Goal: Task Accomplishment & Management: Manage account settings

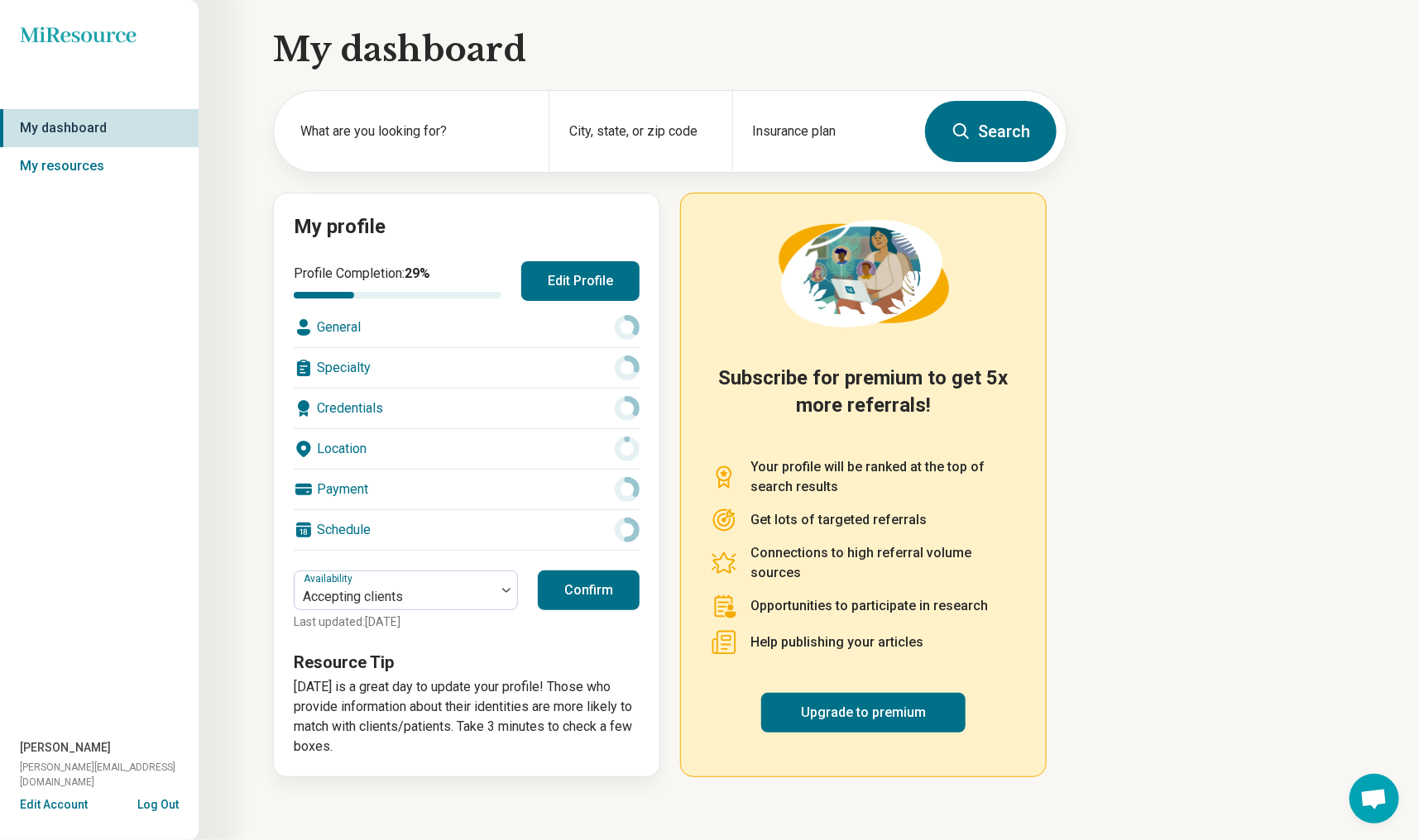
click at [569, 287] on button "Edit Profile" at bounding box center [580, 282] width 119 height 40
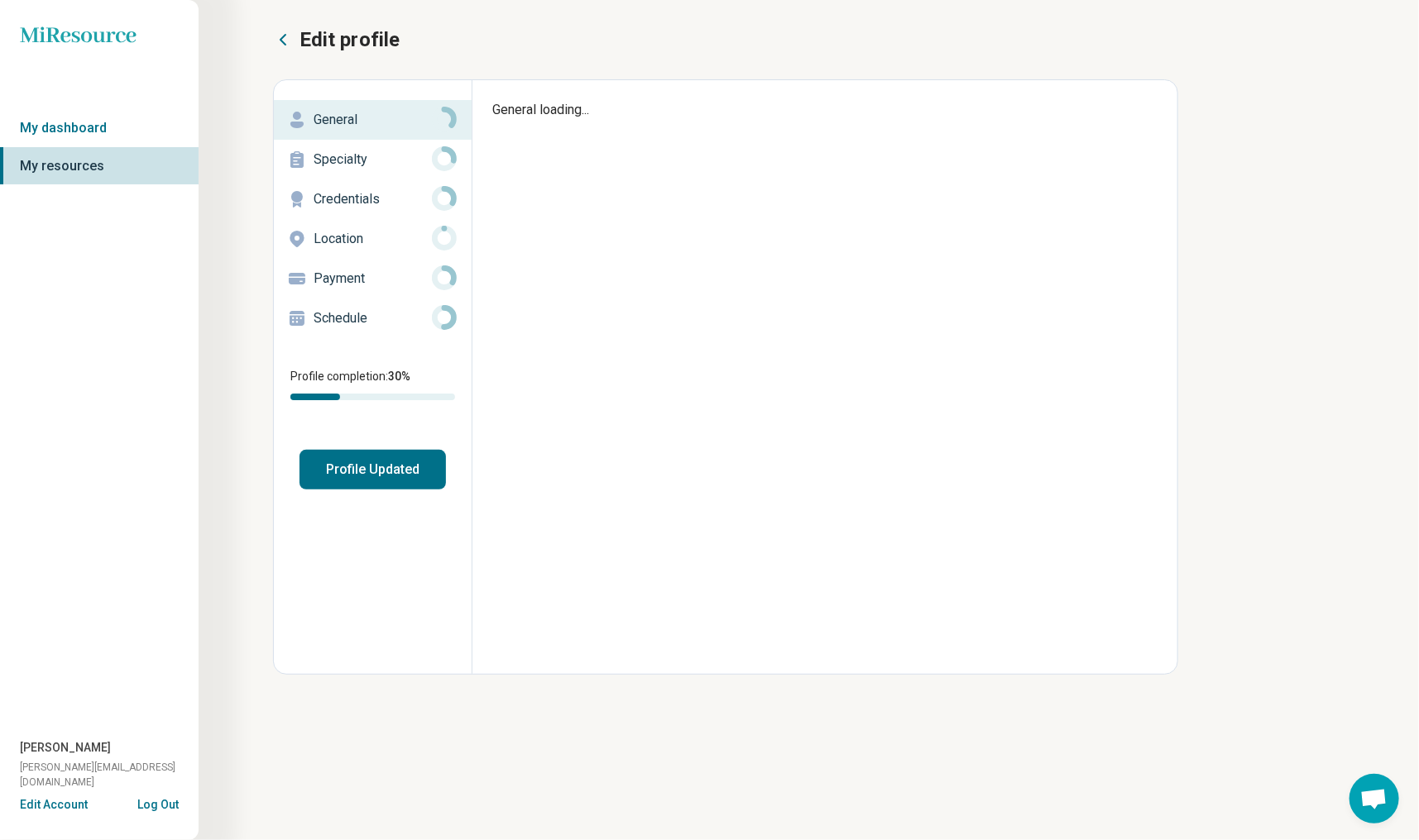
type textarea "*"
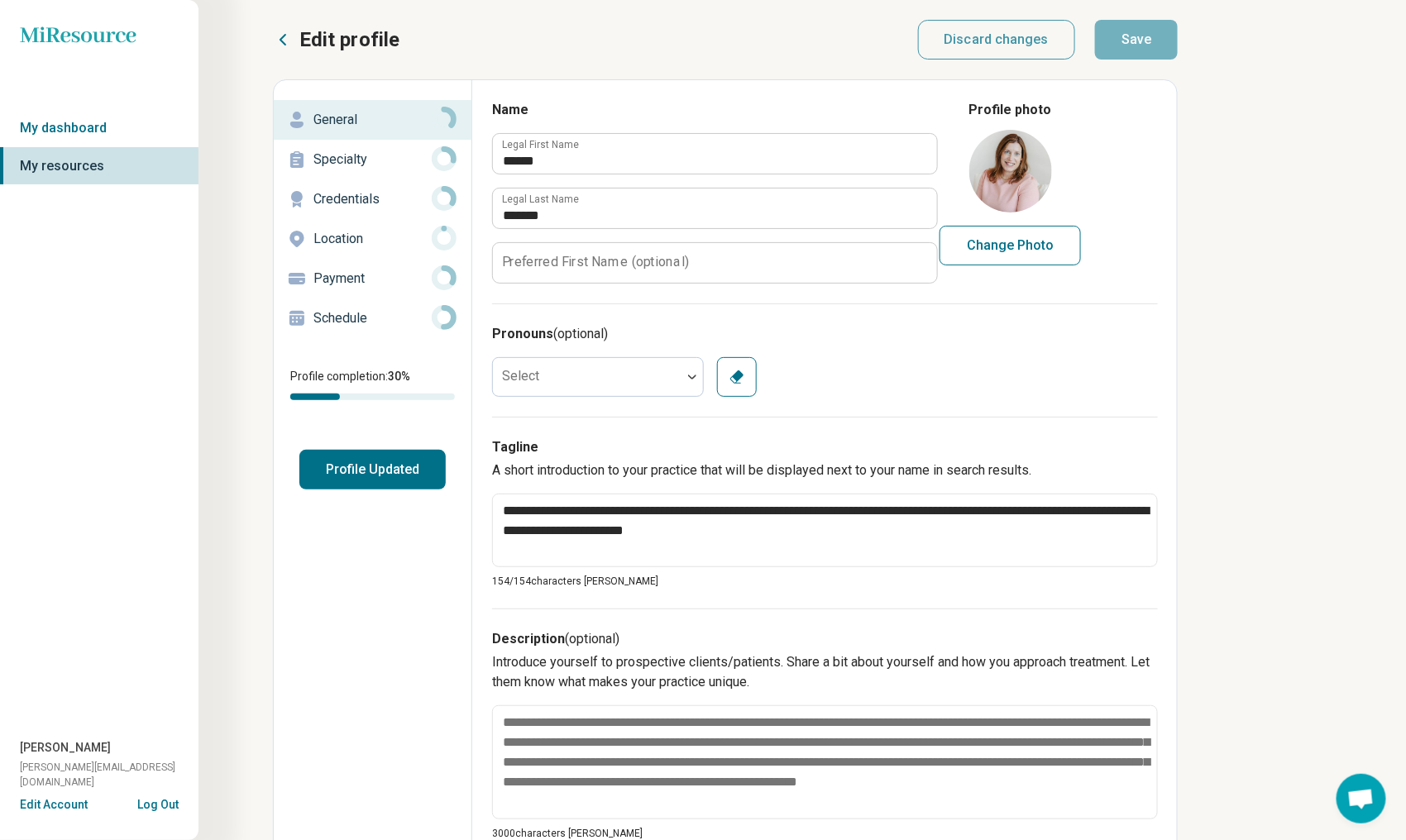
click at [1002, 250] on button "Change Photo" at bounding box center [1010, 246] width 141 height 40
type input "**********"
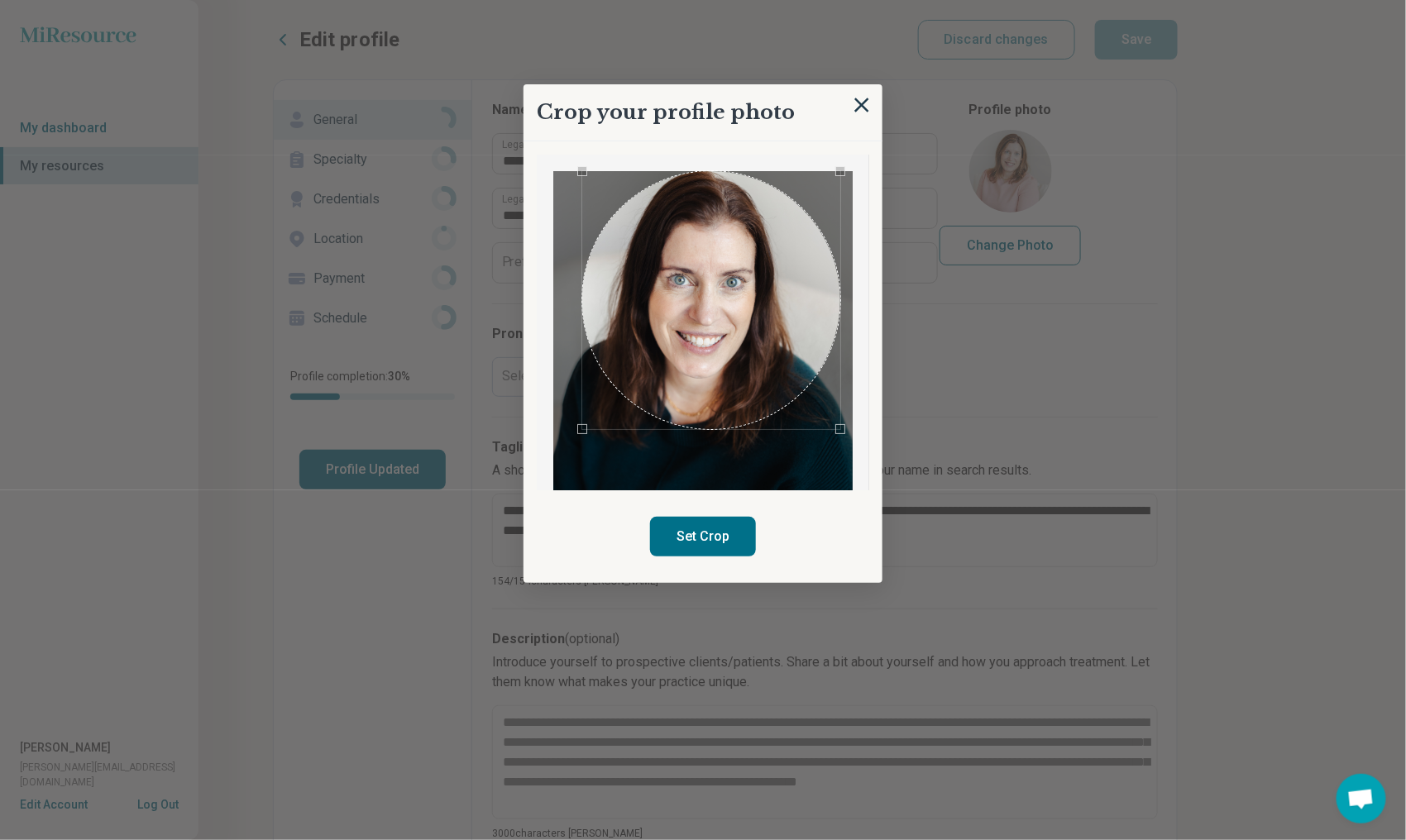
click at [875, 477] on div "Crop your profile photo Set Crop" at bounding box center [703, 333] width 359 height 499
click at [682, 315] on div "Use the arrow keys to move the crop selection area" at bounding box center [696, 300] width 258 height 258
click at [710, 531] on button "Set Crop" at bounding box center [703, 537] width 106 height 40
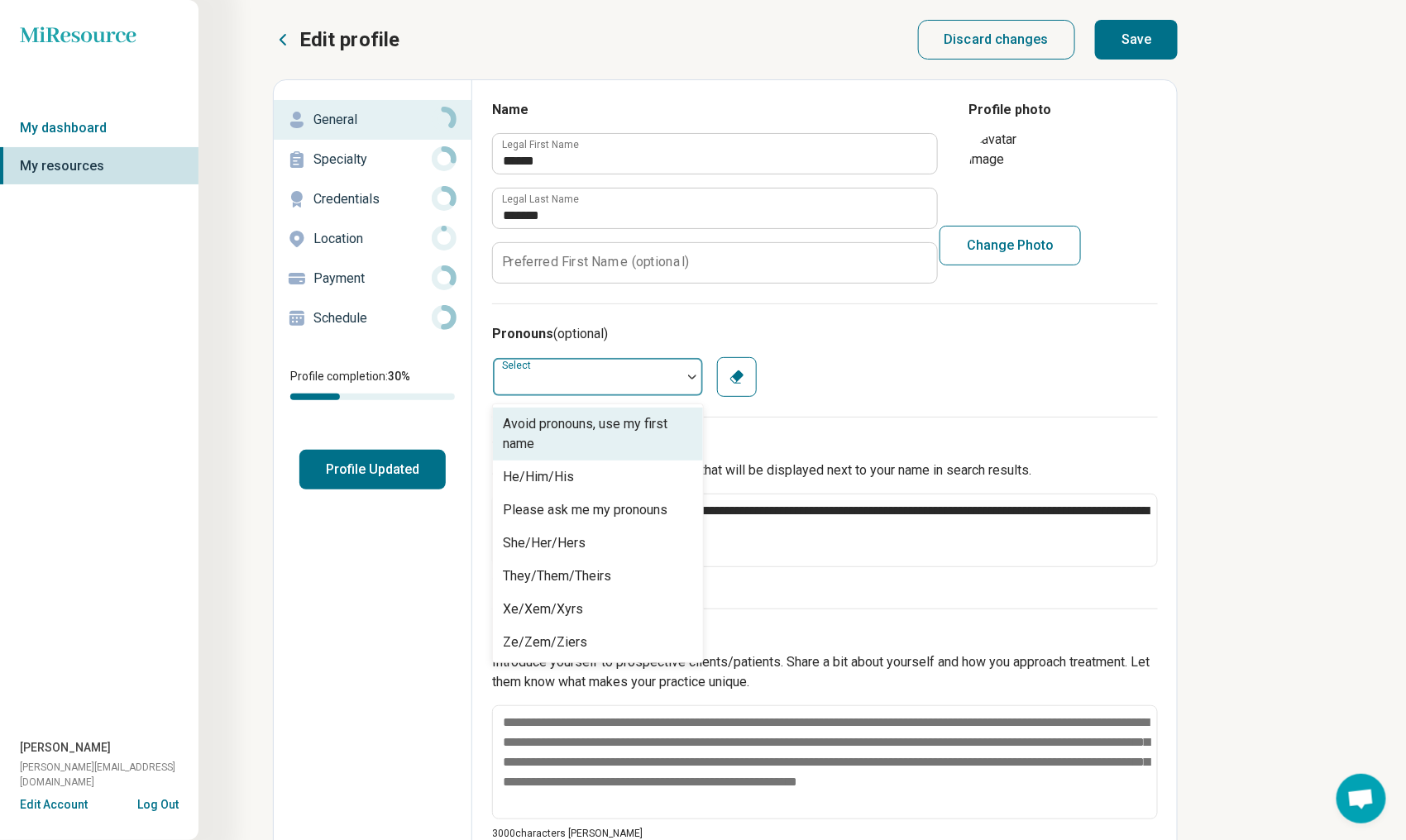
click at [622, 374] on div at bounding box center [587, 377] width 189 height 33
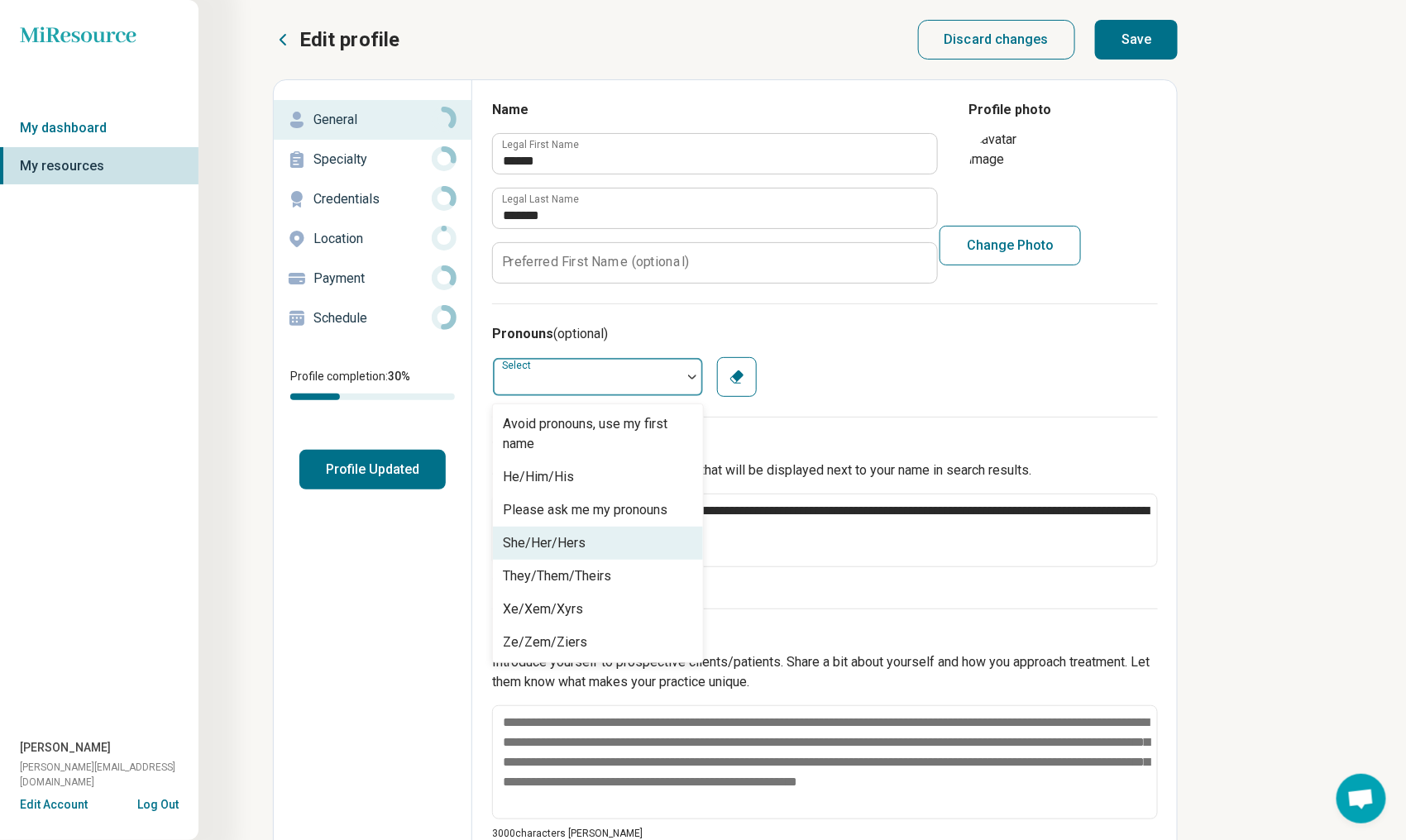
click at [600, 546] on div "She/Her/Hers" at bounding box center [598, 544] width 210 height 33
type textarea "*"
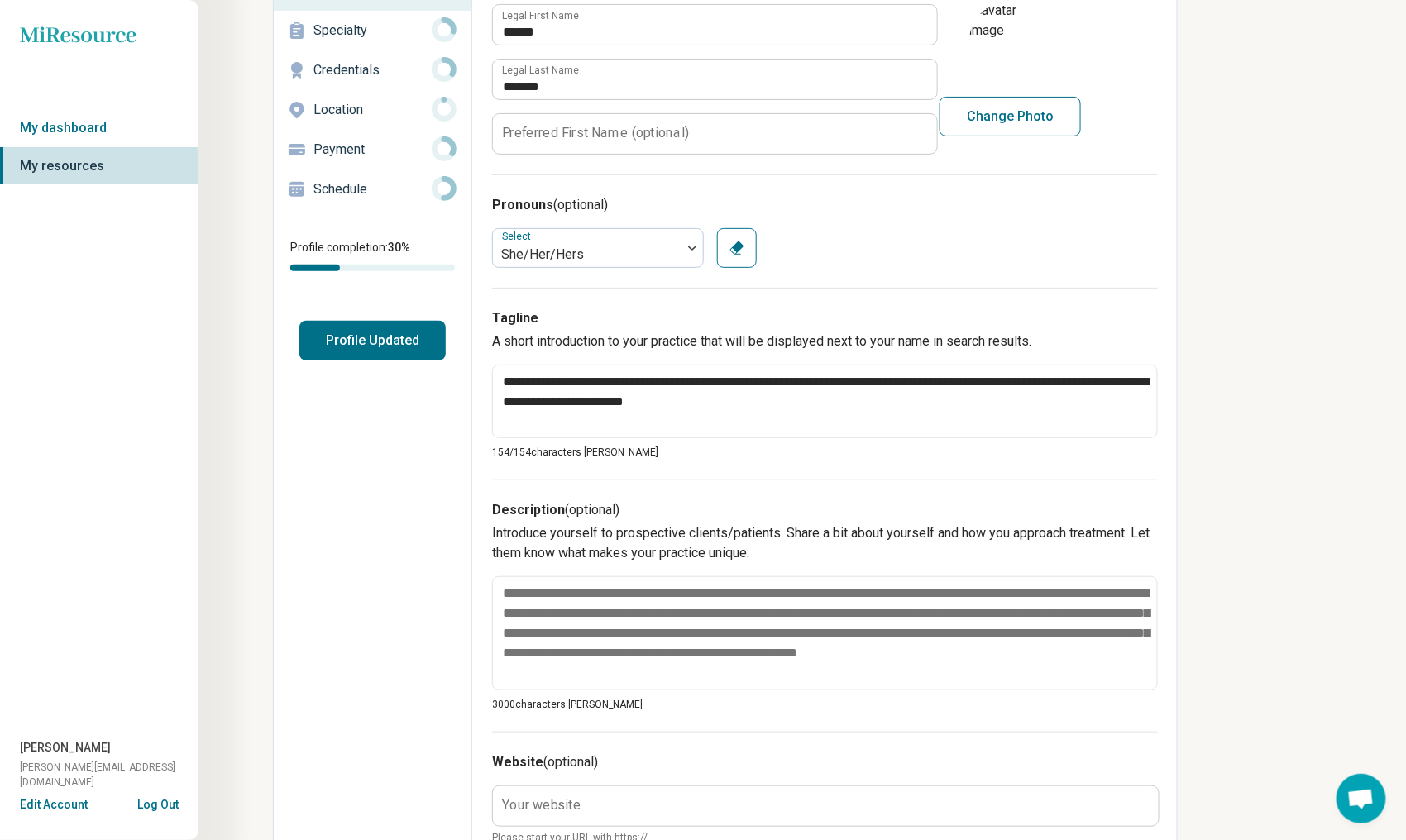
scroll to position [248, 0]
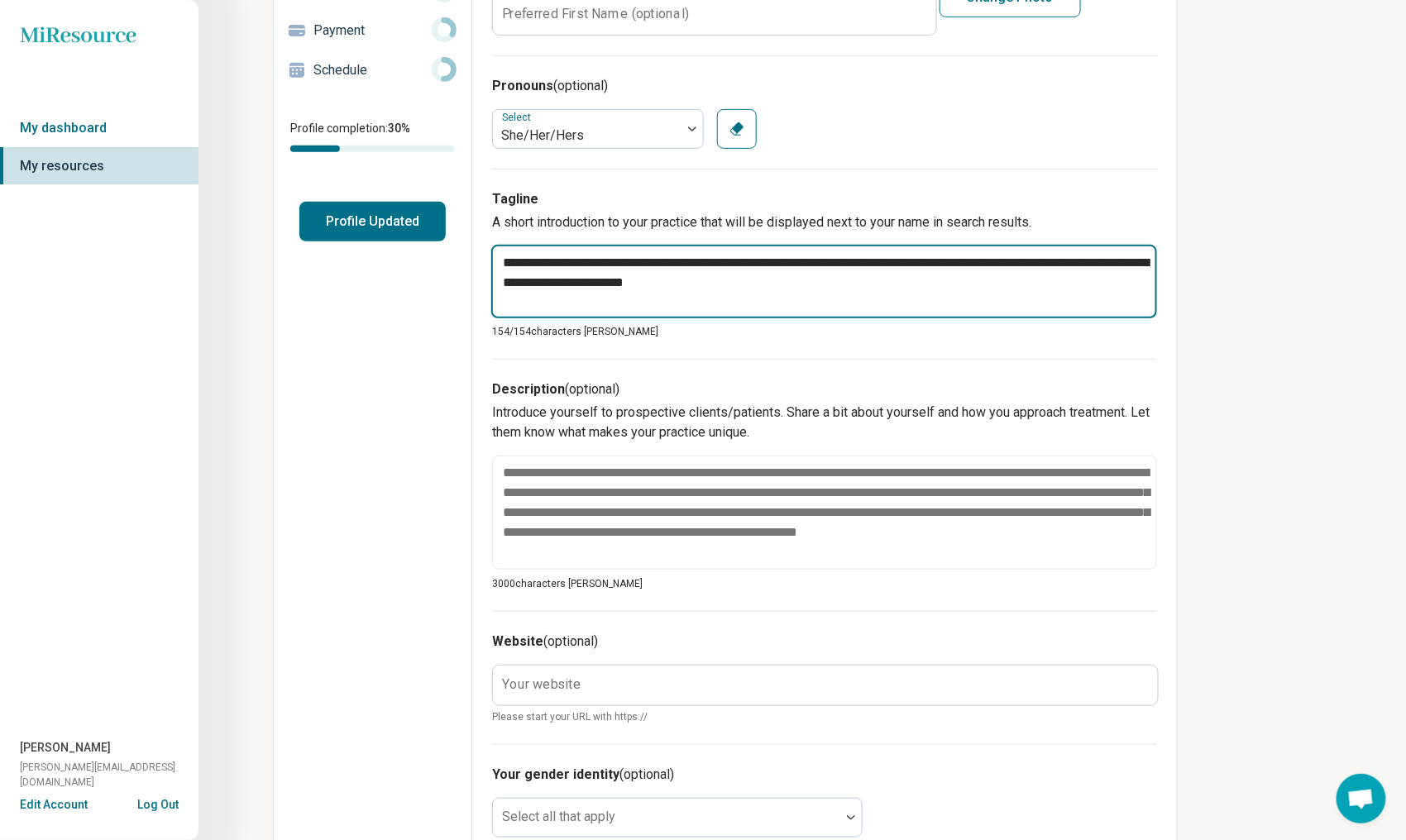
click at [770, 283] on textarea "**********" at bounding box center [825, 281] width 666 height 74
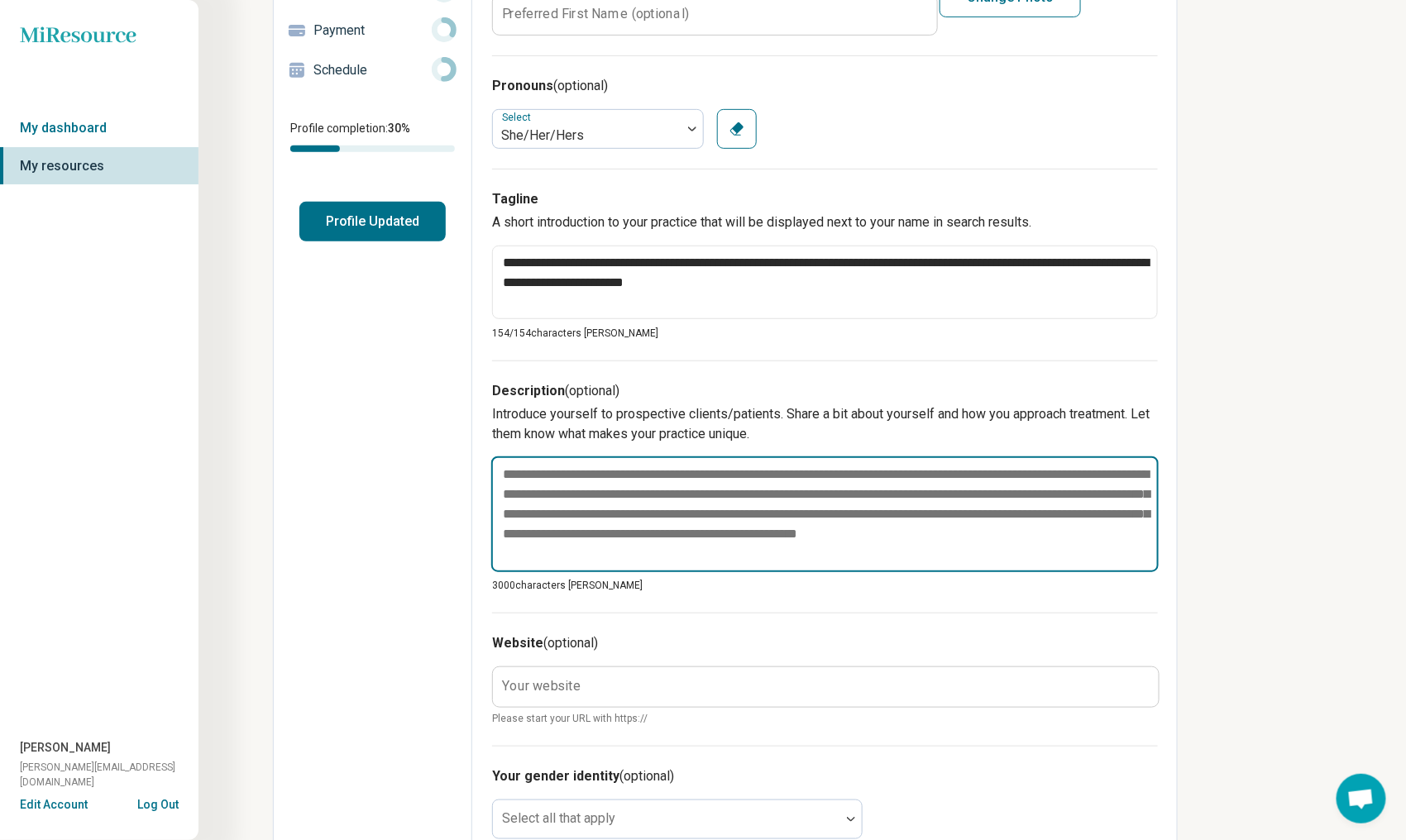
drag, startPoint x: 501, startPoint y: 471, endPoint x: 607, endPoint y: 546, distance: 129.8
click at [649, 551] on textarea at bounding box center [826, 514] width 668 height 116
drag, startPoint x: 601, startPoint y: 546, endPoint x: 527, endPoint y: 479, distance: 99.8
click at [527, 479] on textarea at bounding box center [826, 514] width 668 height 116
drag, startPoint x: 495, startPoint y: 465, endPoint x: 578, endPoint y: 544, distance: 114.6
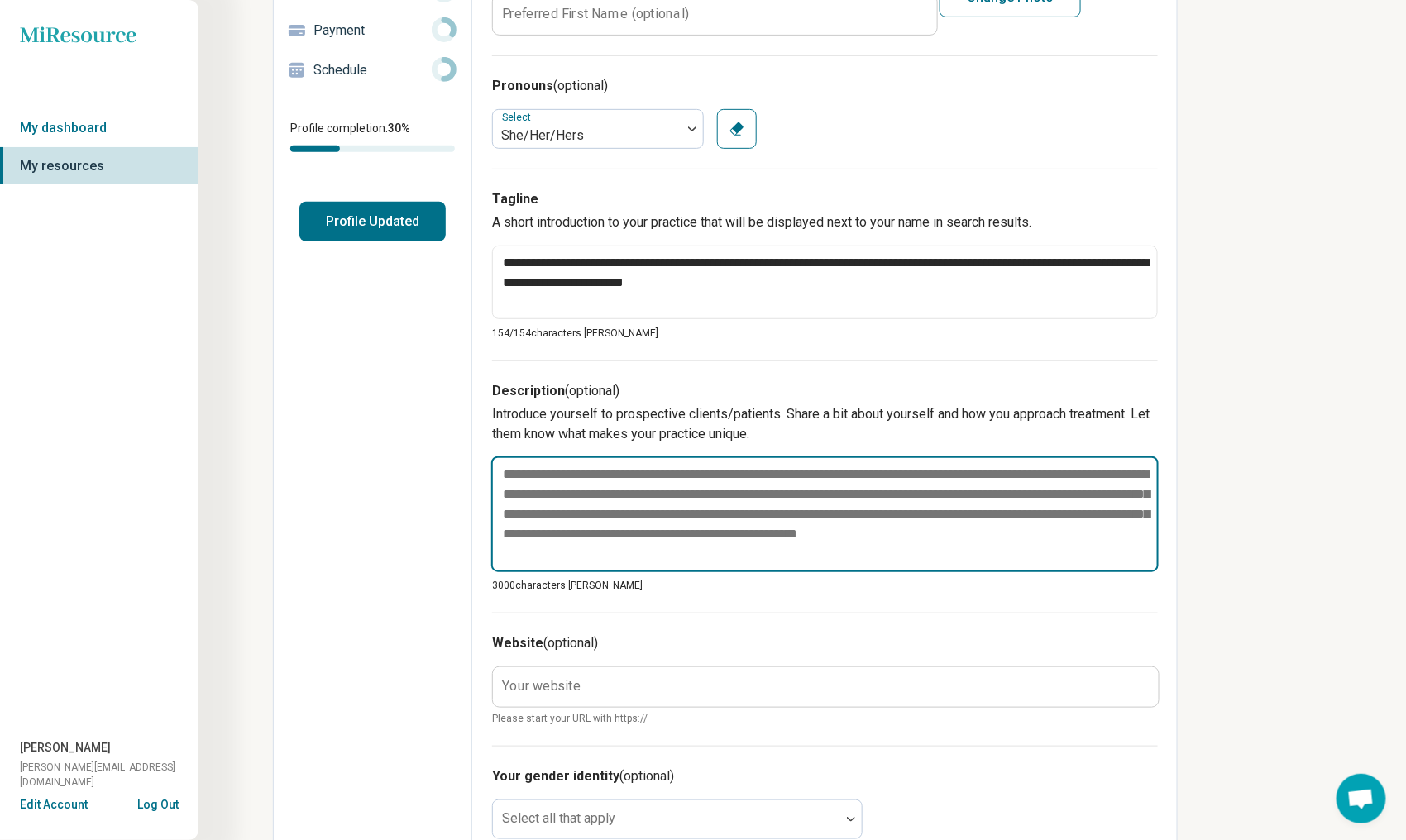
click at [578, 544] on textarea at bounding box center [826, 514] width 668 height 116
click at [605, 552] on textarea at bounding box center [826, 514] width 668 height 116
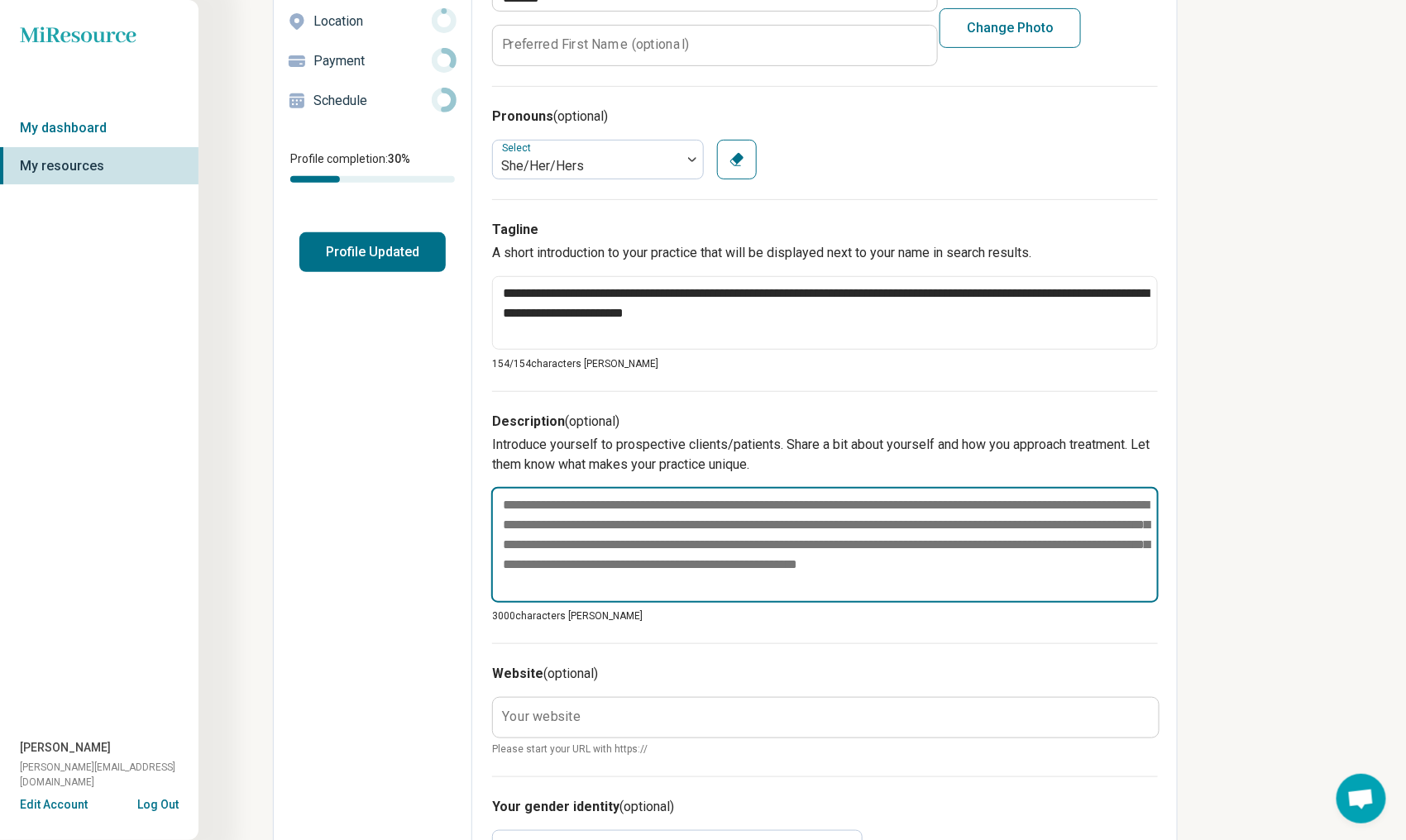
scroll to position [331, 0]
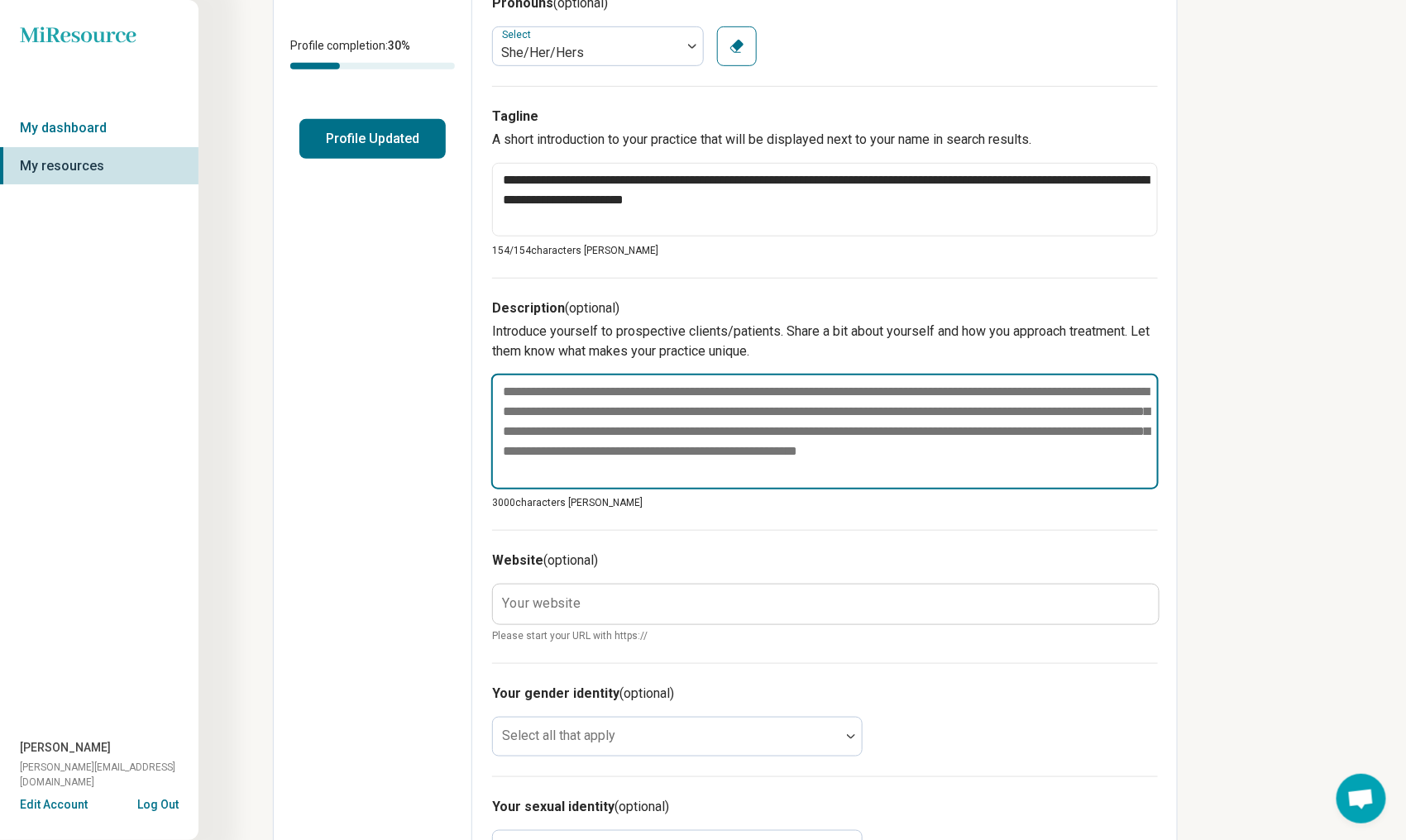
click at [616, 482] on textarea at bounding box center [826, 431] width 668 height 116
click at [600, 472] on textarea at bounding box center [826, 431] width 668 height 116
type textarea "*"
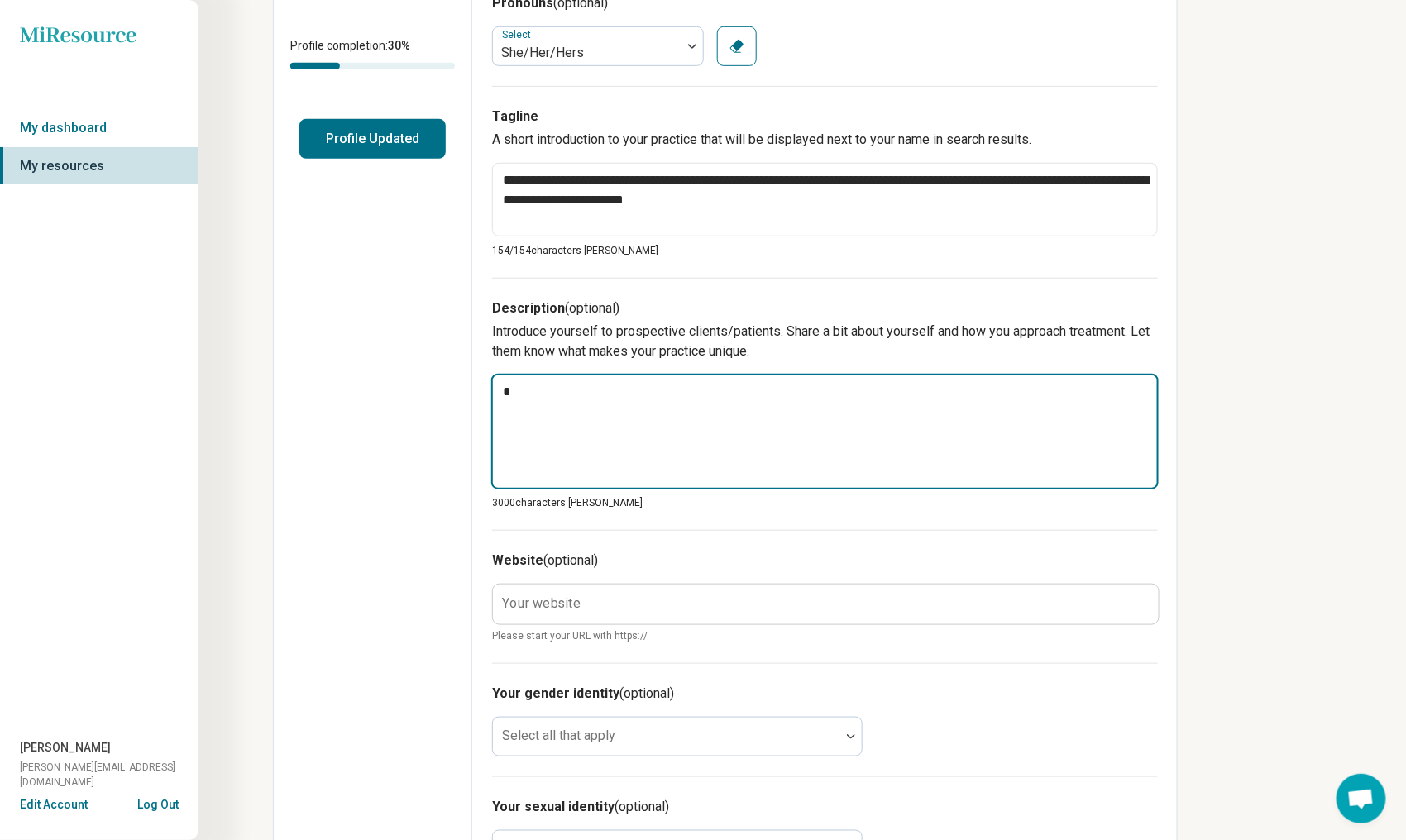
type textarea "*"
type textarea "**"
type textarea "*"
type textarea "***"
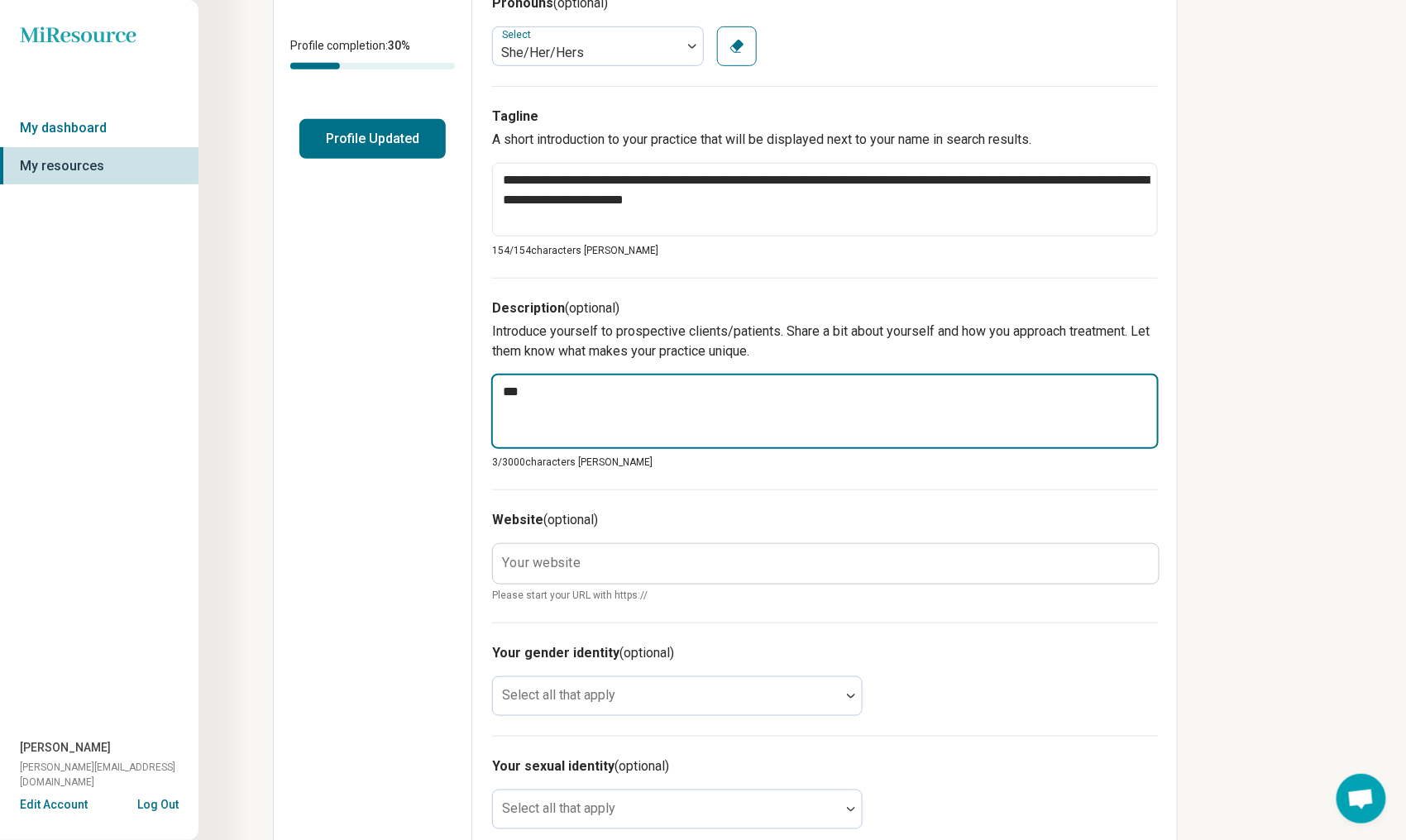
type textarea "*"
type textarea "**"
type textarea "*"
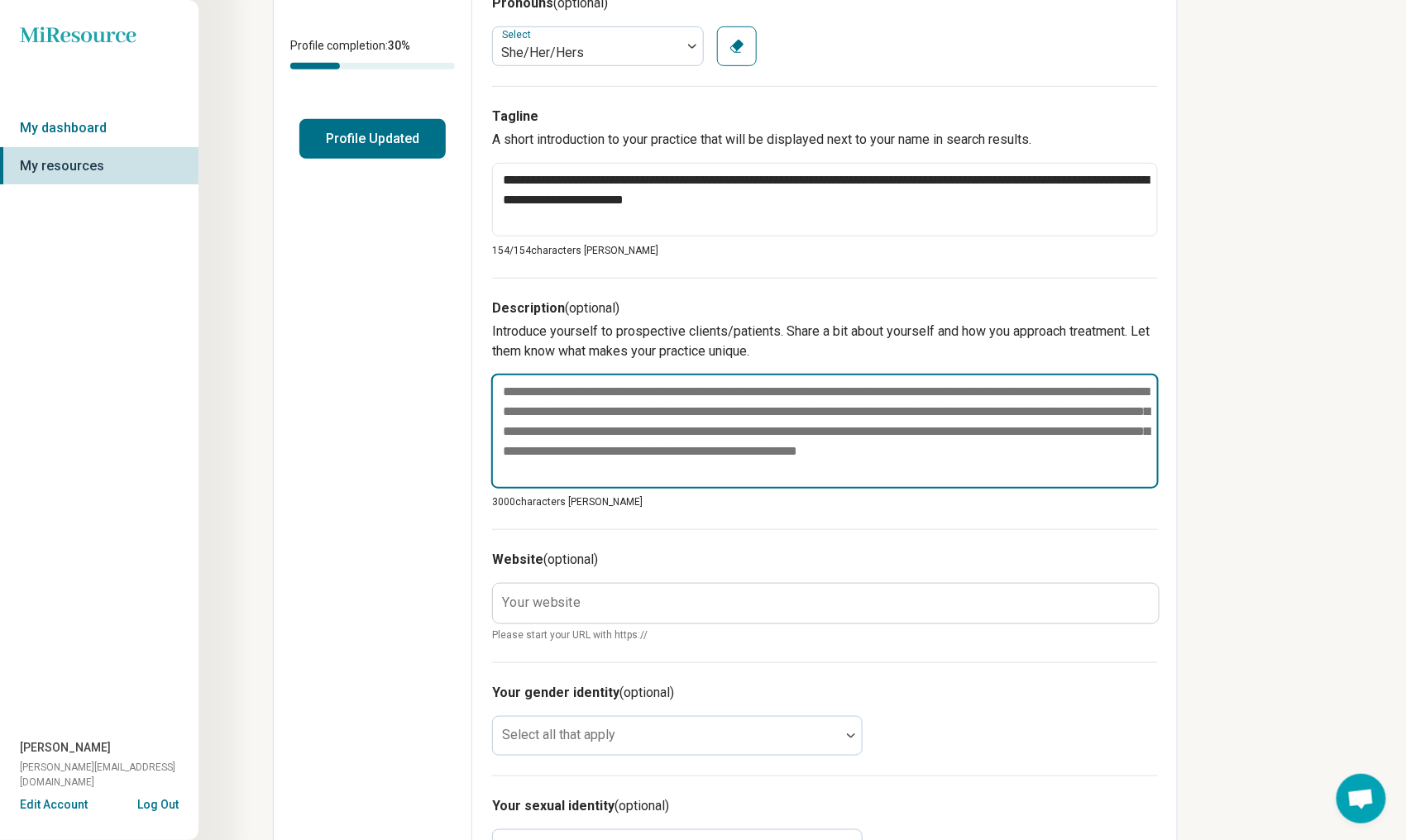
paste textarea "**********"
type textarea "*"
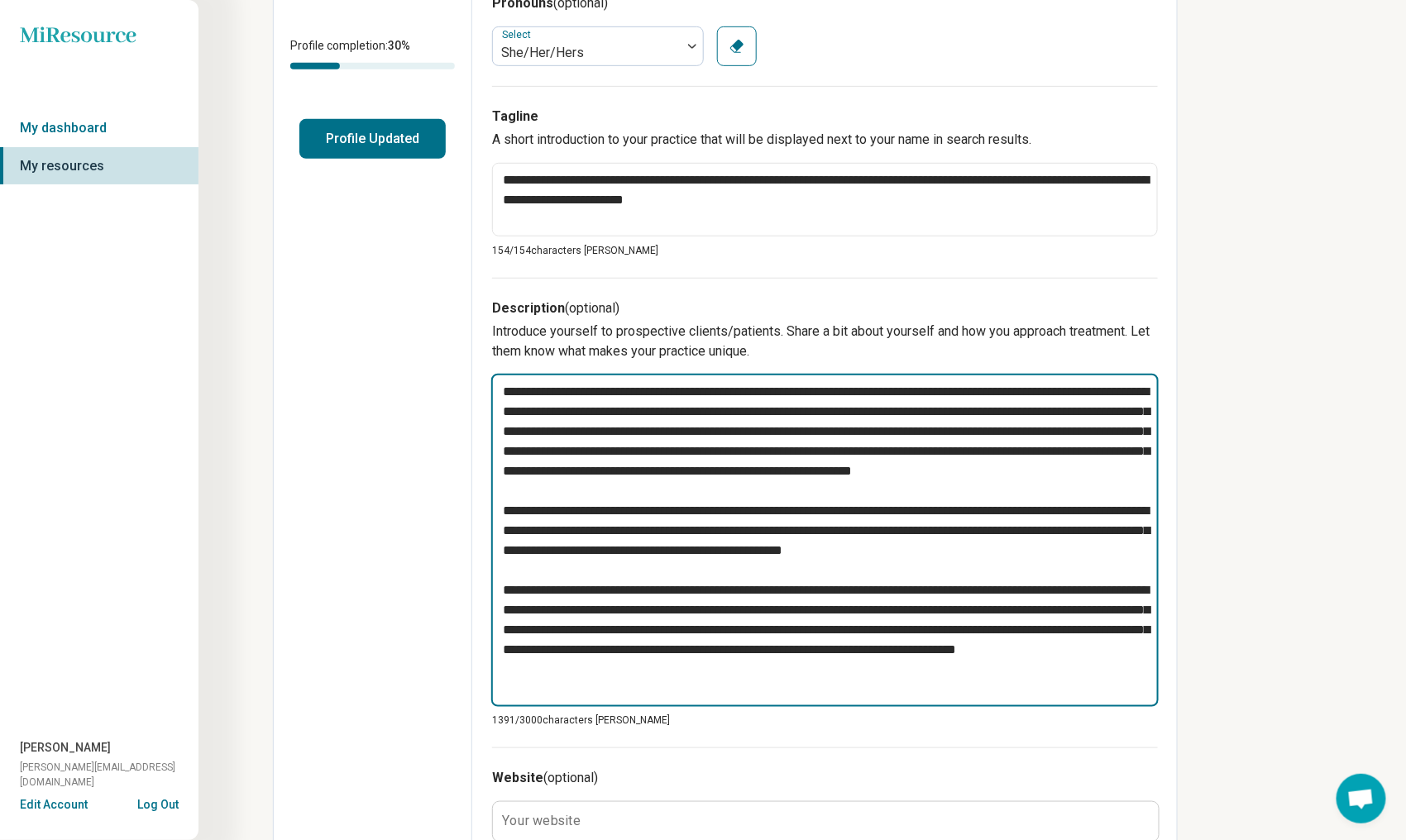
type textarea "**********"
type textarea "*"
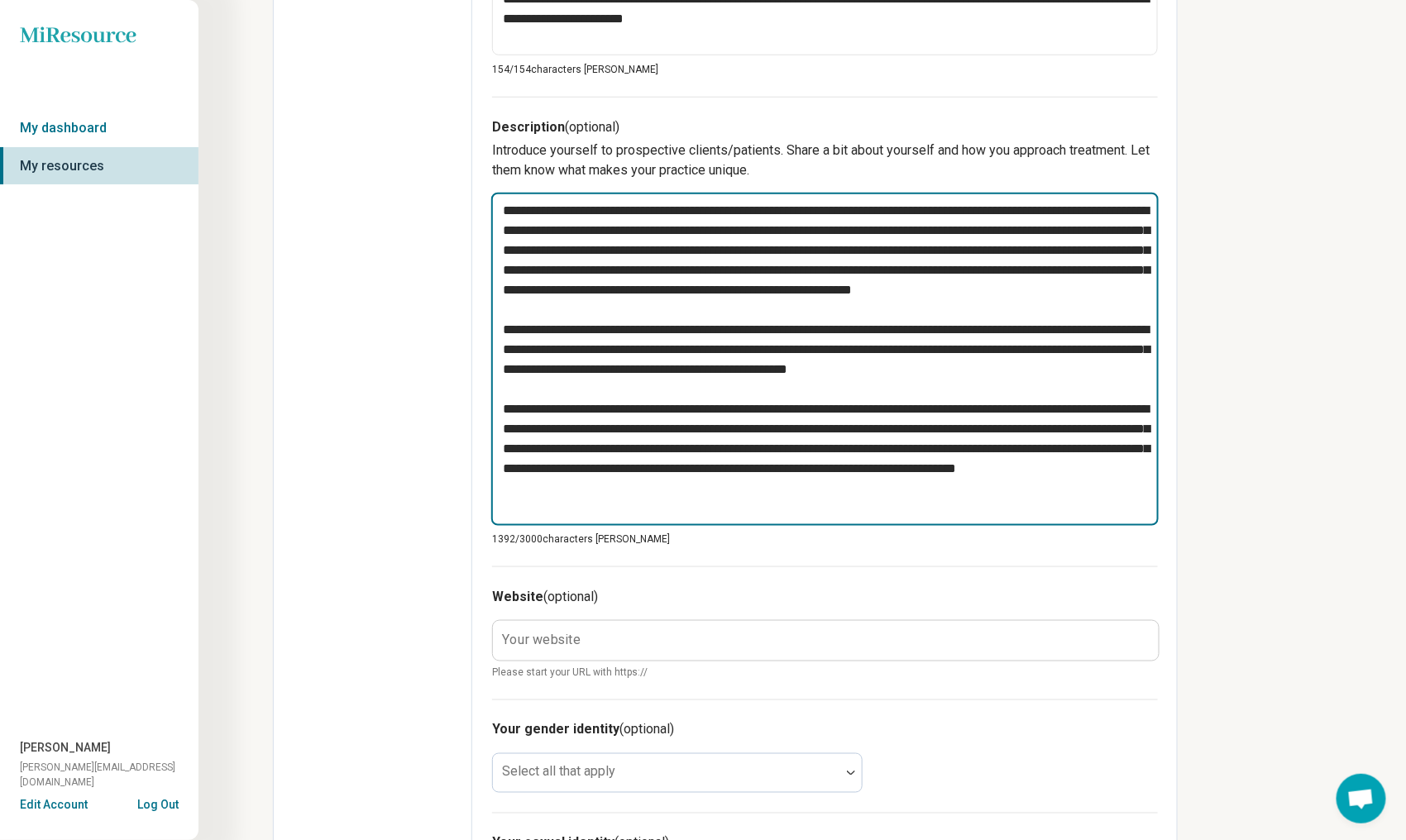
scroll to position [579, 0]
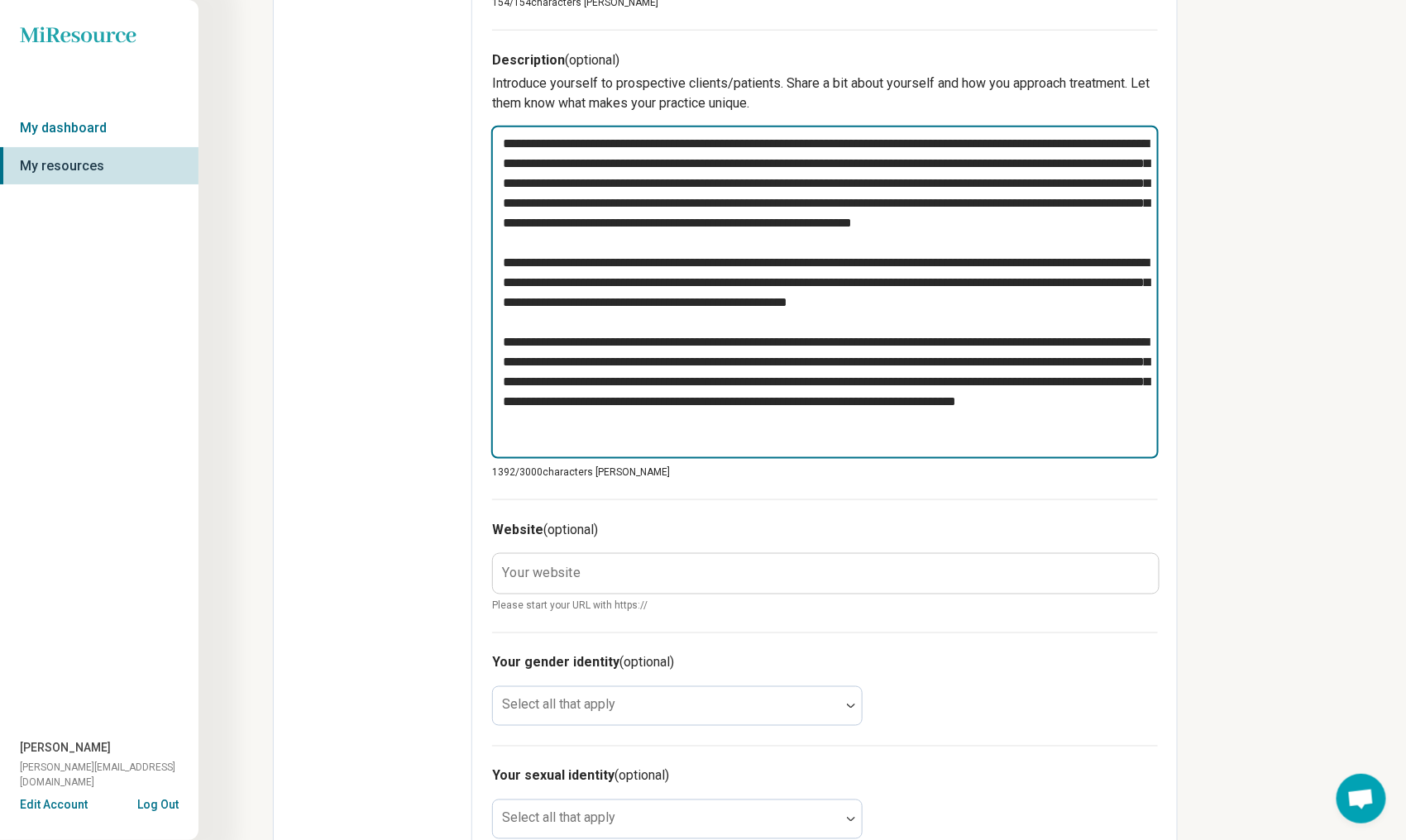
type textarea "**********"
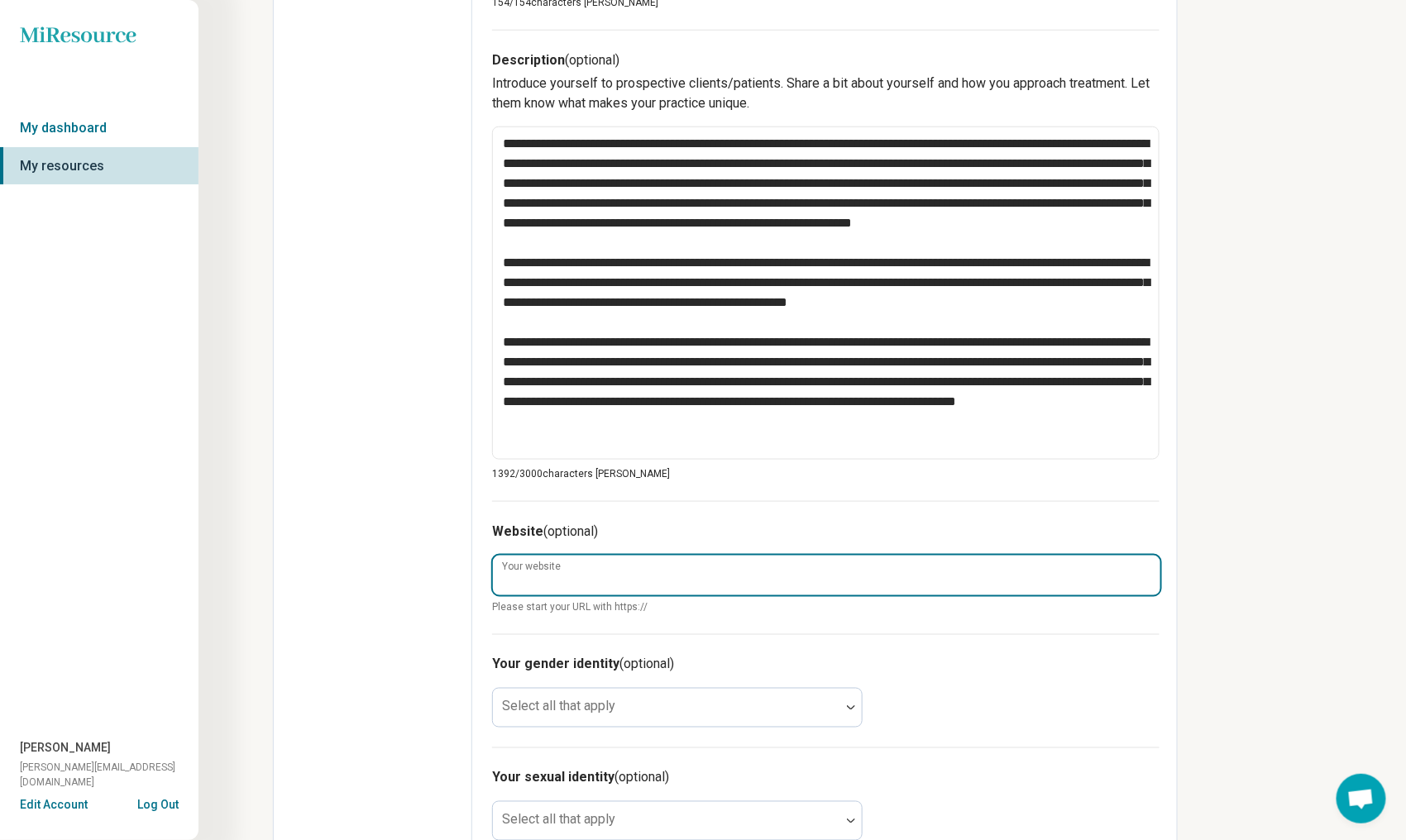
click at [582, 574] on input "Your website" at bounding box center [827, 576] width 668 height 40
paste input "**********"
type textarea "*"
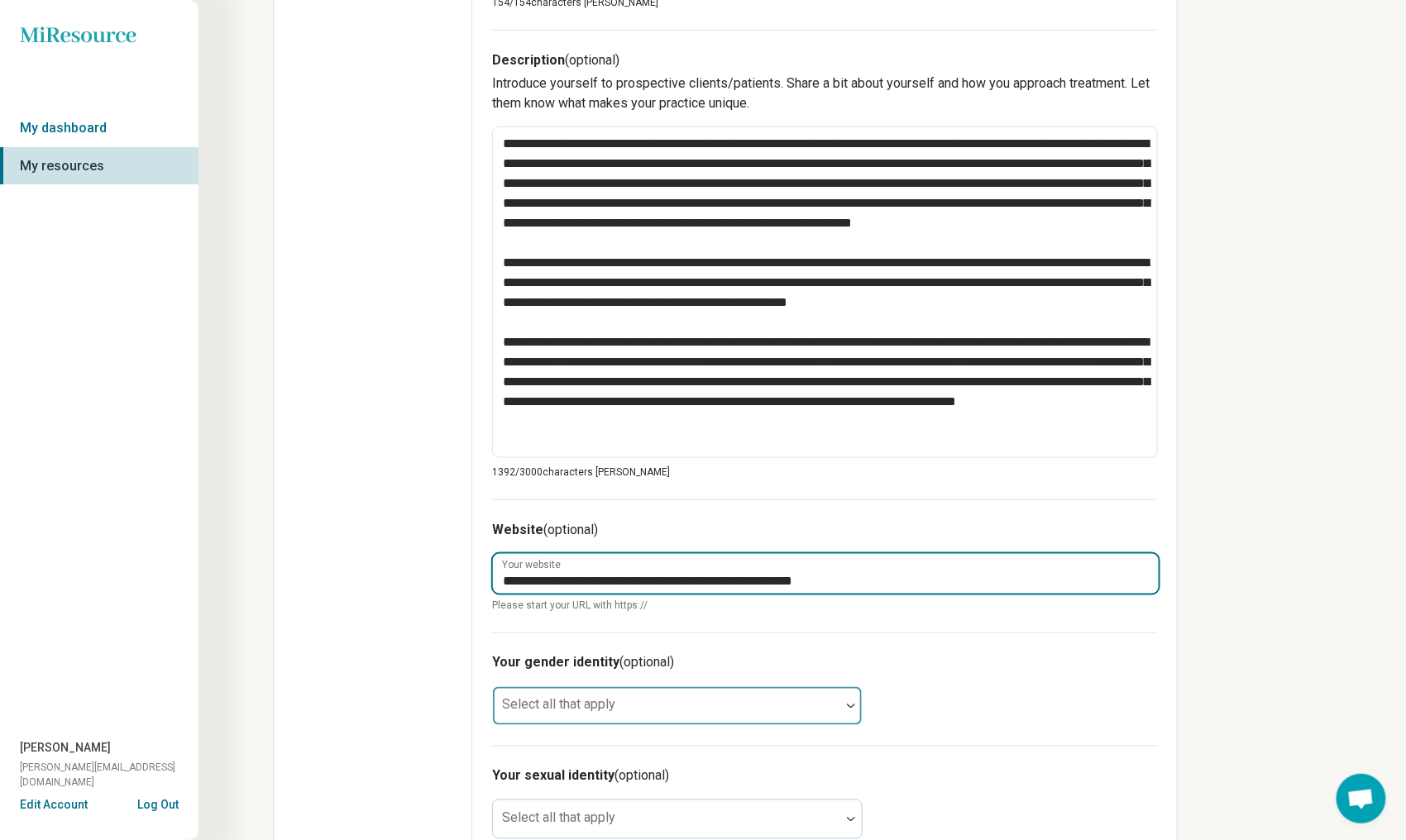
type input "**********"
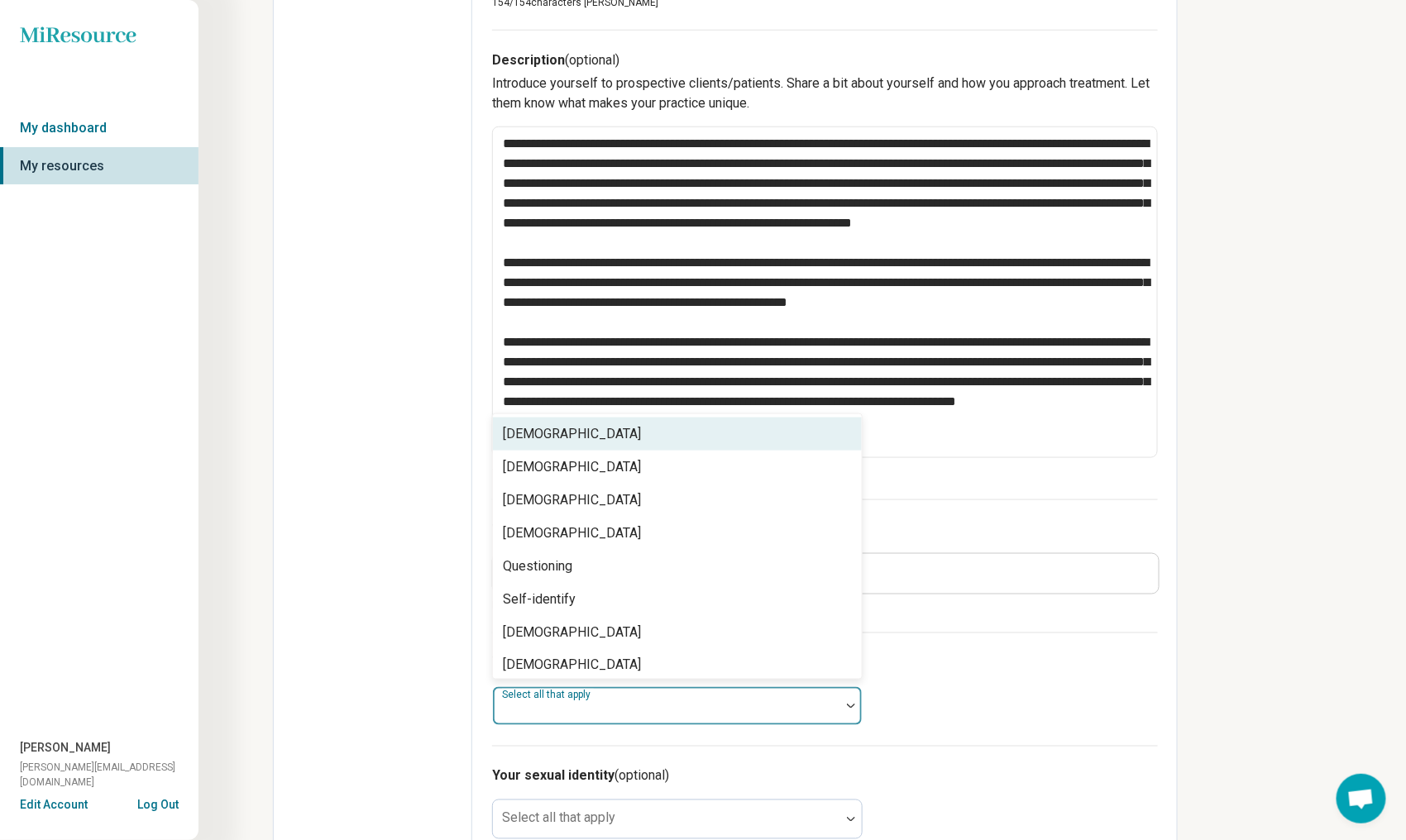
click at [695, 704] on div at bounding box center [667, 712] width 334 height 23
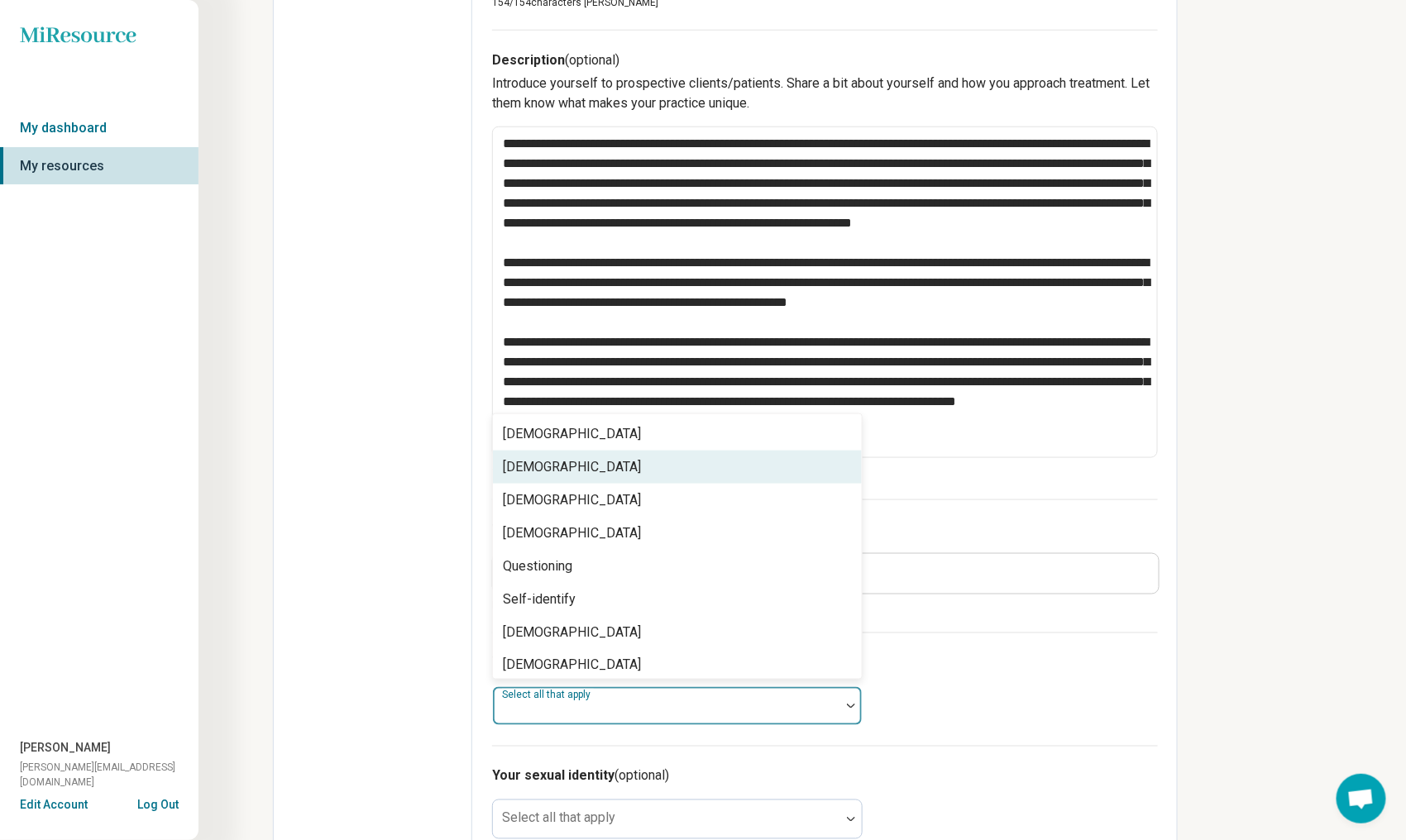
click at [633, 474] on div "[DEMOGRAPHIC_DATA]" at bounding box center [677, 467] width 369 height 33
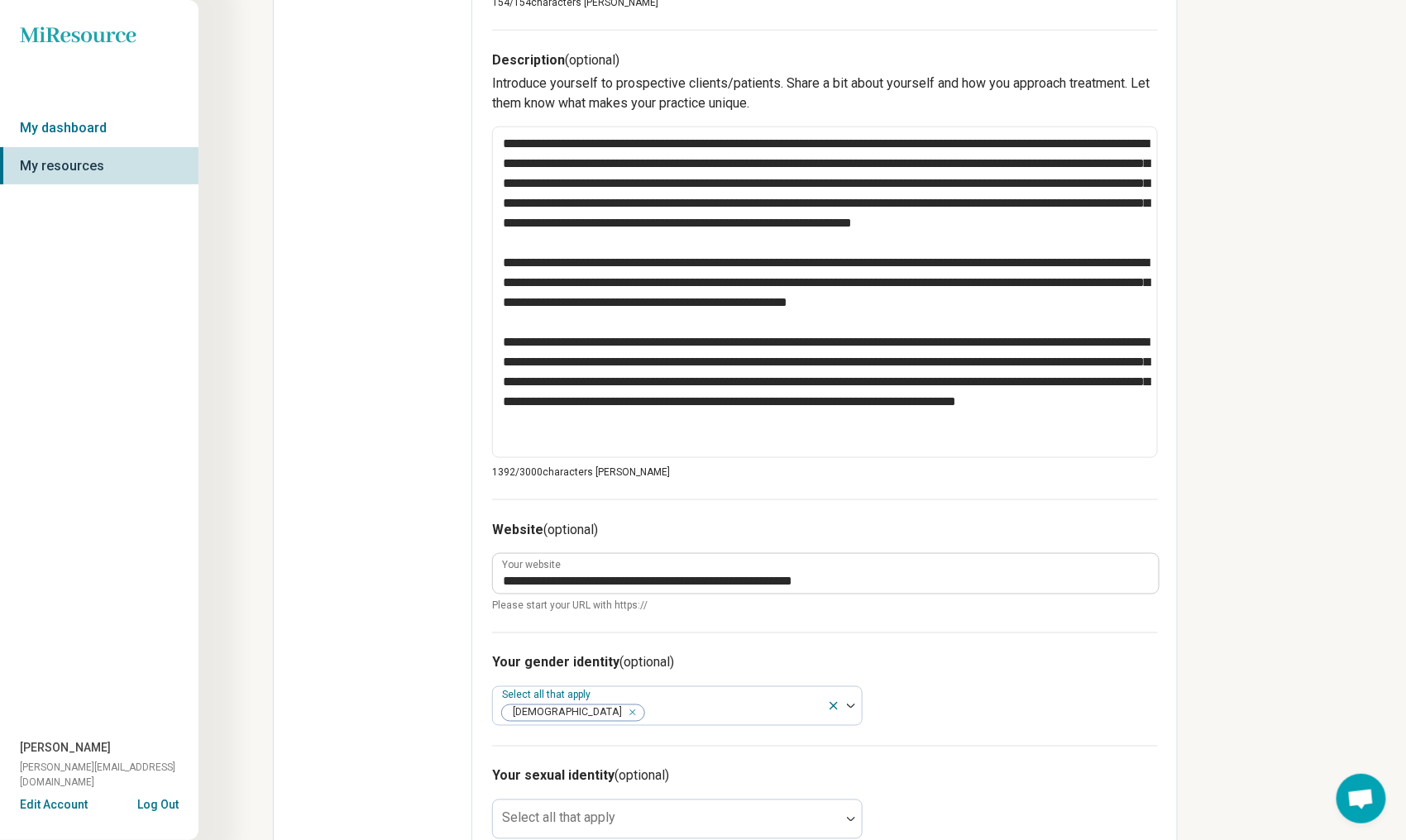
click at [1043, 690] on div "Your gender identity (optional) Select all that apply [DEMOGRAPHIC_DATA]" at bounding box center [825, 690] width 666 height 113
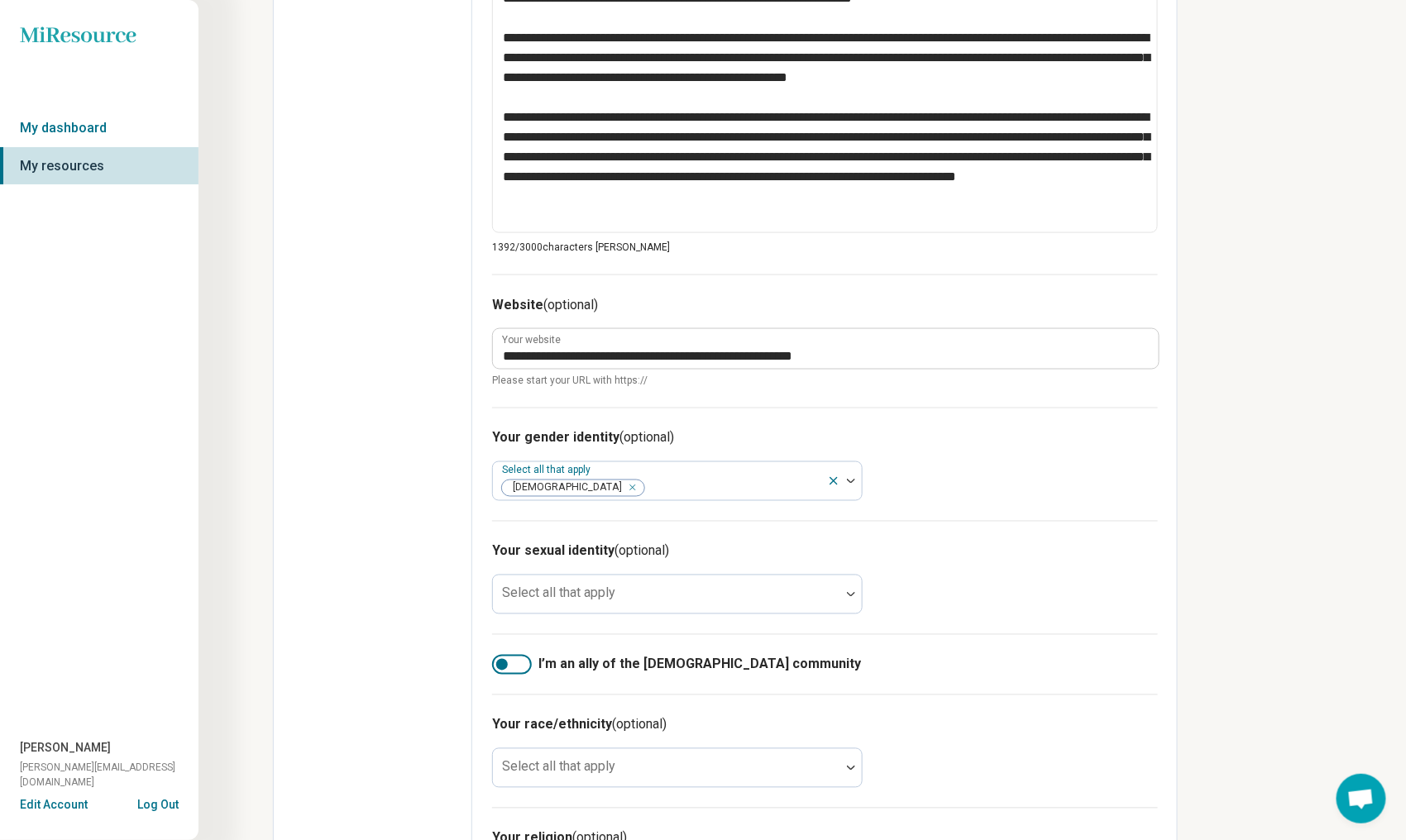
scroll to position [827, 0]
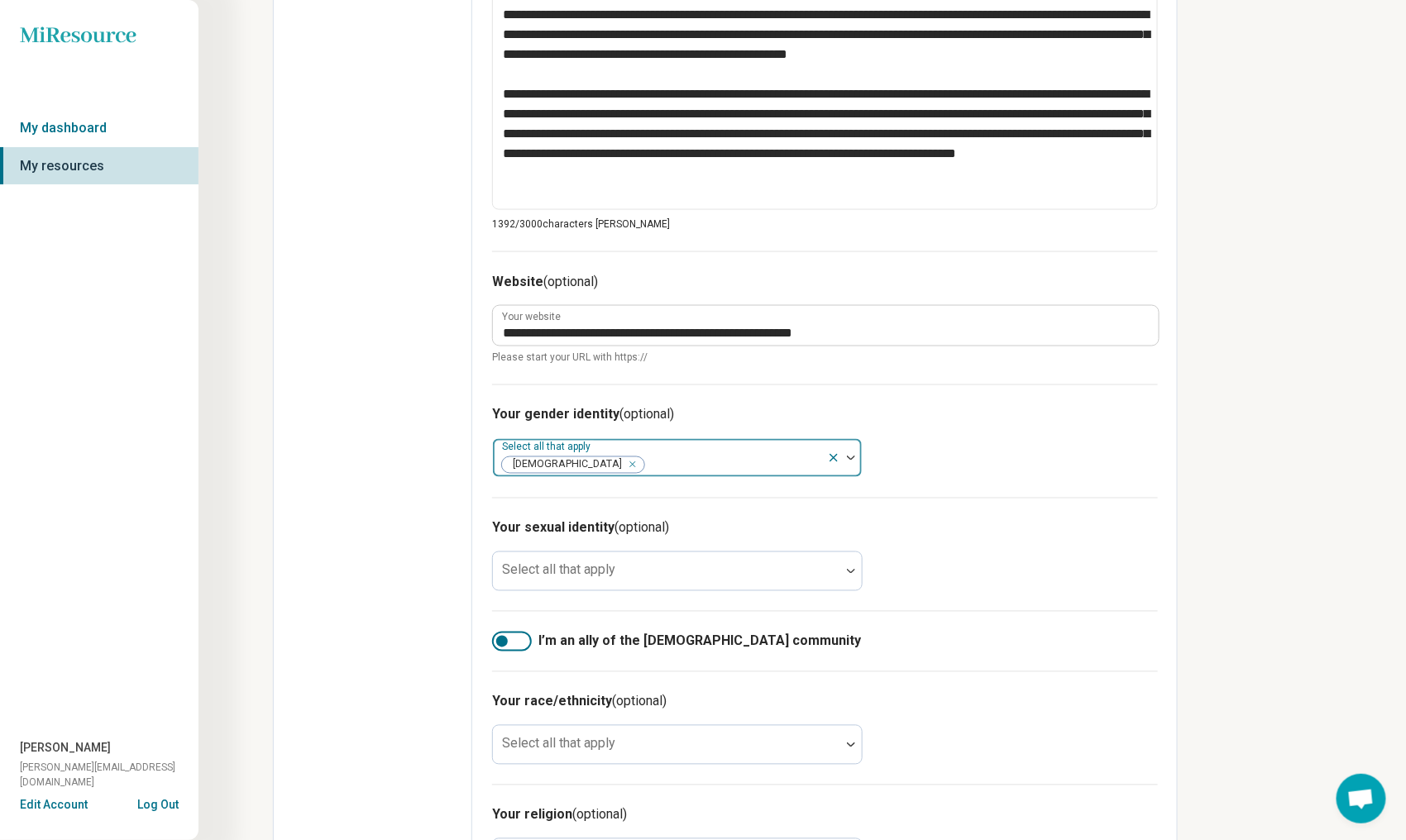
click at [837, 457] on icon at bounding box center [834, 458] width 14 height 14
click at [526, 636] on div at bounding box center [512, 642] width 40 height 20
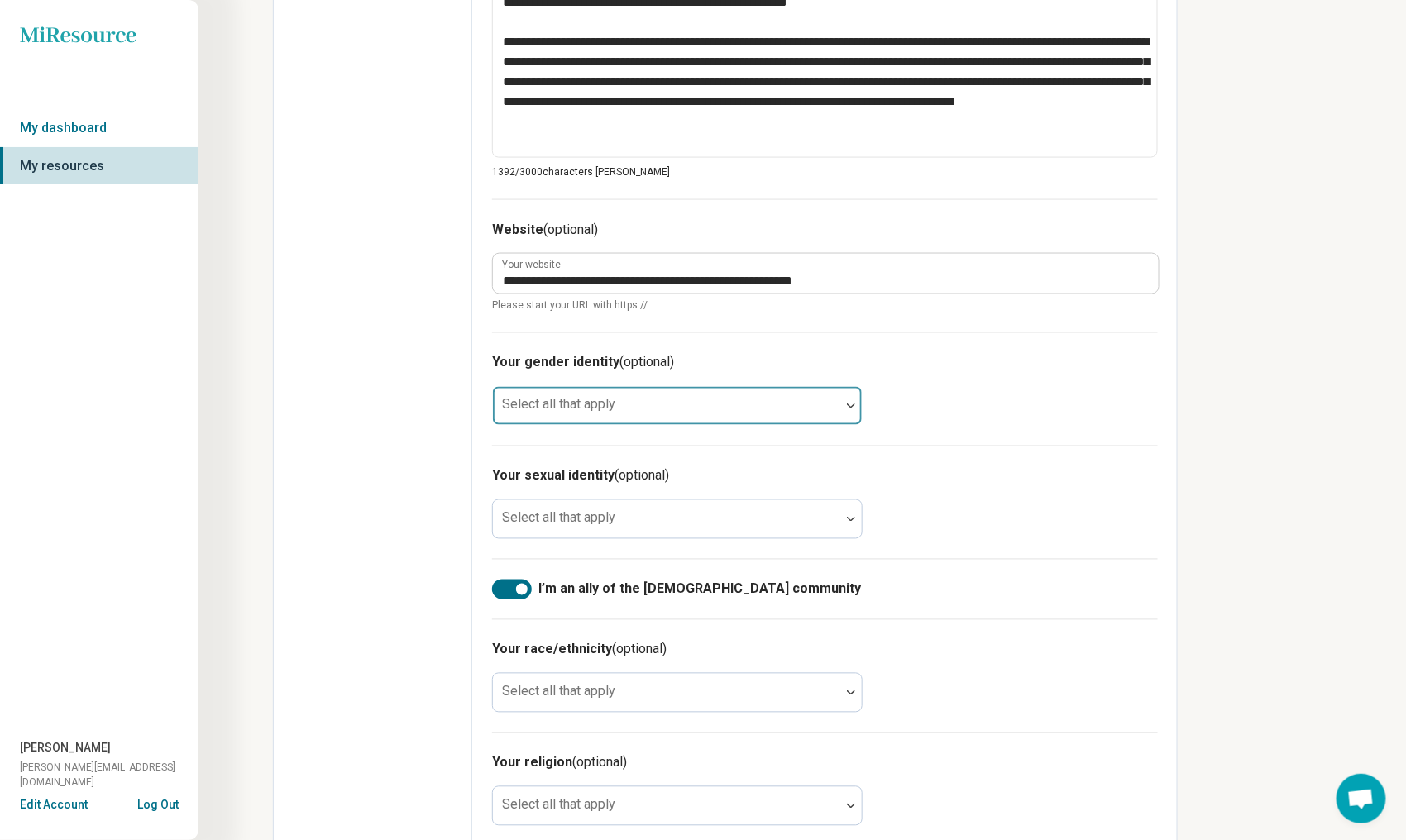
scroll to position [901, 0]
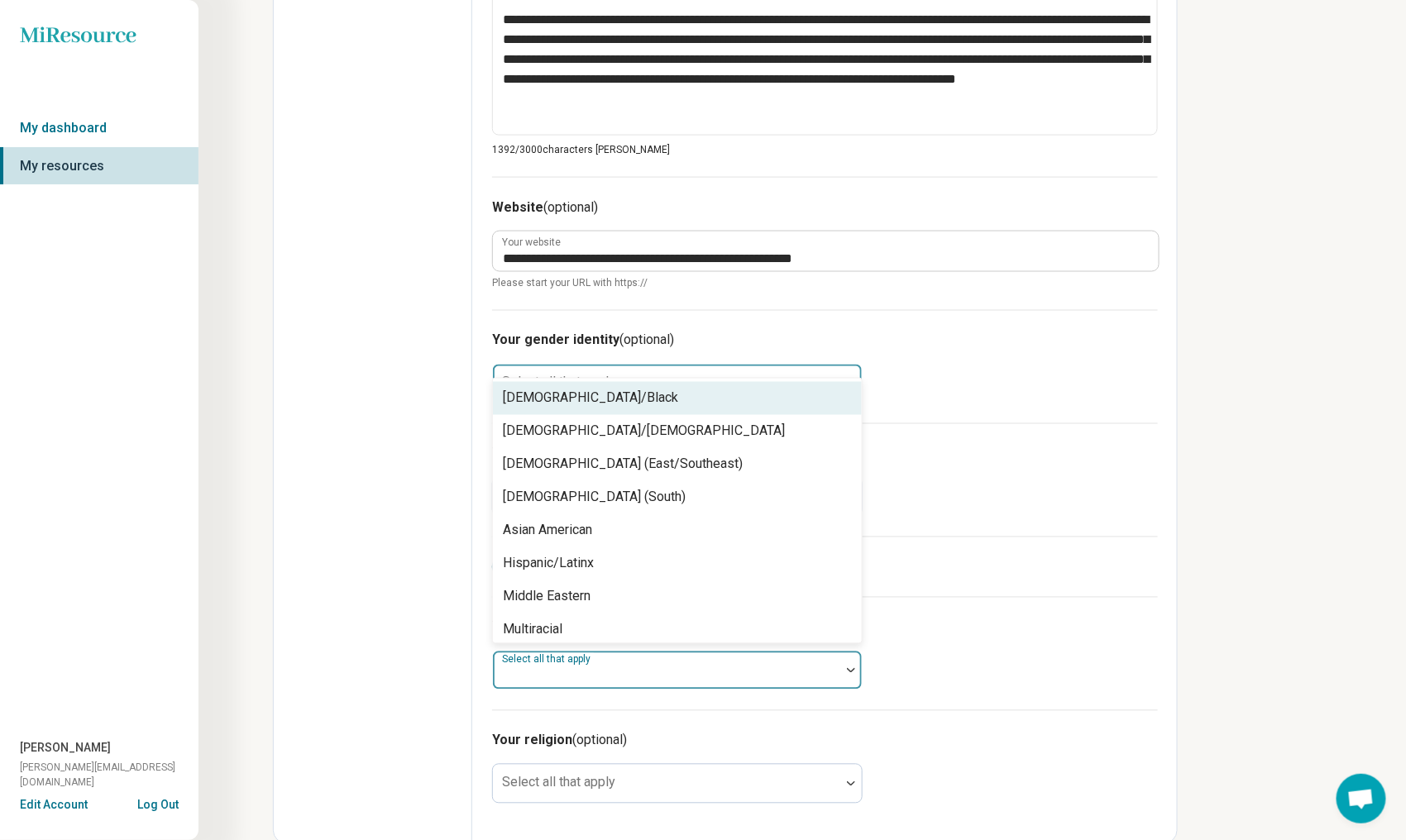
click at [679, 666] on div at bounding box center [667, 677] width 334 height 23
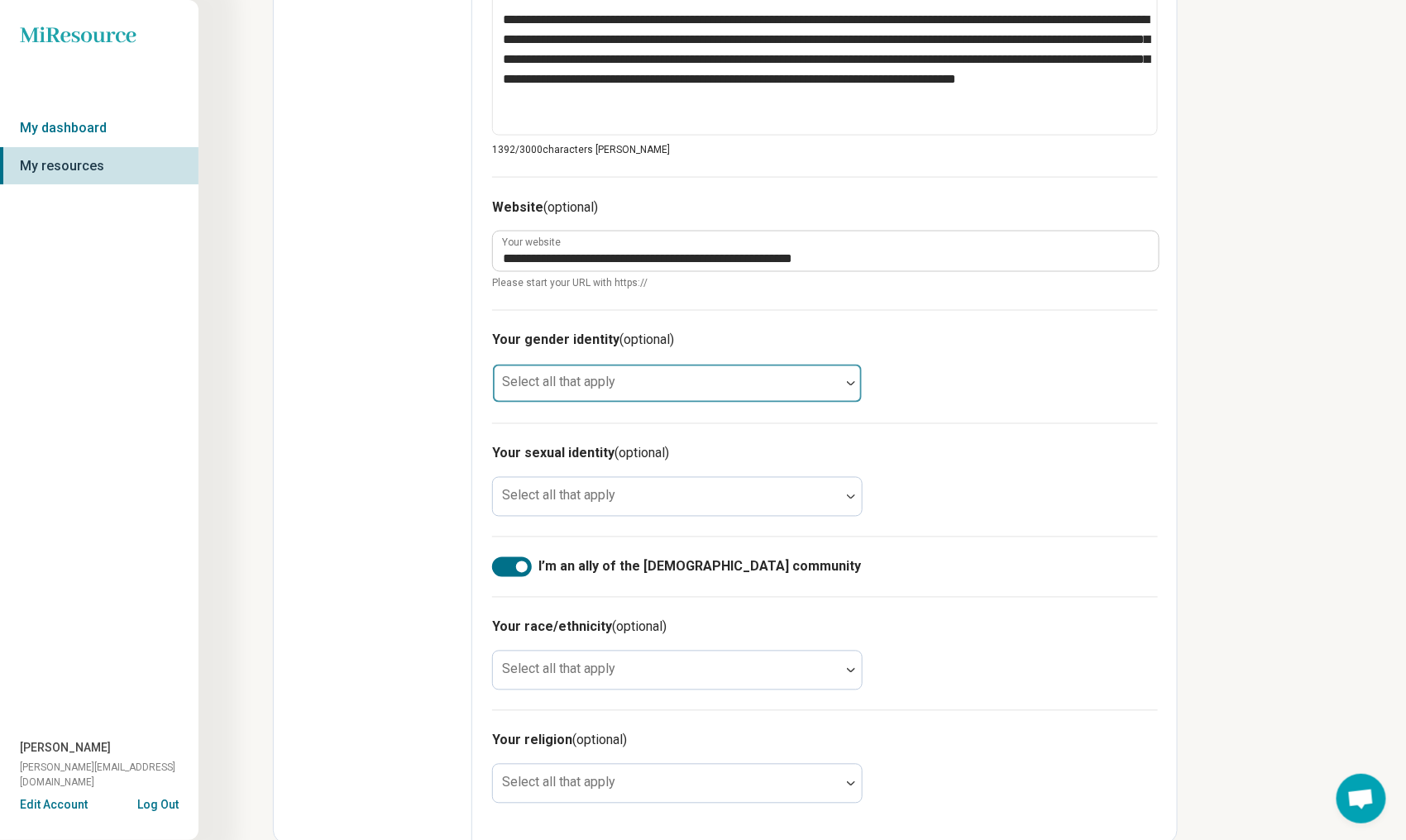
click at [948, 631] on h3 "Your race/ethnicity (optional)" at bounding box center [825, 627] width 666 height 20
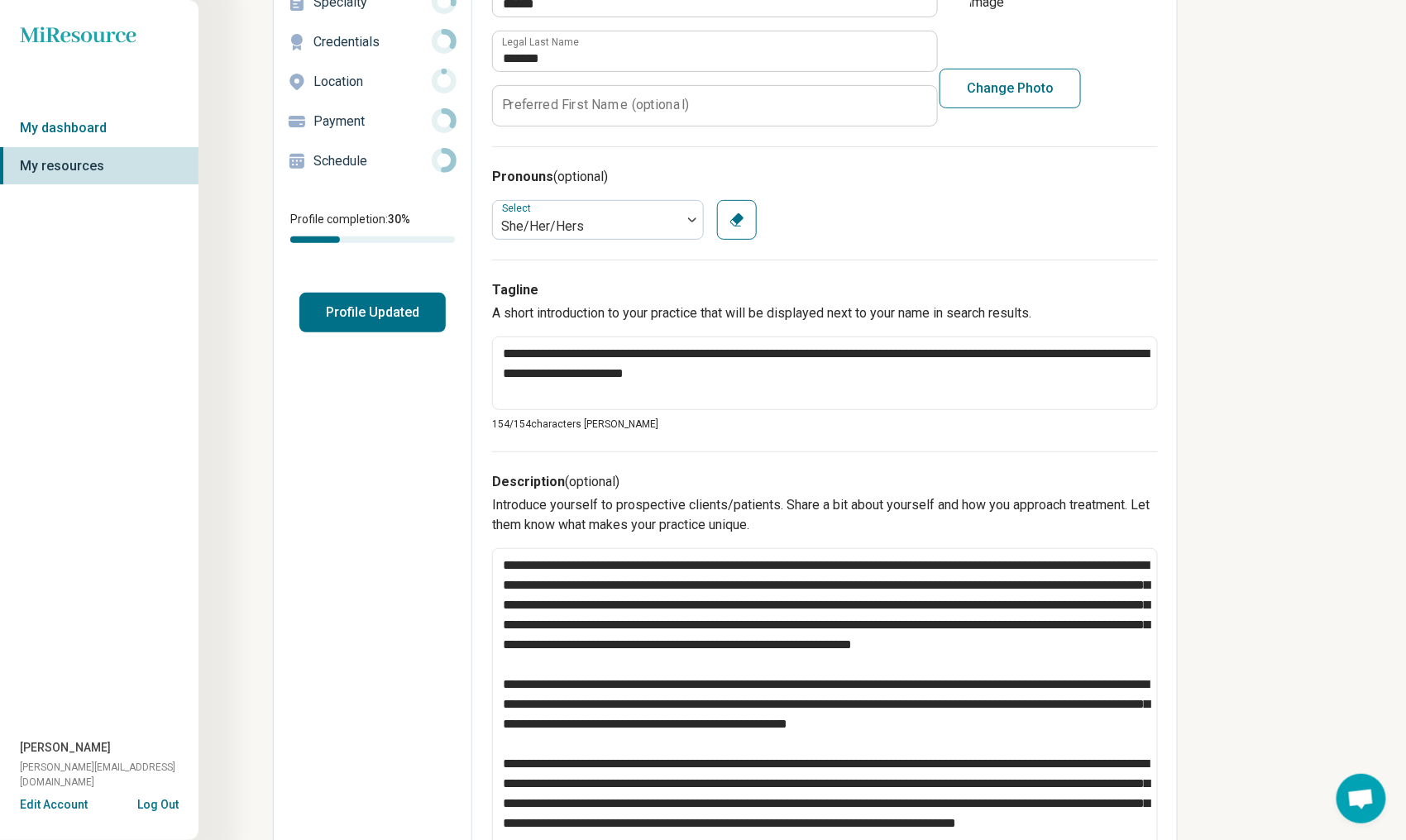
scroll to position [0, 0]
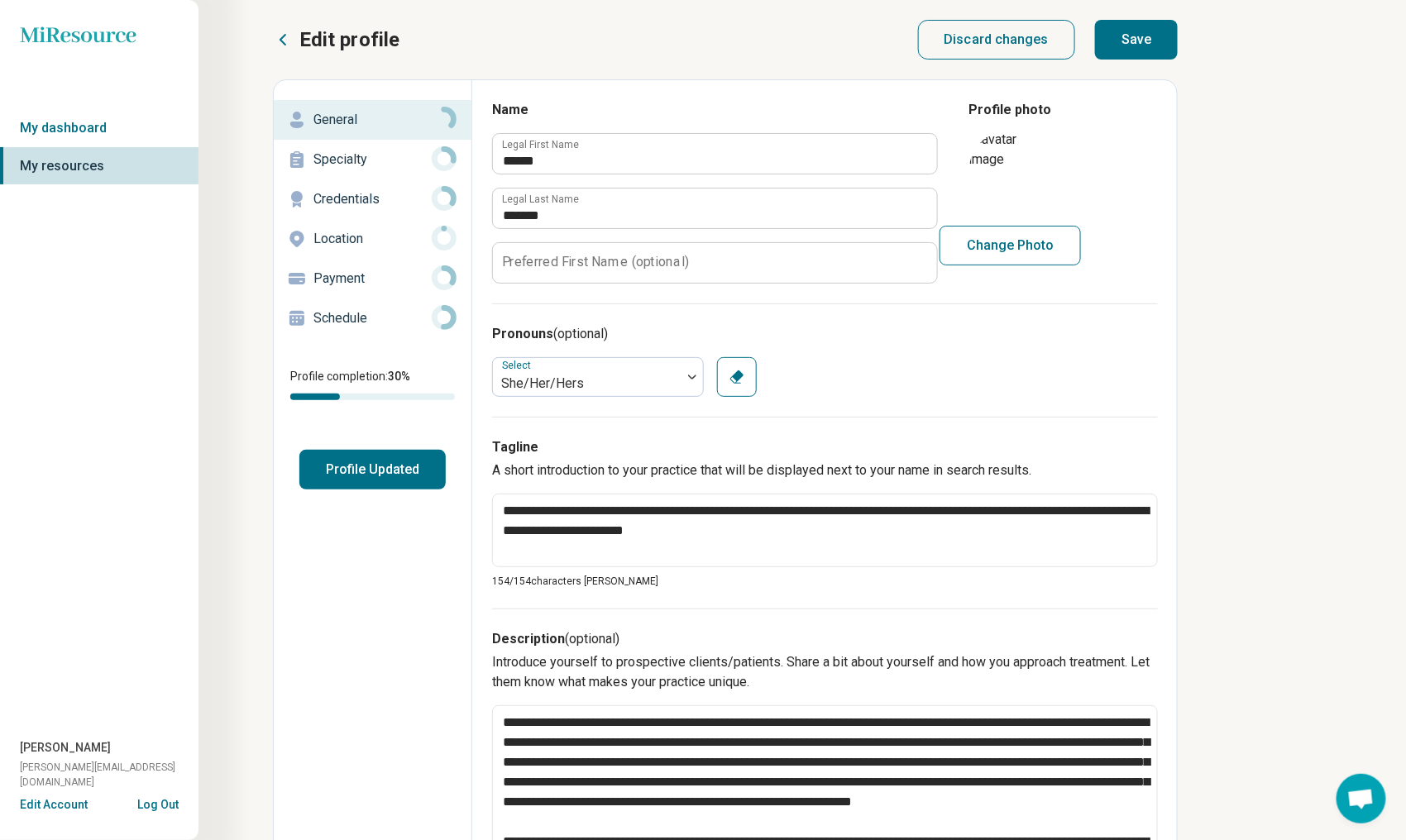
click at [351, 162] on p "Specialty" at bounding box center [373, 160] width 119 height 20
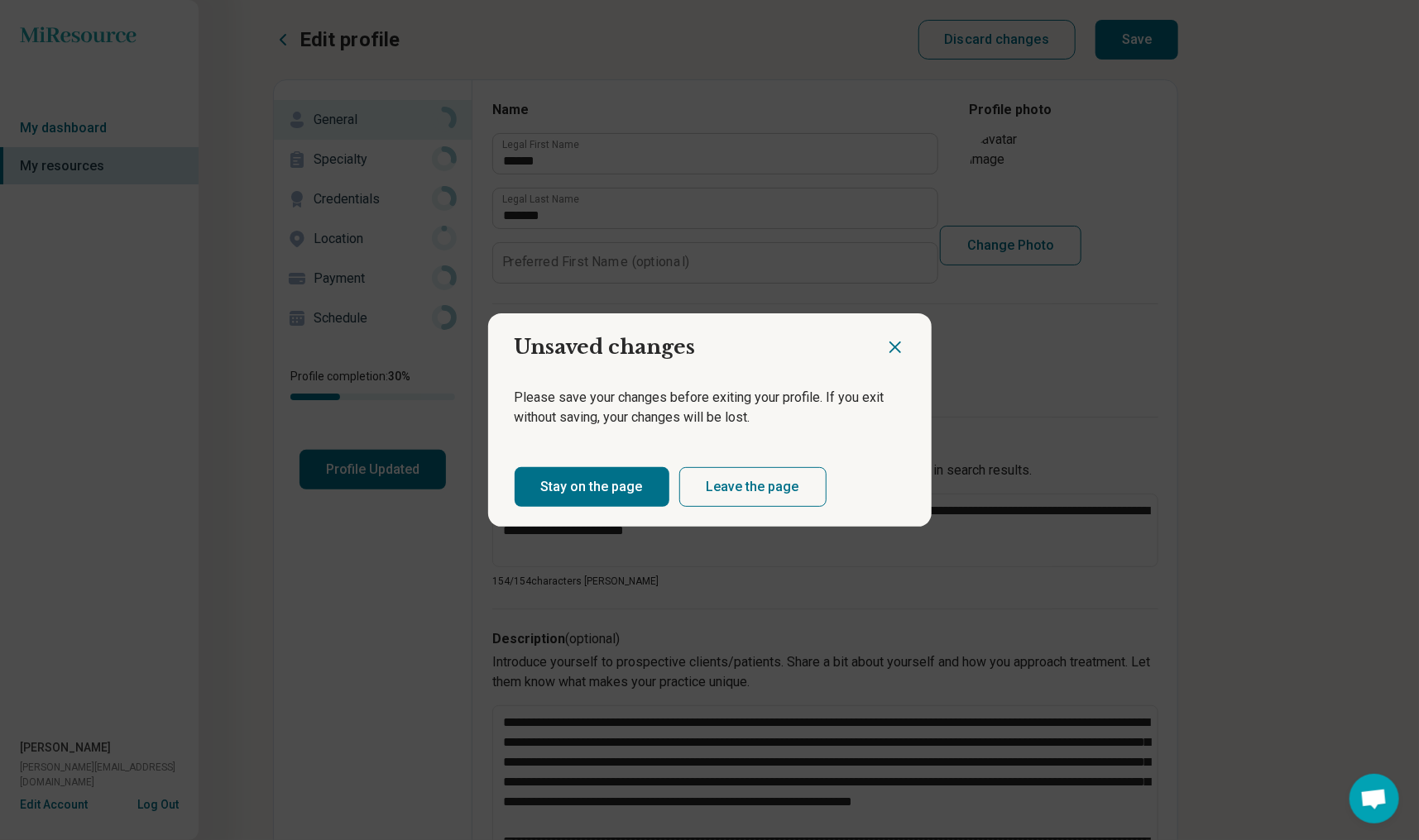
click at [625, 492] on button "Stay on the page" at bounding box center [592, 487] width 155 height 40
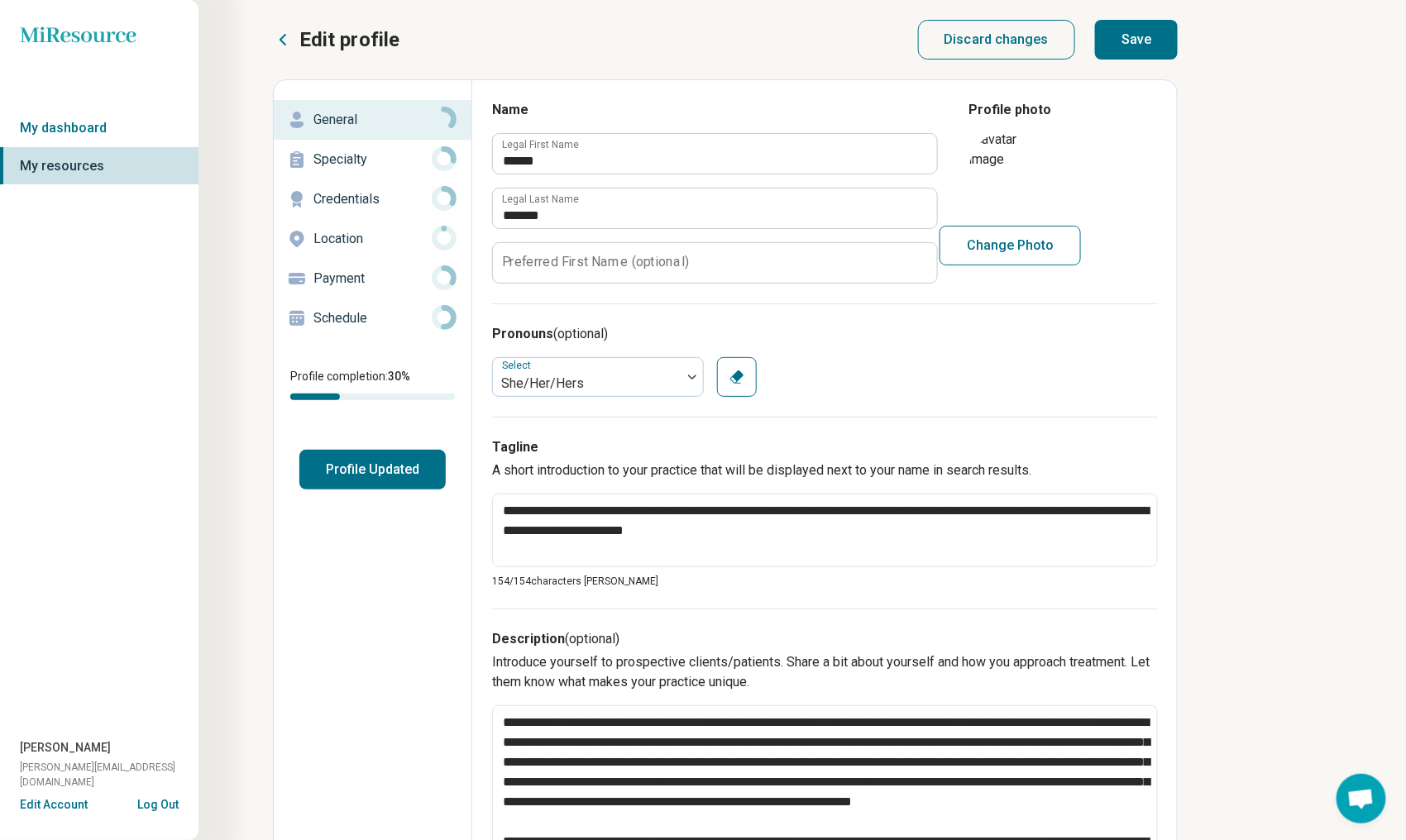
click at [1149, 48] on button "Save" at bounding box center [1136, 40] width 83 height 40
click at [376, 162] on p "Specialty" at bounding box center [373, 160] width 119 height 20
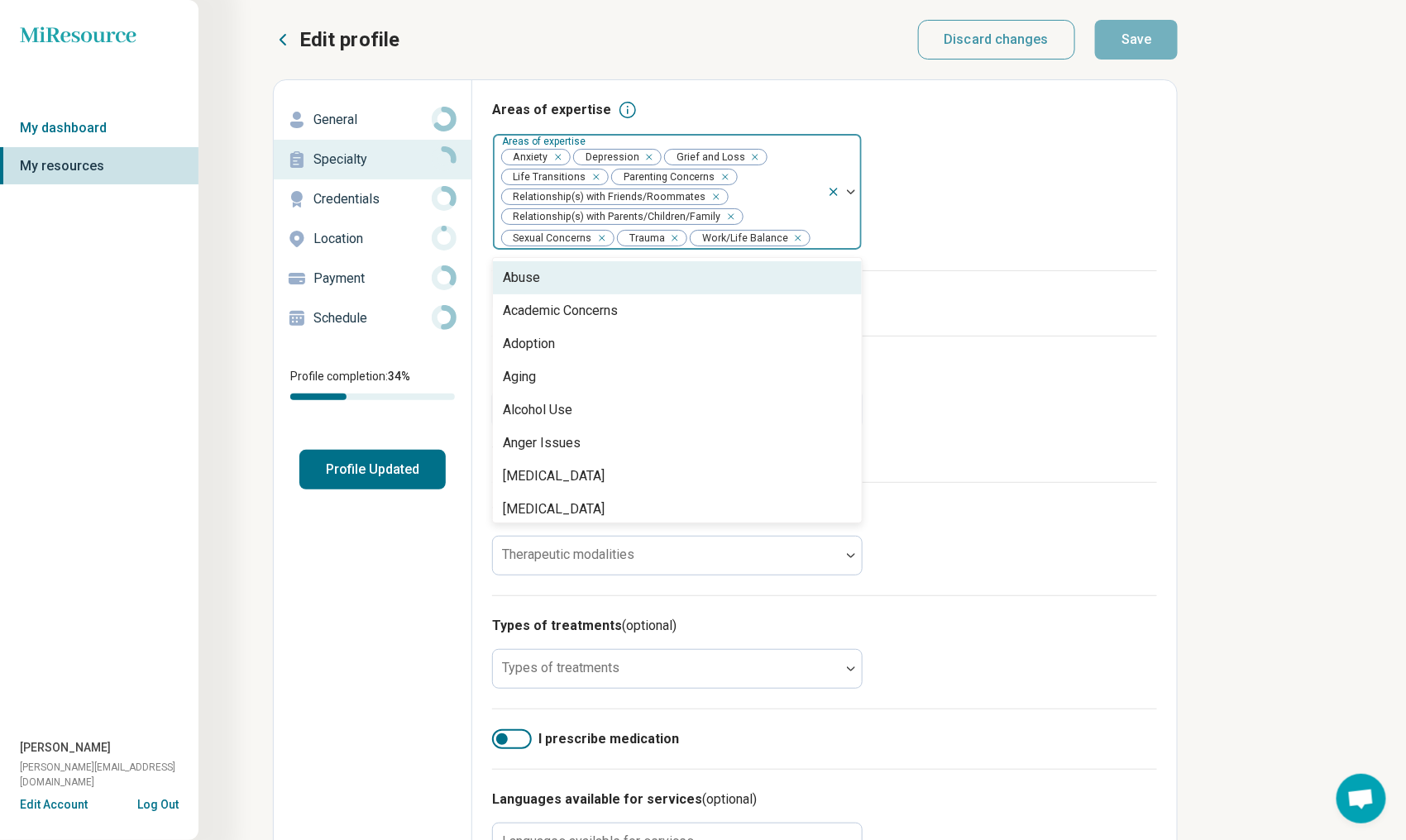
click at [853, 187] on div at bounding box center [845, 192] width 35 height 116
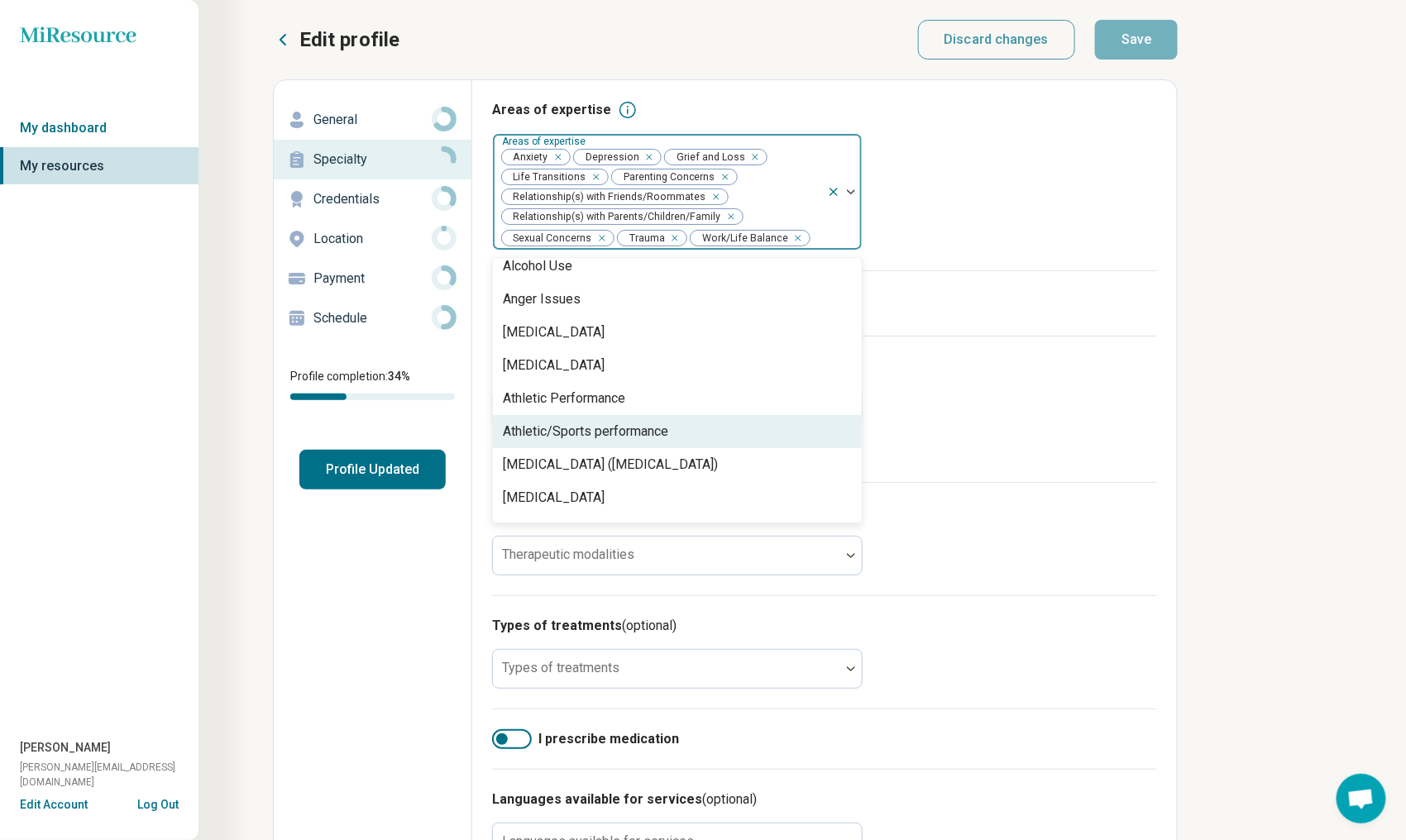
scroll to position [165, 0]
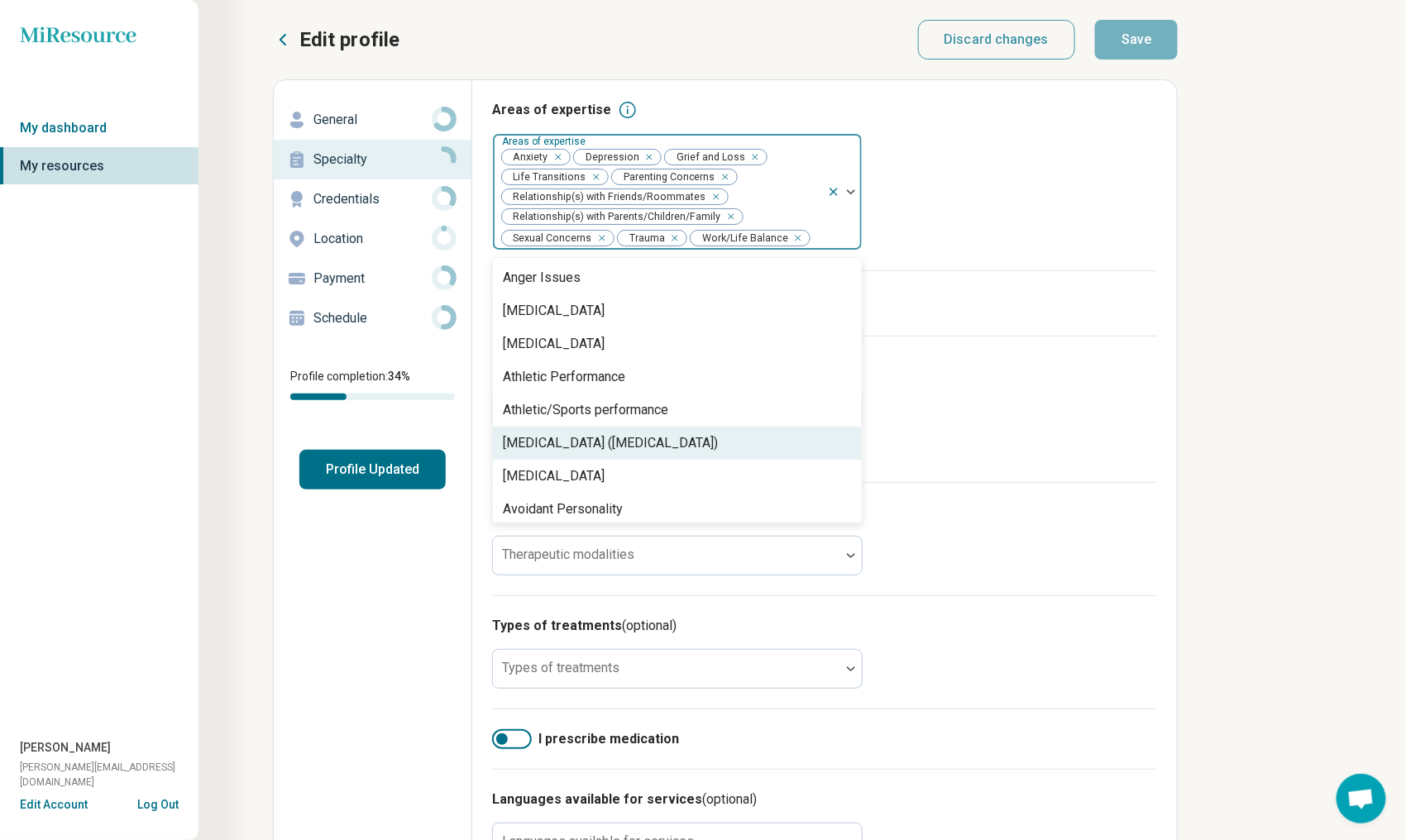
click at [714, 457] on div "[MEDICAL_DATA] ([MEDICAL_DATA])" at bounding box center [677, 443] width 369 height 33
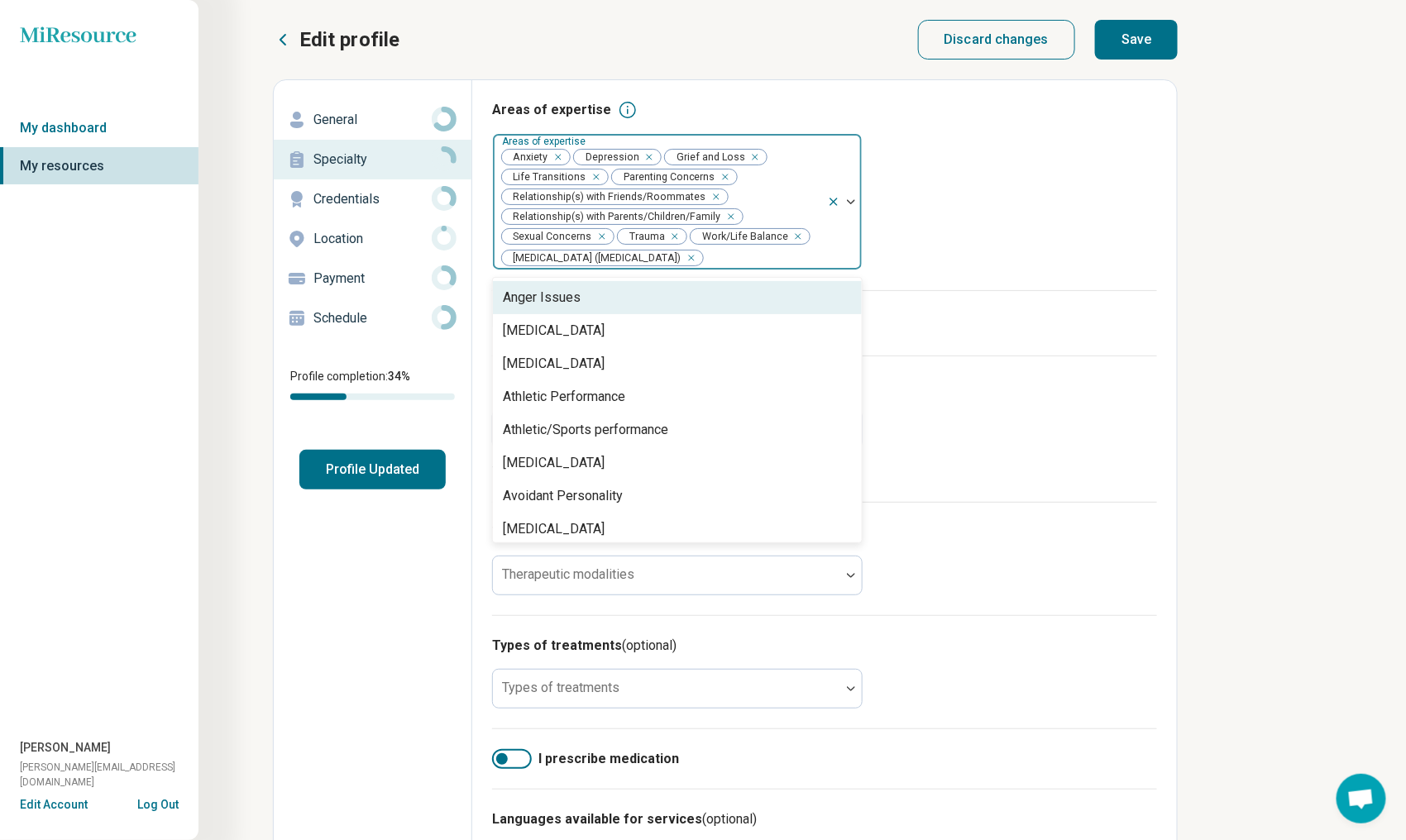
click at [850, 200] on img at bounding box center [850, 202] width 8 height 5
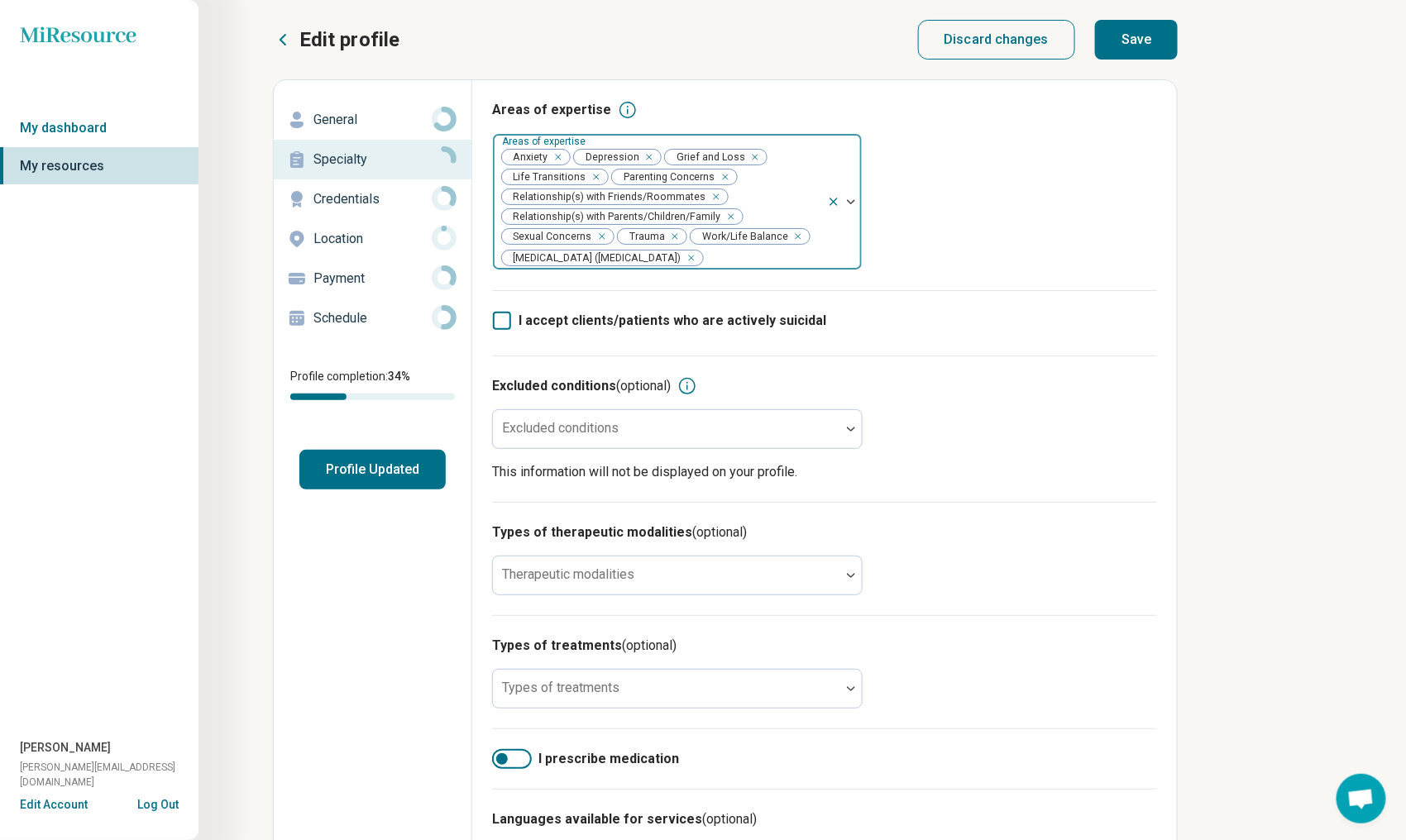
click at [848, 200] on img at bounding box center [850, 202] width 8 height 5
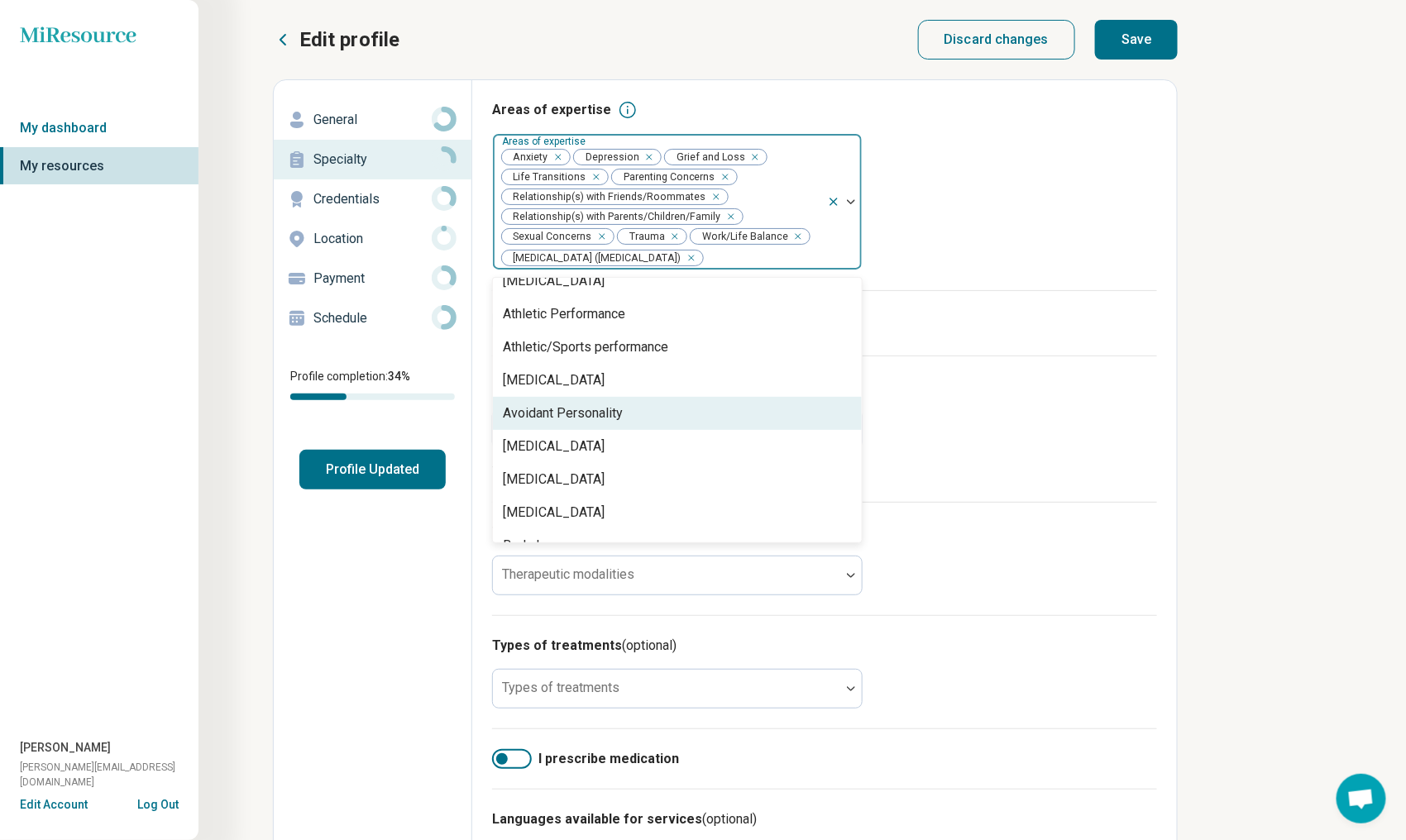
scroll to position [331, 0]
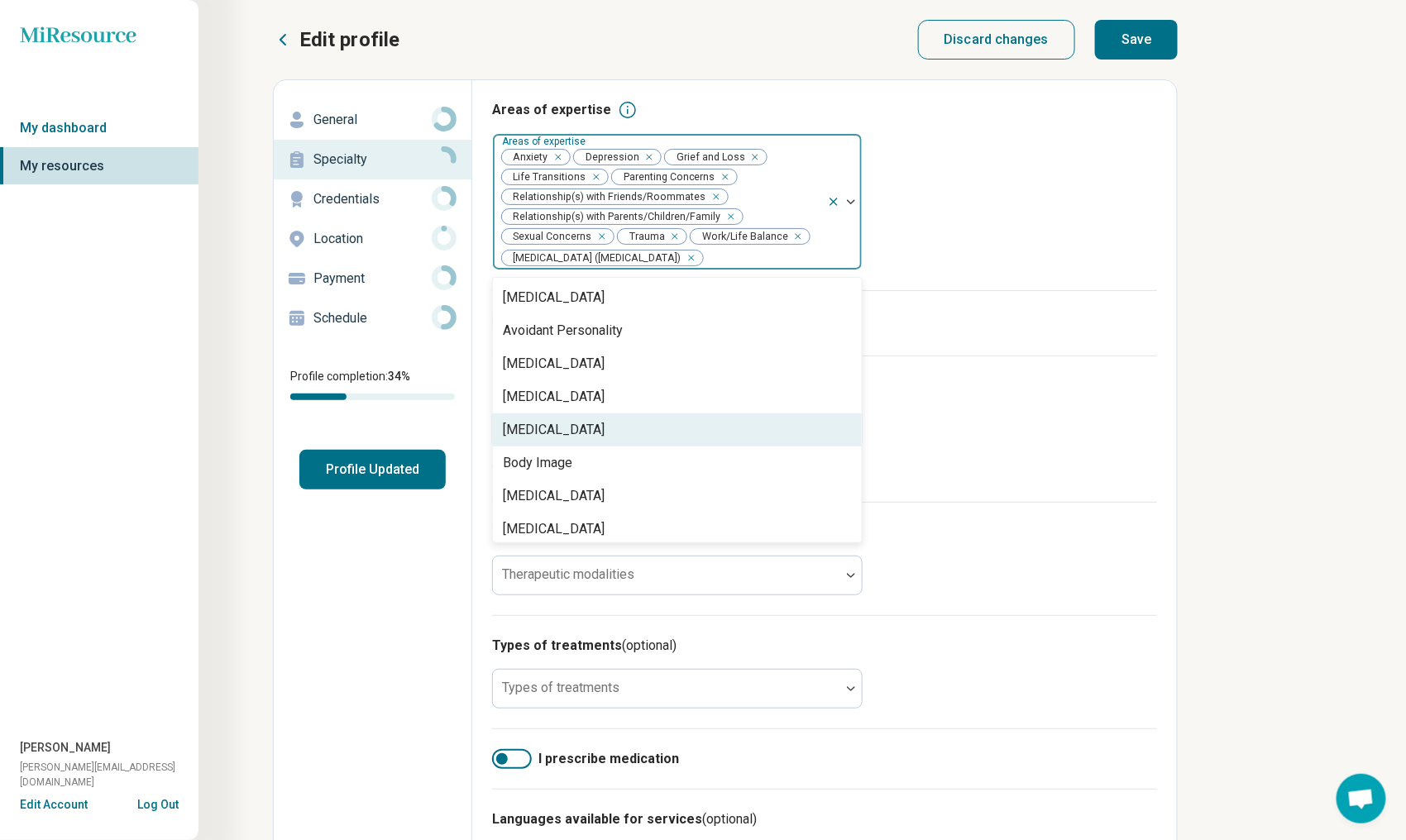
click at [745, 429] on div "[MEDICAL_DATA]" at bounding box center [677, 430] width 369 height 33
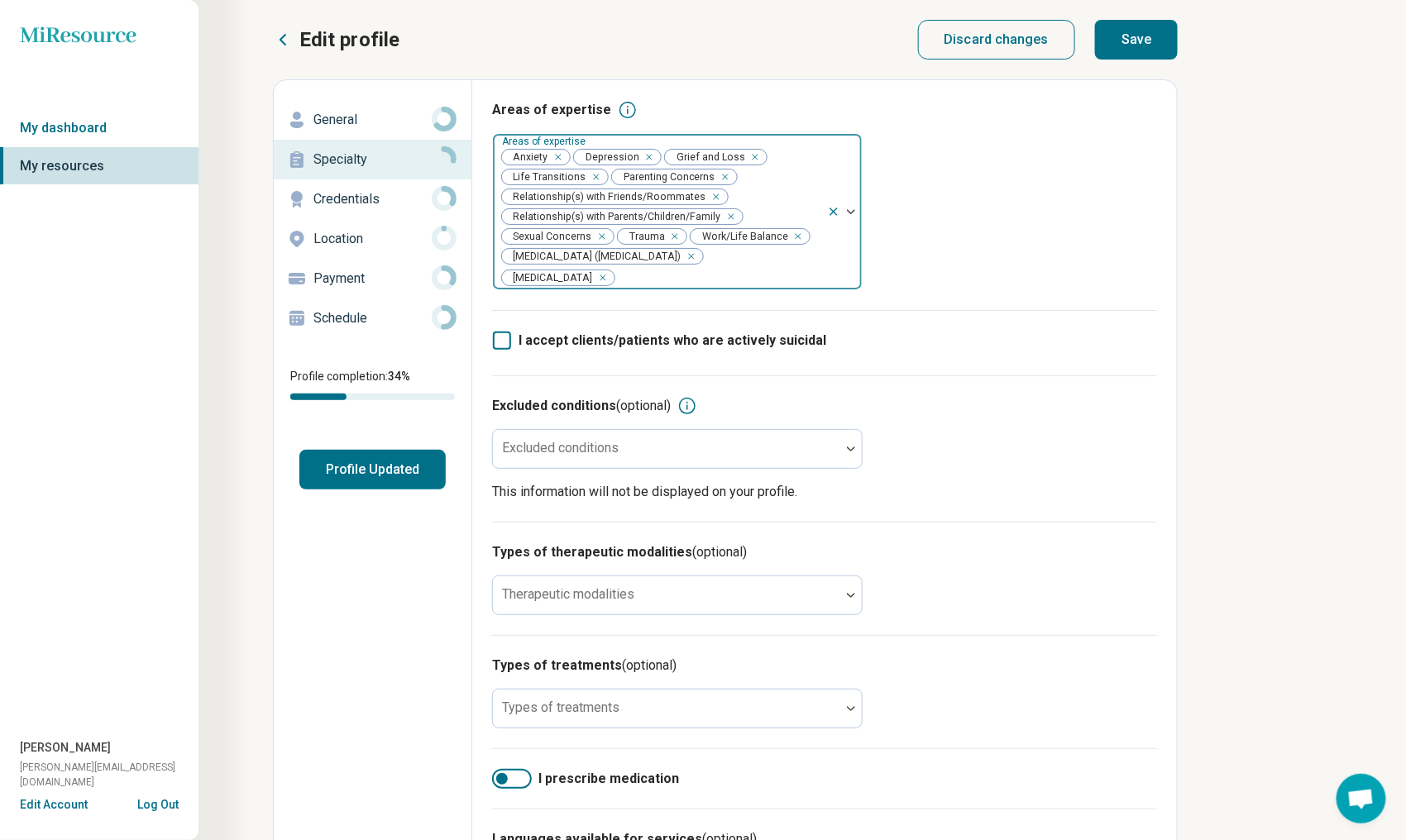
click at [855, 209] on img at bounding box center [850, 211] width 8 height 5
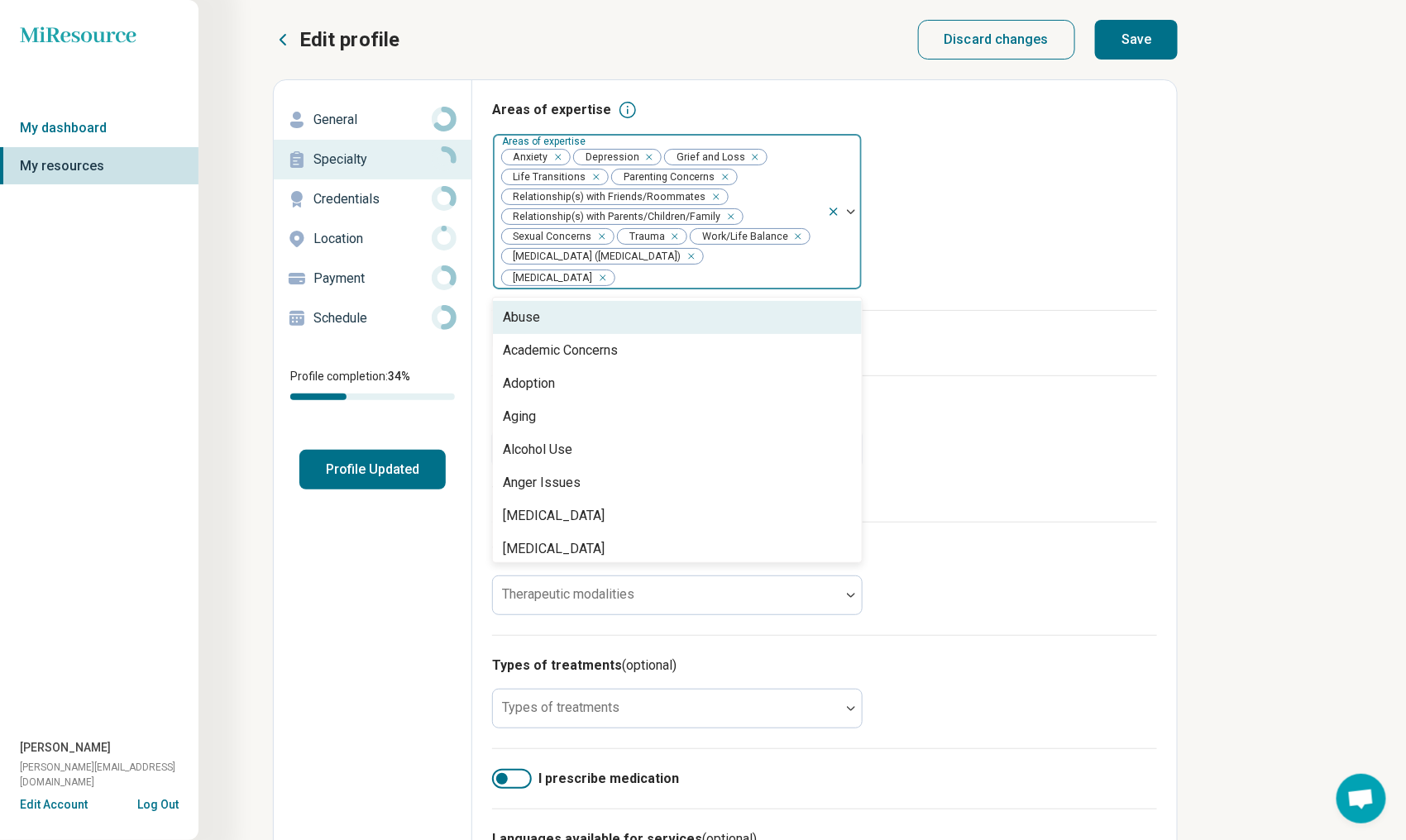
click at [852, 209] on img at bounding box center [850, 211] width 8 height 5
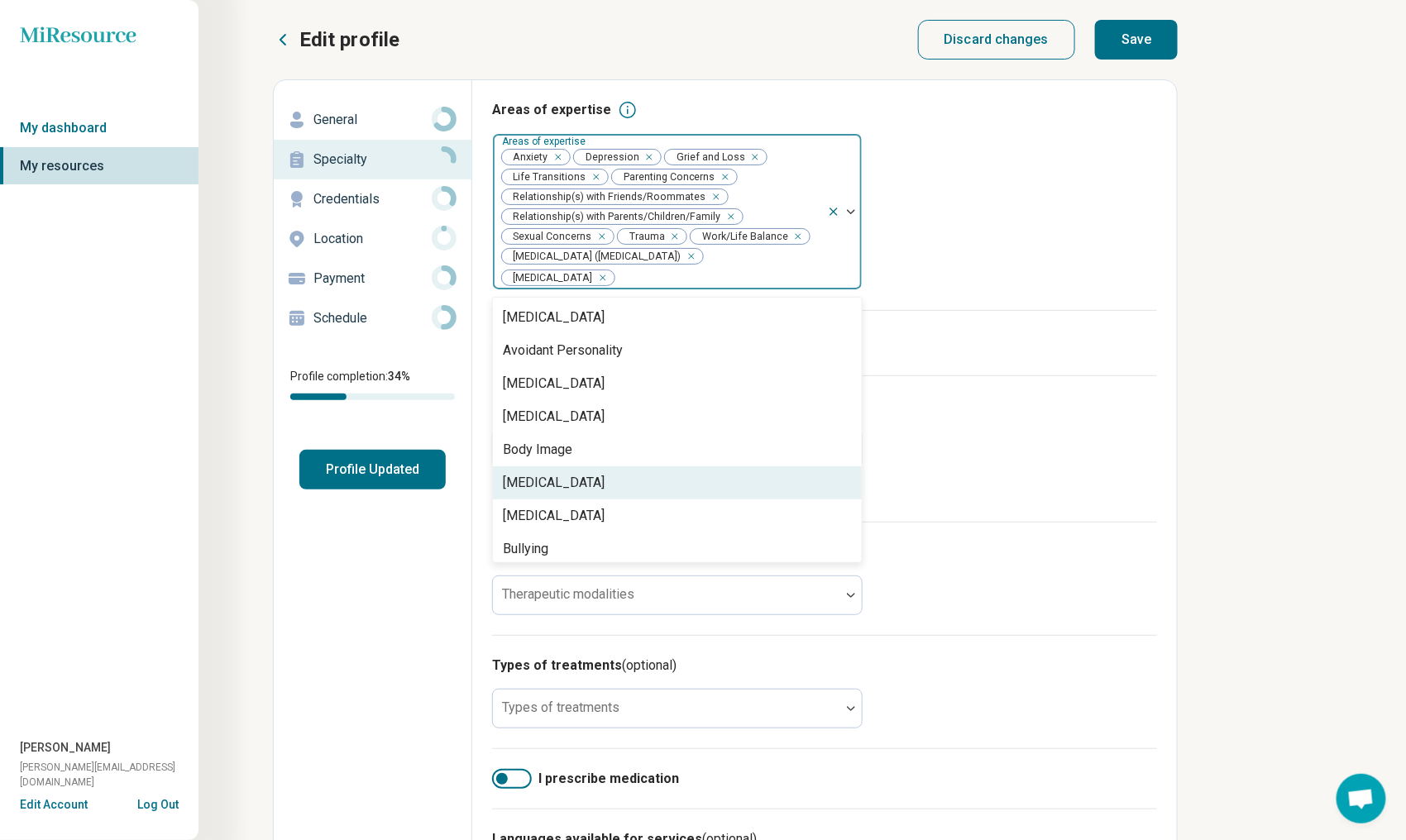
click at [666, 493] on div "[MEDICAL_DATA]" at bounding box center [677, 482] width 369 height 33
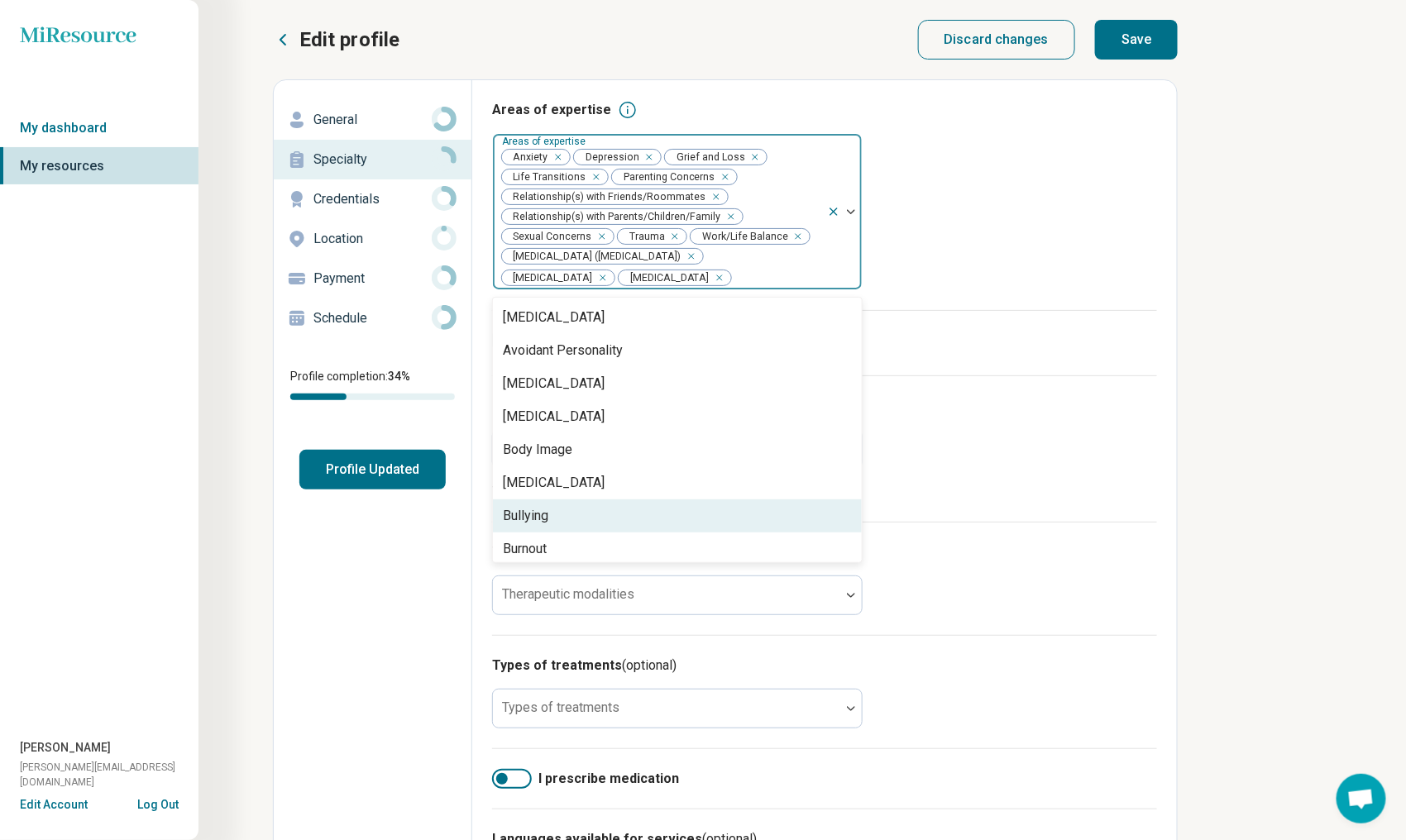
scroll to position [413, 0]
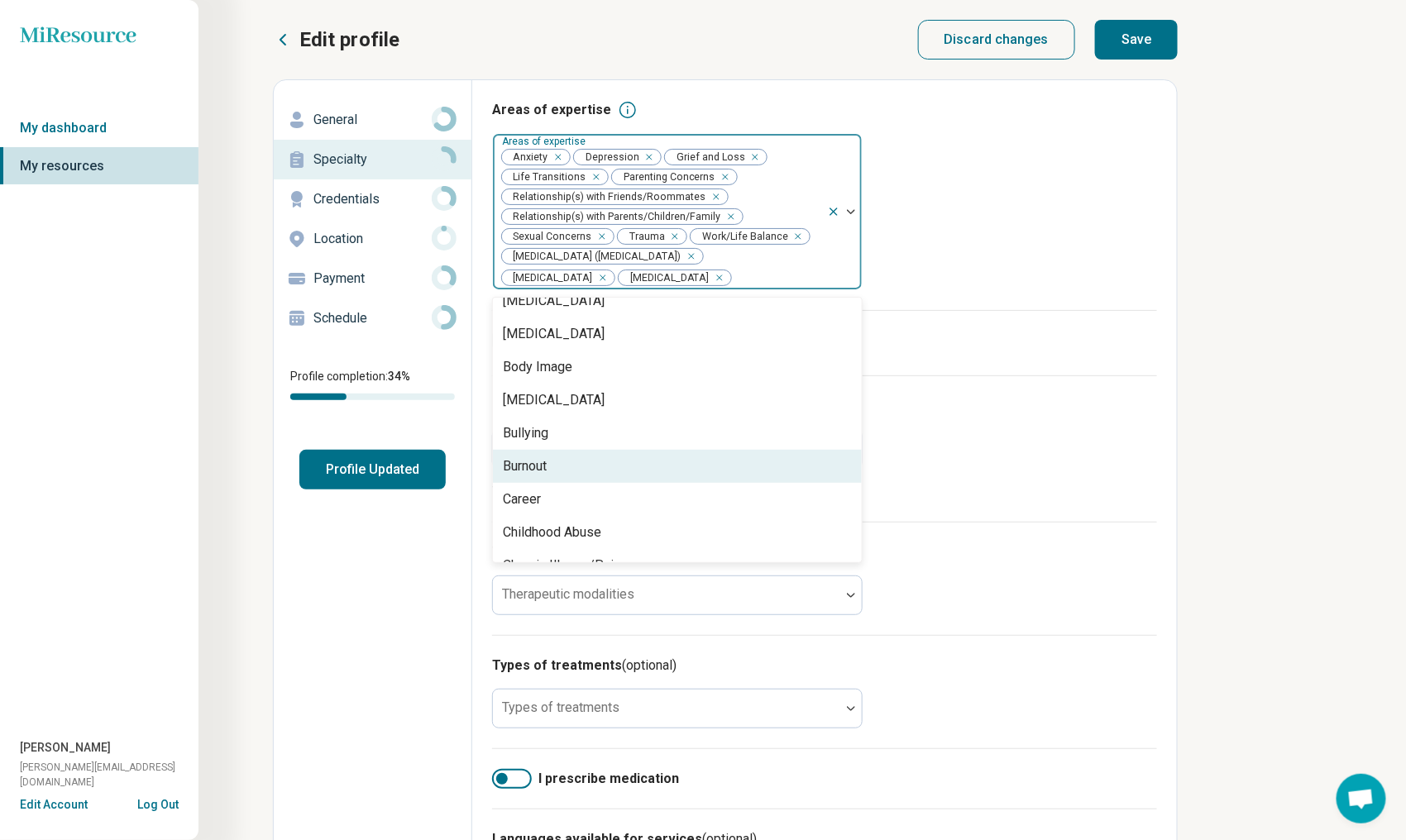
click at [668, 475] on div "Burnout" at bounding box center [677, 466] width 369 height 33
click at [668, 475] on div "Career" at bounding box center [677, 466] width 369 height 33
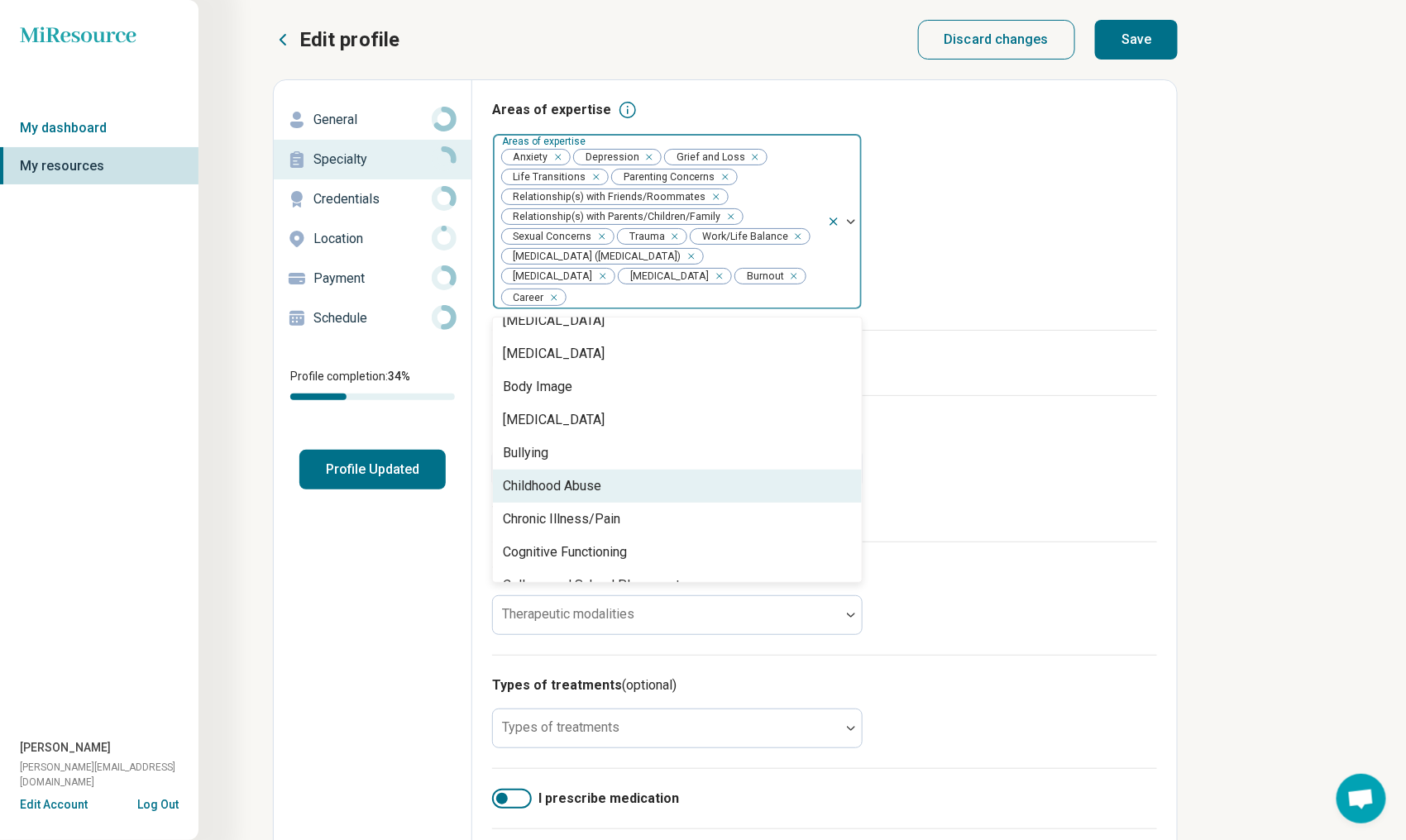
click at [670, 486] on div "Childhood Abuse" at bounding box center [677, 486] width 369 height 33
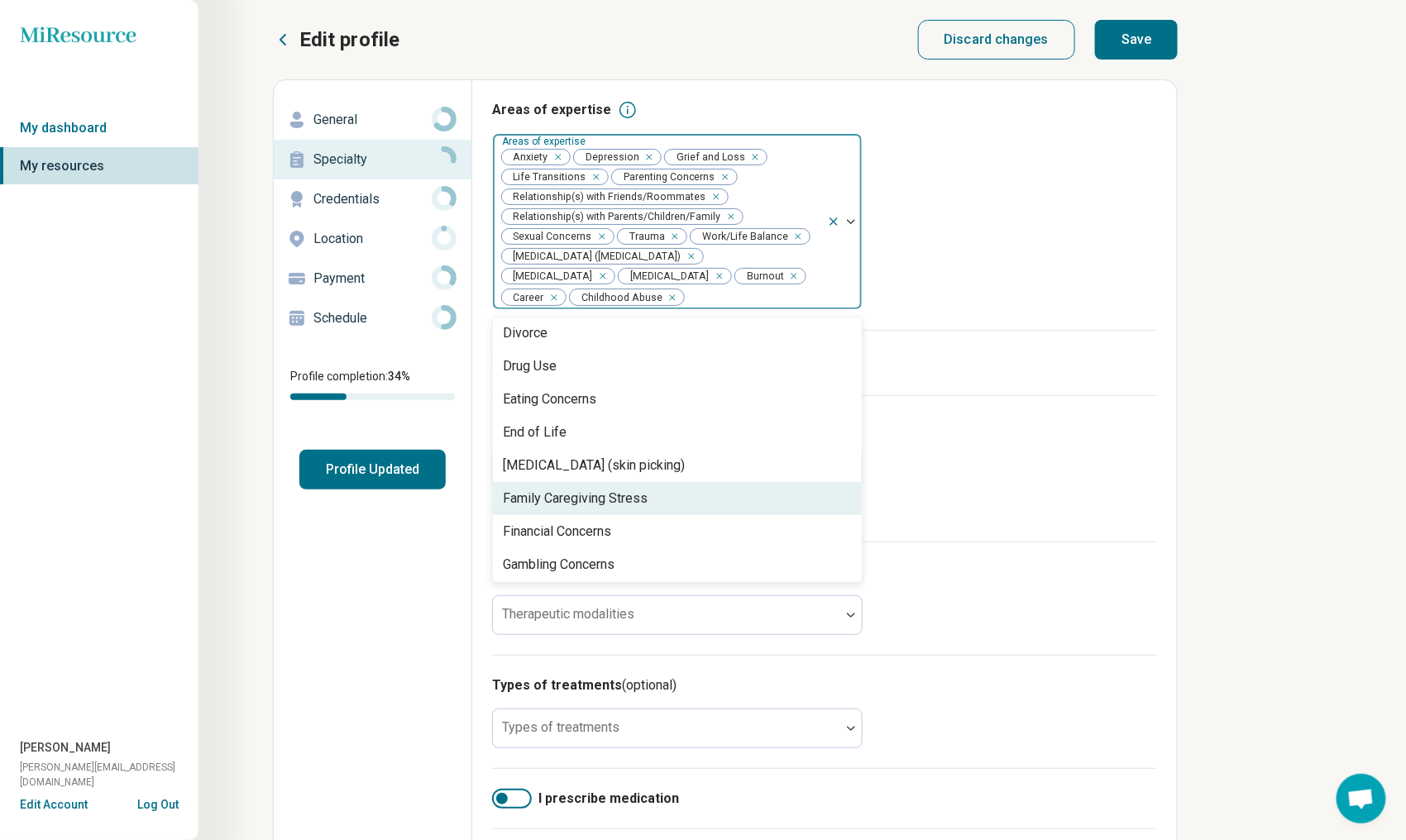
scroll to position [827, 0]
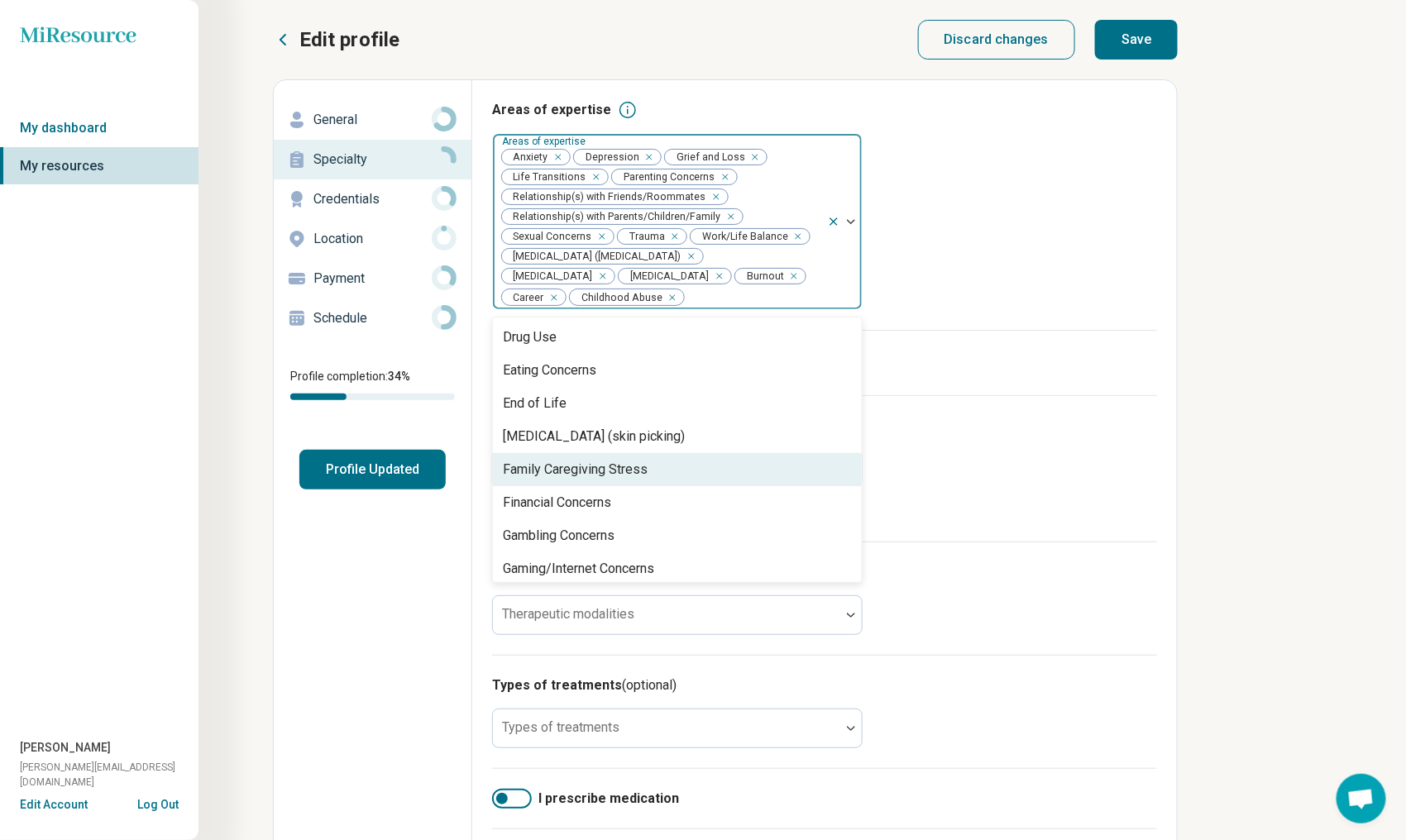
click at [682, 474] on div "Family Caregiving Stress" at bounding box center [677, 470] width 369 height 33
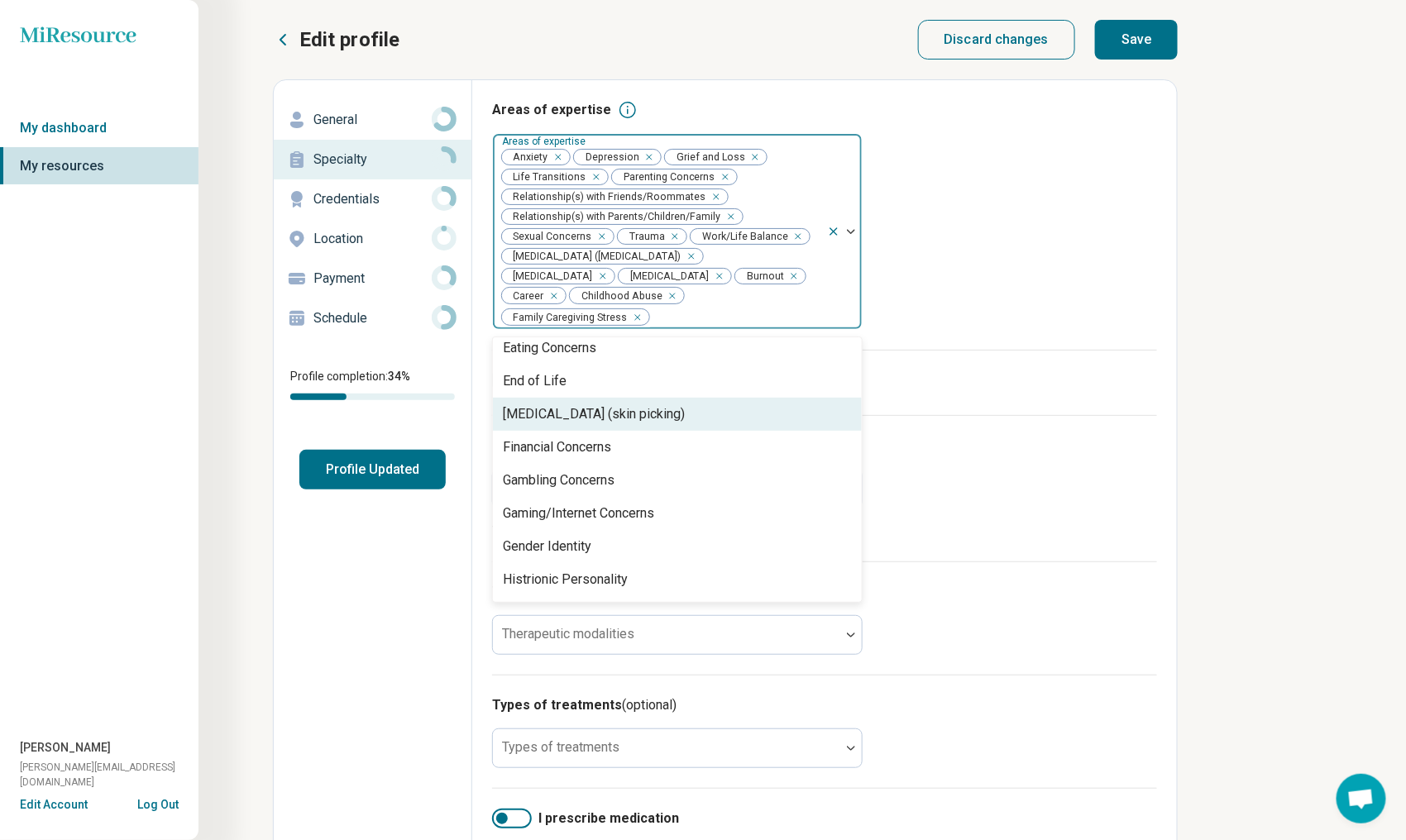
scroll to position [909, 0]
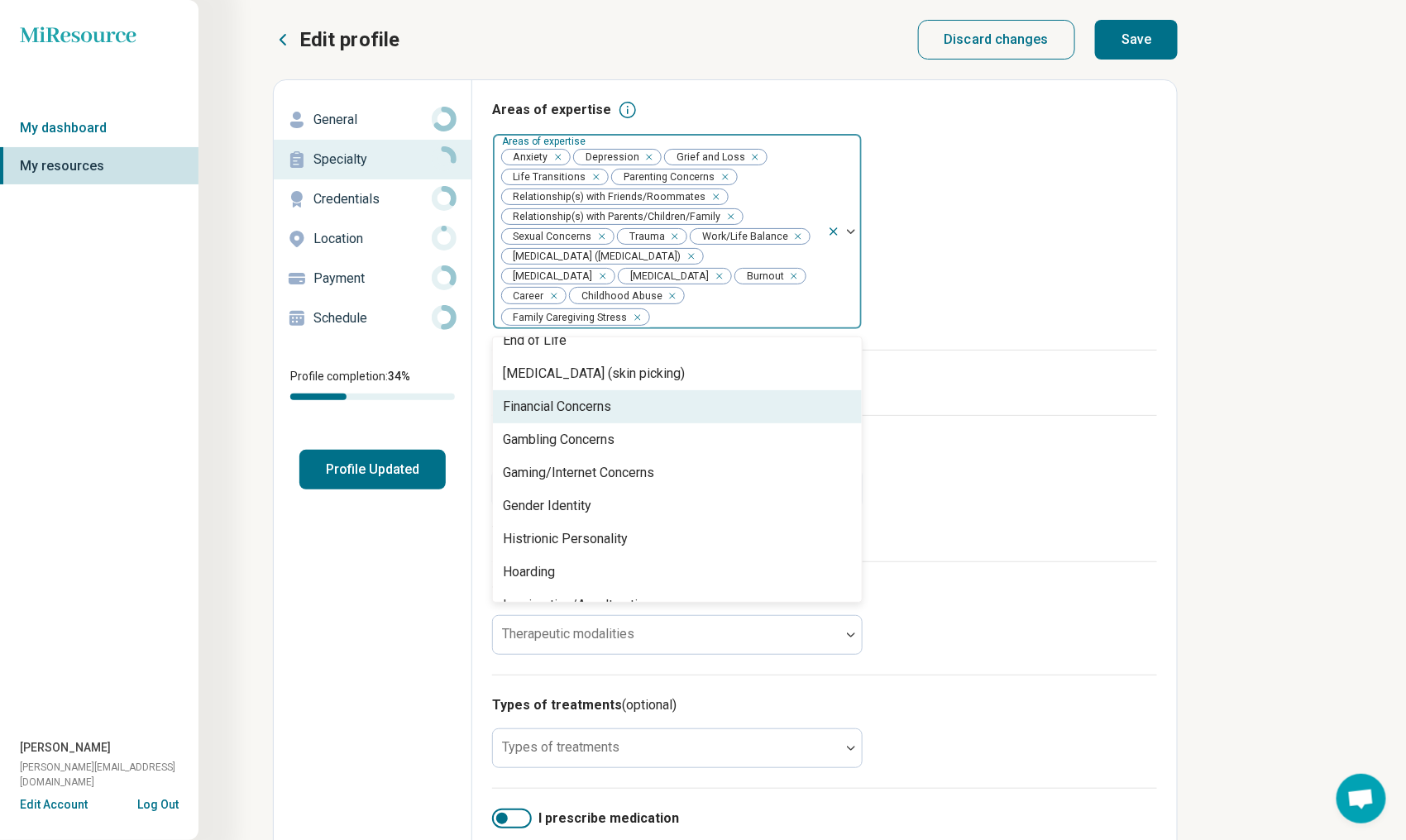
click at [672, 416] on div "Financial Concerns" at bounding box center [677, 407] width 369 height 33
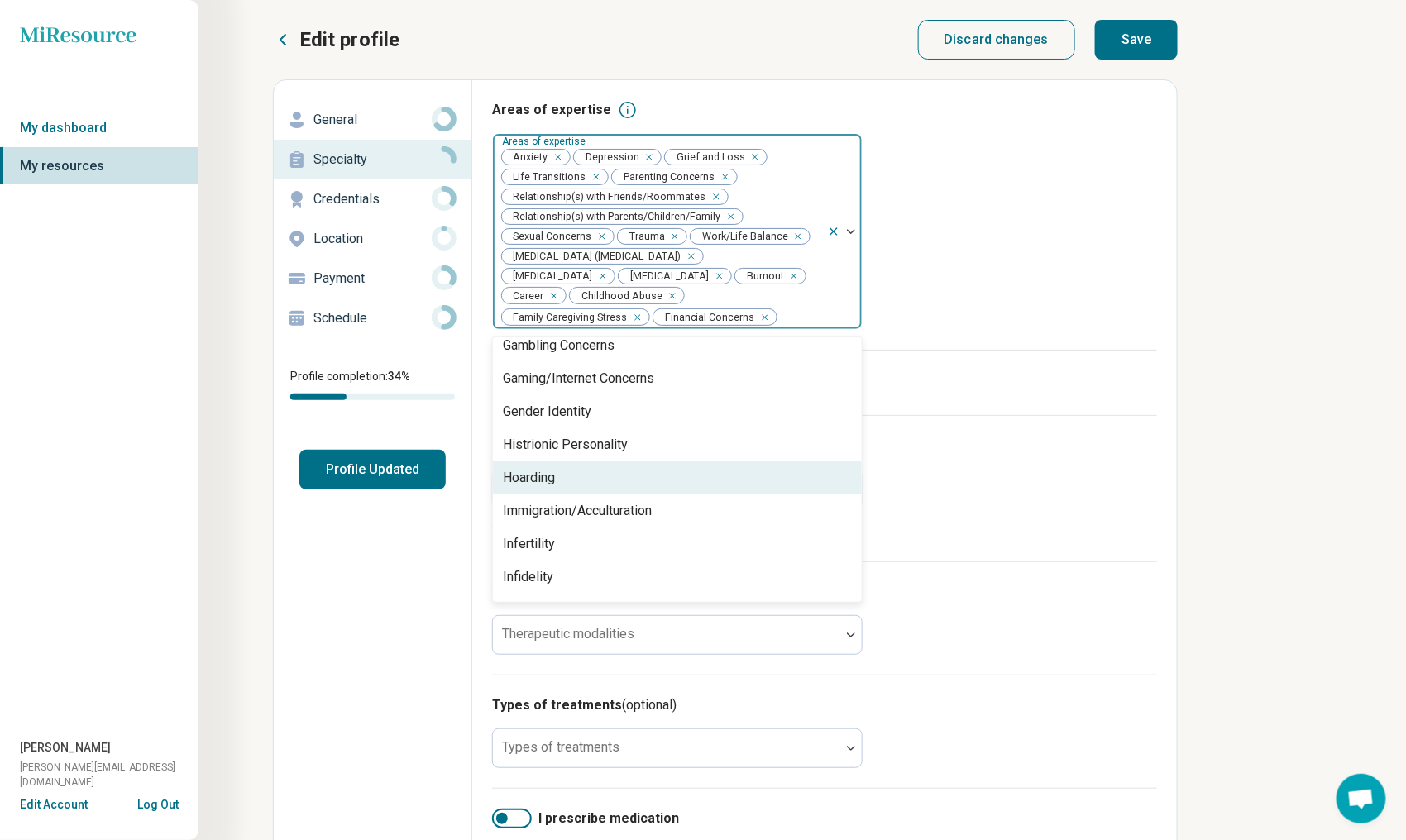
scroll to position [992, 0]
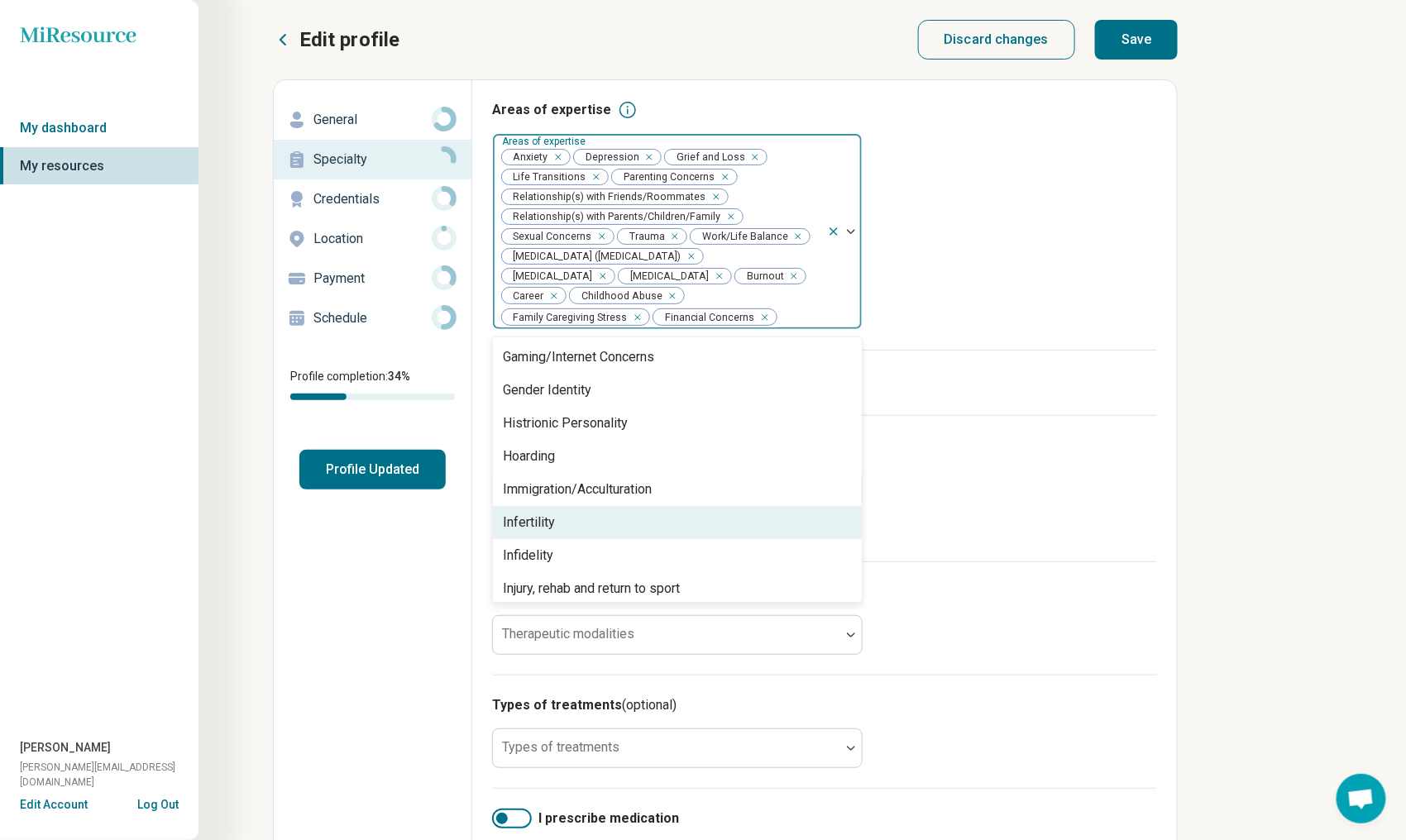
click at [675, 522] on div "Infertility" at bounding box center [677, 523] width 369 height 33
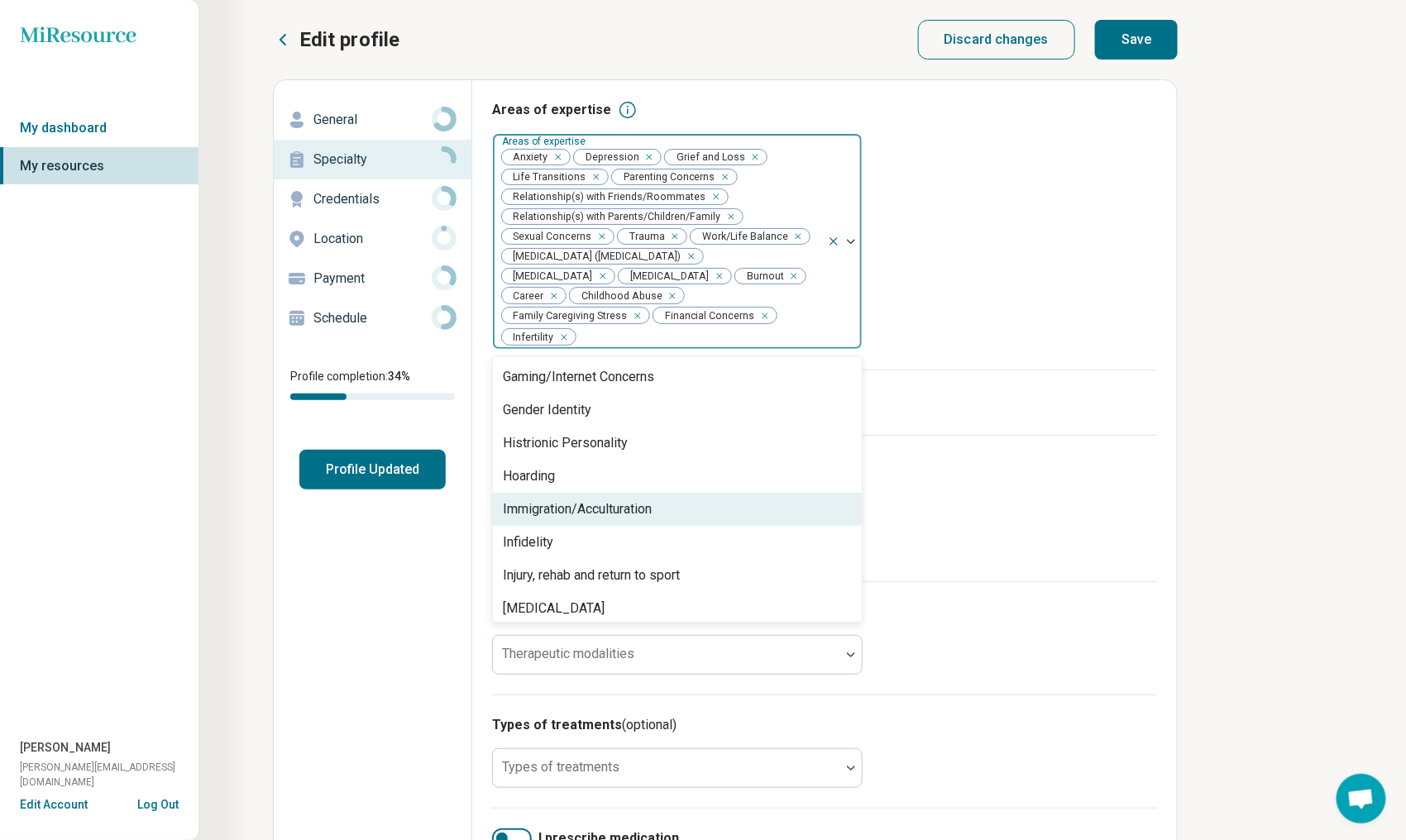
scroll to position [1075, 0]
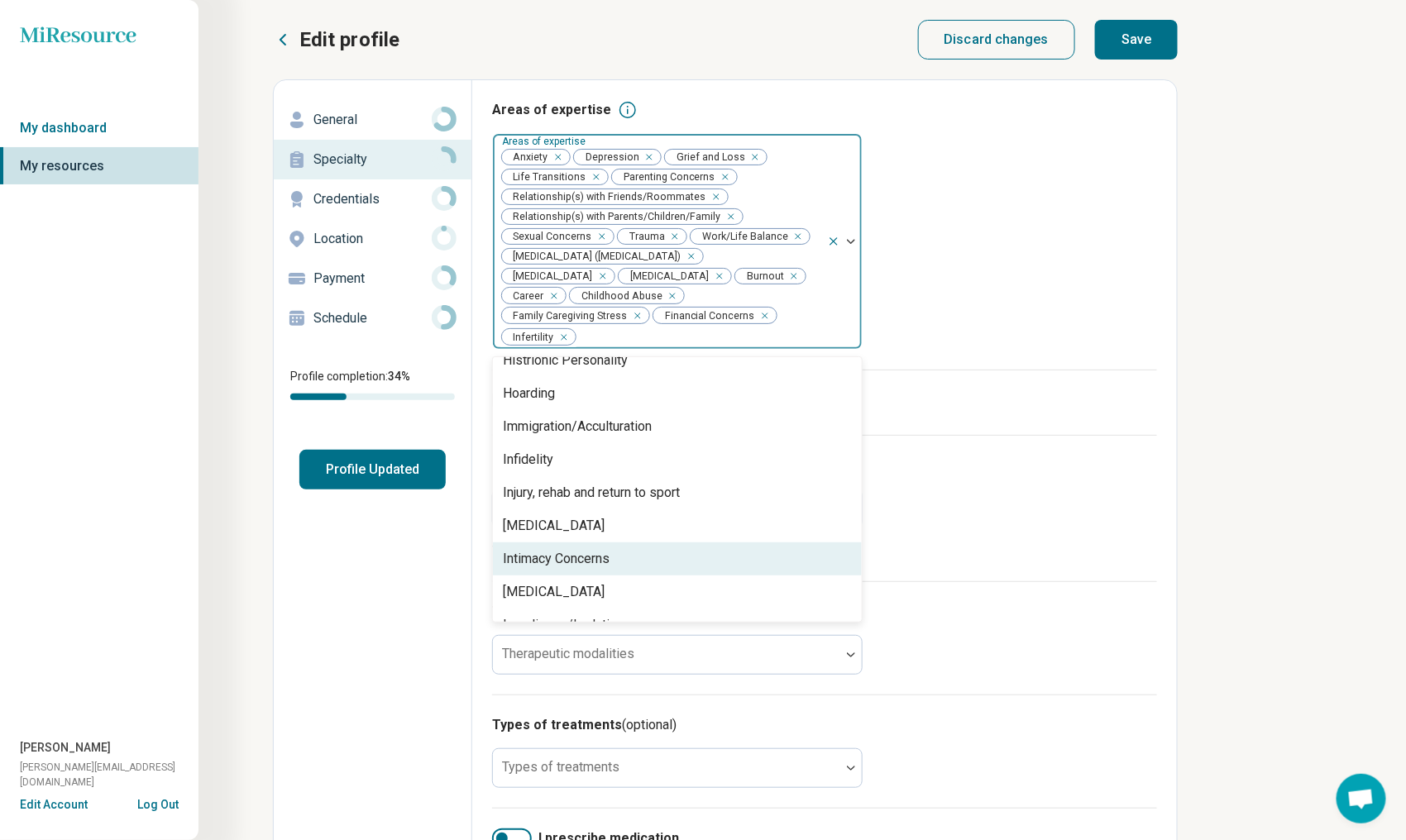
click at [672, 550] on div "Intimacy Concerns" at bounding box center [677, 559] width 369 height 33
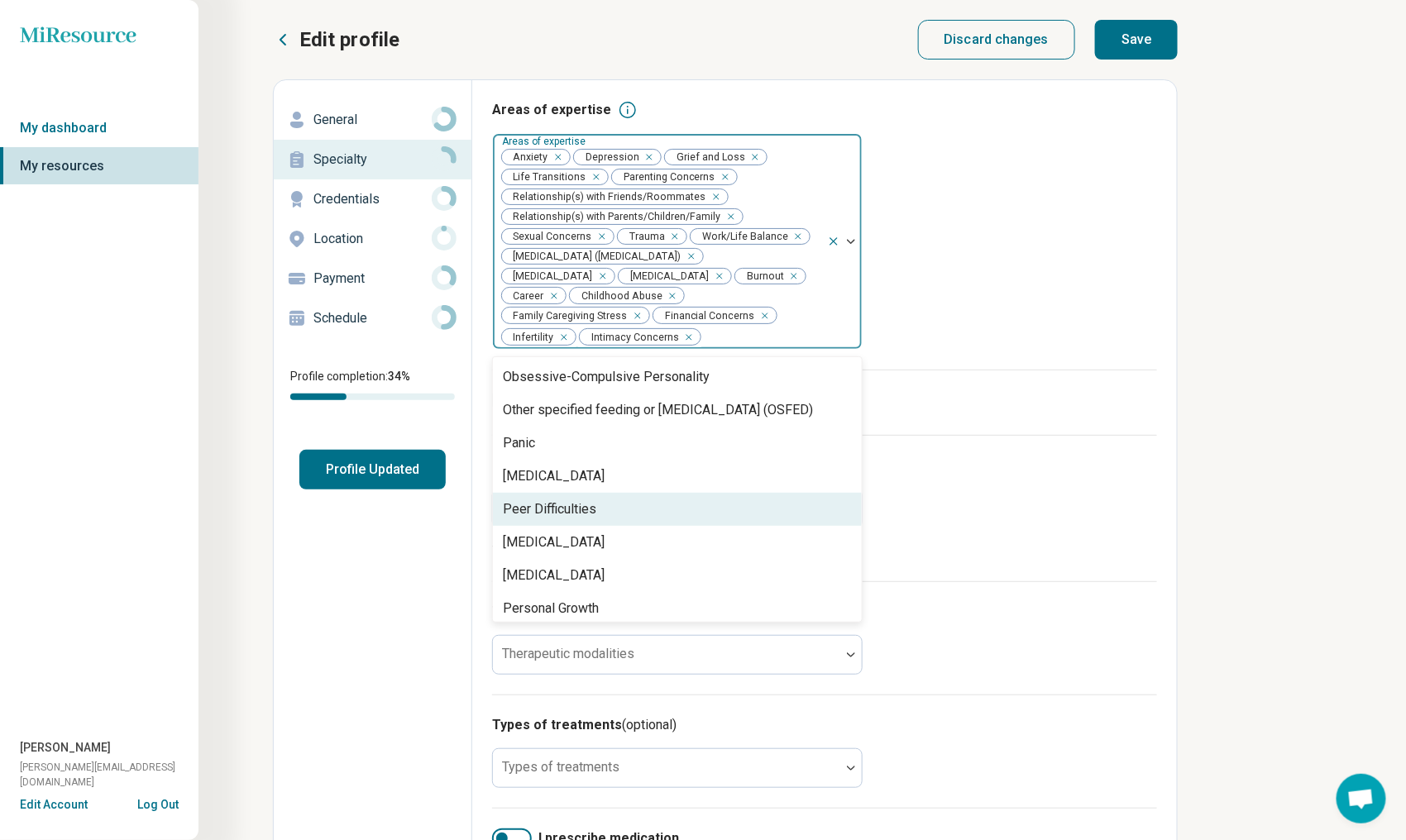
scroll to position [1488, 0]
click at [713, 518] on div "[MEDICAL_DATA]" at bounding box center [677, 509] width 369 height 33
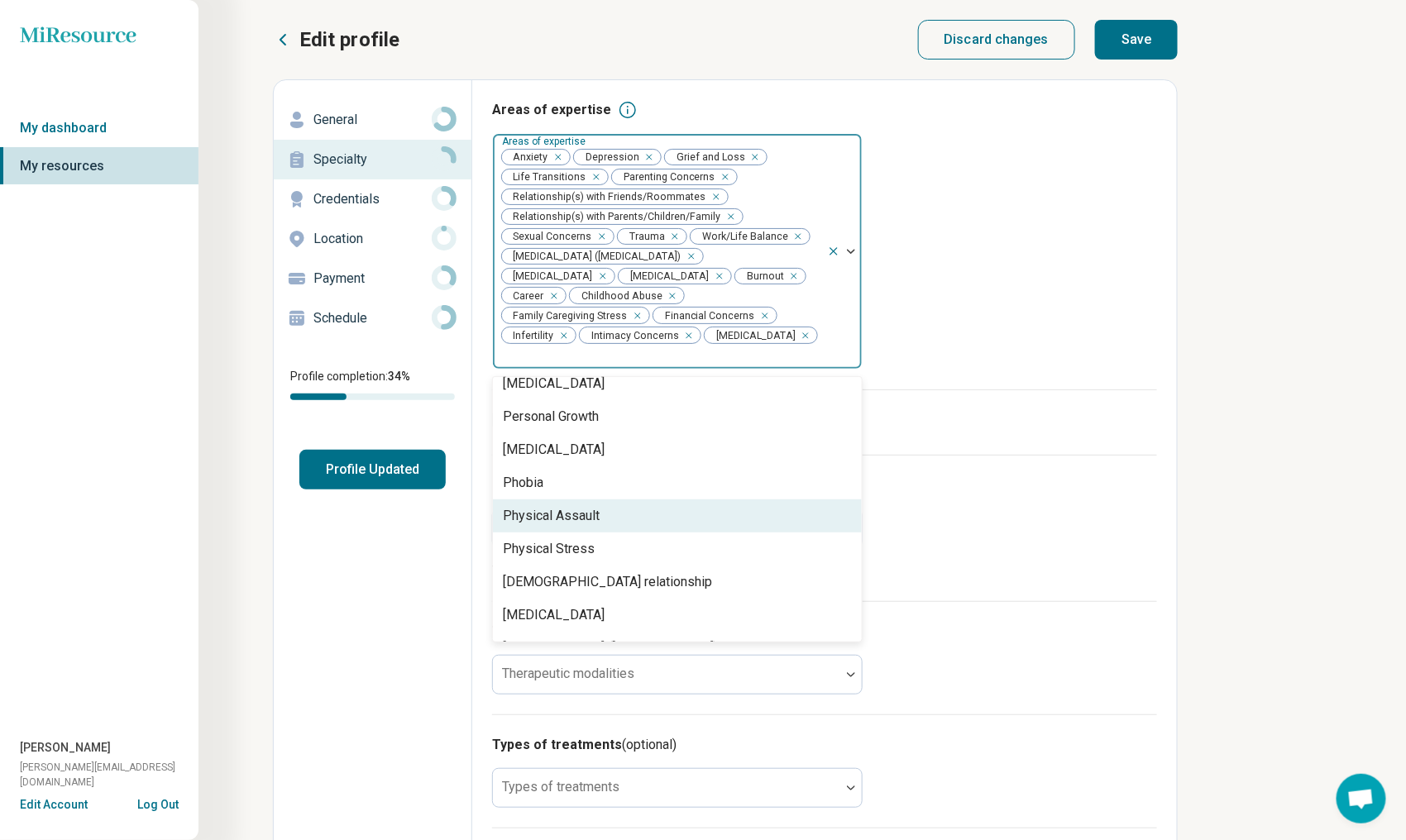
scroll to position [1654, 0]
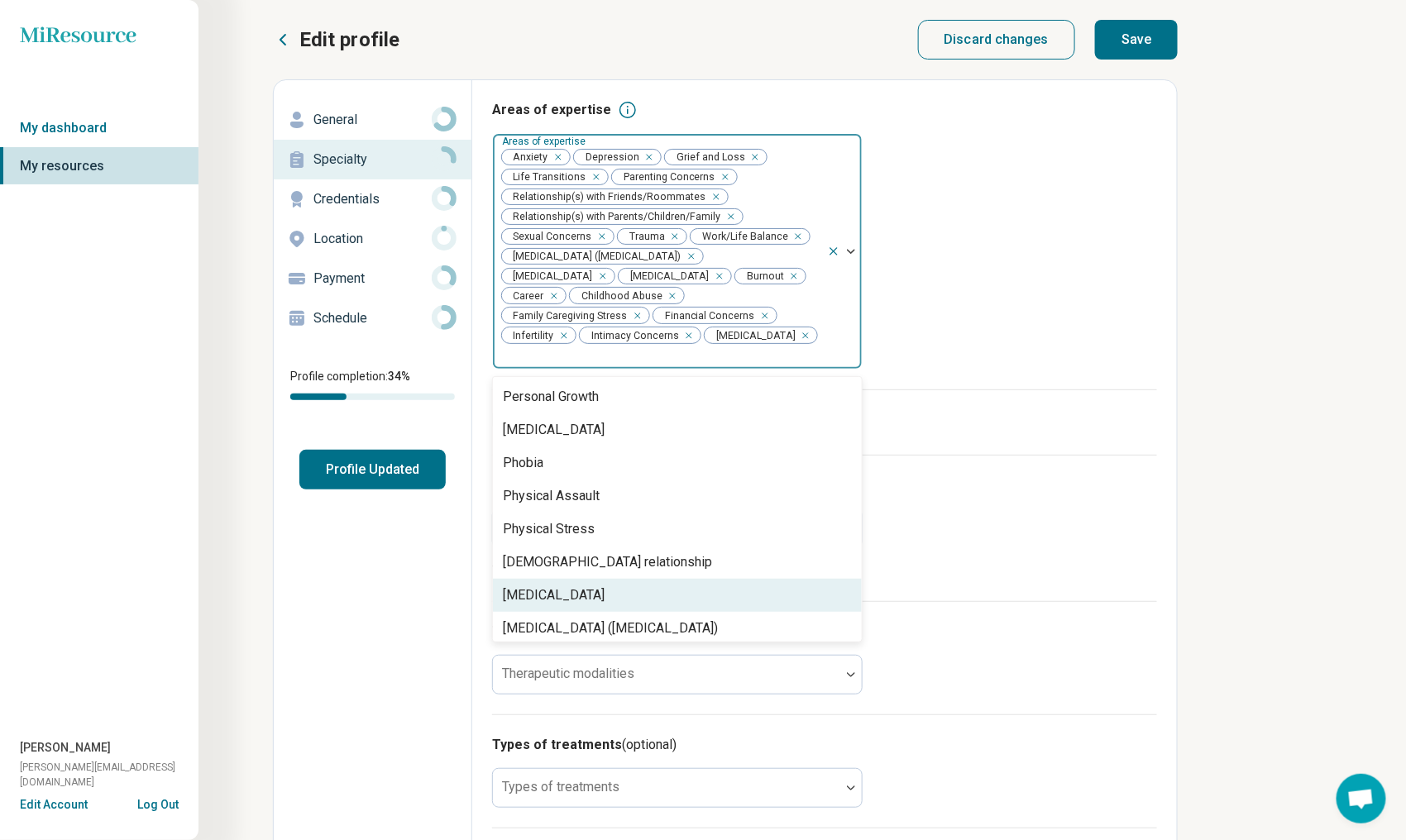
click at [723, 579] on div "[MEDICAL_DATA]" at bounding box center [677, 596] width 369 height 33
click at [718, 587] on div "[MEDICAL_DATA] ([MEDICAL_DATA])" at bounding box center [610, 596] width 215 height 20
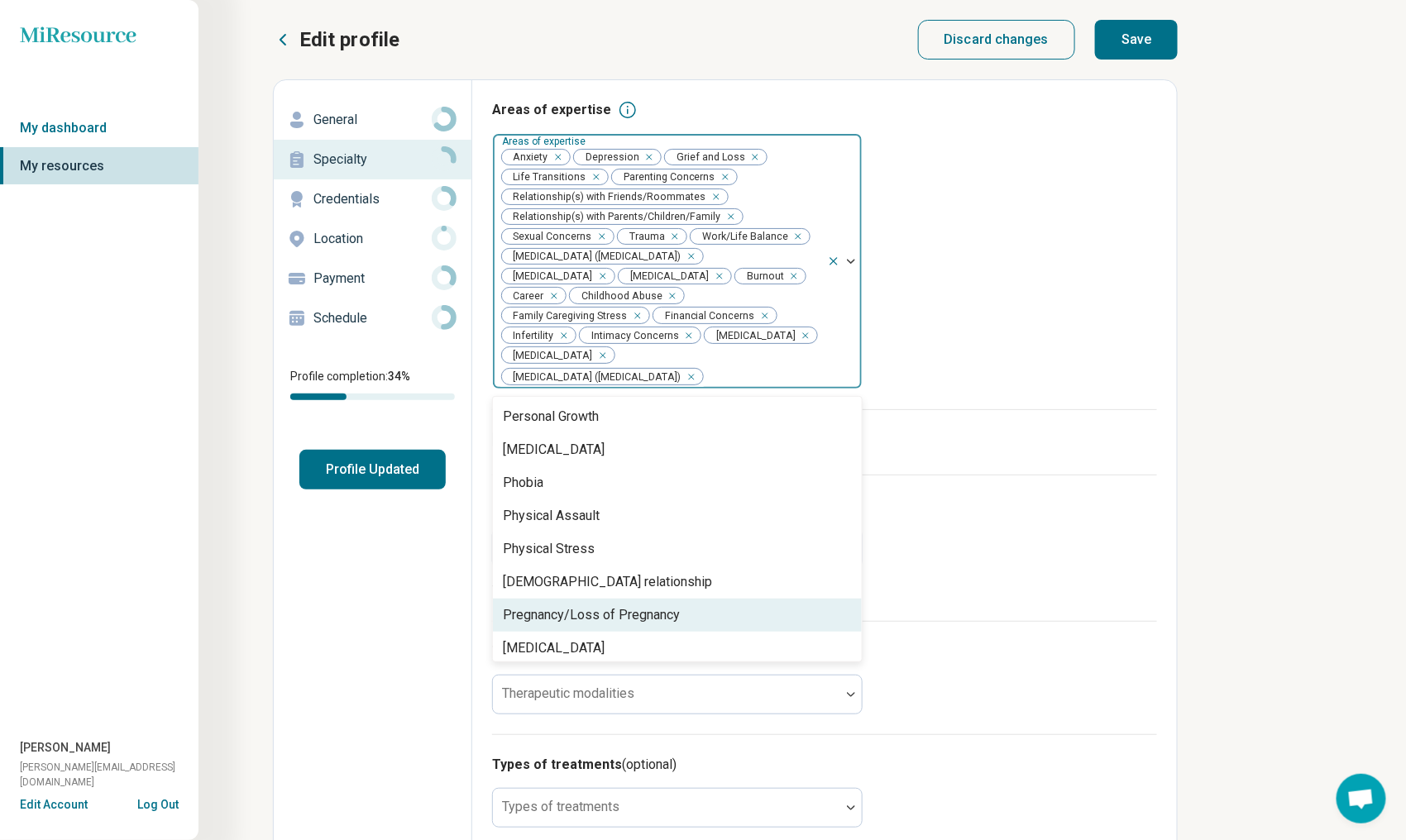
click at [729, 617] on div "Pregnancy/Loss of Pregnancy" at bounding box center [677, 615] width 369 height 33
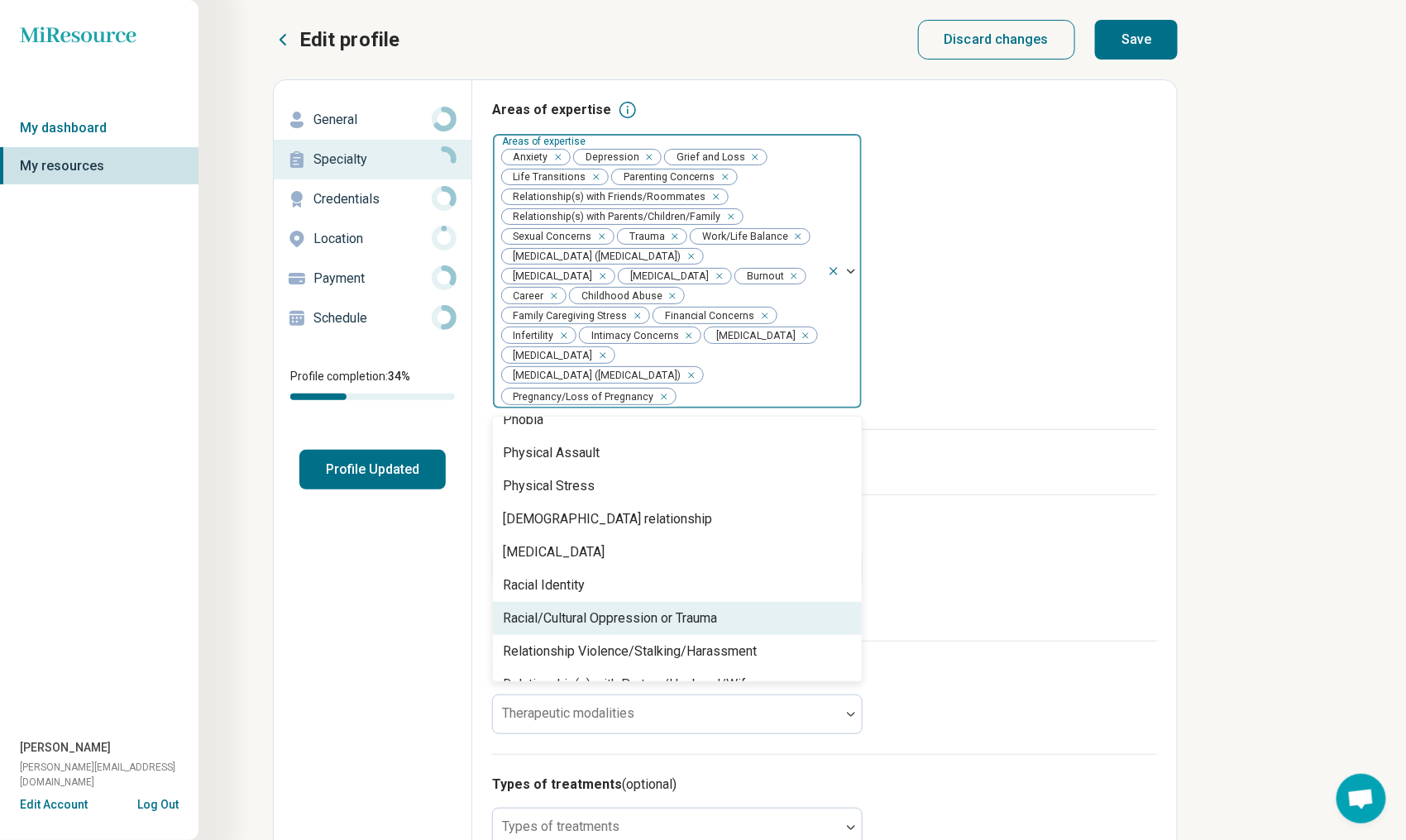
scroll to position [1820, 0]
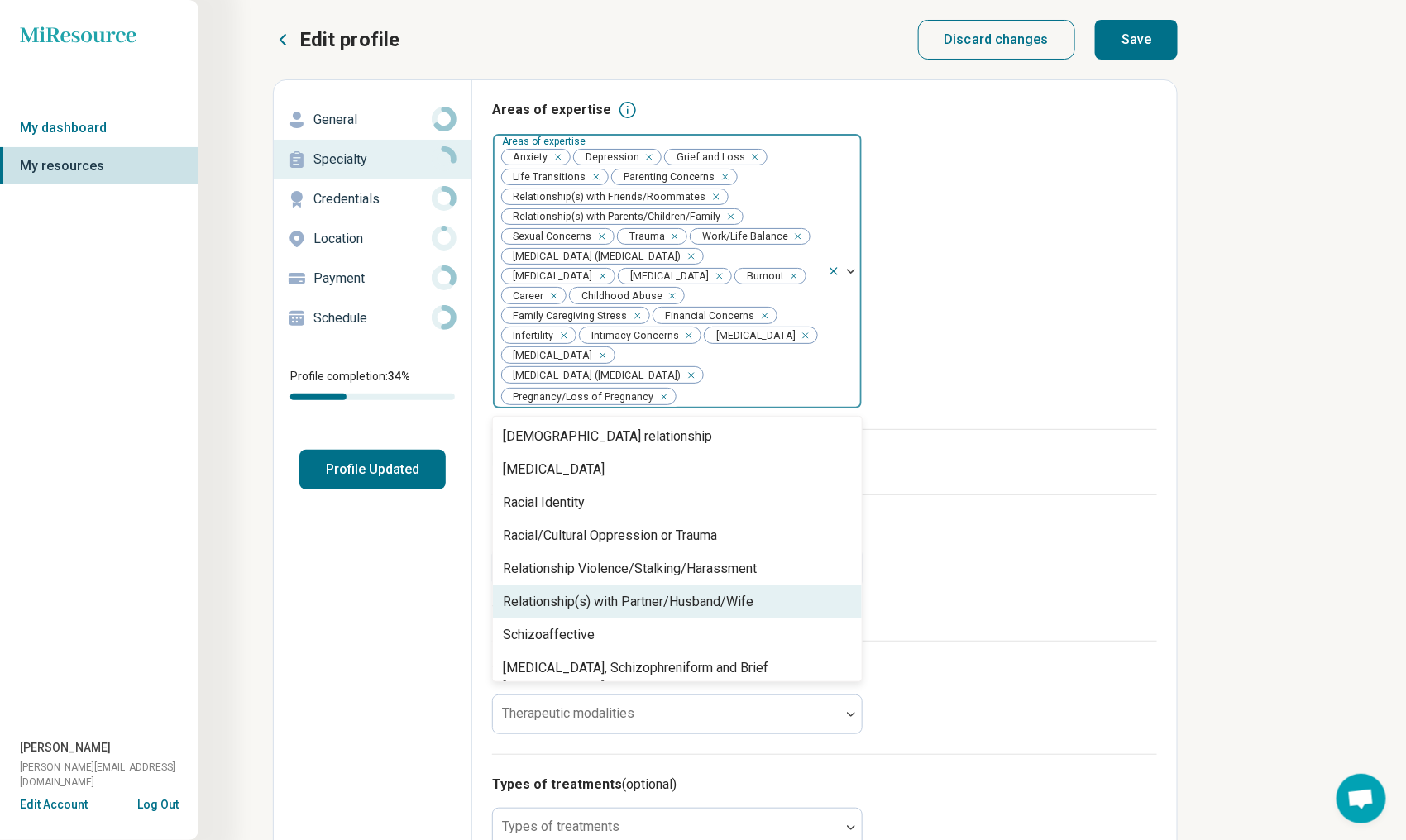
click at [724, 598] on div "Relationship(s) with Partner/Husband/Wife" at bounding box center [628, 602] width 251 height 20
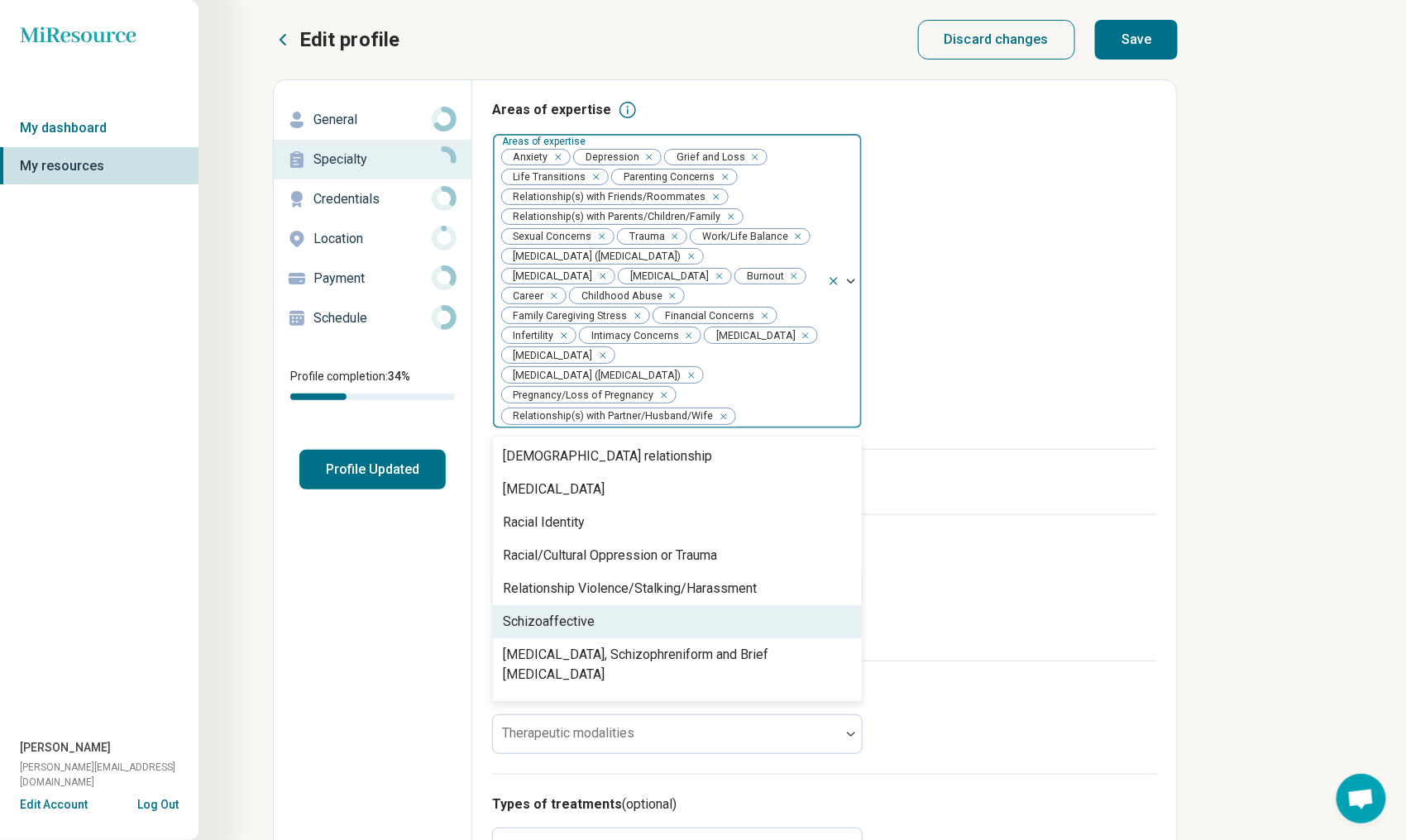
scroll to position [1902, 0]
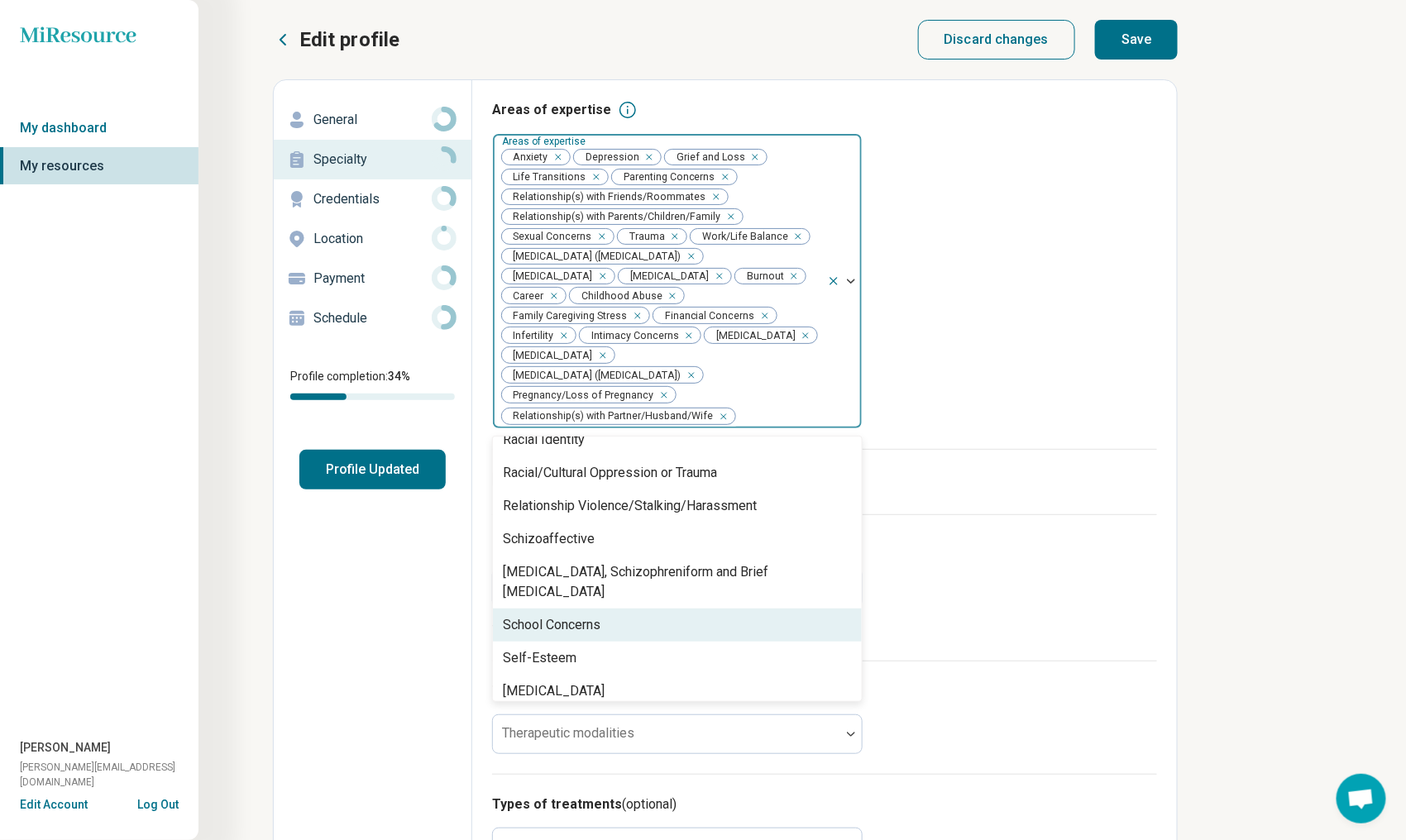
click at [724, 611] on div "School Concerns" at bounding box center [677, 625] width 369 height 33
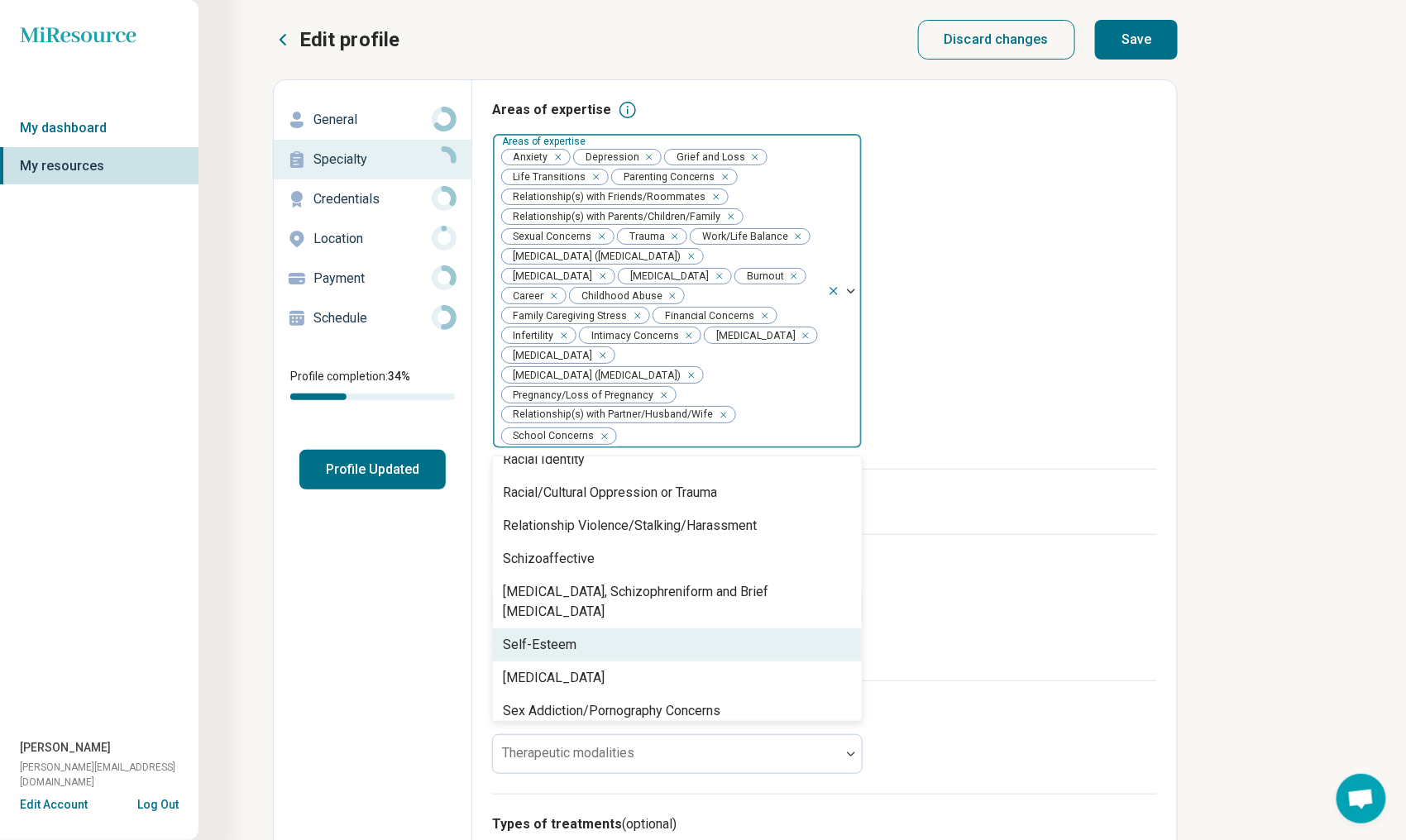
click at [724, 628] on div "Self-Esteem" at bounding box center [677, 645] width 369 height 33
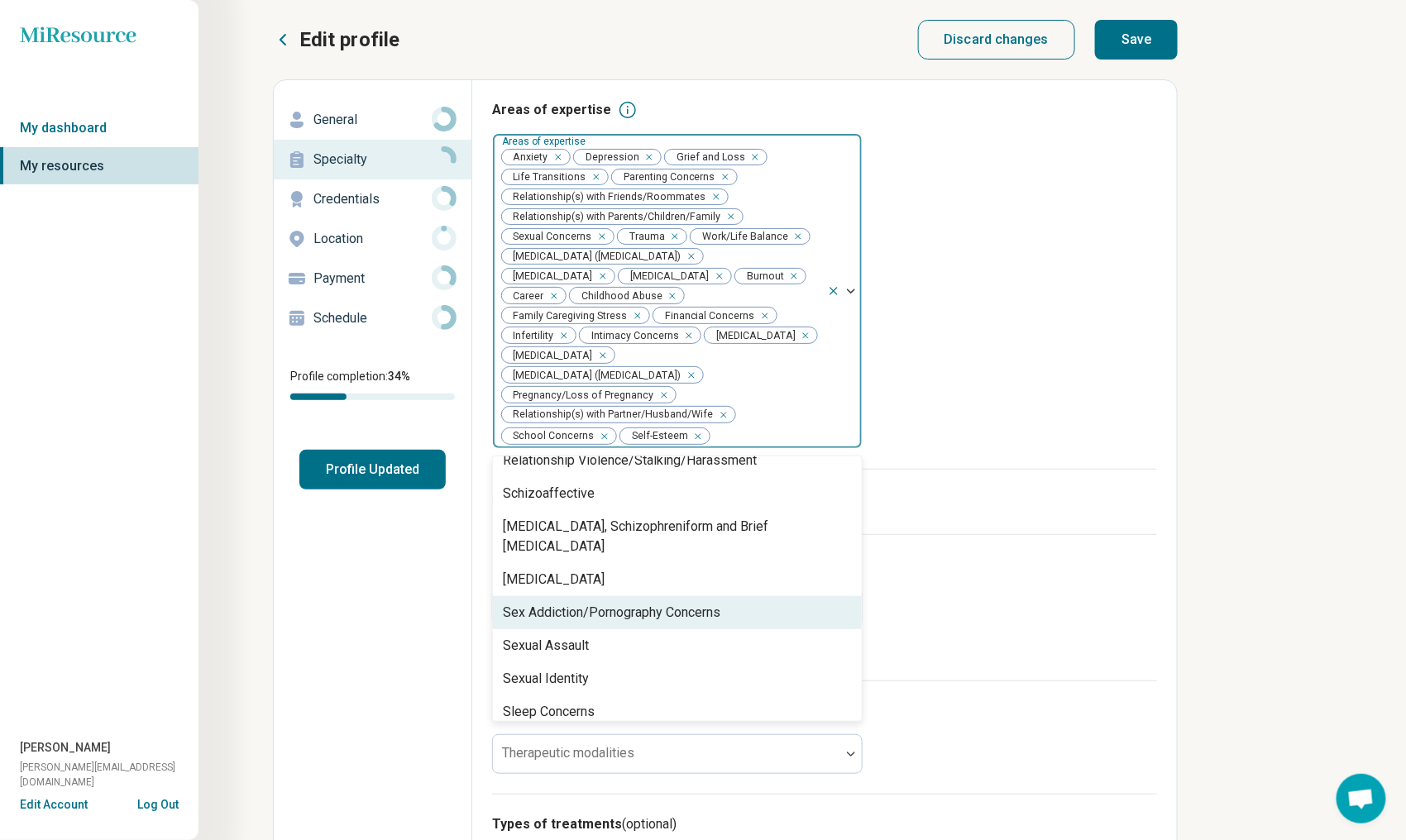
scroll to position [1985, 0]
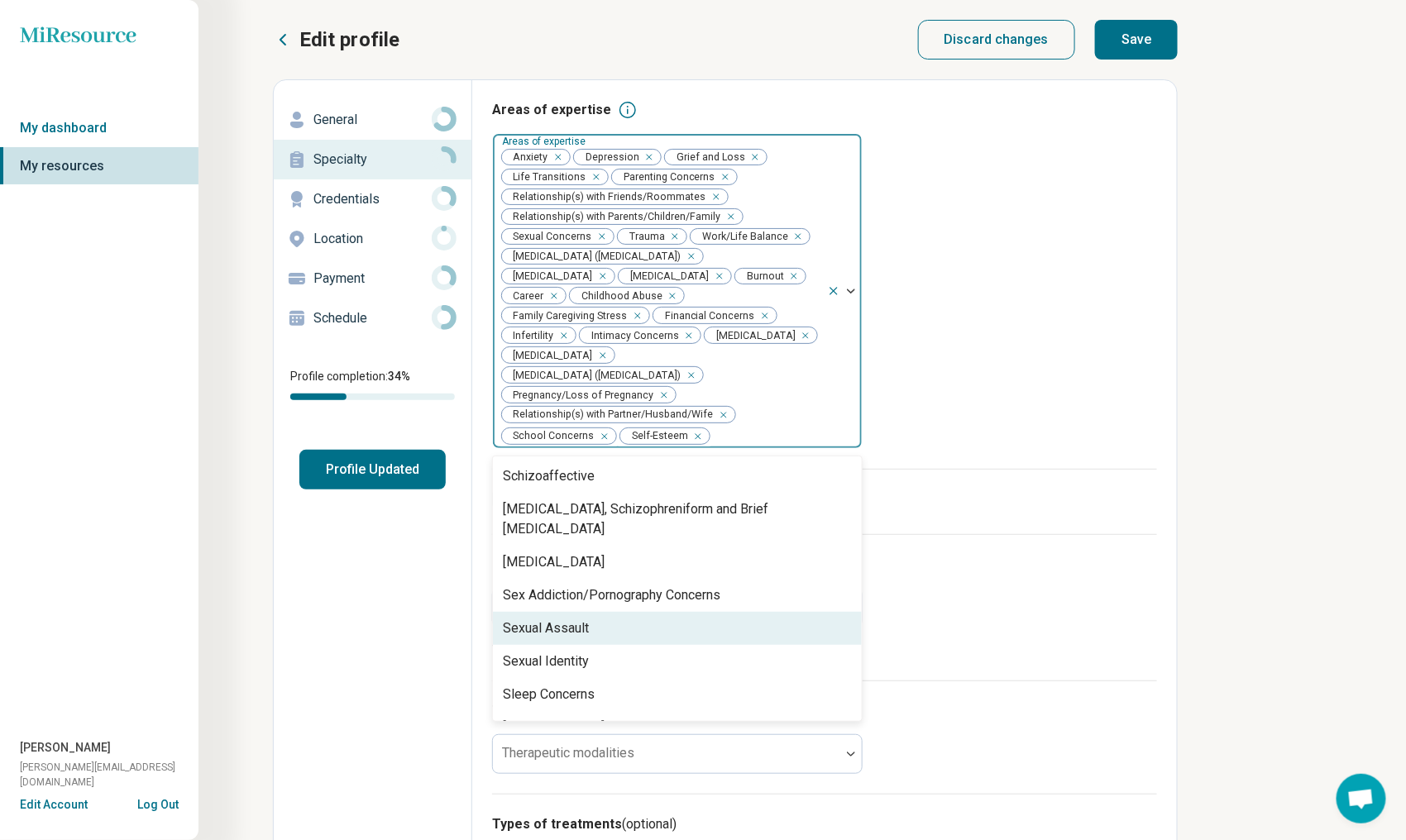
click at [733, 617] on div "Sexual Assault" at bounding box center [677, 628] width 369 height 33
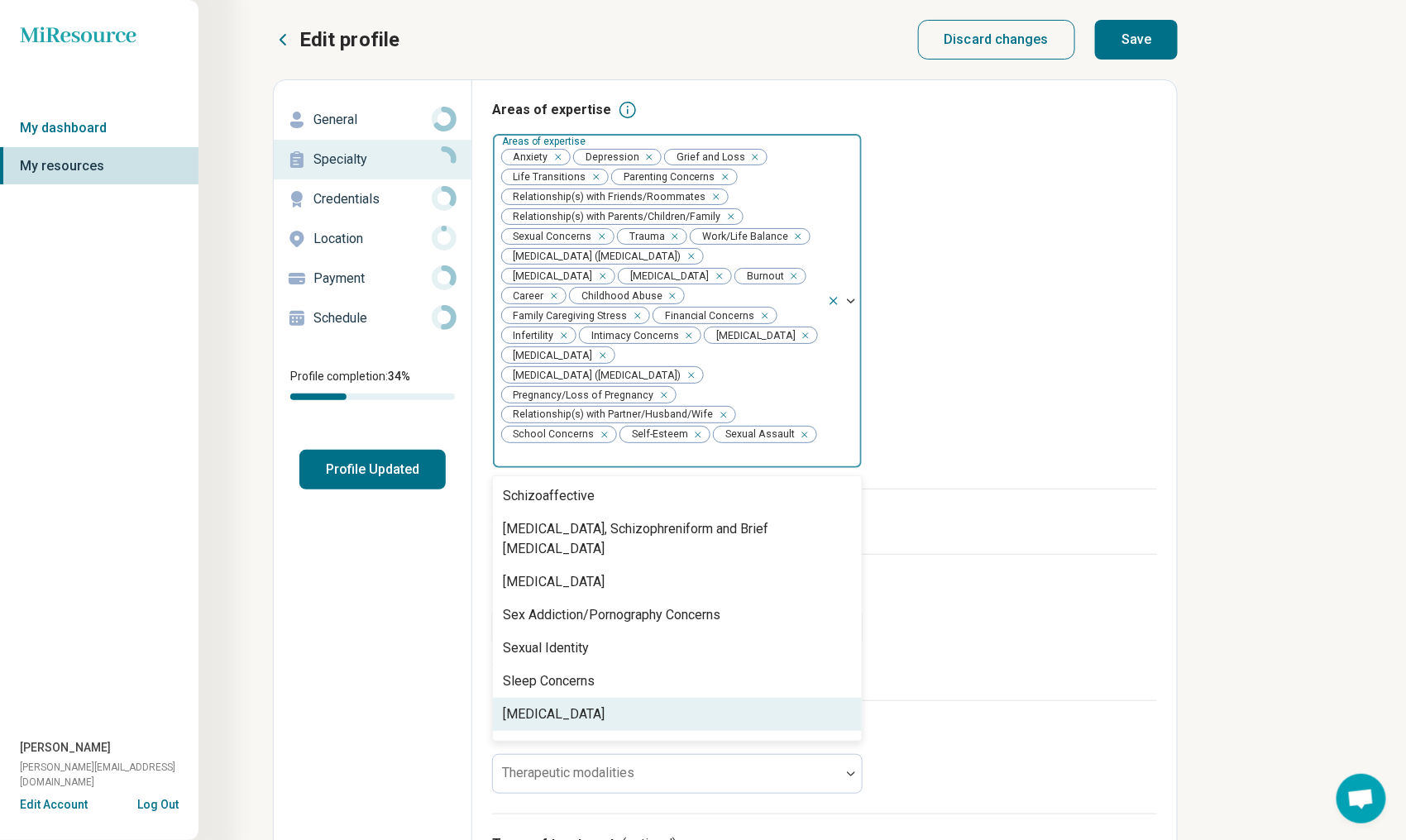
click at [739, 698] on div "[MEDICAL_DATA]" at bounding box center [677, 714] width 369 height 33
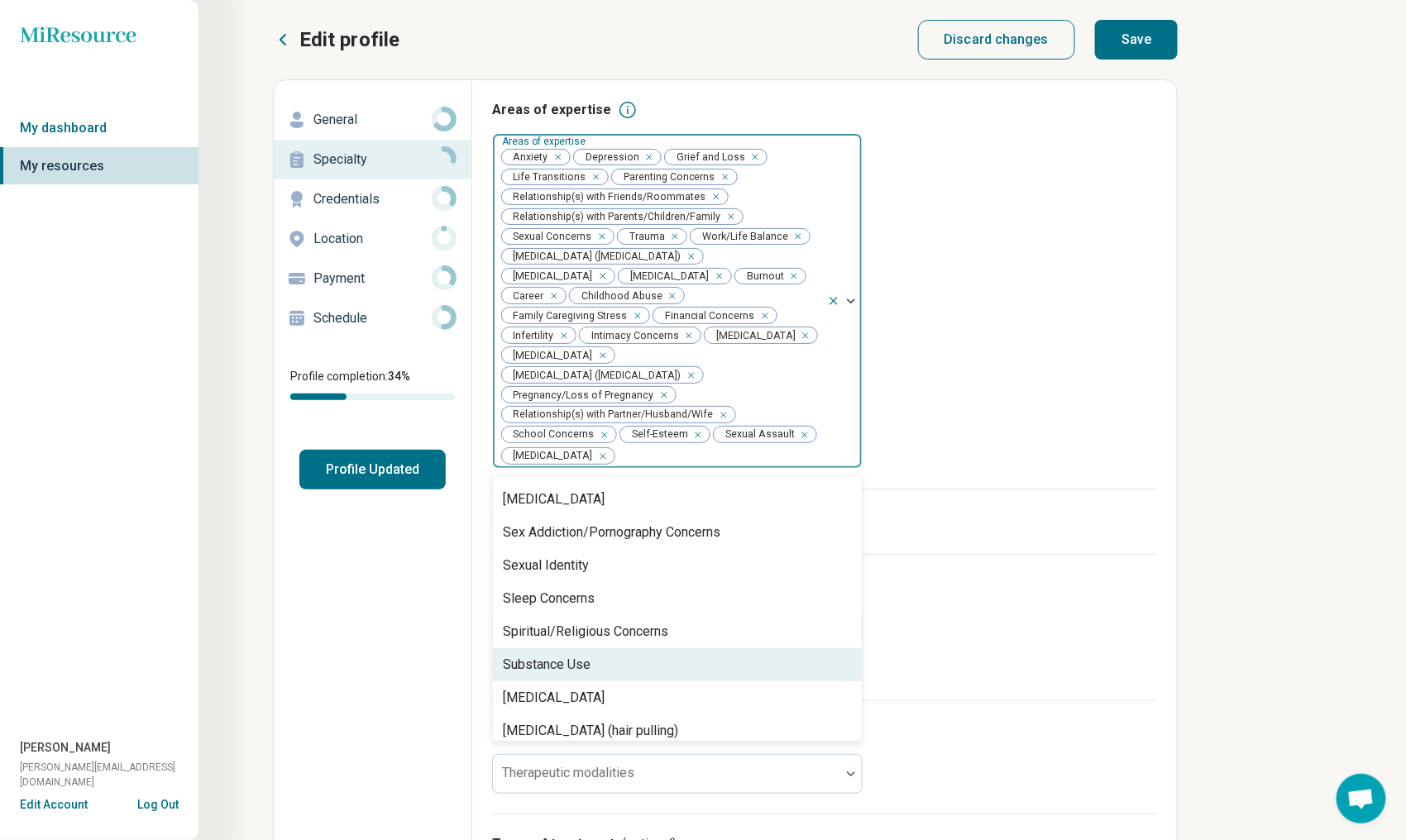
scroll to position [2090, 0]
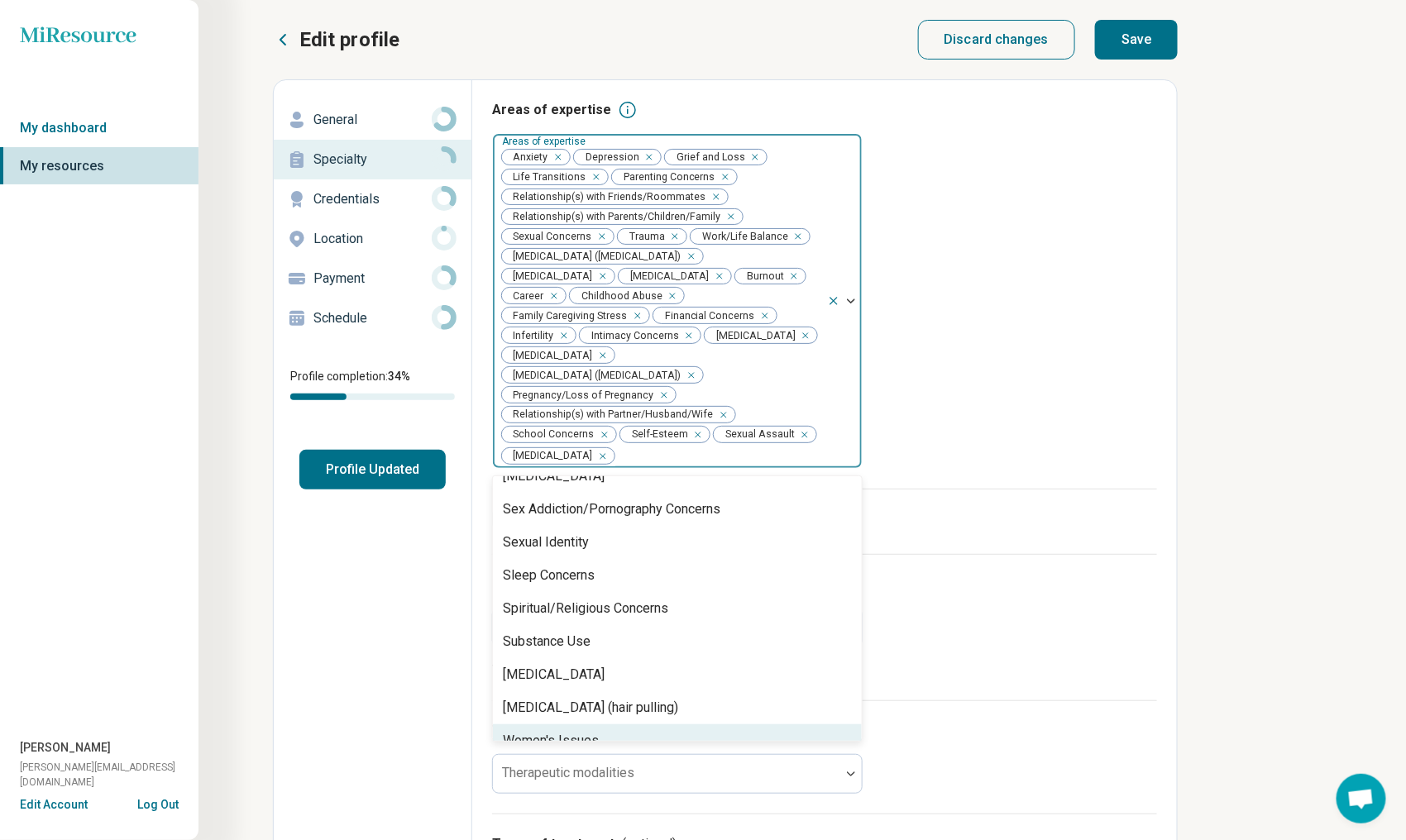
click at [732, 725] on div "Women's Issues" at bounding box center [677, 741] width 369 height 33
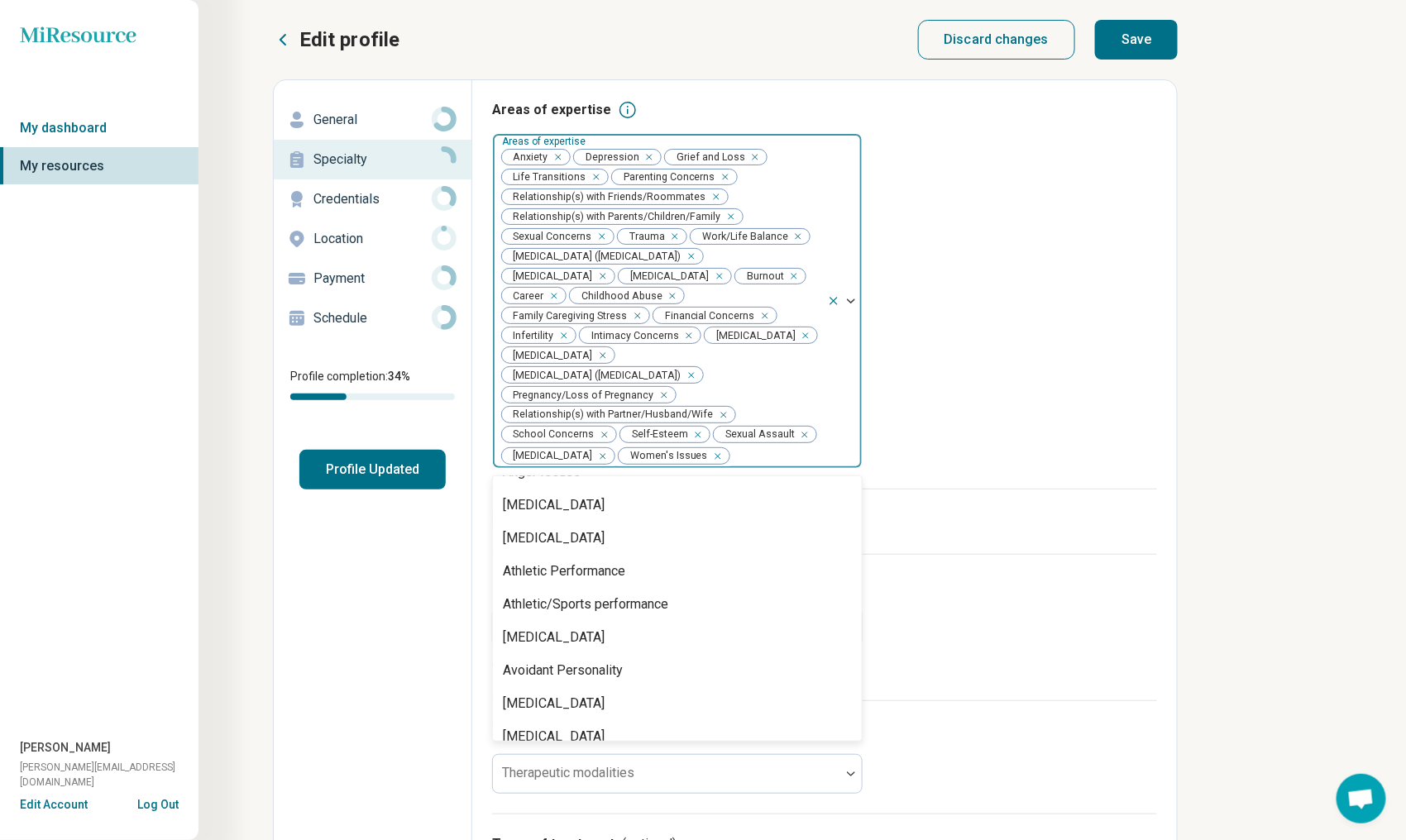
scroll to position [0, 0]
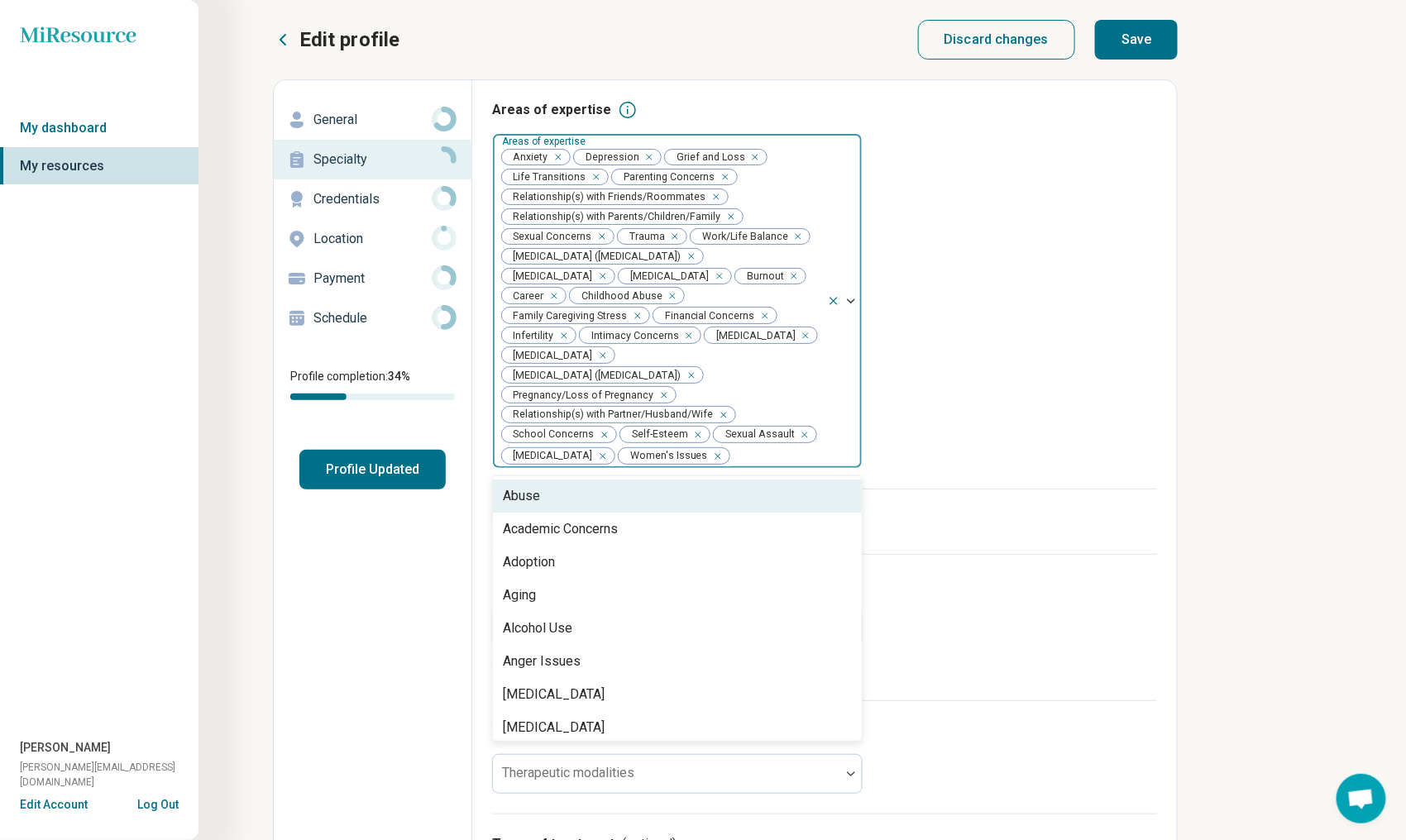
click at [745, 493] on div "Abuse" at bounding box center [677, 496] width 369 height 33
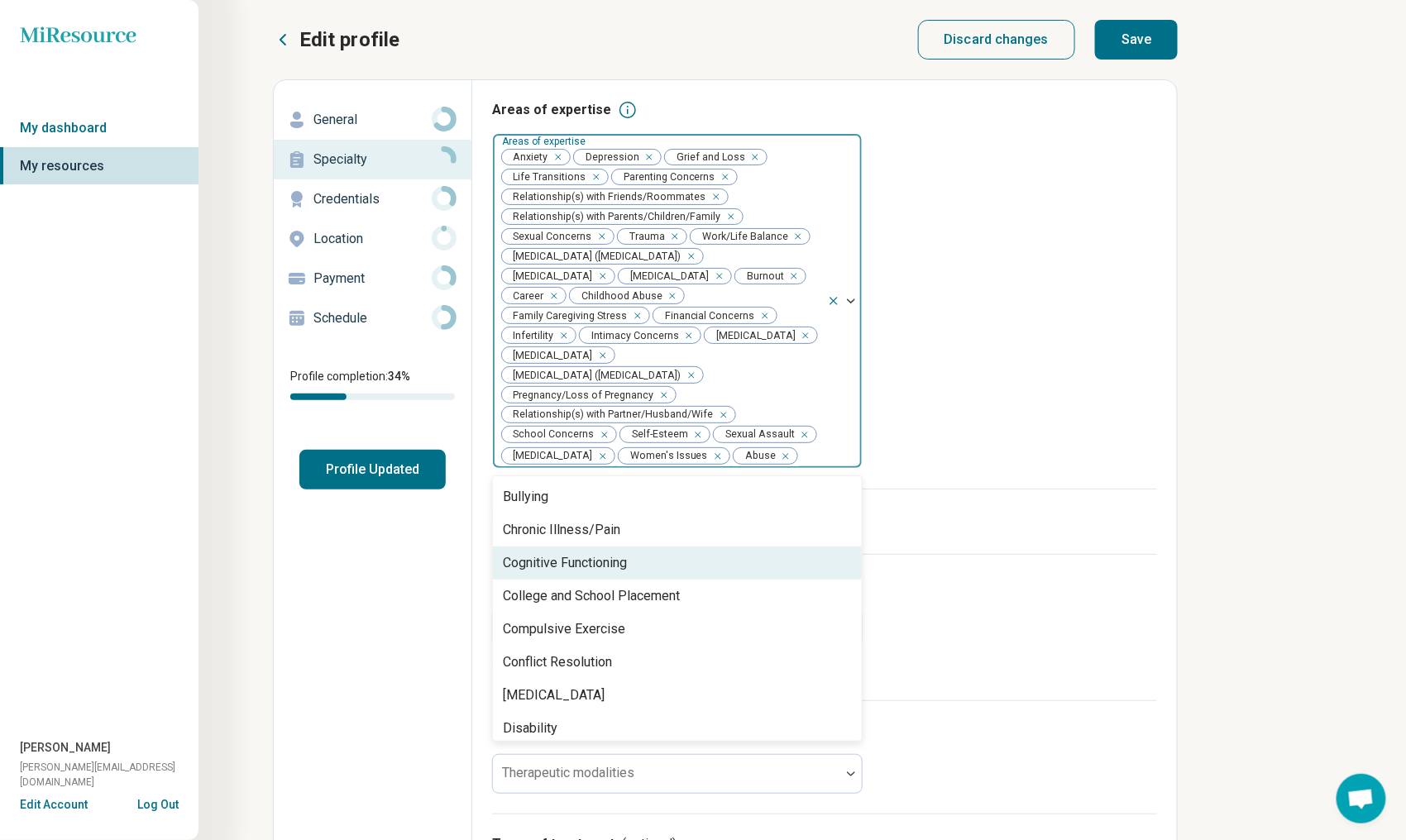
scroll to position [496, 0]
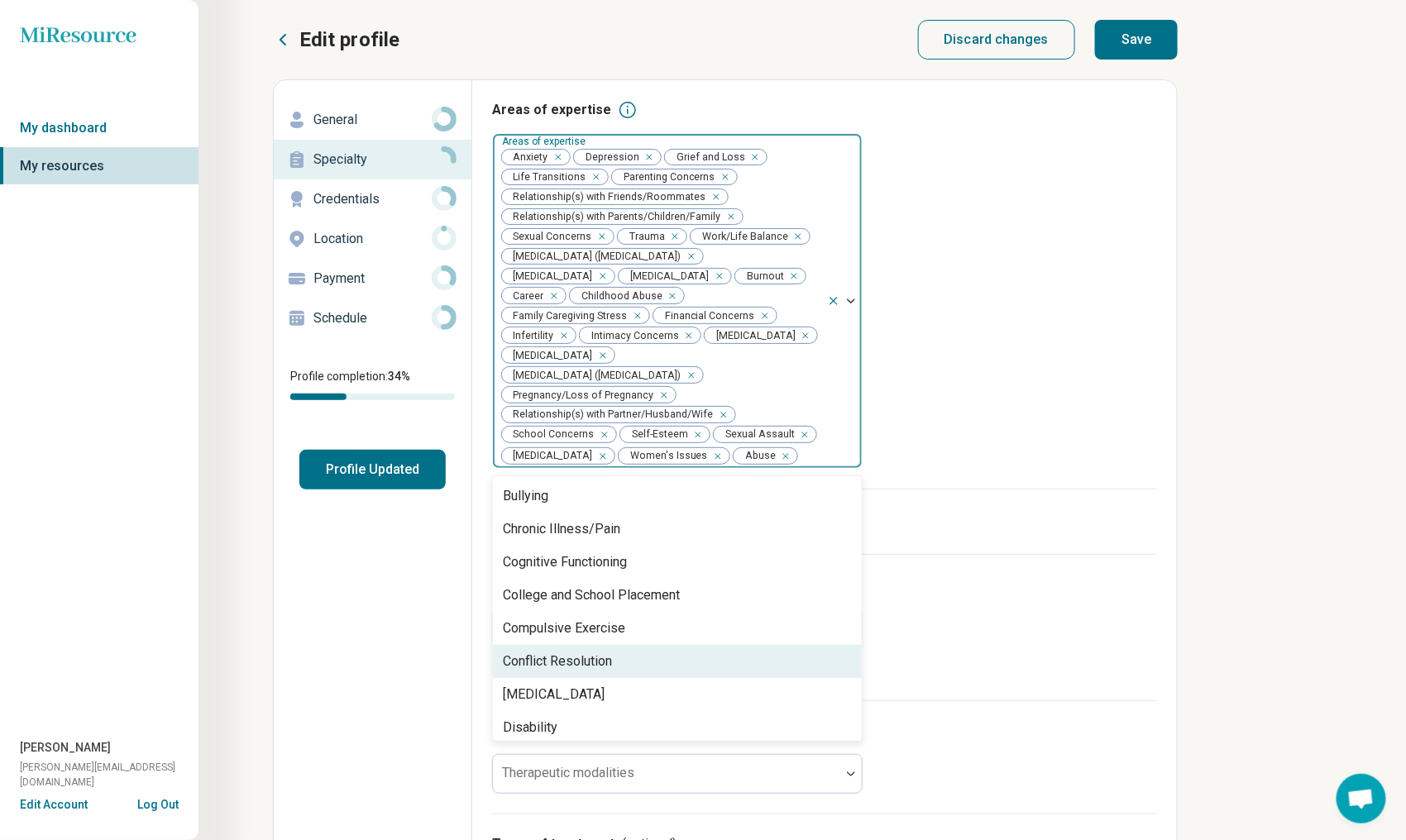
click at [1074, 648] on div "Excluded conditions (optional) Excluded conditions This information will not be…" at bounding box center [824, 627] width 665 height 146
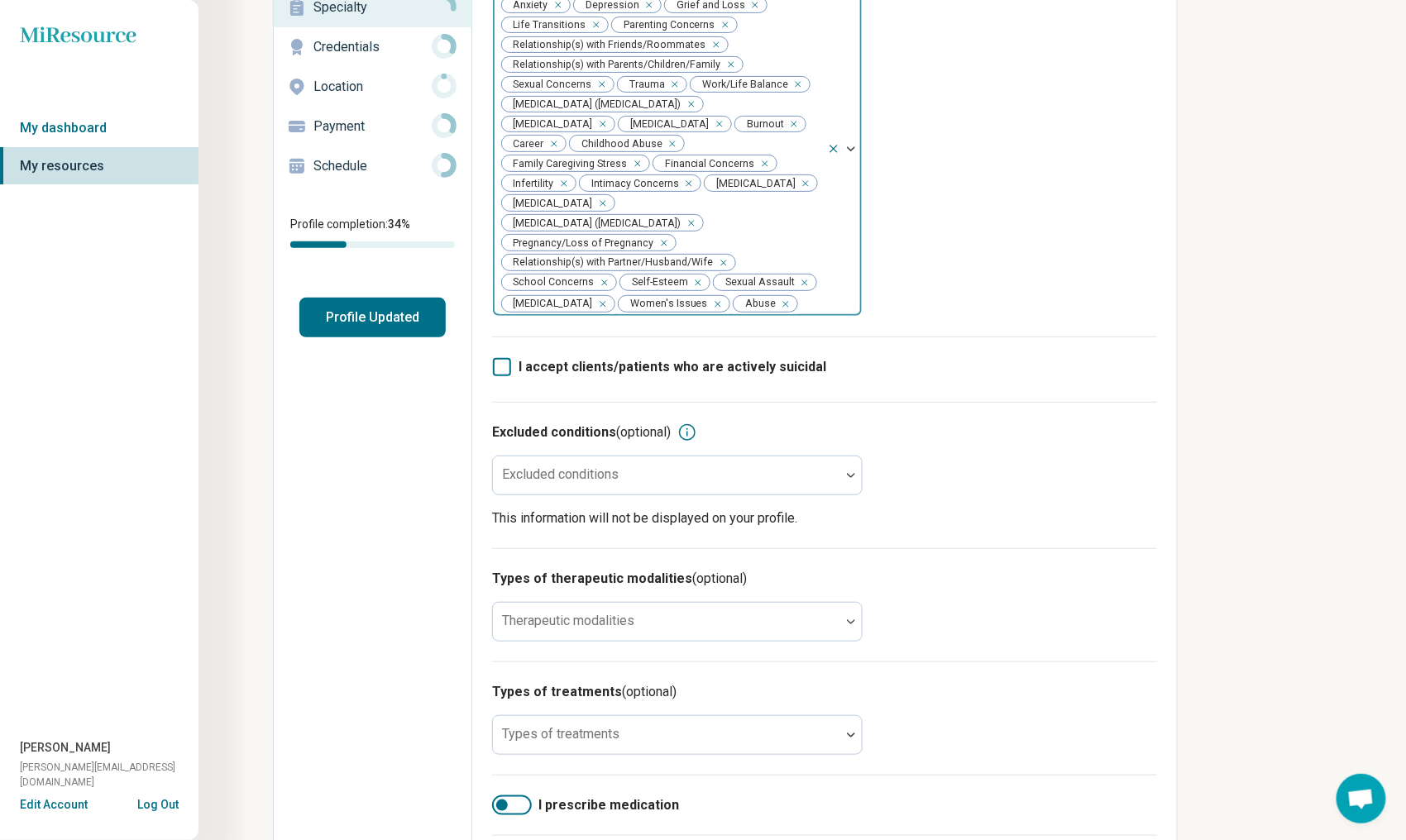
scroll to position [165, 0]
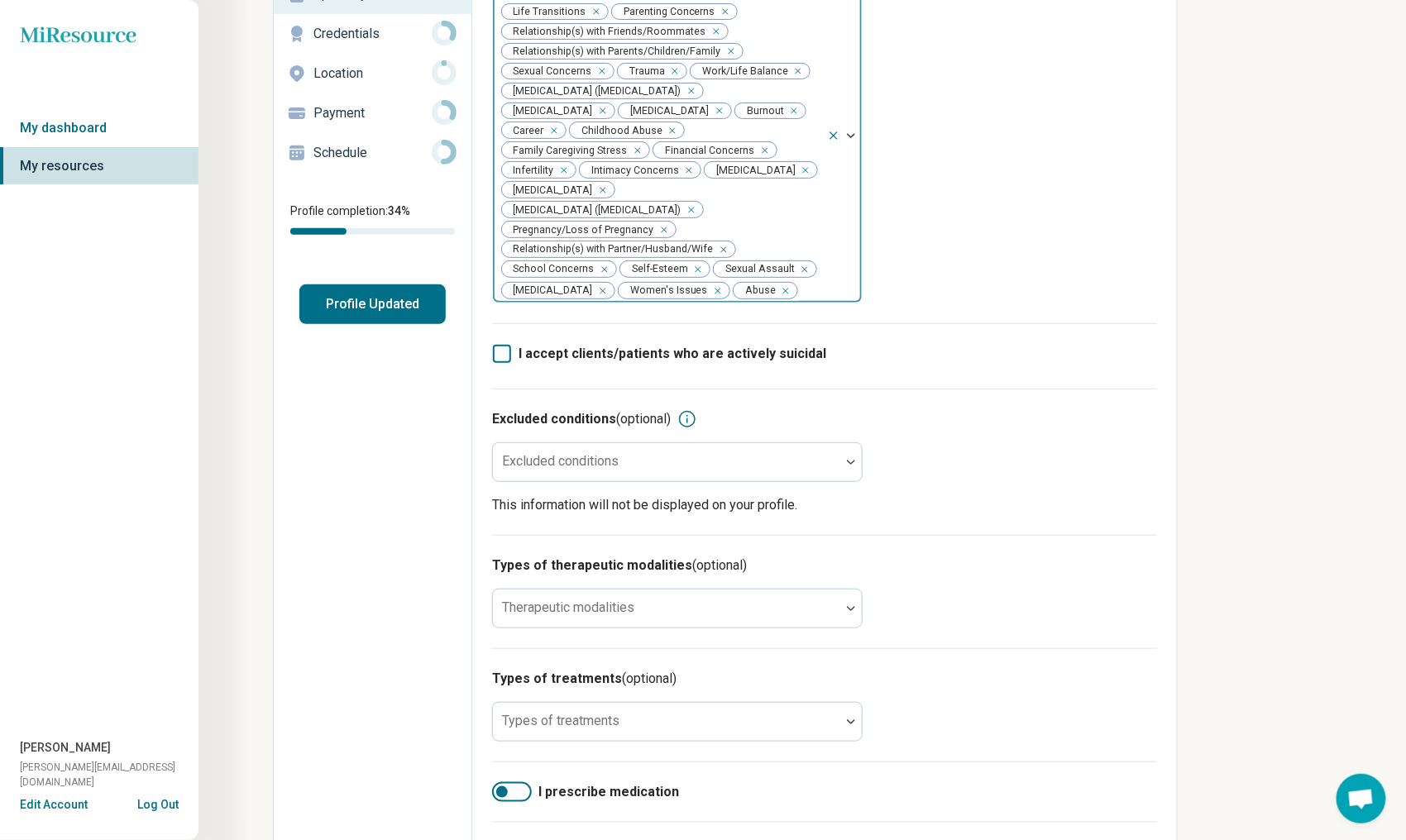
click at [855, 137] on img at bounding box center [850, 135] width 8 height 5
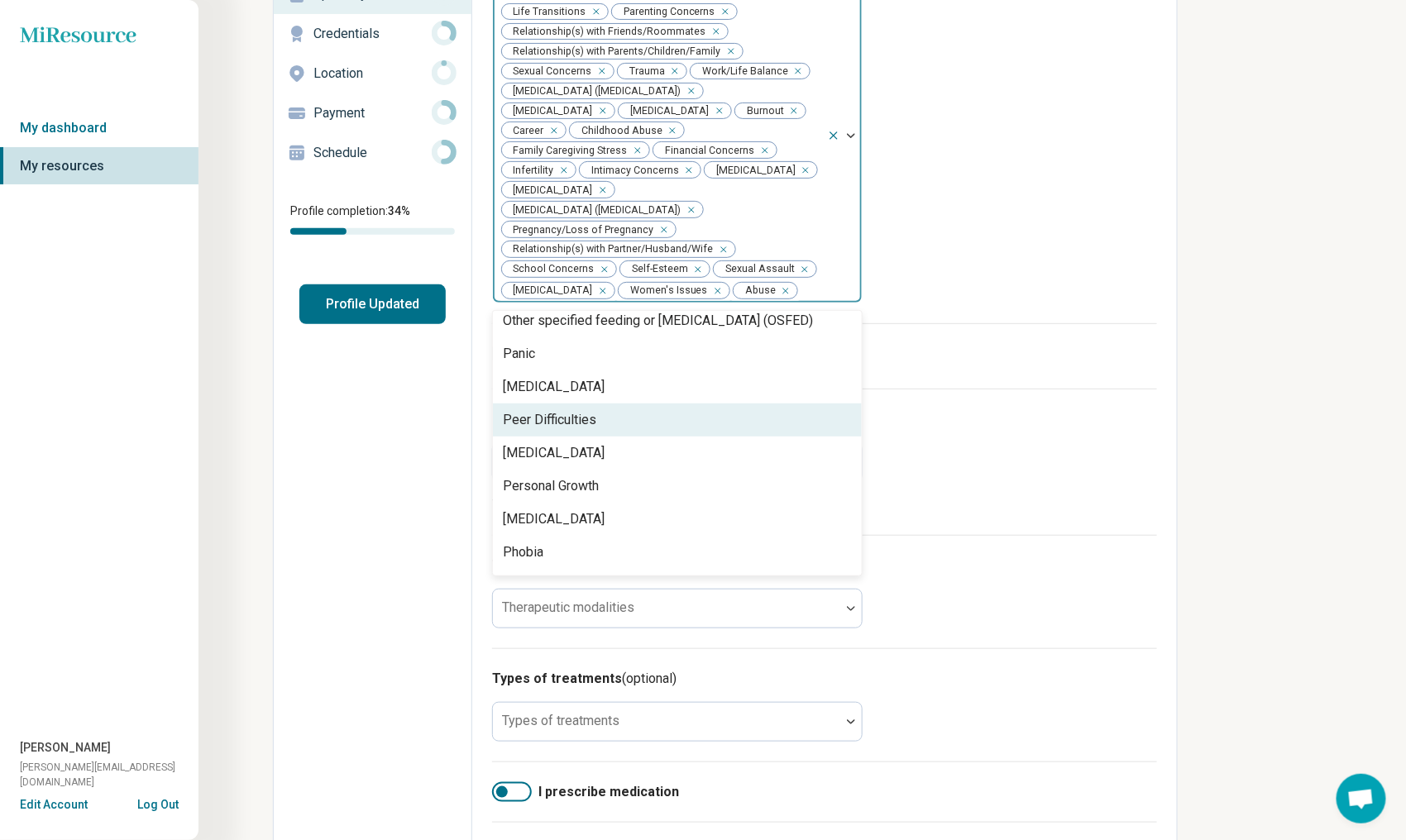
scroll to position [1488, 0]
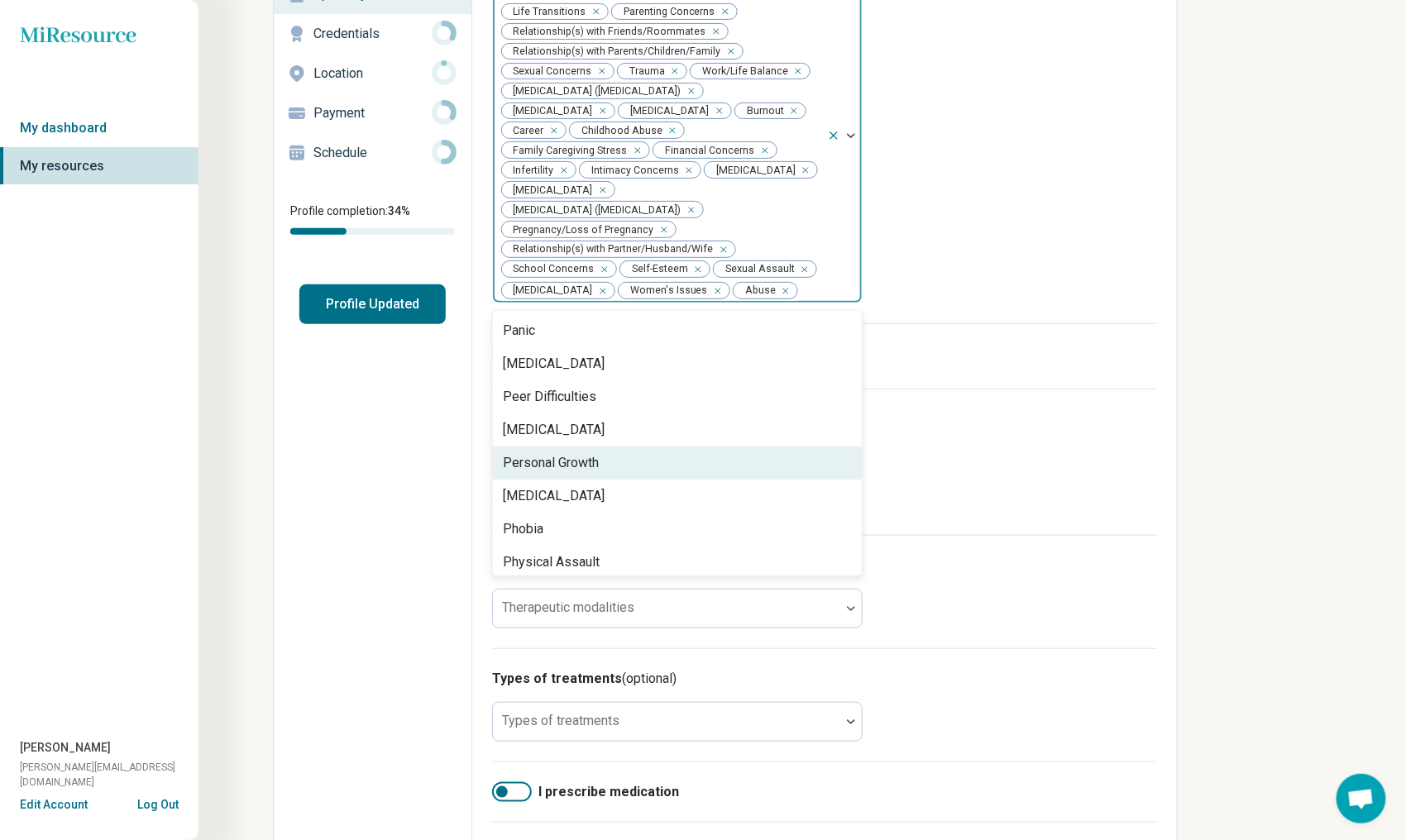
click at [669, 466] on div "Personal Growth" at bounding box center [677, 463] width 369 height 33
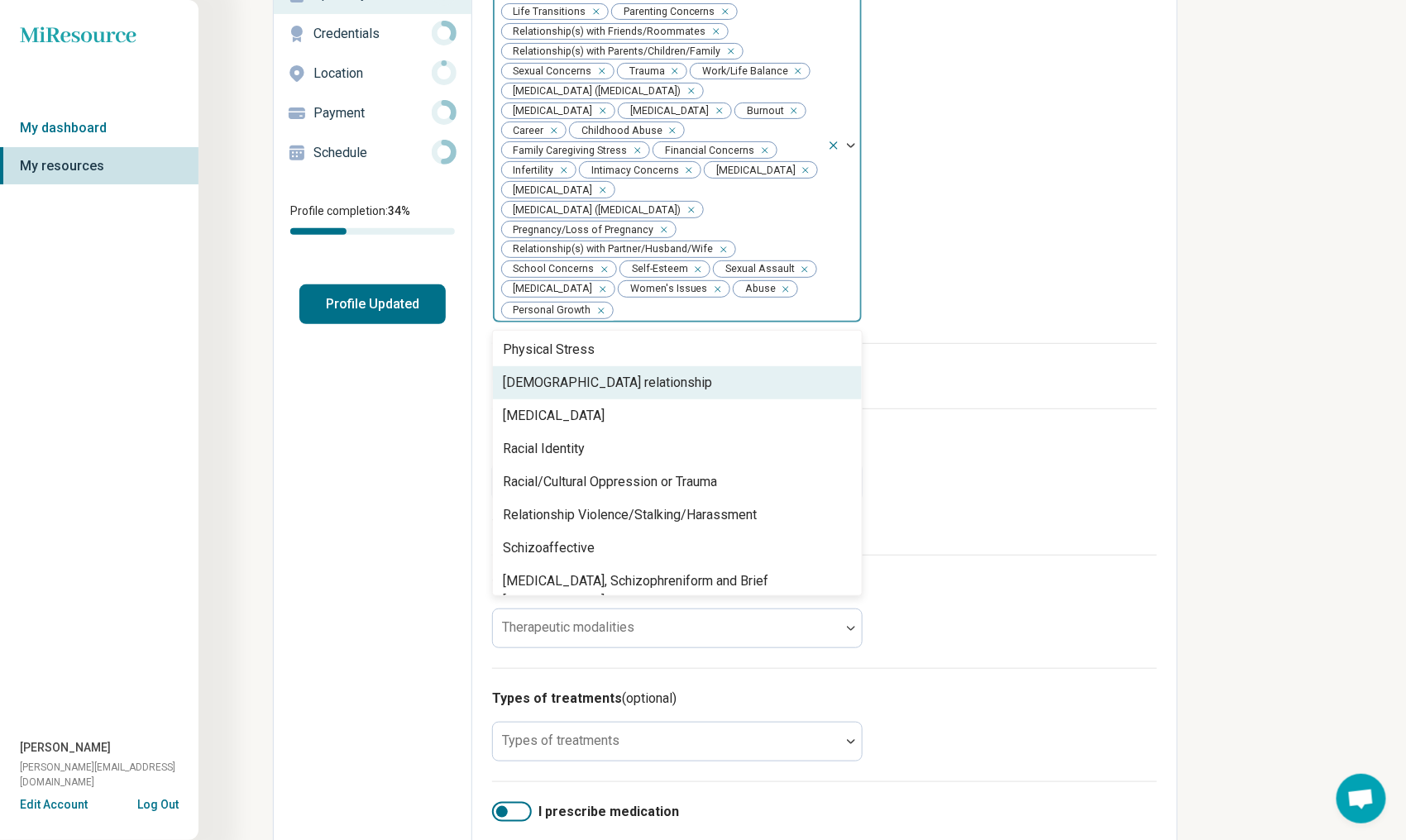
scroll to position [1737, 0]
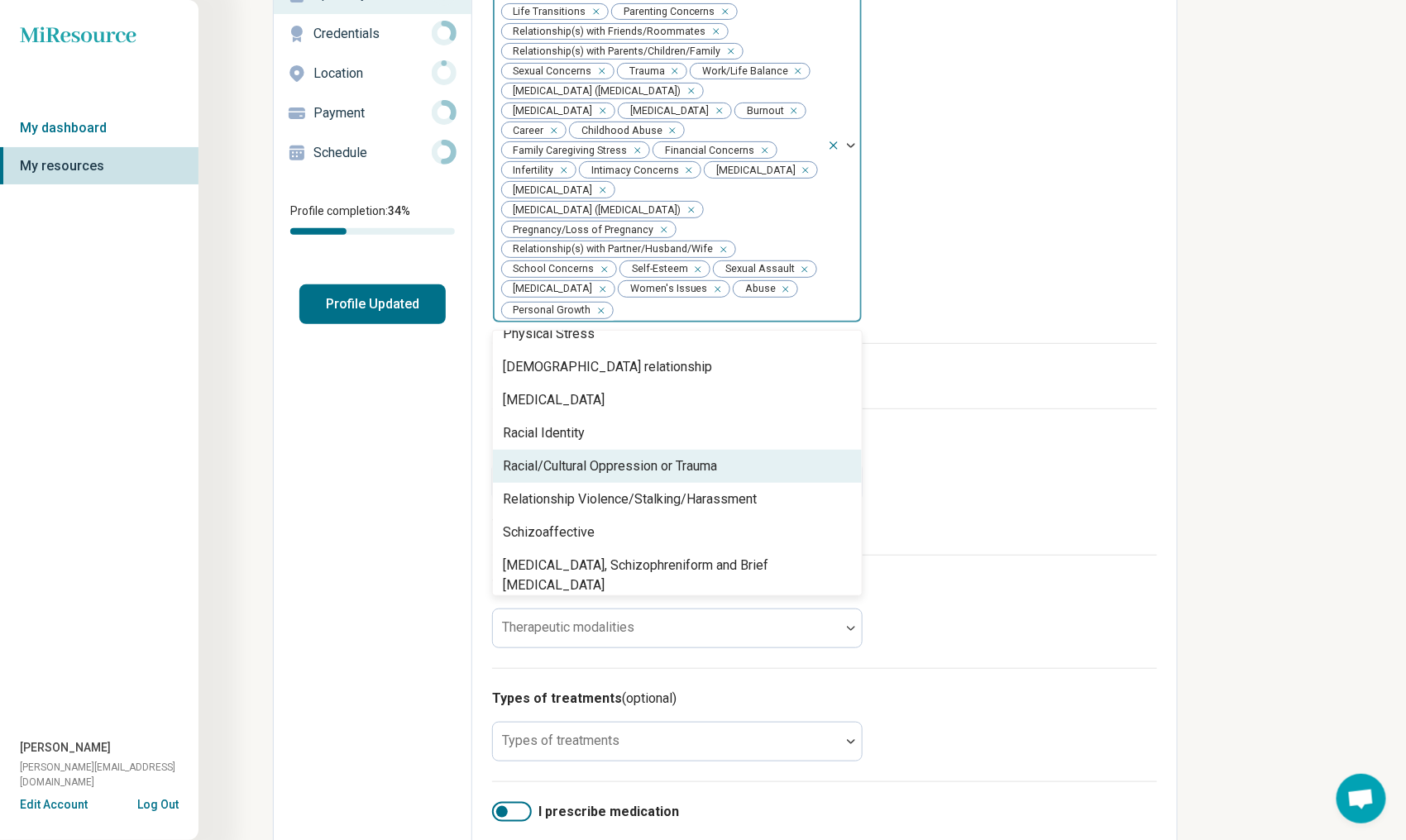
click at [653, 468] on div "Racial/Cultural Oppression or Trauma" at bounding box center [609, 467] width 214 height 20
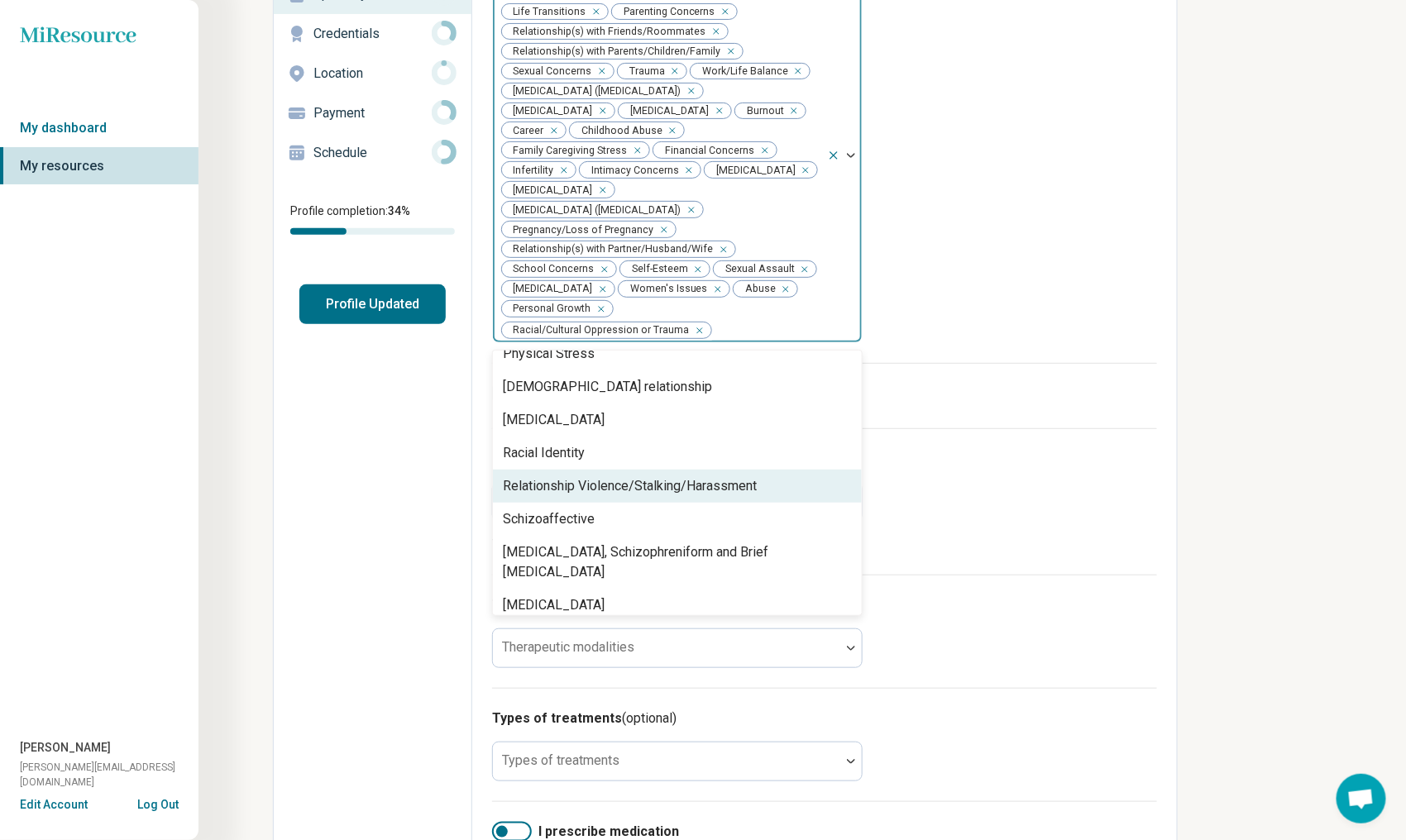
click at [620, 492] on div "Relationship Violence/Stalking/Harassment" at bounding box center [630, 486] width 254 height 20
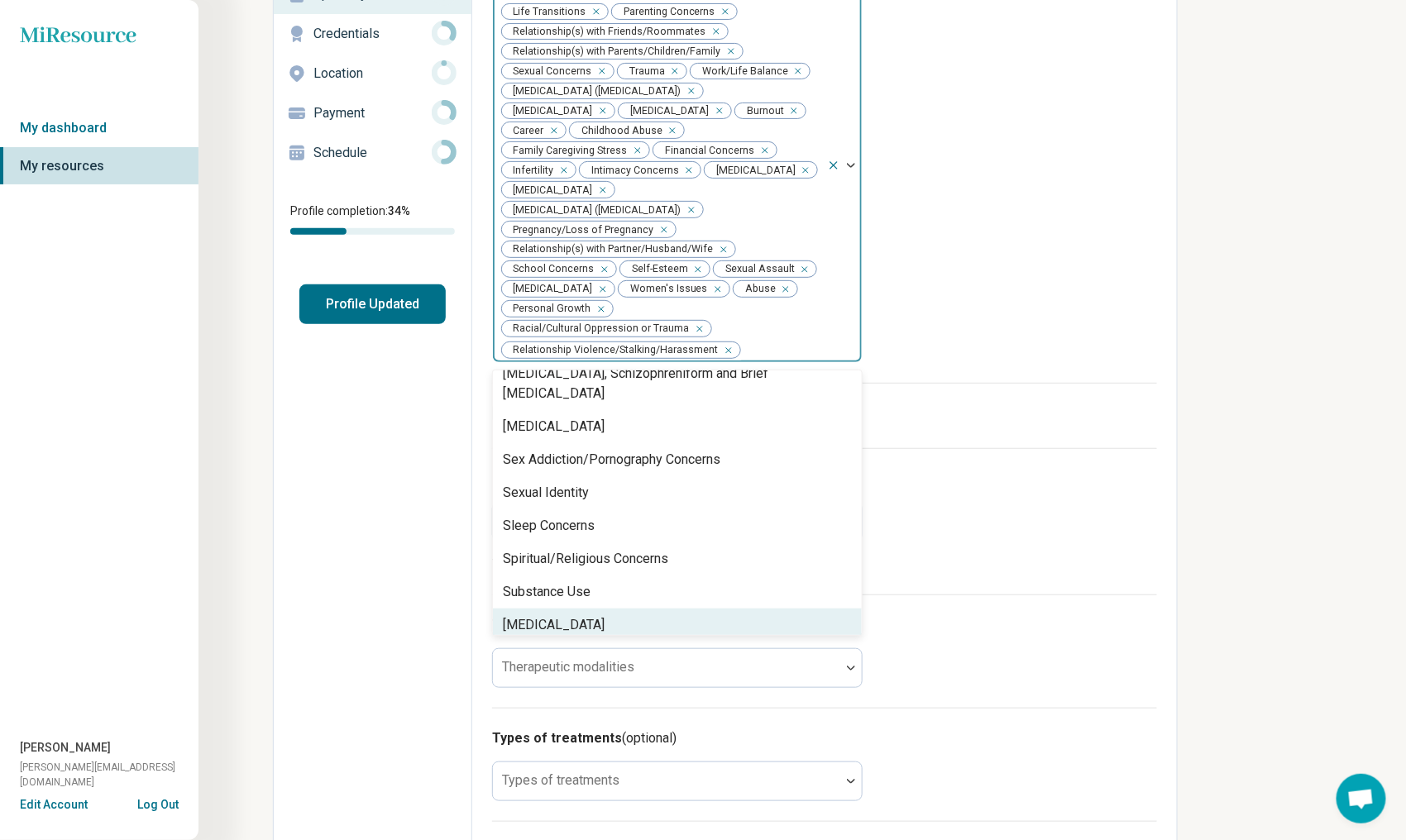
scroll to position [1925, 0]
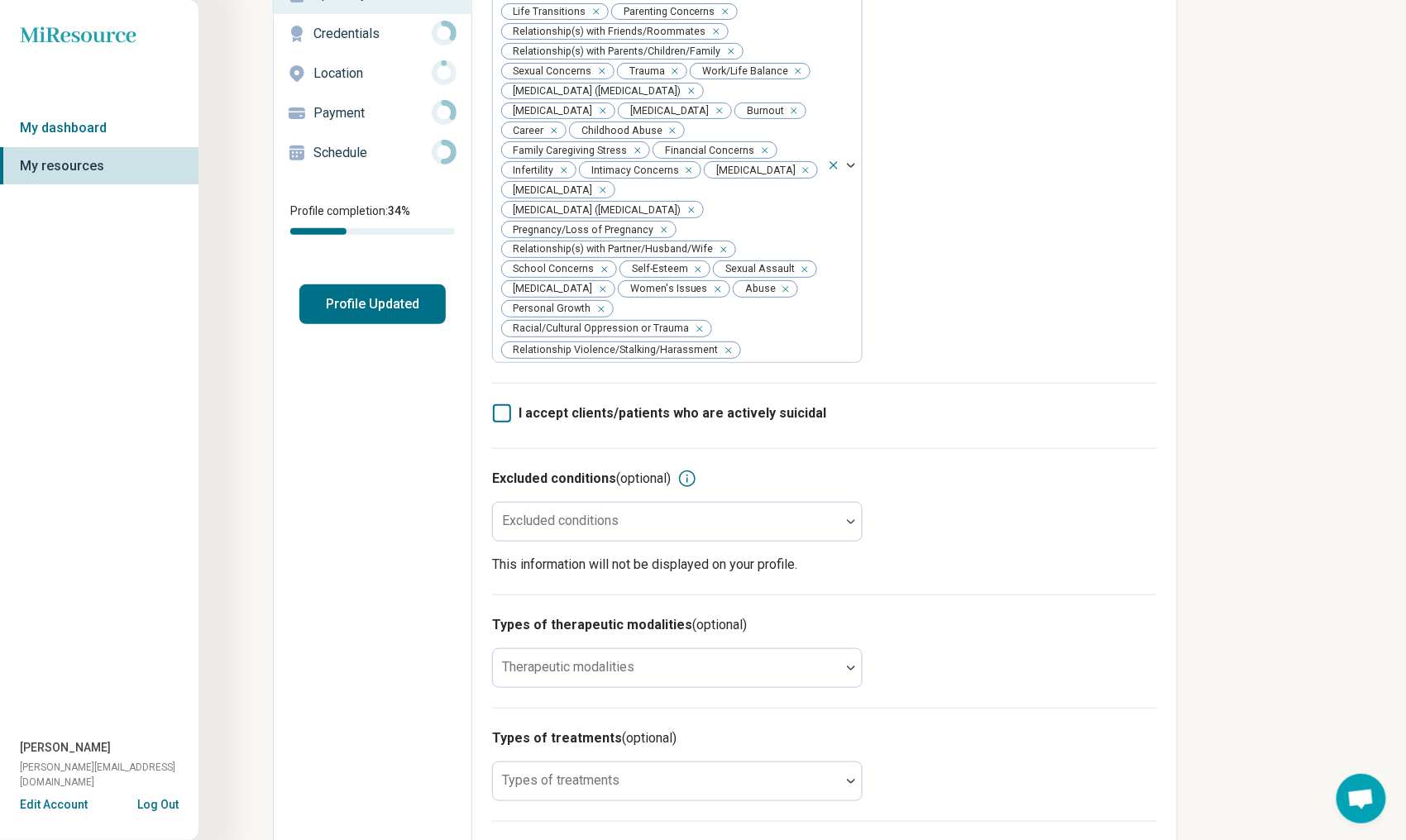
click at [1088, 600] on div "Types of therapeutic modalities (optional) Therapeutic modalities" at bounding box center [824, 651] width 665 height 113
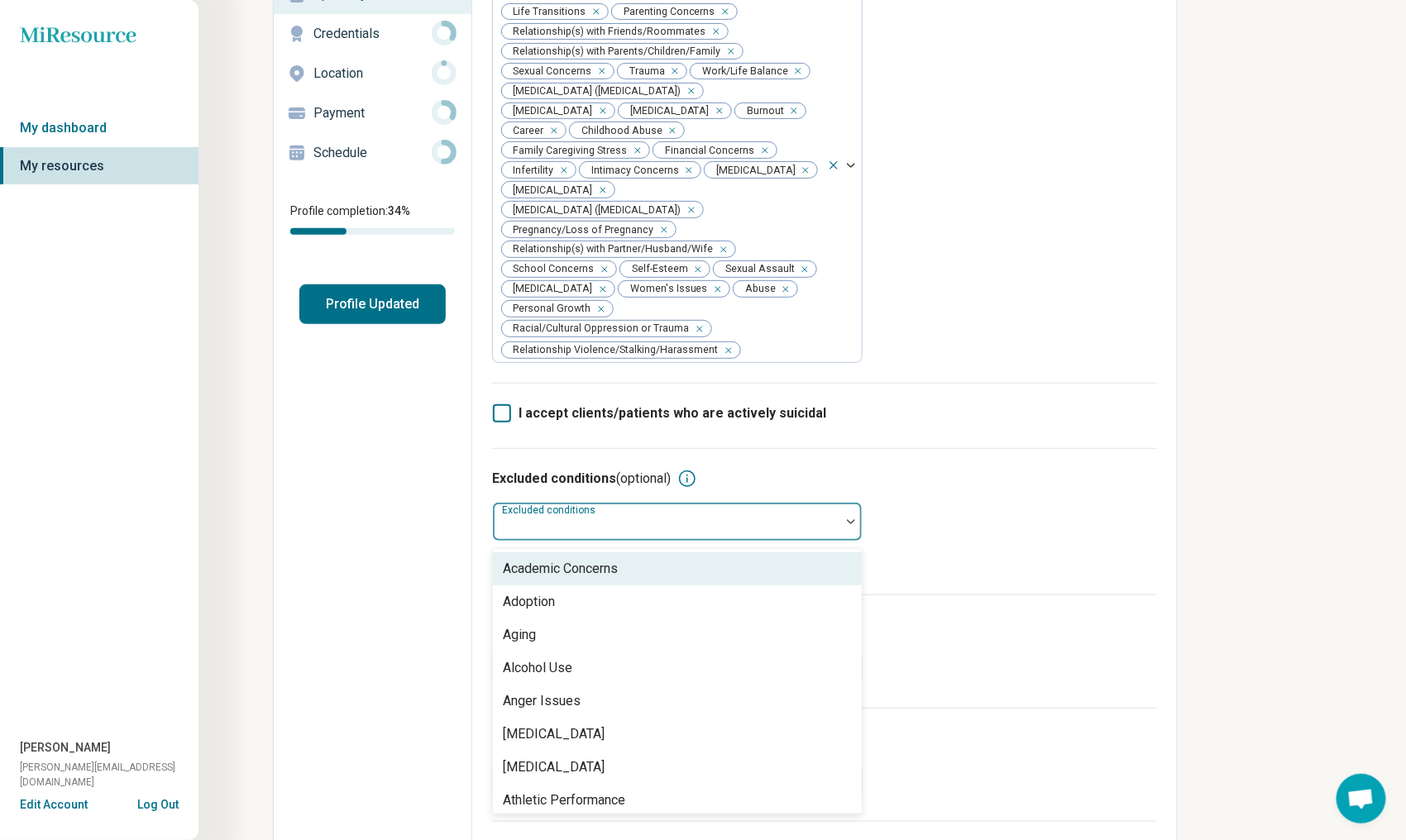
click at [845, 524] on div at bounding box center [851, 522] width 22 height 38
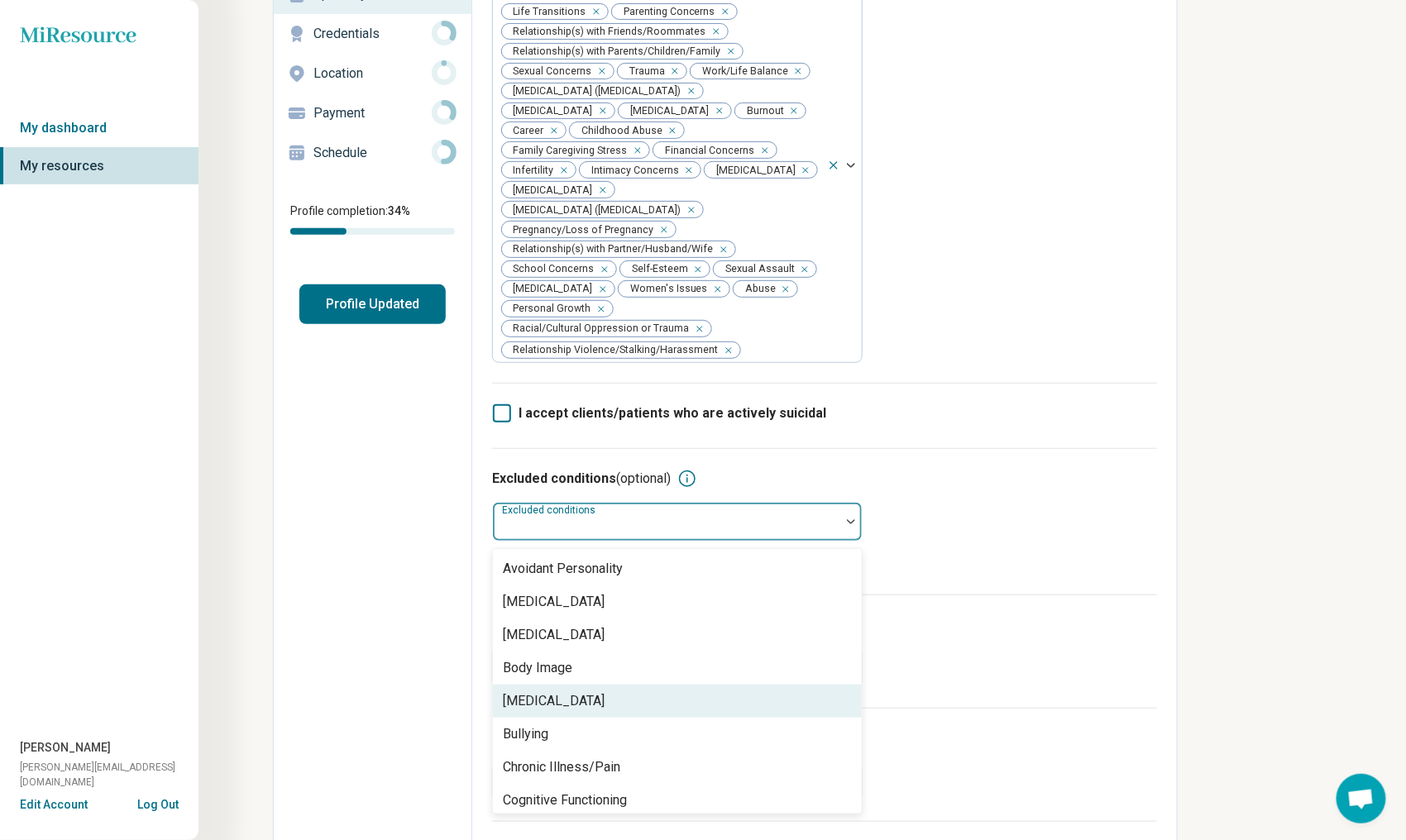
scroll to position [496, 0]
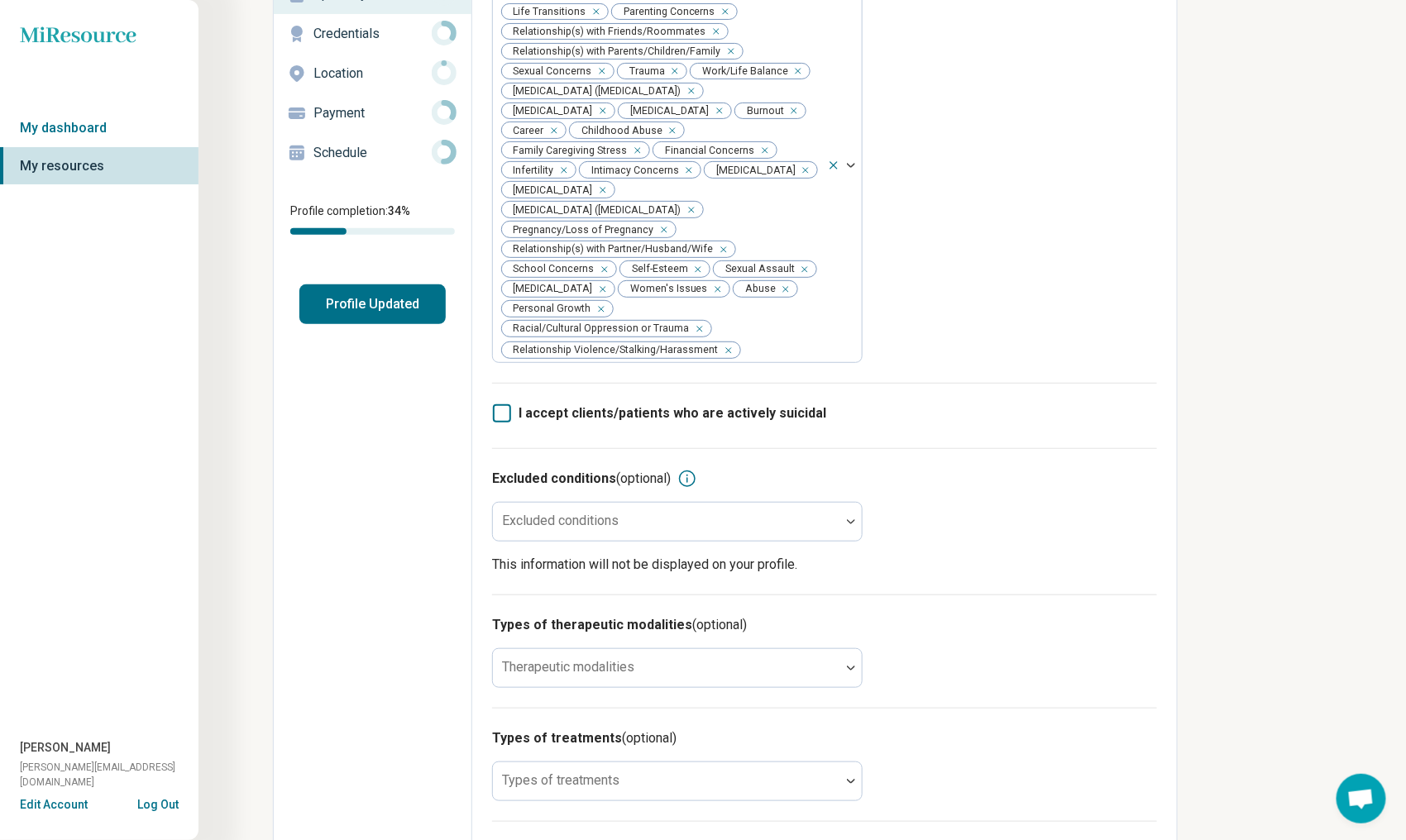
click at [1060, 639] on div "Types of therapeutic modalities (optional) Therapeutic modalities" at bounding box center [824, 651] width 665 height 113
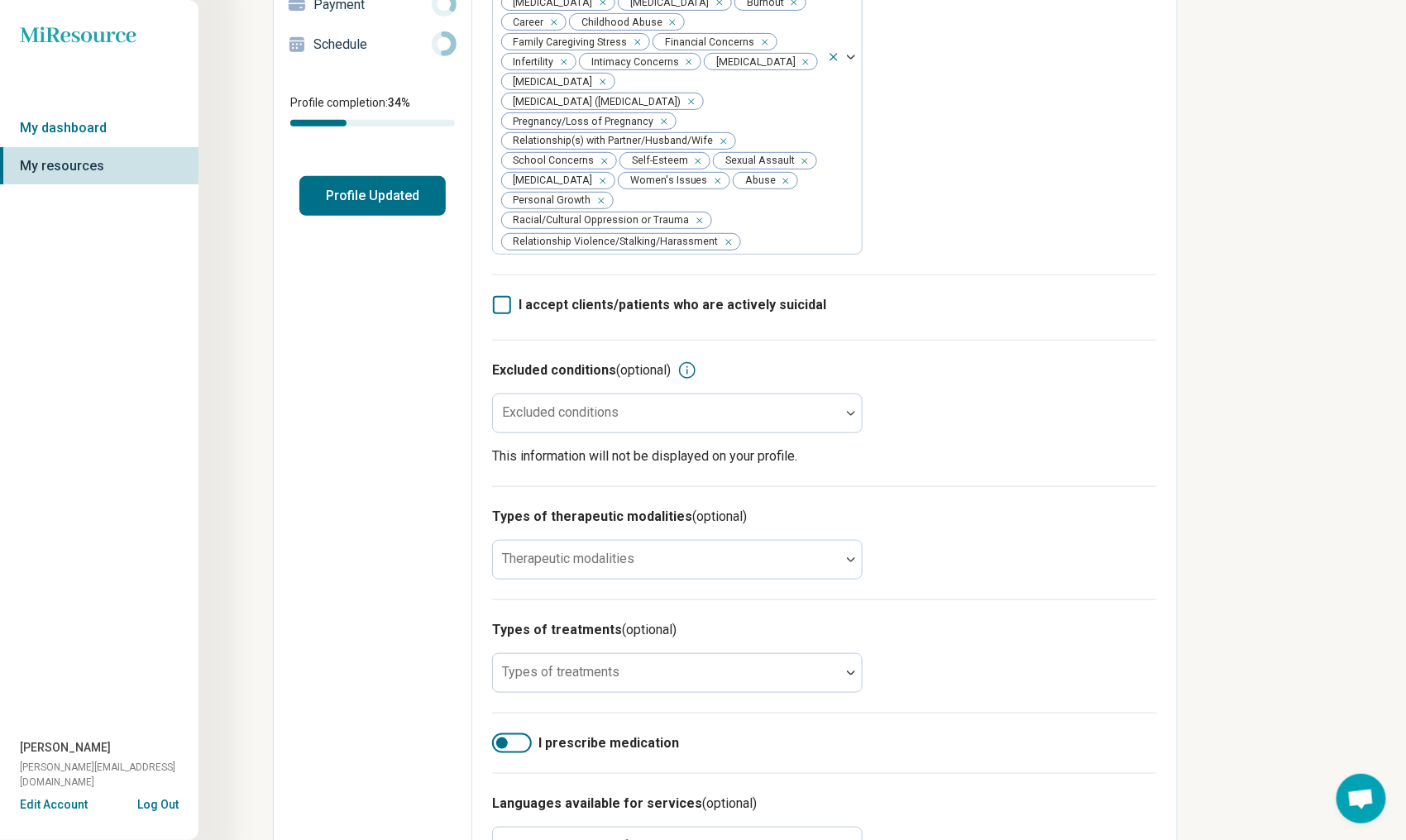
scroll to position [331, 0]
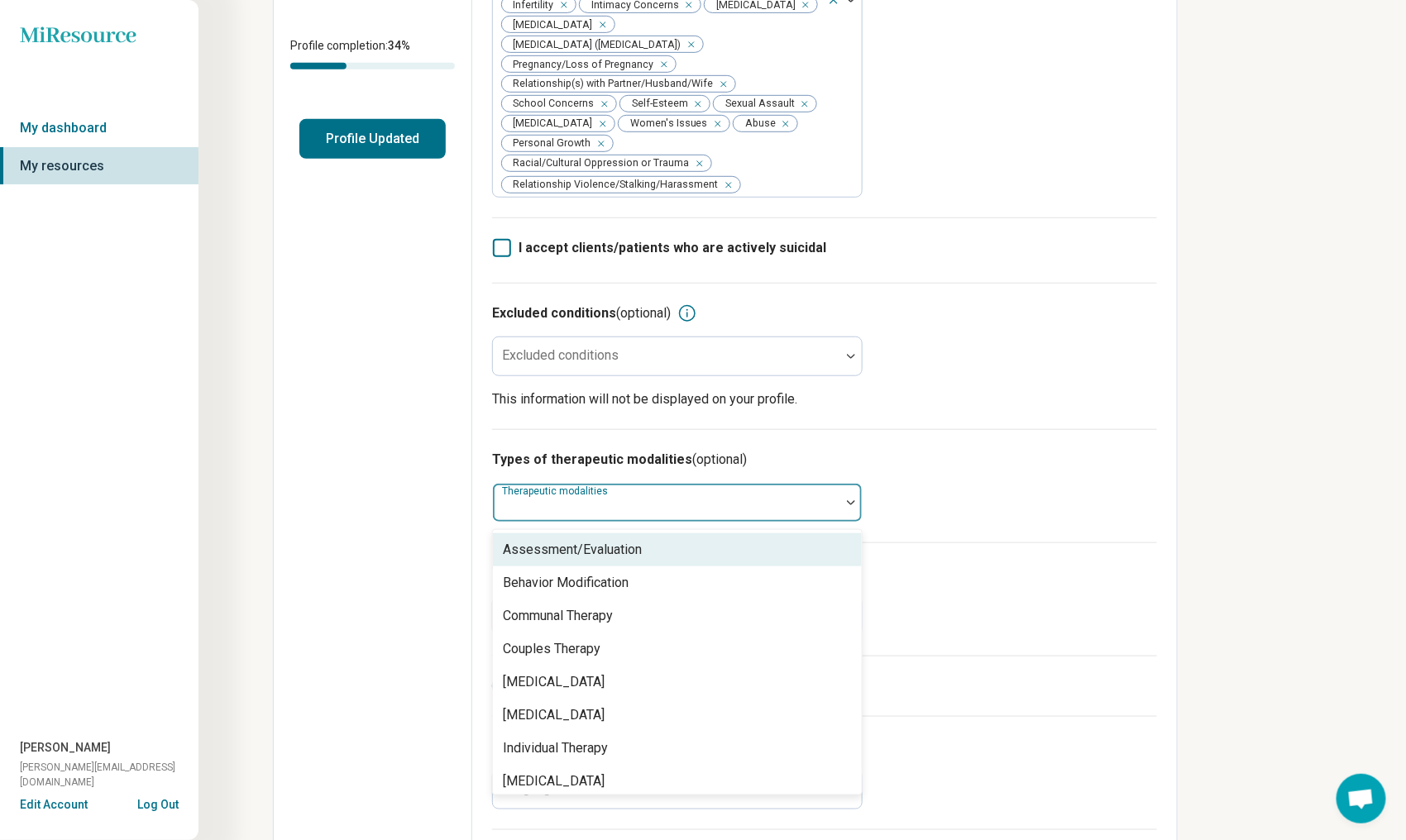
click at [847, 502] on img at bounding box center [850, 503] width 8 height 5
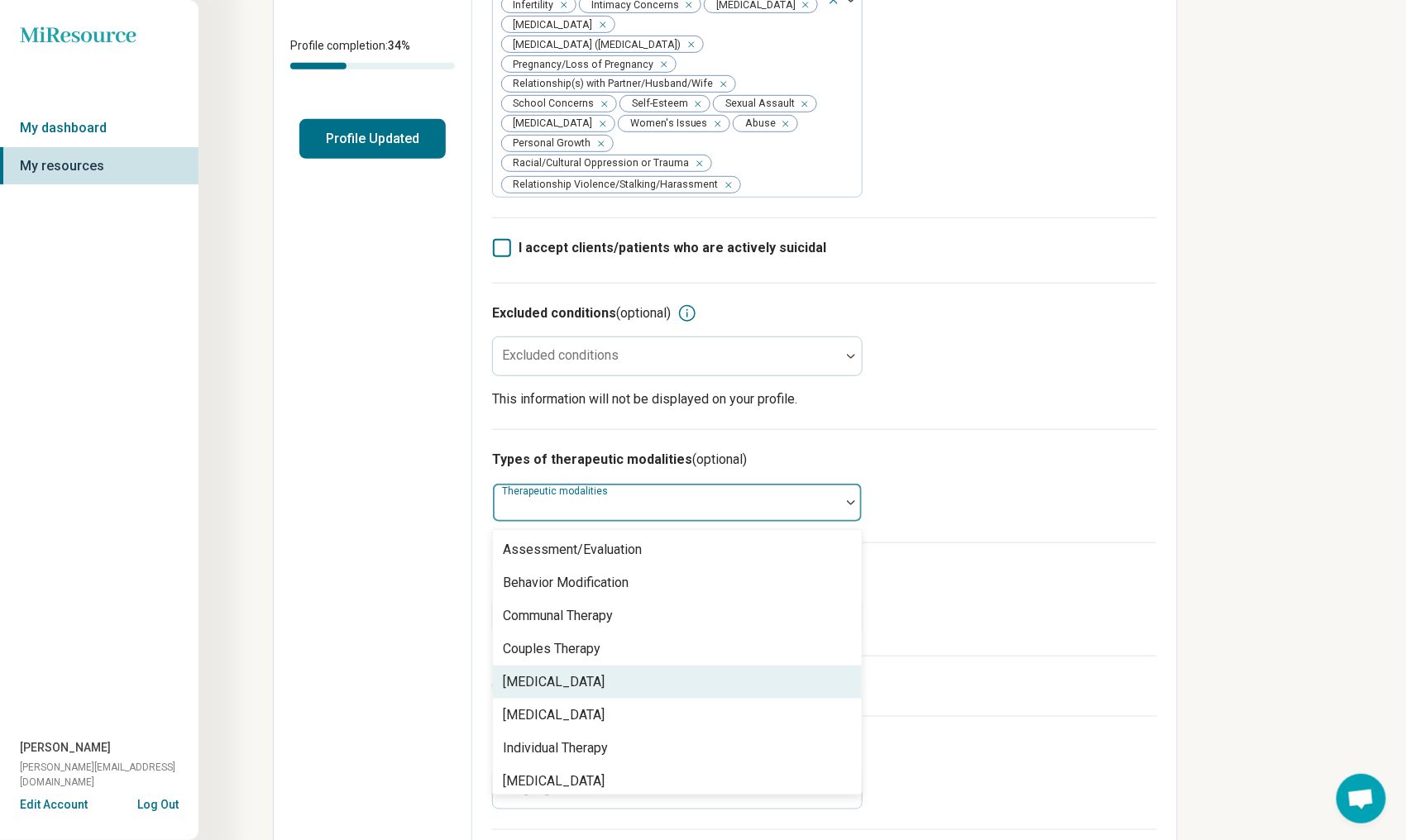
click at [799, 670] on div "[MEDICAL_DATA]" at bounding box center [677, 682] width 369 height 33
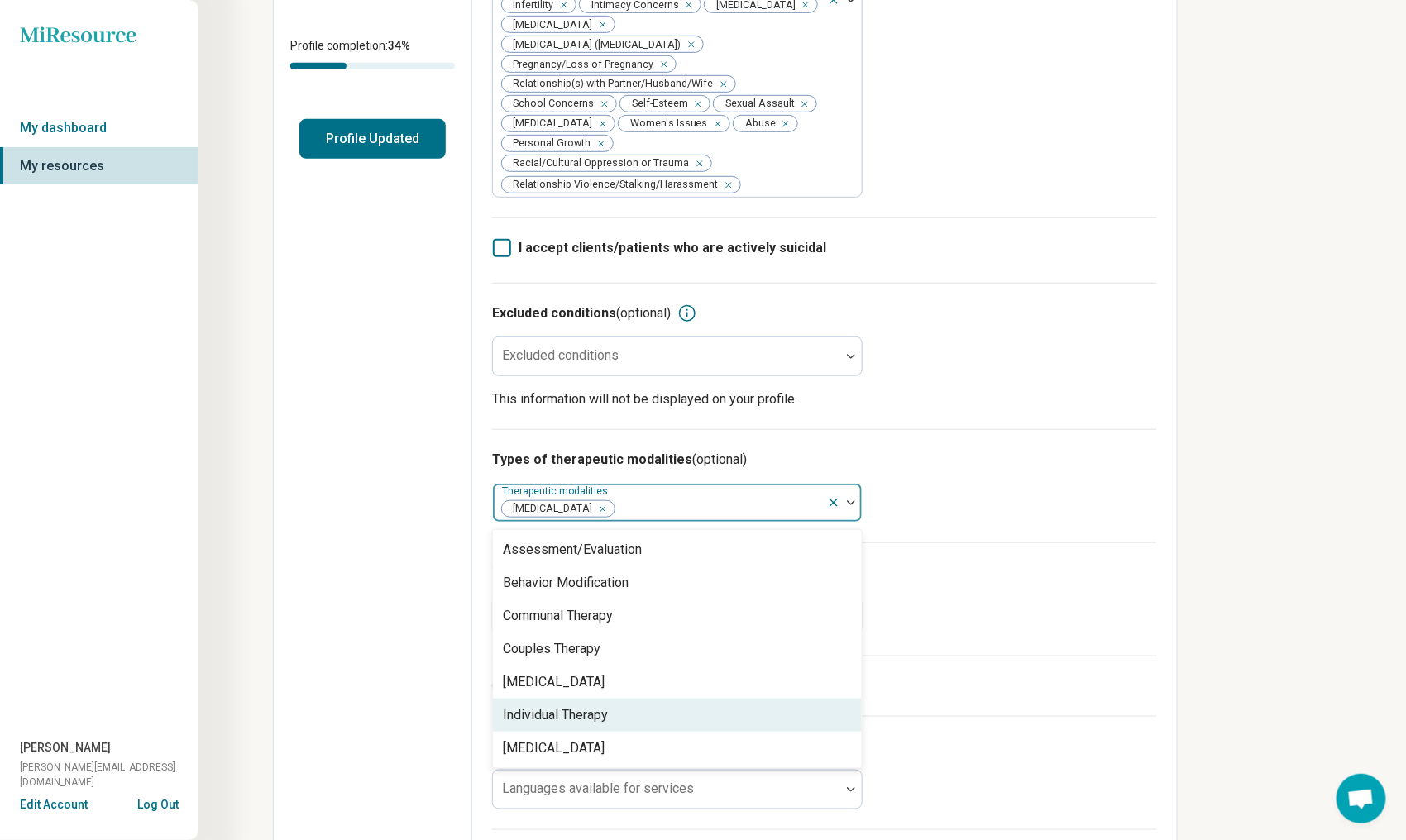
click at [672, 710] on div "Individual Therapy" at bounding box center [677, 715] width 369 height 33
click at [996, 695] on div "I prescribe medication" at bounding box center [824, 686] width 665 height 60
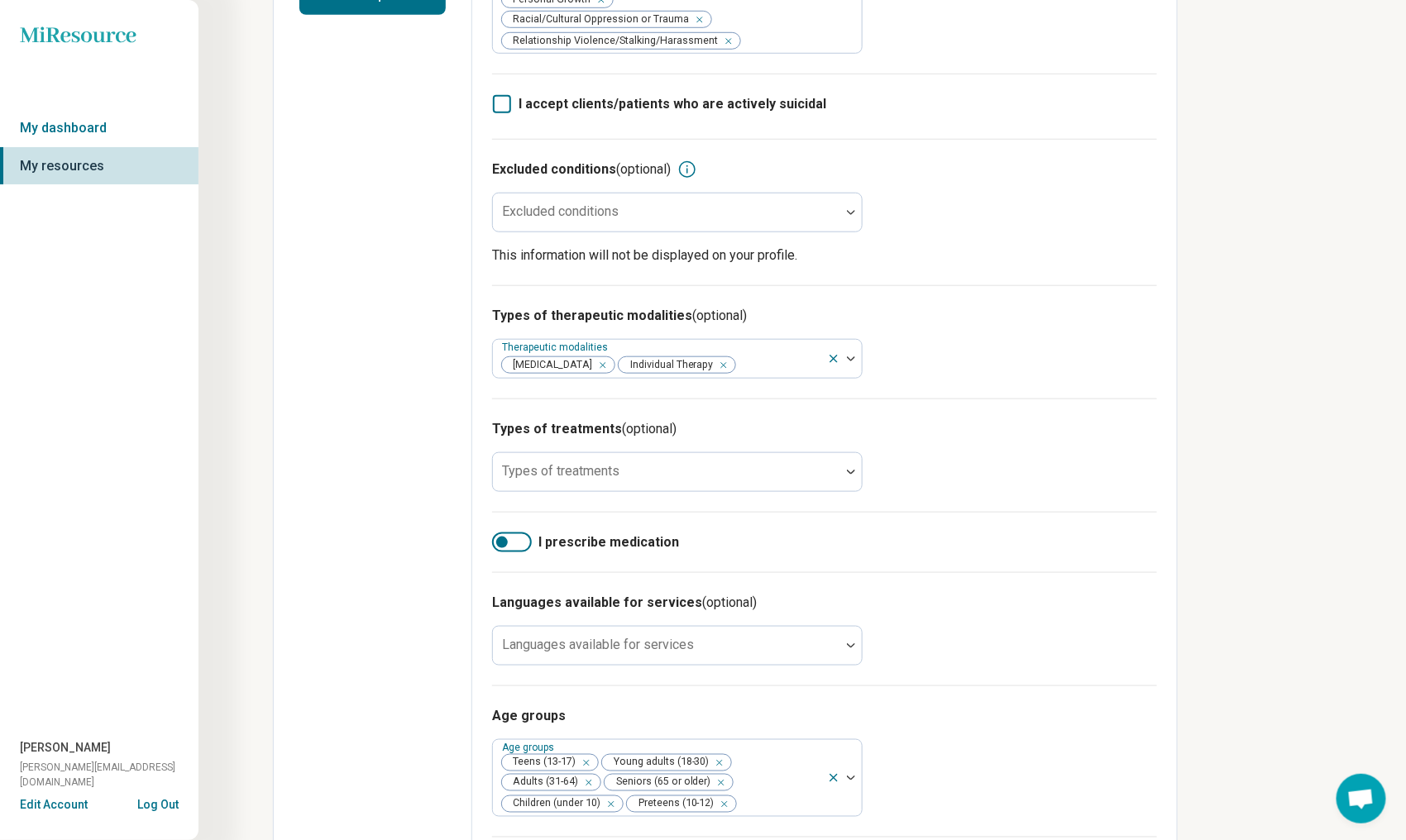
scroll to position [496, 0]
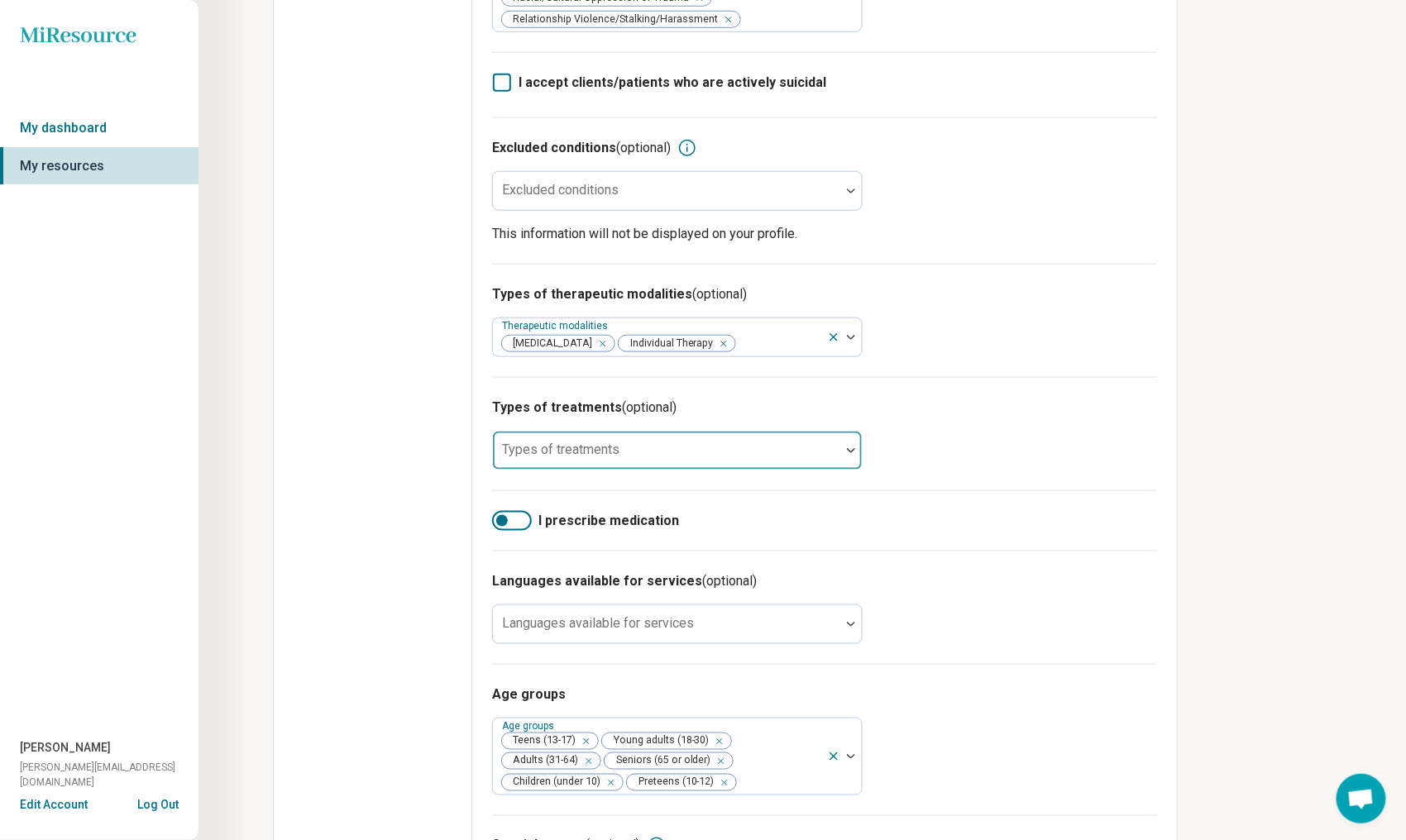
click at [852, 443] on div at bounding box center [851, 451] width 22 height 38
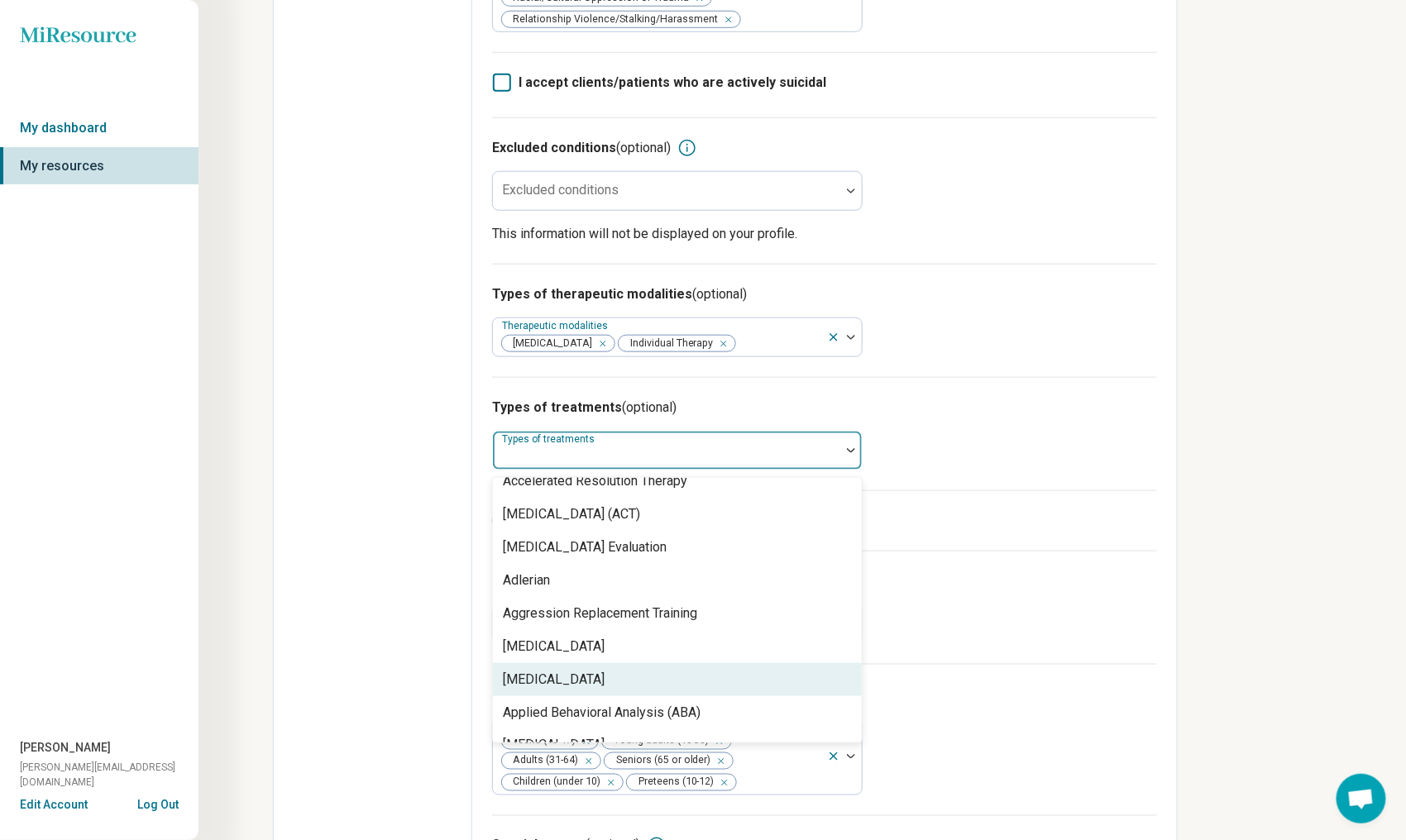
scroll to position [165, 0]
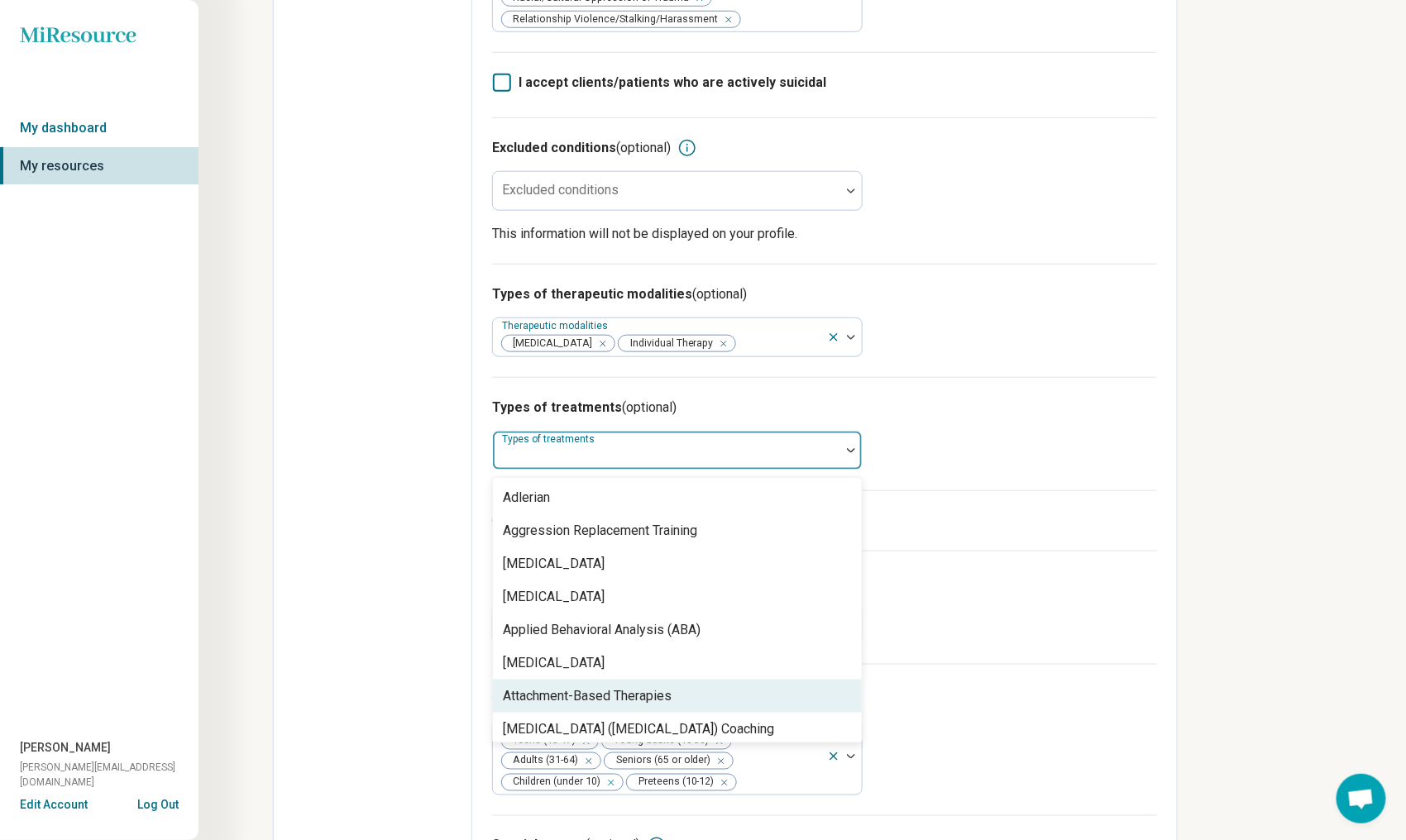
click at [768, 689] on div "Attachment-Based Therapies" at bounding box center [677, 696] width 369 height 33
click at [768, 689] on div "[MEDICAL_DATA] ([MEDICAL_DATA]) Coaching" at bounding box center [638, 697] width 271 height 20
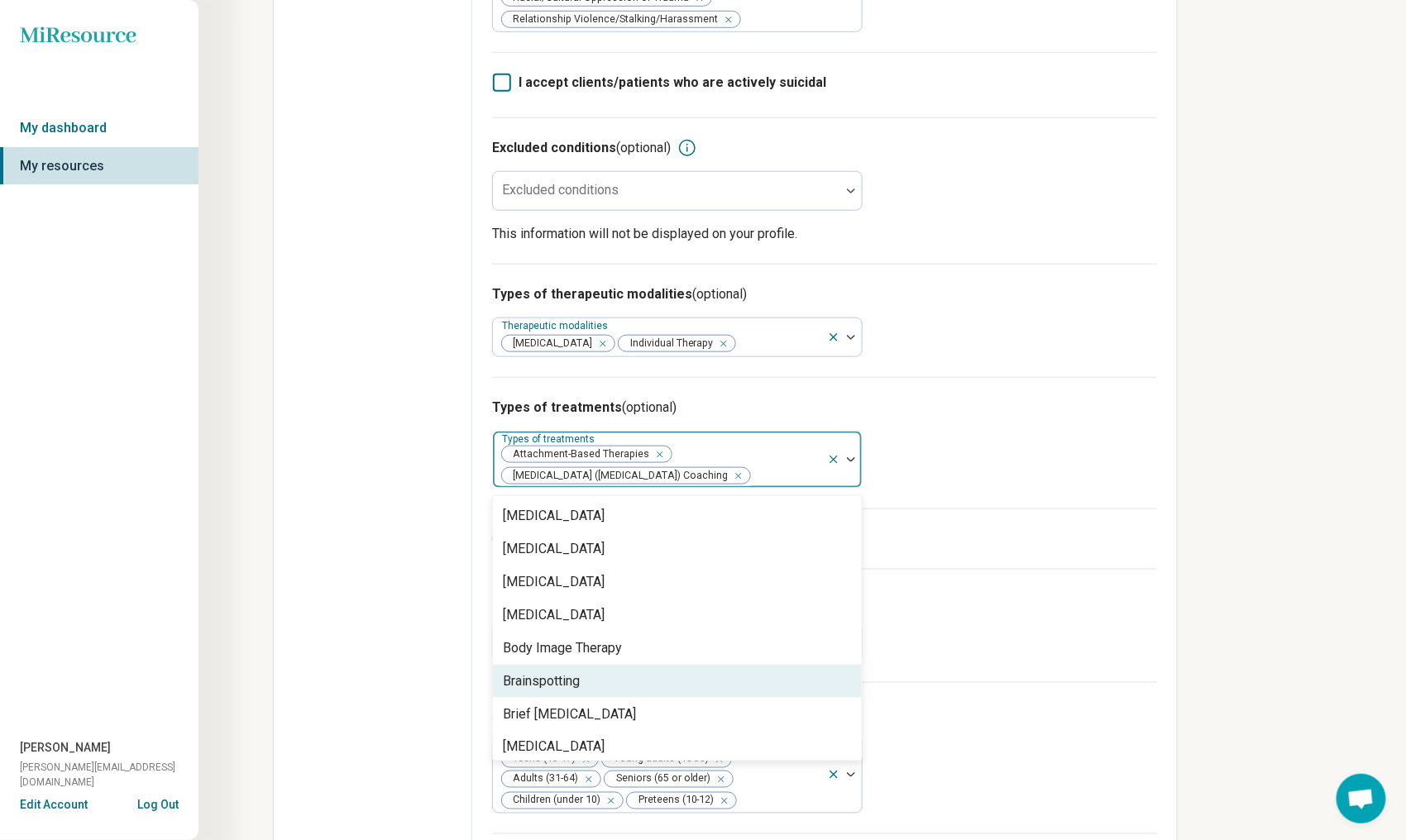
scroll to position [413, 0]
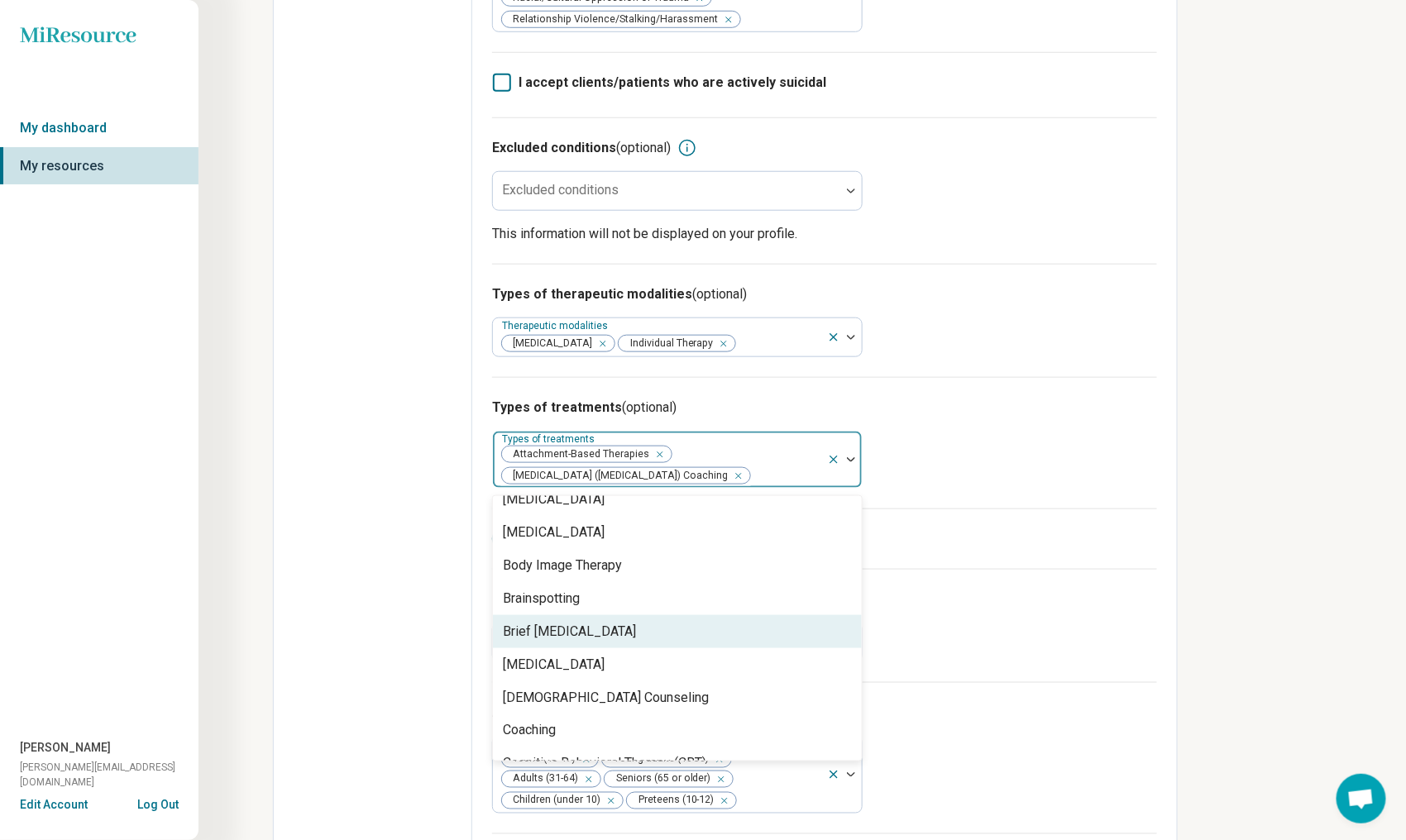
click at [765, 630] on div "Brief [MEDICAL_DATA]" at bounding box center [677, 632] width 369 height 33
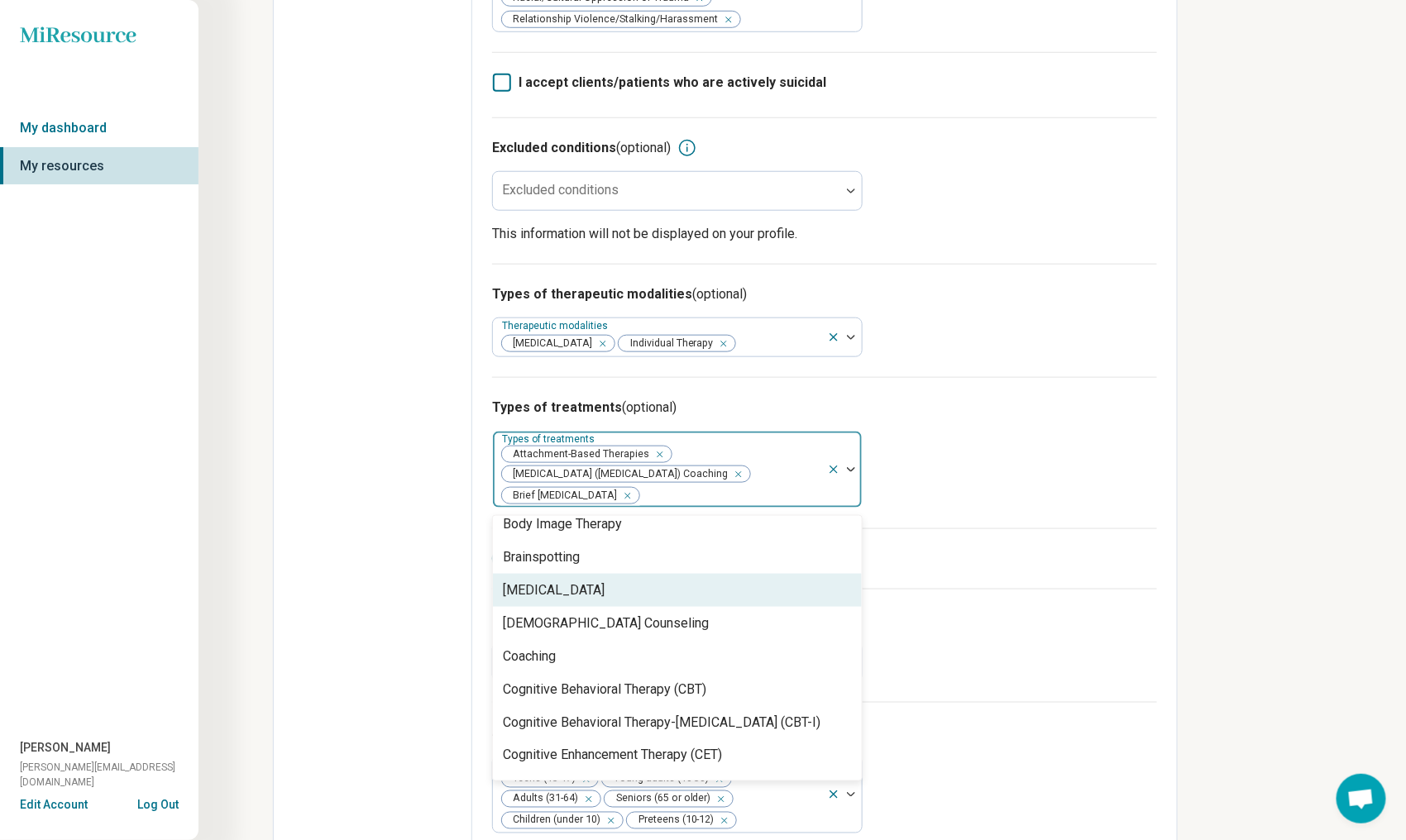
scroll to position [496, 0]
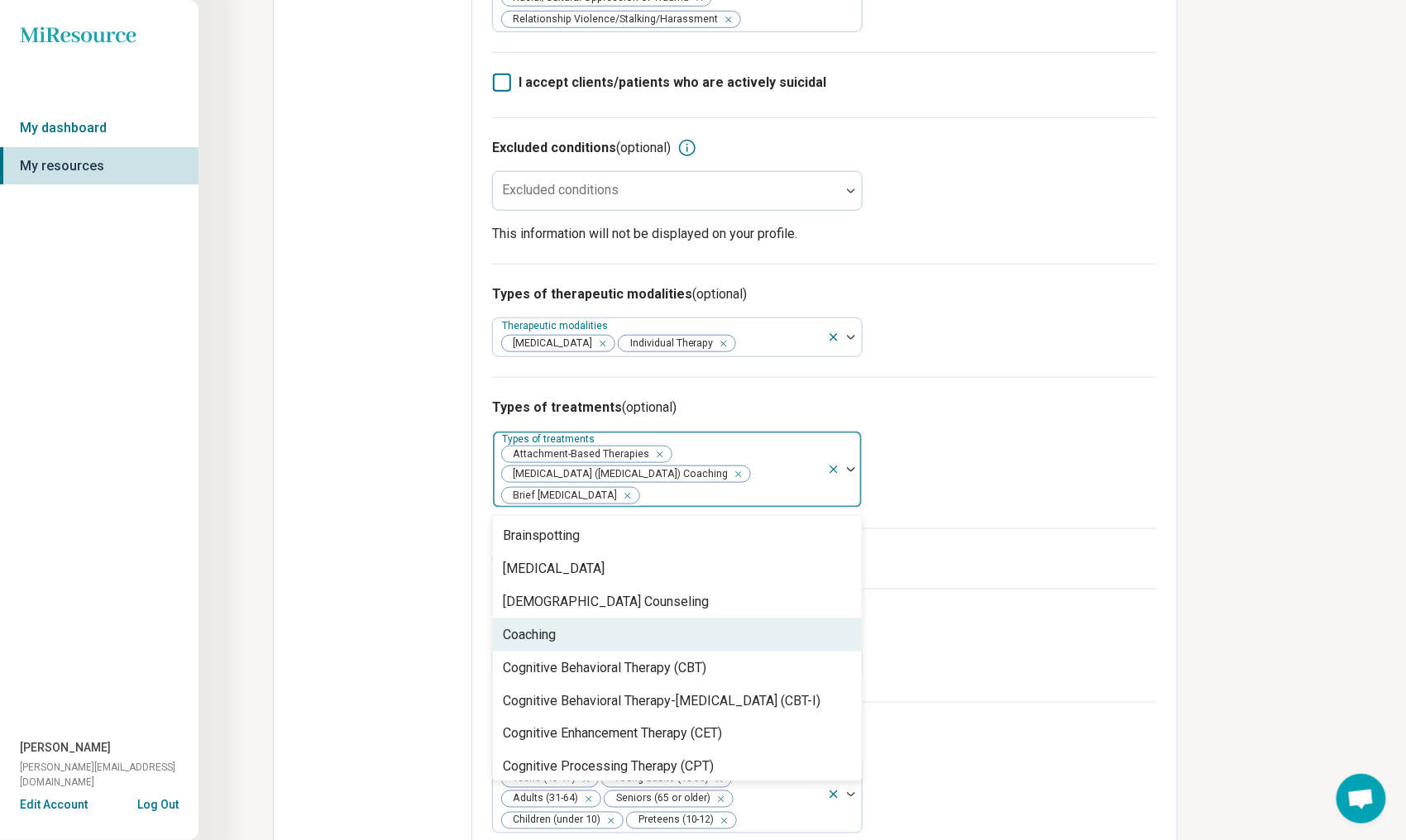
click at [732, 642] on div "Coaching" at bounding box center [677, 635] width 369 height 33
click at [732, 642] on div "Cognitive Behavioral Therapy (CBT)" at bounding box center [677, 635] width 369 height 33
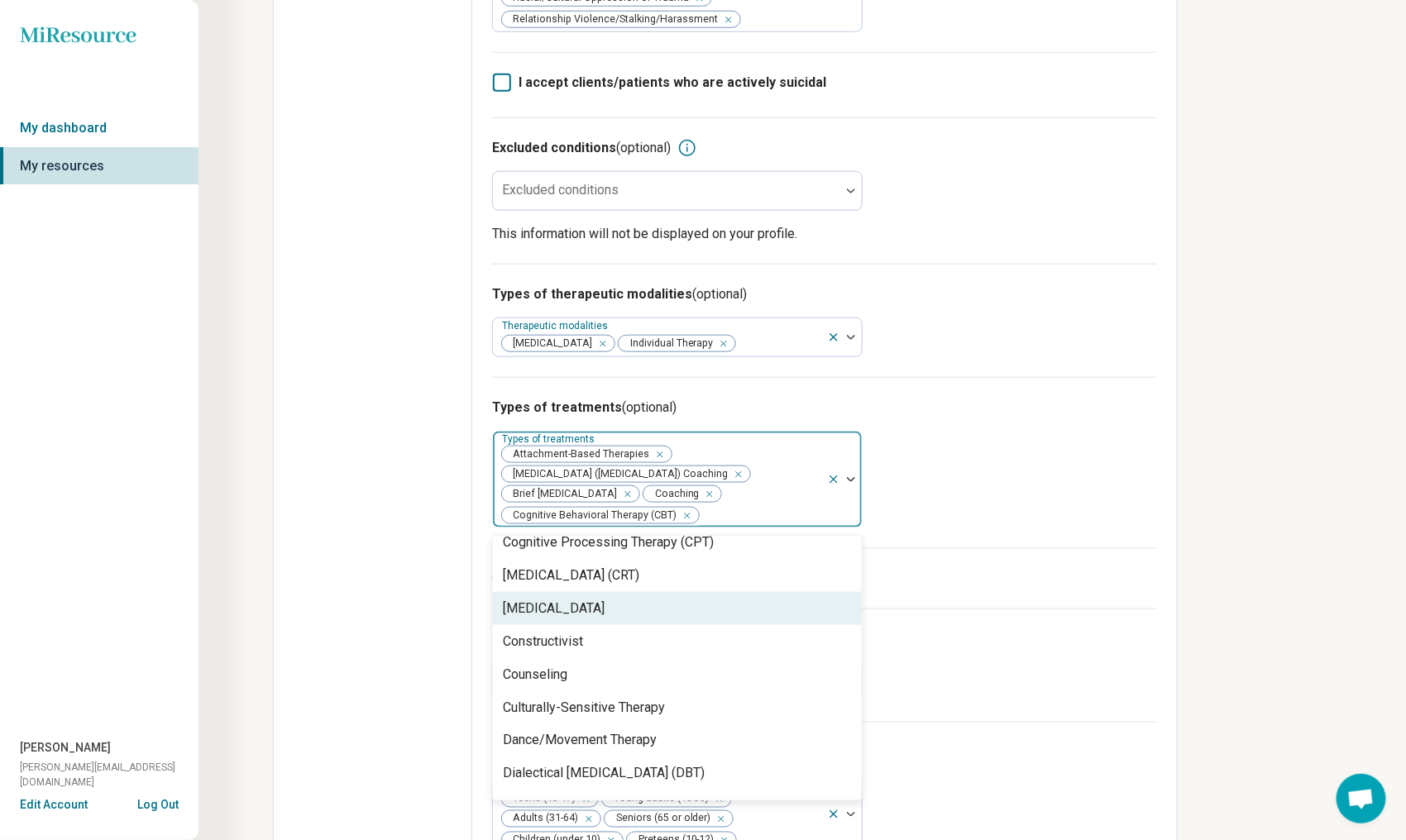
scroll to position [744, 0]
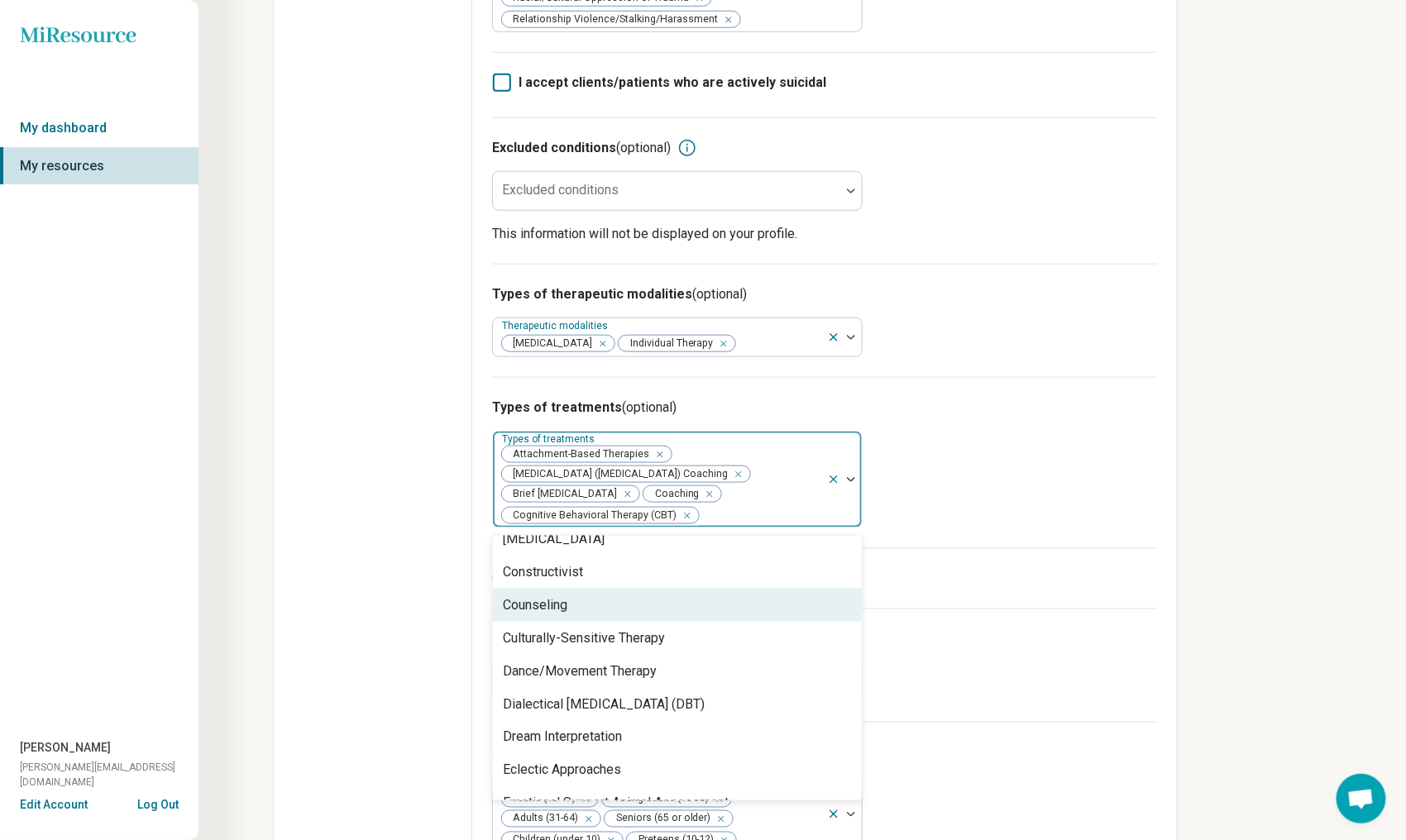
click at [736, 610] on div "Counseling" at bounding box center [677, 606] width 369 height 33
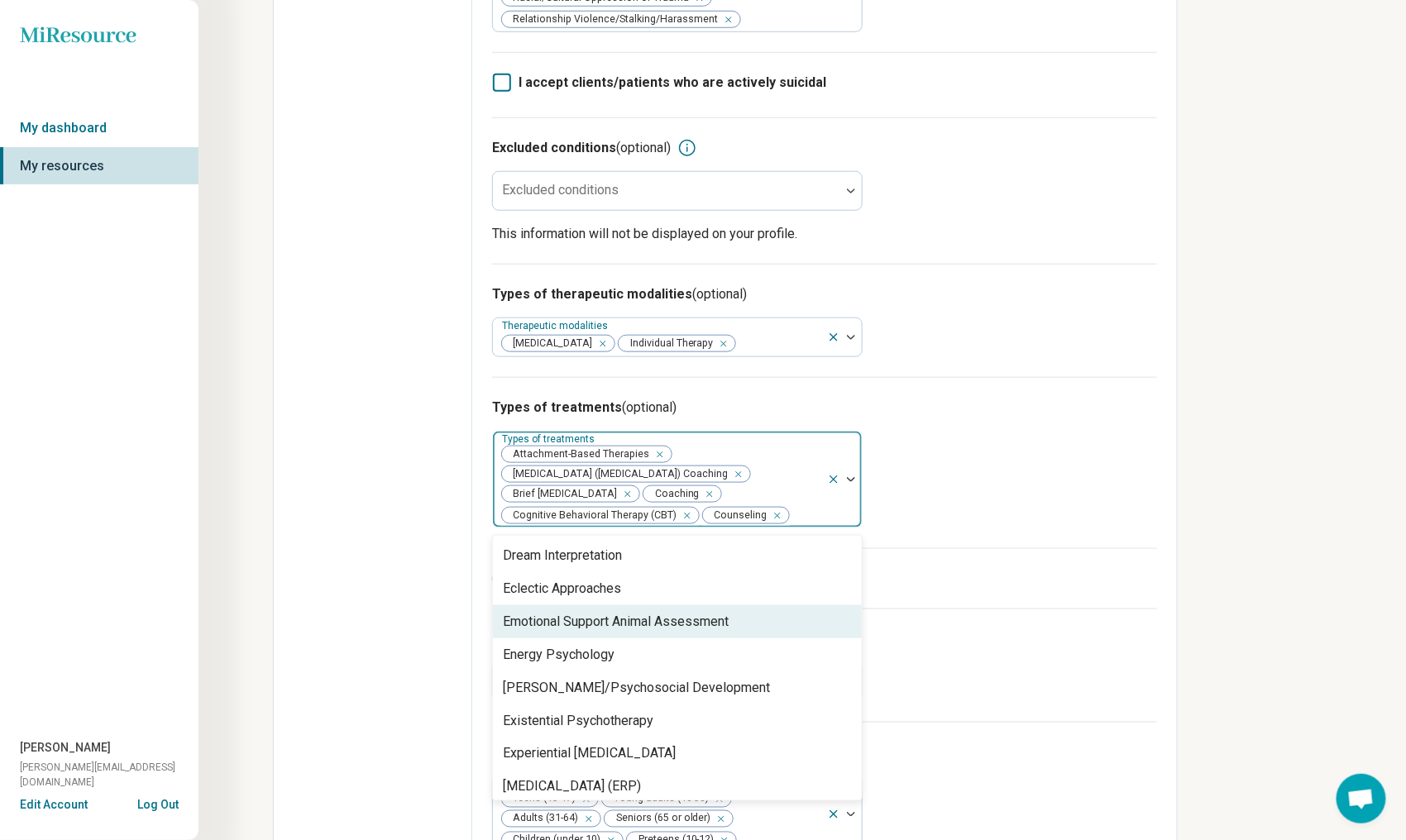
scroll to position [909, 0]
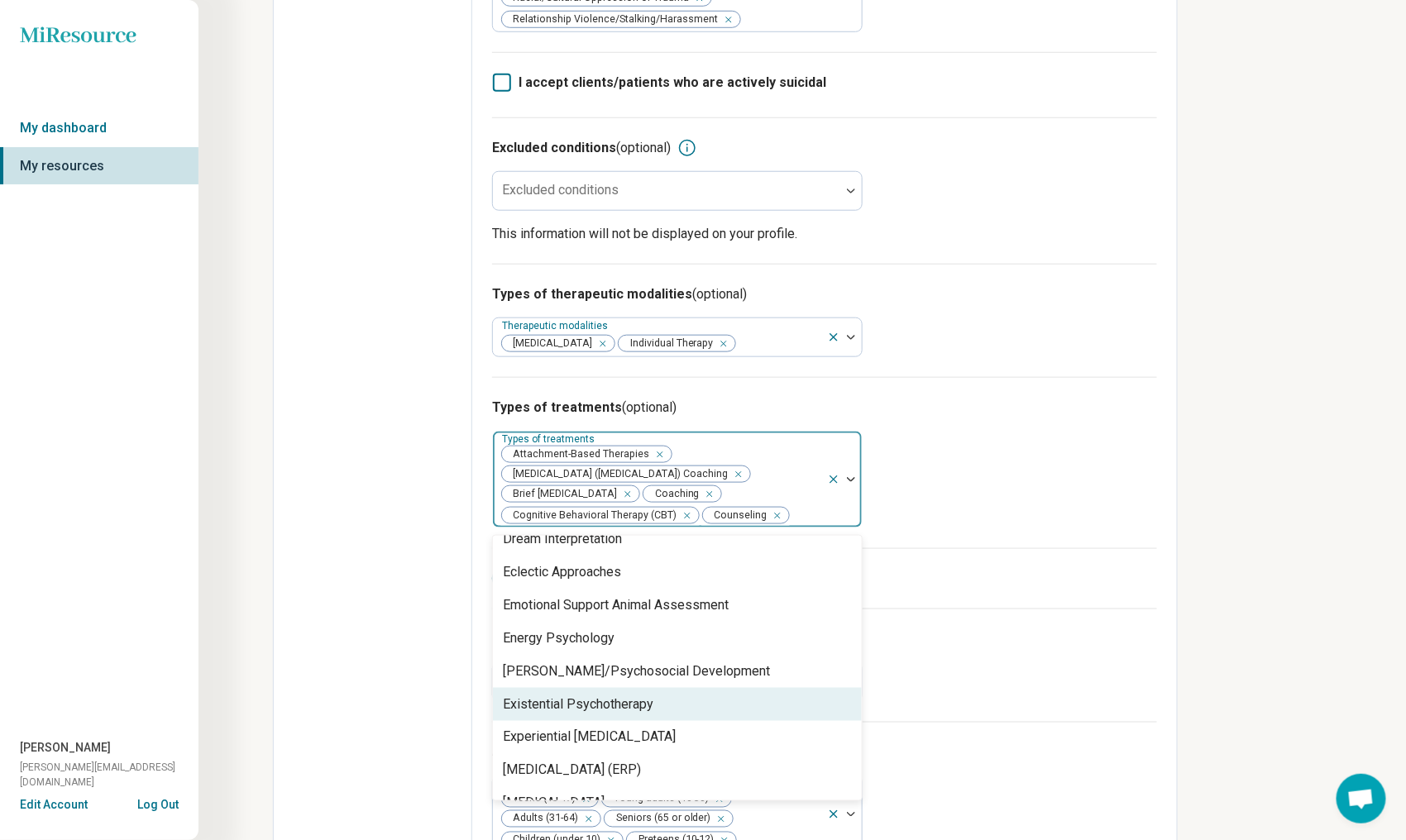
click at [755, 698] on div "Existential Psychotherapy" at bounding box center [677, 704] width 369 height 33
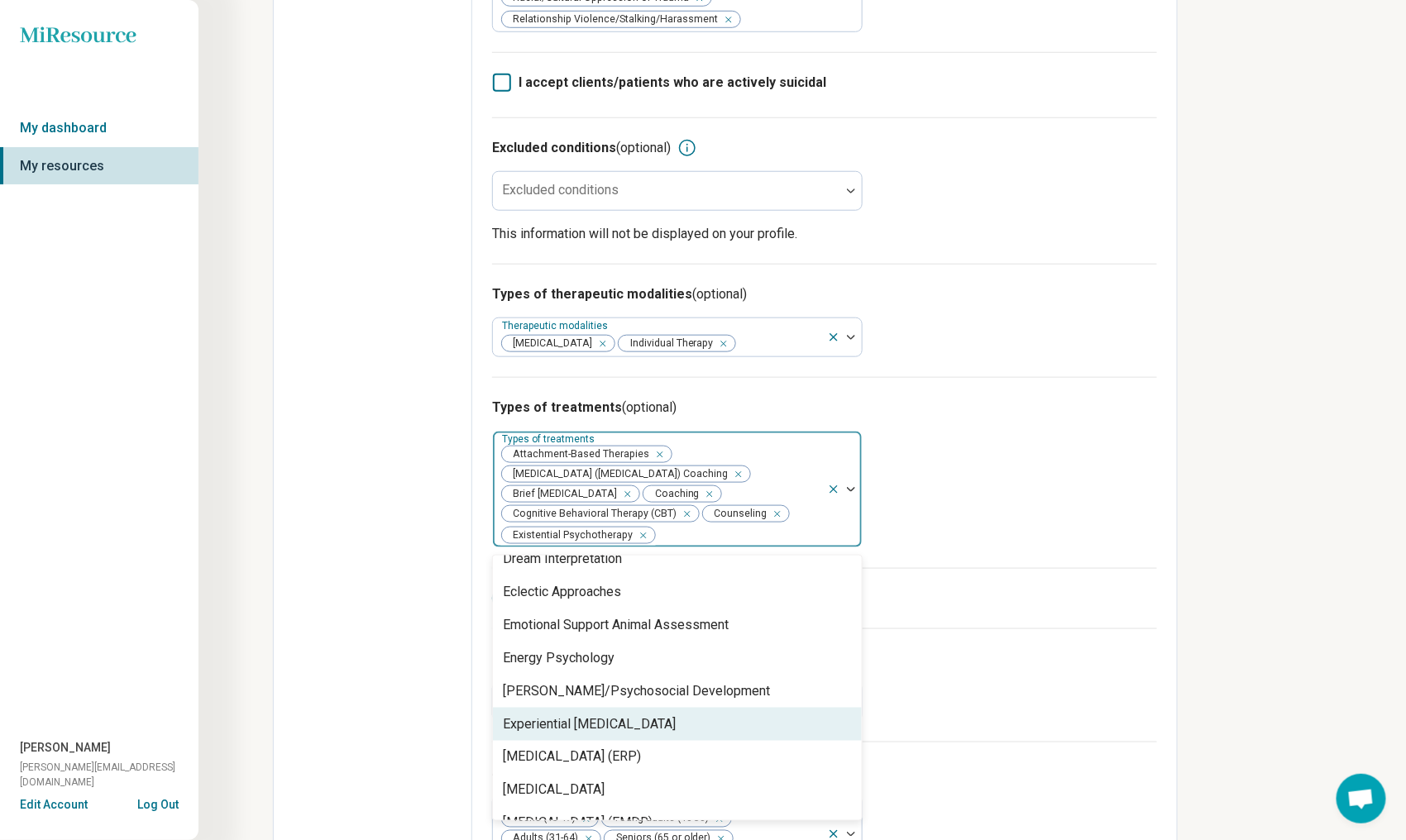
click at [701, 717] on div "Experiential [MEDICAL_DATA]" at bounding box center [677, 724] width 369 height 33
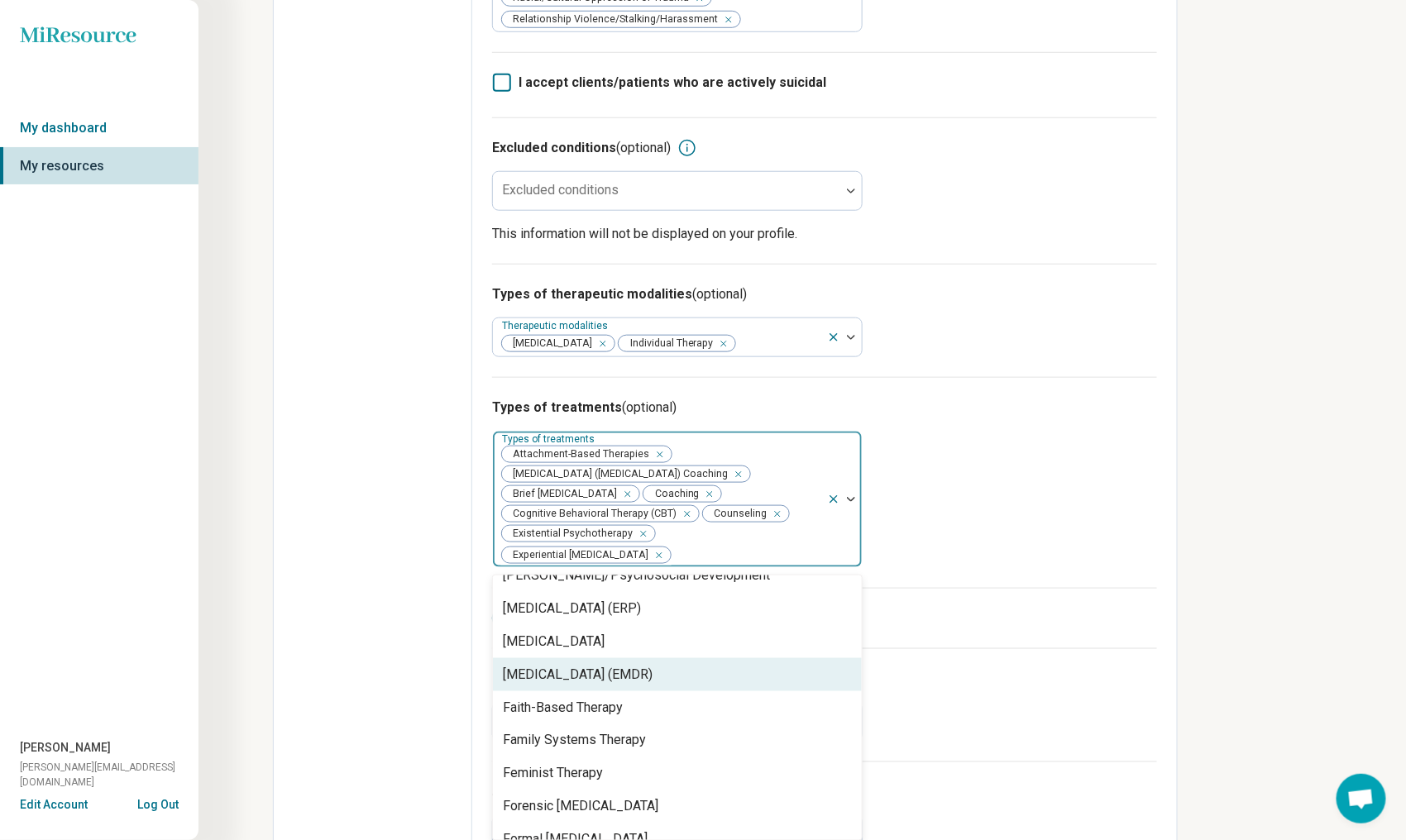
scroll to position [1075, 0]
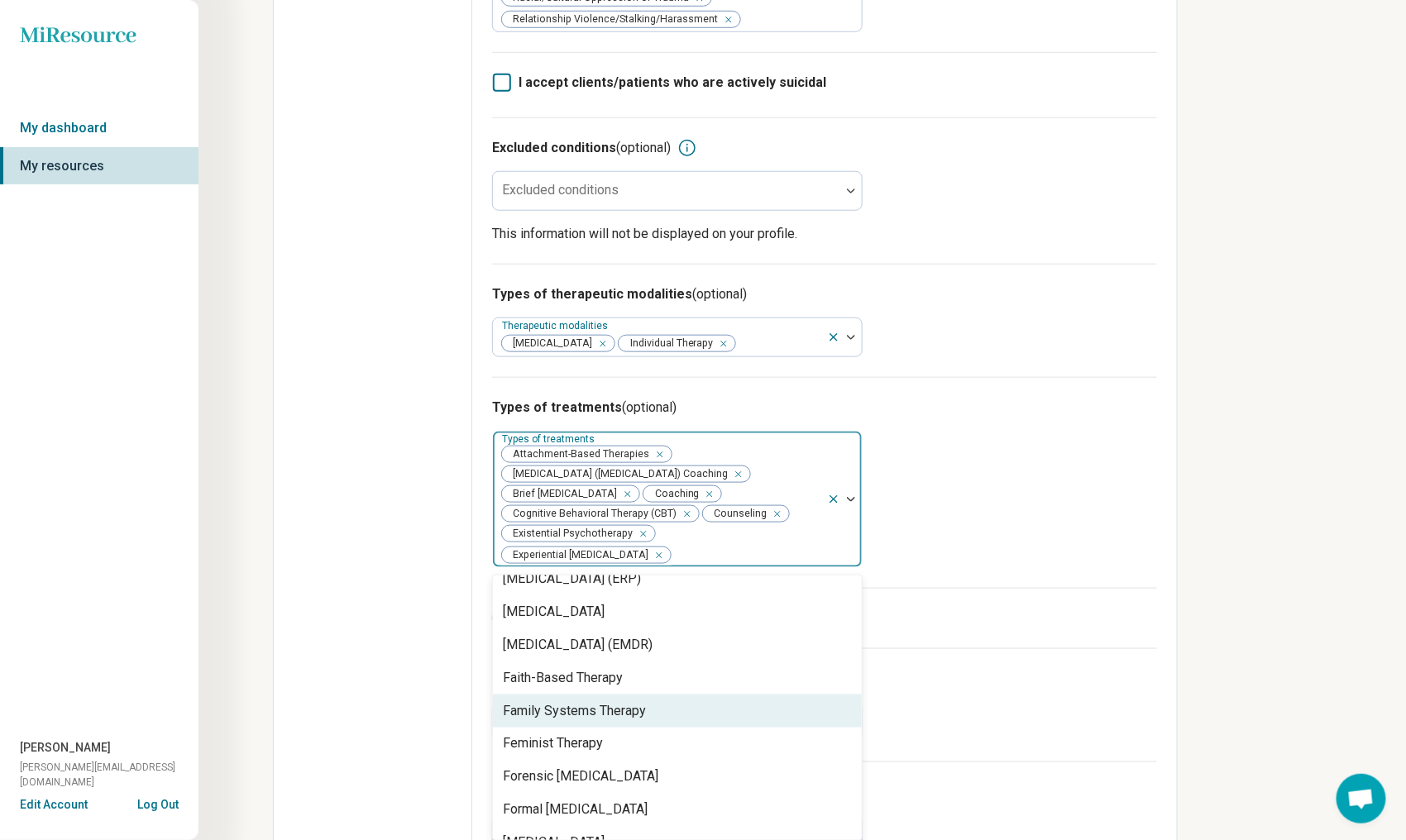
click at [698, 702] on div "Family Systems Therapy" at bounding box center [677, 711] width 369 height 33
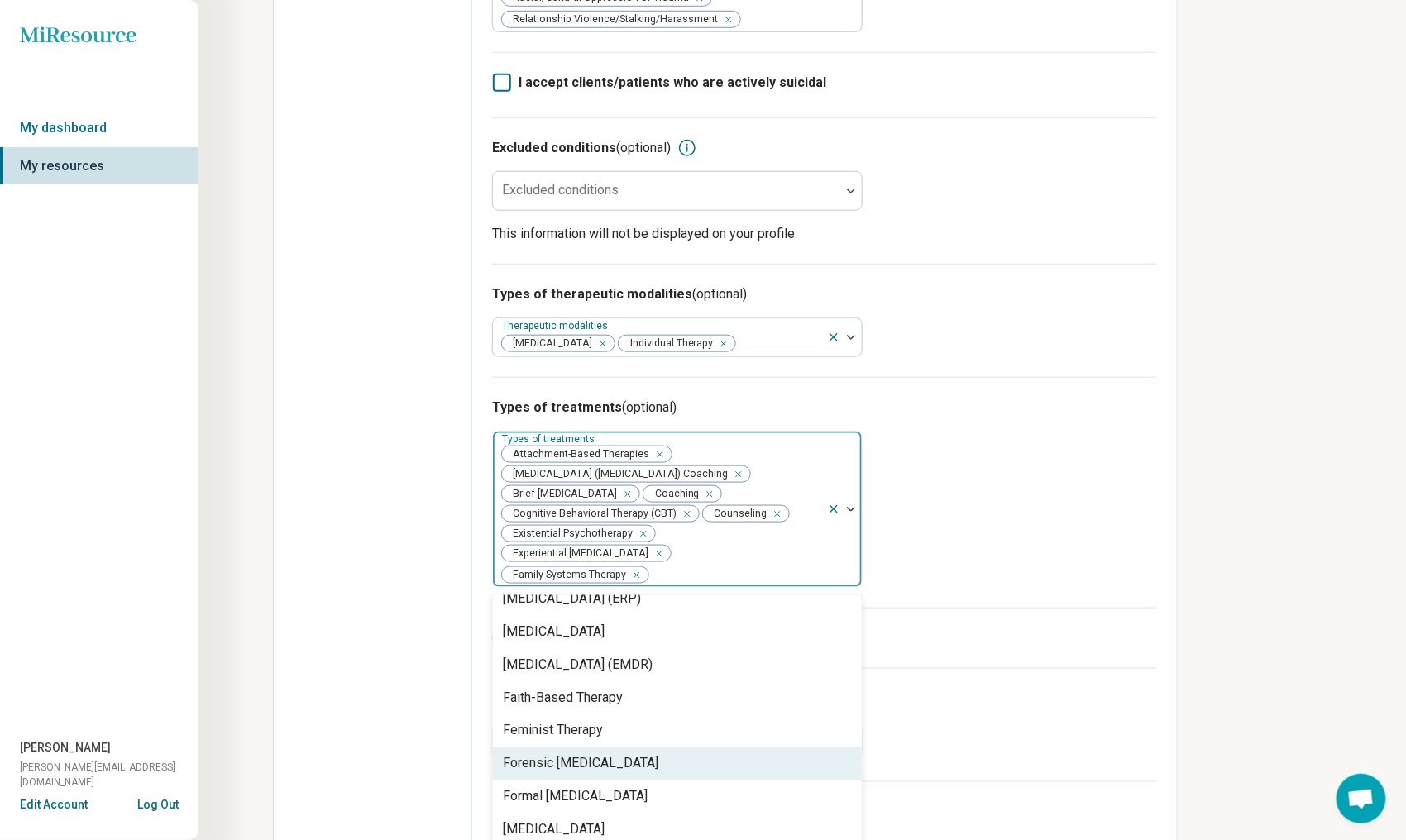
scroll to position [1240, 0]
click at [733, 748] on div "Humanistic Therapy" at bounding box center [677, 764] width 369 height 33
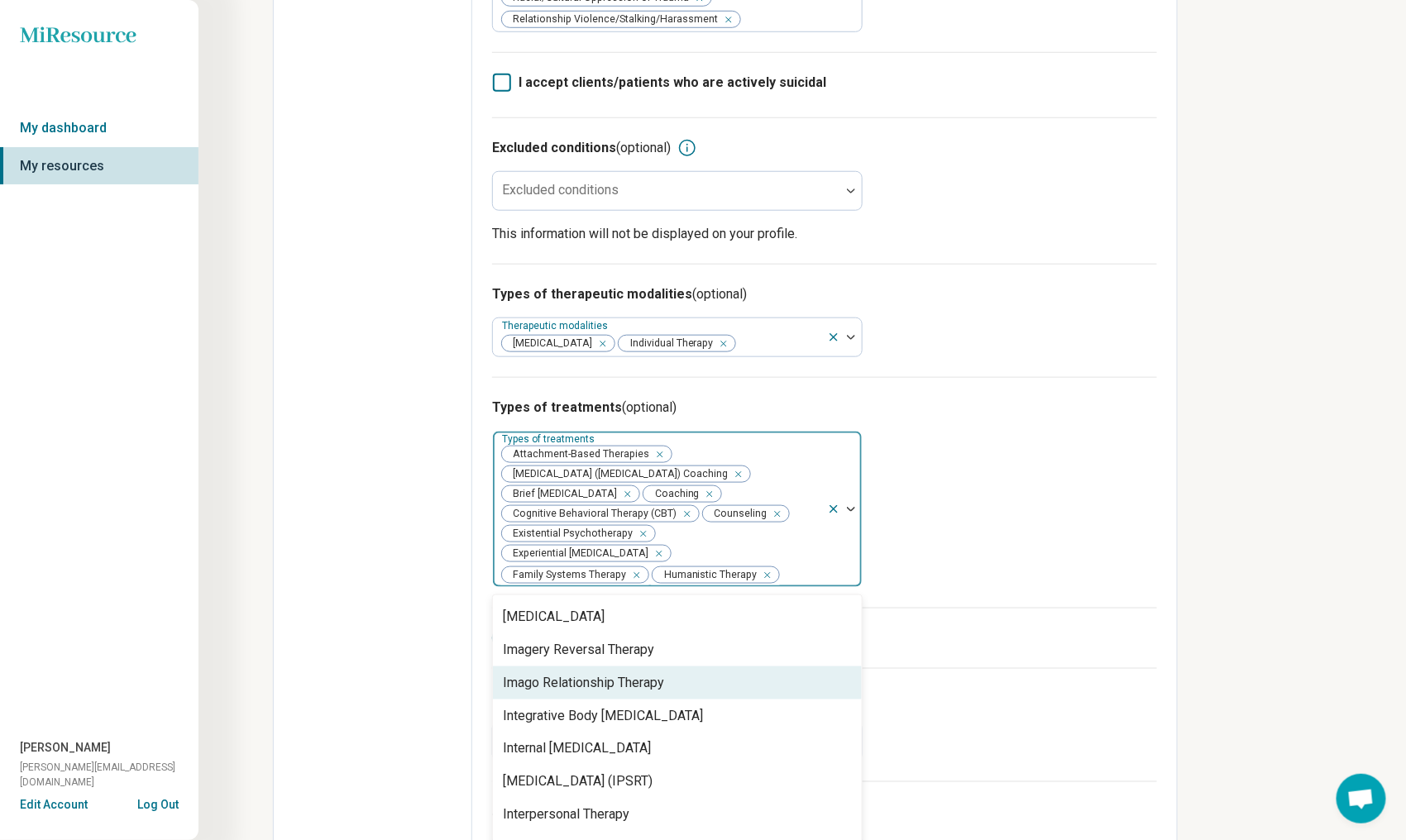
scroll to position [1405, 0]
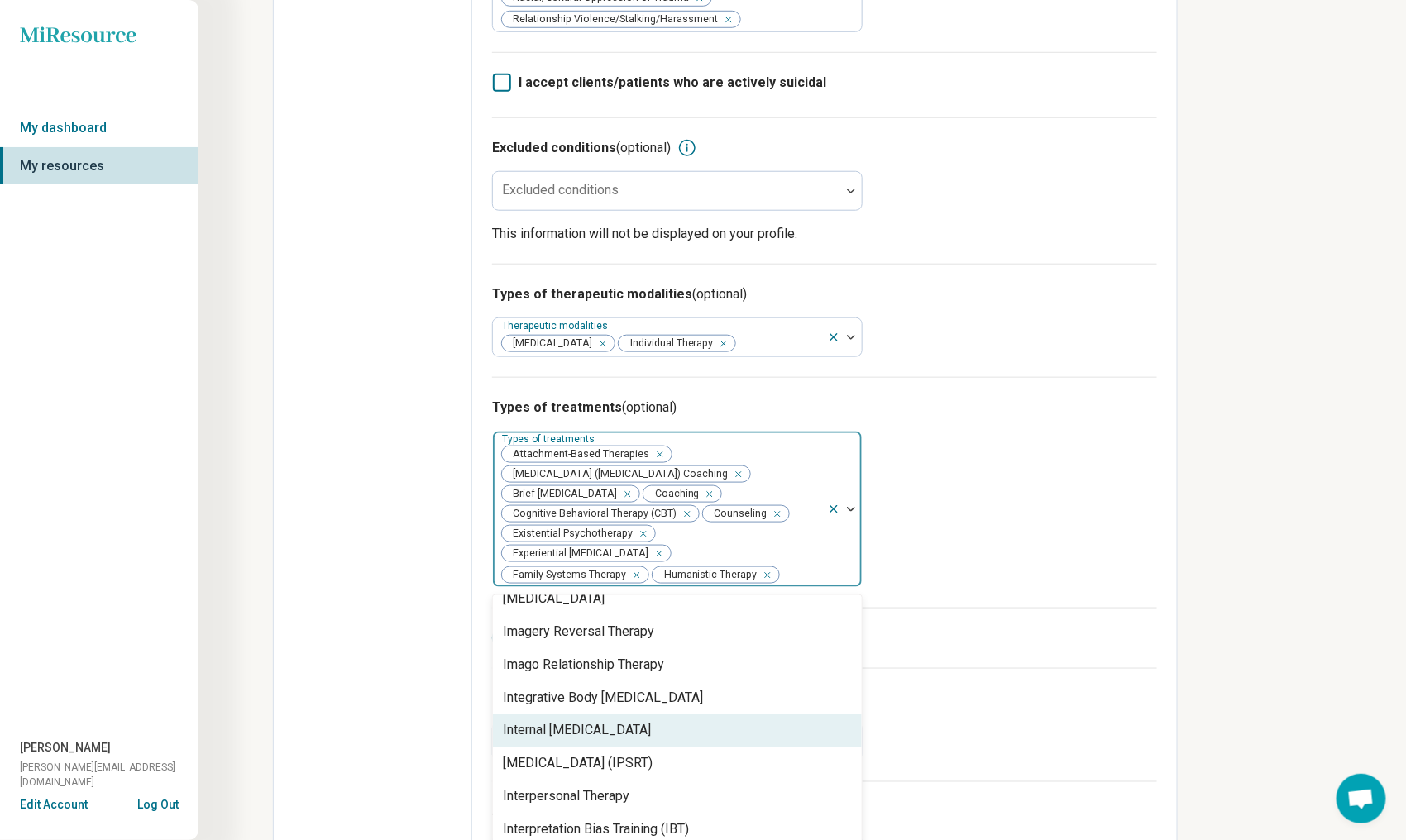
click at [733, 717] on div "Internal [MEDICAL_DATA]" at bounding box center [677, 731] width 369 height 33
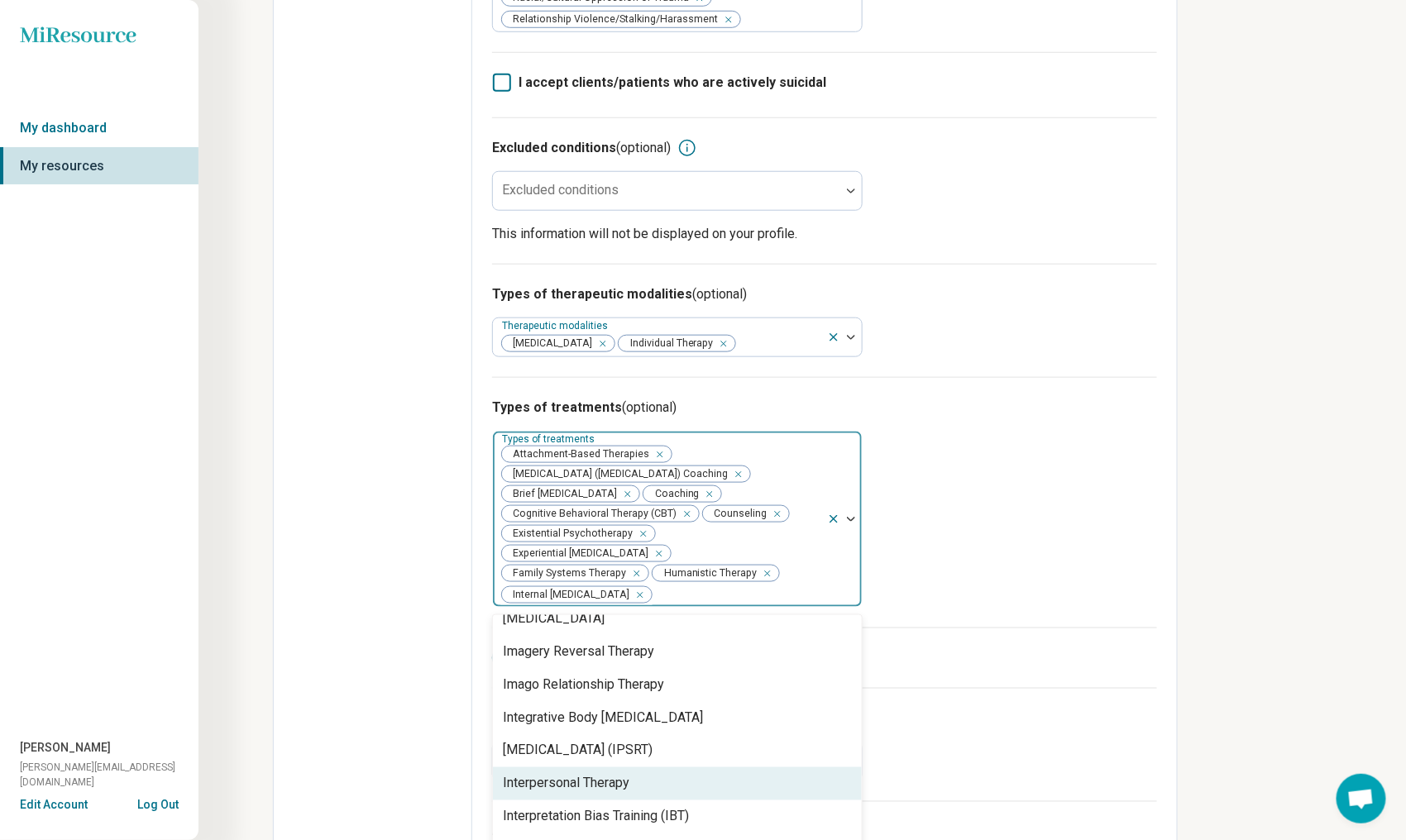
click at [761, 767] on div "Interpersonal Therapy" at bounding box center [677, 783] width 369 height 33
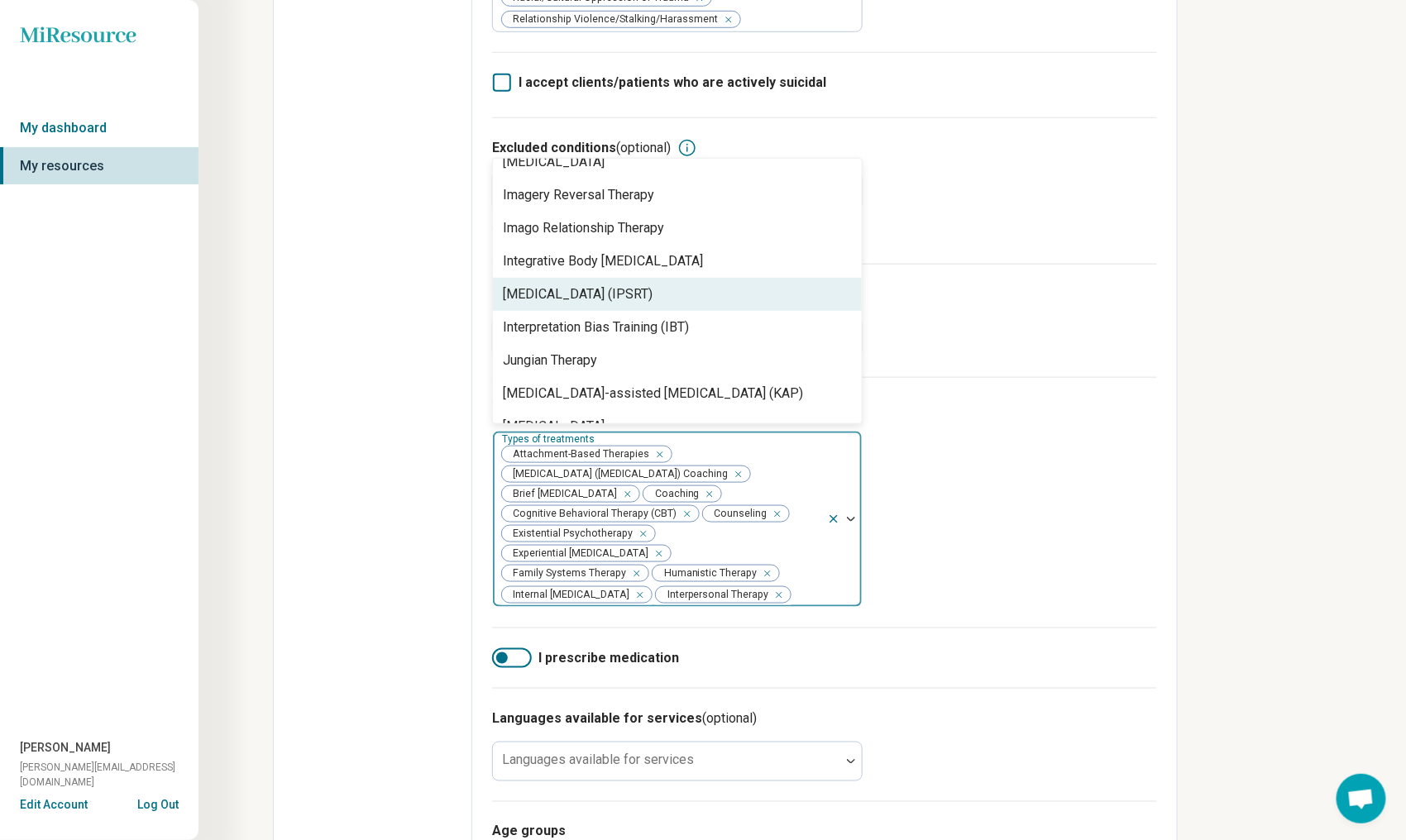
scroll to position [1488, 0]
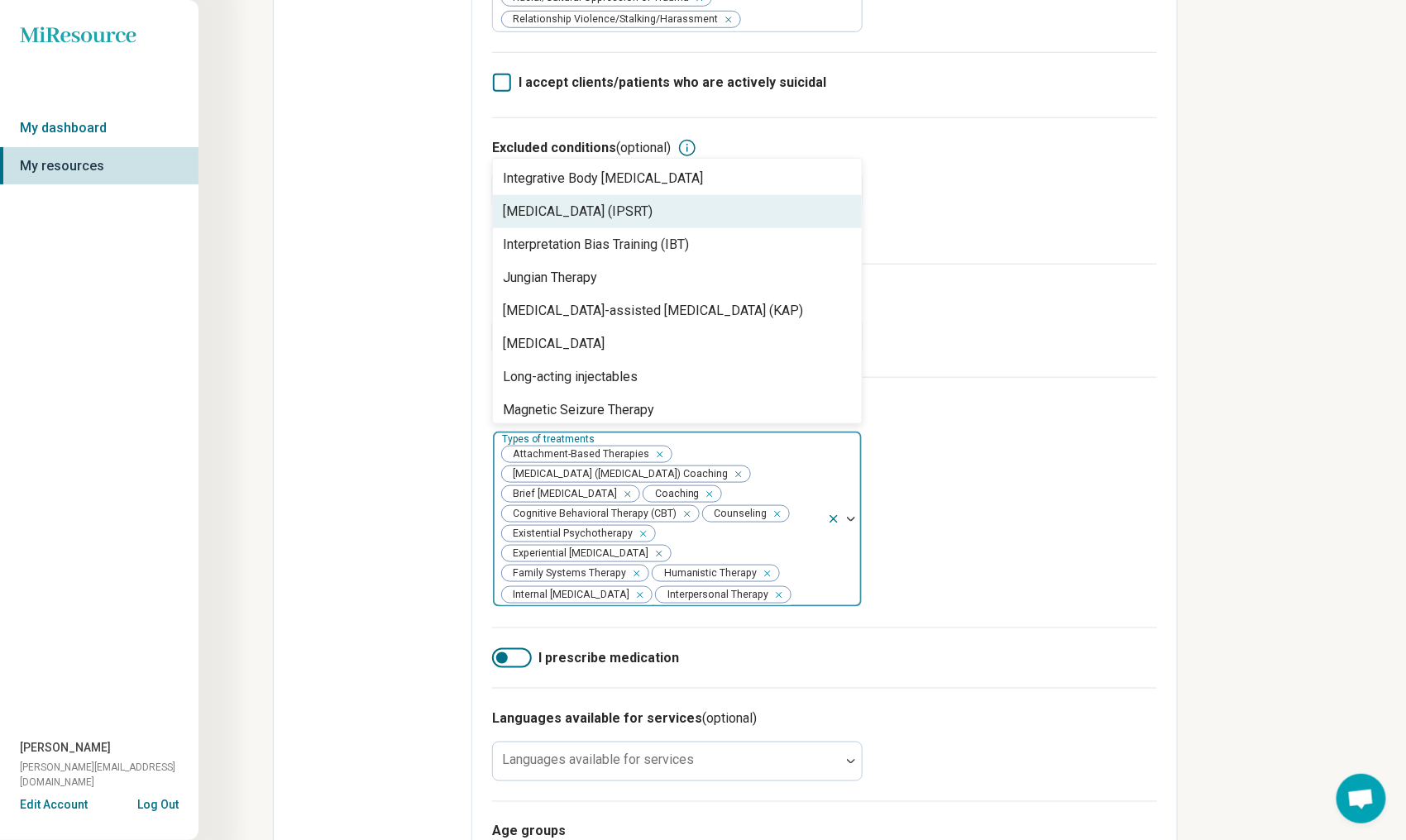
click at [852, 517] on img at bounding box center [850, 519] width 8 height 5
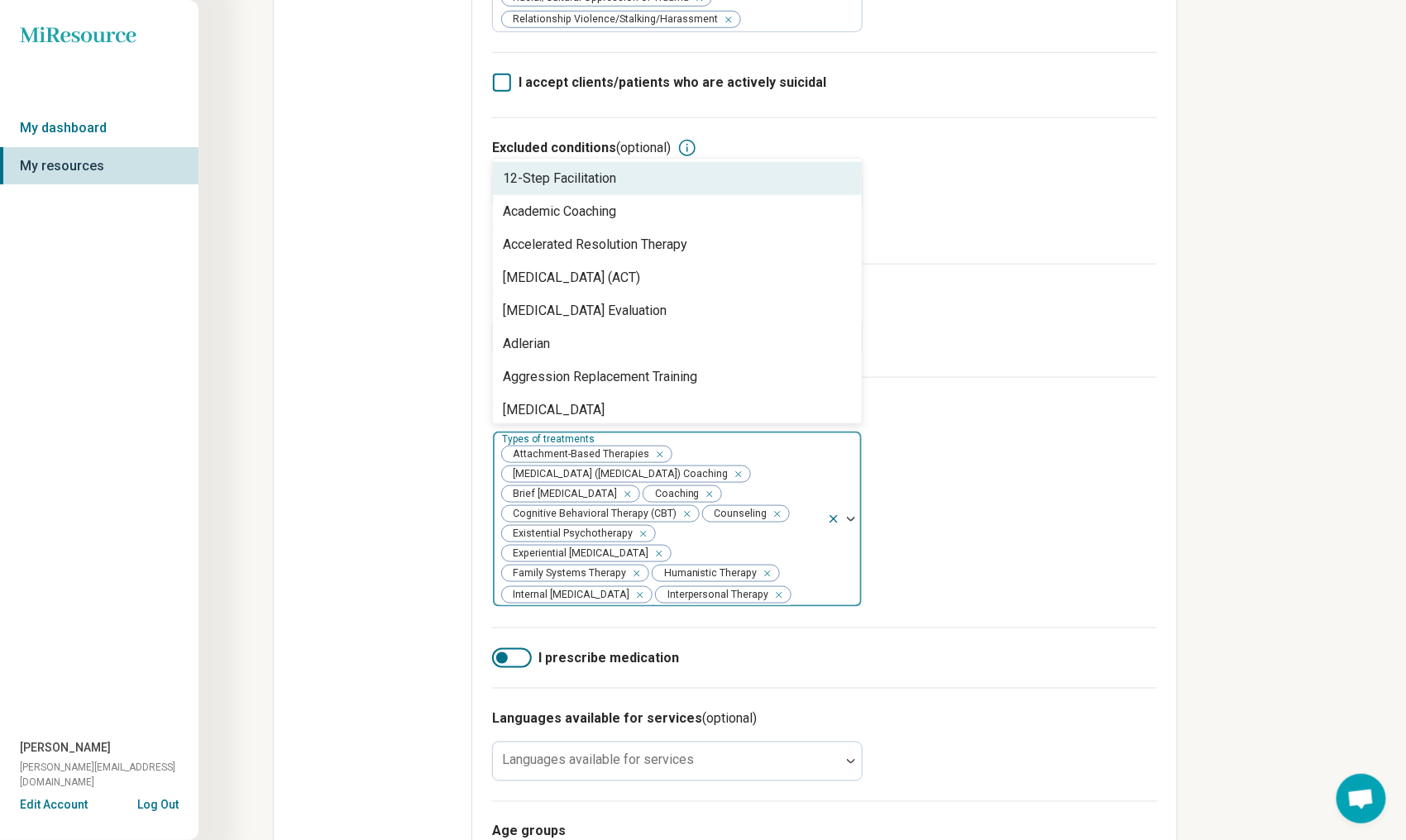
click at [848, 517] on img at bounding box center [850, 519] width 8 height 5
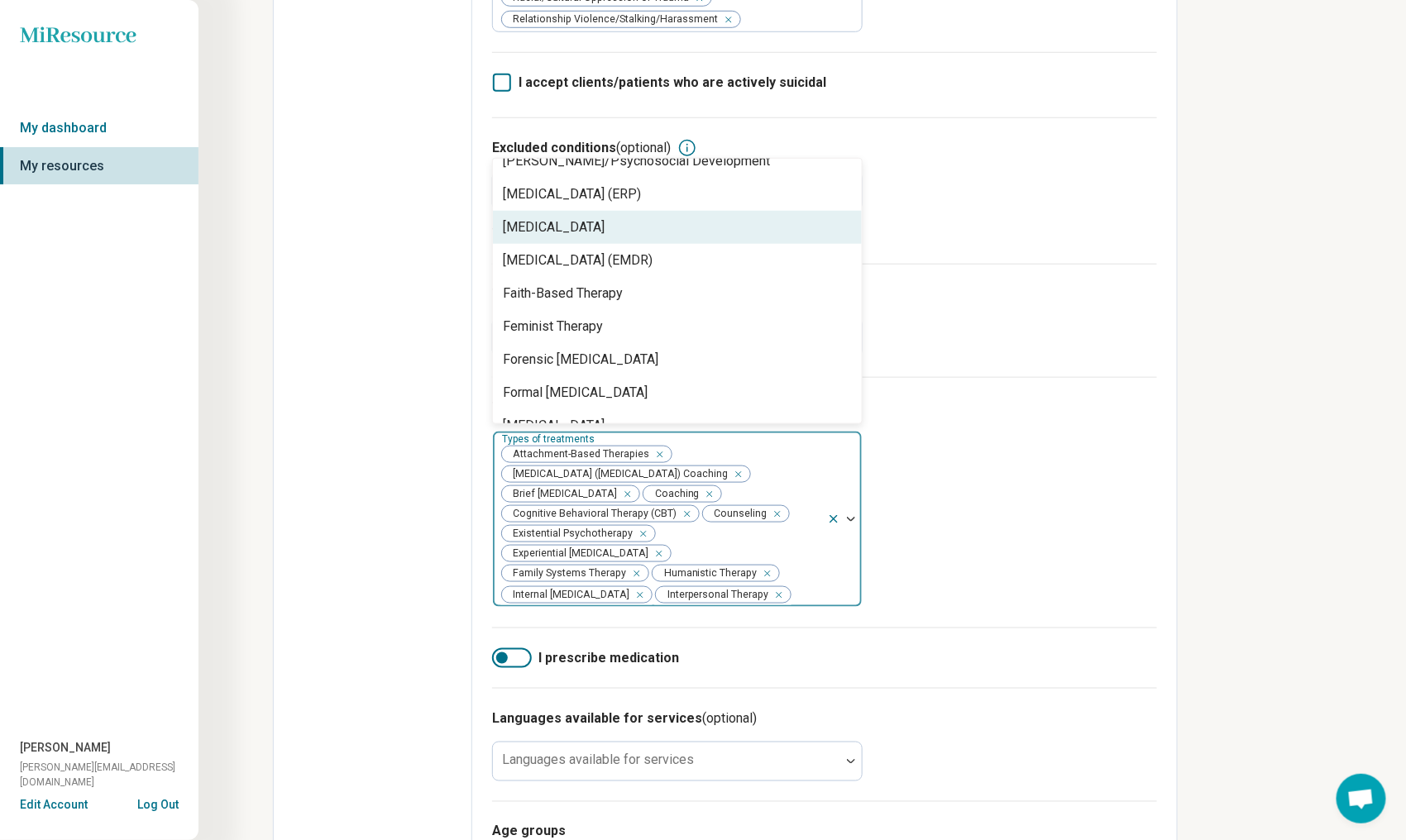
scroll to position [1075, 0]
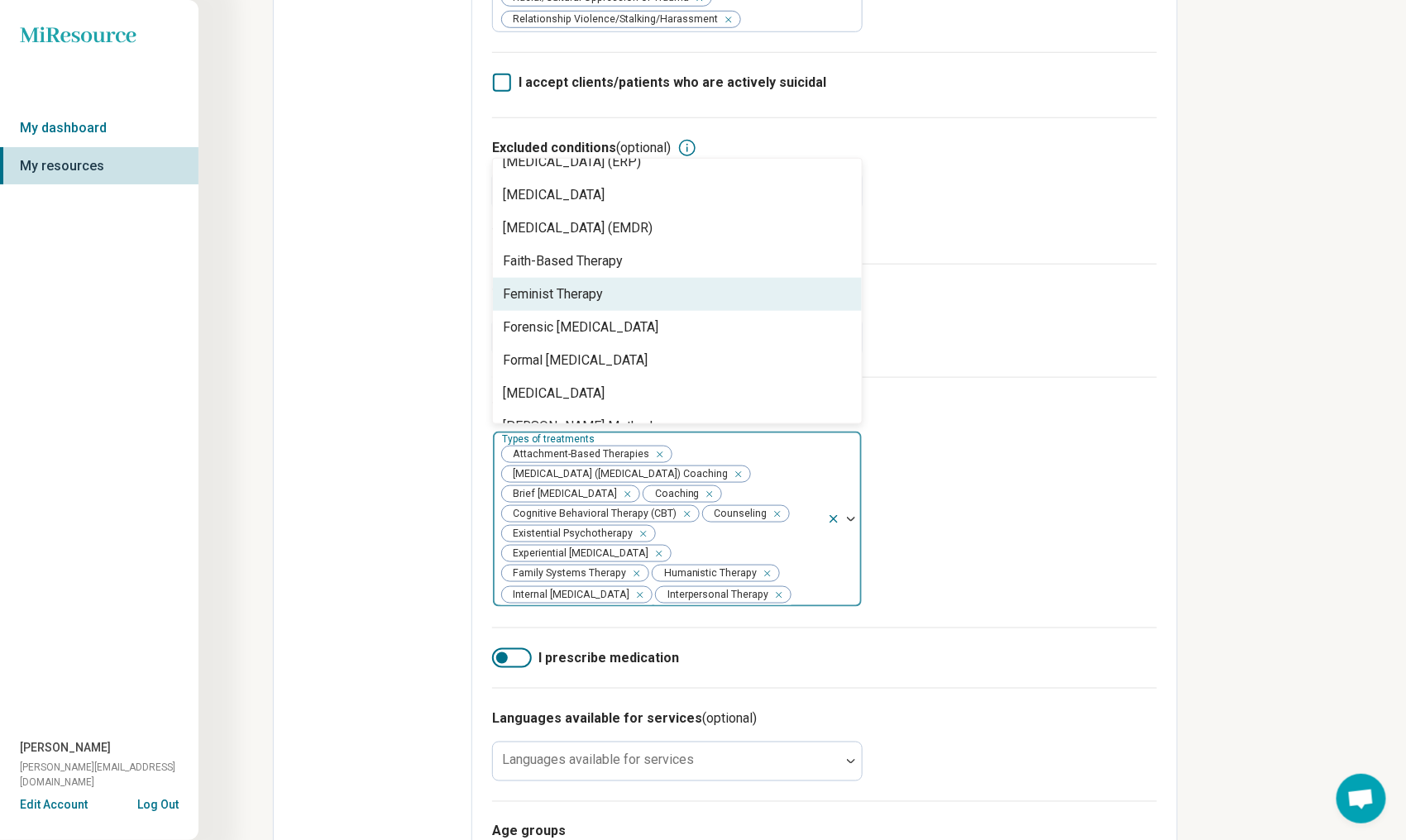
click at [696, 296] on div "Feminist Therapy" at bounding box center [677, 295] width 369 height 33
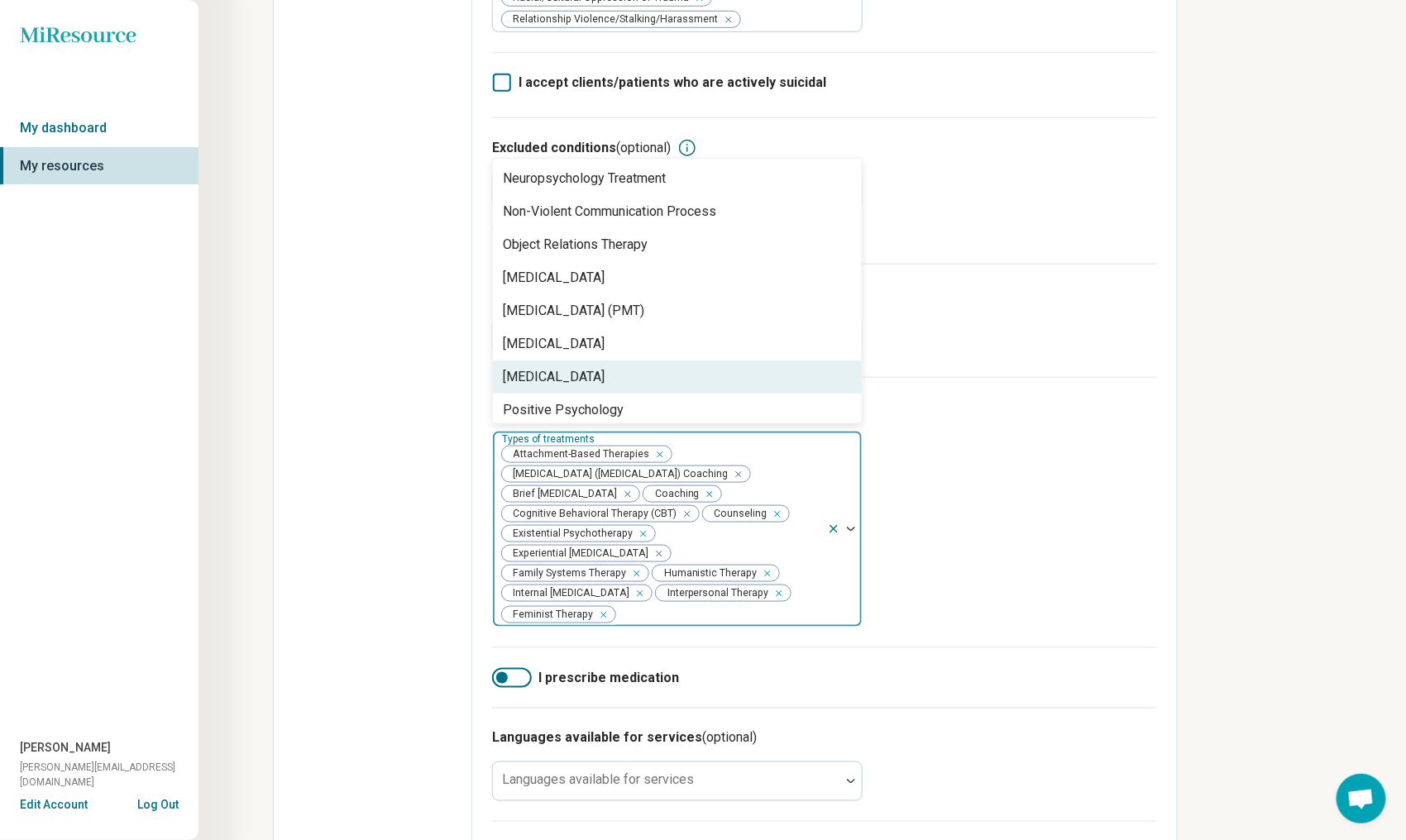
scroll to position [2068, 0]
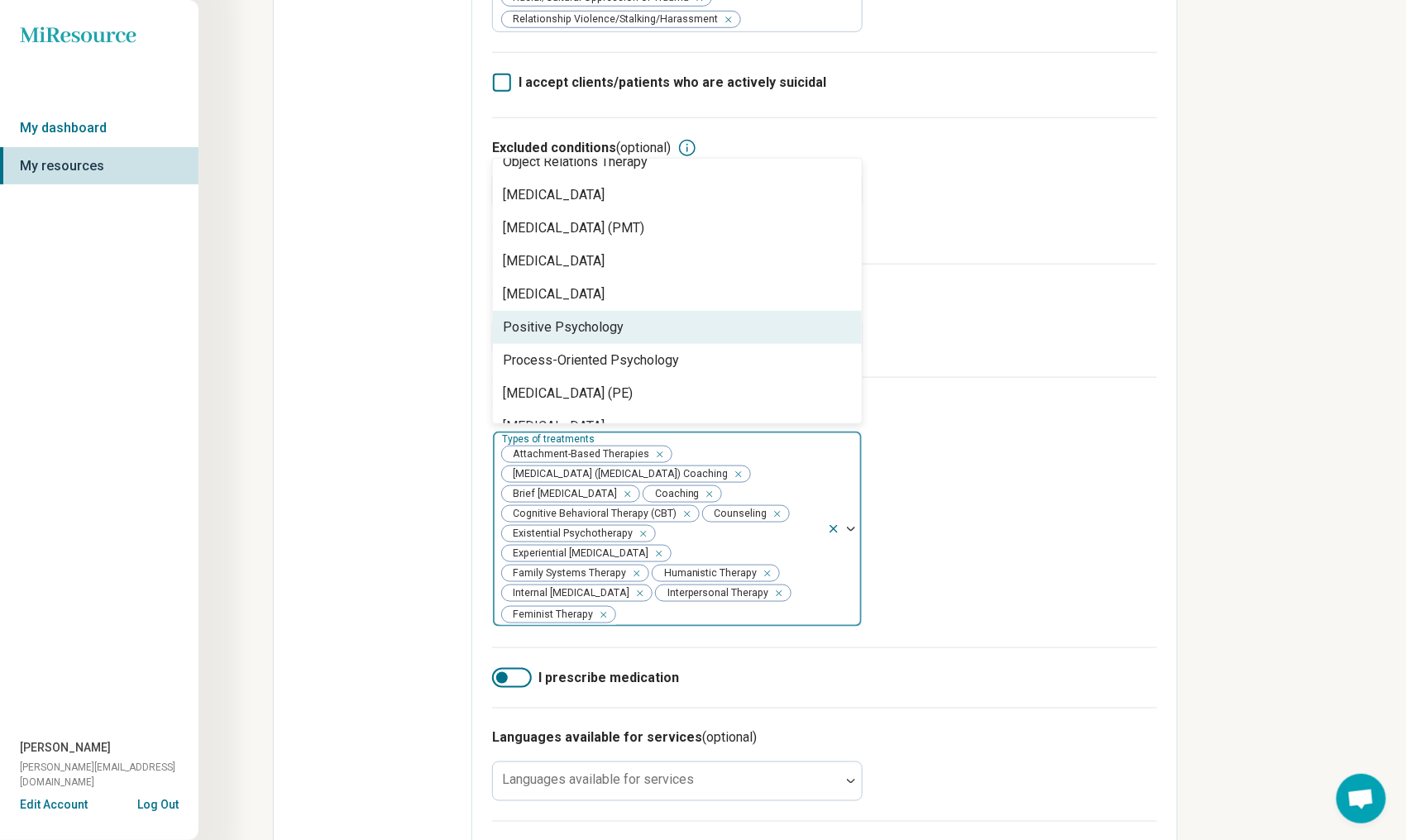
click at [705, 336] on div "Positive Psychology" at bounding box center [677, 327] width 369 height 33
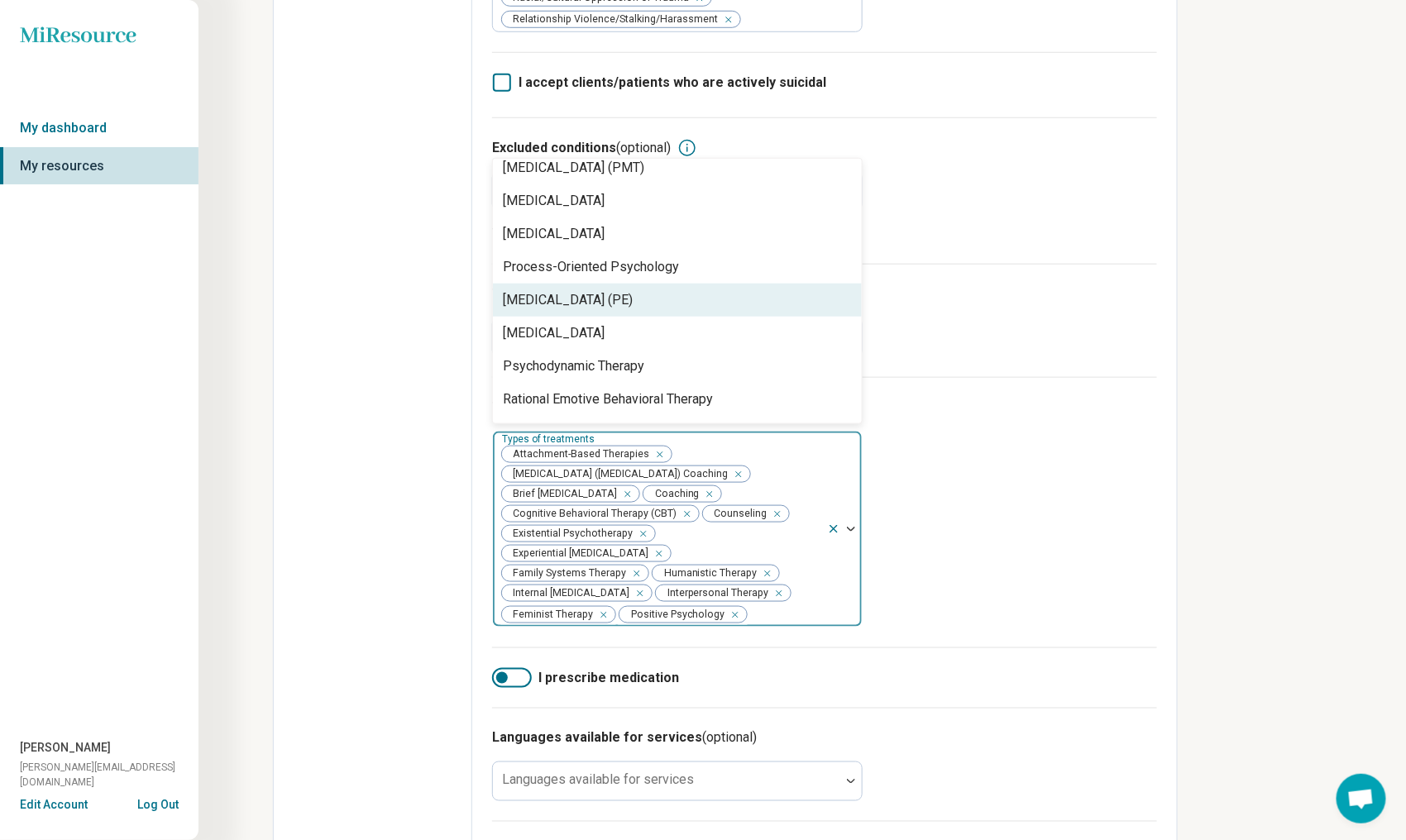
scroll to position [2150, 0]
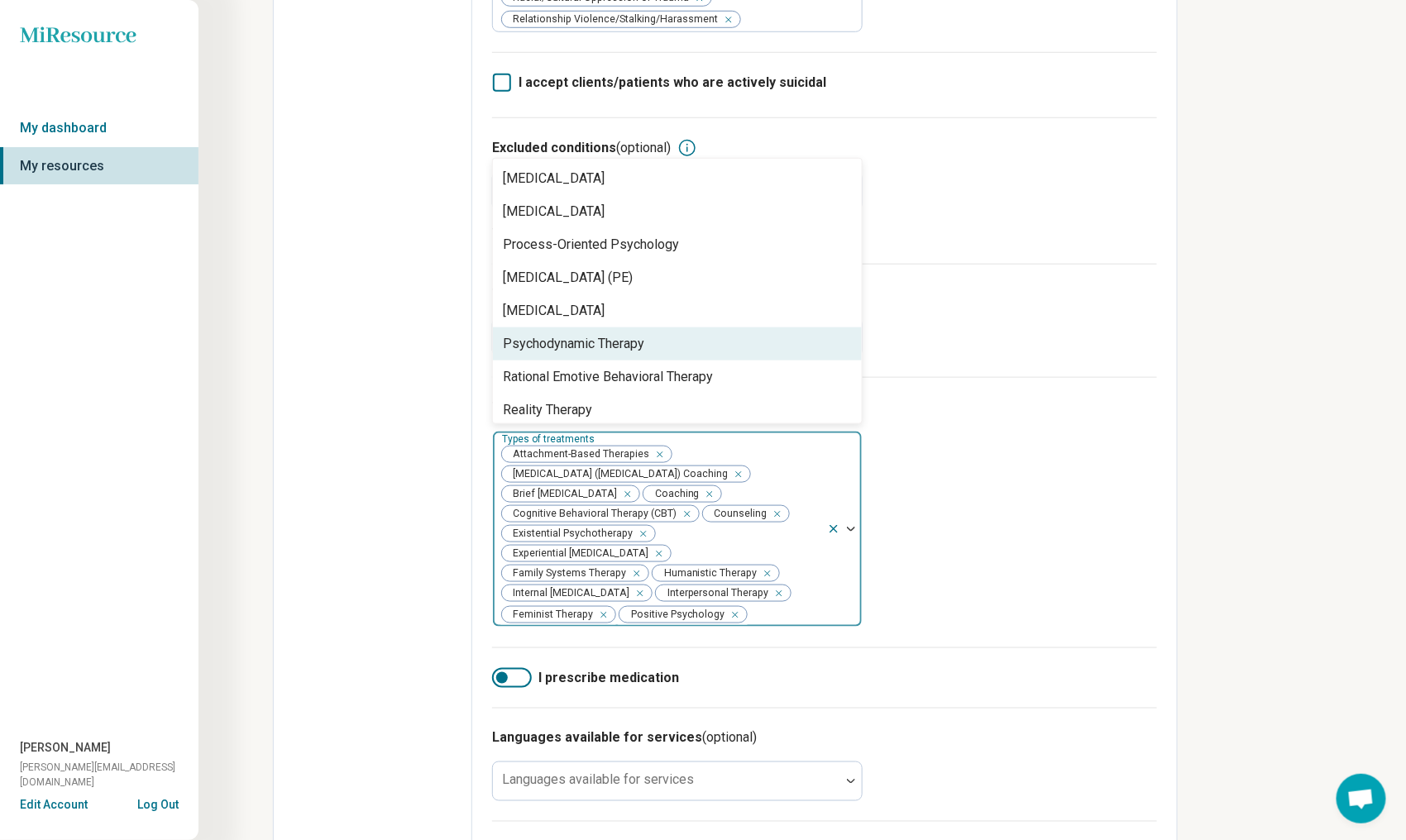
click at [708, 352] on div "Psychodynamic Therapy" at bounding box center [677, 344] width 369 height 33
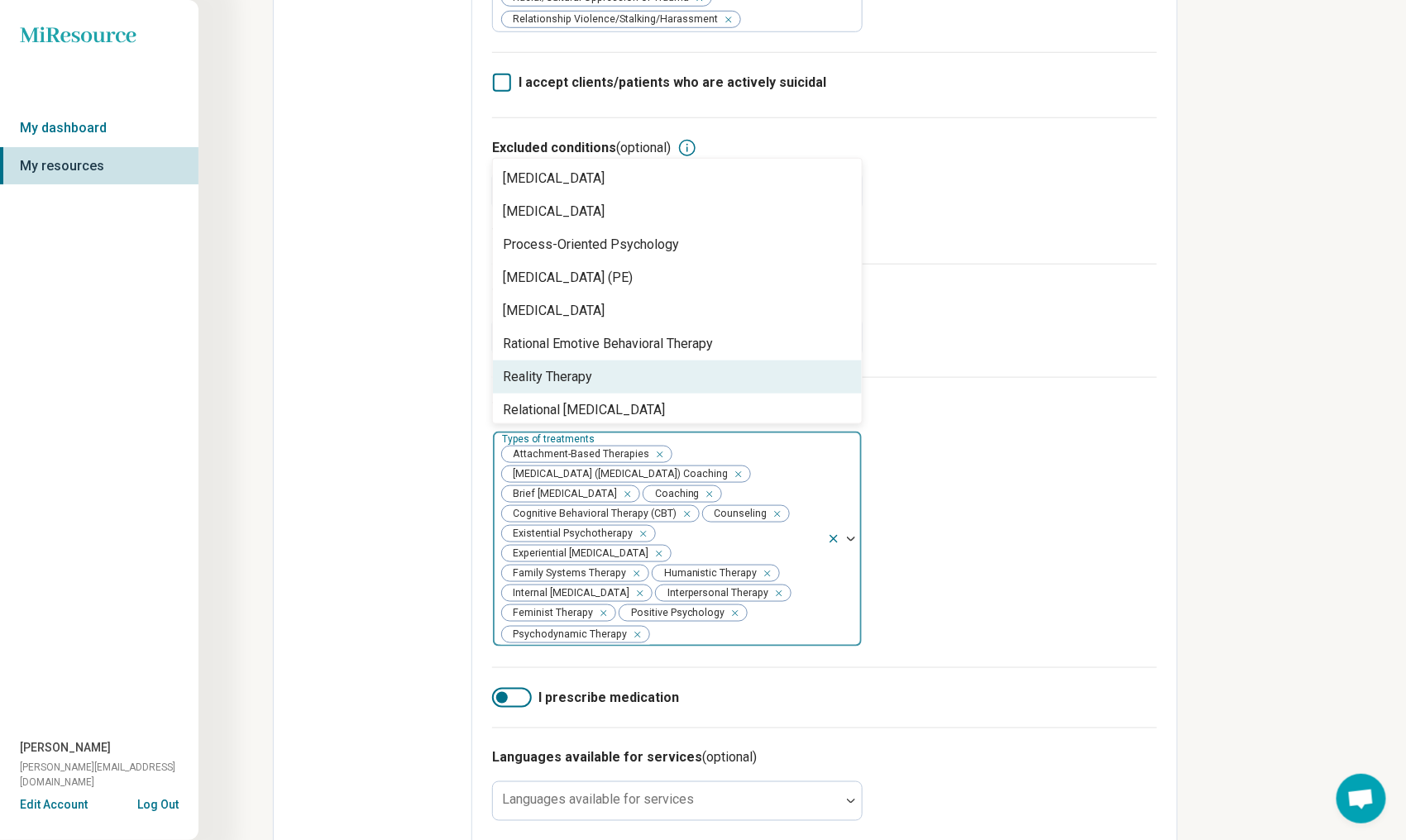
scroll to position [2233, 0]
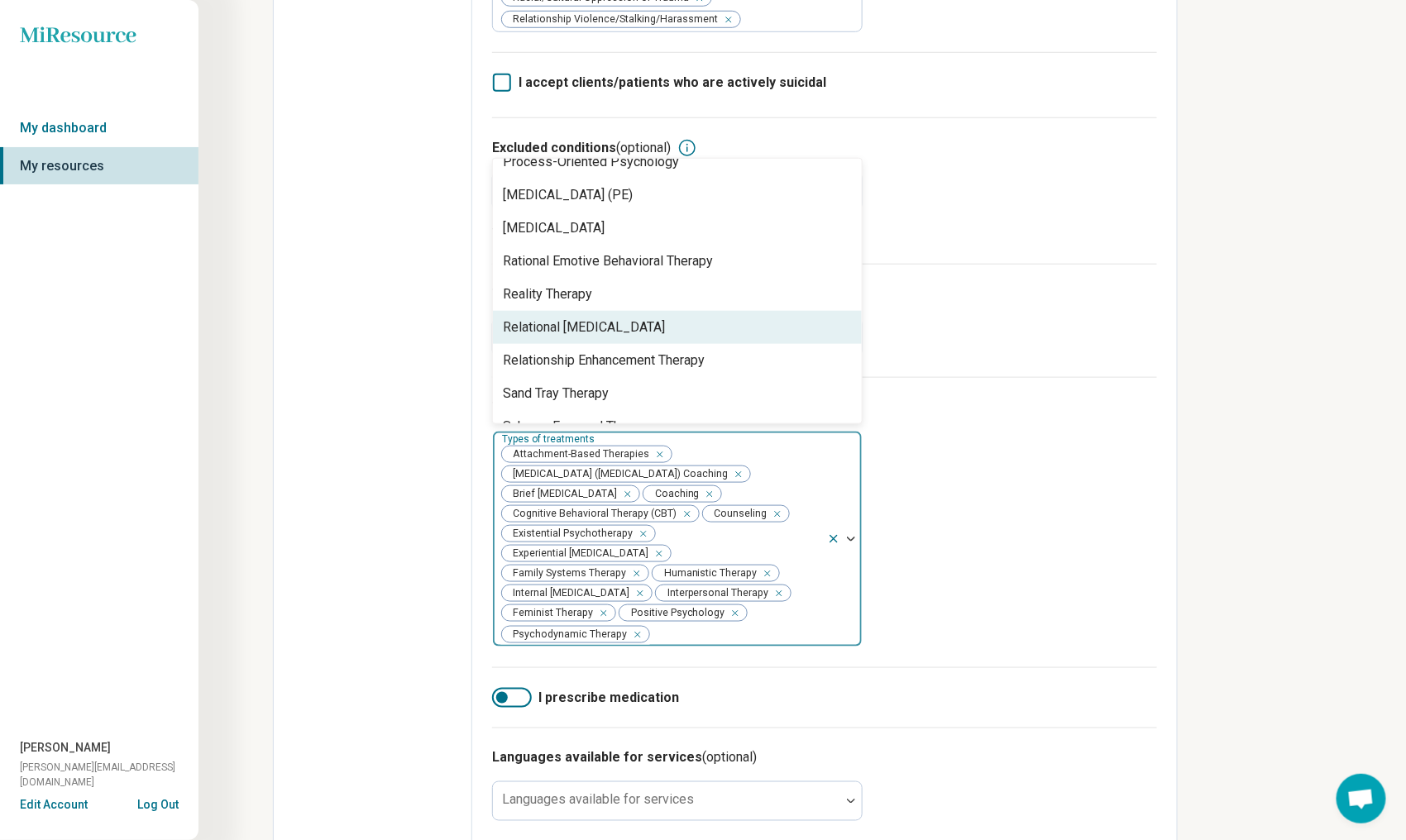
click at [714, 328] on div "Relational [MEDICAL_DATA]" at bounding box center [677, 327] width 369 height 33
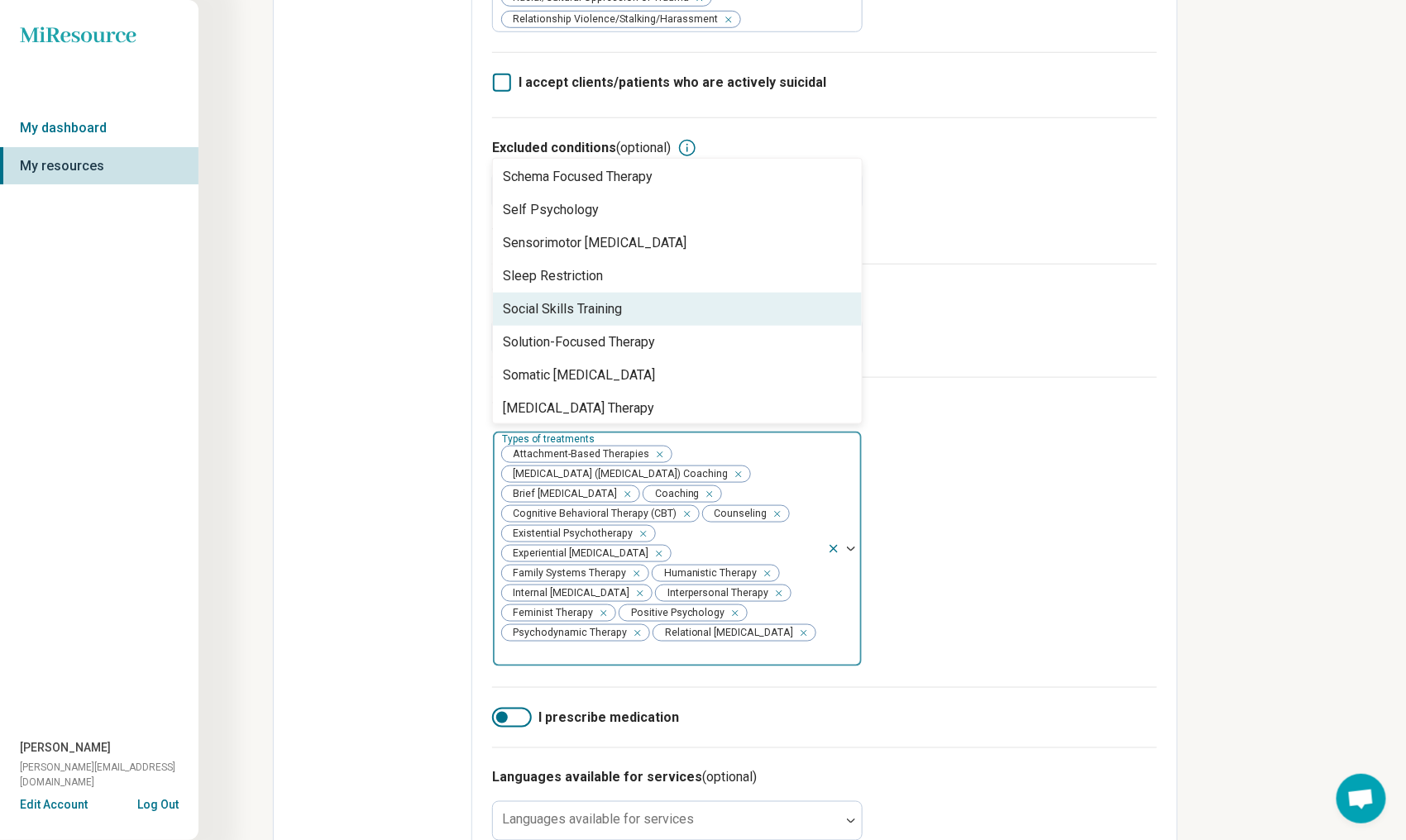
scroll to position [2481, 0]
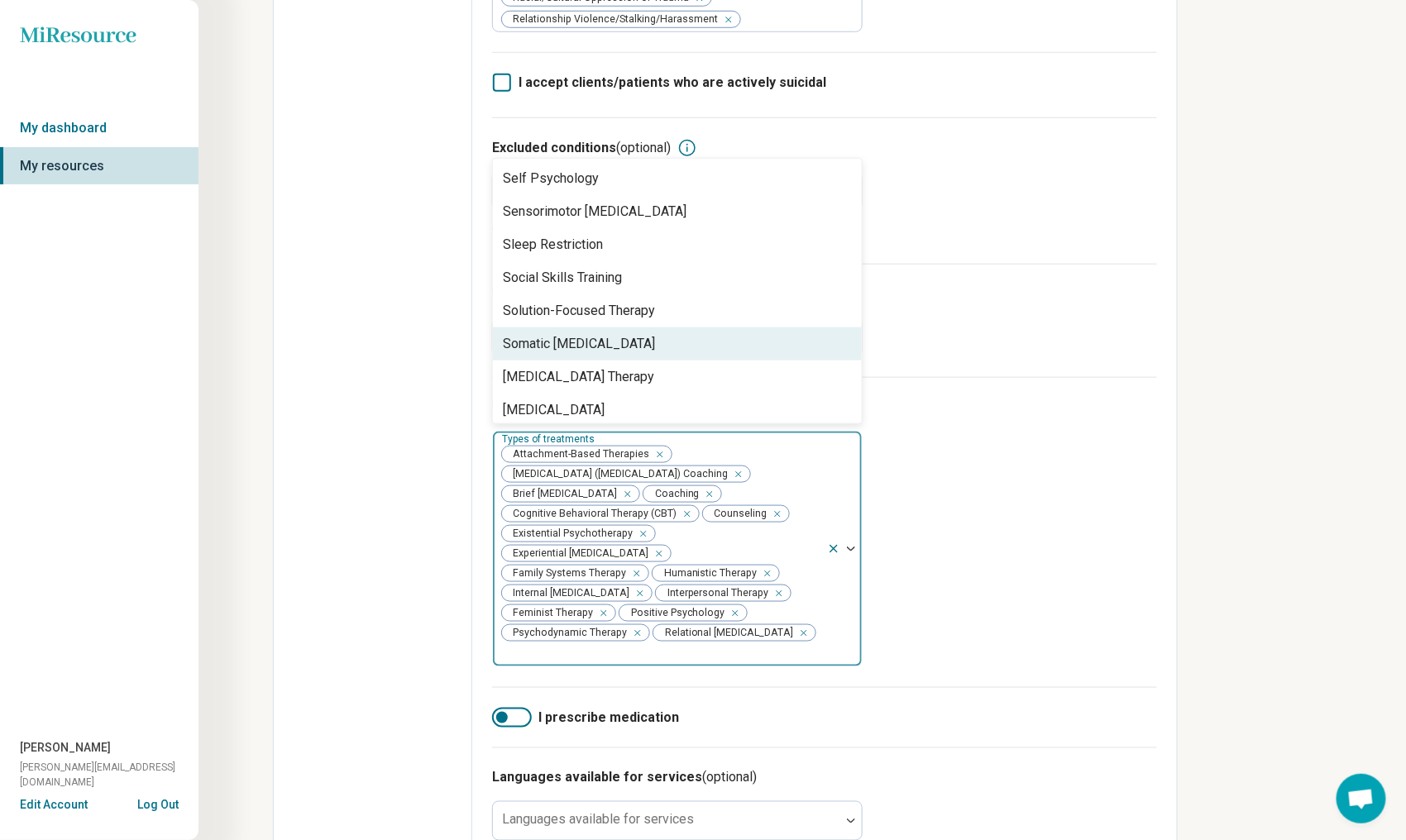
click at [723, 348] on div "Somatic [MEDICAL_DATA]" at bounding box center [677, 344] width 369 height 33
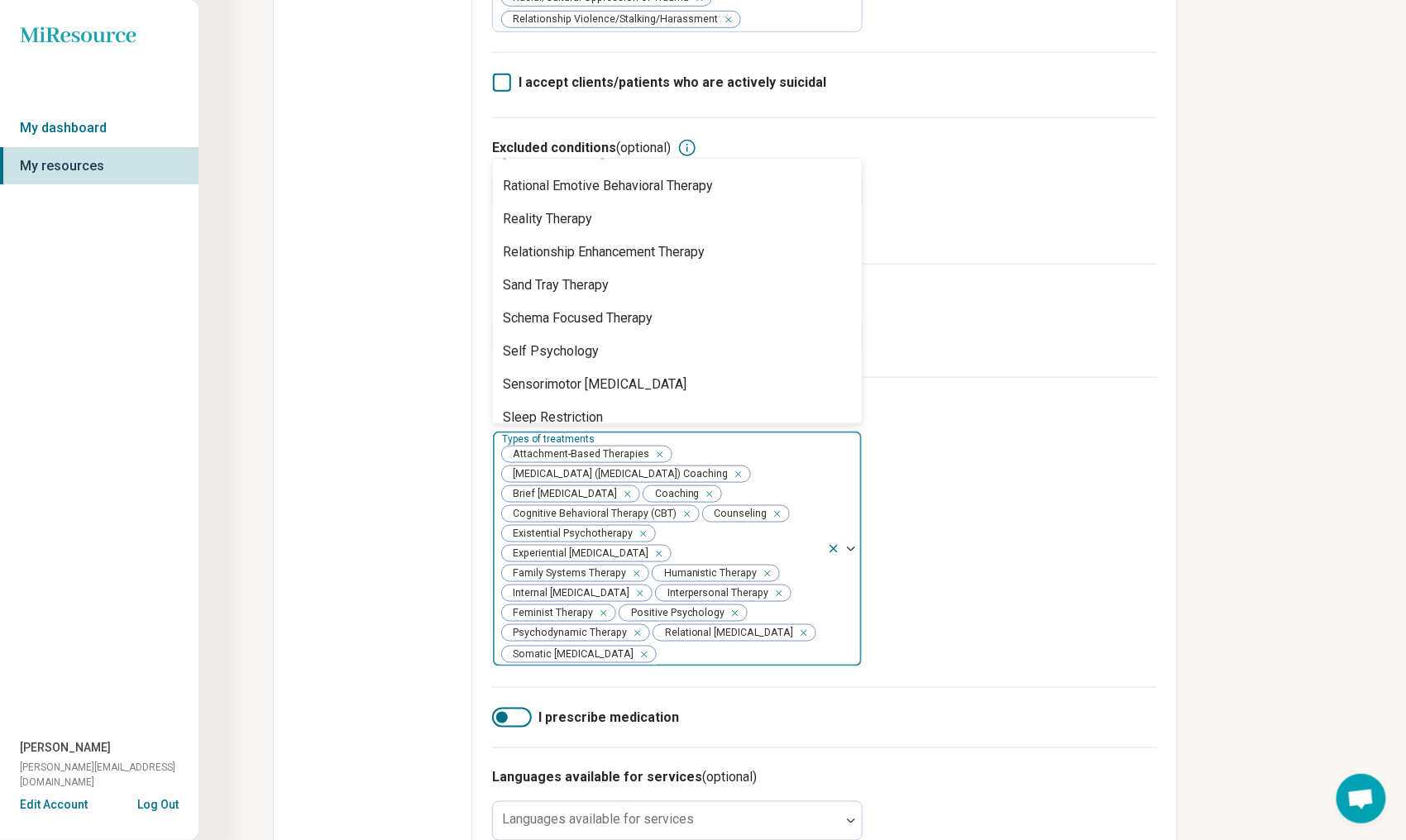
scroll to position [2206, 0]
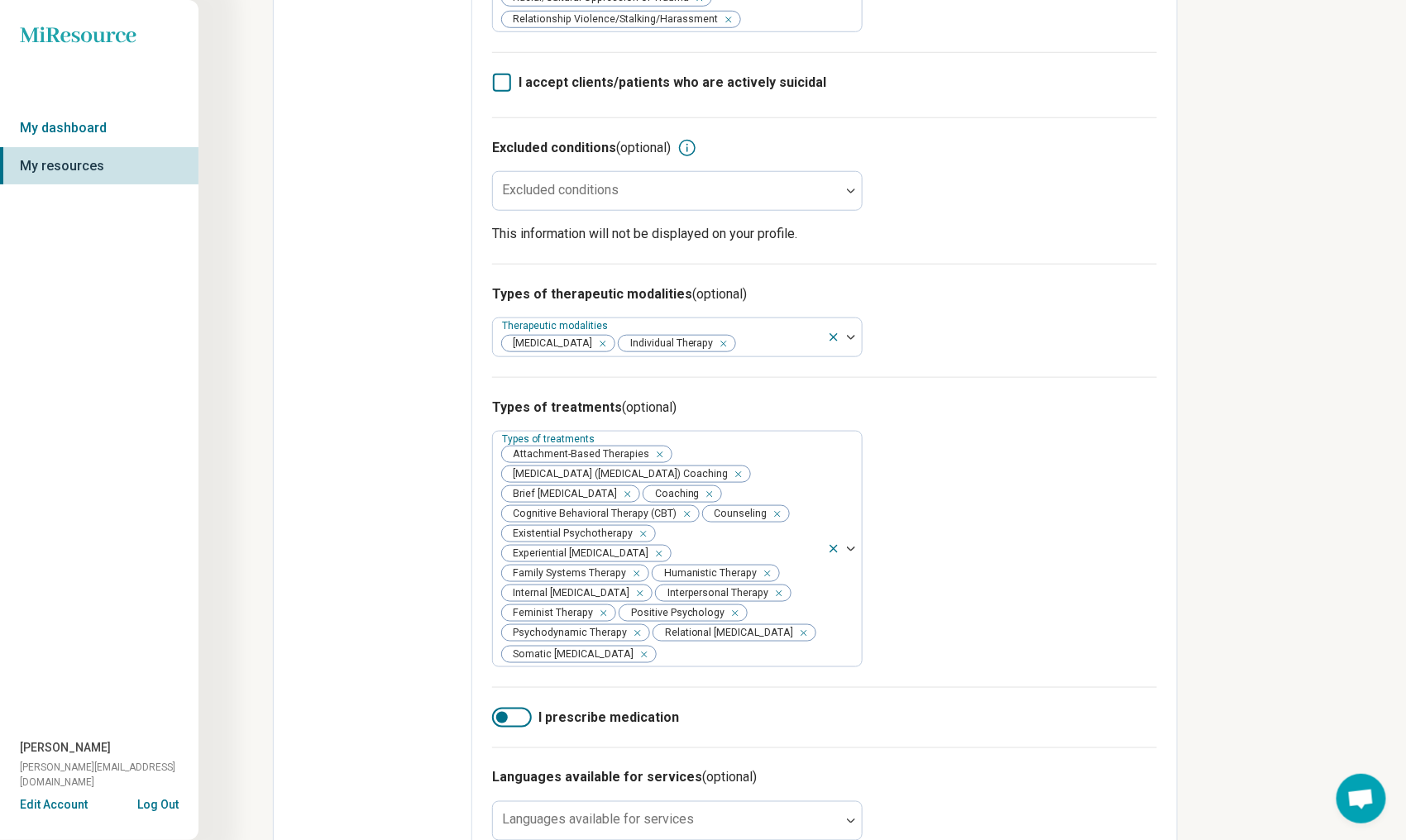
click at [1059, 430] on div "Types of treatments (optional) Types of treatments Attachment-Based Therapies […" at bounding box center [824, 532] width 665 height 310
click at [634, 493] on div "Remove [object Object]" at bounding box center [625, 494] width 20 height 20
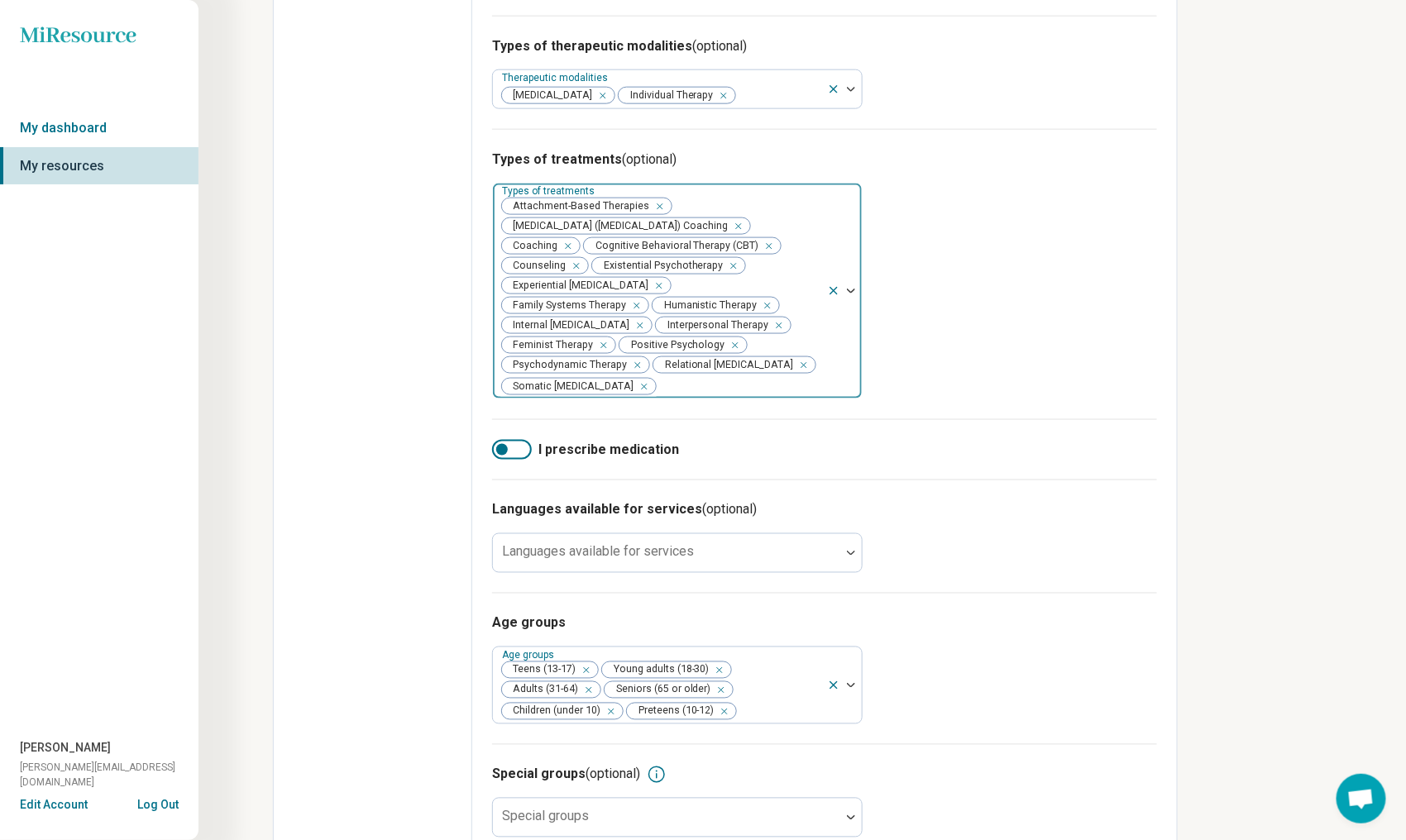
scroll to position [758, 0]
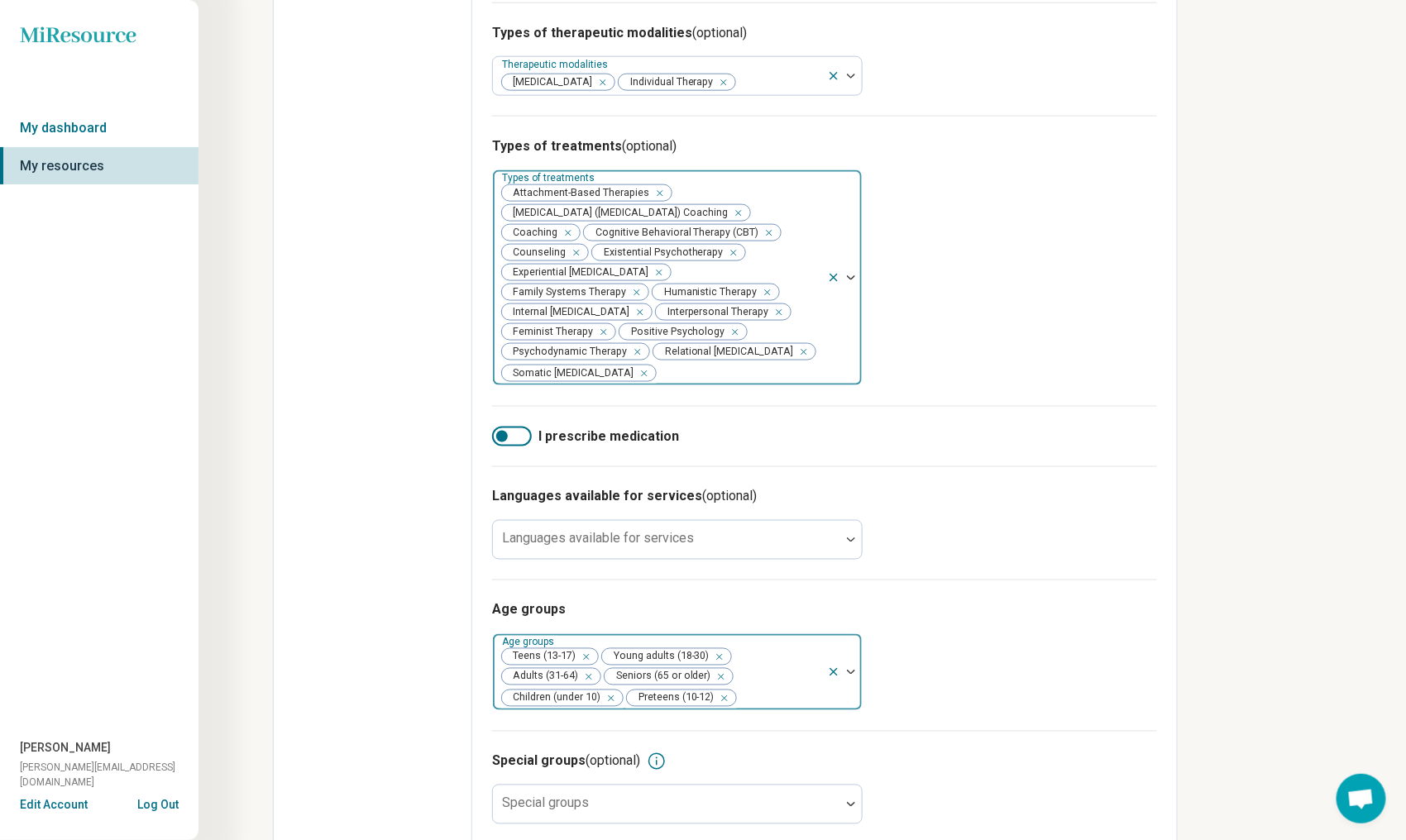
click at [610, 693] on icon "Remove [object Object]" at bounding box center [607, 699] width 12 height 12
click at [852, 645] on div at bounding box center [845, 671] width 35 height 76
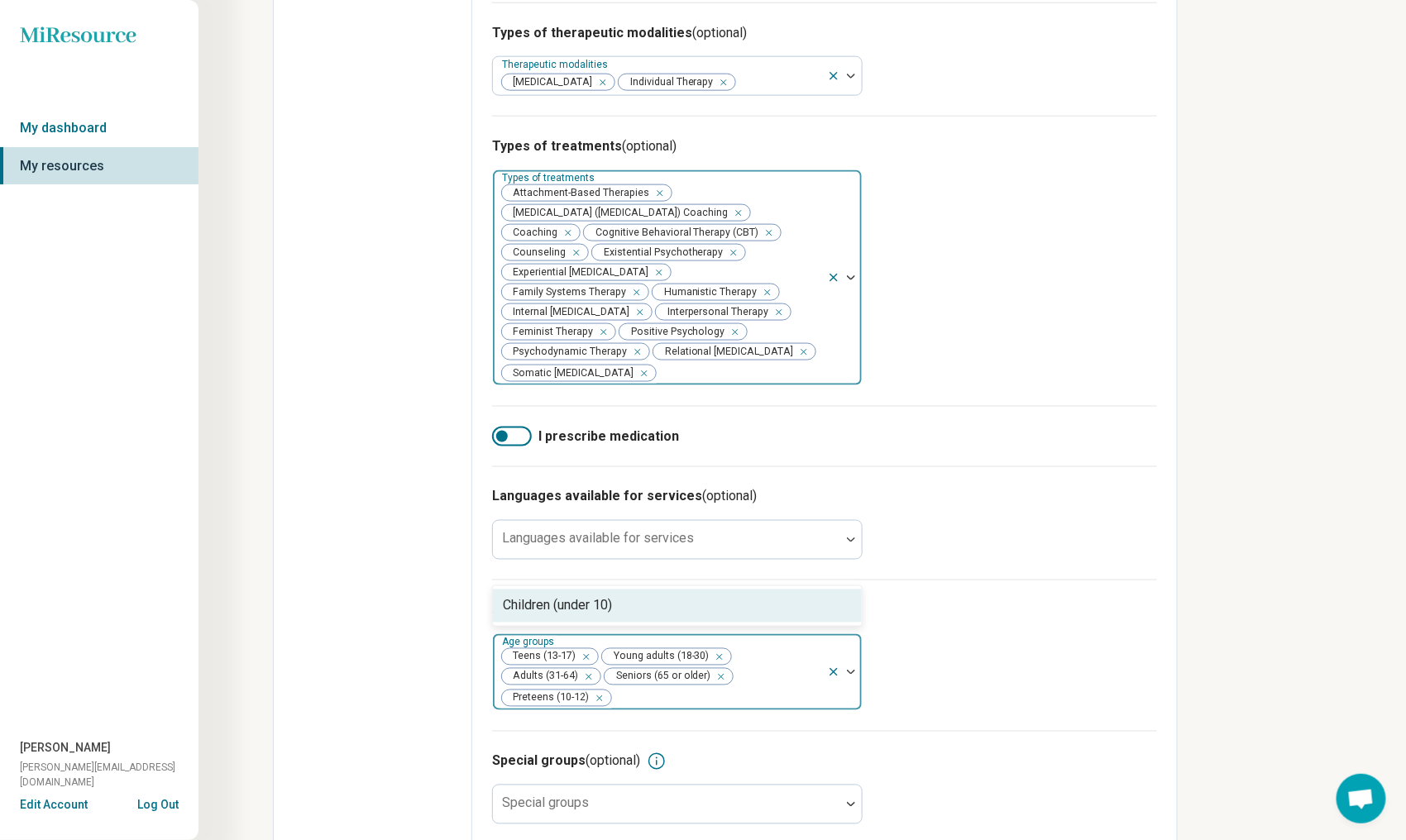
click at [851, 669] on img at bounding box center [850, 671] width 8 height 5
click at [633, 589] on div "Children (under 10)" at bounding box center [677, 606] width 369 height 33
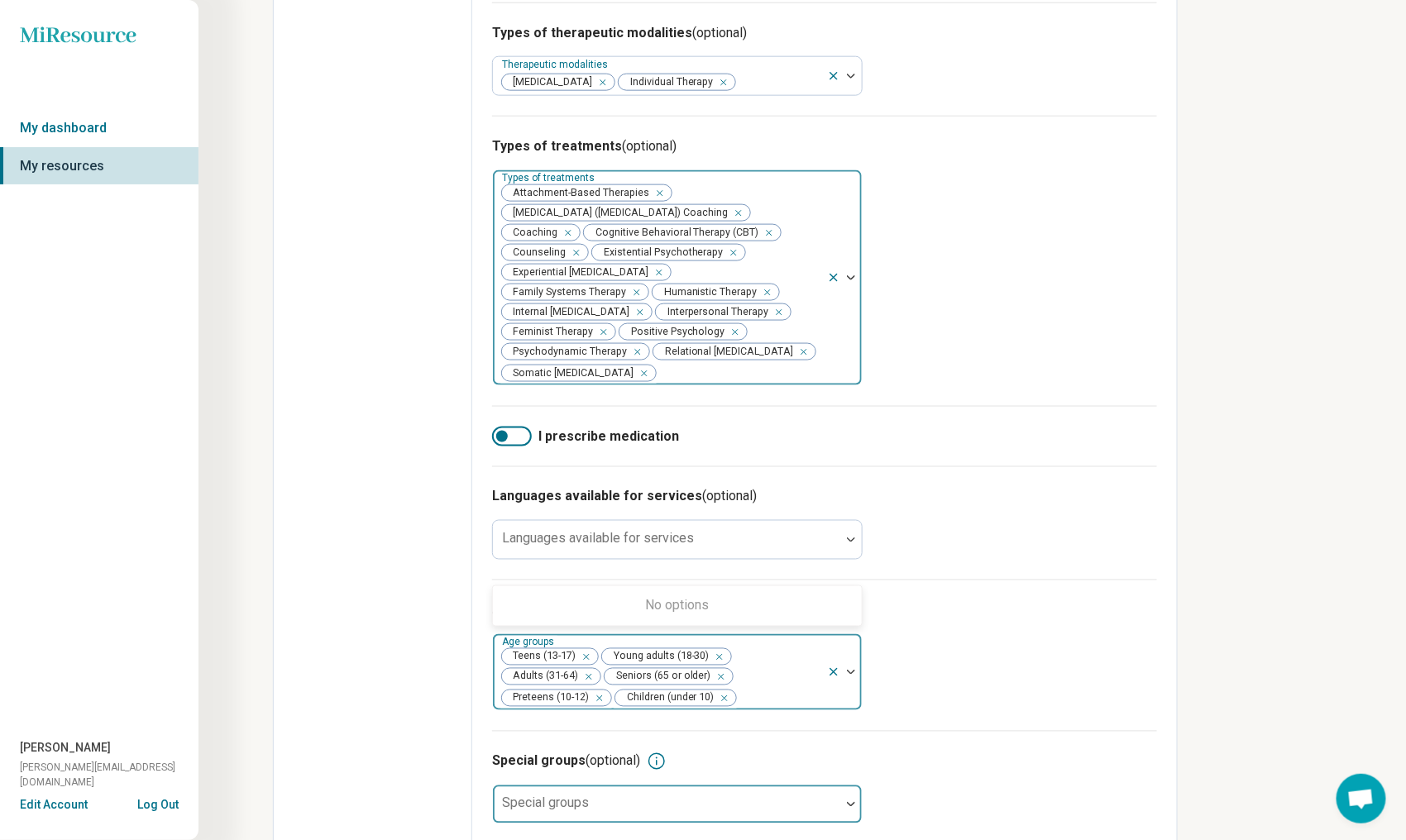
click at [847, 785] on div at bounding box center [851, 804] width 22 height 38
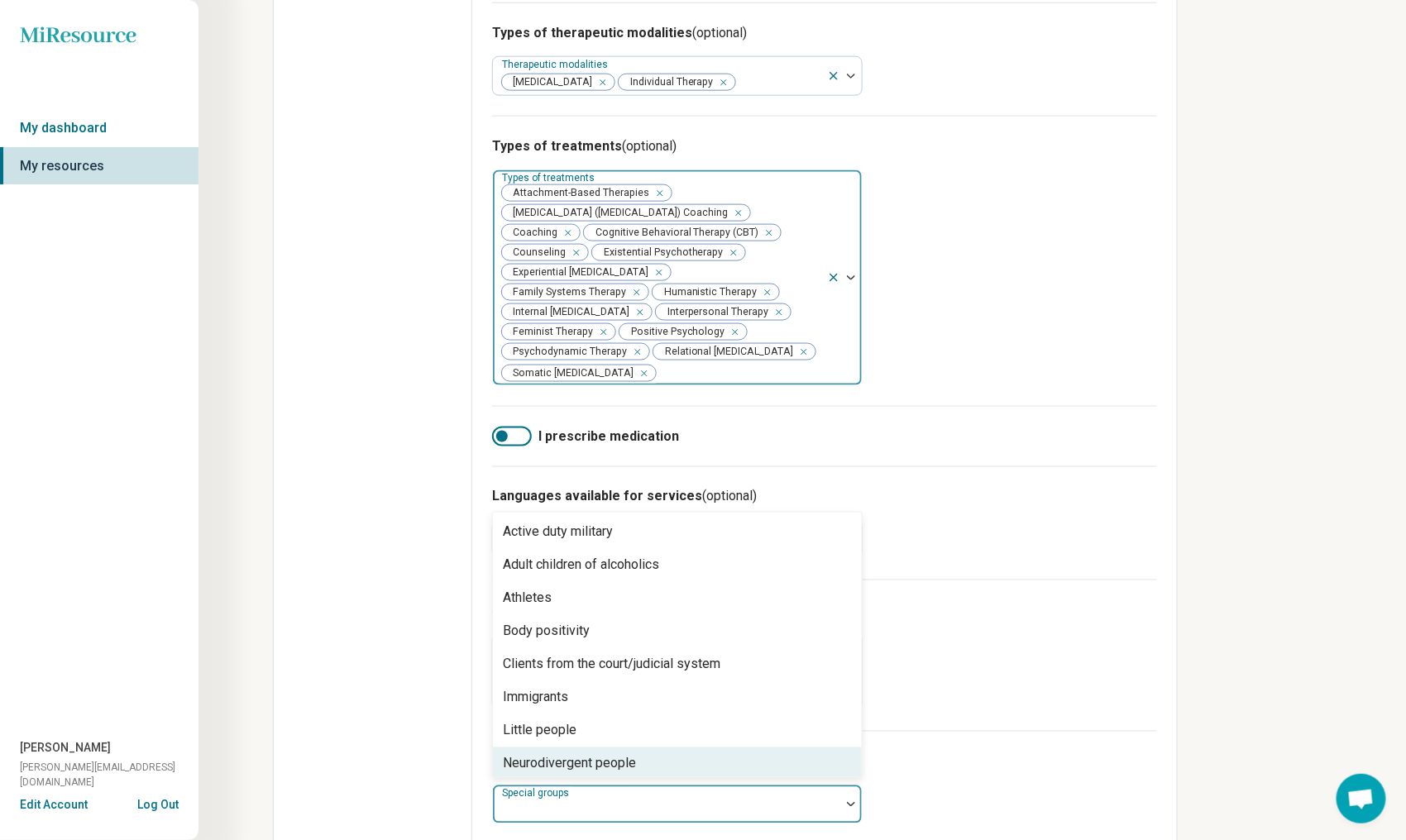
click at [776, 749] on div "Neurodivergent people" at bounding box center [677, 764] width 369 height 33
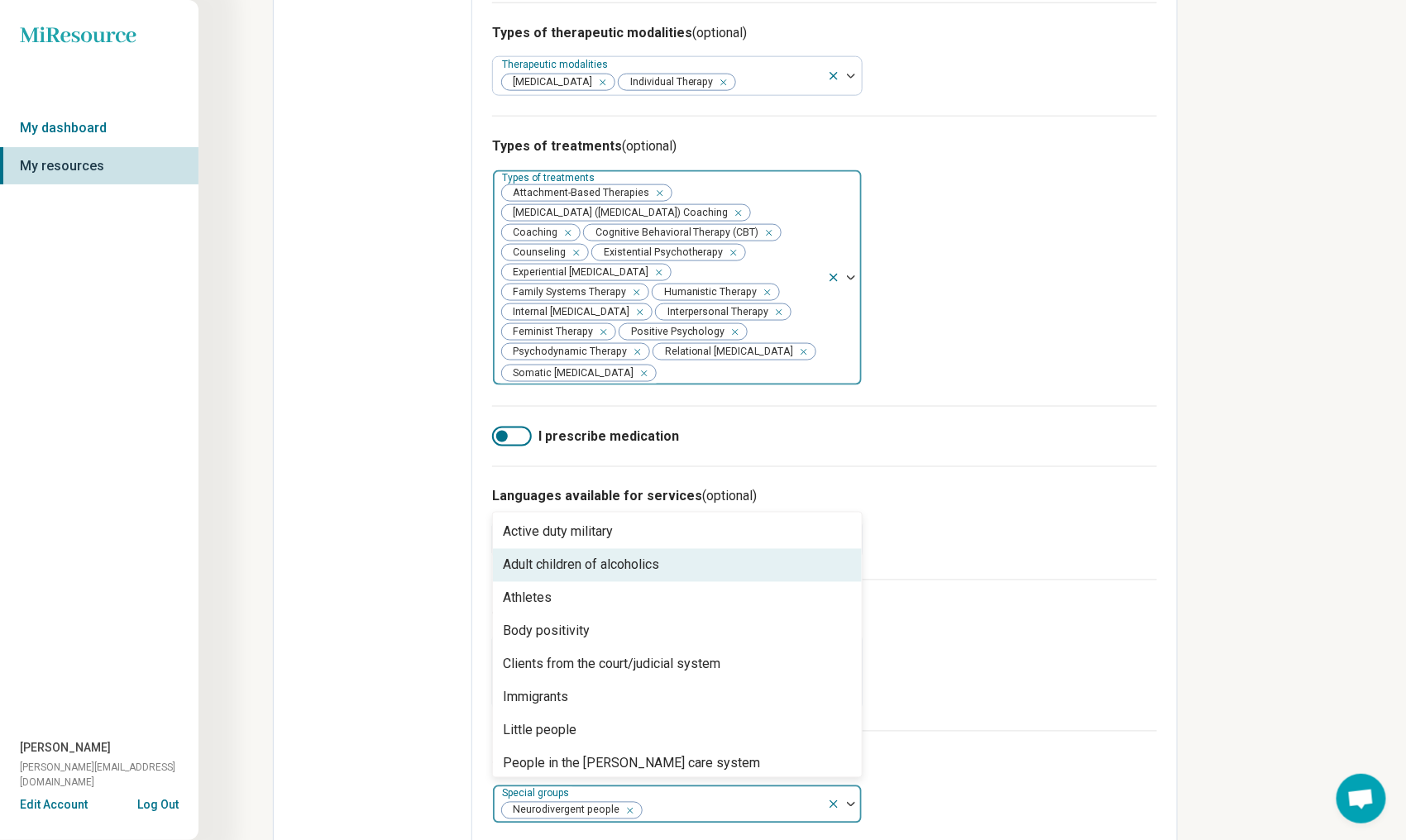
click at [608, 555] on div "Adult children of alcoholics" at bounding box center [580, 565] width 156 height 20
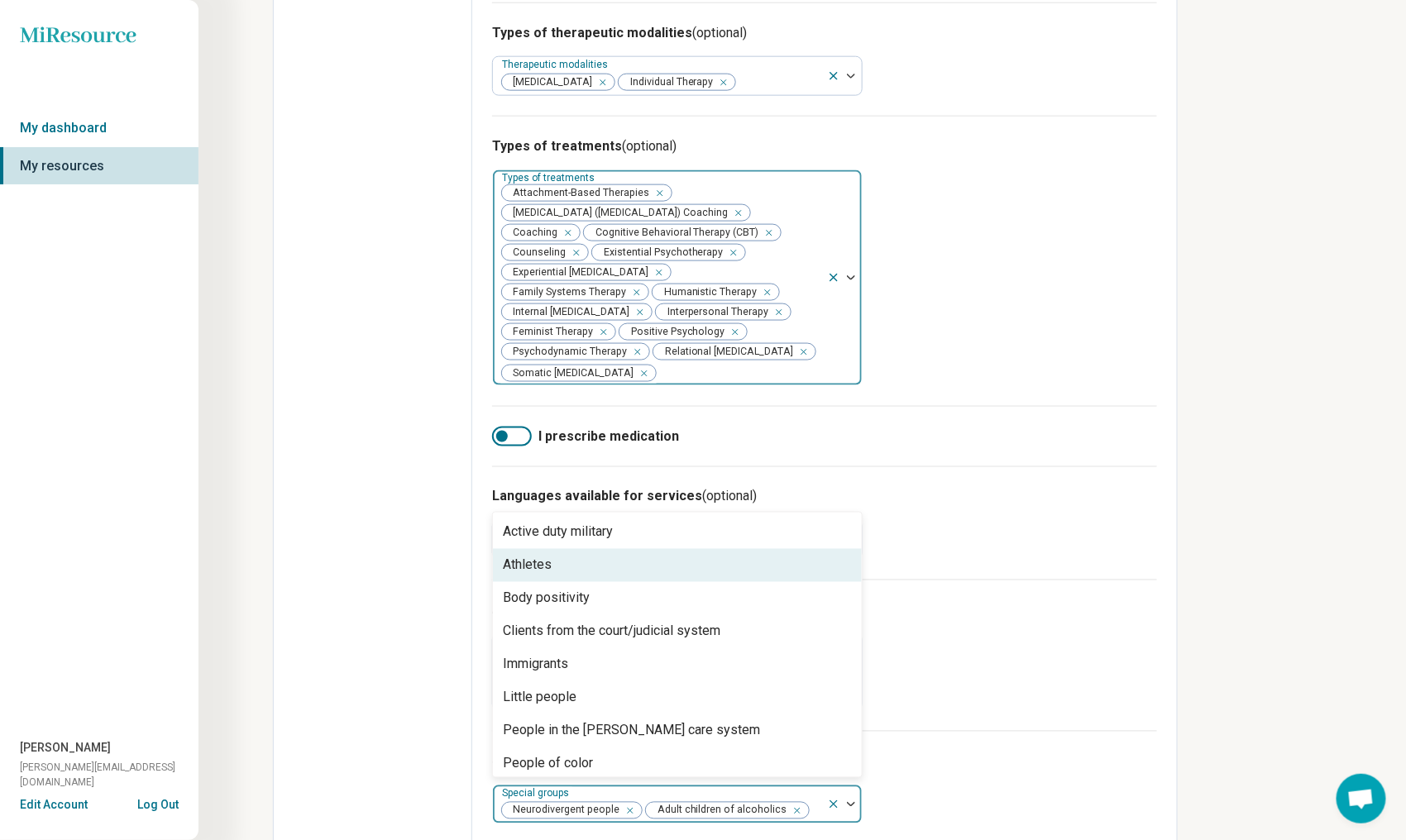
click at [608, 549] on div "Athletes" at bounding box center [677, 565] width 369 height 33
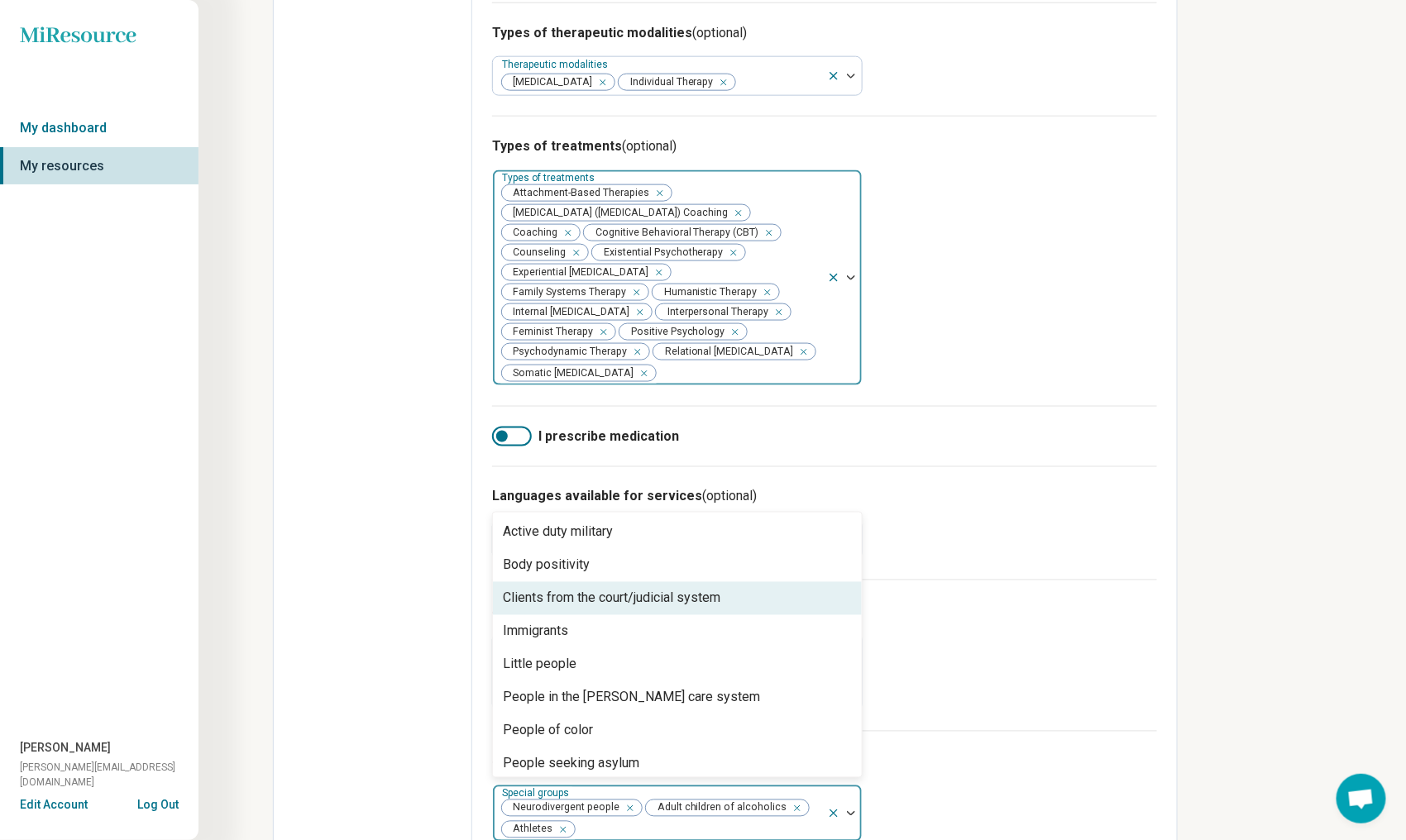
click at [622, 589] on div "Clients from the court/judicial system" at bounding box center [611, 599] width 217 height 20
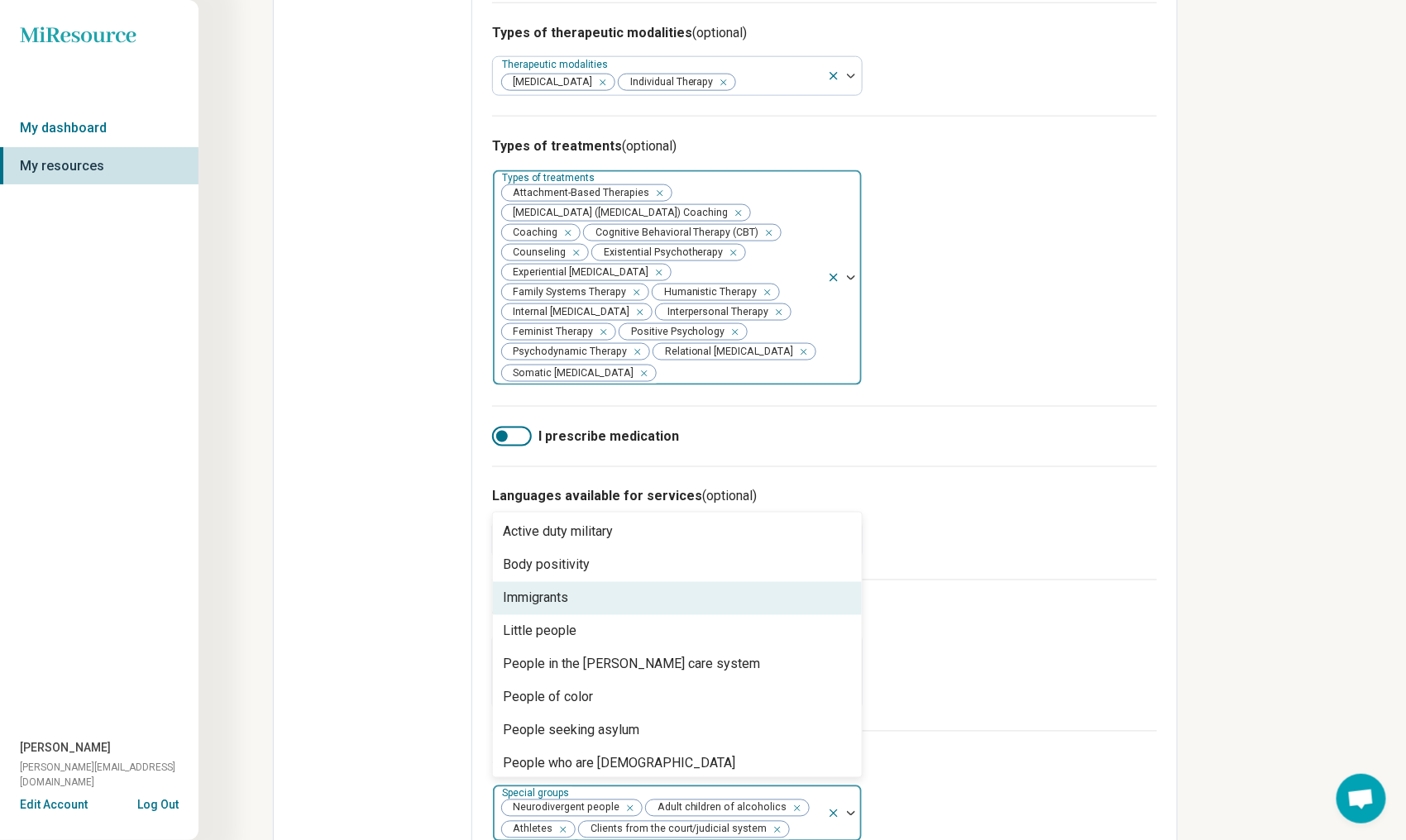
click at [622, 582] on div "Immigrants" at bounding box center [677, 598] width 369 height 33
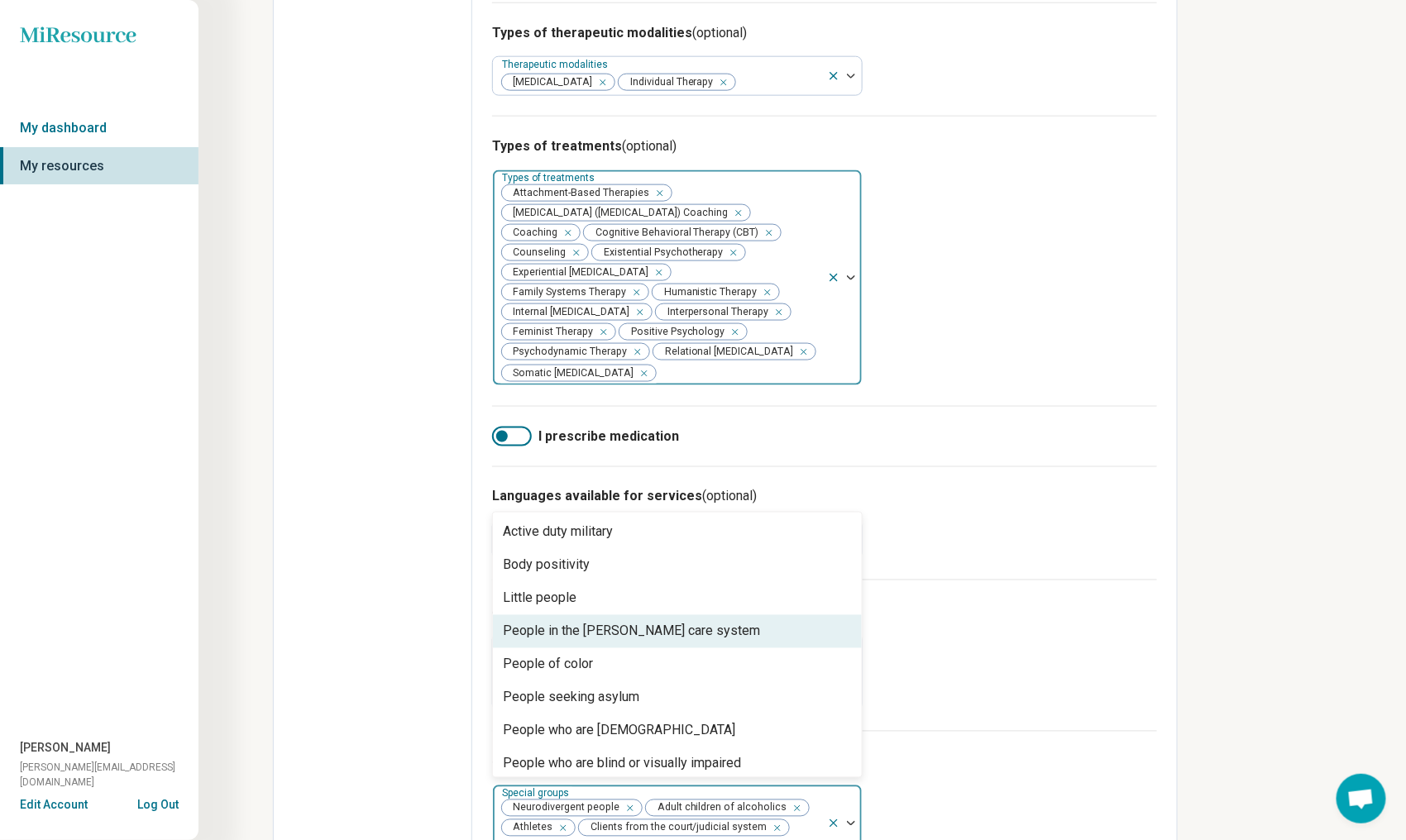
click at [620, 622] on div "People in the [PERSON_NAME] care system" at bounding box center [631, 632] width 257 height 20
click at [620, 616] on div "People of color" at bounding box center [677, 632] width 369 height 33
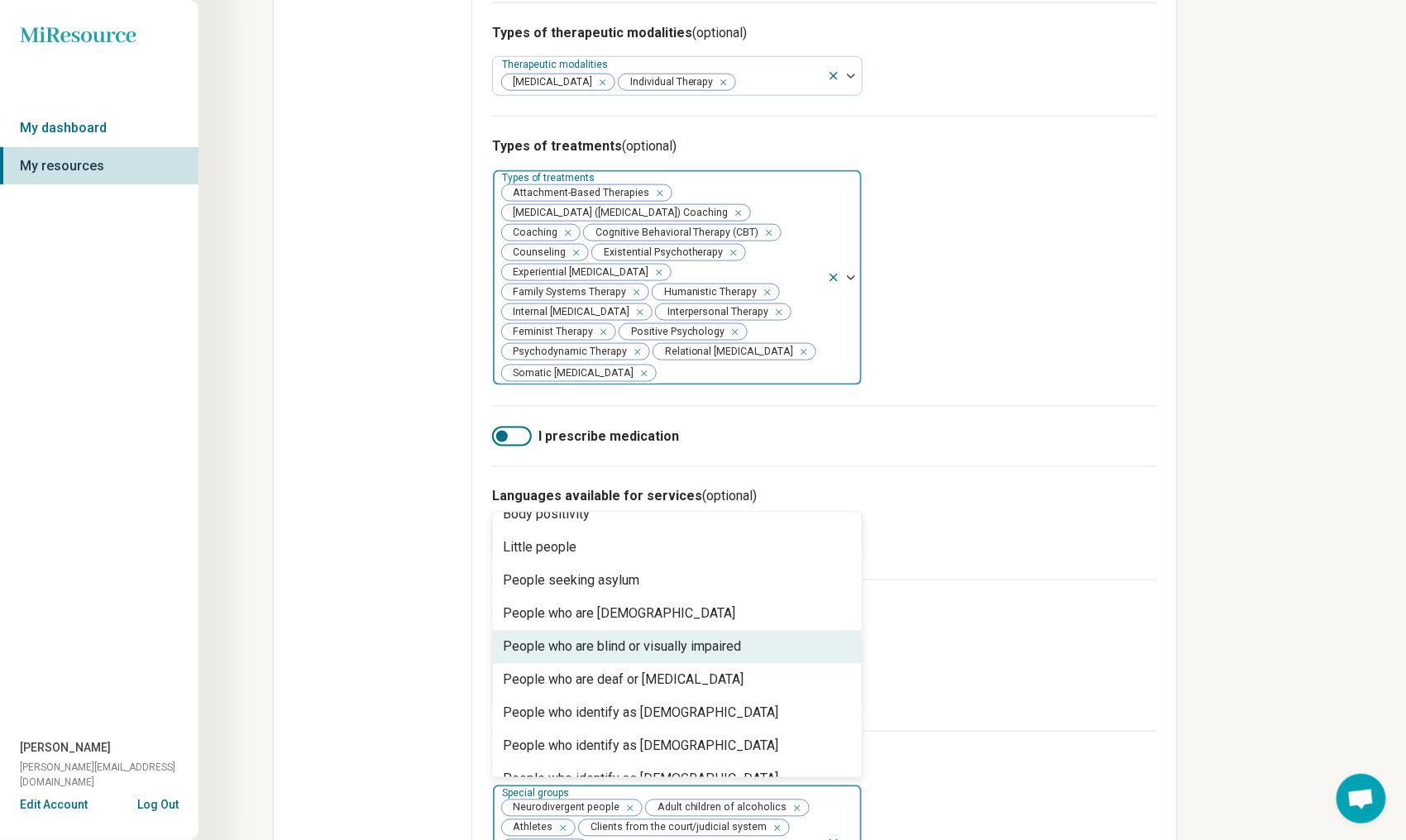
scroll to position [83, 0]
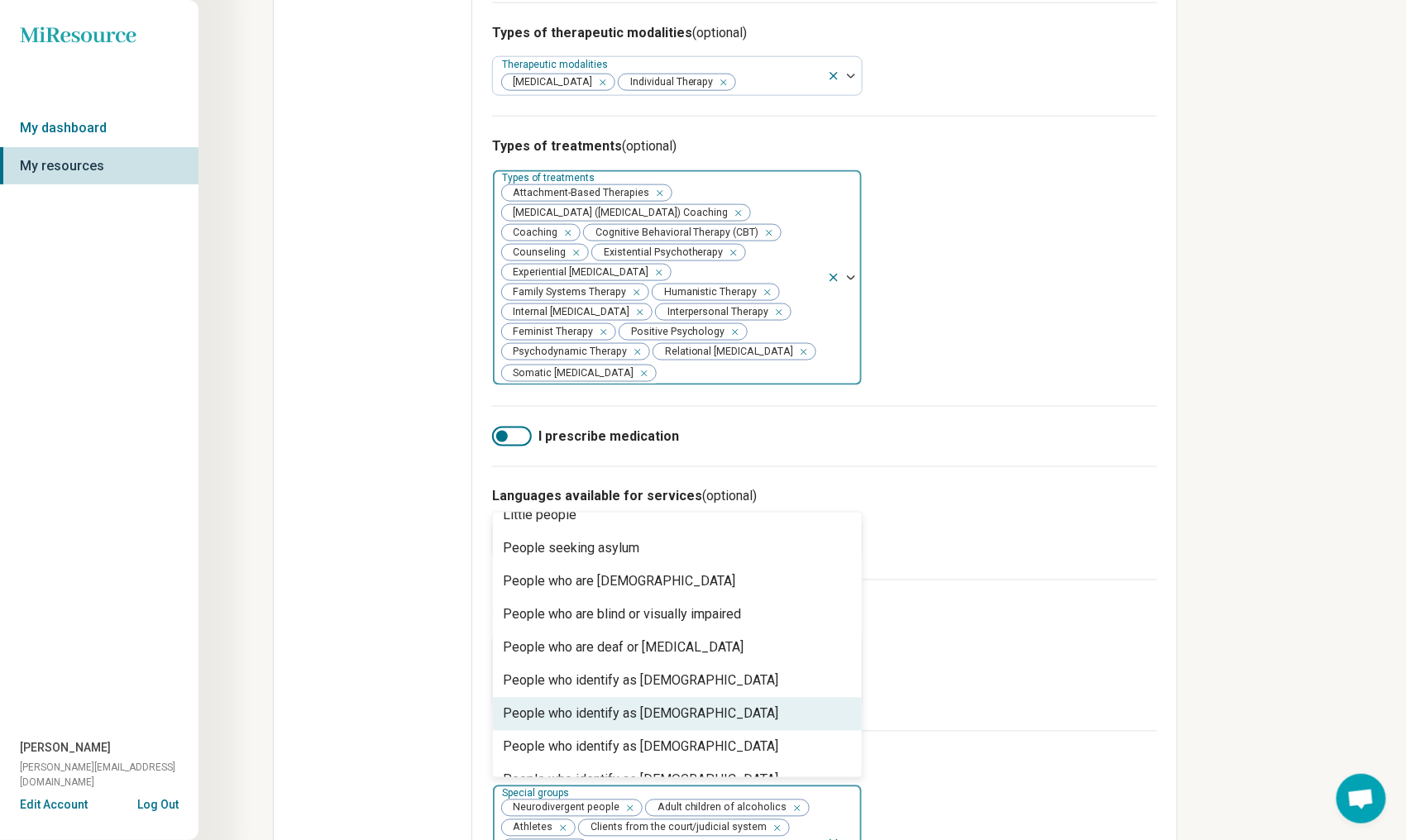
click at [679, 698] on div "People who identify as [DEMOGRAPHIC_DATA]" at bounding box center [677, 714] width 369 height 33
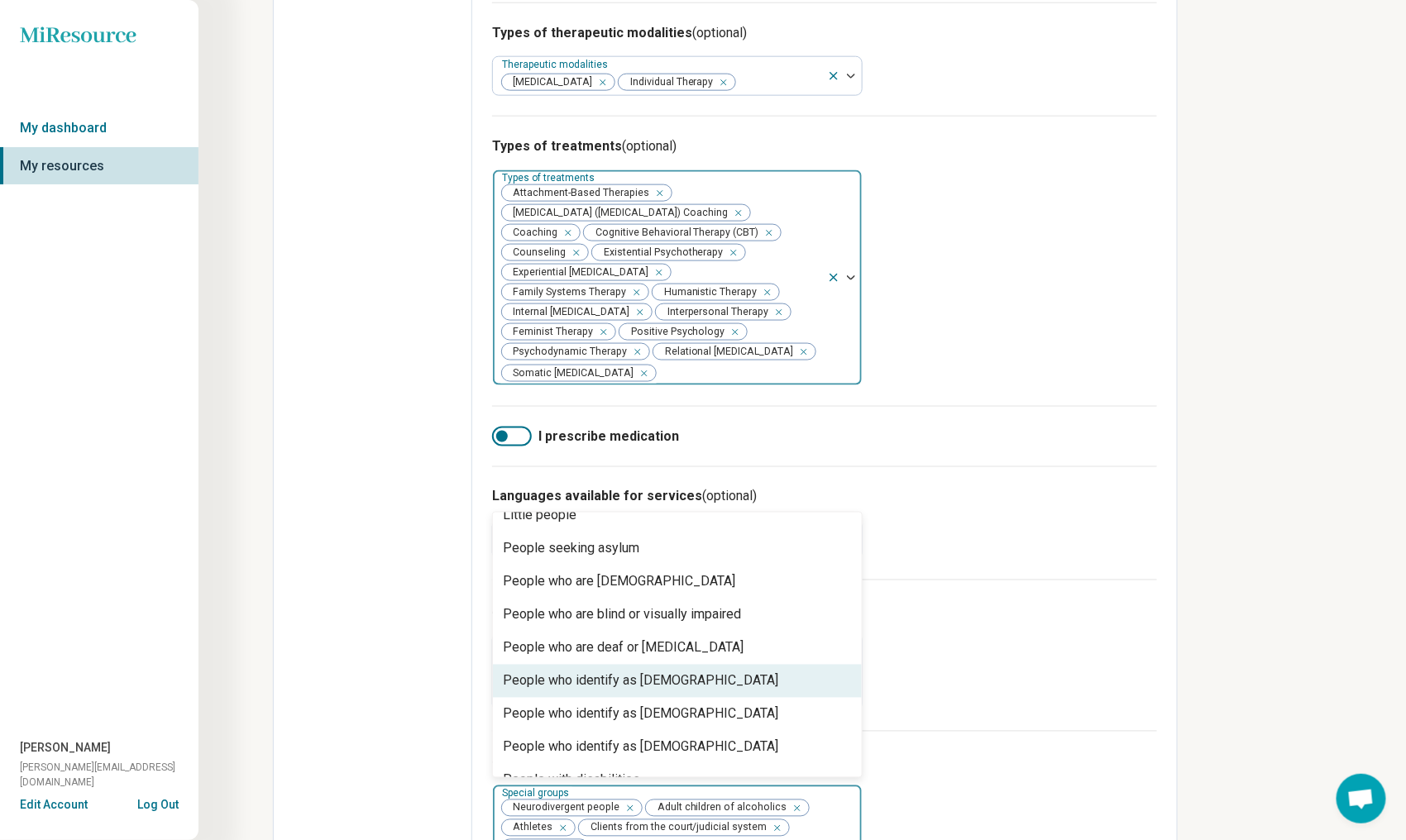
click at [677, 665] on div "People who identify as [DEMOGRAPHIC_DATA]" at bounding box center [677, 681] width 369 height 33
click at [677, 671] on div "People who identify as [DEMOGRAPHIC_DATA]" at bounding box center [641, 681] width 276 height 20
click at [677, 665] on div "People who identify as [DEMOGRAPHIC_DATA]" at bounding box center [677, 681] width 369 height 33
click at [677, 665] on div "People with disabilities" at bounding box center [677, 681] width 369 height 33
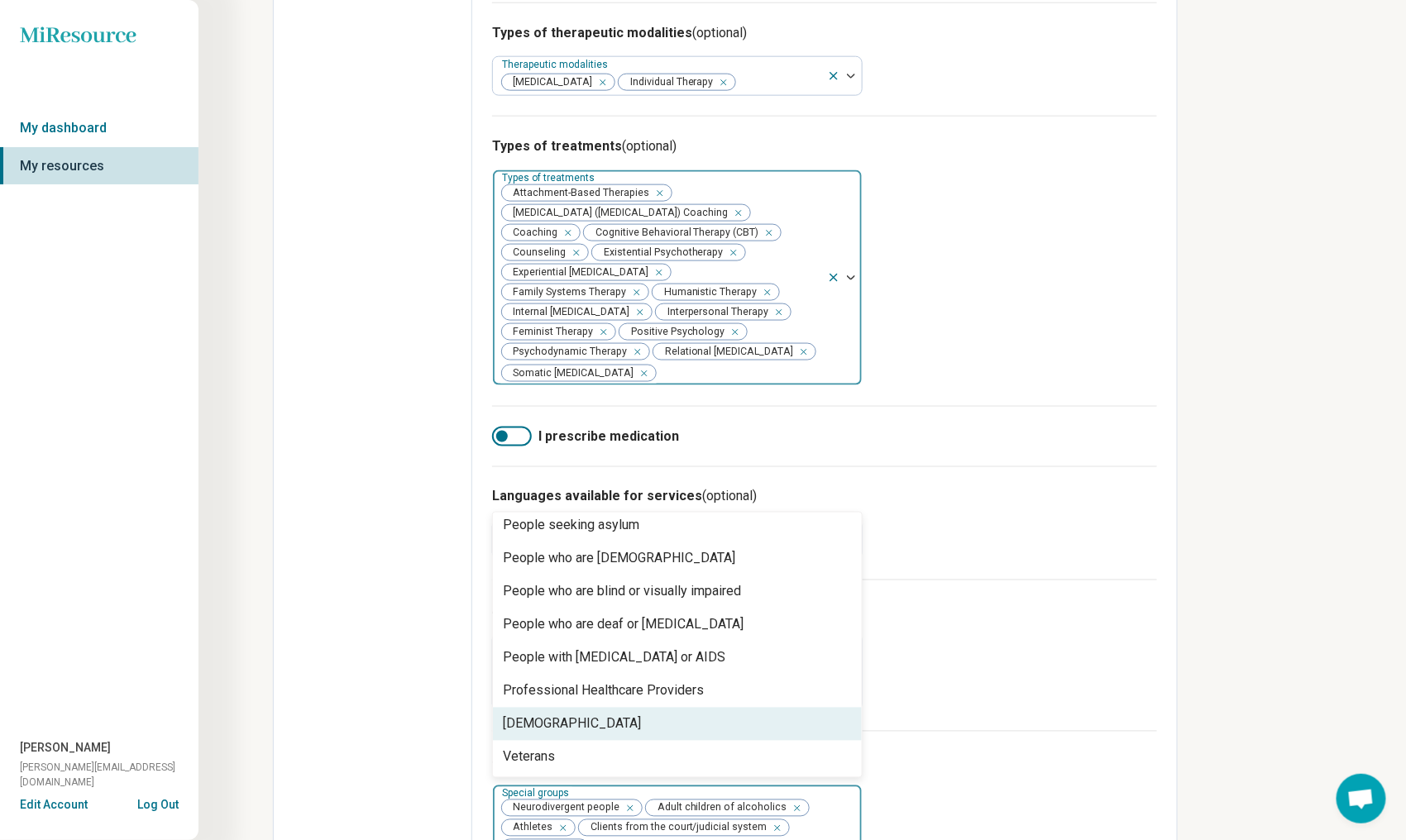
scroll to position [0, 0]
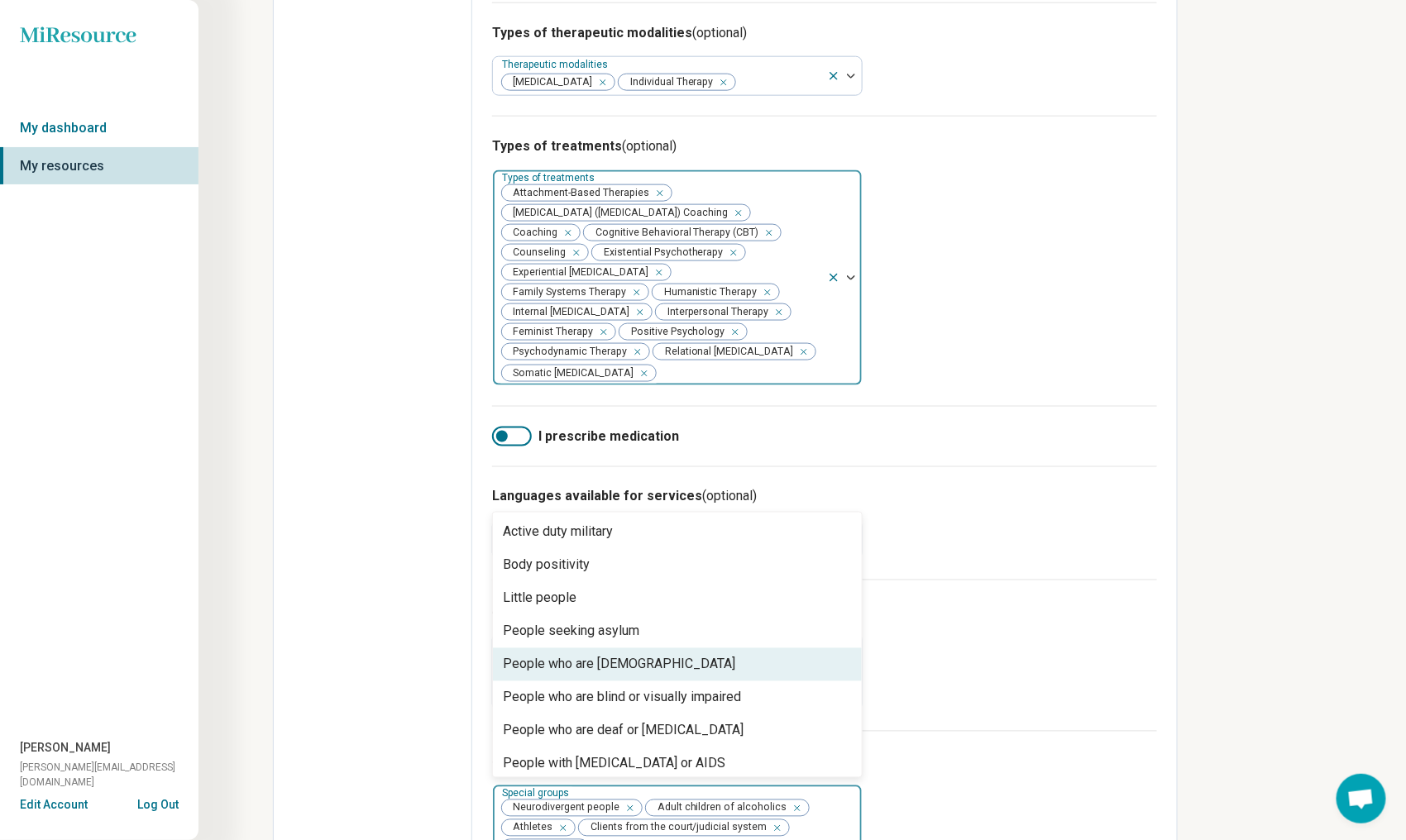
click at [687, 648] on div "People who are [DEMOGRAPHIC_DATA]" at bounding box center [677, 665] width 369 height 33
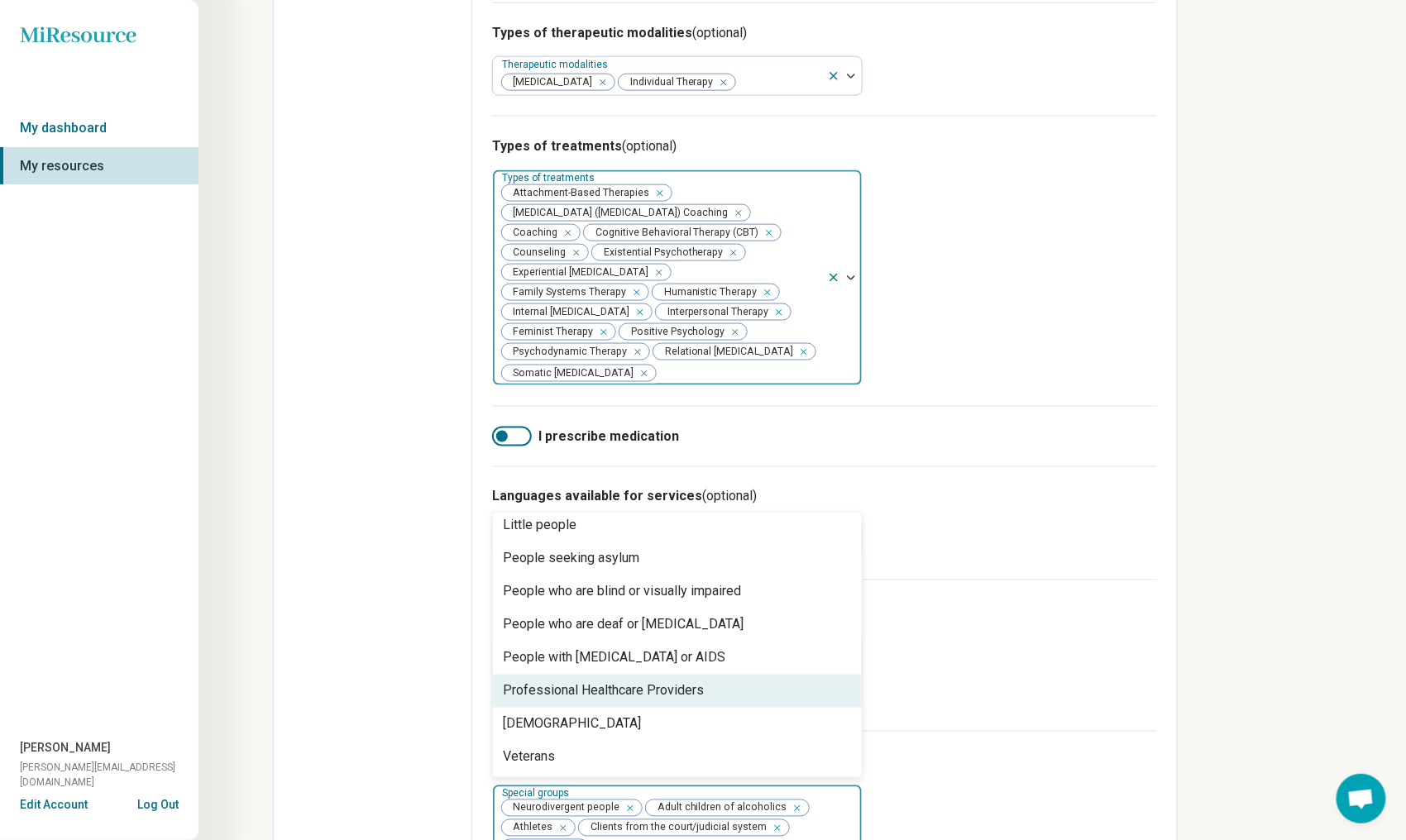
click at [688, 681] on div "Professional Healthcare Providers" at bounding box center [603, 691] width 201 height 20
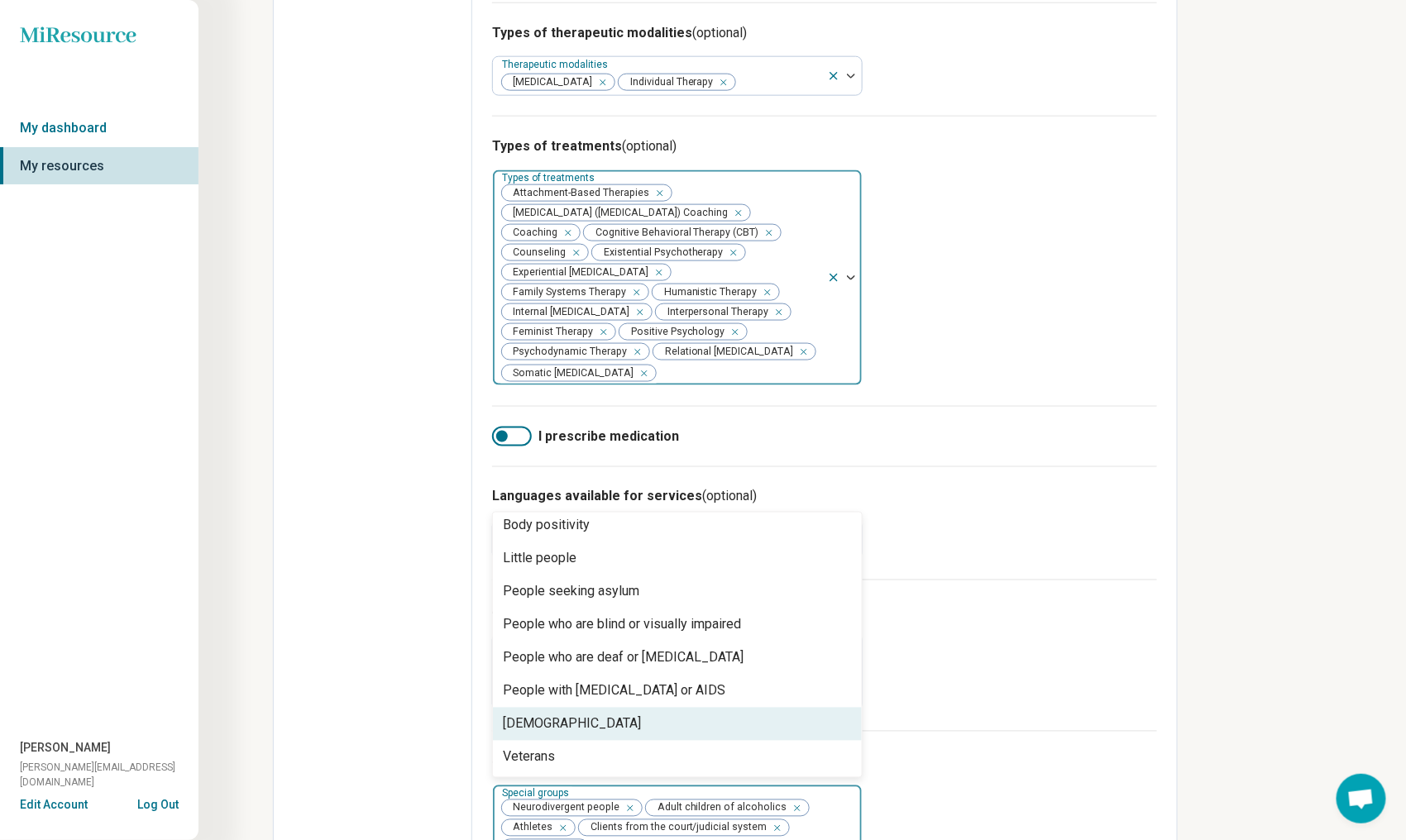
click at [694, 708] on div "[DEMOGRAPHIC_DATA]" at bounding box center [677, 724] width 369 height 33
click at [994, 660] on div "Age groups Age groups Teens (13-17) Young adults (18-30) Adults (31-64) Seniors…" at bounding box center [824, 656] width 665 height 151
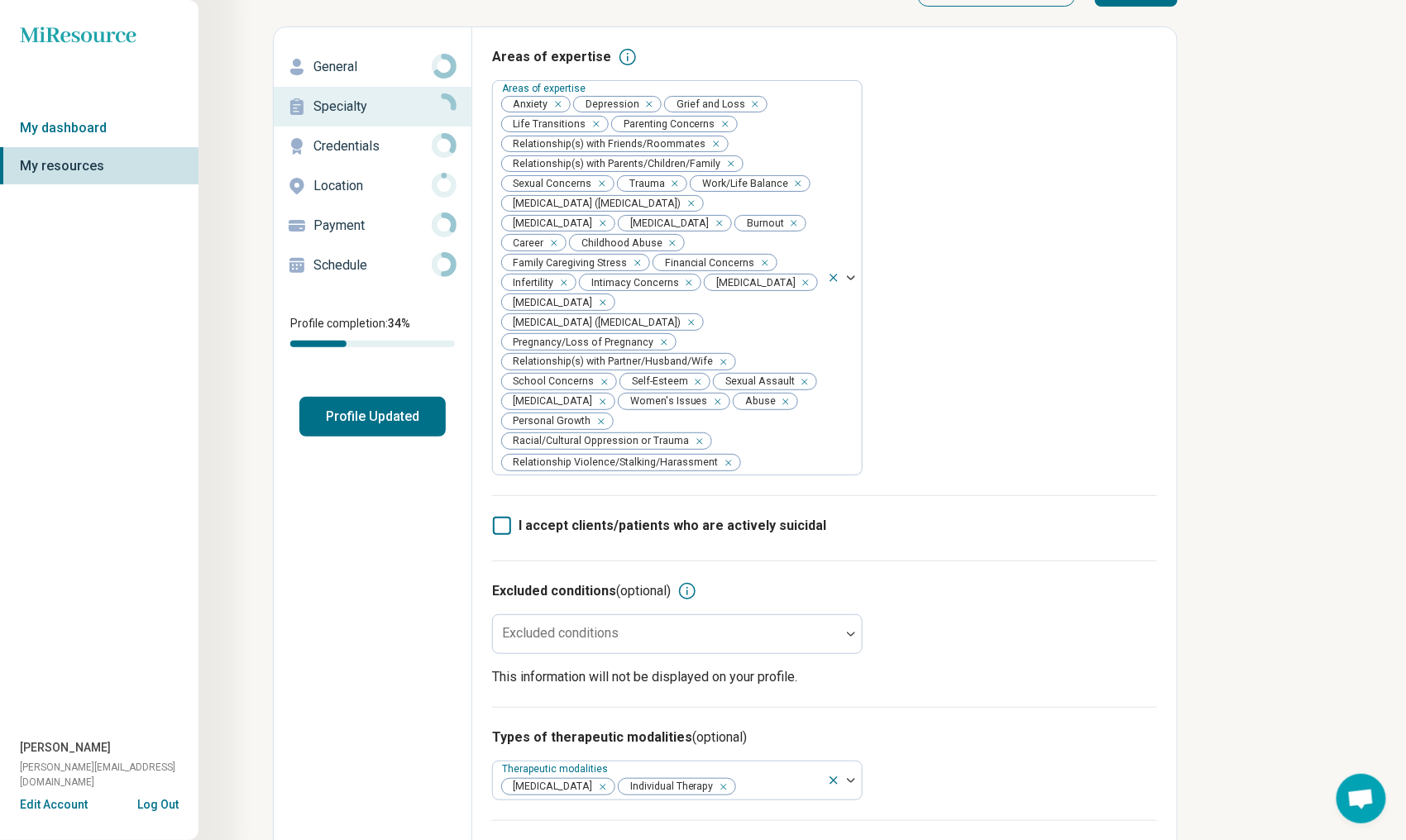
scroll to position [0, 0]
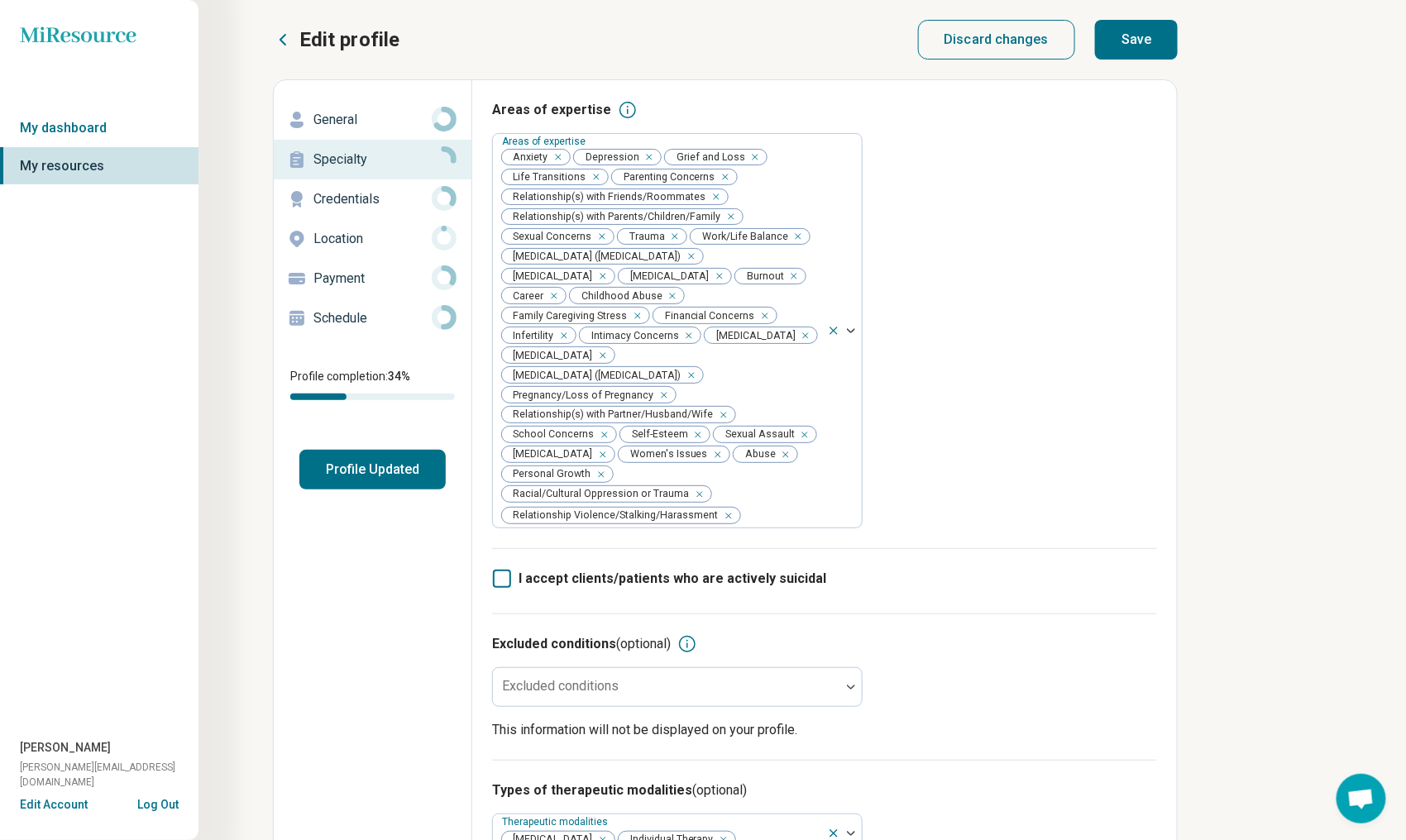
click at [1134, 38] on button "Save" at bounding box center [1136, 40] width 83 height 40
click at [356, 202] on p "Credentials" at bounding box center [373, 200] width 119 height 20
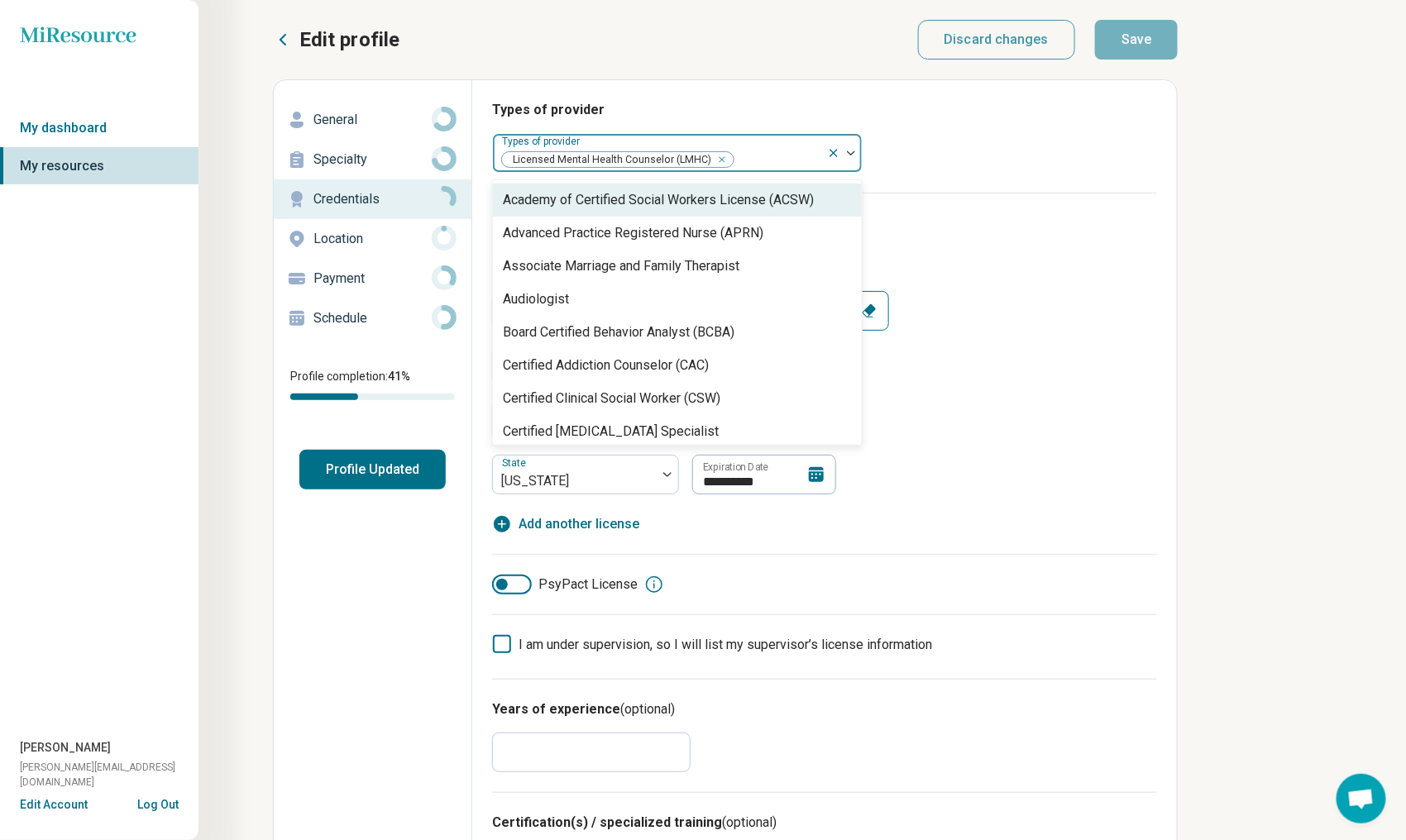
click at [847, 154] on img at bounding box center [850, 152] width 8 height 5
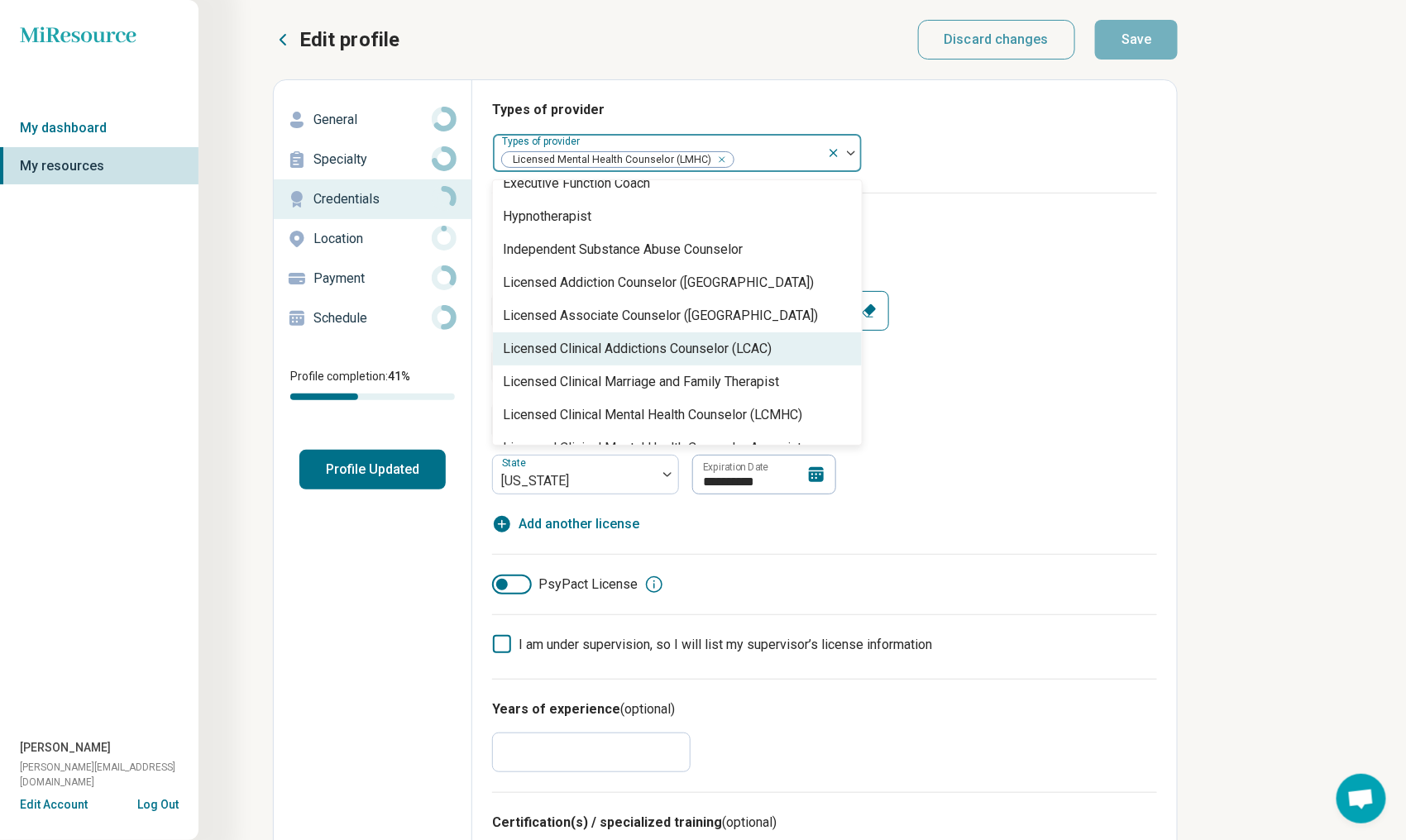
scroll to position [661, 0]
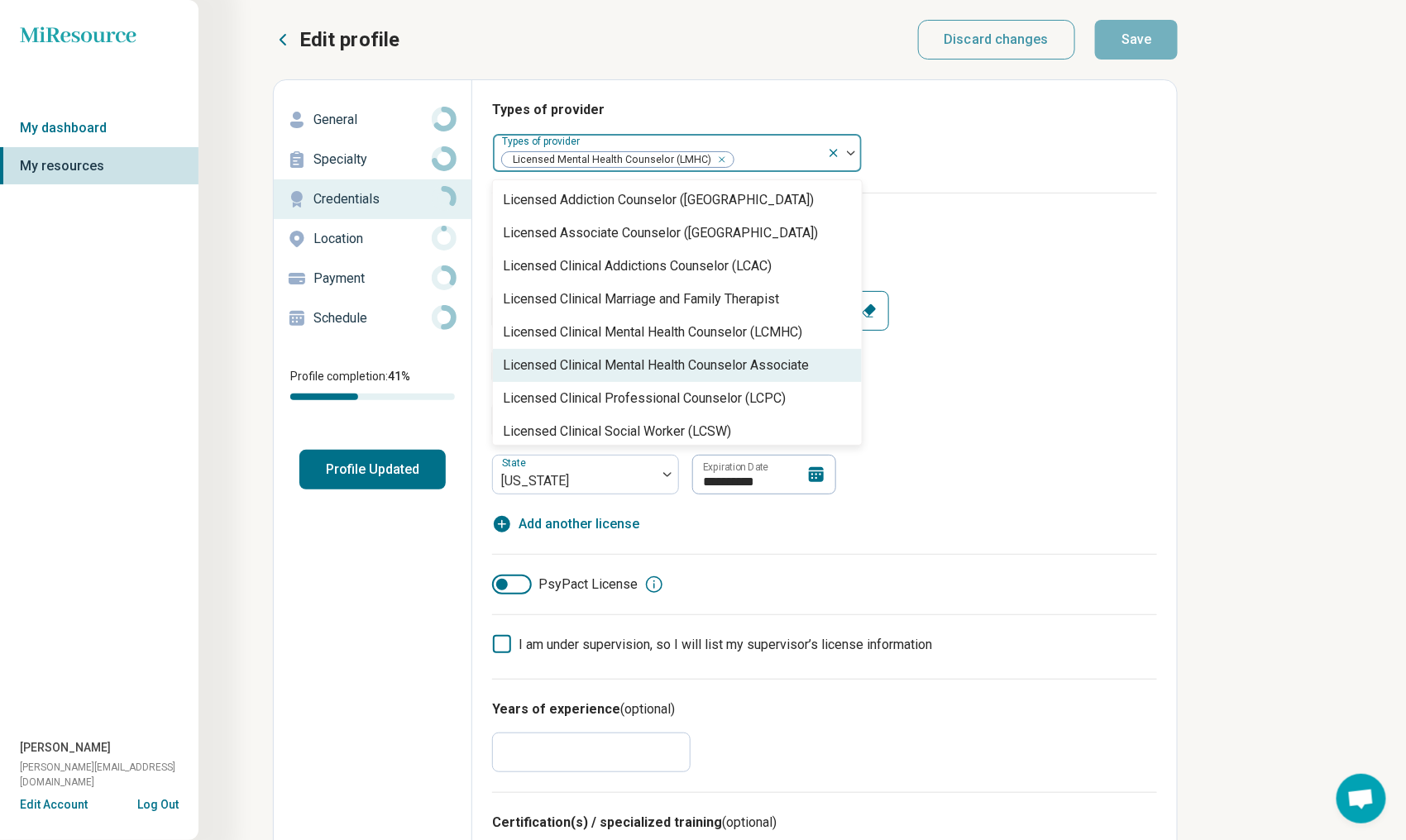
click at [680, 359] on div "Licensed Clinical Mental Health Counselor Associate" at bounding box center [655, 366] width 306 height 20
type textarea "*"
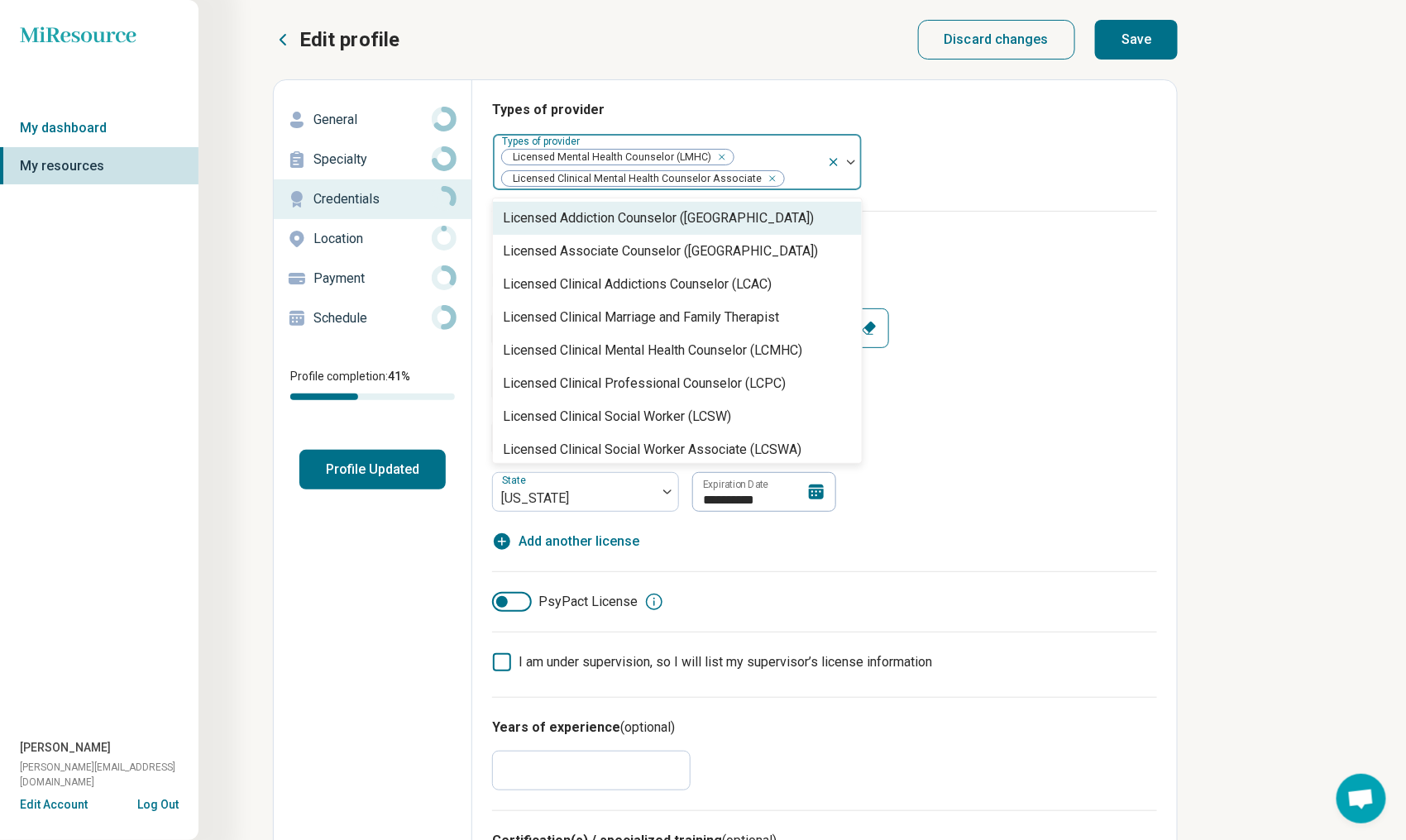
click at [716, 154] on icon "Remove [object Object]" at bounding box center [718, 157] width 12 height 12
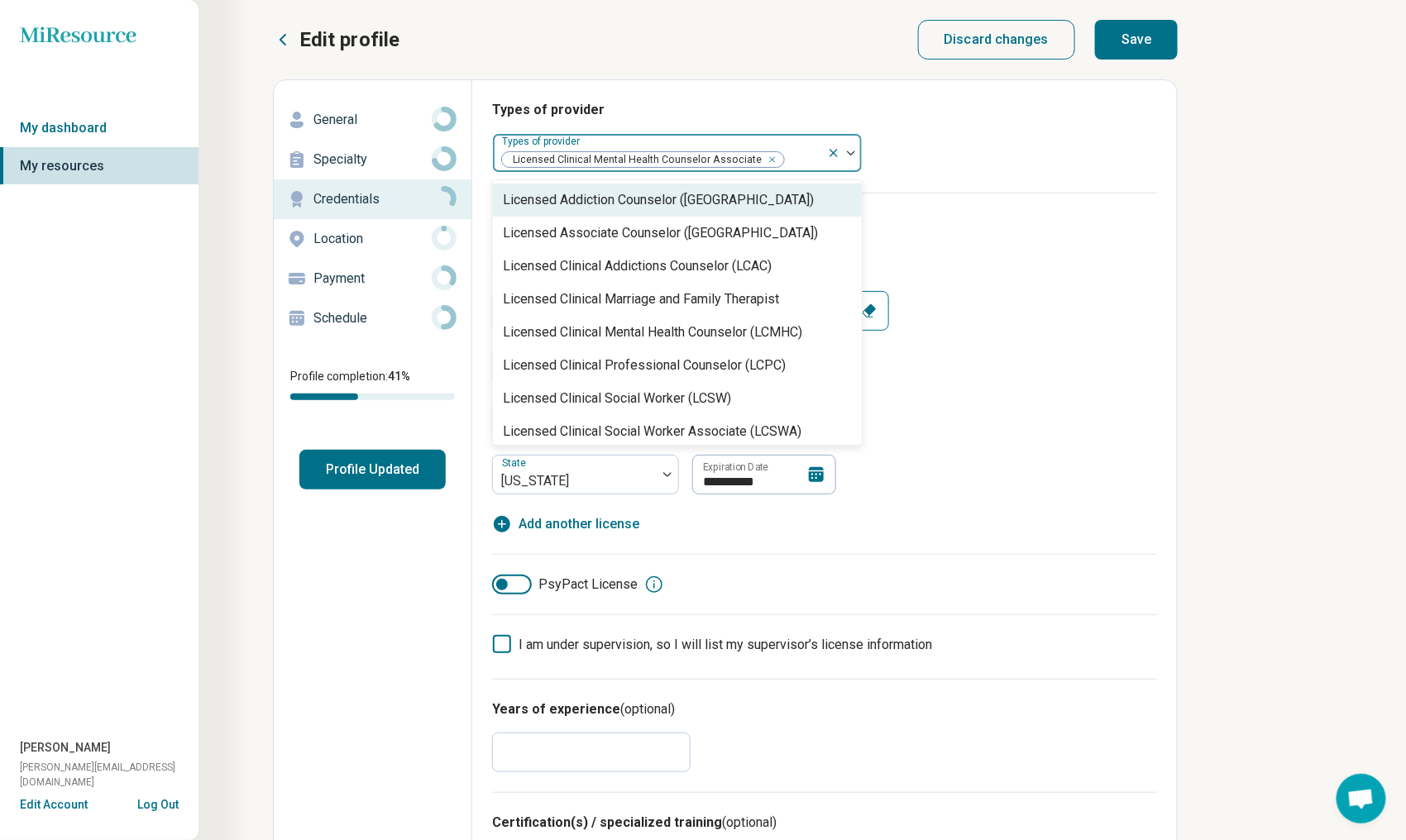
click at [980, 301] on div "**********" at bounding box center [824, 392] width 665 height 203
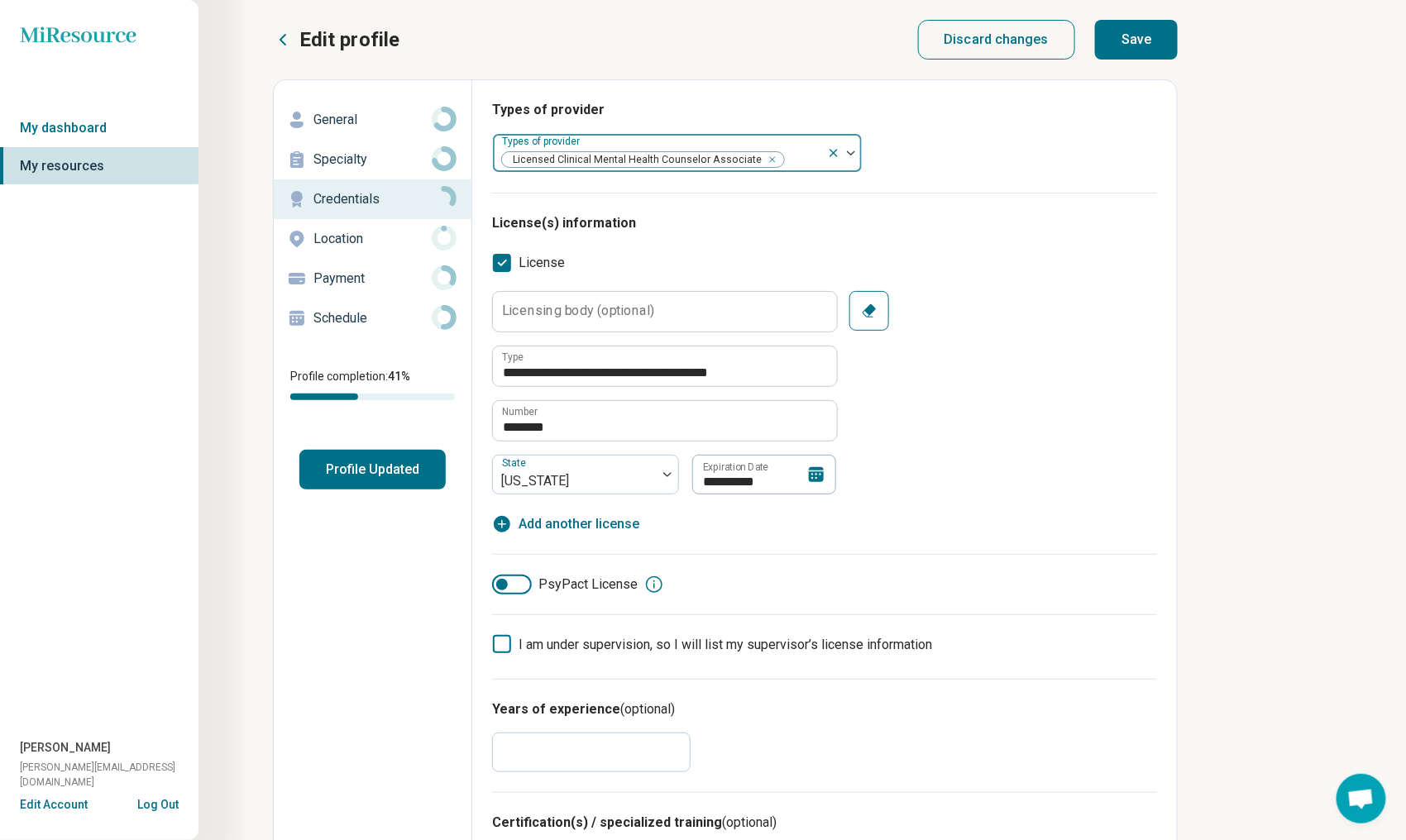
click at [501, 647] on icon at bounding box center [502, 644] width 18 height 18
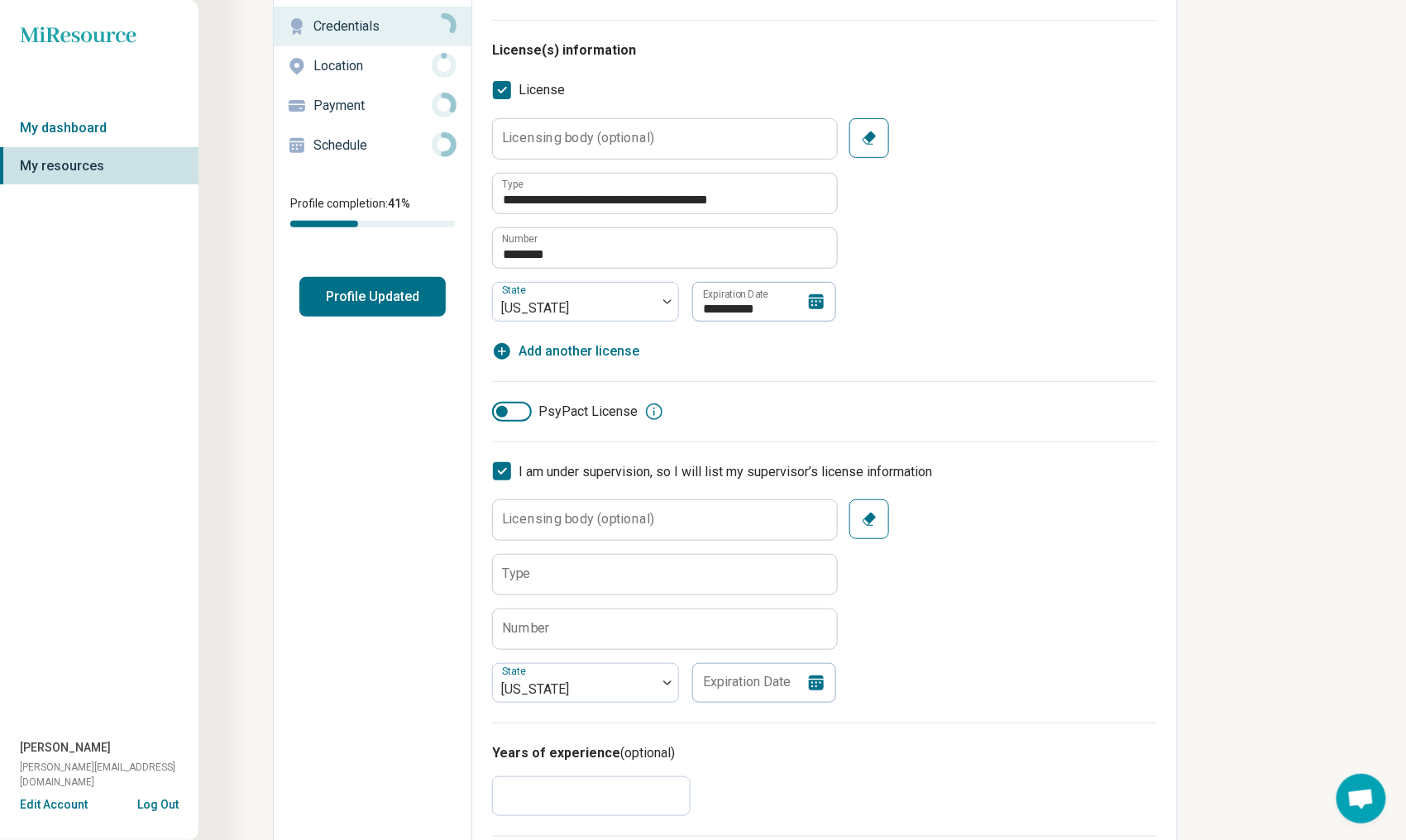
scroll to position [165, 0]
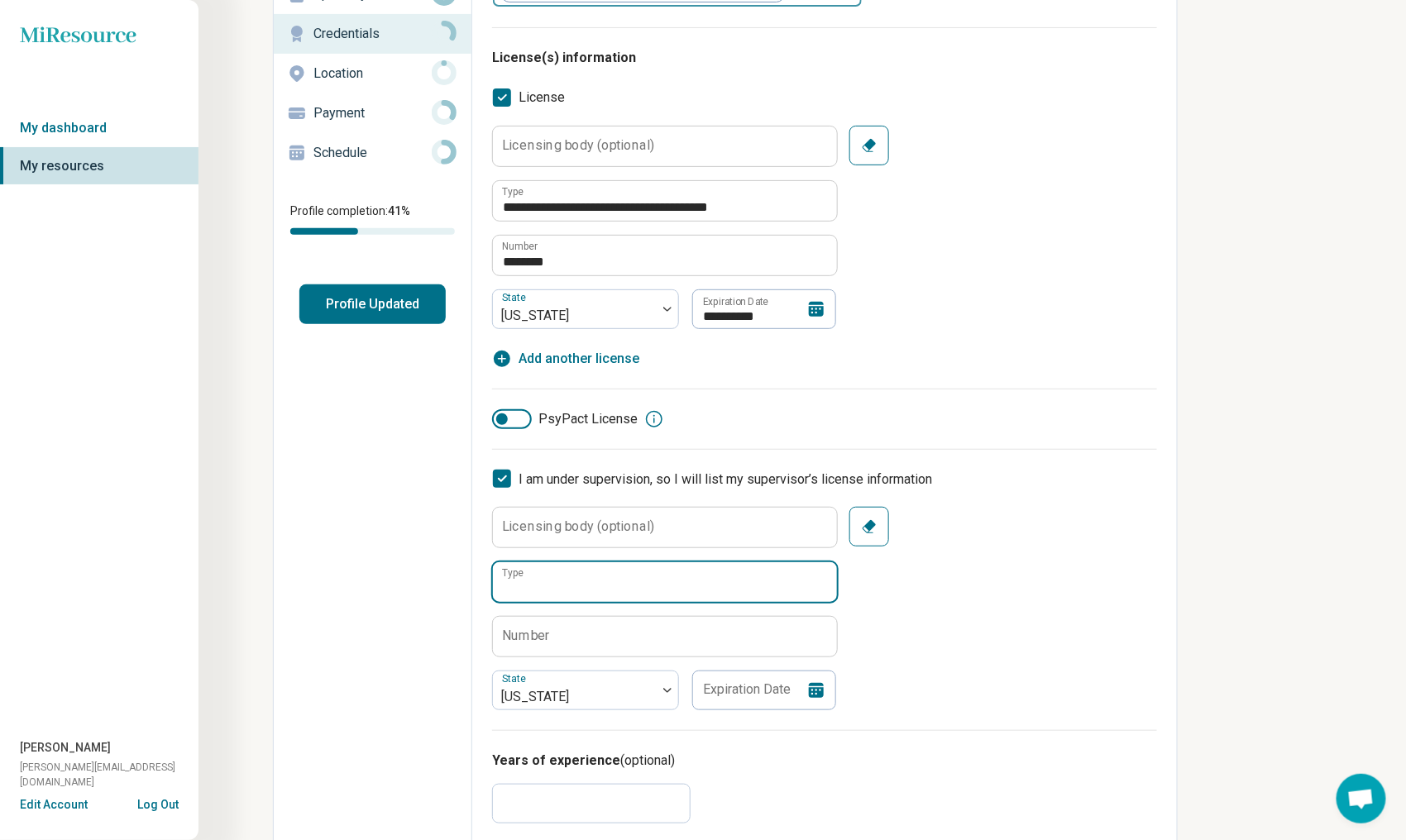
click at [555, 584] on input "Type" at bounding box center [664, 583] width 344 height 40
type input "****"
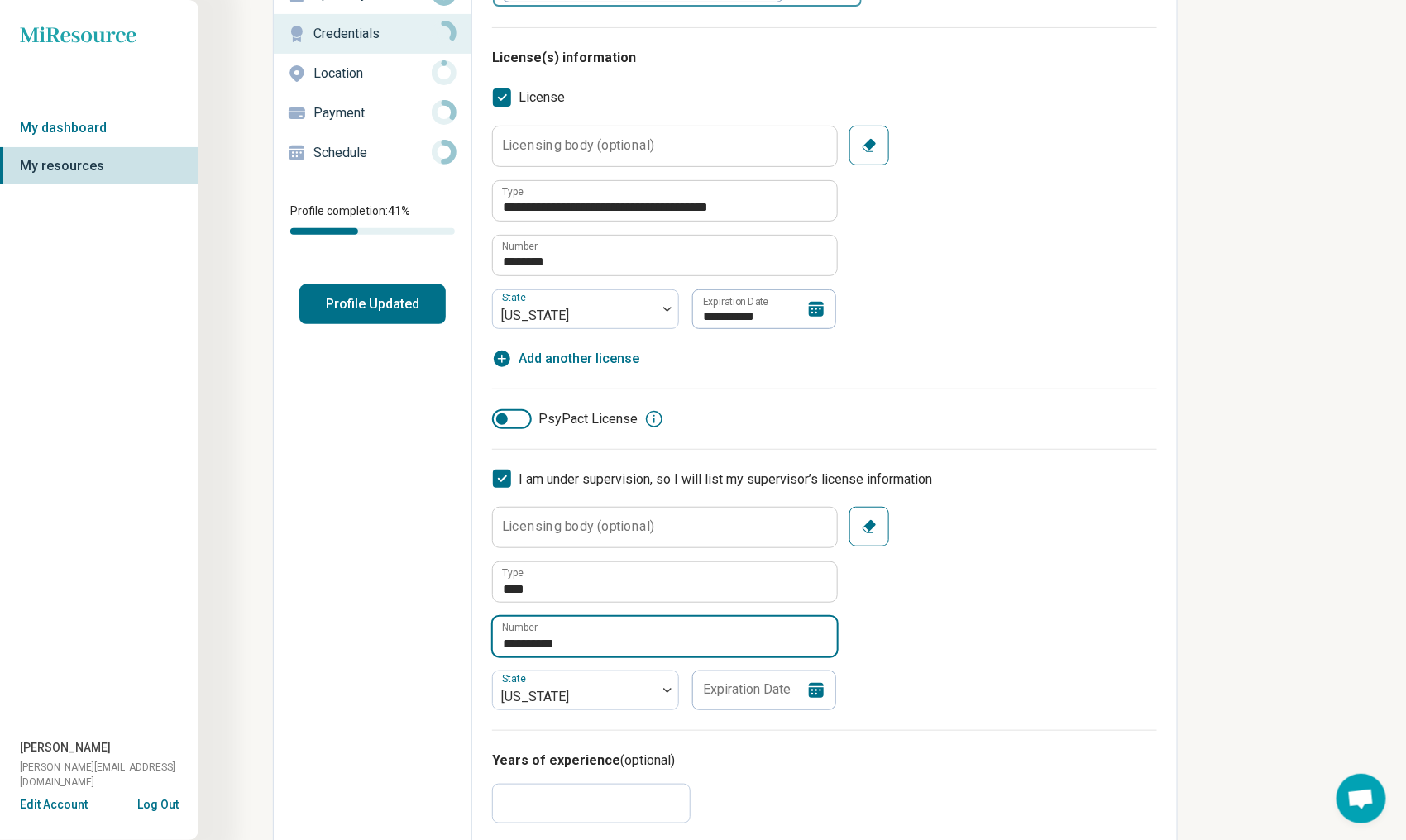
type input "**********"
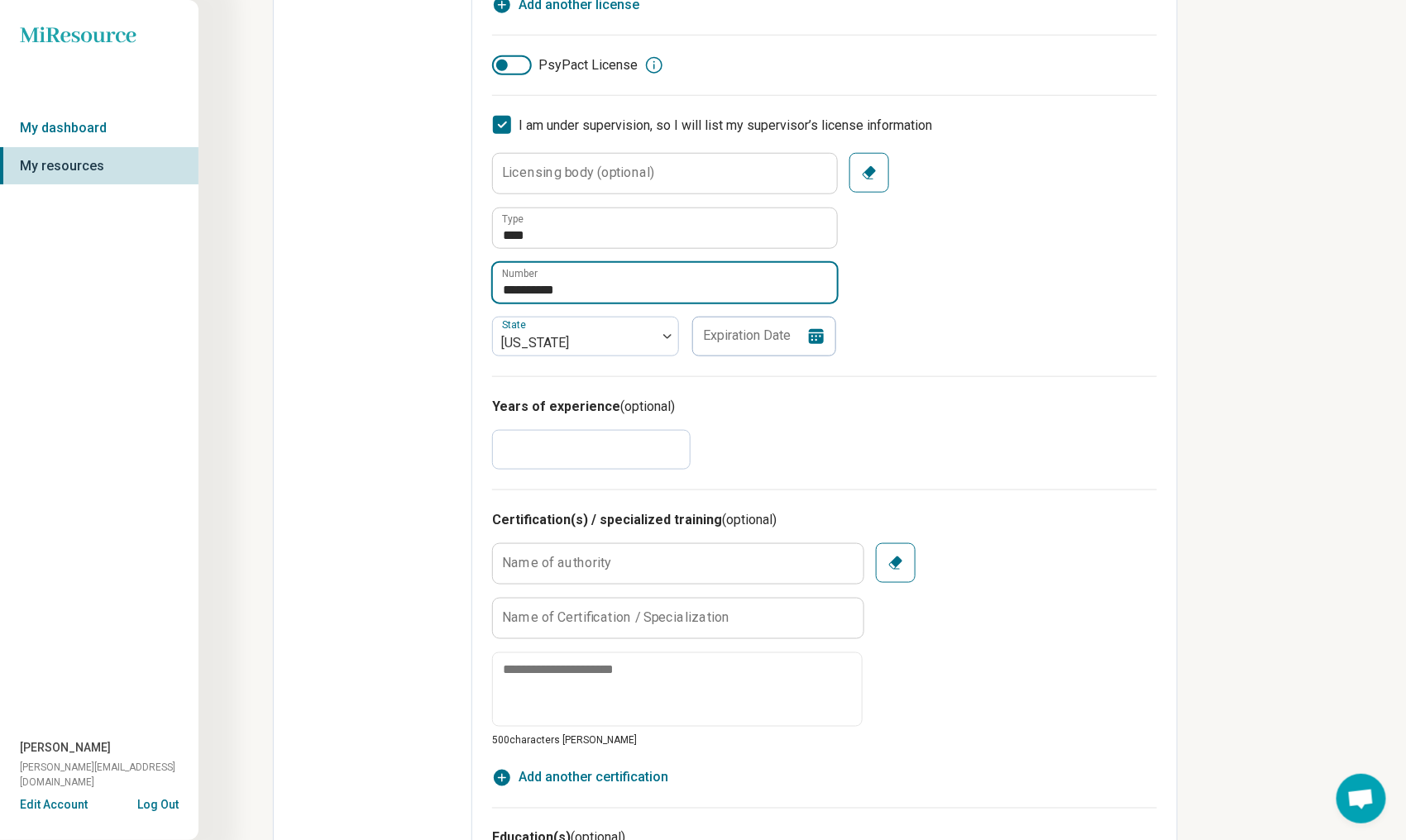
scroll to position [496, 0]
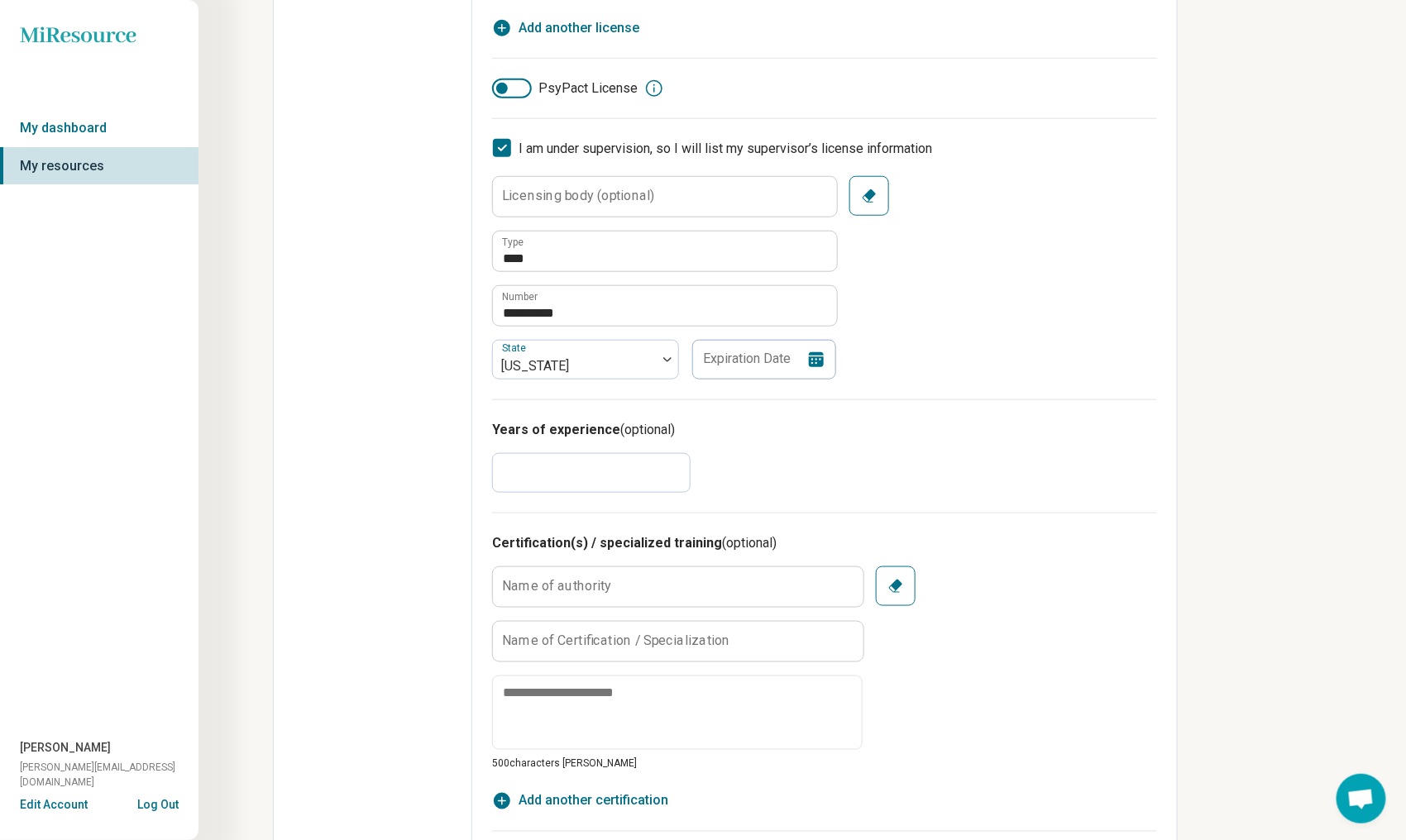
click at [812, 356] on icon at bounding box center [817, 359] width 15 height 15
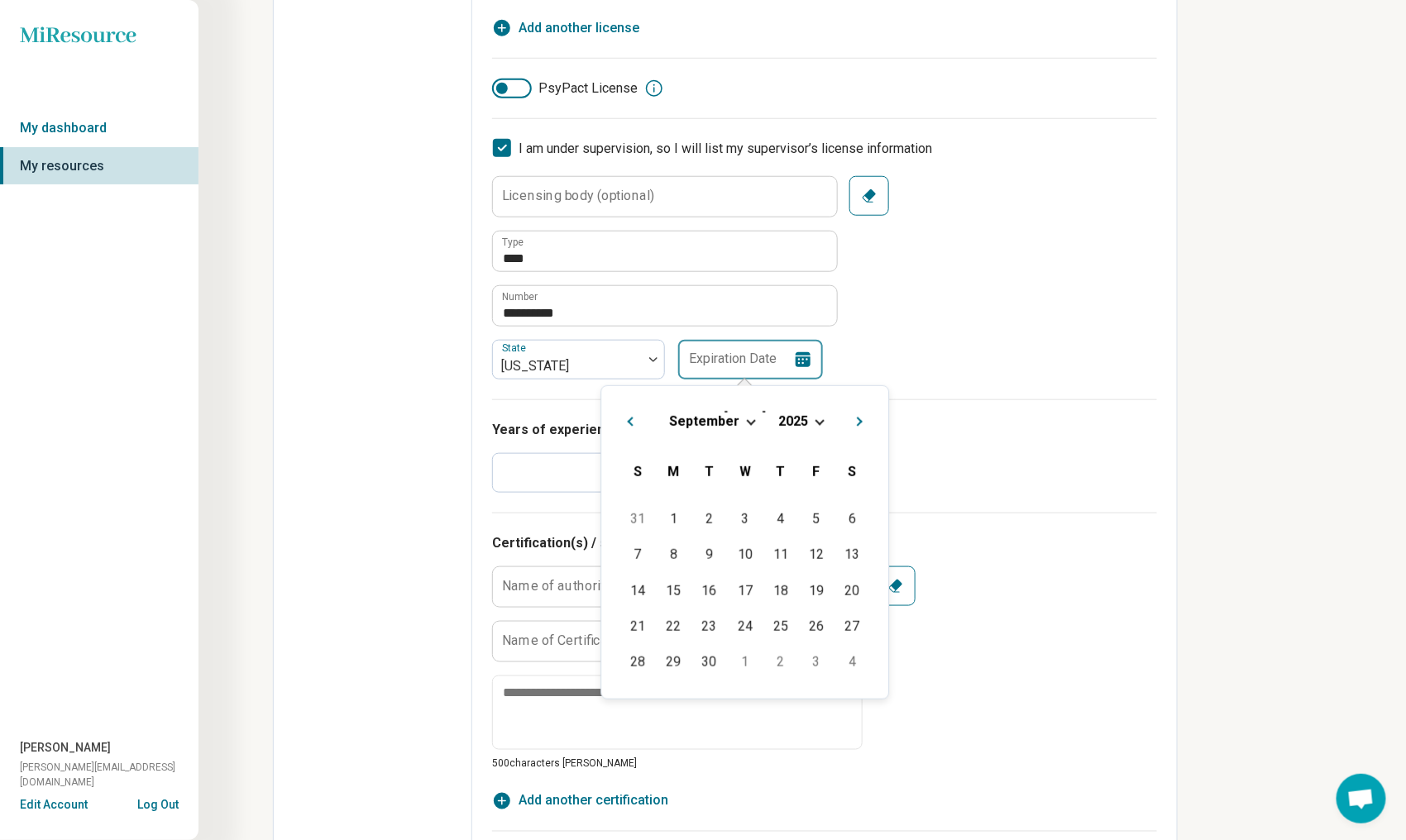
click at [698, 359] on input "Expiration Date" at bounding box center [750, 360] width 145 height 40
click at [633, 425] on button "Previous Month" at bounding box center [629, 419] width 26 height 26
click at [833, 592] on div "18" at bounding box center [817, 590] width 36 height 36
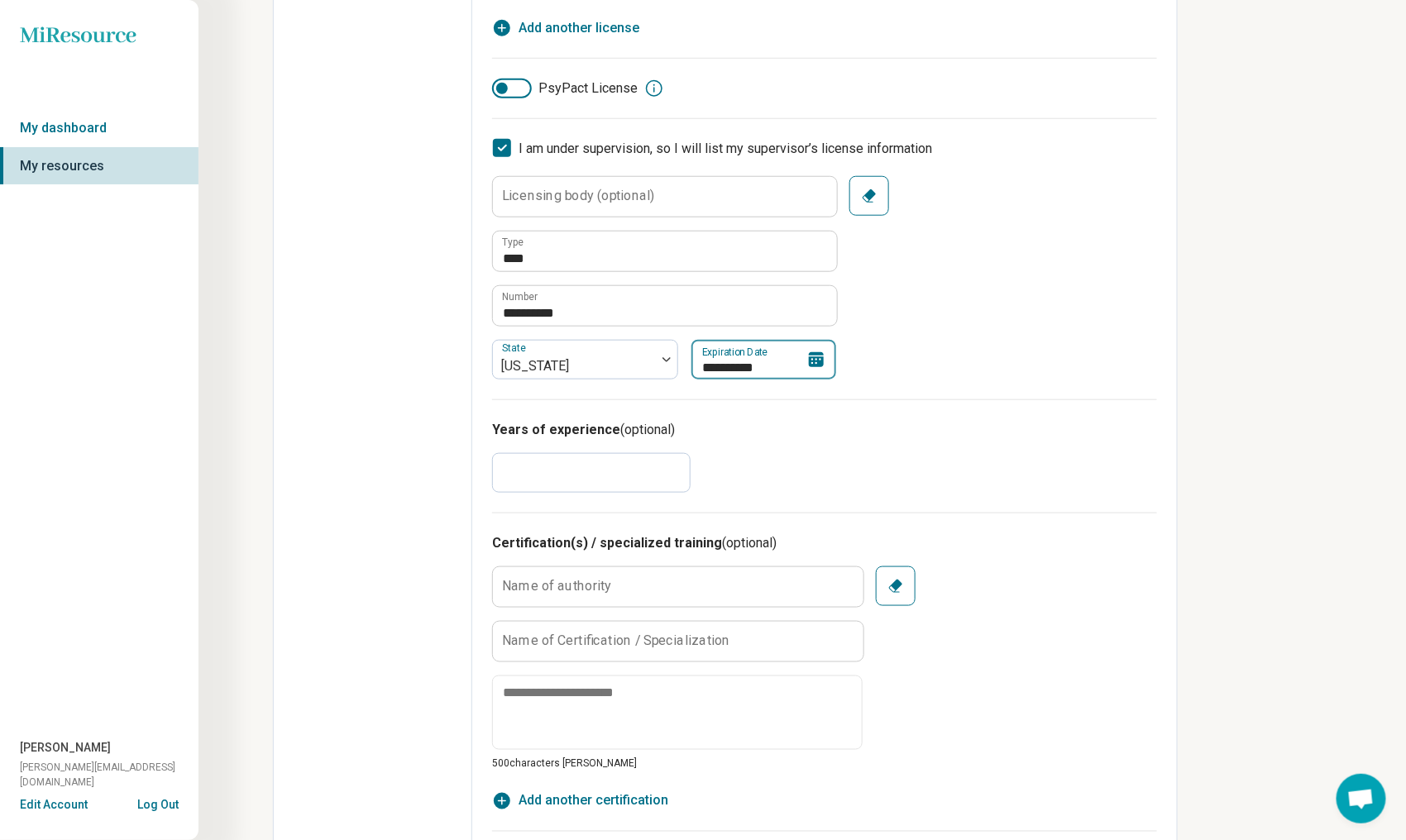
type input "**********"
click at [758, 427] on h3 "Years of experience (optional)" at bounding box center [824, 430] width 665 height 20
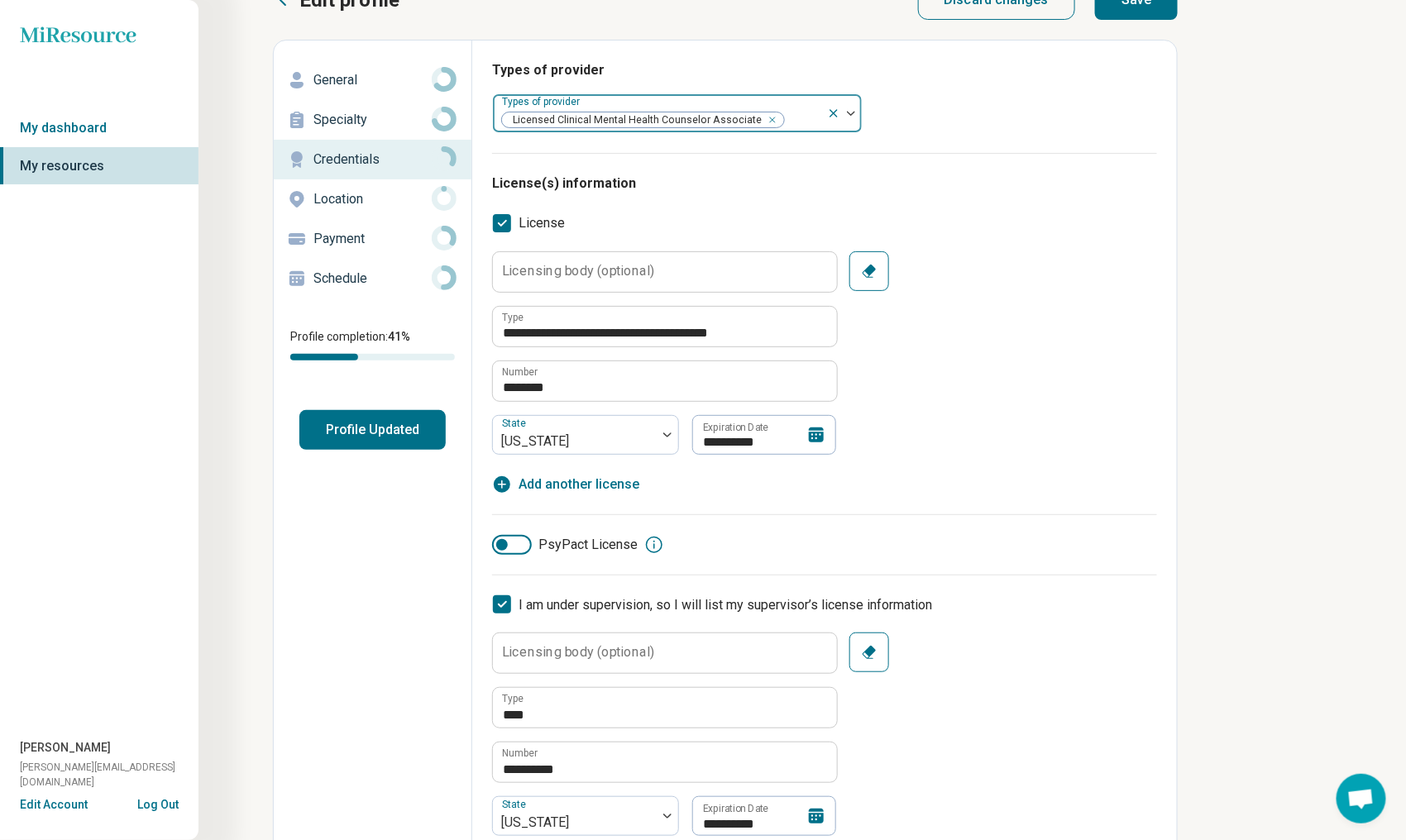
scroll to position [0, 0]
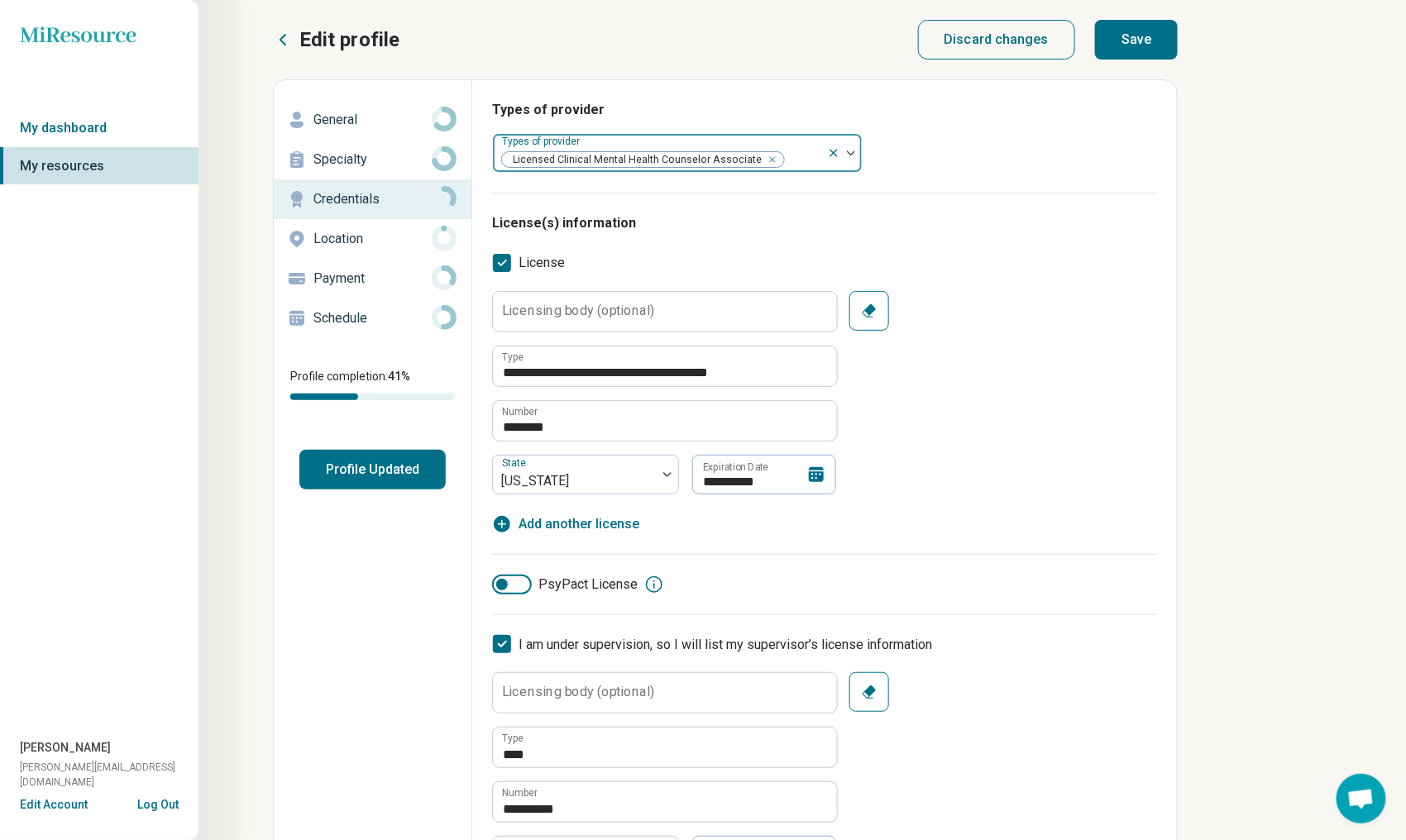
click at [1121, 45] on button "Save" at bounding box center [1136, 40] width 83 height 40
type textarea "*"
click at [356, 239] on p "Location" at bounding box center [373, 239] width 119 height 20
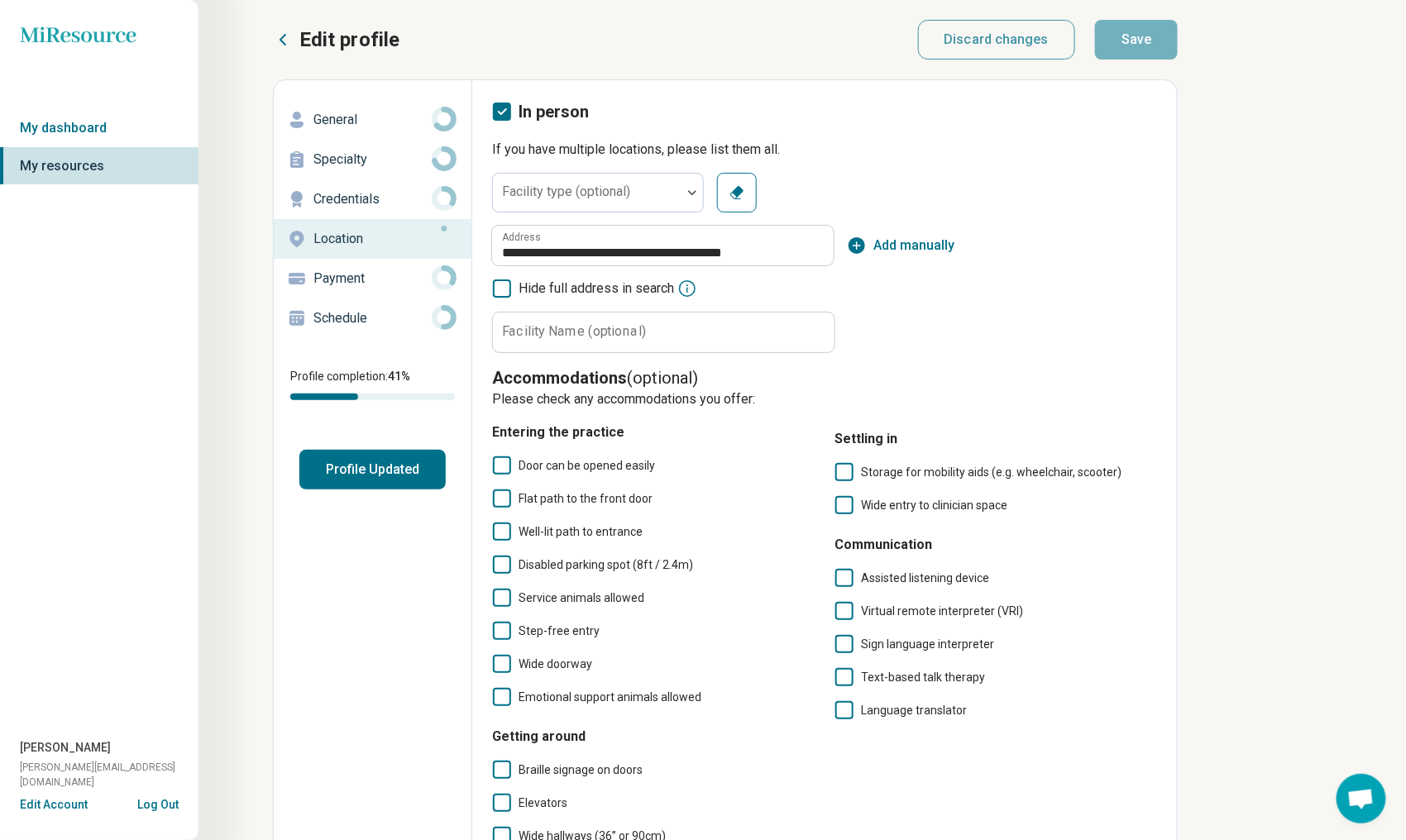
click at [501, 465] on icon at bounding box center [502, 466] width 18 height 18
click at [500, 497] on icon at bounding box center [502, 499] width 18 height 18
click at [504, 535] on icon at bounding box center [502, 532] width 18 height 18
click at [498, 562] on icon at bounding box center [502, 565] width 18 height 18
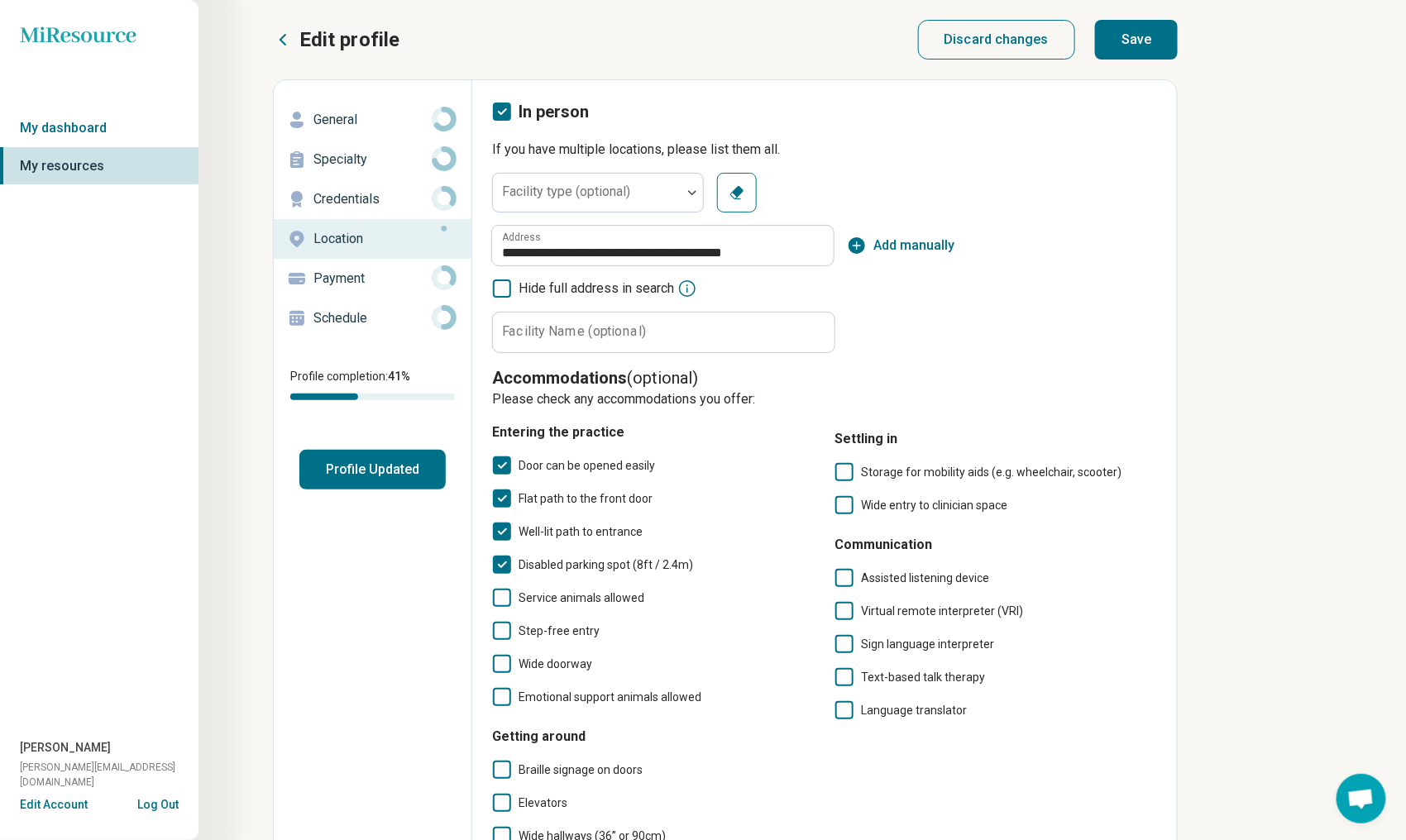
click at [501, 626] on icon at bounding box center [502, 631] width 18 height 18
click at [501, 669] on icon at bounding box center [502, 664] width 18 height 18
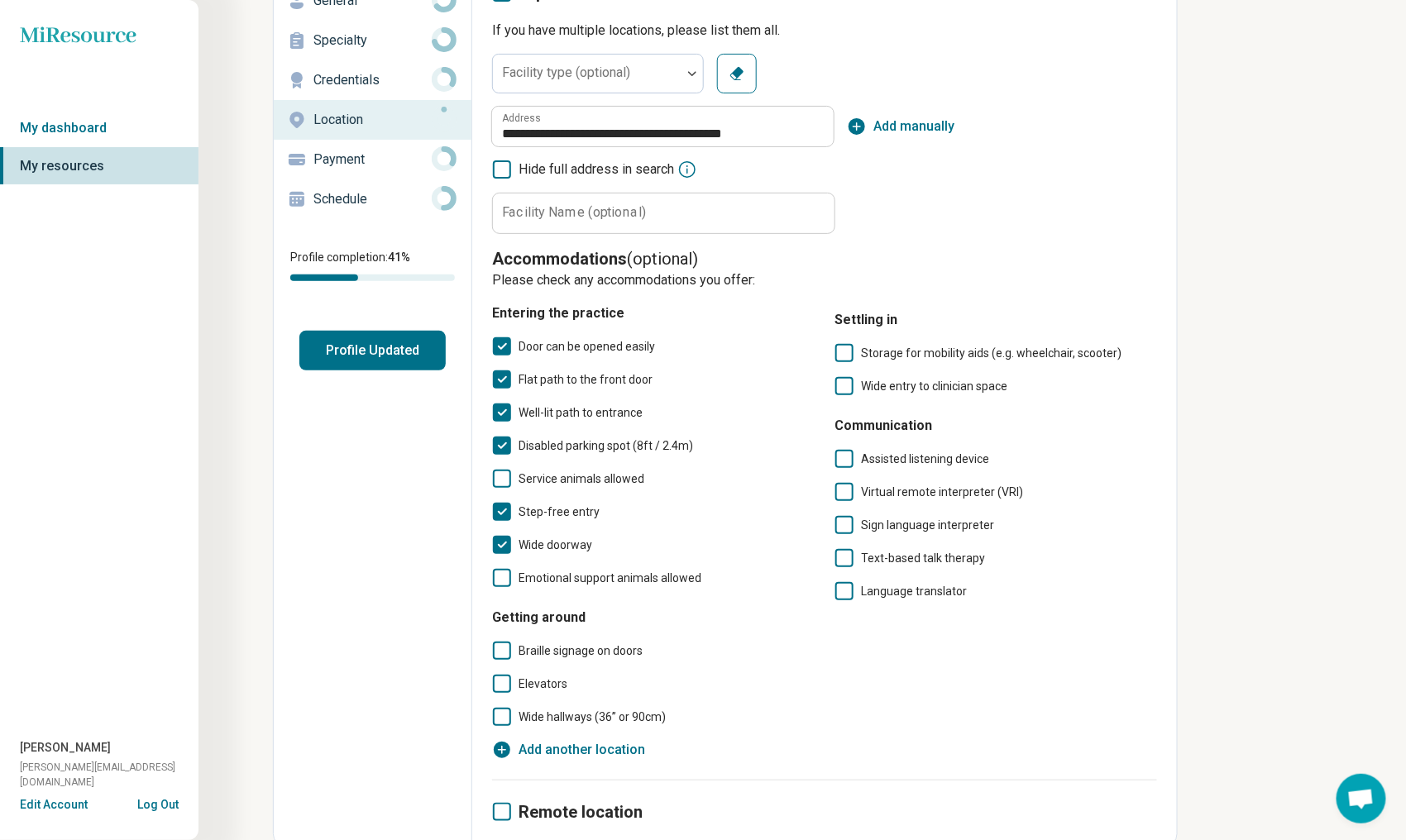
scroll to position [124, 0]
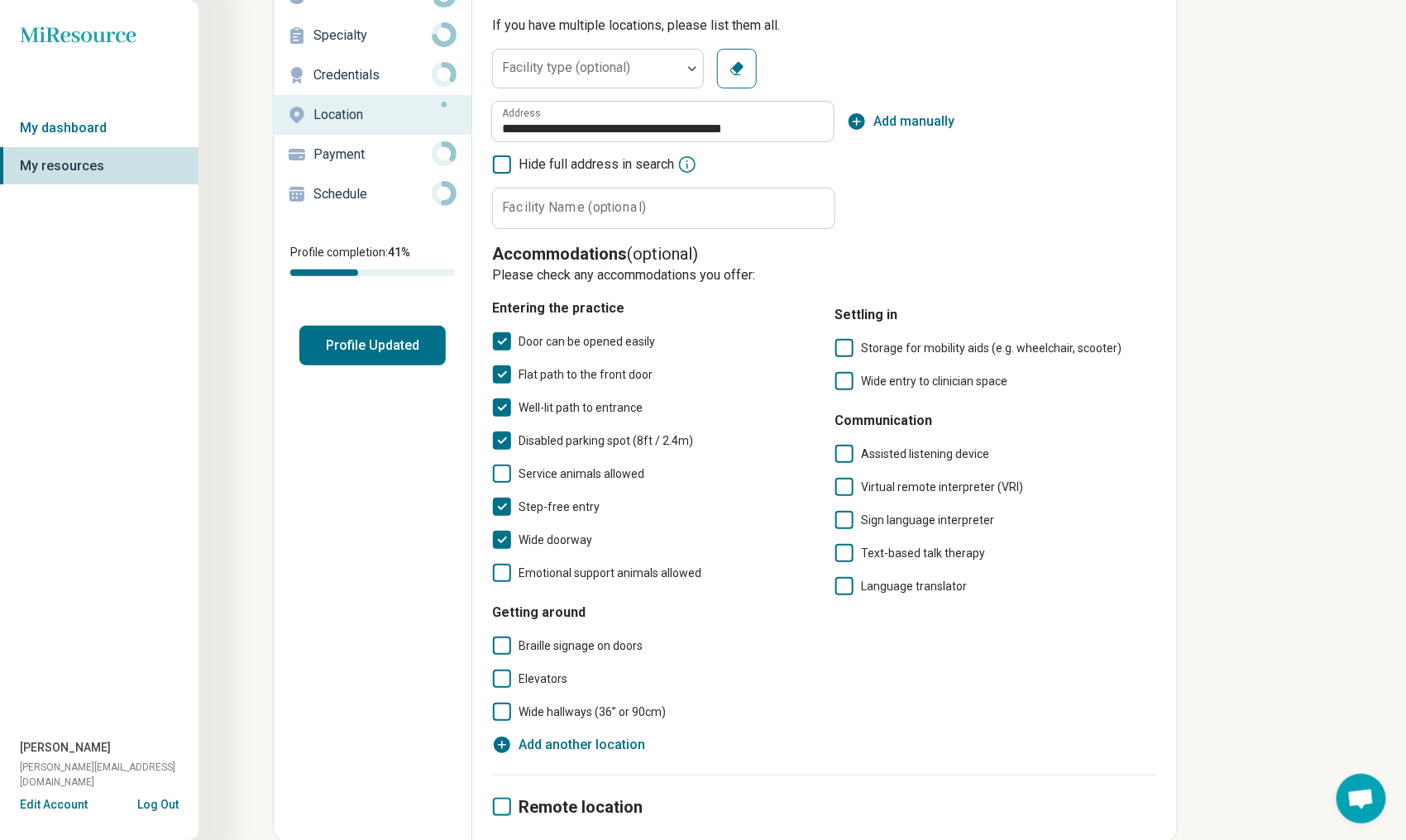
click at [838, 350] on icon at bounding box center [845, 348] width 18 height 18
click at [501, 679] on icon at bounding box center [502, 679] width 18 height 18
click at [496, 710] on icon at bounding box center [502, 712] width 18 height 18
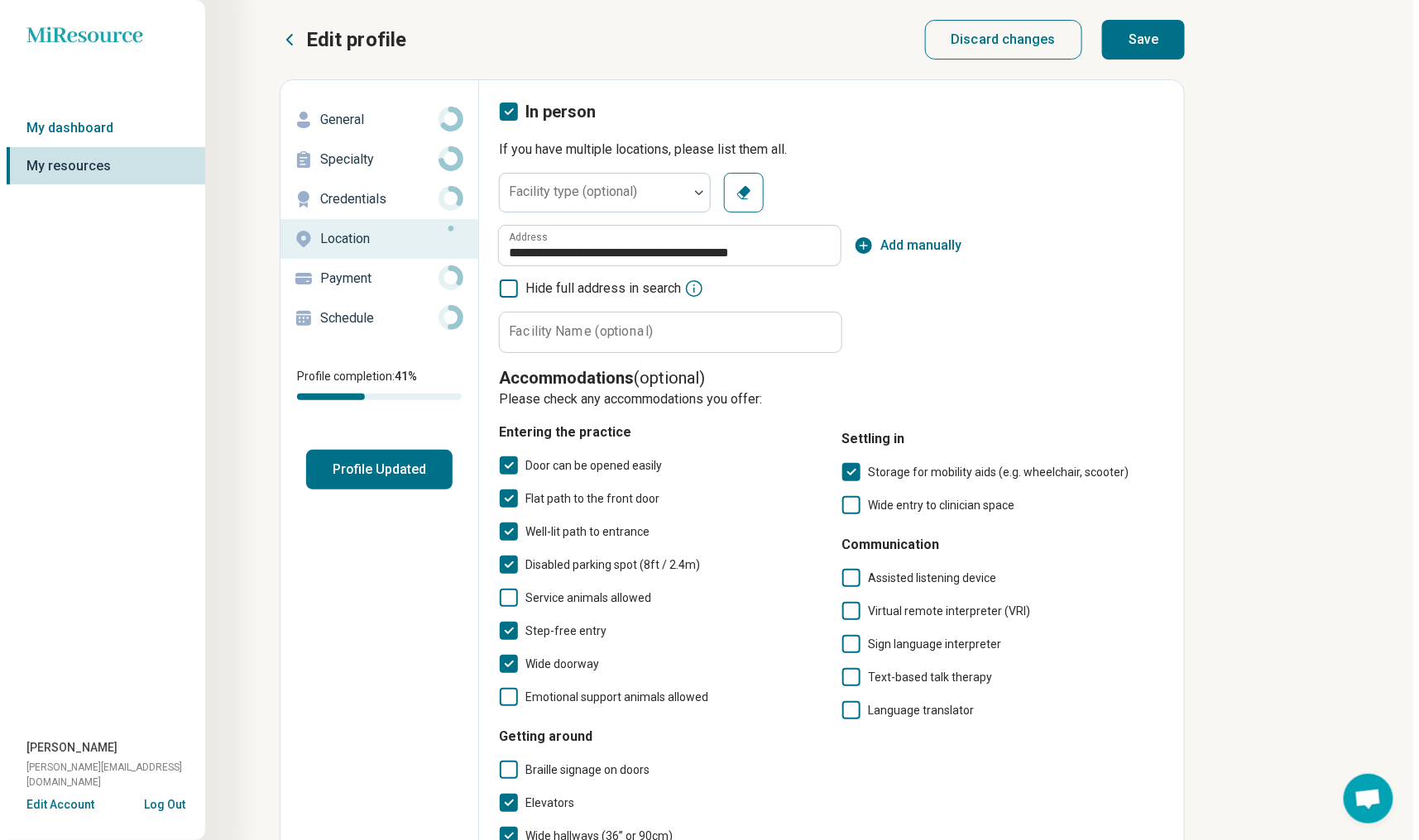
scroll to position [0, 0]
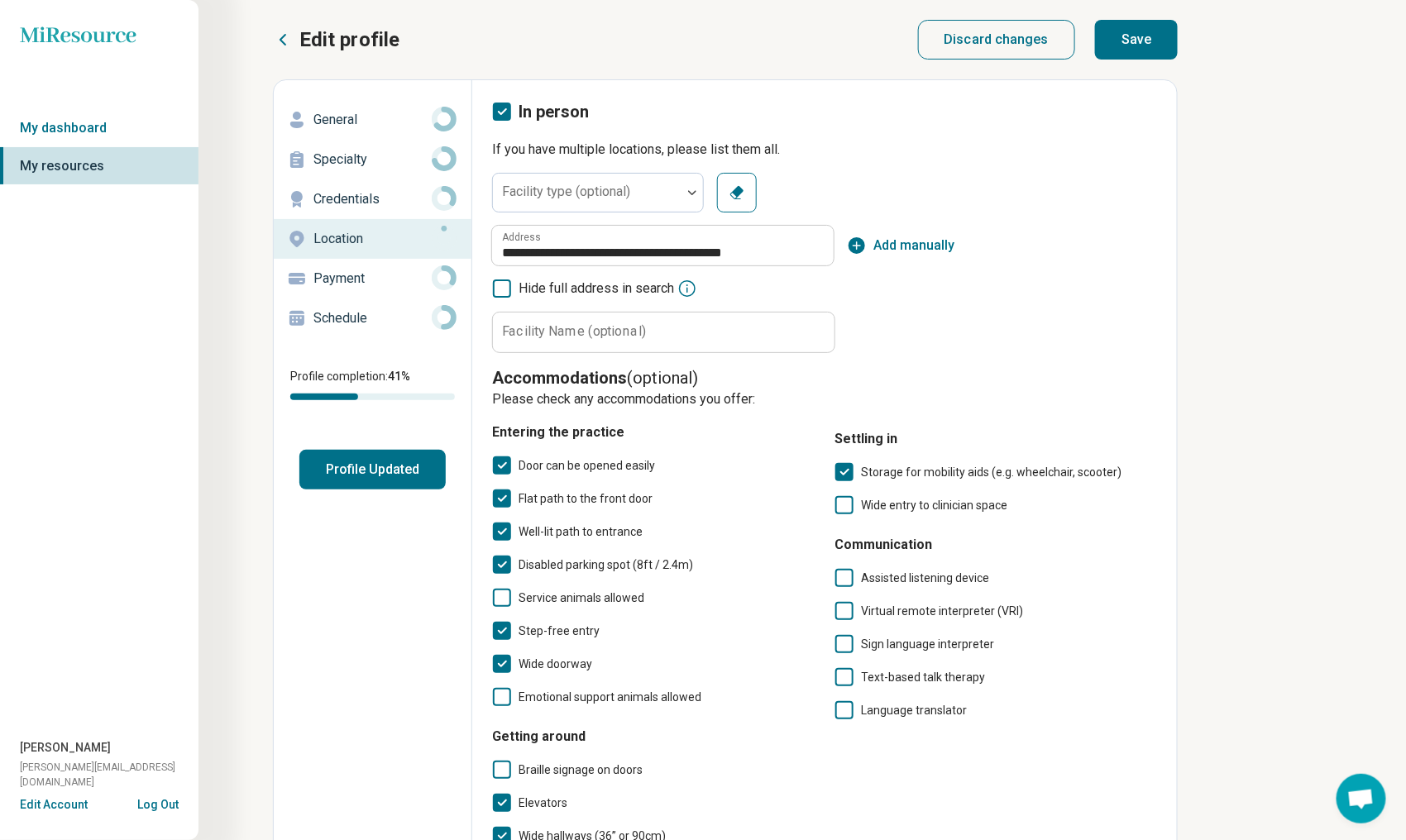
click at [1137, 35] on button "Save" at bounding box center [1136, 40] width 83 height 40
click at [360, 282] on p "Payment" at bounding box center [373, 279] width 119 height 20
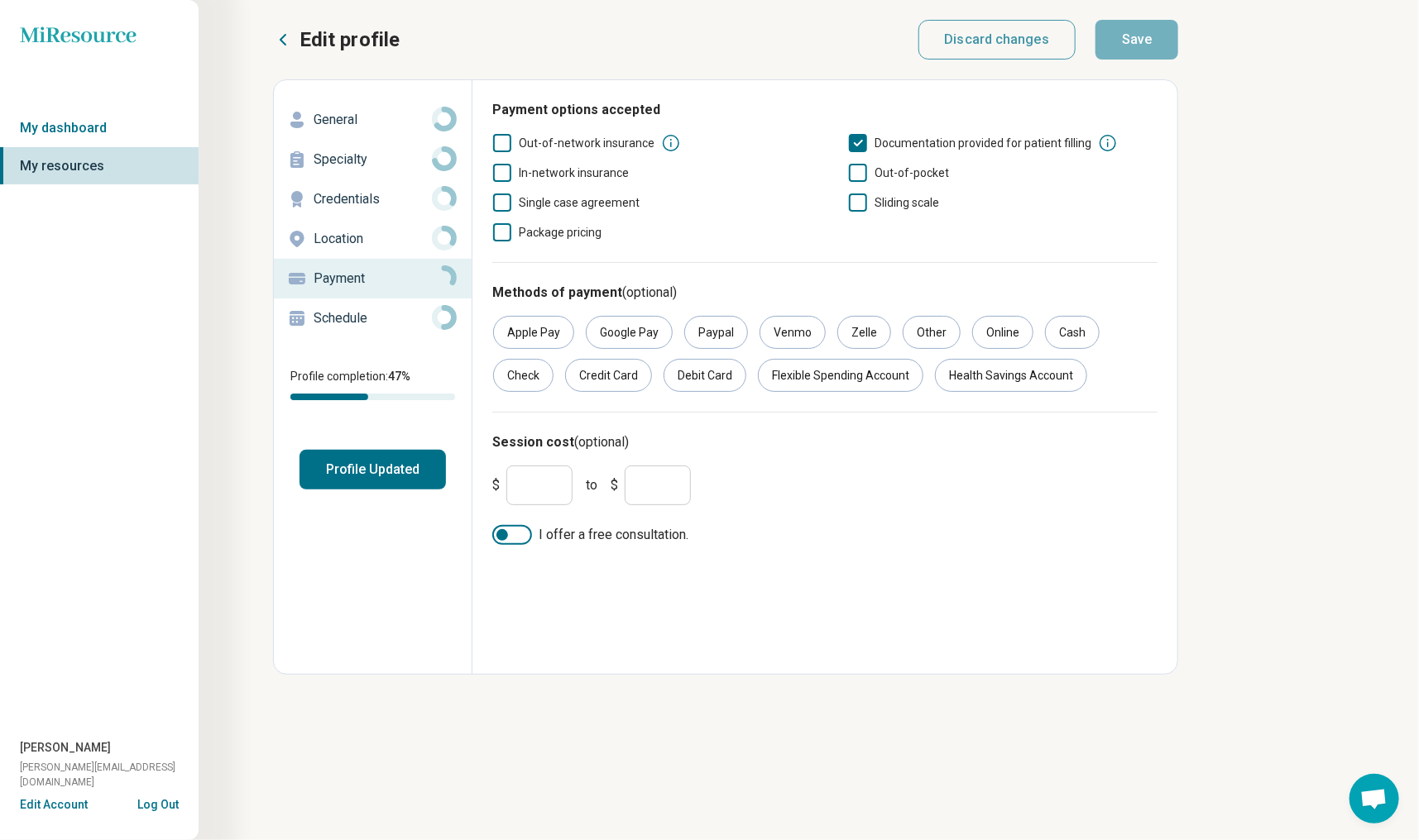
click at [504, 140] on icon at bounding box center [502, 143] width 18 height 18
click at [857, 178] on icon at bounding box center [858, 173] width 18 height 18
click at [857, 202] on icon at bounding box center [858, 202] width 18 height 18
click at [565, 373] on div "Credit Card" at bounding box center [608, 376] width 87 height 33
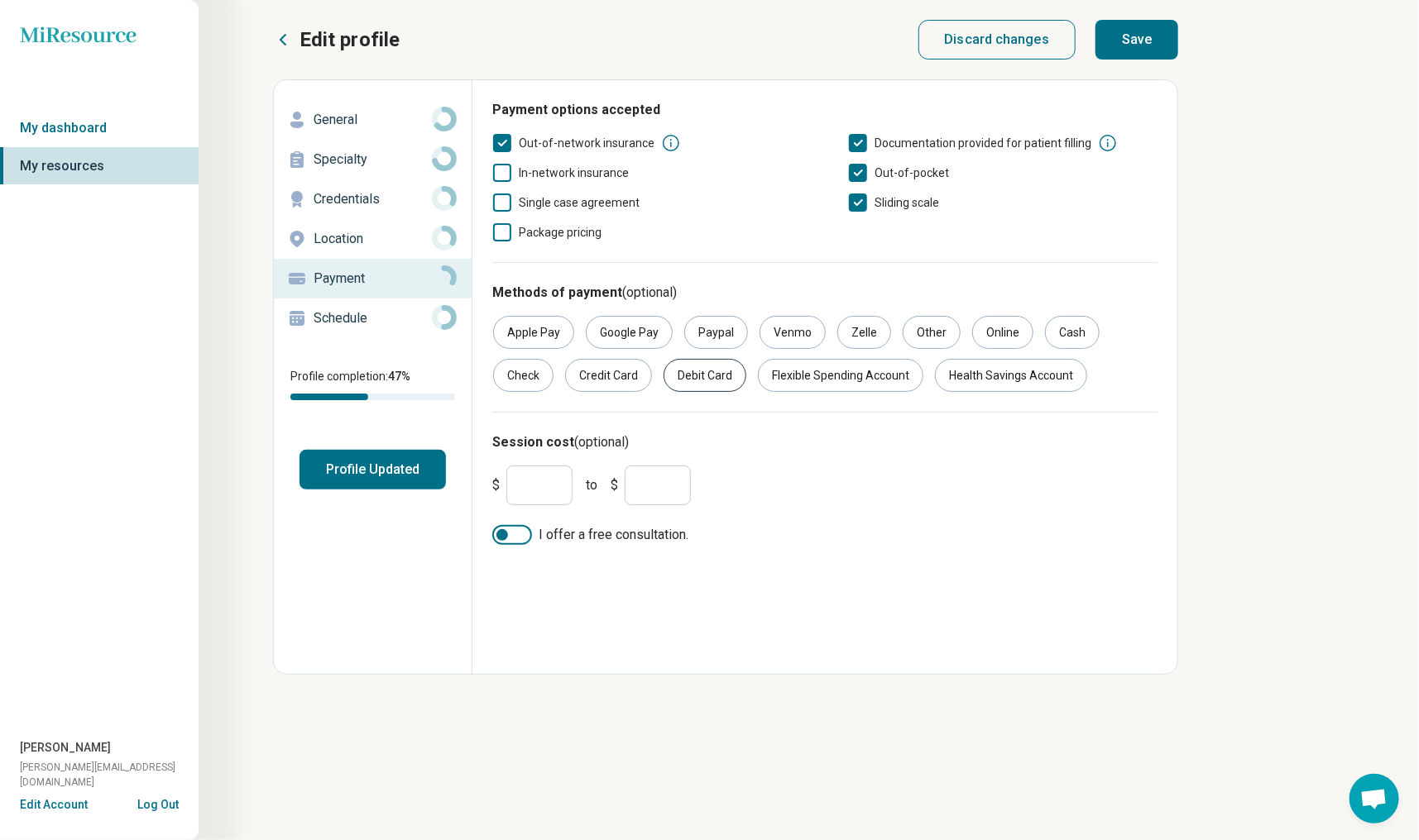
click at [663, 376] on div "Debit Card" at bounding box center [704, 376] width 83 height 33
click at [758, 377] on div "Flexible Spending Account" at bounding box center [840, 376] width 165 height 33
click at [935, 373] on div "Health Savings Account" at bounding box center [1011, 376] width 152 height 33
click at [554, 359] on div "Check" at bounding box center [523, 376] width 60 height 33
click at [1061, 337] on div "Cash" at bounding box center [1072, 332] width 55 height 33
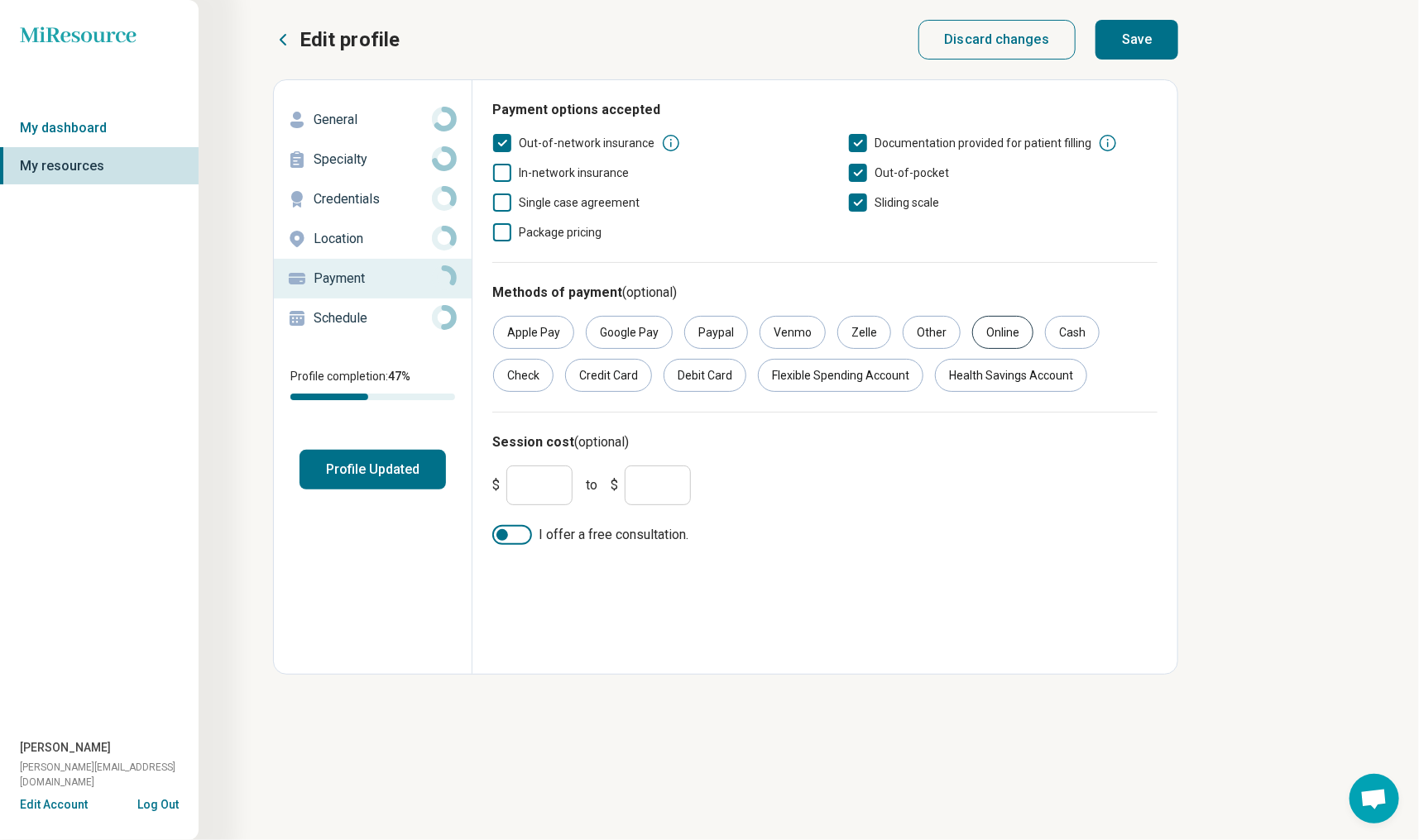
click at [981, 333] on div "Online" at bounding box center [1002, 332] width 61 height 33
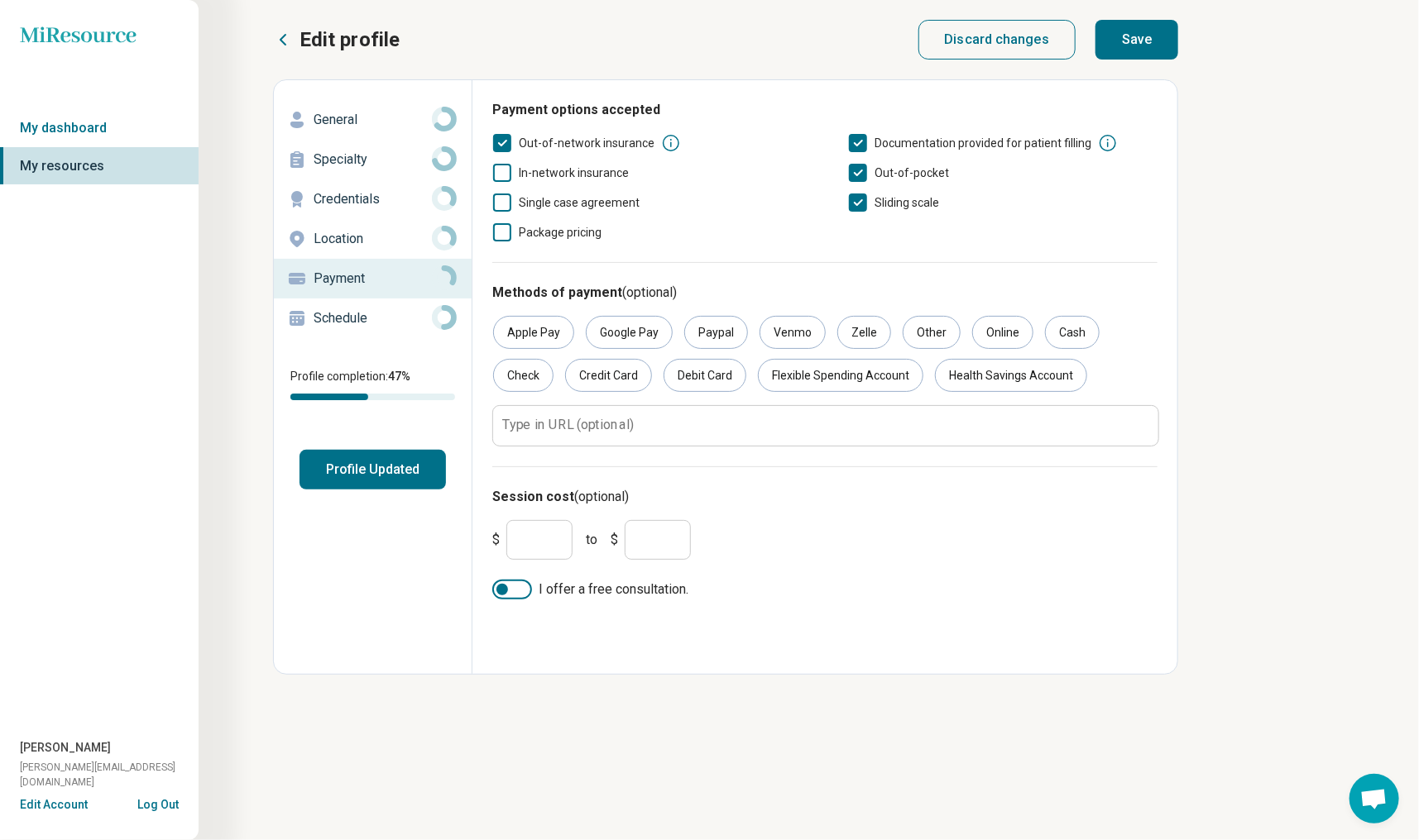
click at [519, 588] on div at bounding box center [512, 590] width 40 height 20
click at [530, 531] on input "*" at bounding box center [539, 540] width 67 height 40
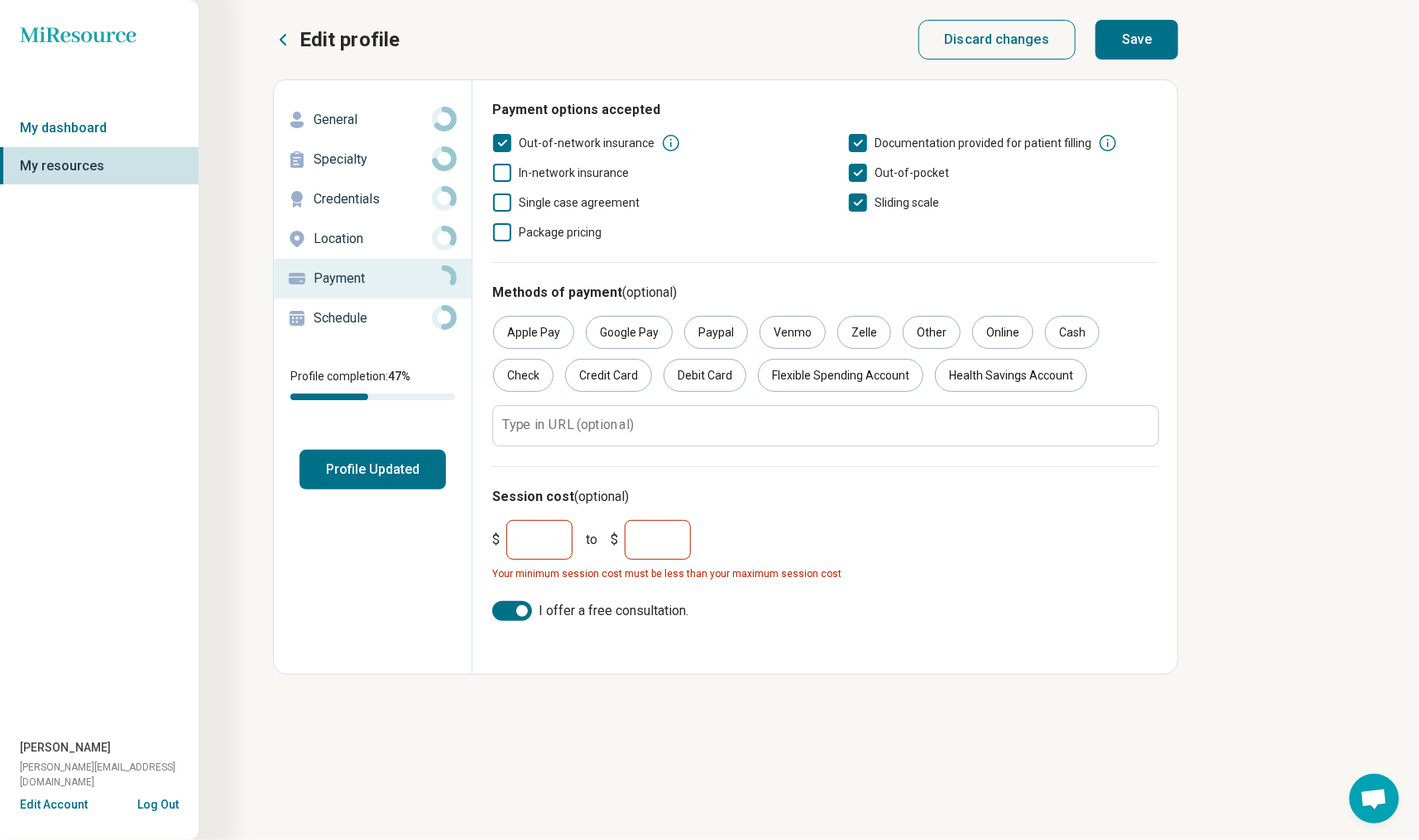
type input "**"
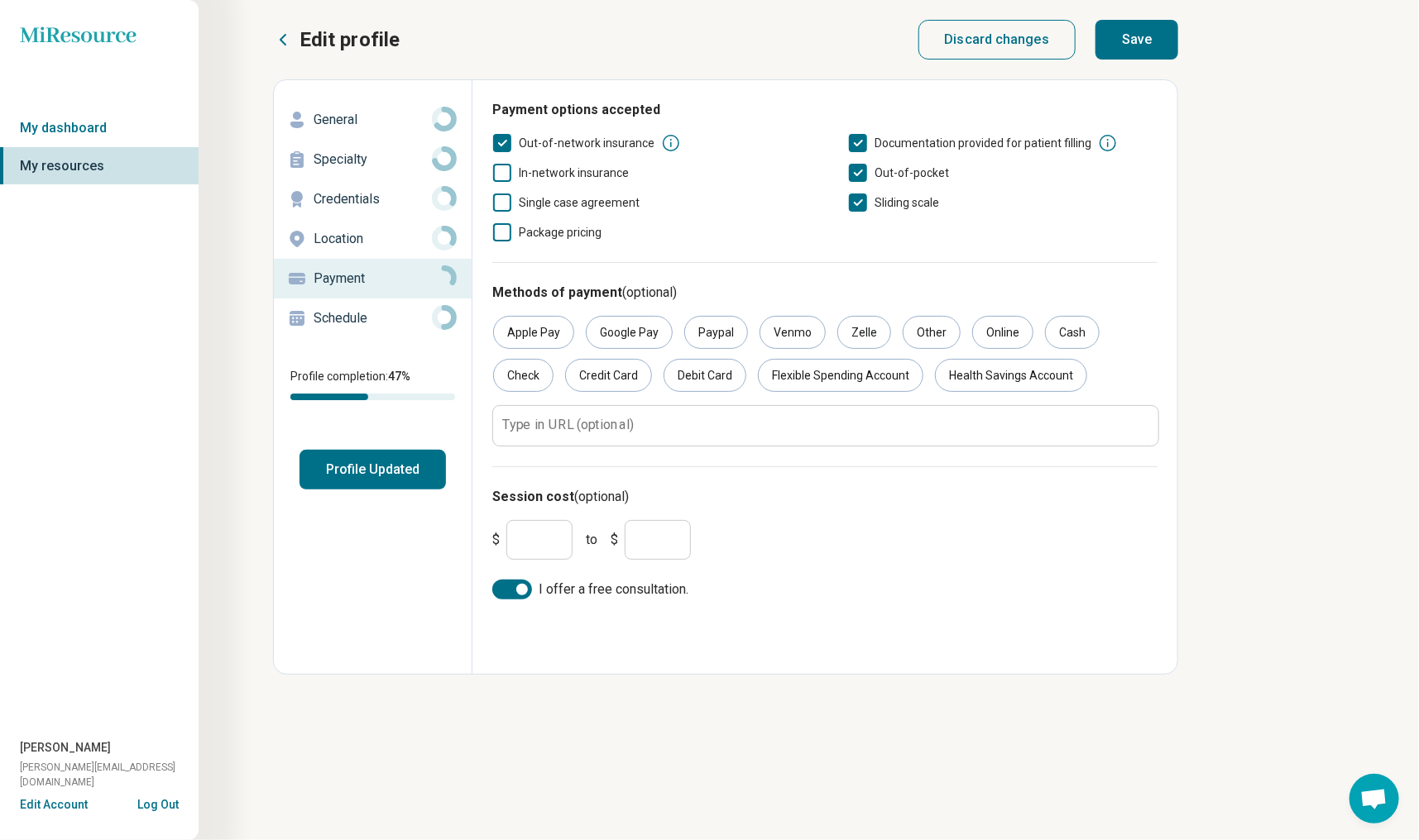
type input "***"
click at [1172, 41] on button "Save" at bounding box center [1136, 40] width 83 height 40
click at [353, 324] on p "Schedule" at bounding box center [373, 318] width 119 height 20
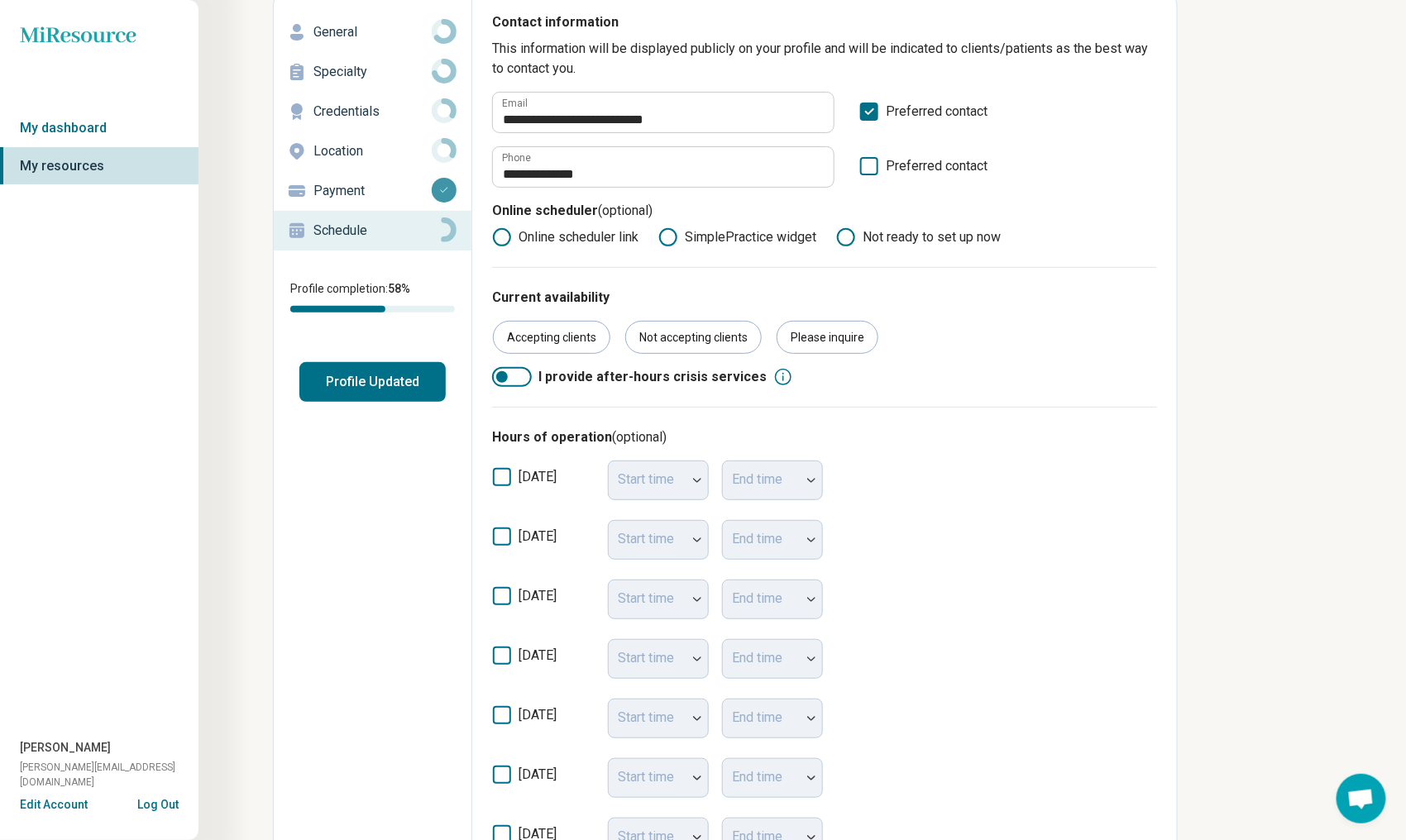
scroll to position [248, 0]
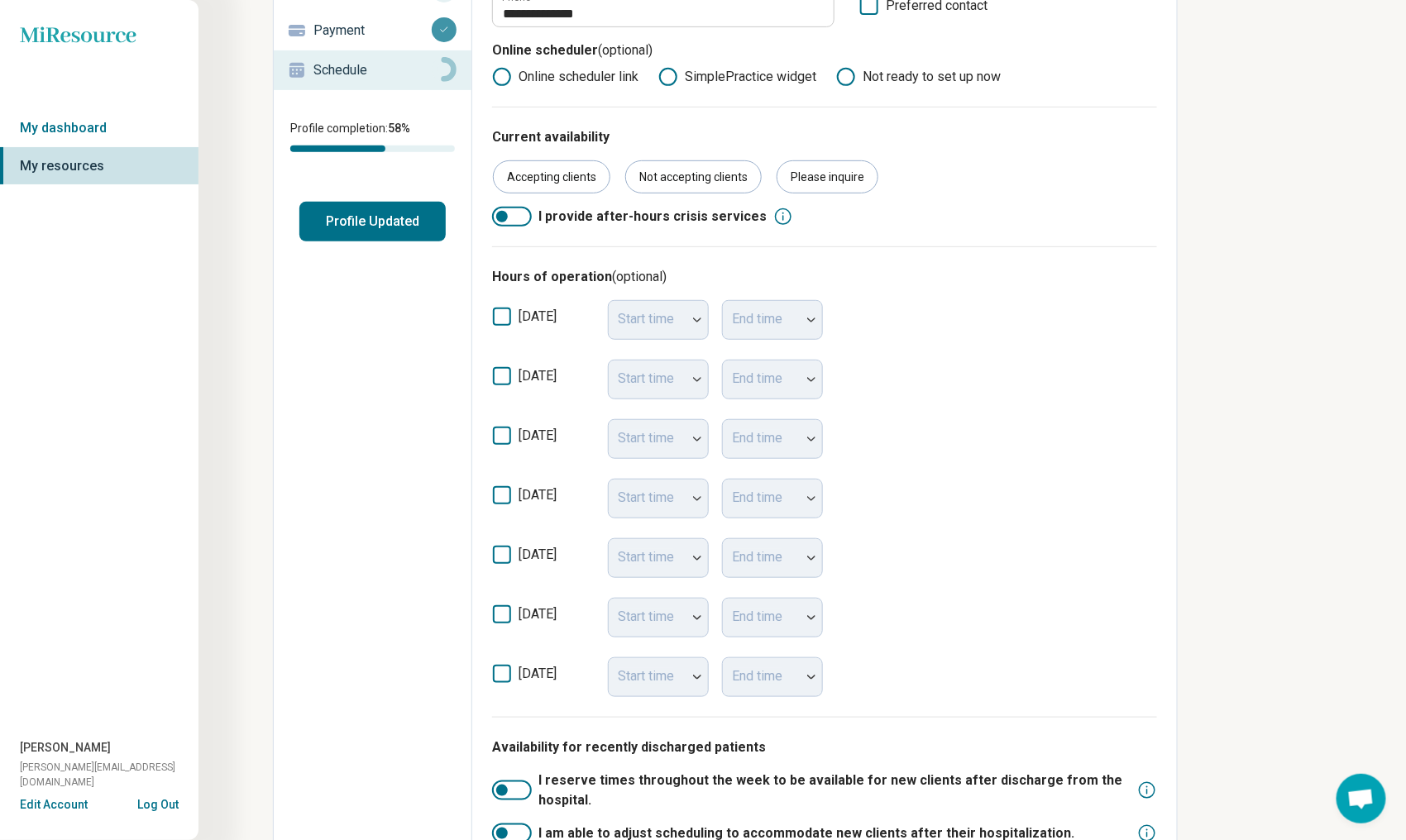
click at [504, 375] on icon at bounding box center [502, 377] width 18 height 18
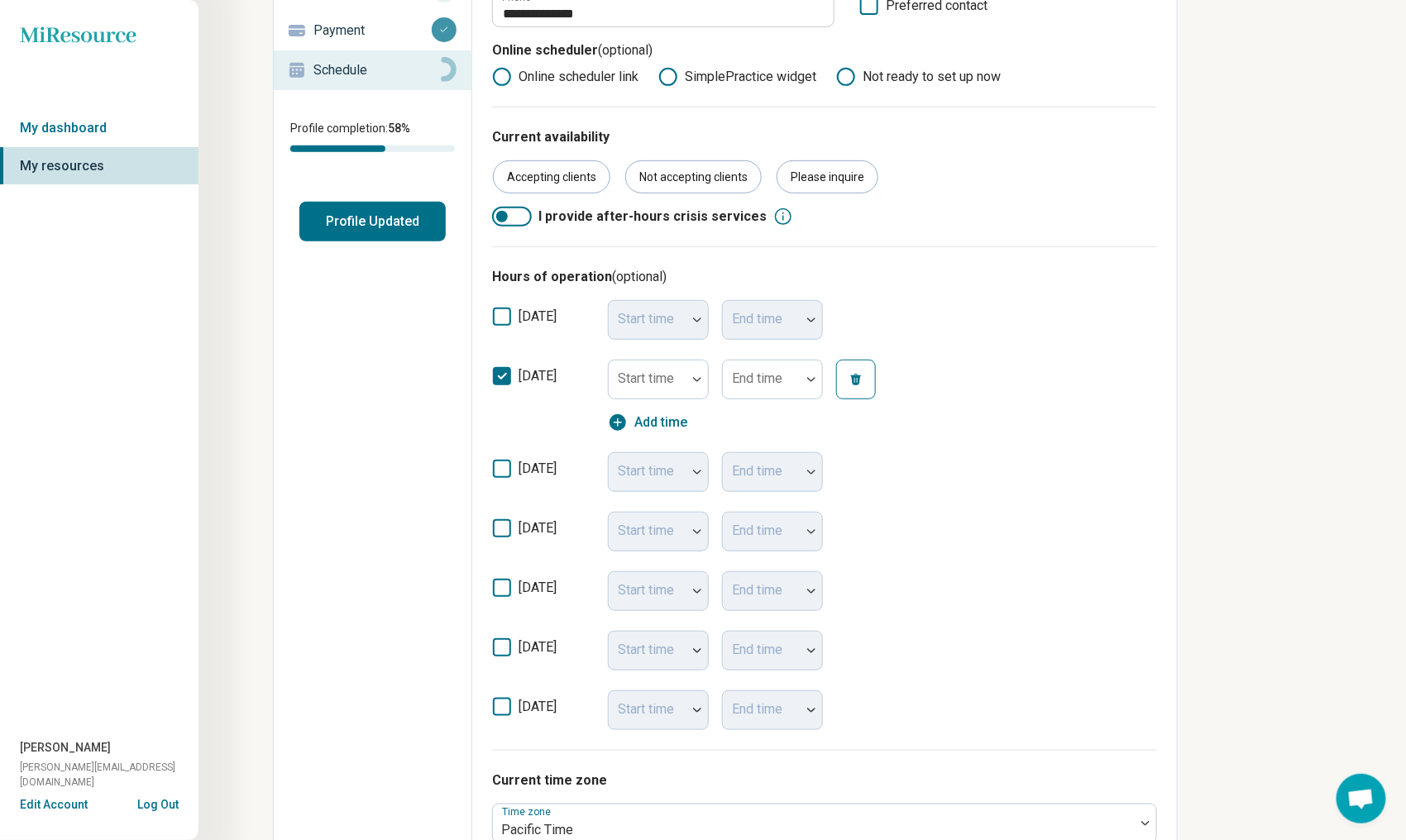
click at [504, 376] on icon at bounding box center [502, 377] width 18 height 18
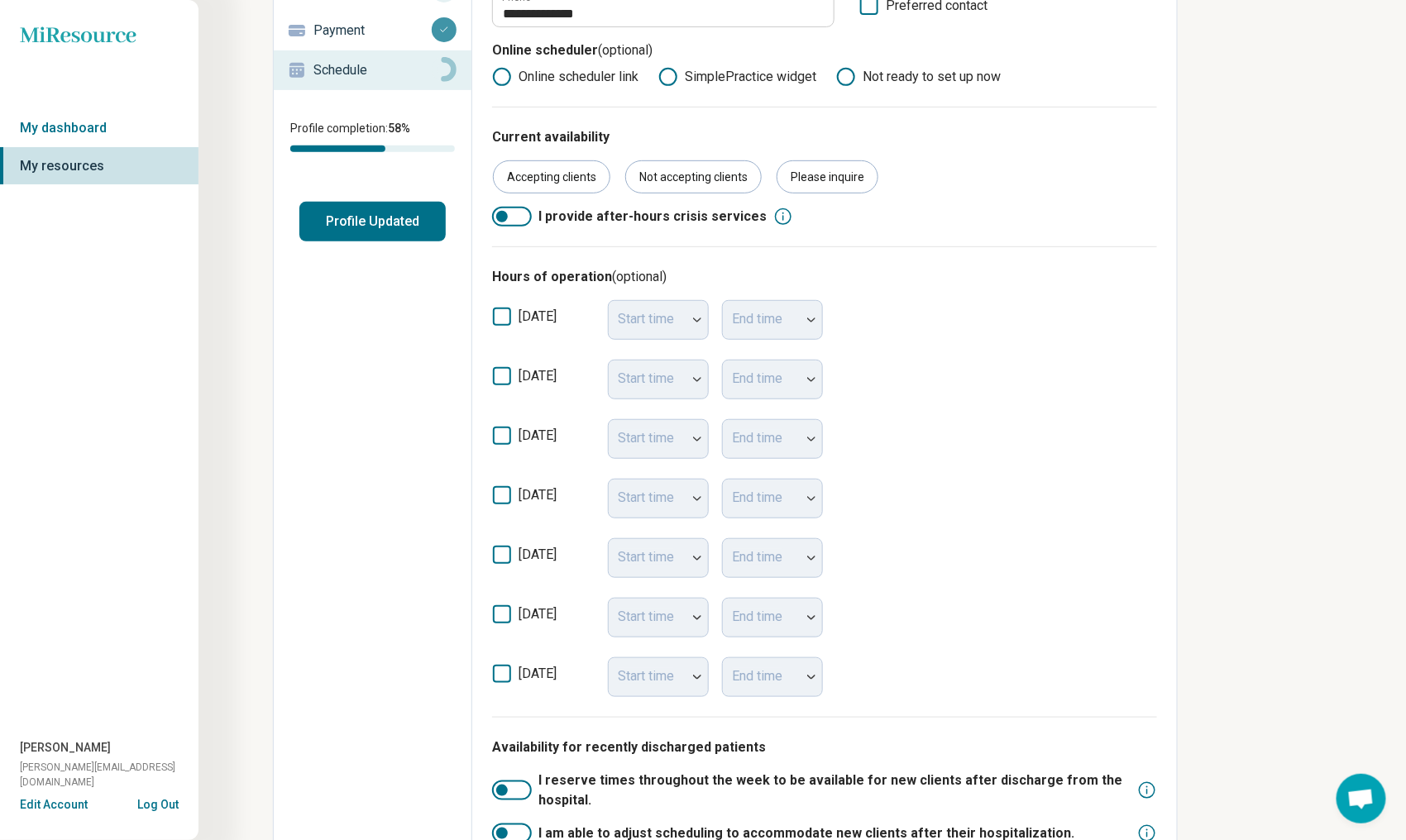
click at [499, 437] on icon at bounding box center [502, 436] width 18 height 18
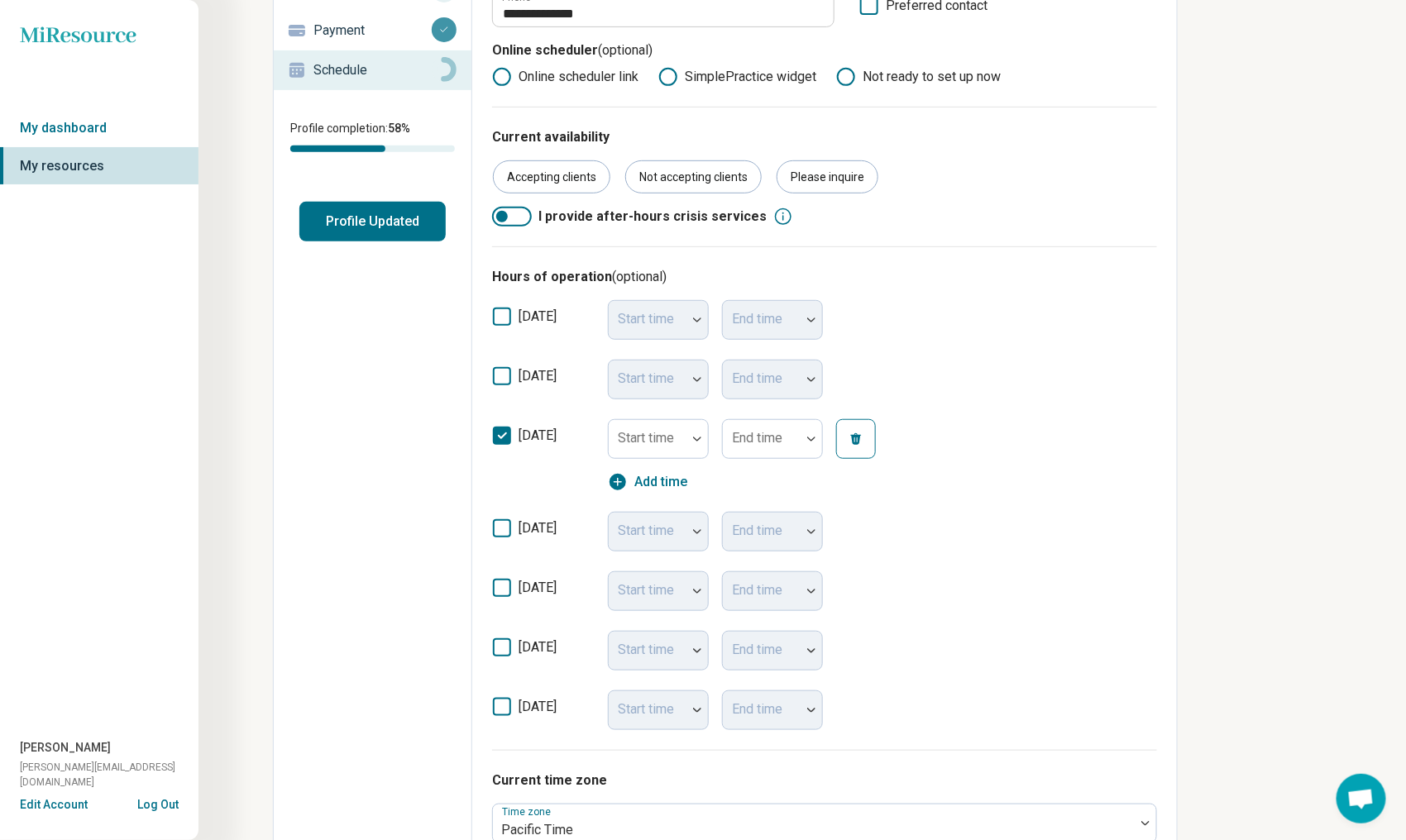
click at [501, 519] on icon at bounding box center [502, 528] width 18 height 18
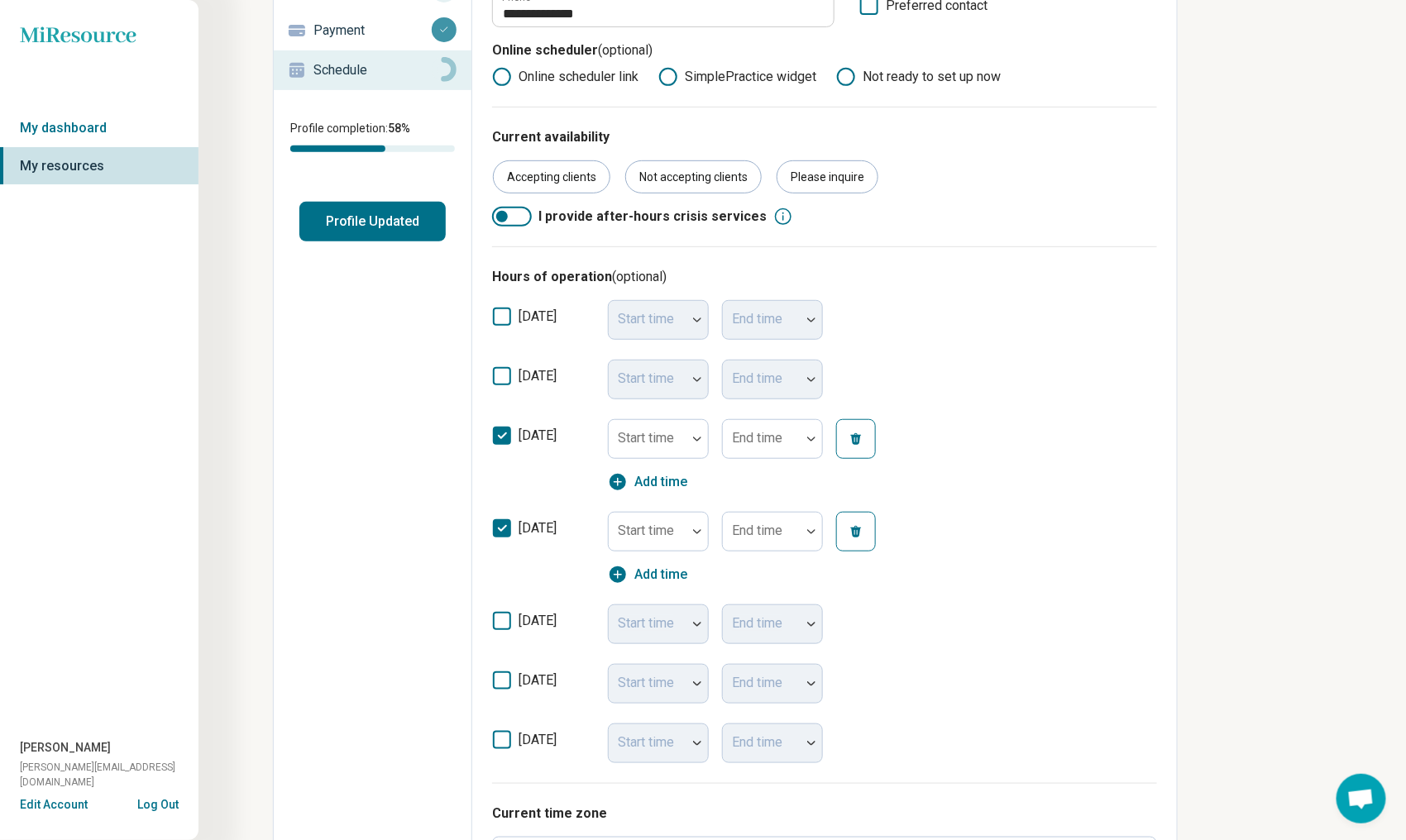
click at [498, 621] on icon at bounding box center [502, 621] width 18 height 18
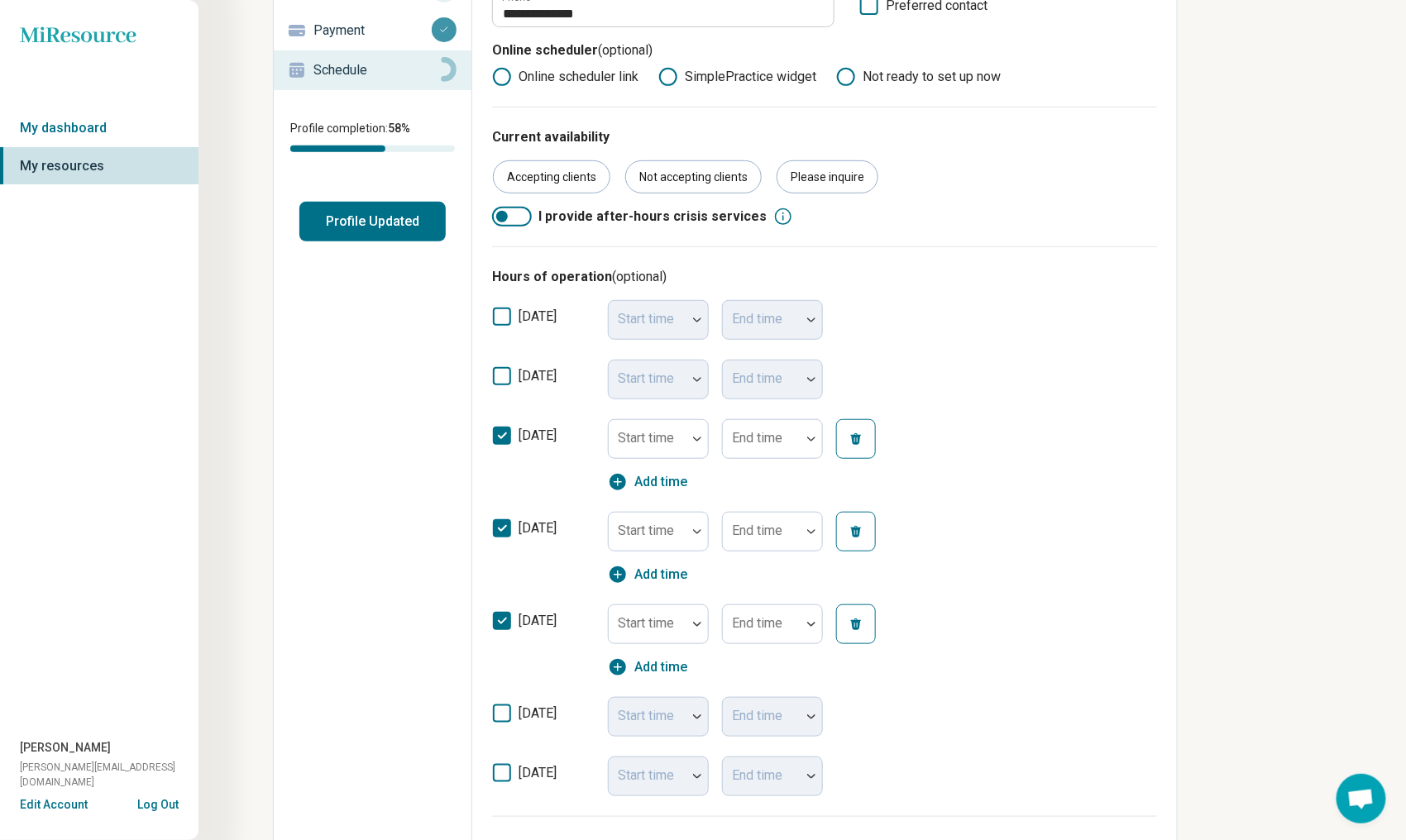
click at [500, 709] on icon at bounding box center [502, 714] width 18 height 18
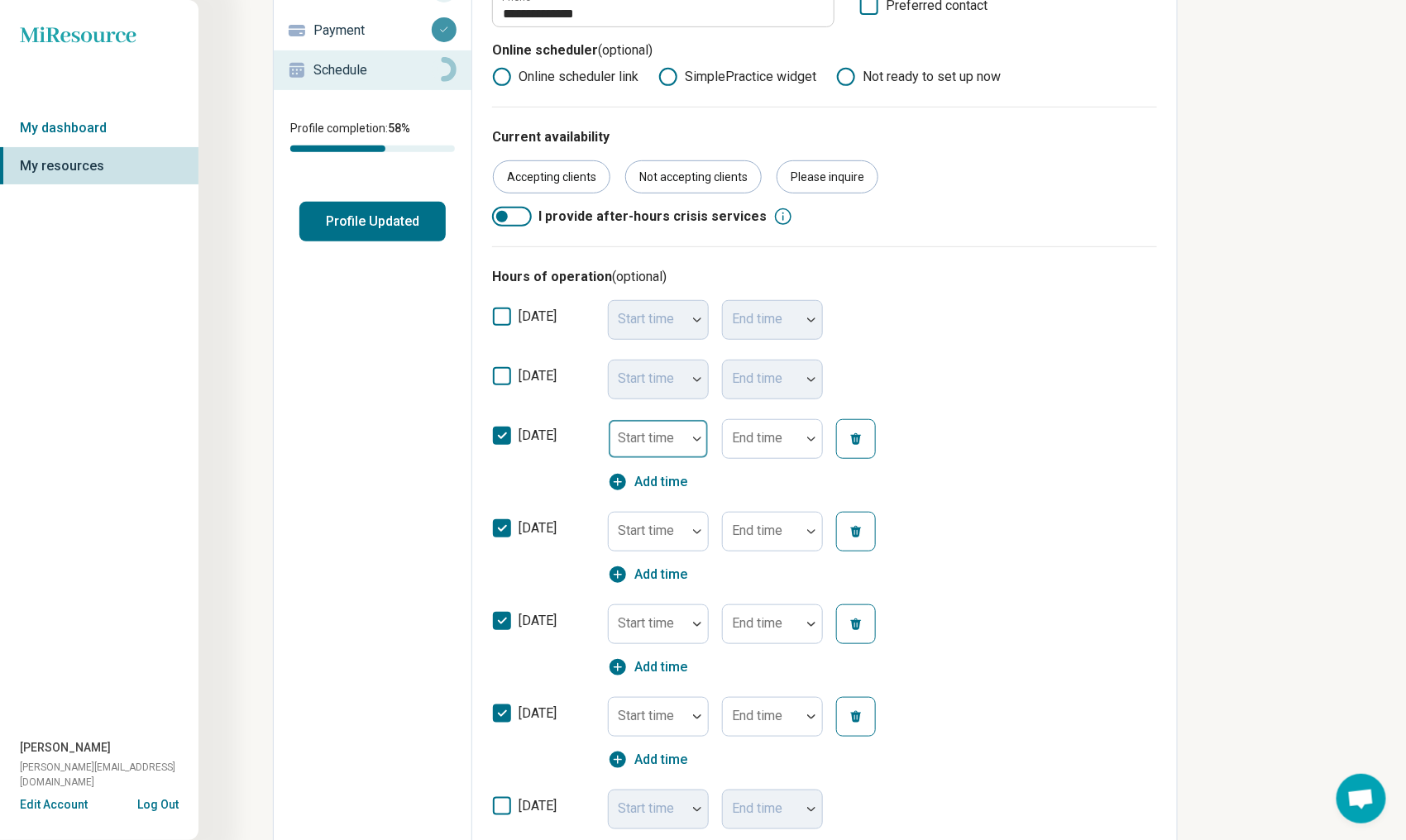
click at [697, 442] on div at bounding box center [698, 440] width 22 height 38
click at [668, 660] on div "12:00 pm" at bounding box center [645, 669] width 54 height 20
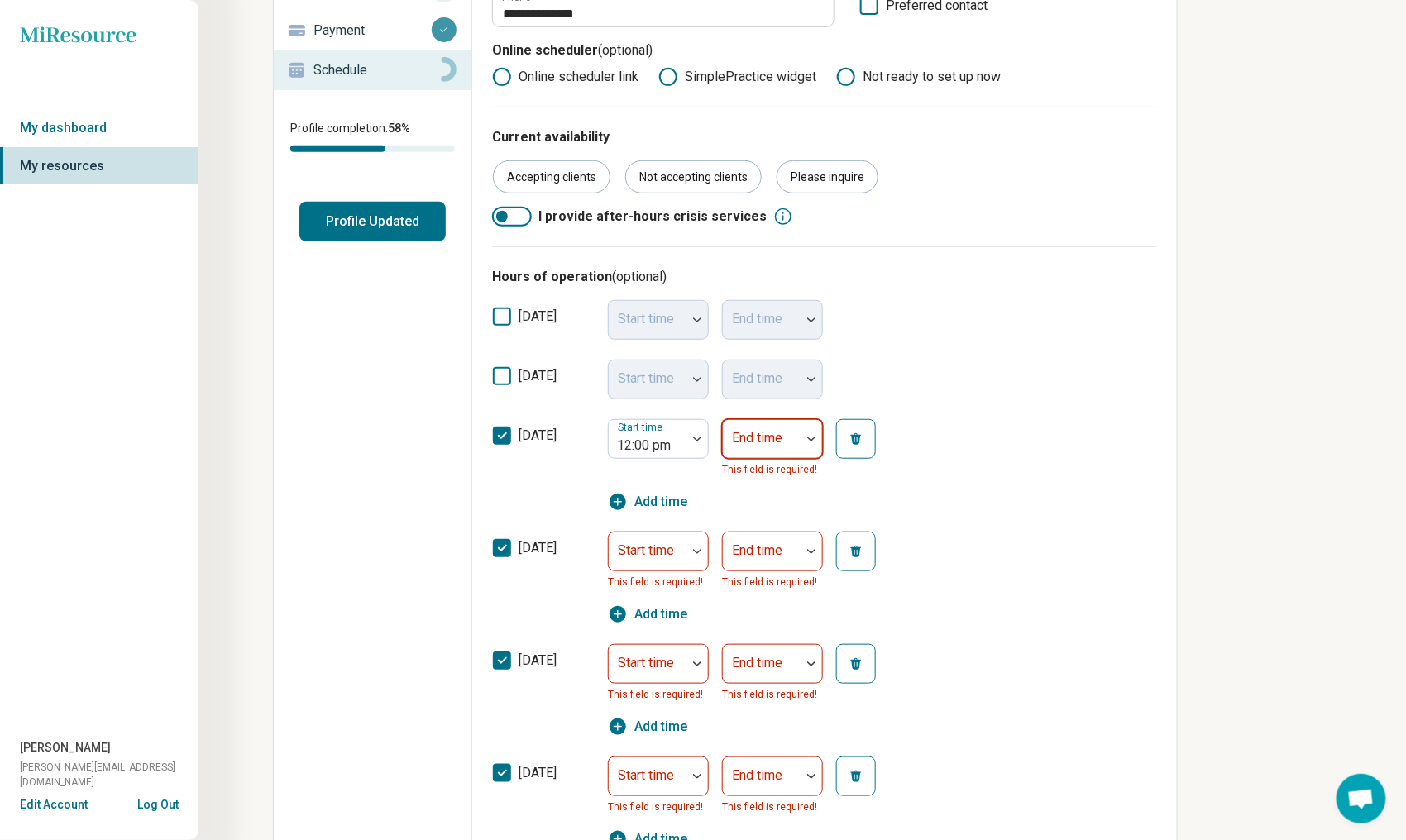
click at [811, 440] on img at bounding box center [811, 439] width 8 height 5
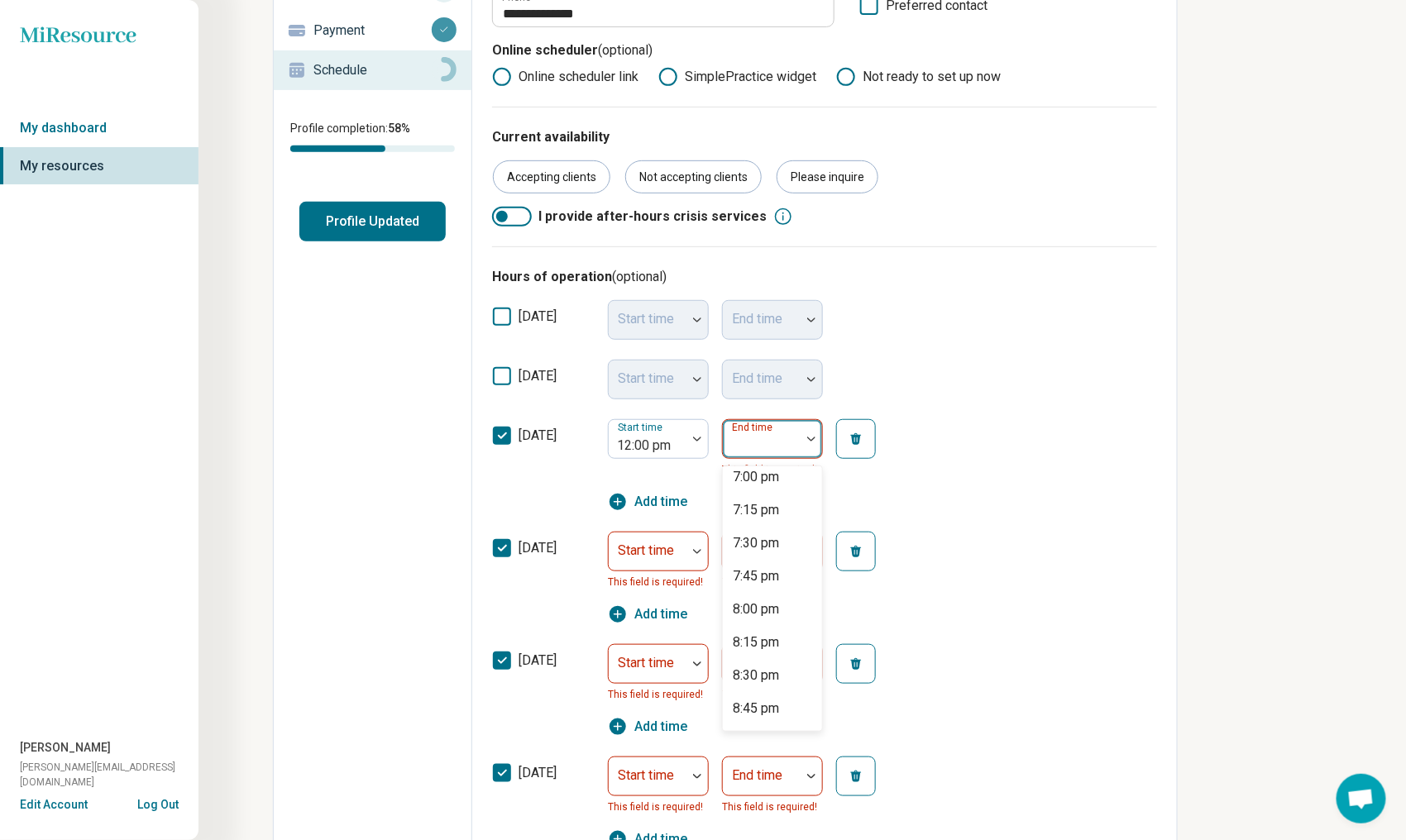
scroll to position [909, 0]
click at [749, 599] on div "8:00 pm" at bounding box center [755, 602] width 47 height 20
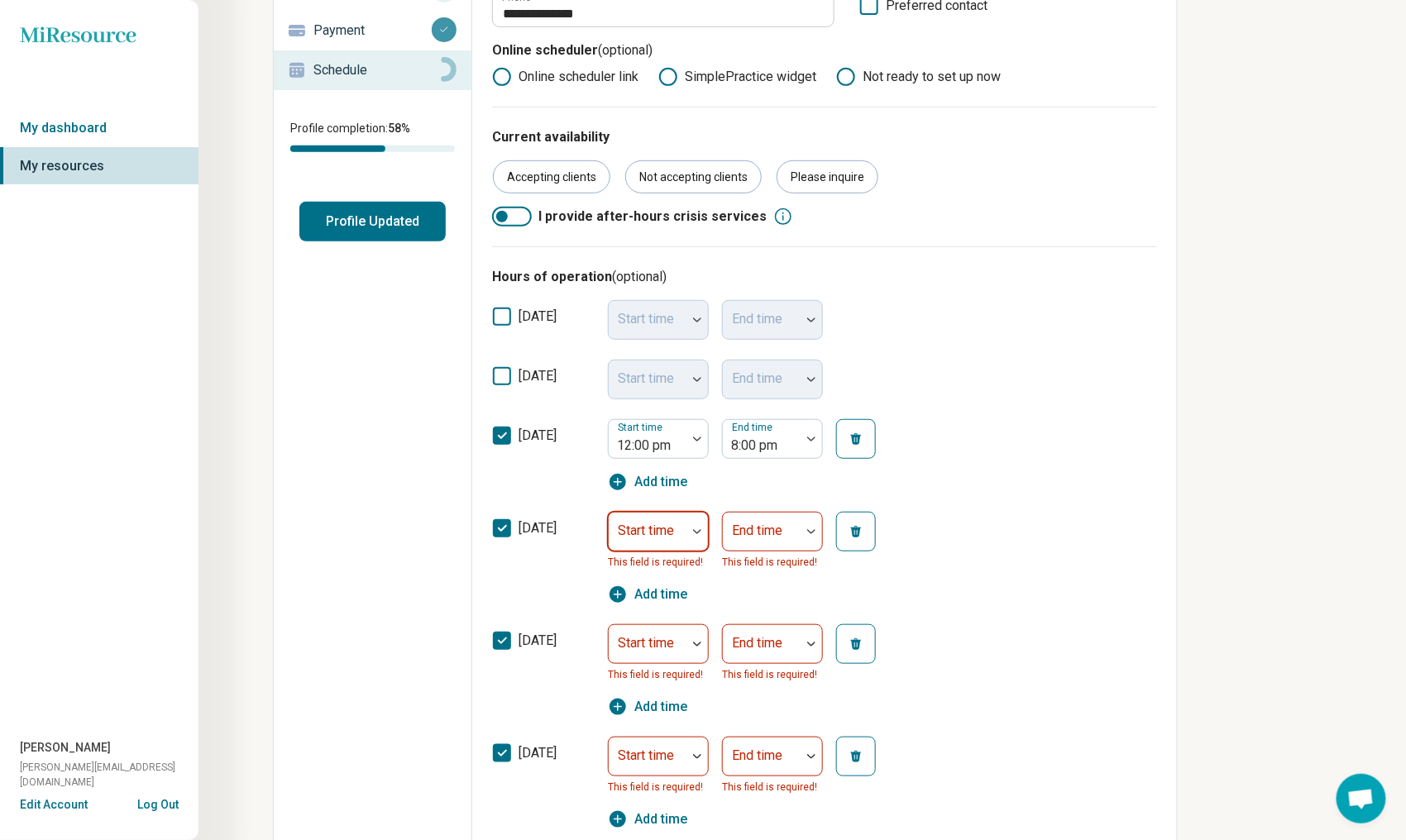
click at [660, 530] on div "Start time" at bounding box center [658, 532] width 101 height 40
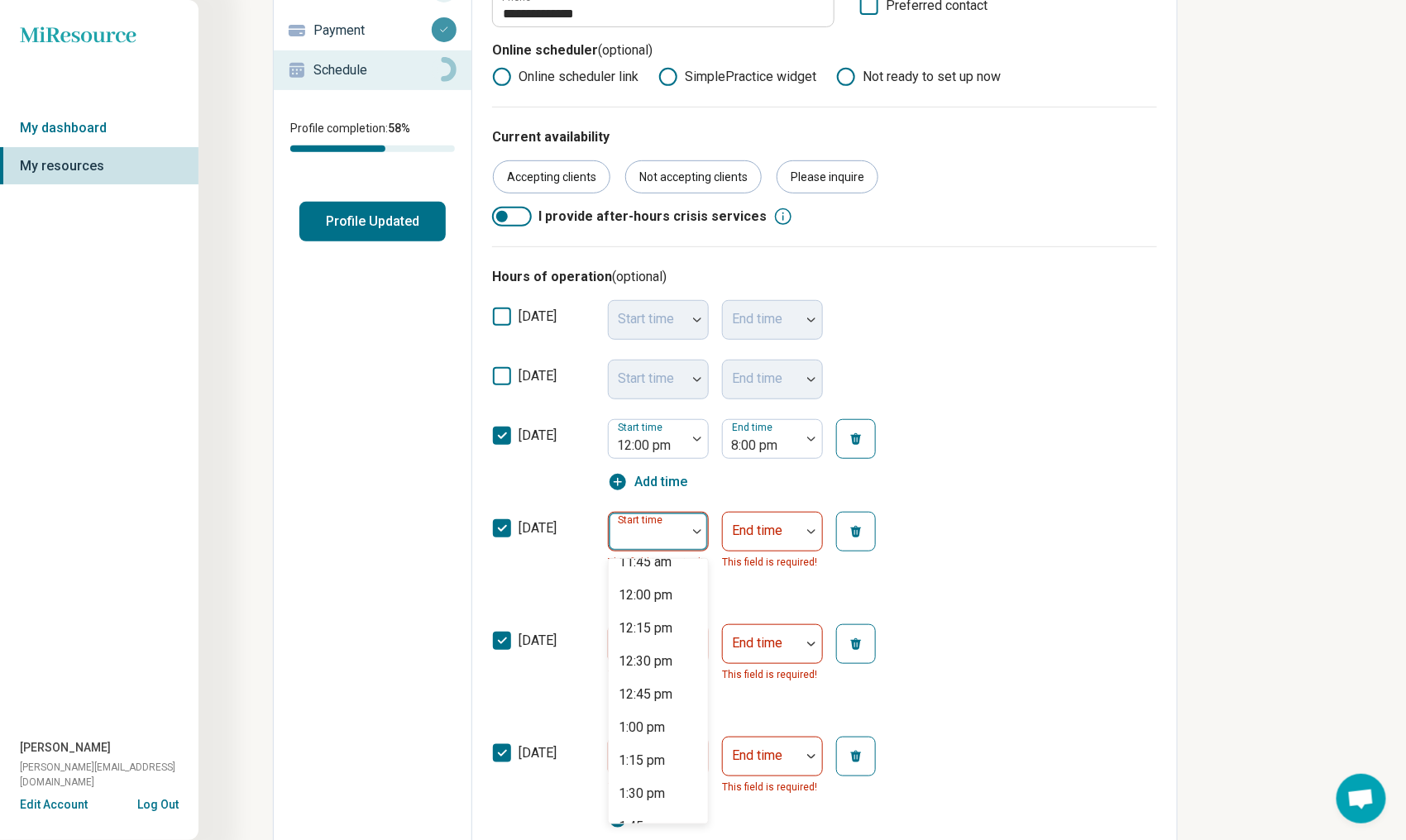
scroll to position [1820, 0]
click at [651, 612] on div "2:00 pm" at bounding box center [641, 612] width 47 height 20
click at [651, 534] on div at bounding box center [648, 538] width 65 height 23
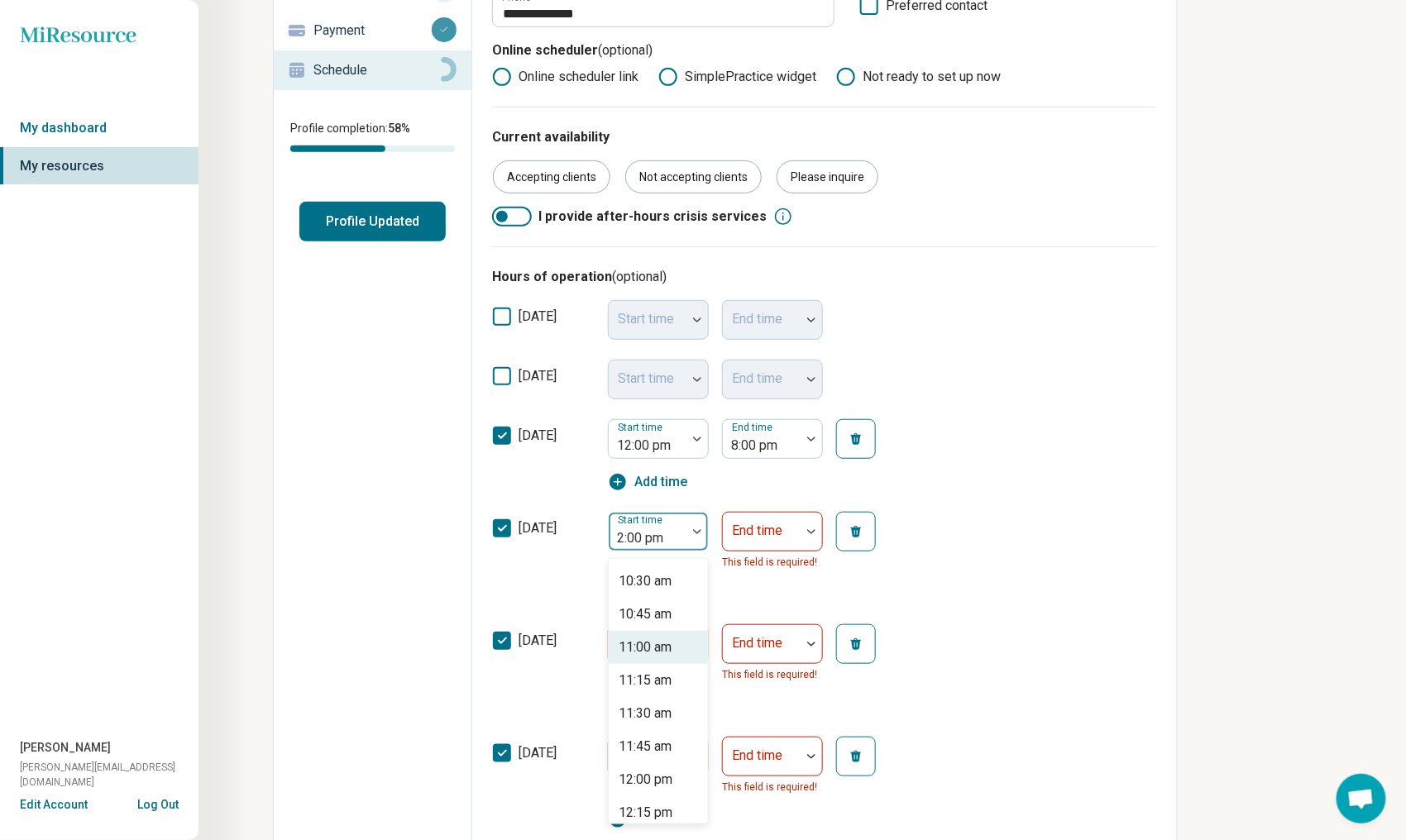
click at [646, 650] on div "11:00 am" at bounding box center [645, 648] width 53 height 20
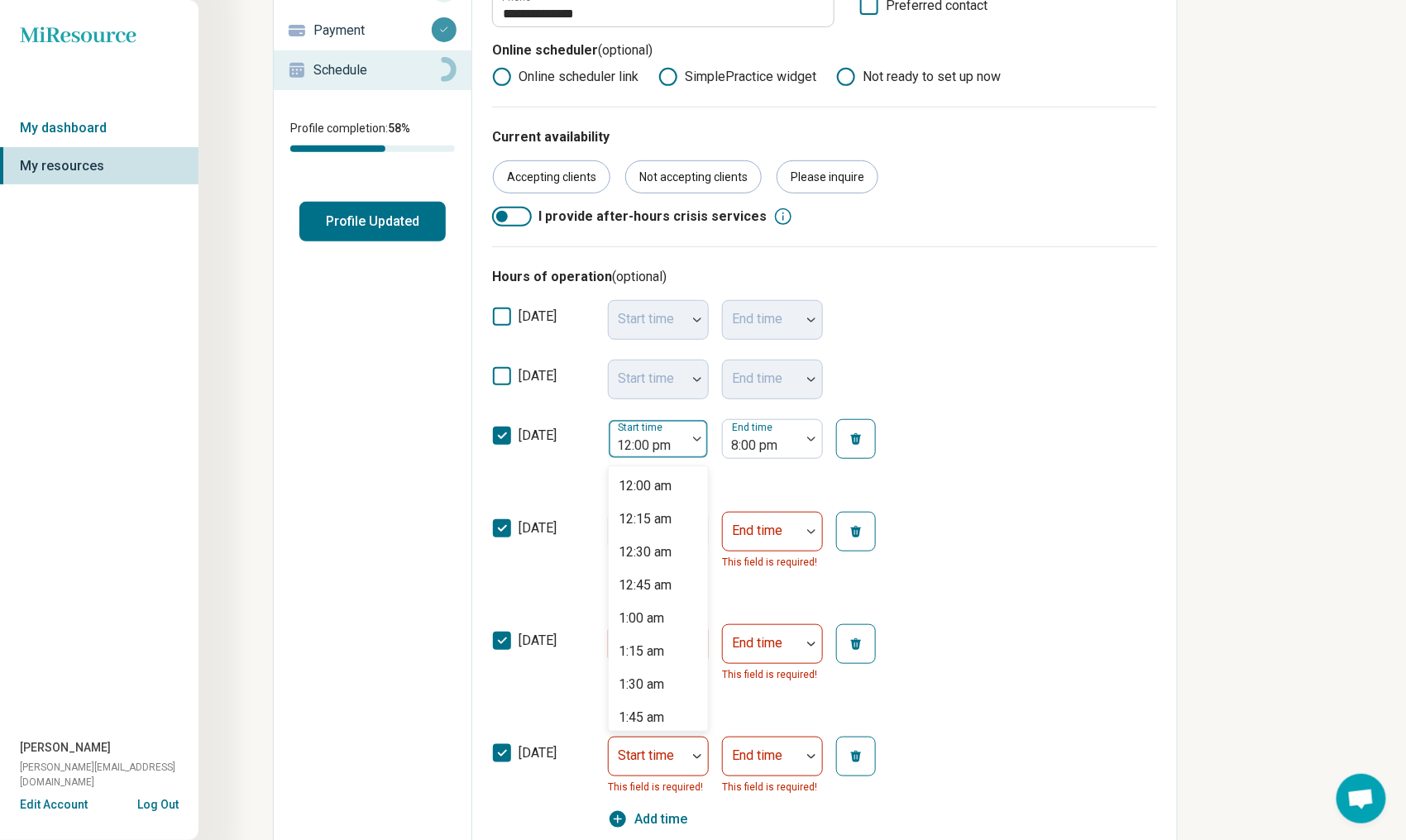
click at [682, 441] on div "12:00 pm" at bounding box center [647, 440] width 78 height 36
click at [651, 572] on div "11:00 am" at bounding box center [645, 572] width 53 height 20
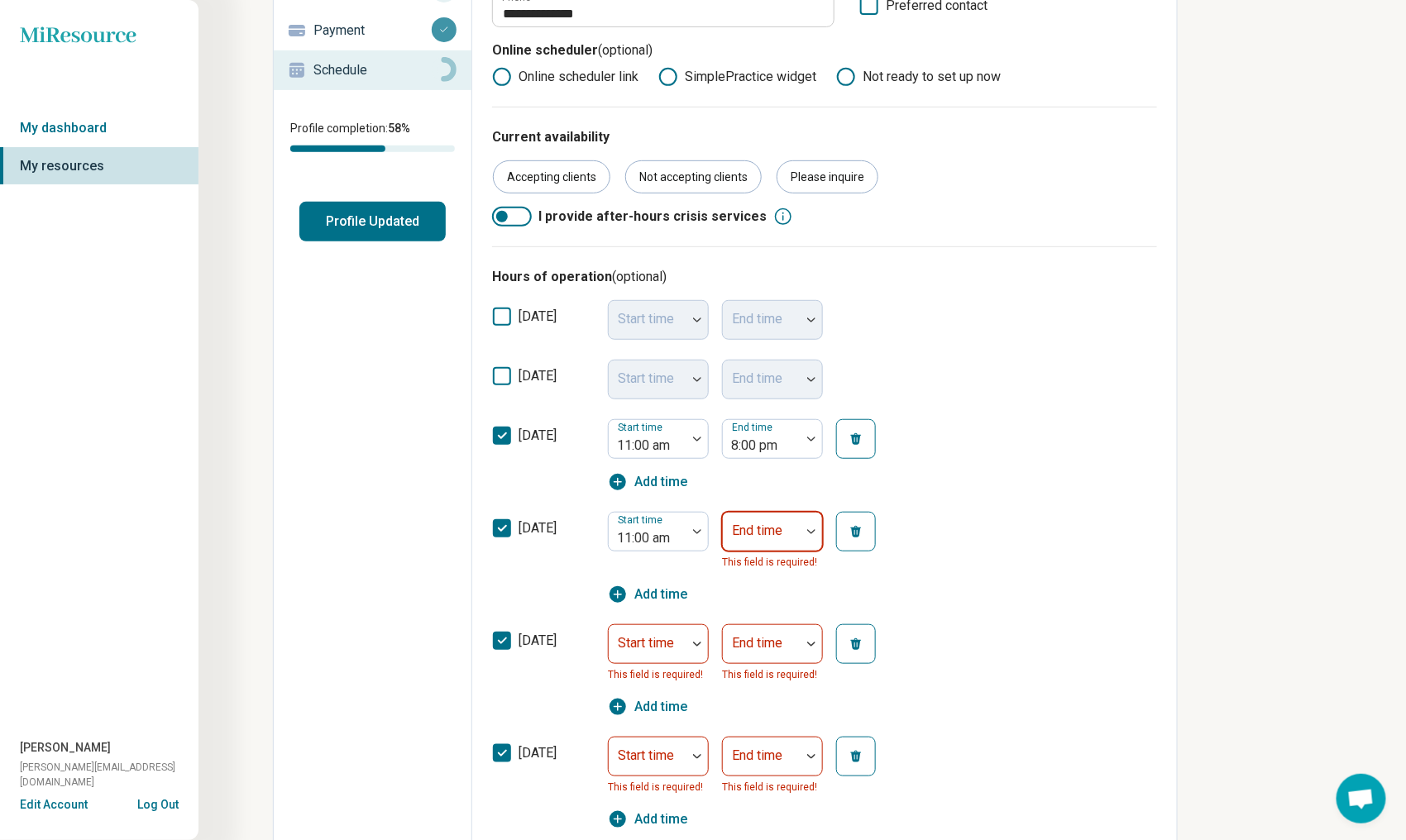
click at [758, 524] on label "End time" at bounding box center [756, 530] width 50 height 16
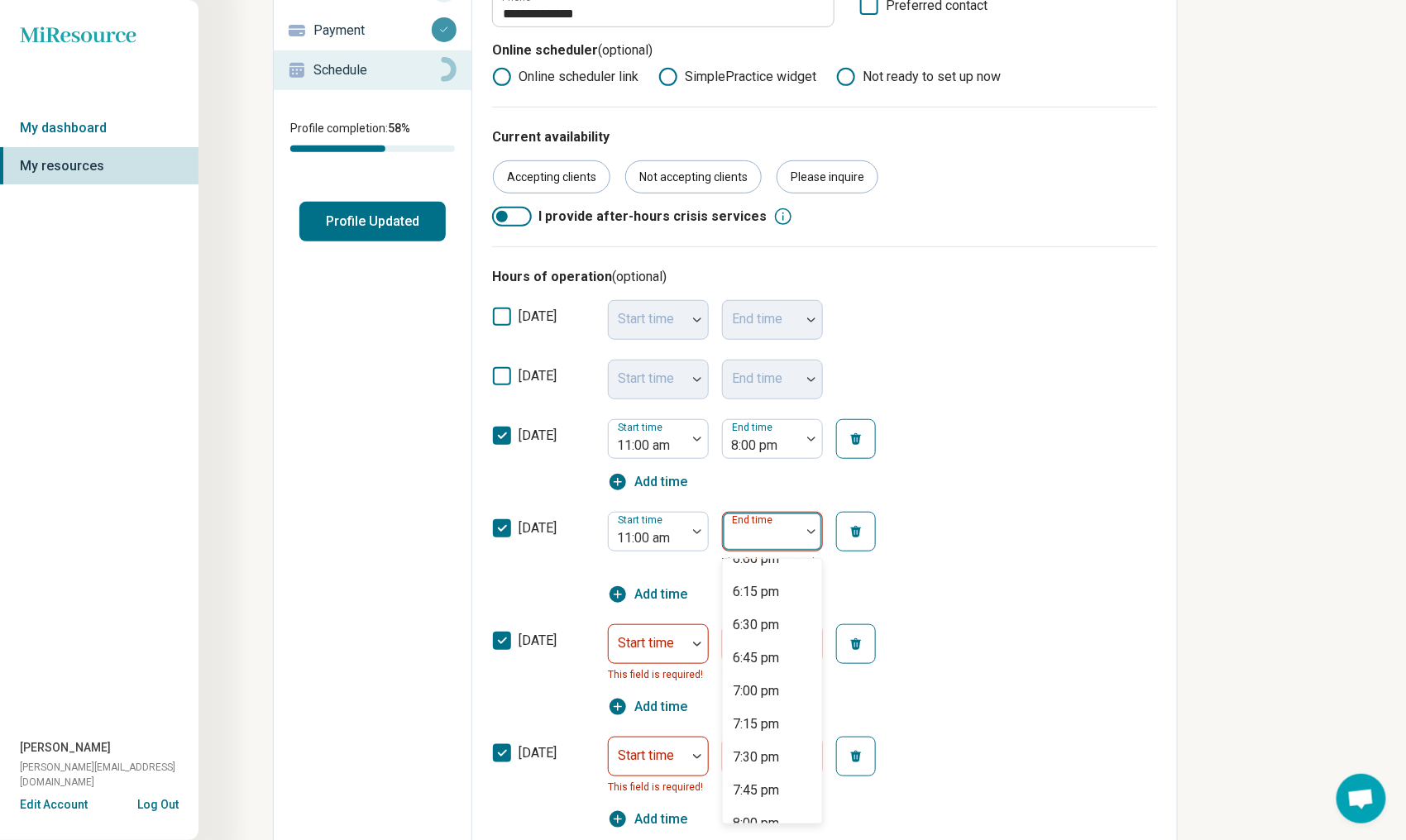
scroll to position [992, 0]
click at [755, 740] on div "8:00 pm" at bounding box center [755, 744] width 47 height 20
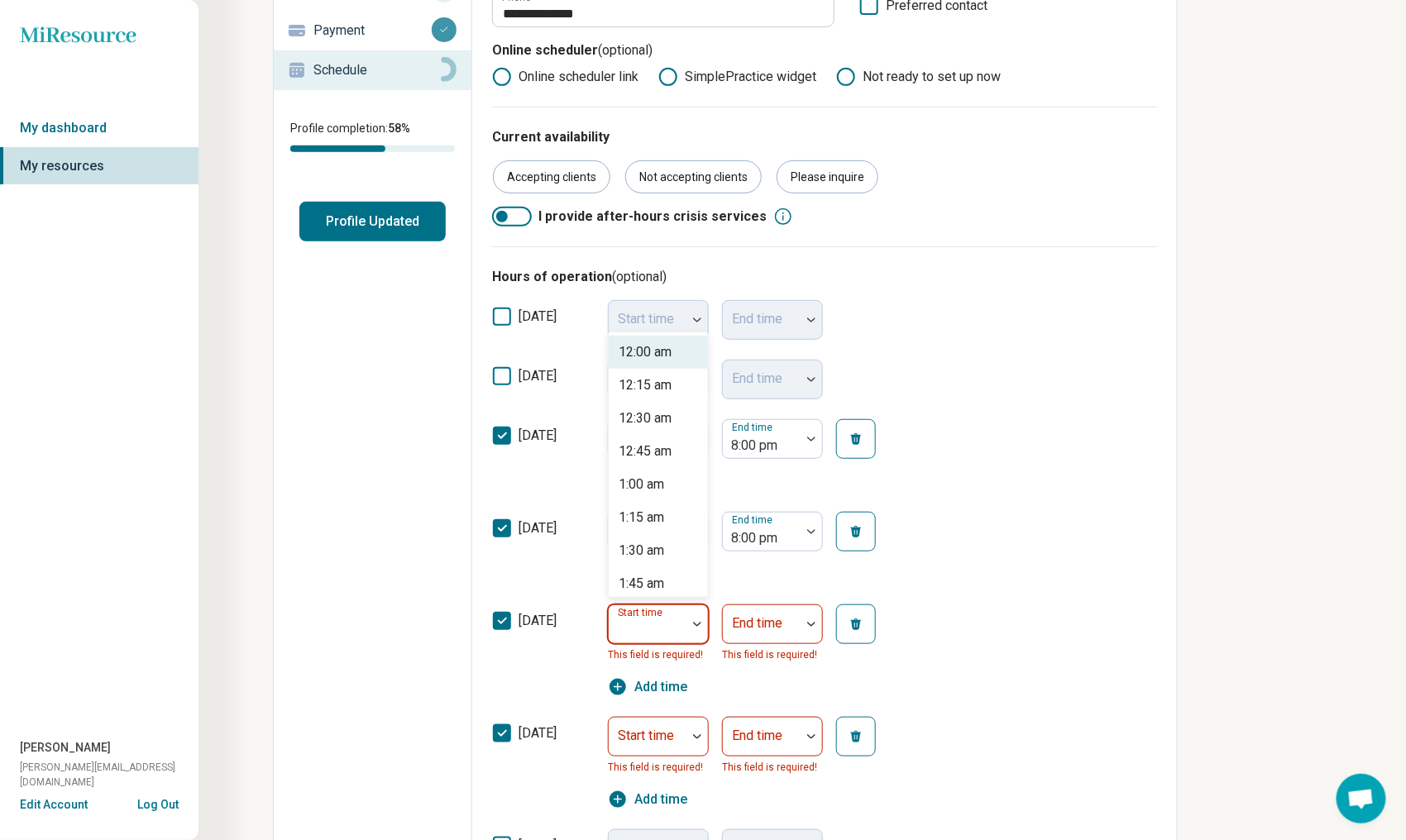
click at [646, 628] on div "Start time" at bounding box center [658, 625] width 101 height 40
click at [651, 422] on div "8:00 am" at bounding box center [641, 419] width 46 height 20
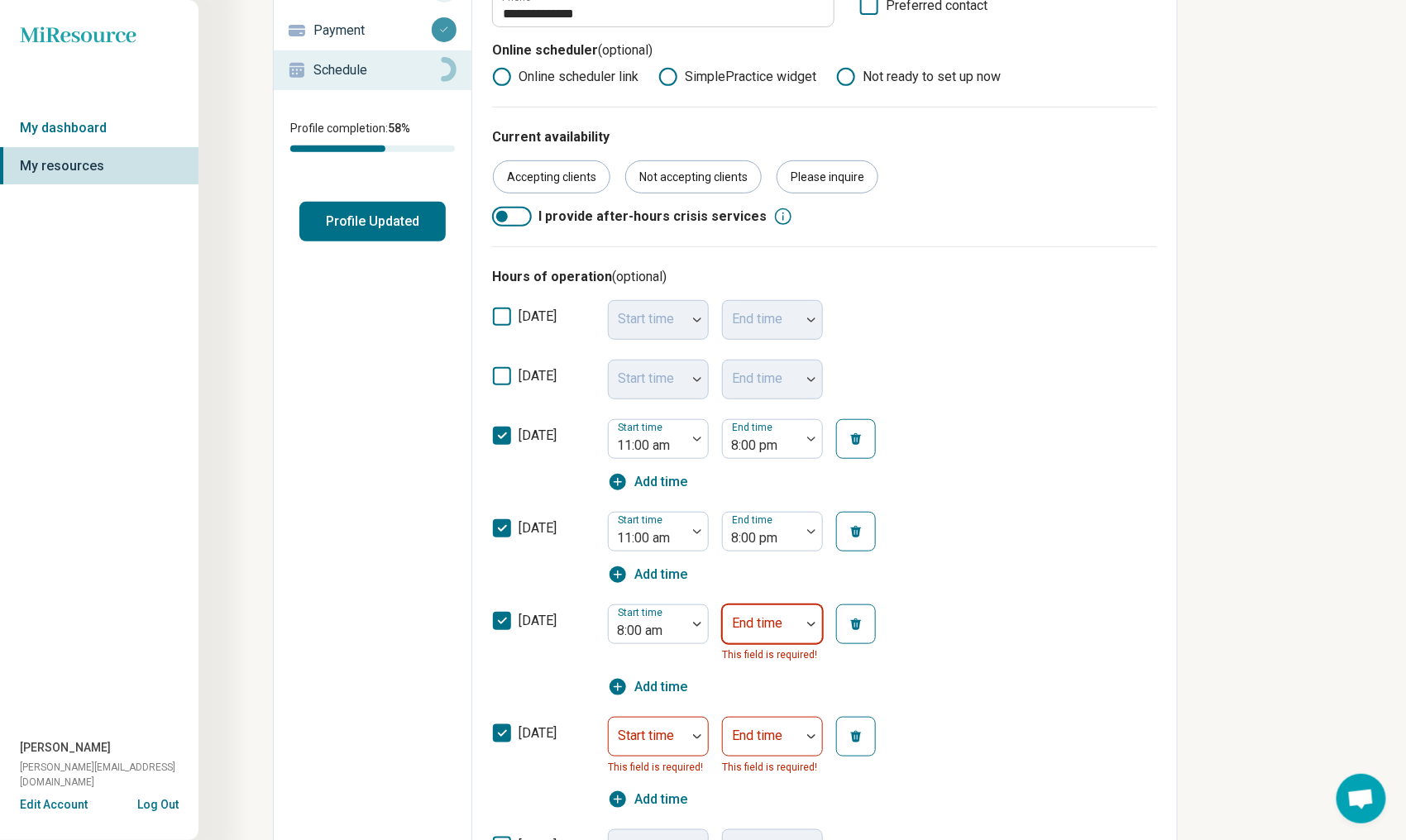
click at [761, 625] on div "End time" at bounding box center [773, 625] width 101 height 40
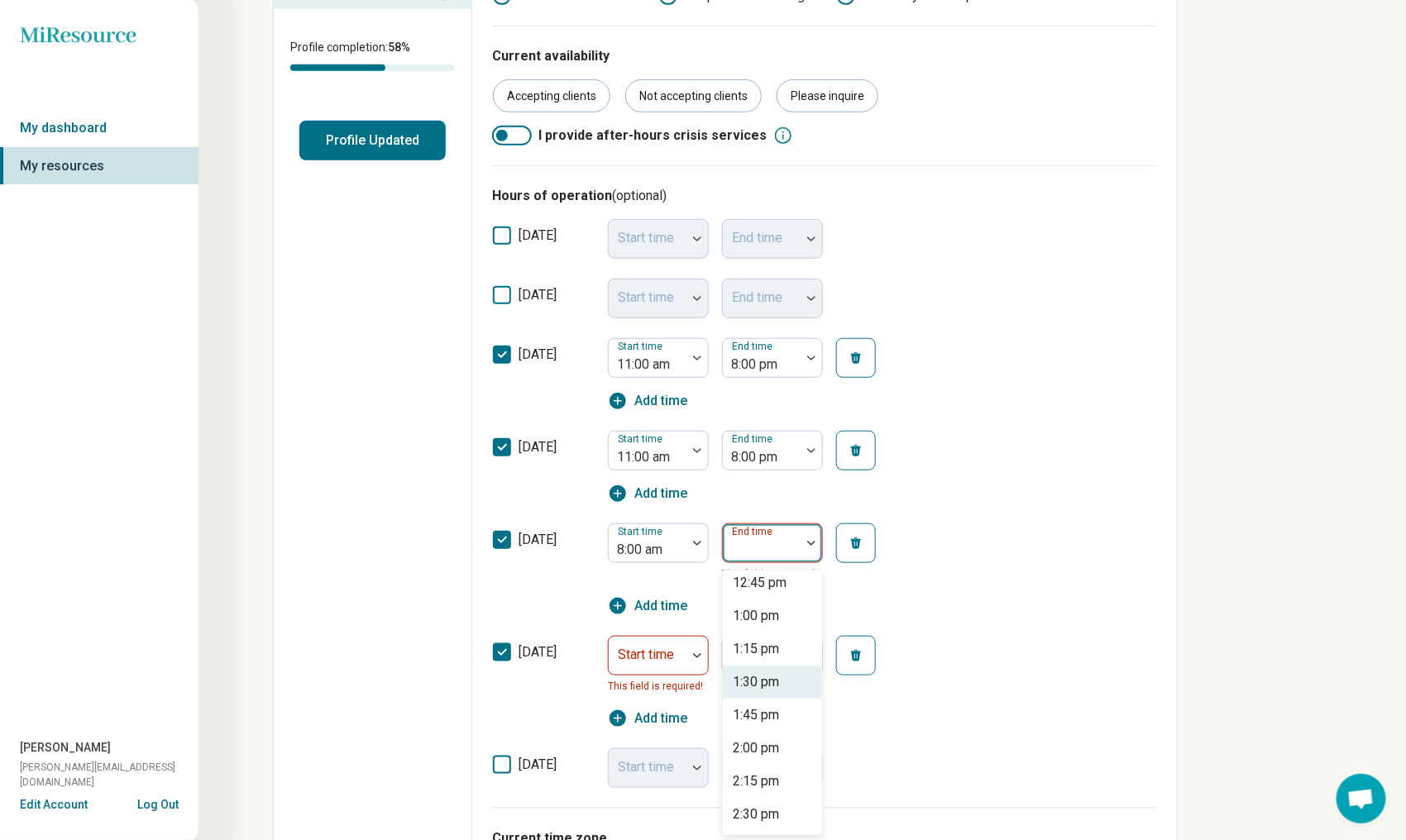
scroll to position [661, 0]
click at [759, 692] on div "2:00 pm" at bounding box center [755, 690] width 47 height 20
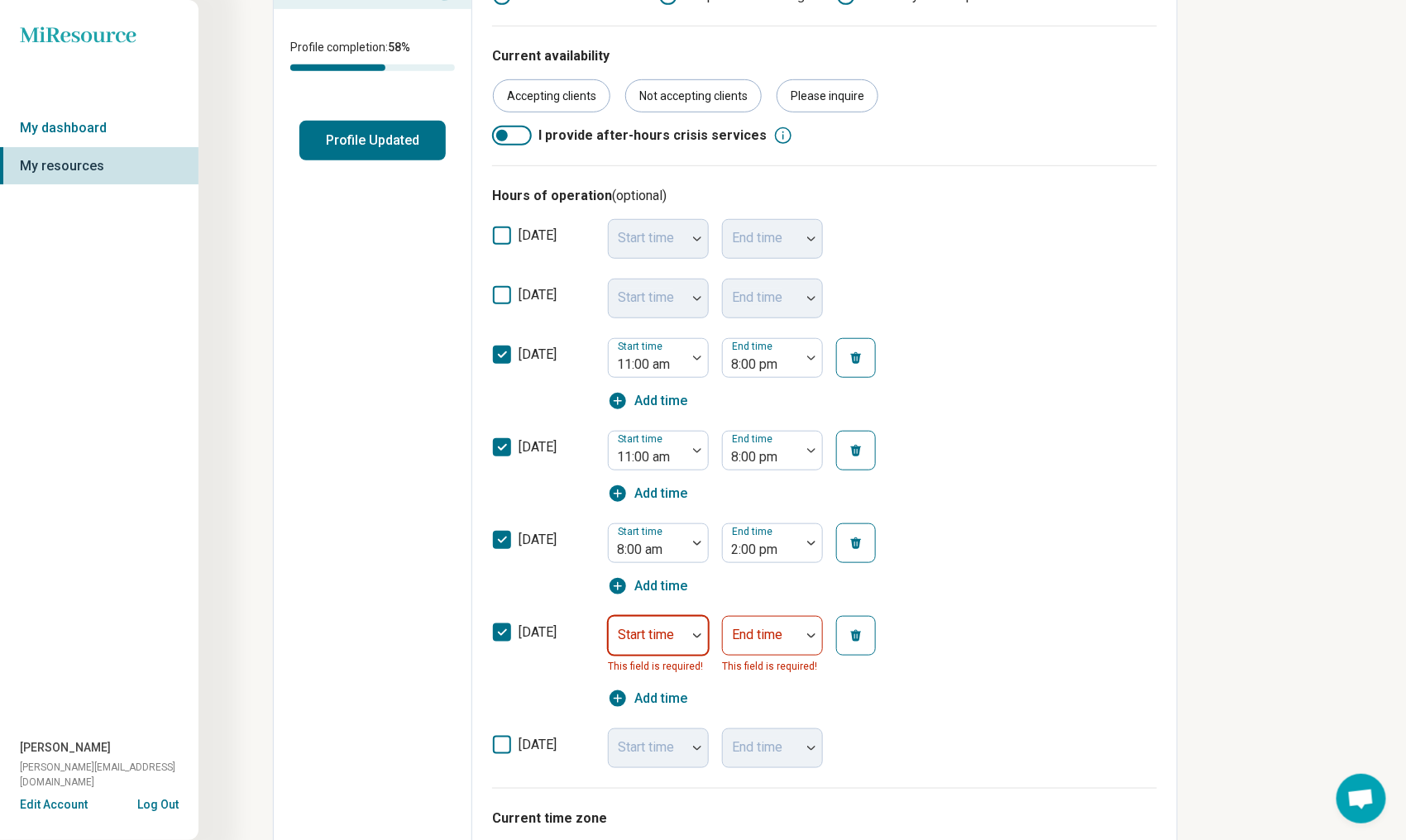
click at [661, 631] on div "Start time" at bounding box center [658, 636] width 101 height 40
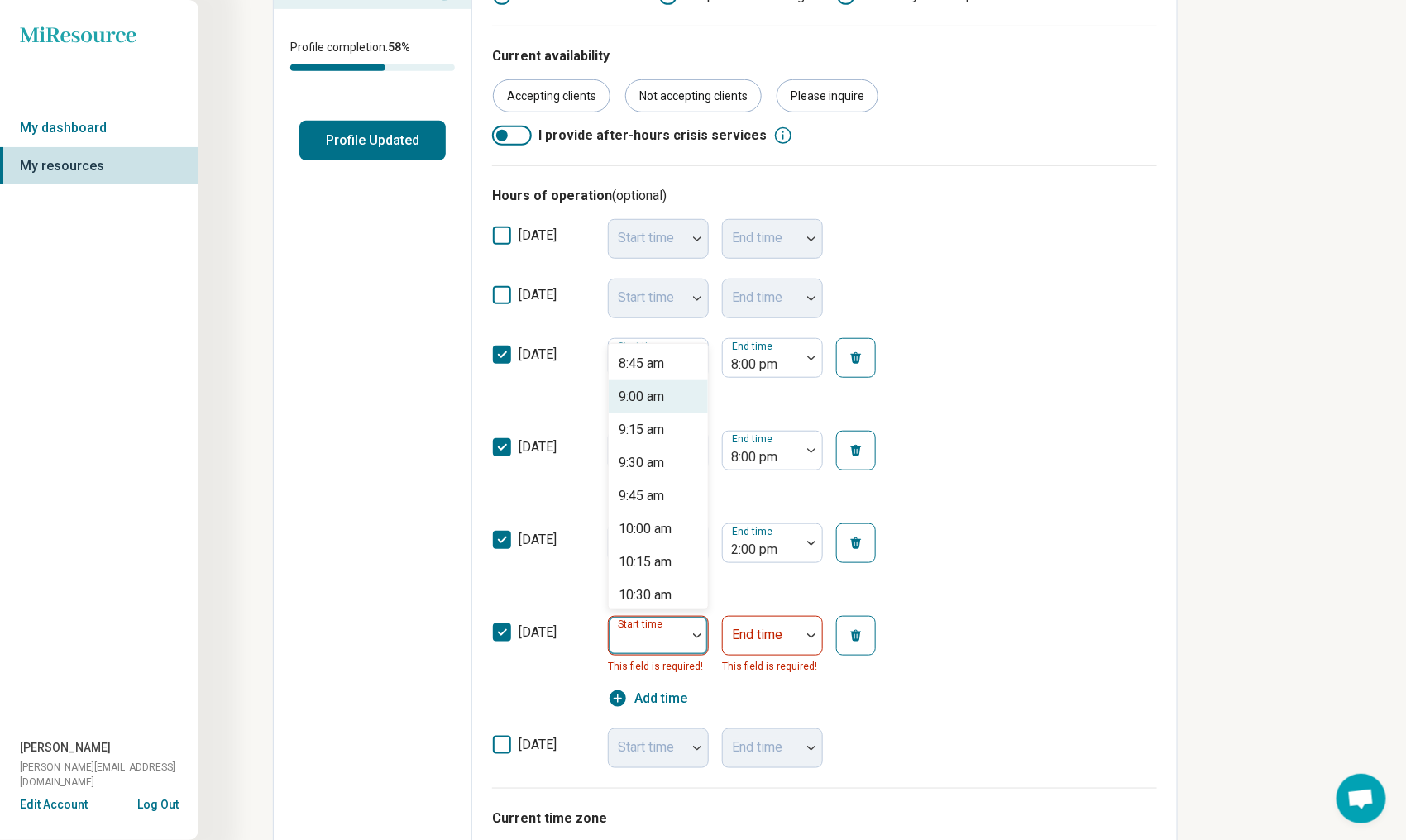
scroll to position [992, 0]
click at [641, 425] on div "8:00 am" at bounding box center [641, 430] width 46 height 20
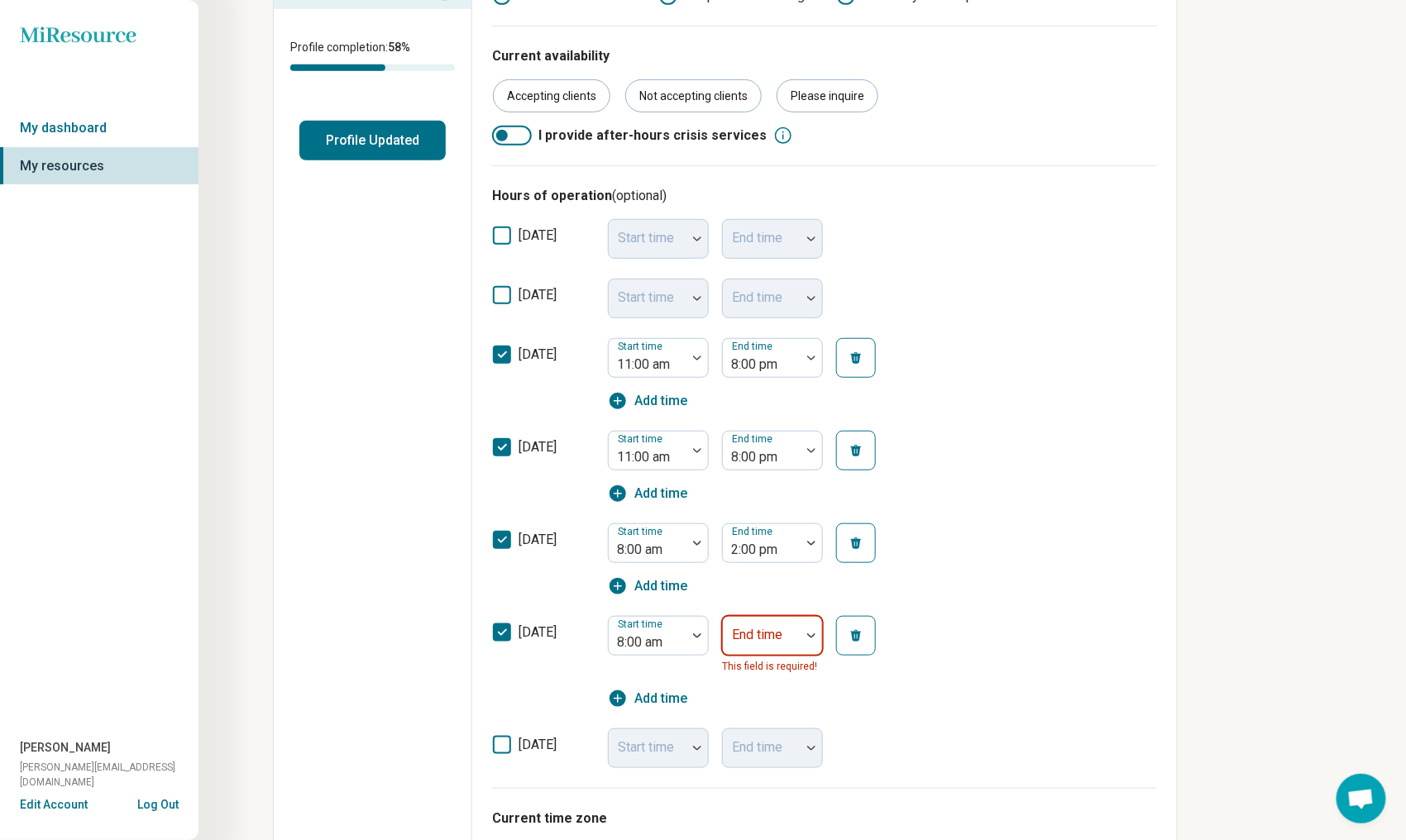
click at [751, 646] on div at bounding box center [762, 642] width 65 height 23
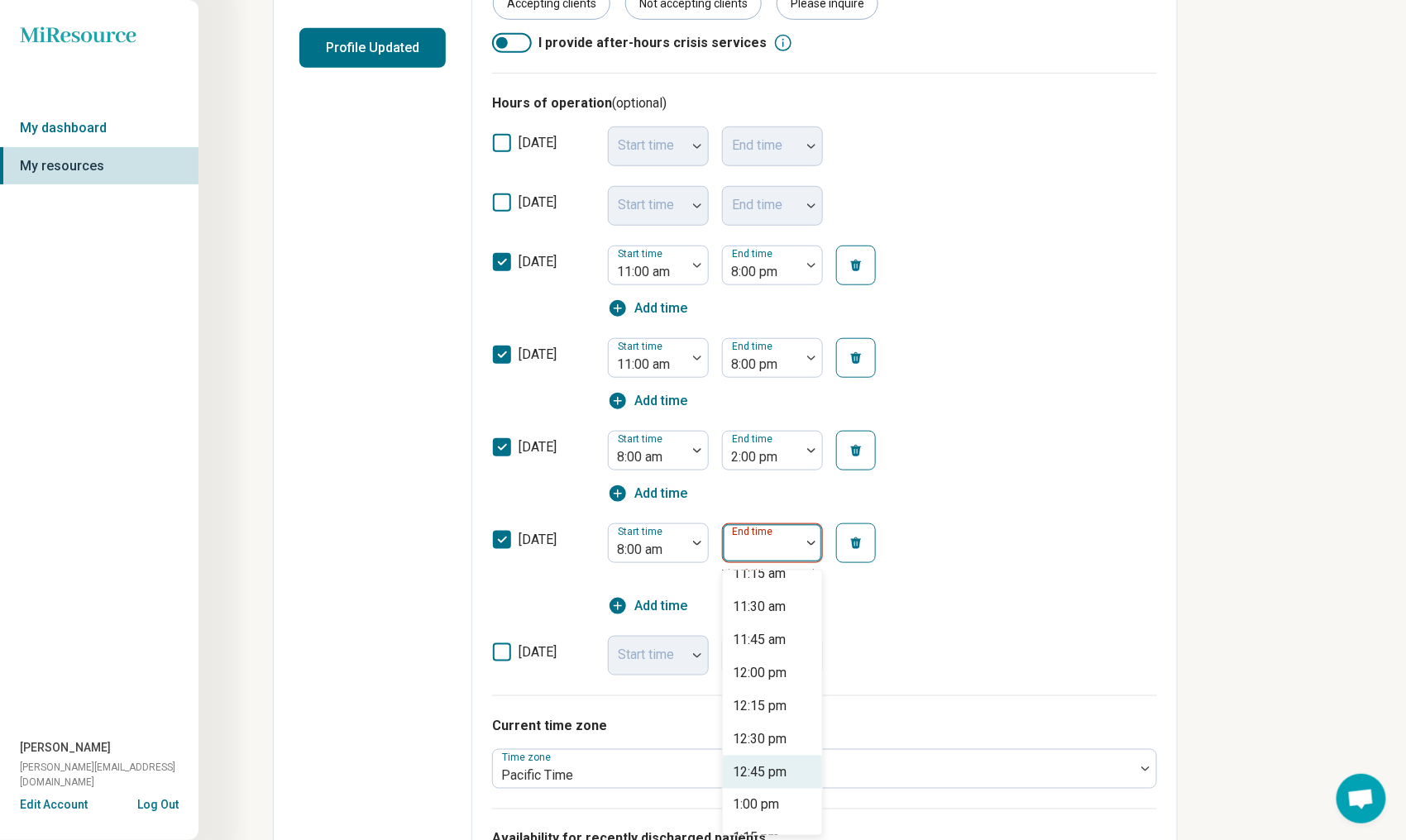
scroll to position [661, 0]
click at [752, 696] on div "2:00 pm" at bounding box center [755, 690] width 47 height 20
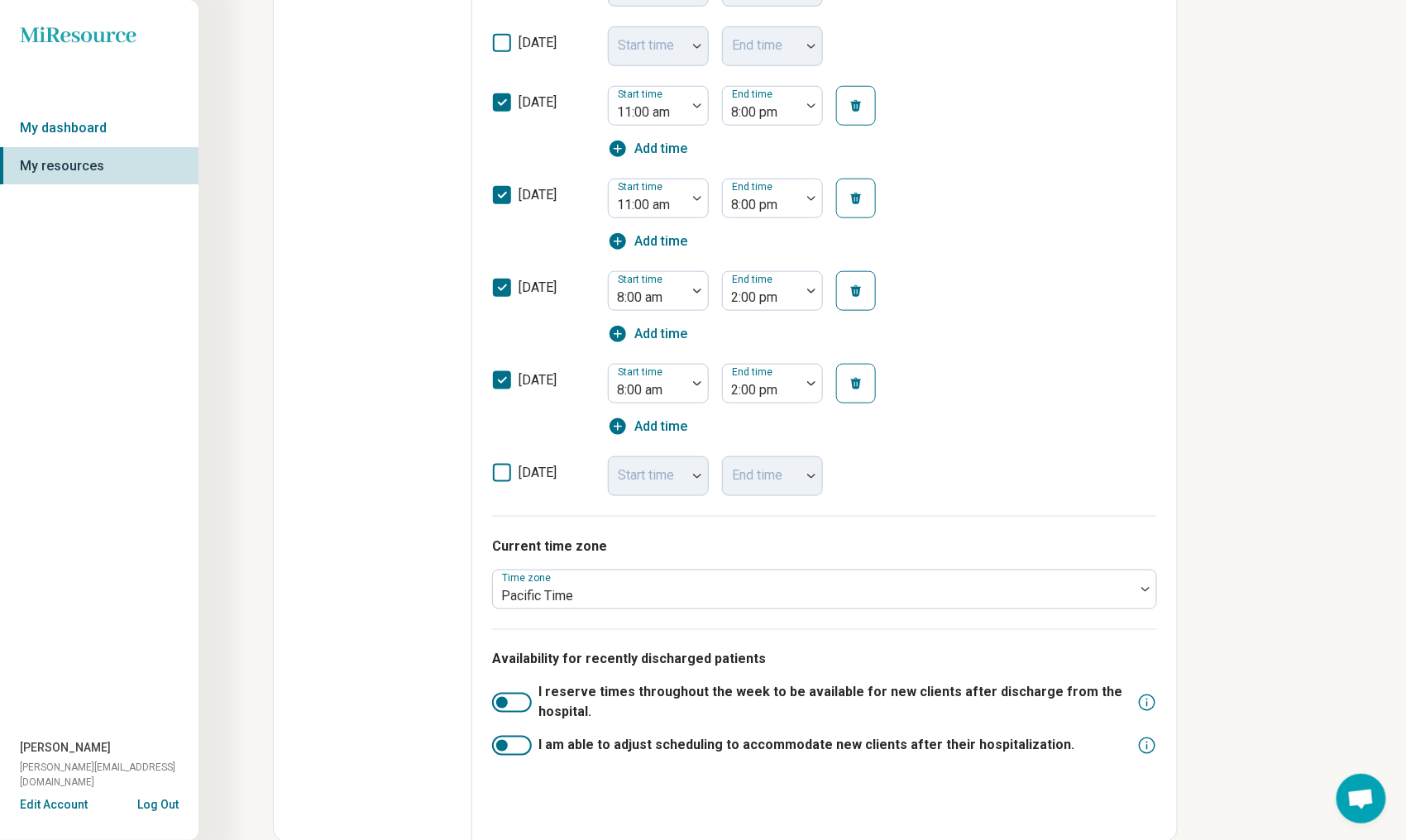
scroll to position [85, 0]
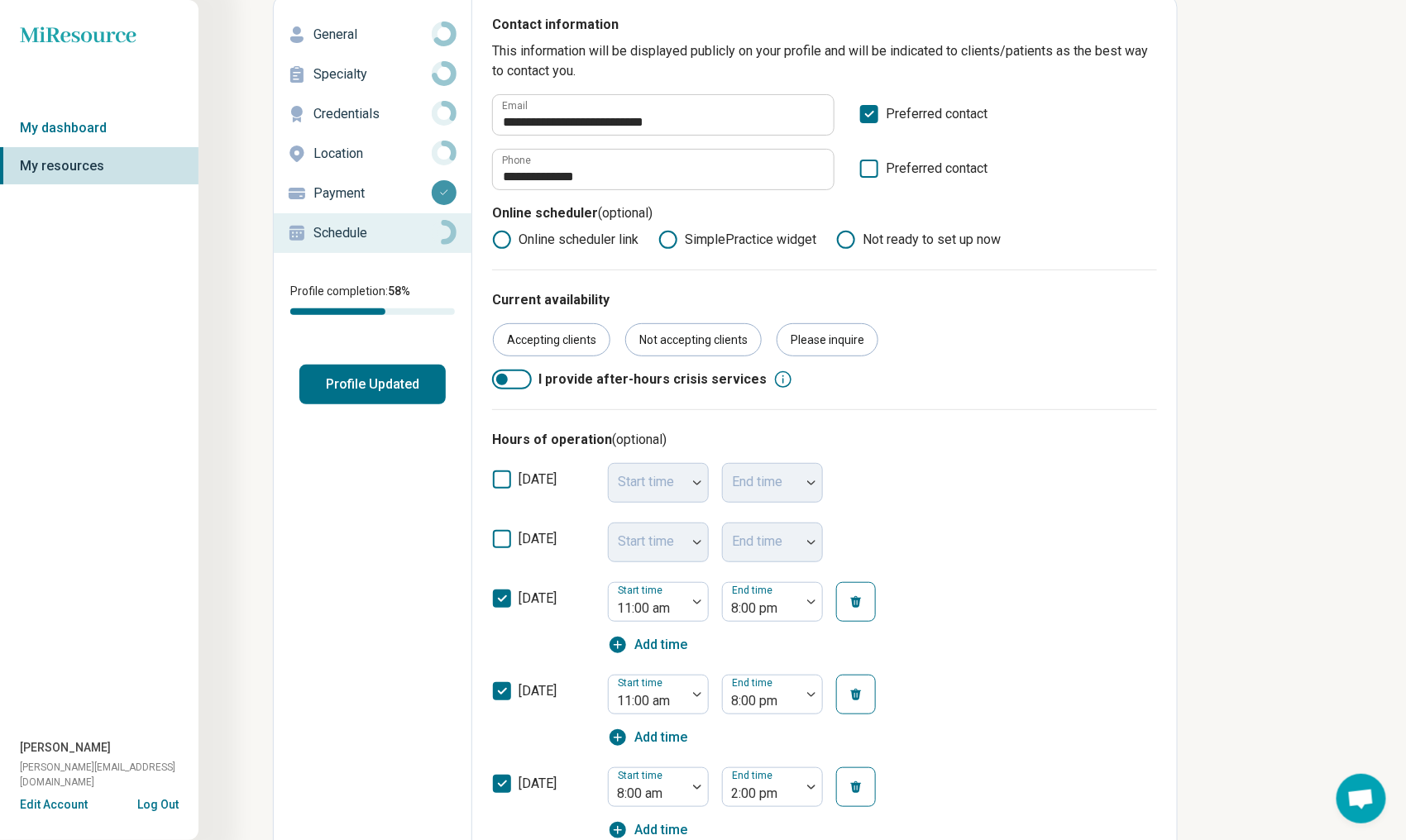
click at [371, 380] on button "Profile Updated" at bounding box center [372, 385] width 146 height 40
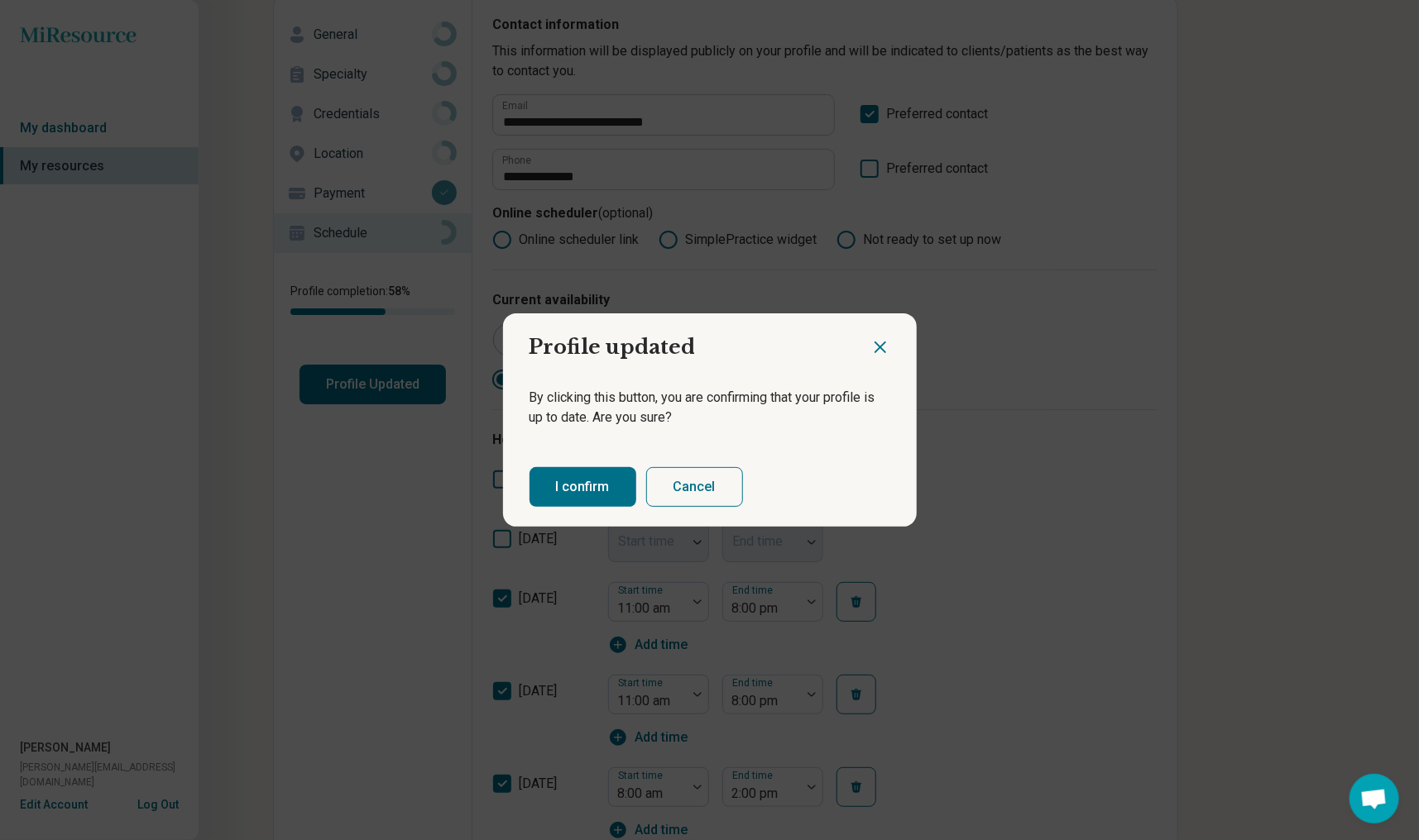
click at [587, 485] on button "I confirm" at bounding box center [582, 487] width 107 height 40
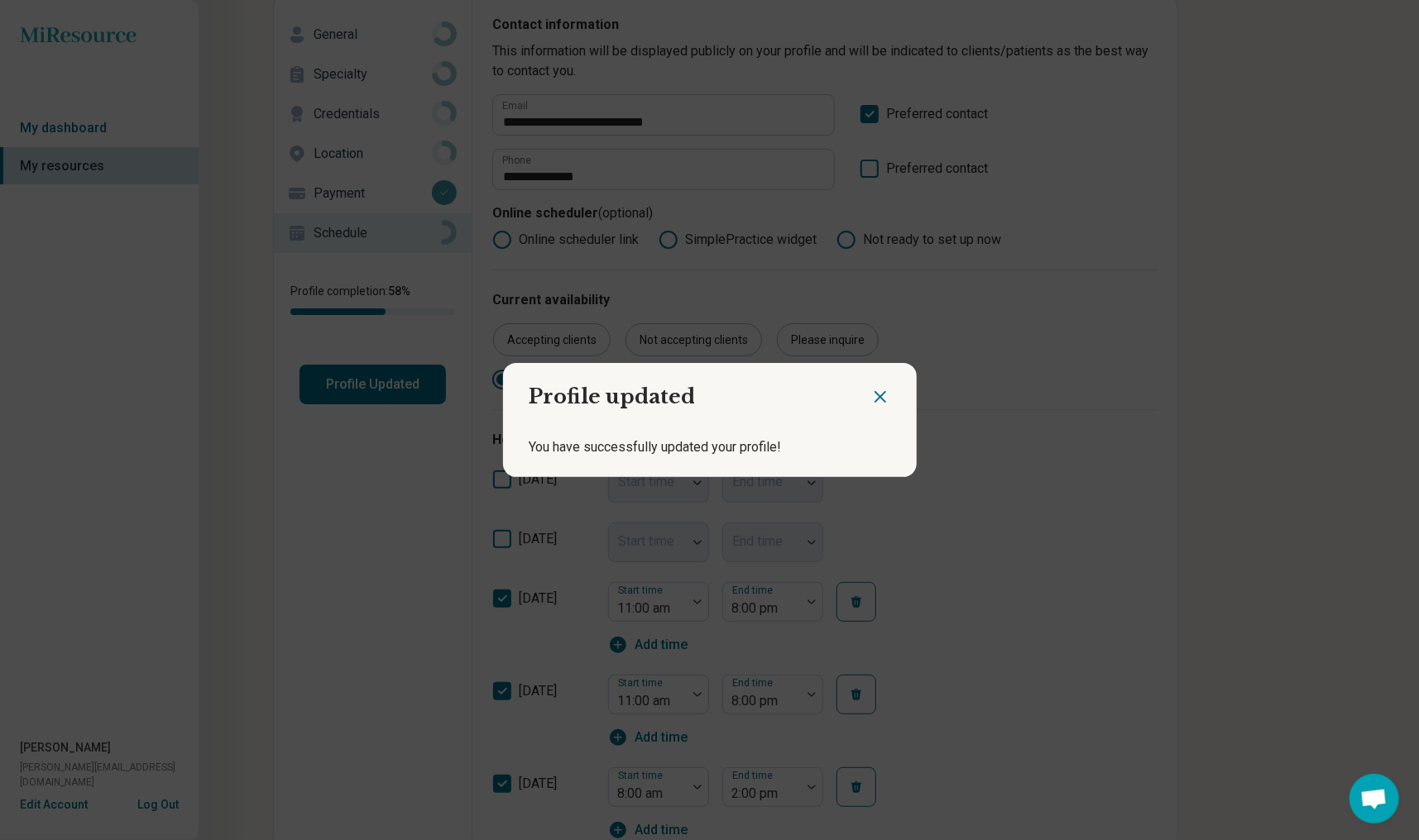
click at [872, 400] on icon "Close dialog" at bounding box center [881, 397] width 20 height 20
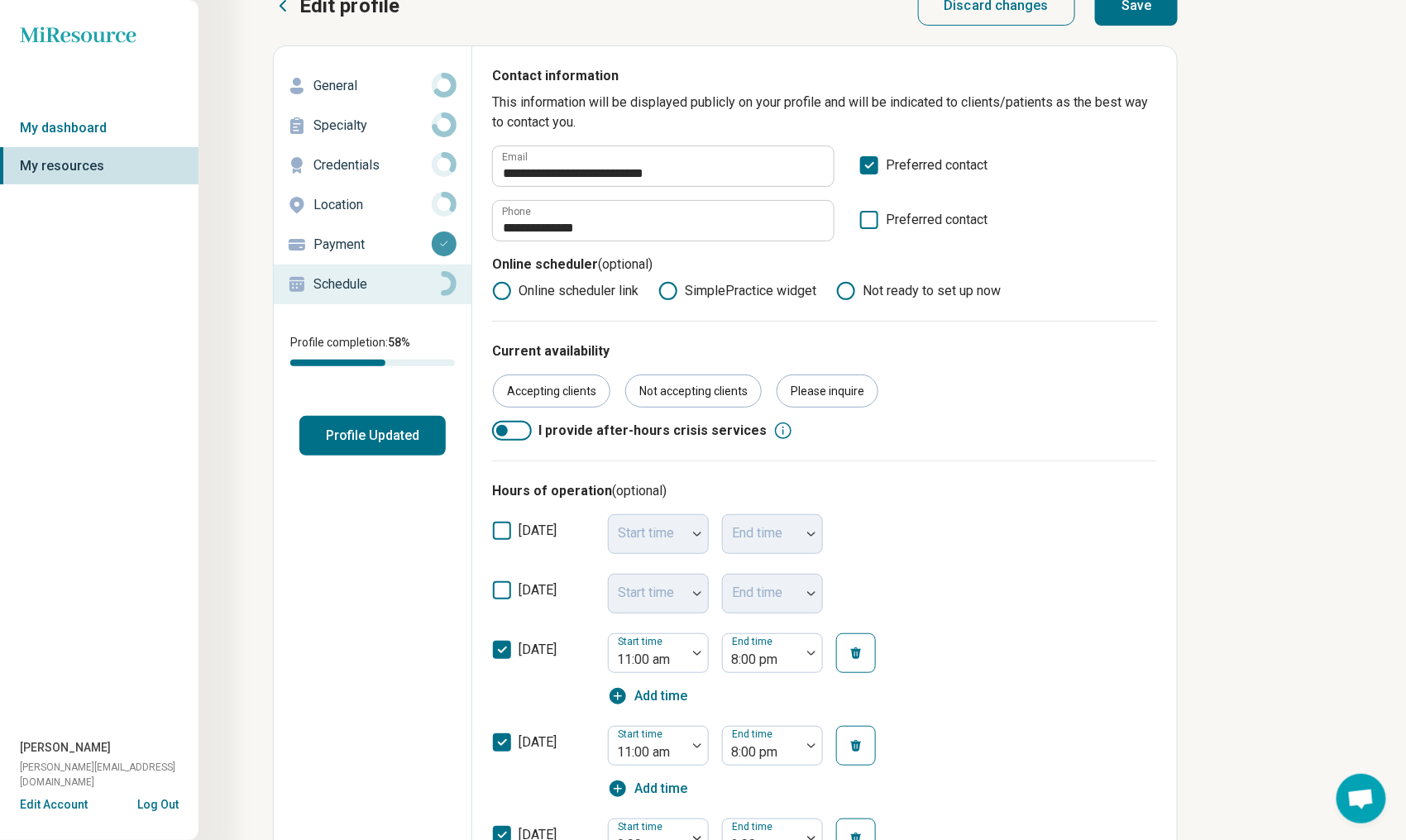
scroll to position [0, 0]
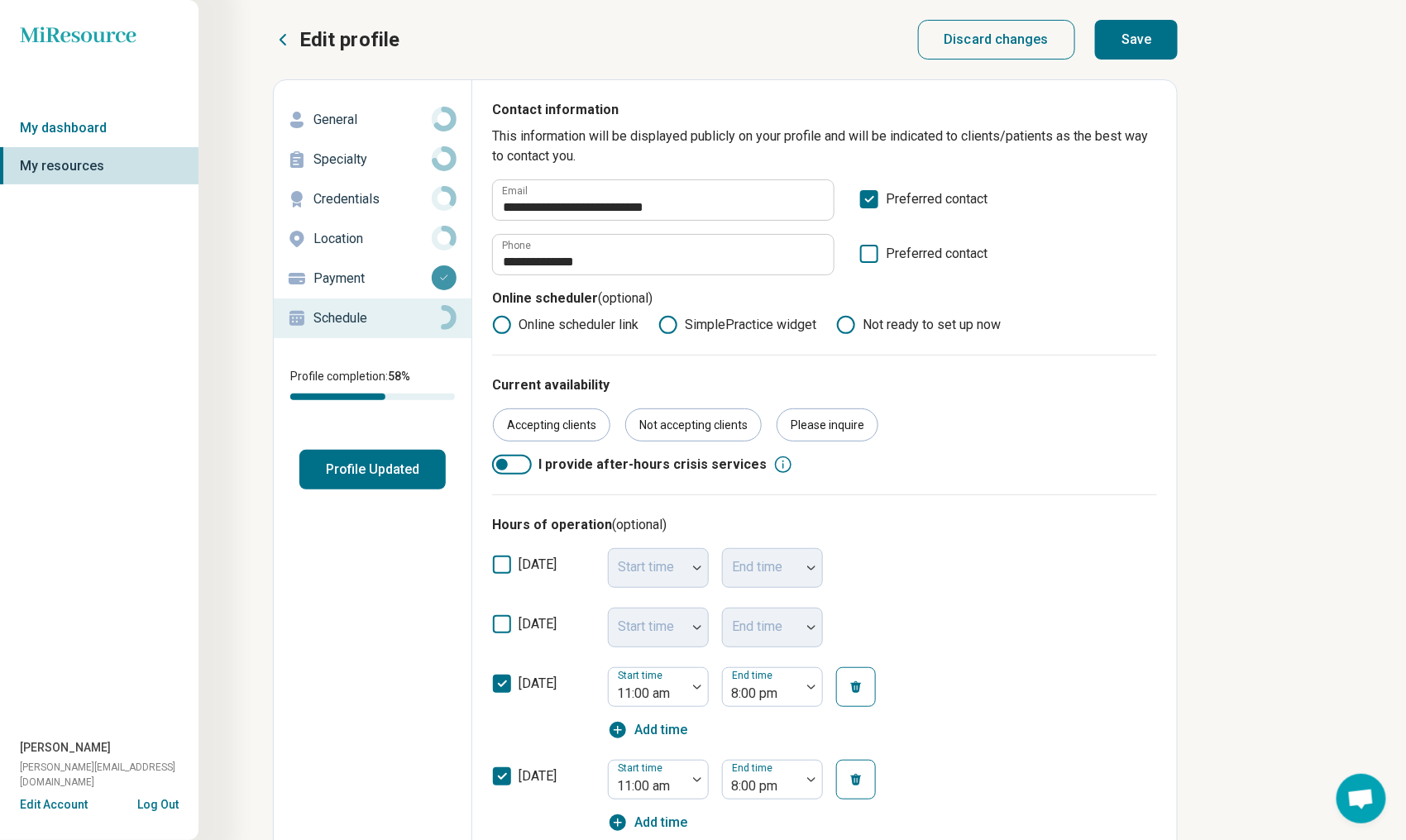
drag, startPoint x: 1140, startPoint y: 36, endPoint x: 1140, endPoint y: 168, distance: 132.0
click at [1140, 47] on button "Save" at bounding box center [1136, 40] width 83 height 40
click at [347, 120] on p "General" at bounding box center [373, 120] width 119 height 20
type textarea "*"
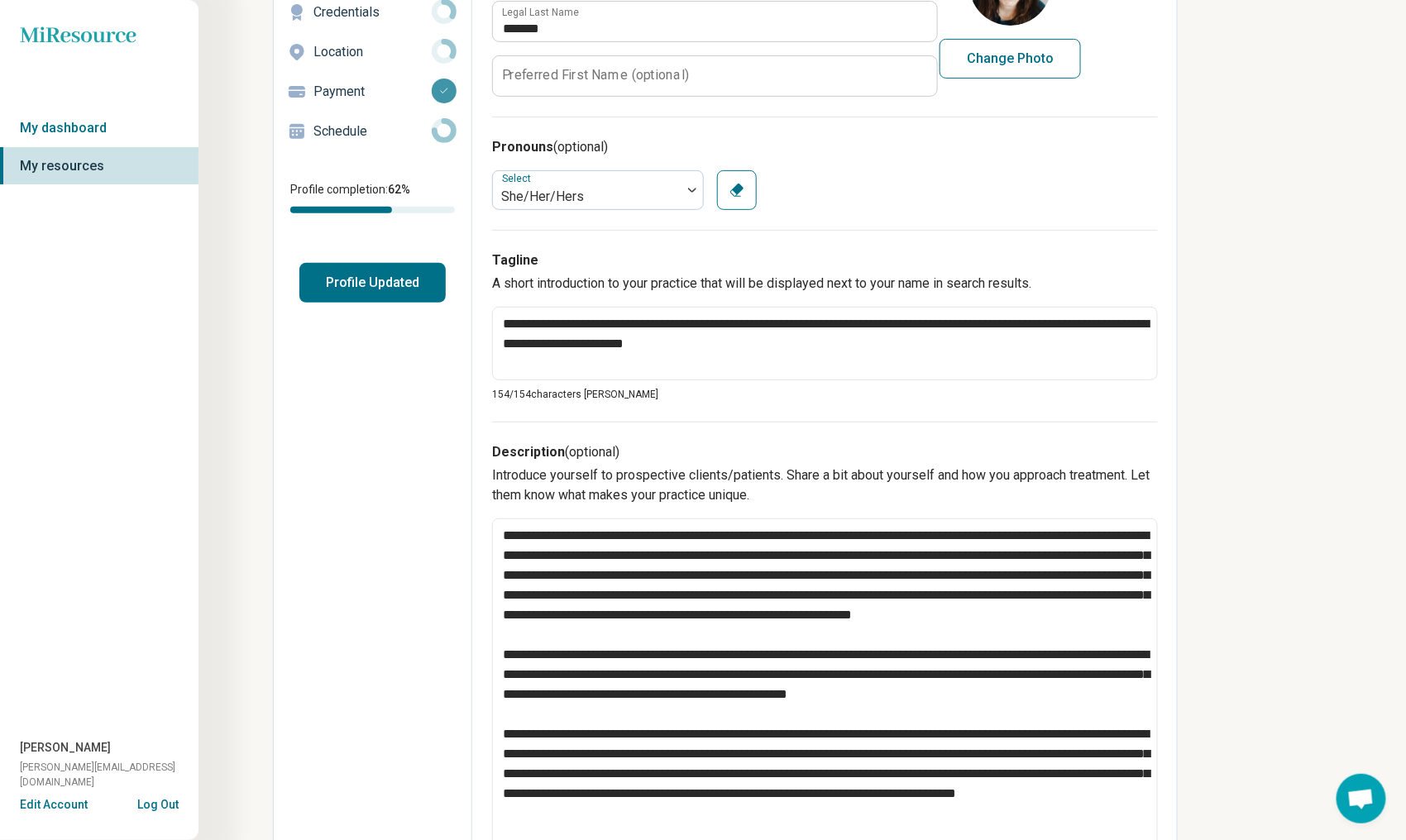
scroll to position [165, 0]
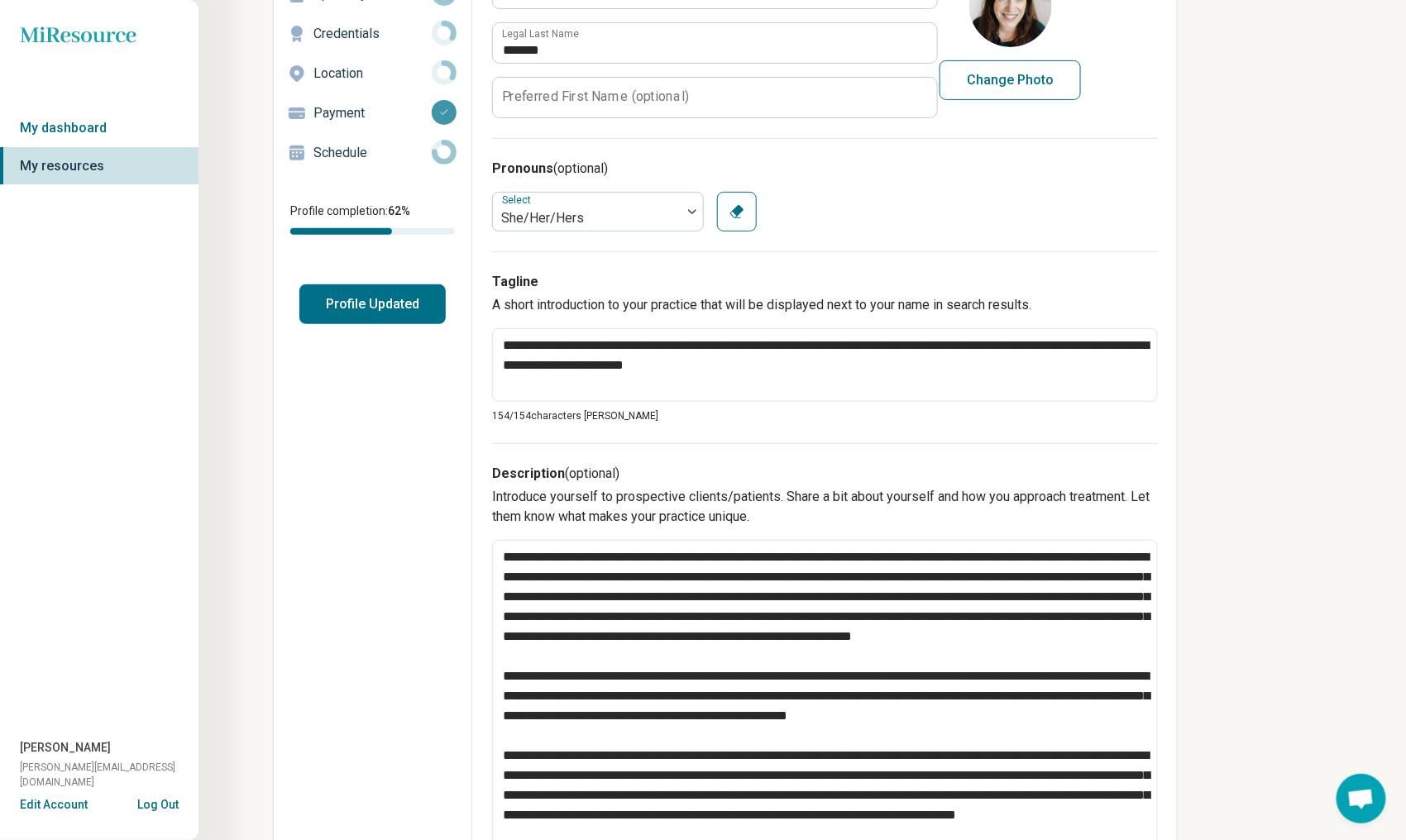
click at [350, 70] on p "Location" at bounding box center [373, 74] width 119 height 20
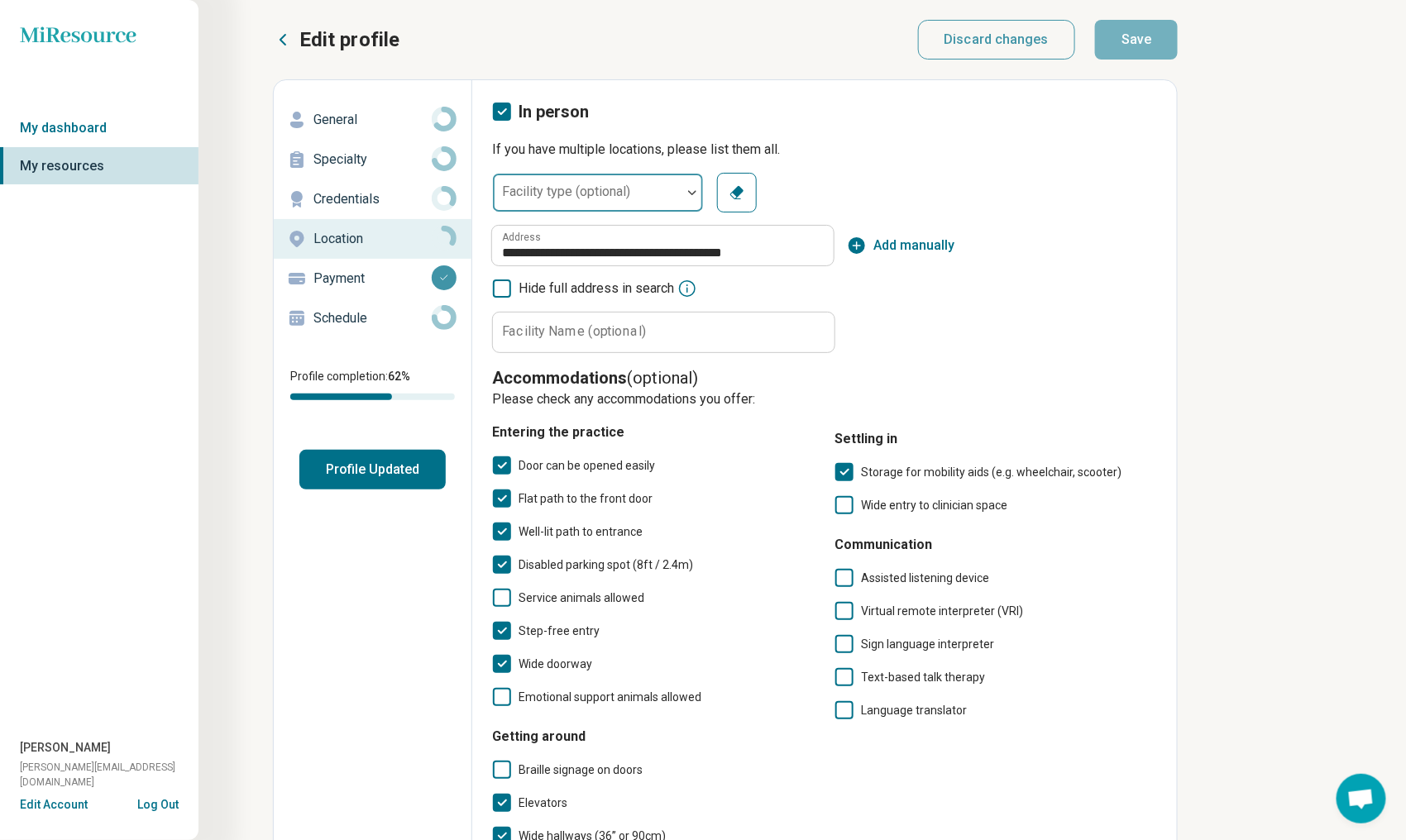
click at [693, 191] on img at bounding box center [692, 192] width 8 height 5
click at [881, 183] on div "**********" at bounding box center [824, 264] width 665 height 181
click at [858, 249] on icon "button" at bounding box center [857, 245] width 16 height 16
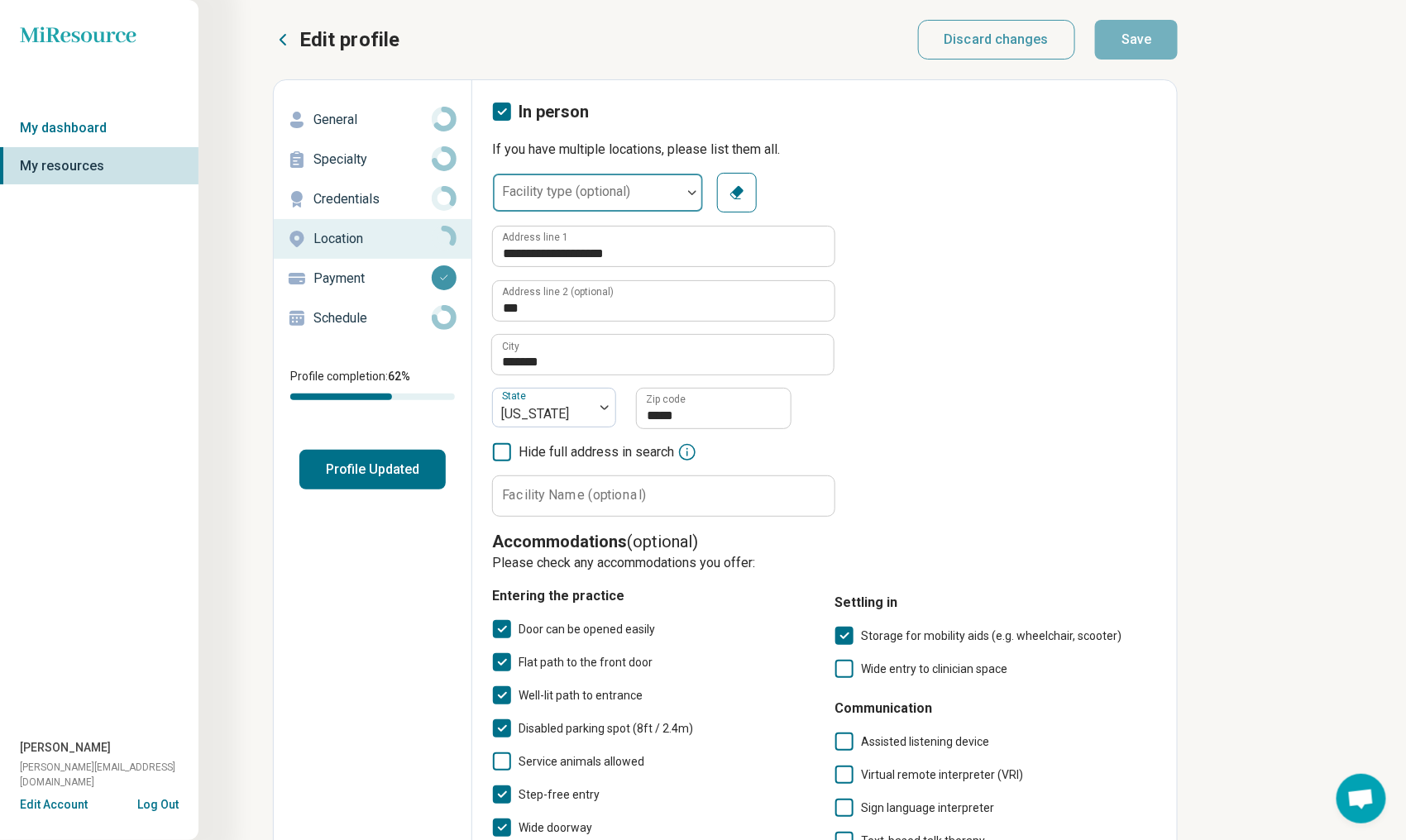
click at [580, 191] on div "Facility type (optional)" at bounding box center [598, 193] width 212 height 40
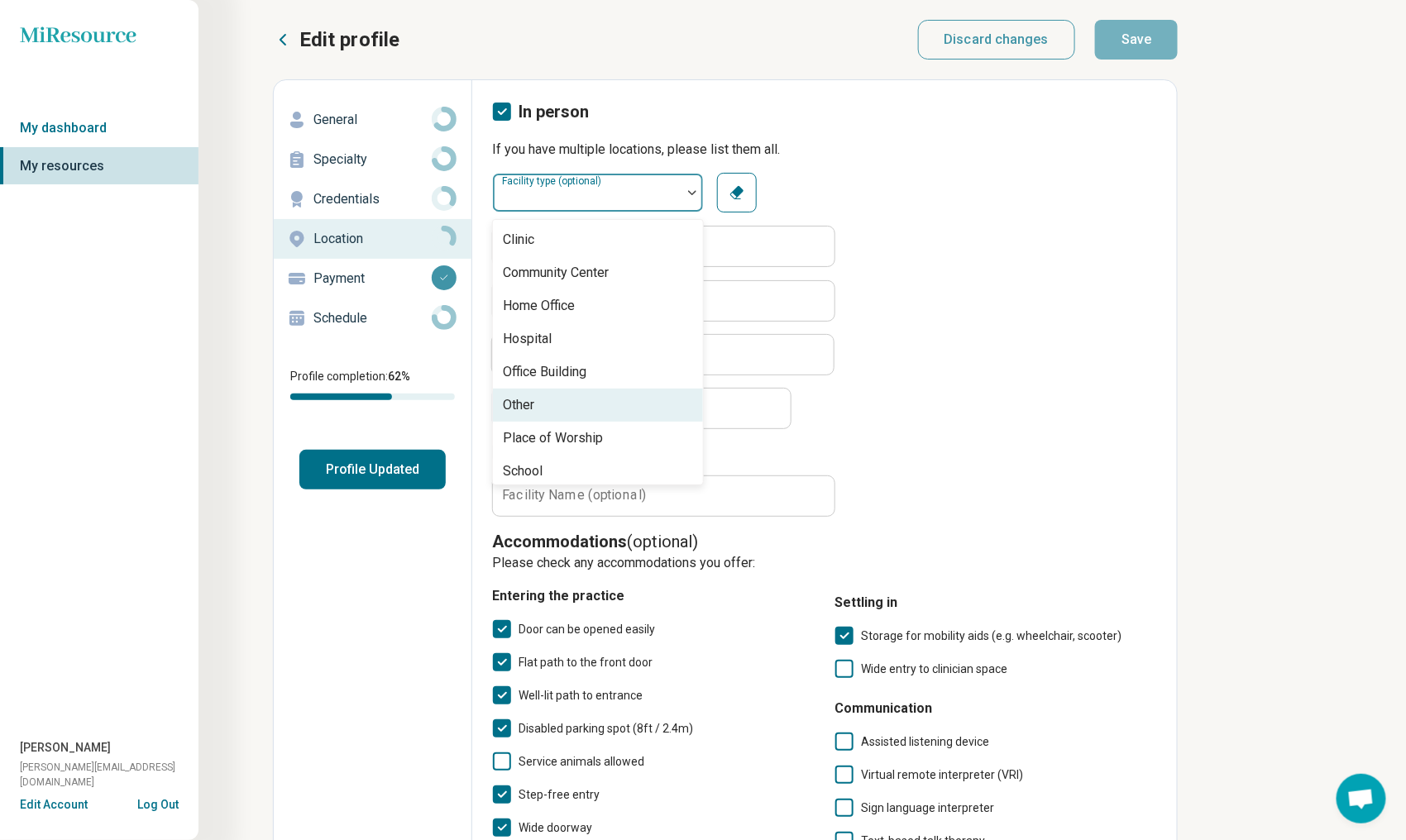
click at [536, 391] on div "Other" at bounding box center [598, 405] width 210 height 33
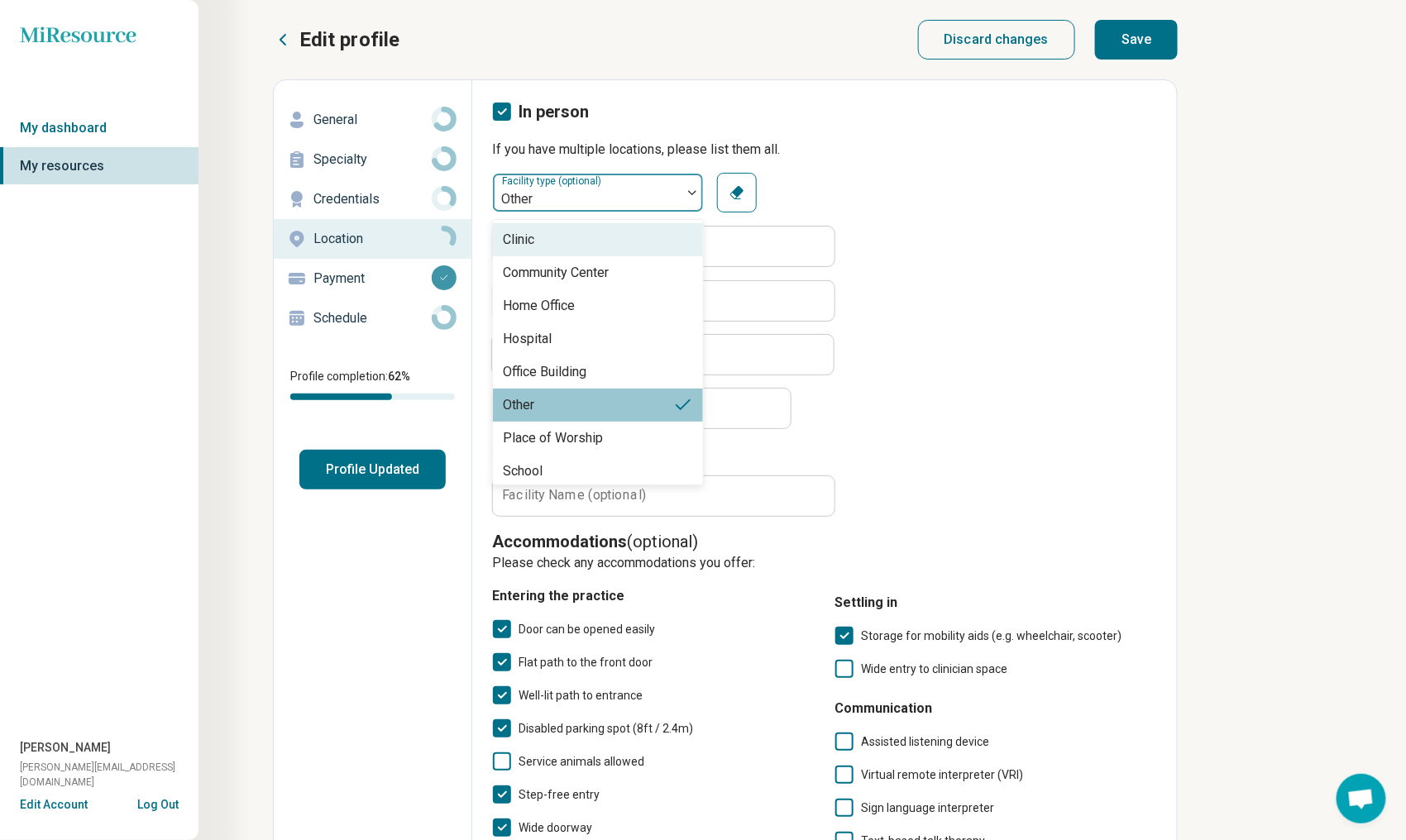
click at [689, 194] on div at bounding box center [693, 192] width 22 height 38
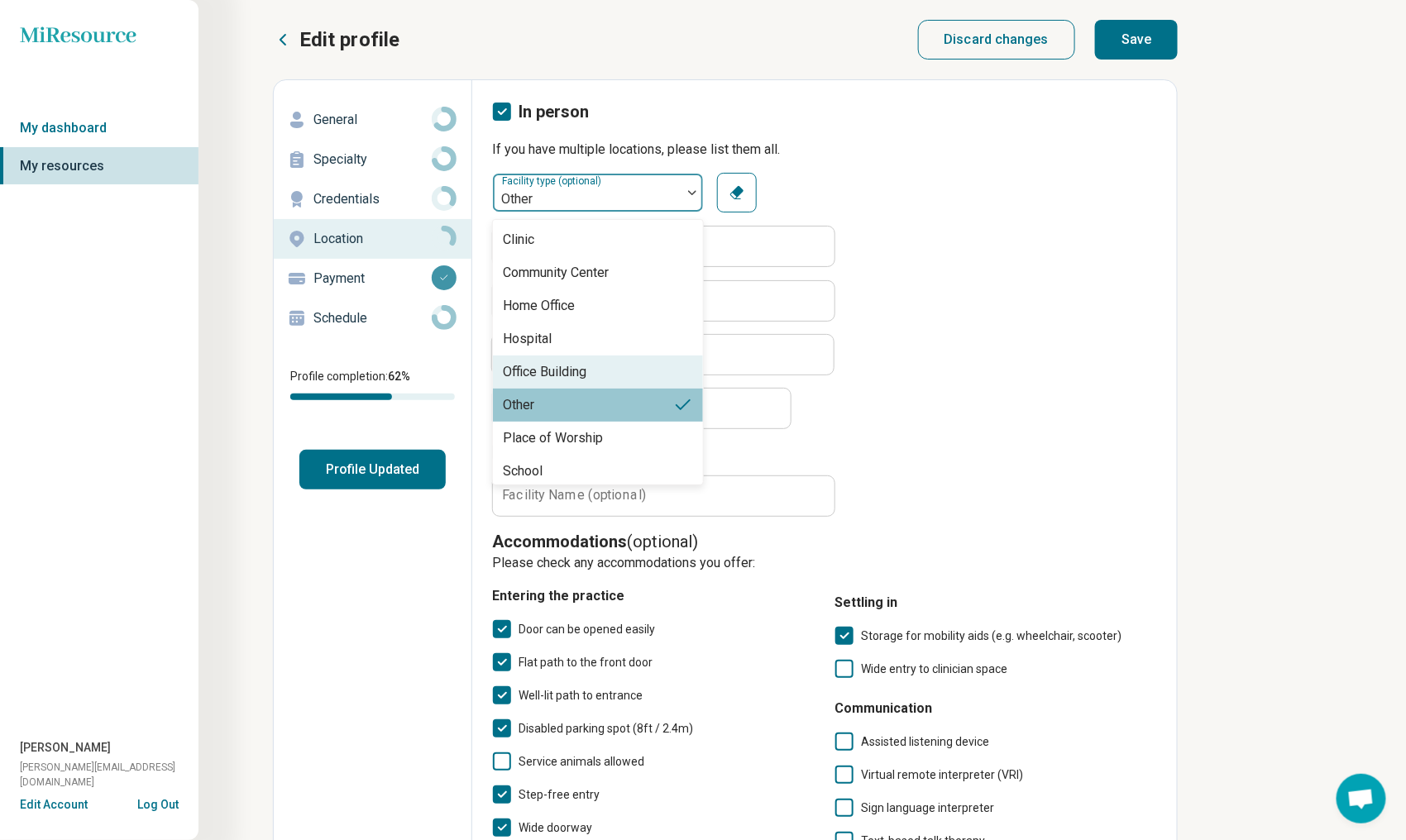
click at [613, 375] on div "Office Building" at bounding box center [598, 372] width 210 height 33
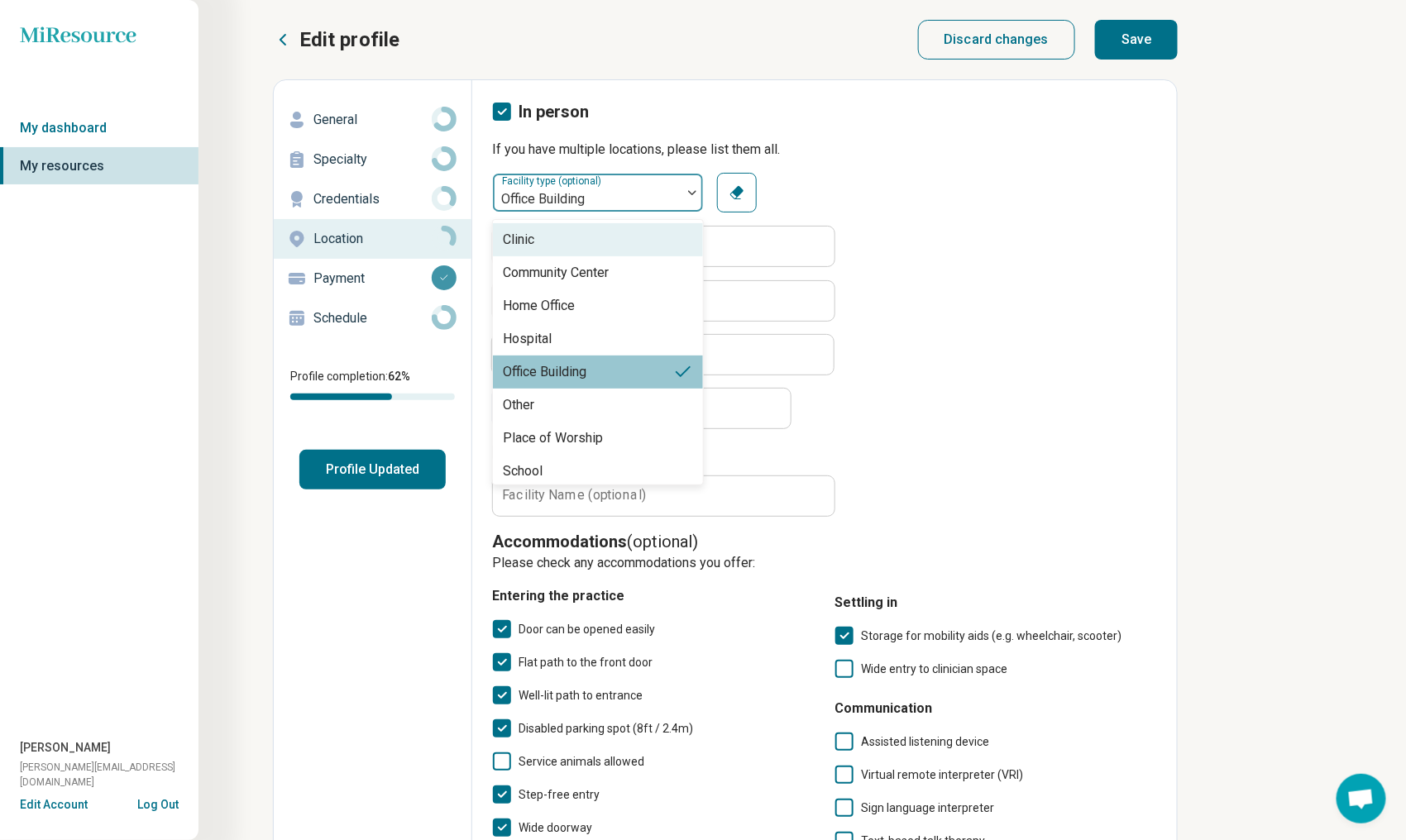
click at [692, 200] on div at bounding box center [693, 192] width 22 height 38
click at [669, 244] on div "Clinic" at bounding box center [598, 240] width 210 height 33
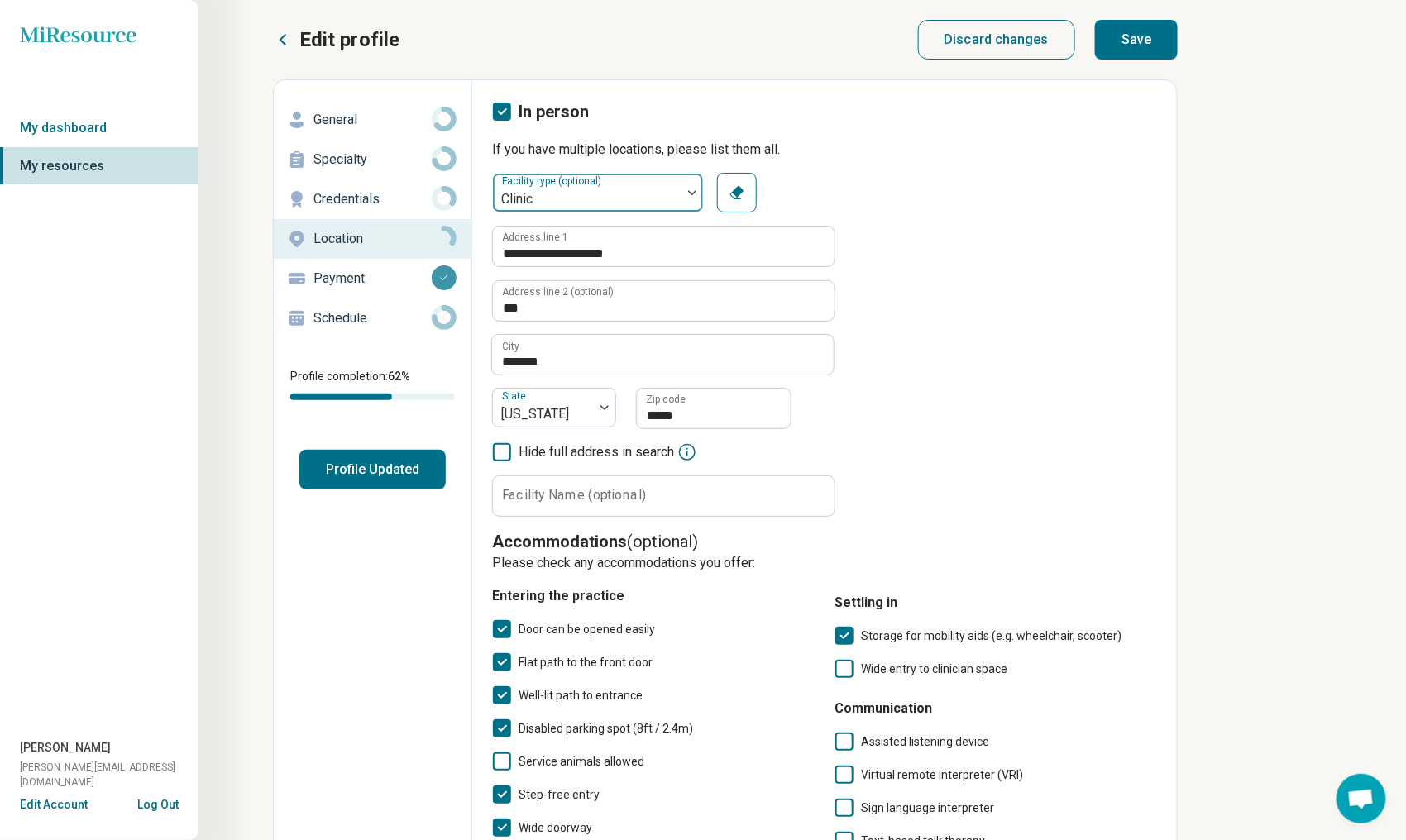
click at [692, 200] on div at bounding box center [693, 192] width 22 height 38
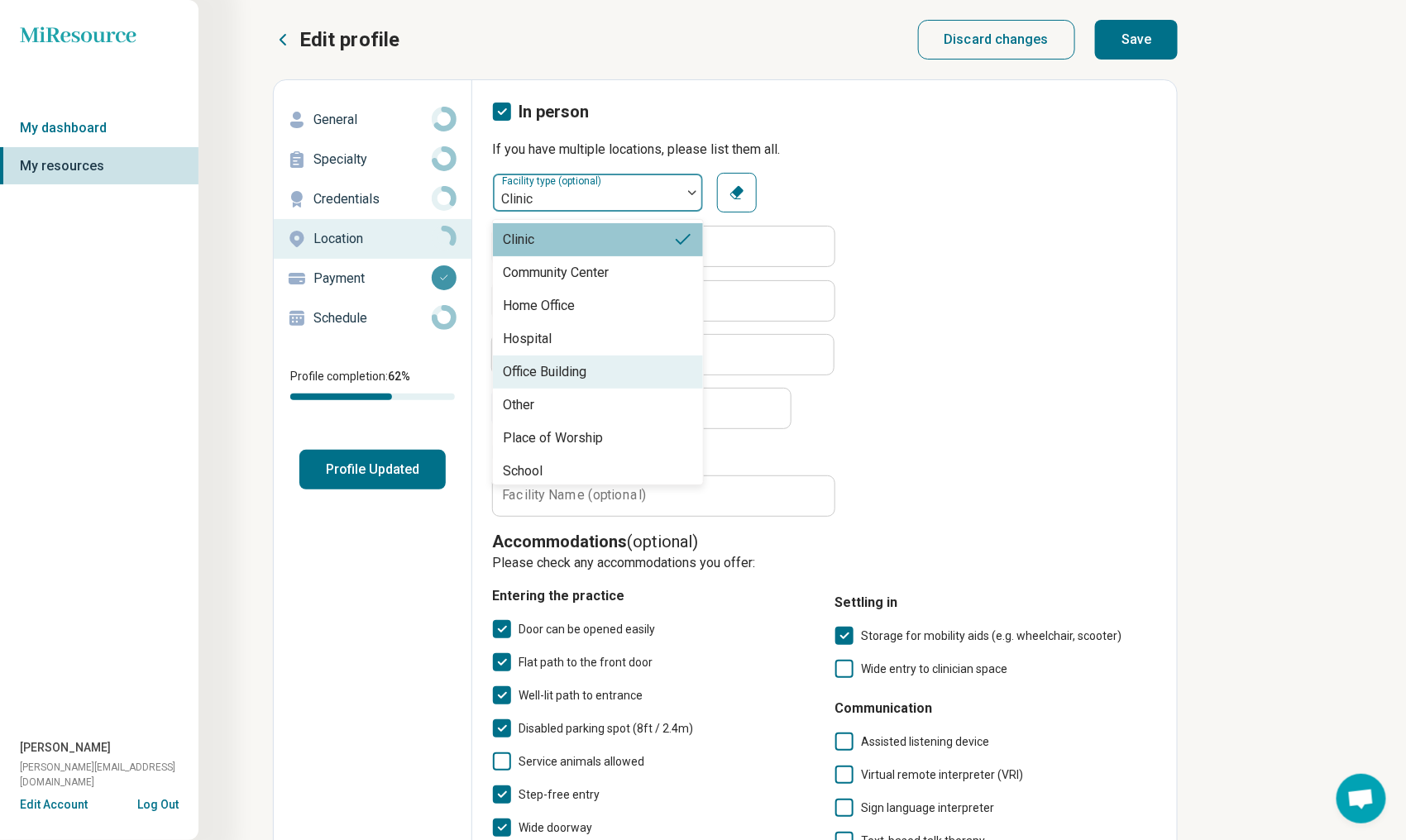
click at [620, 367] on div "Office Building" at bounding box center [598, 372] width 210 height 33
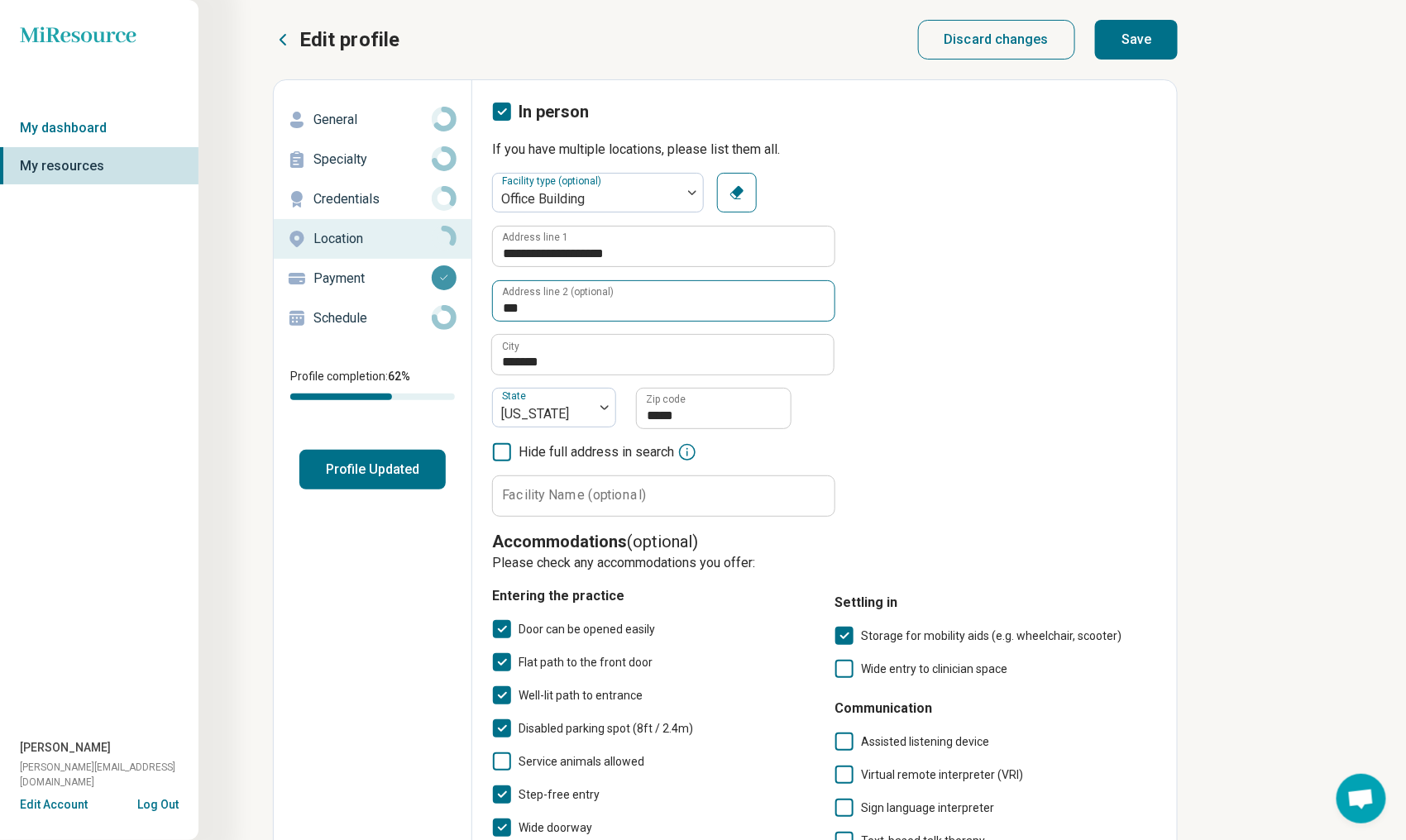
scroll to position [288, 0]
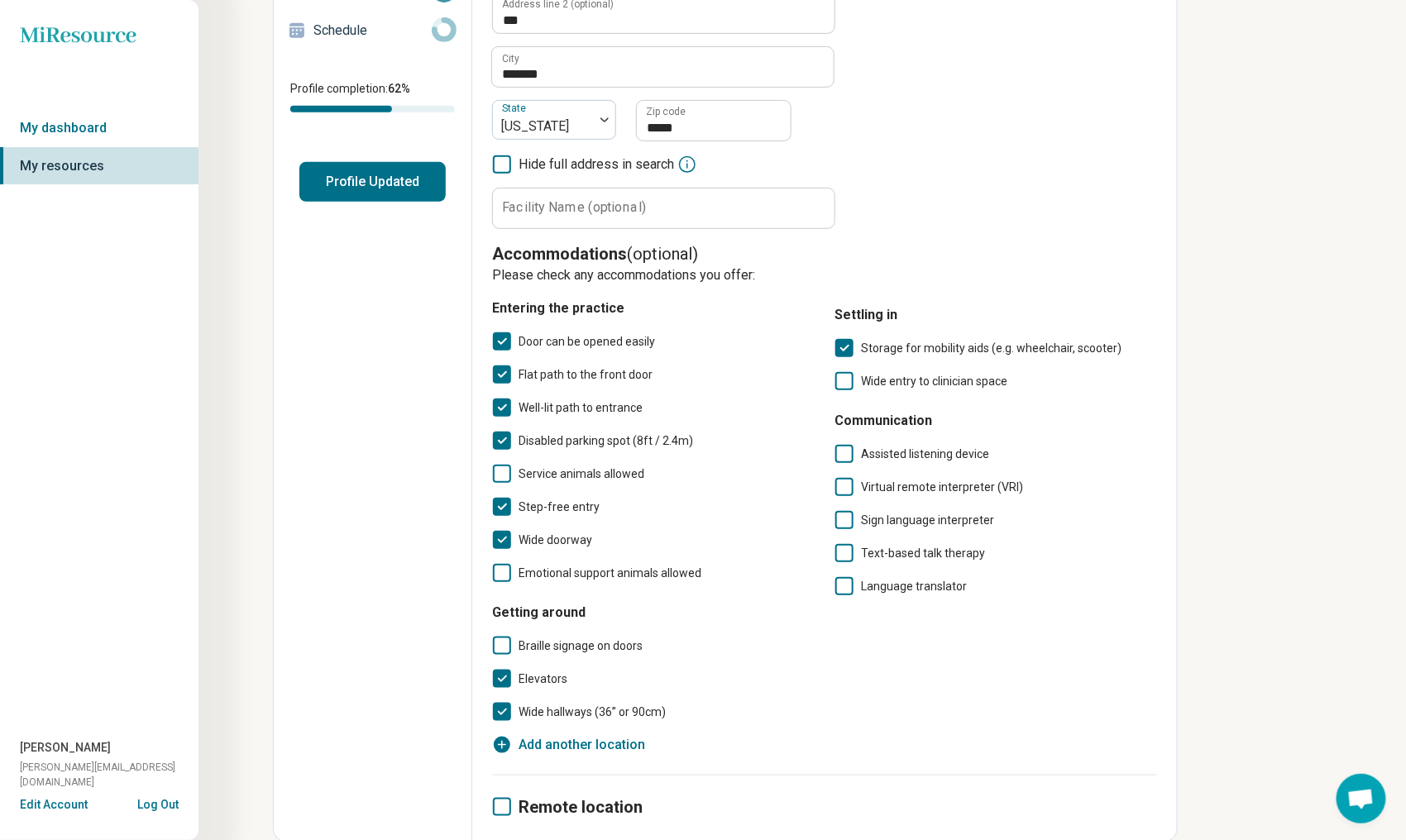
click at [500, 807] on icon at bounding box center [502, 807] width 18 height 18
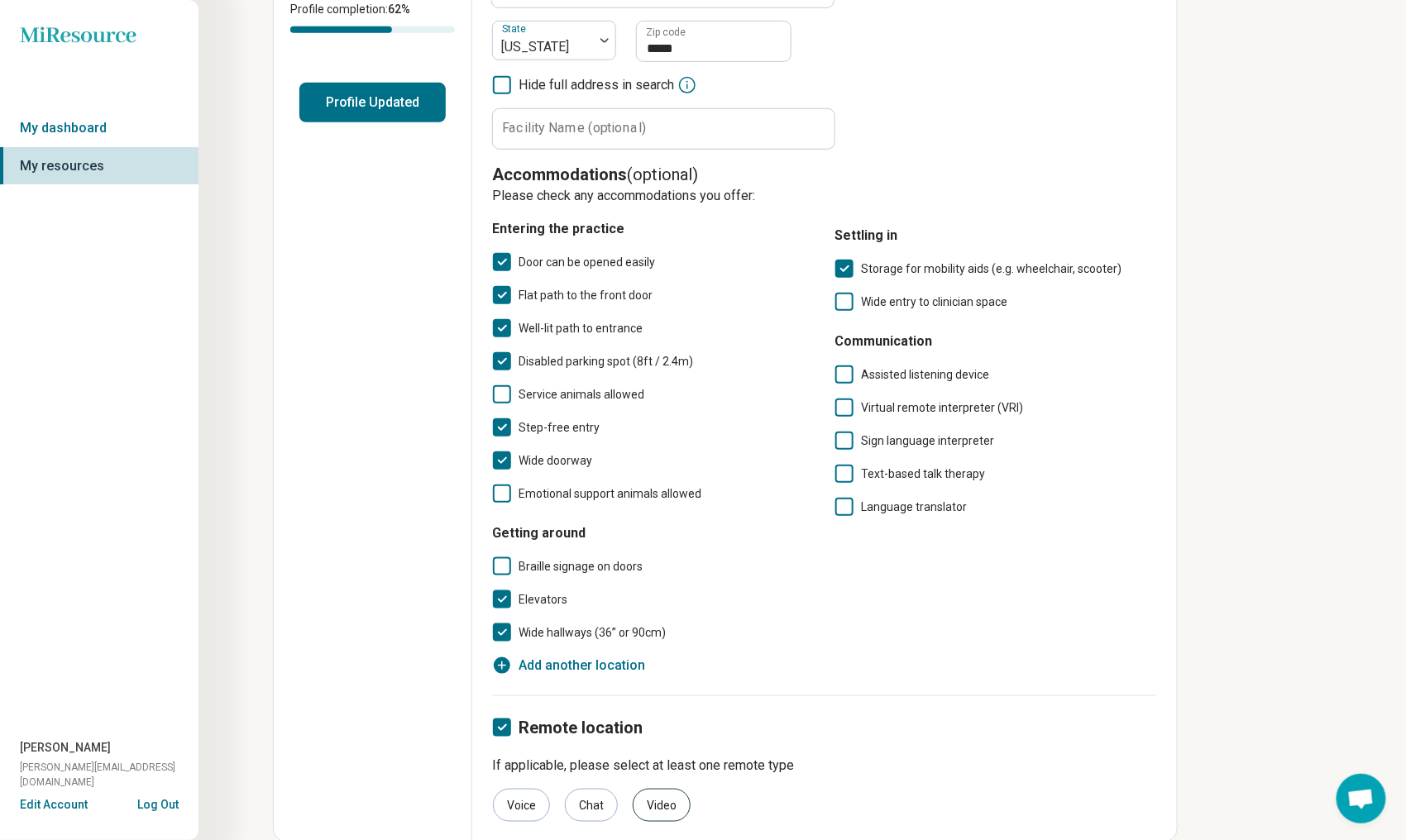
click at [658, 806] on div "Video" at bounding box center [661, 805] width 57 height 33
click at [516, 810] on div "Voice" at bounding box center [521, 805] width 57 height 33
drag, startPoint x: 497, startPoint y: 796, endPoint x: 511, endPoint y: 803, distance: 15.7
click at [501, 798] on div "Voice" at bounding box center [521, 805] width 57 height 33
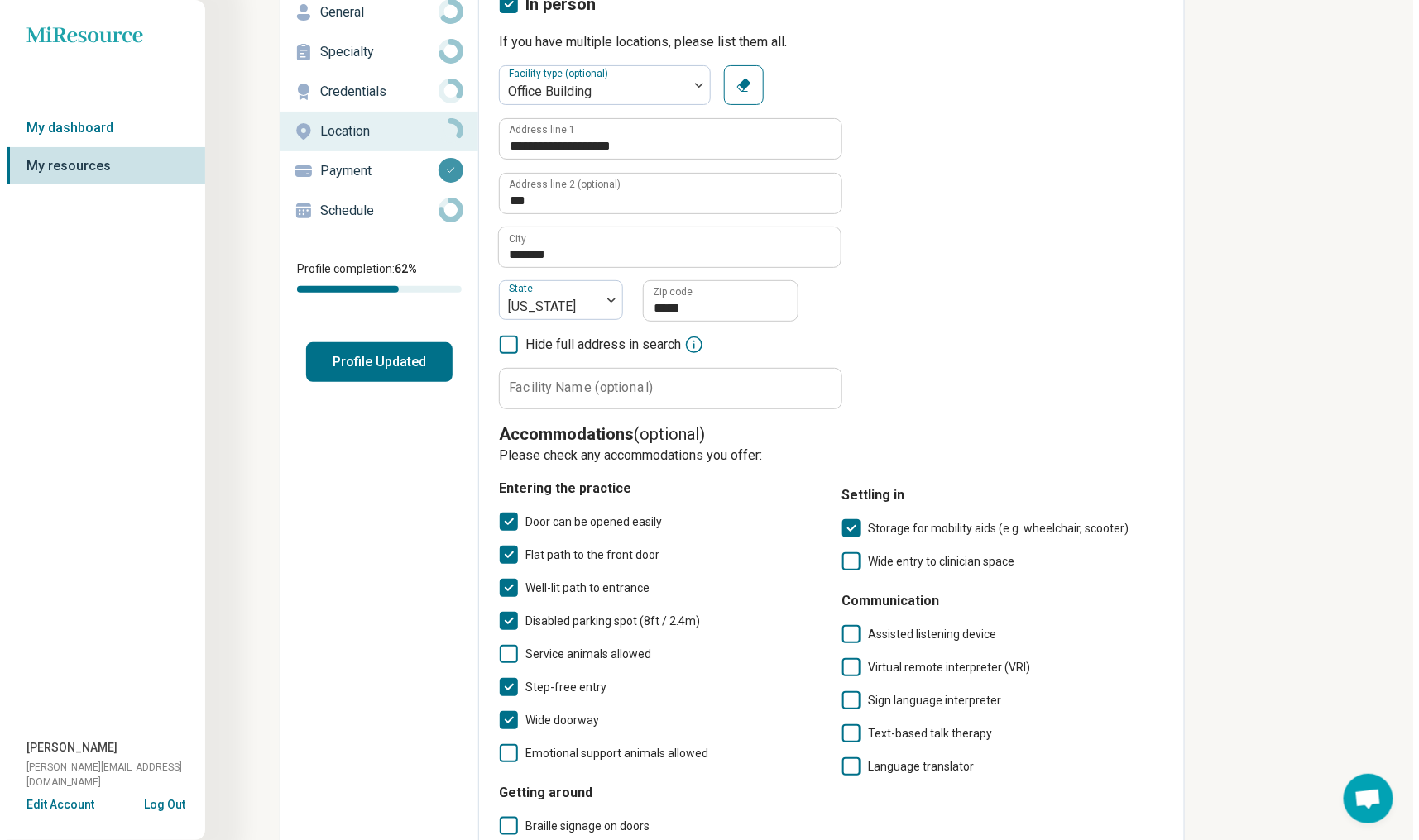
scroll to position [0, 0]
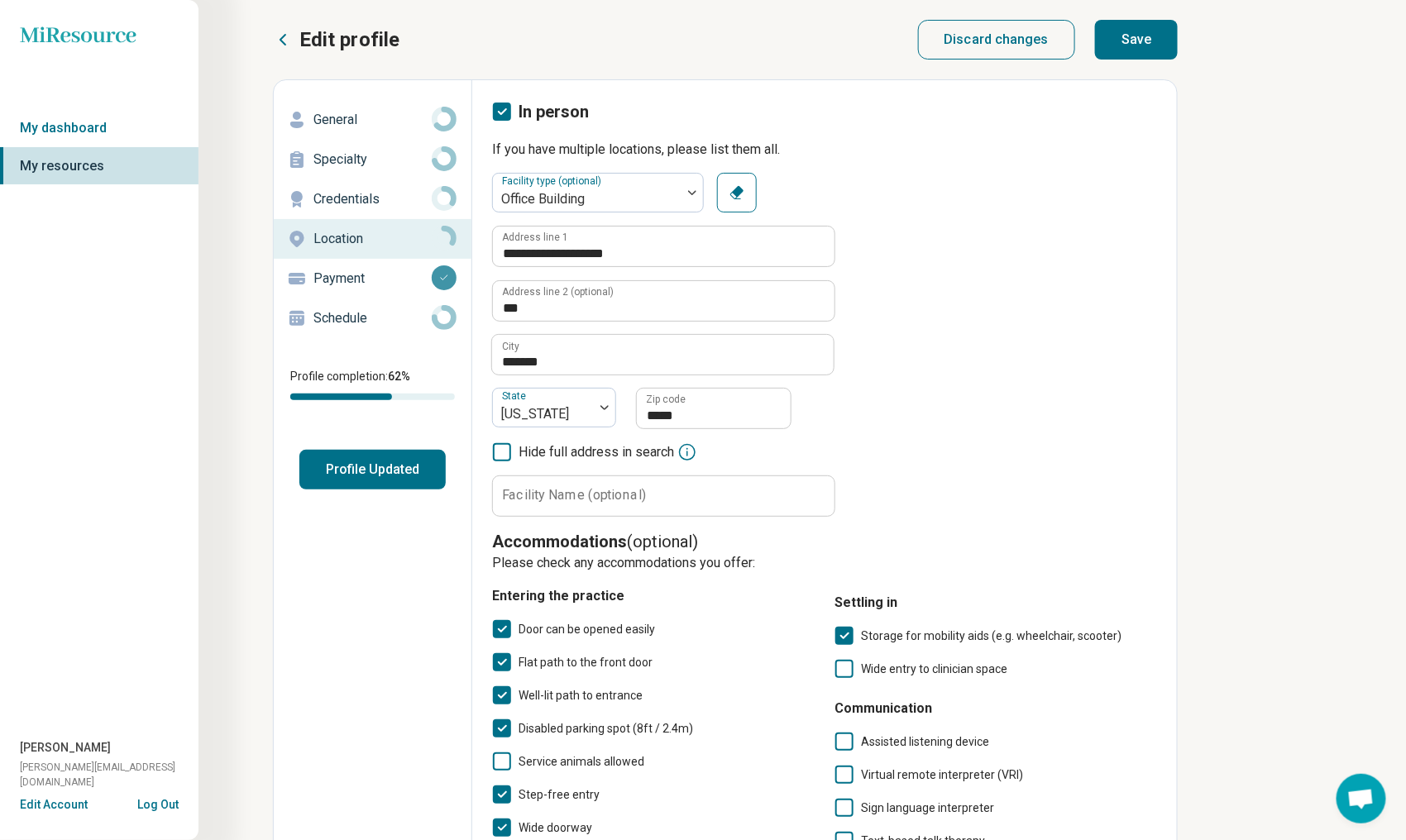
click at [1137, 39] on button "Save" at bounding box center [1136, 40] width 83 height 40
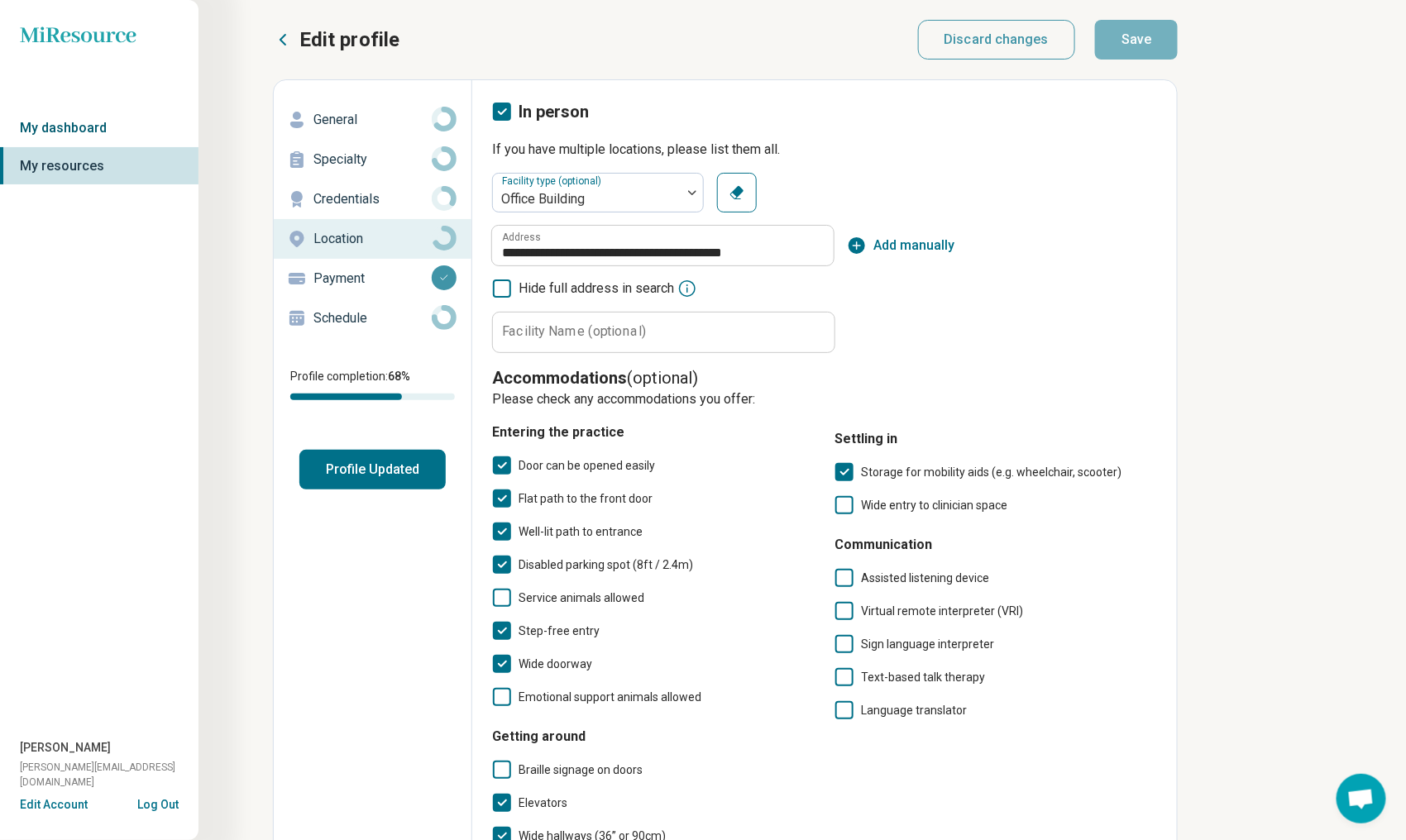
click at [63, 124] on link "My dashboard" at bounding box center [99, 129] width 199 height 38
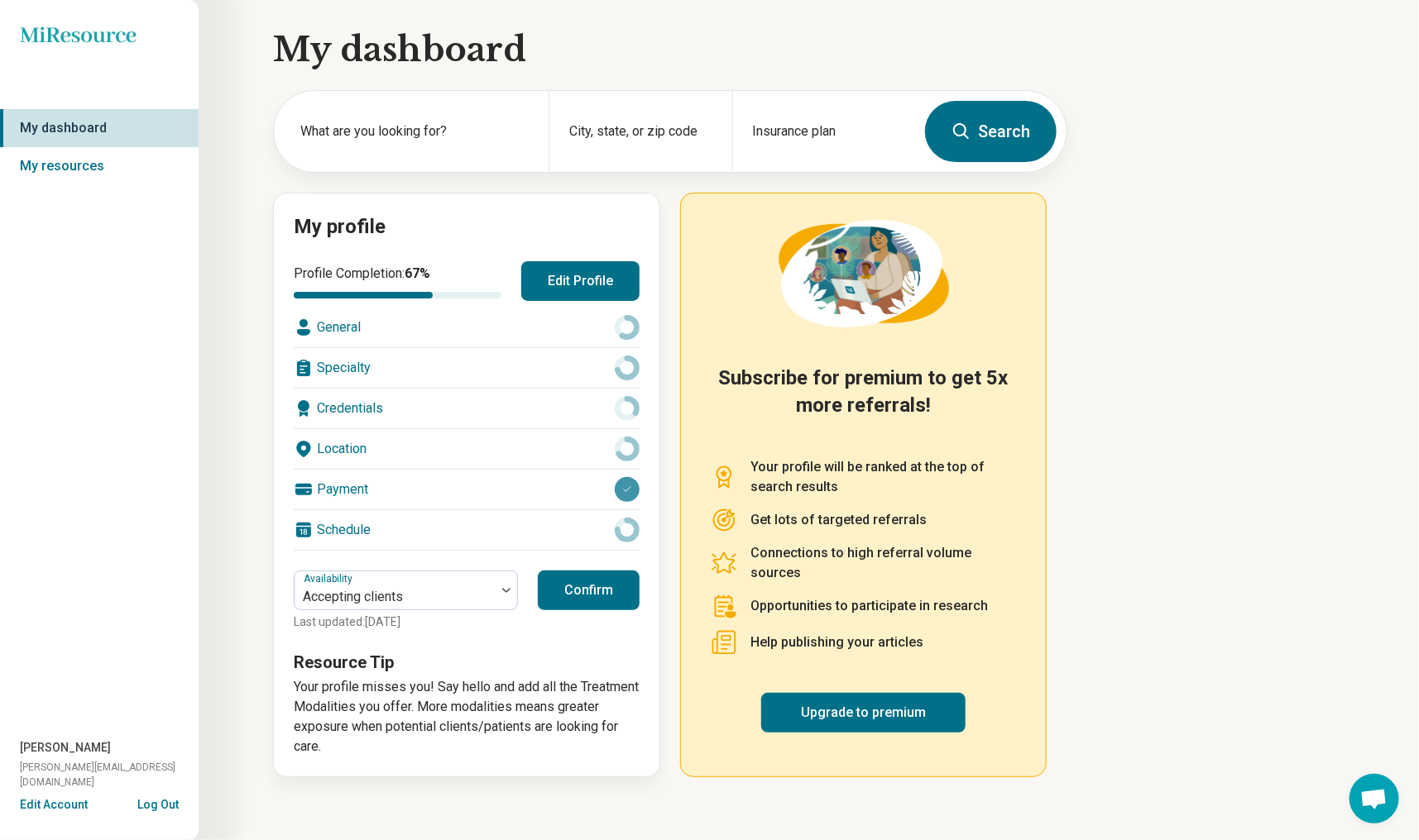
click at [579, 578] on button "Confirm" at bounding box center [589, 591] width 102 height 40
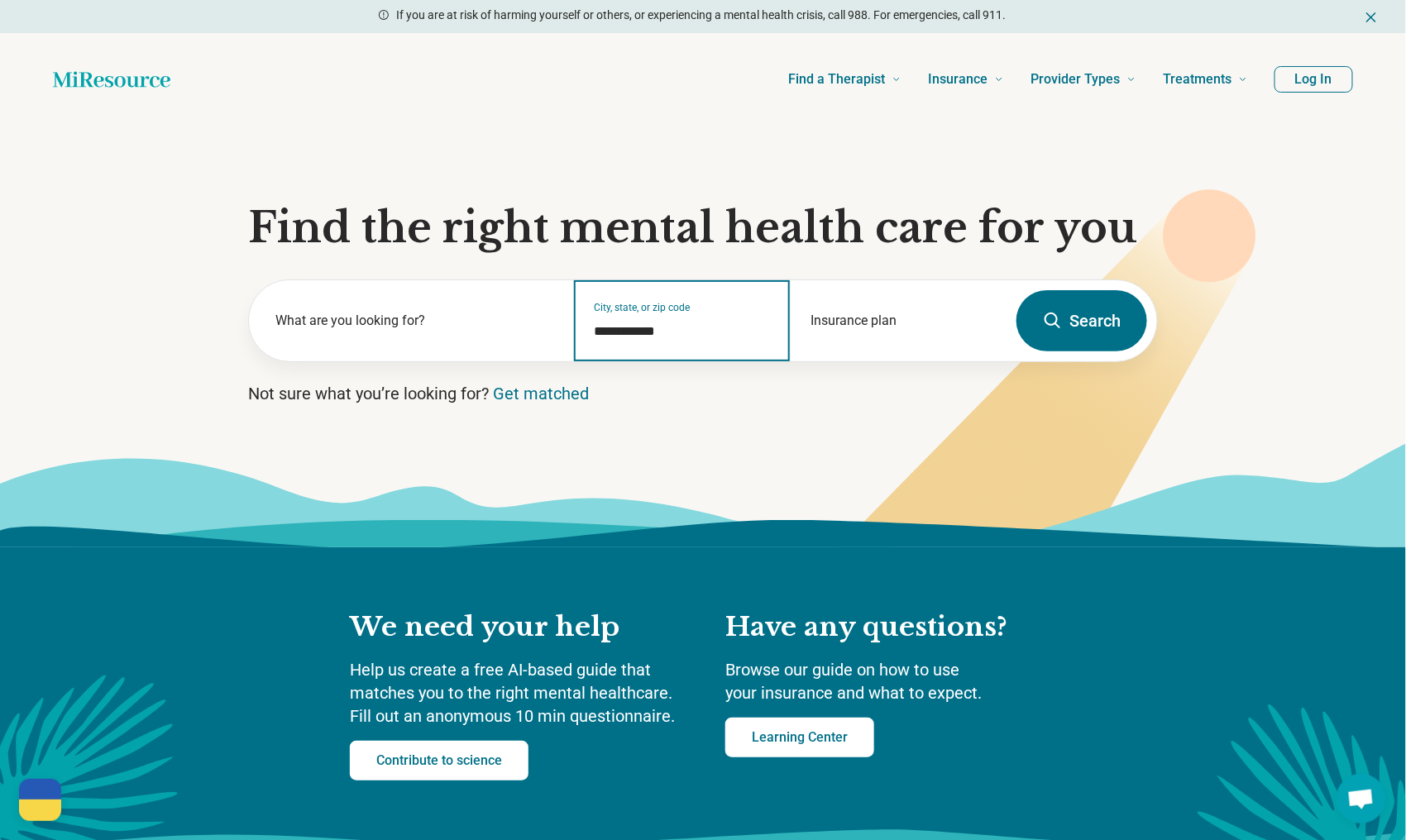
click at [615, 332] on input "**********" at bounding box center [682, 332] width 176 height 20
drag, startPoint x: 683, startPoint y: 331, endPoint x: 569, endPoint y: 338, distance: 114.2
click at [569, 338] on div "**********" at bounding box center [628, 320] width 758 height 81
click at [613, 304] on div "**********" at bounding box center [682, 320] width 217 height 81
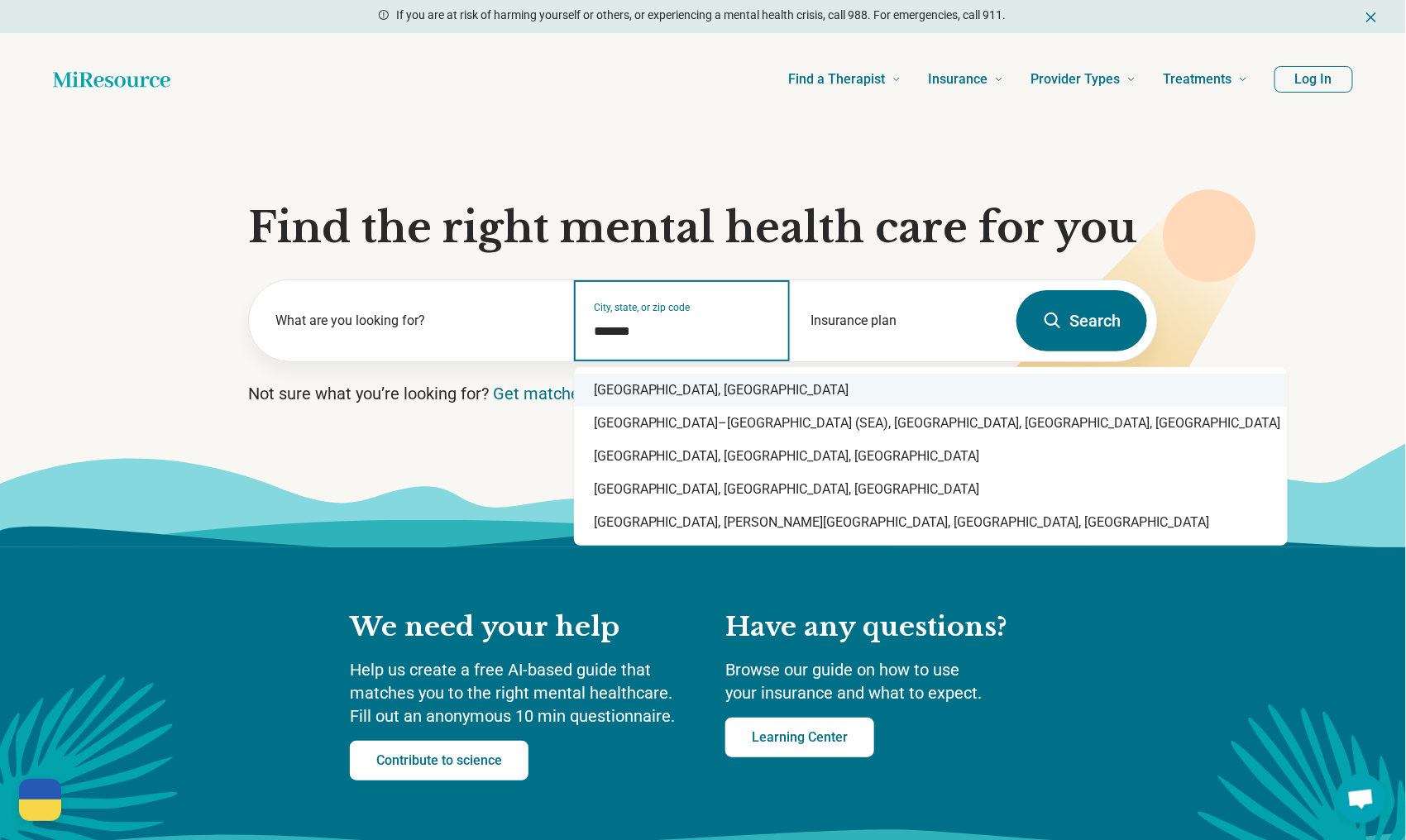
click at [626, 392] on div "Seattle, WA" at bounding box center [931, 390] width 713 height 33
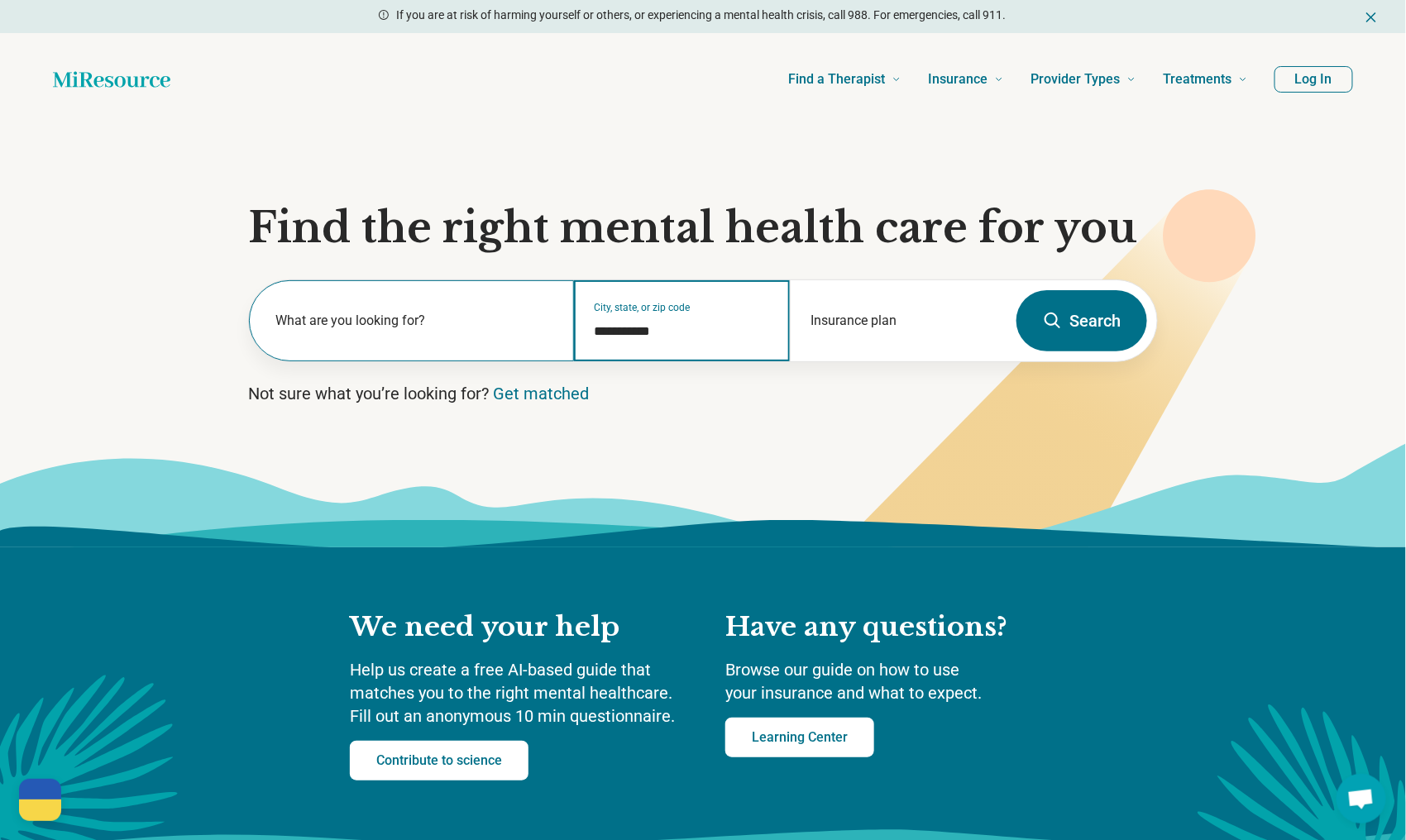
type input "**********"
click at [367, 327] on label "What are you looking for?" at bounding box center [415, 321] width 279 height 20
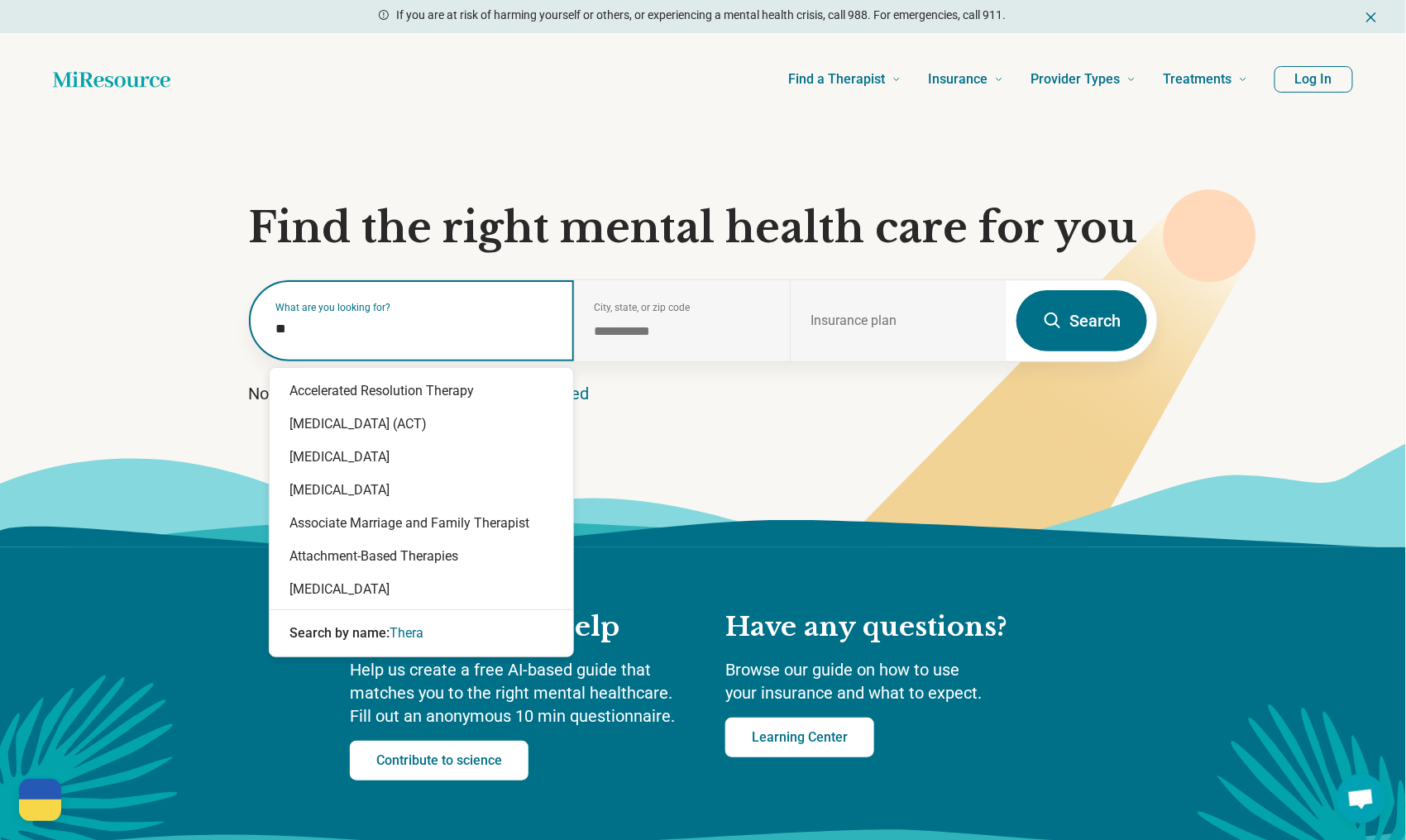
type input "*"
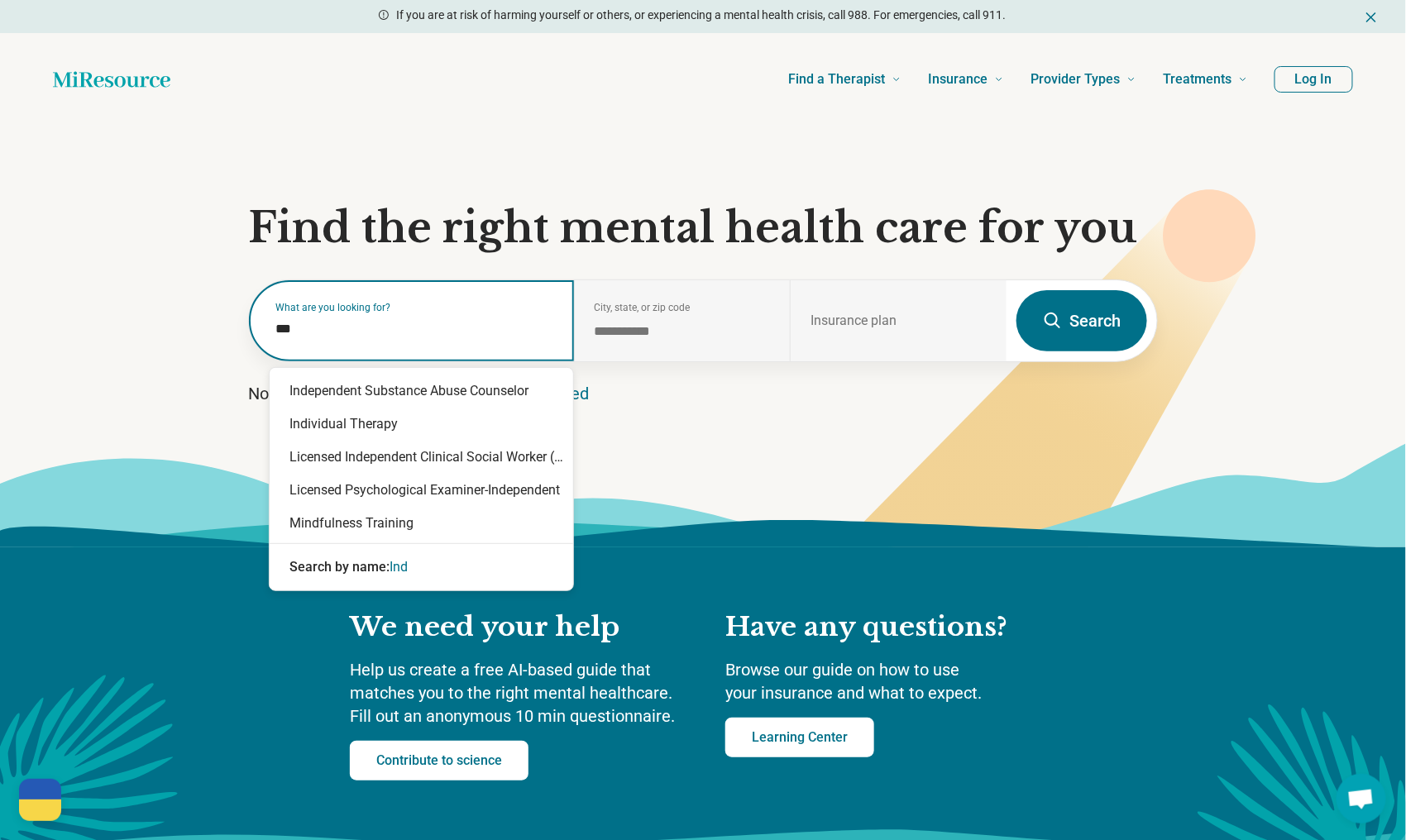
type input "****"
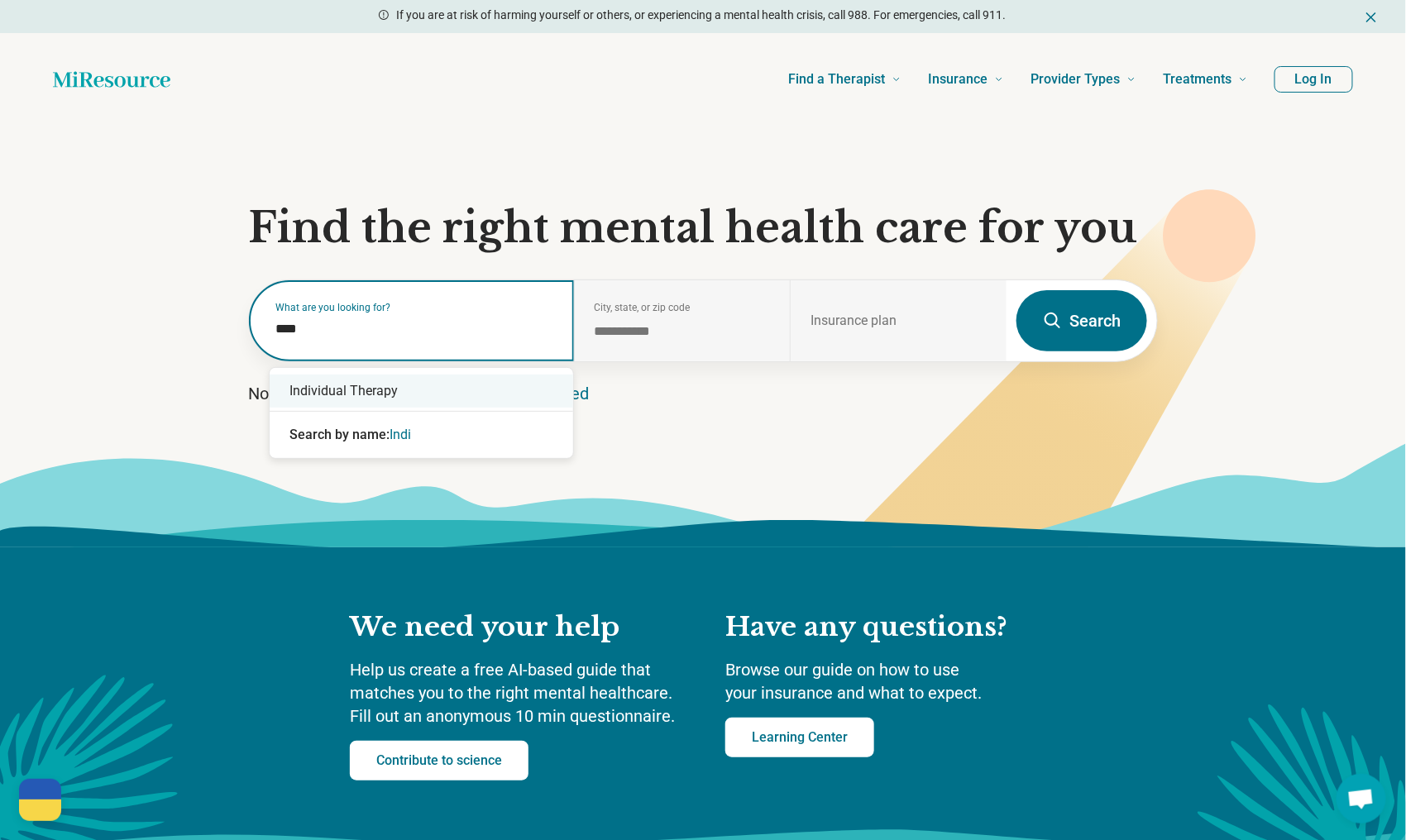
click at [370, 385] on div "Individual Therapy" at bounding box center [422, 391] width 304 height 33
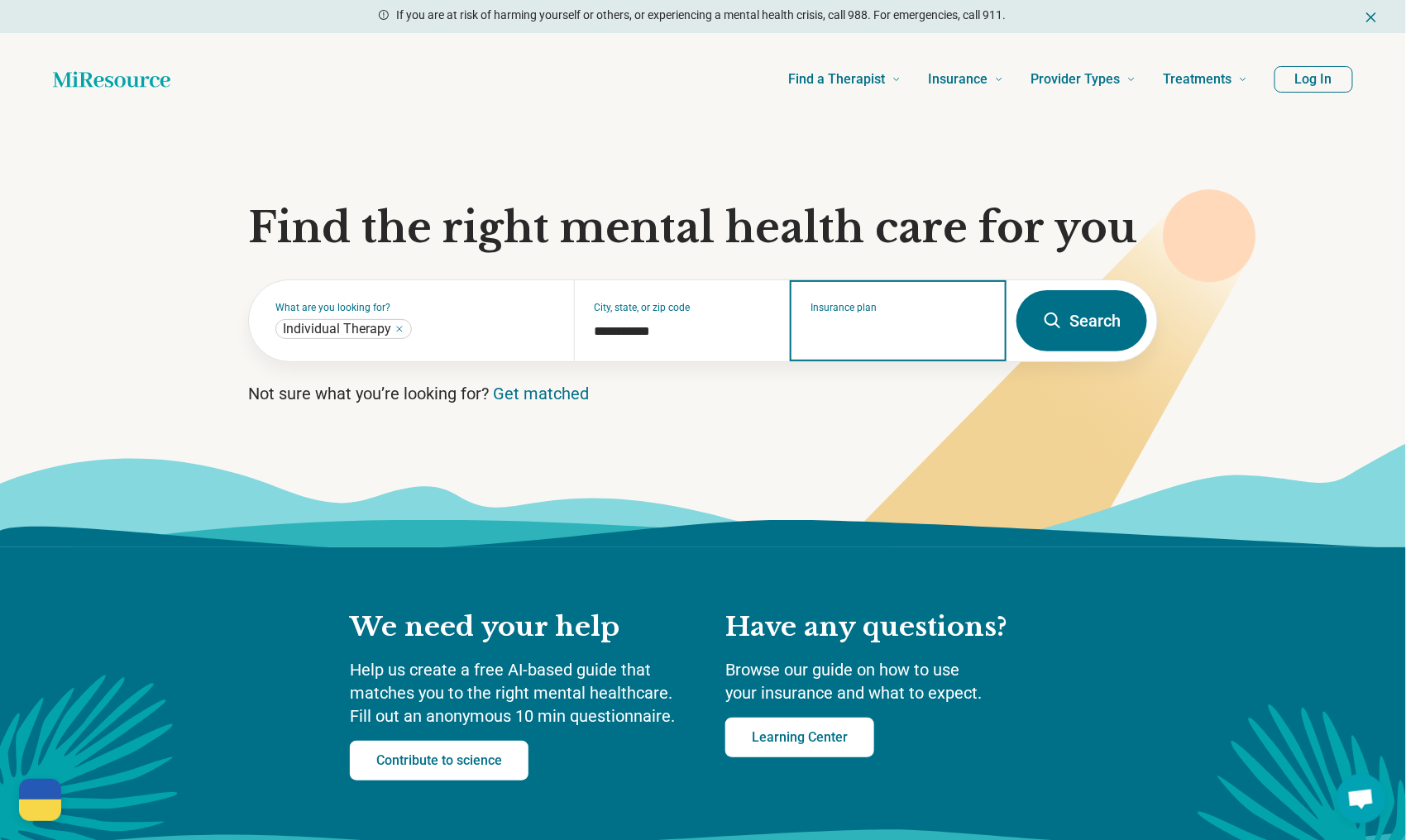
click at [905, 343] on div "Insurance plan" at bounding box center [899, 320] width 217 height 81
click at [1080, 332] on button "Search" at bounding box center [1081, 320] width 130 height 61
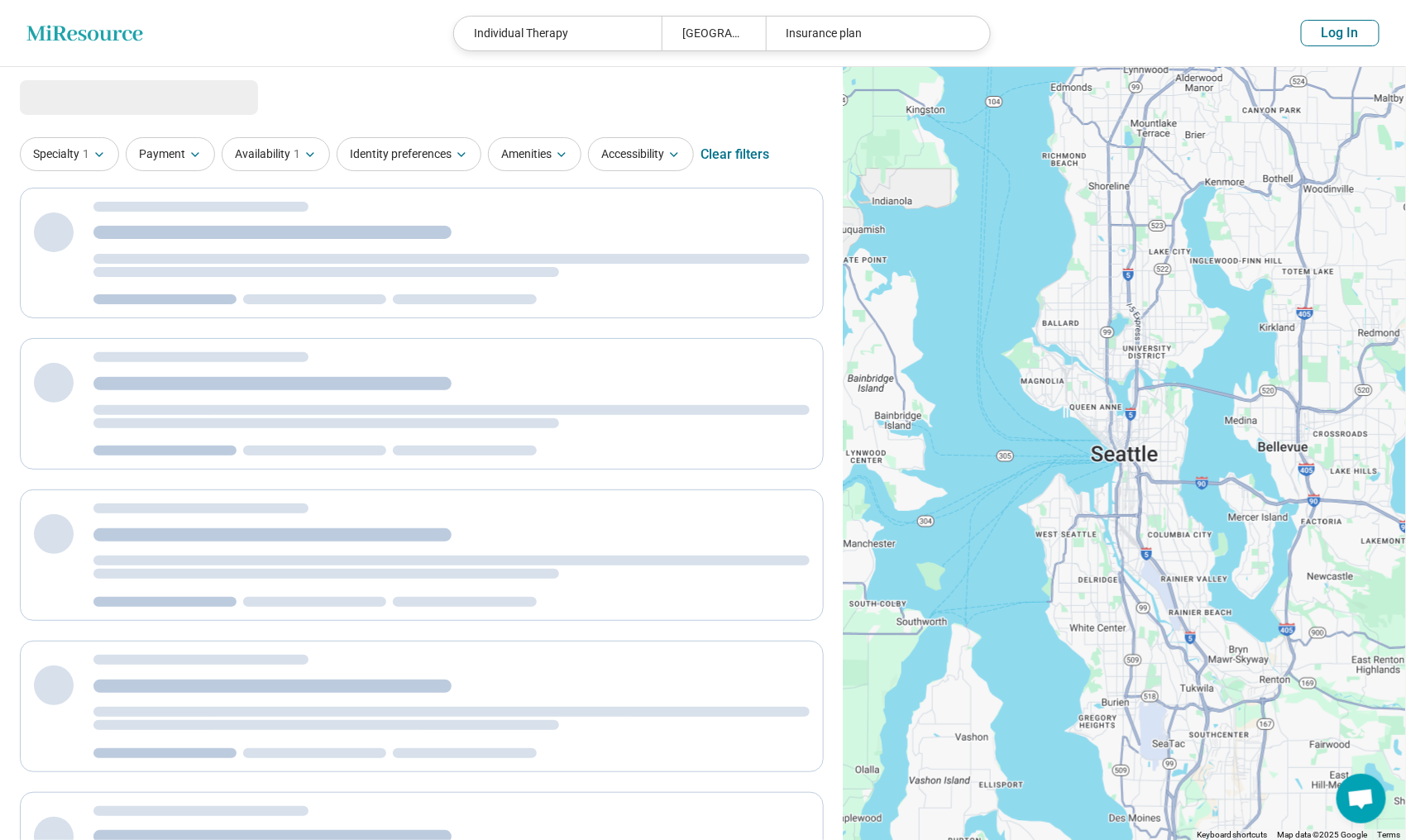
select select "***"
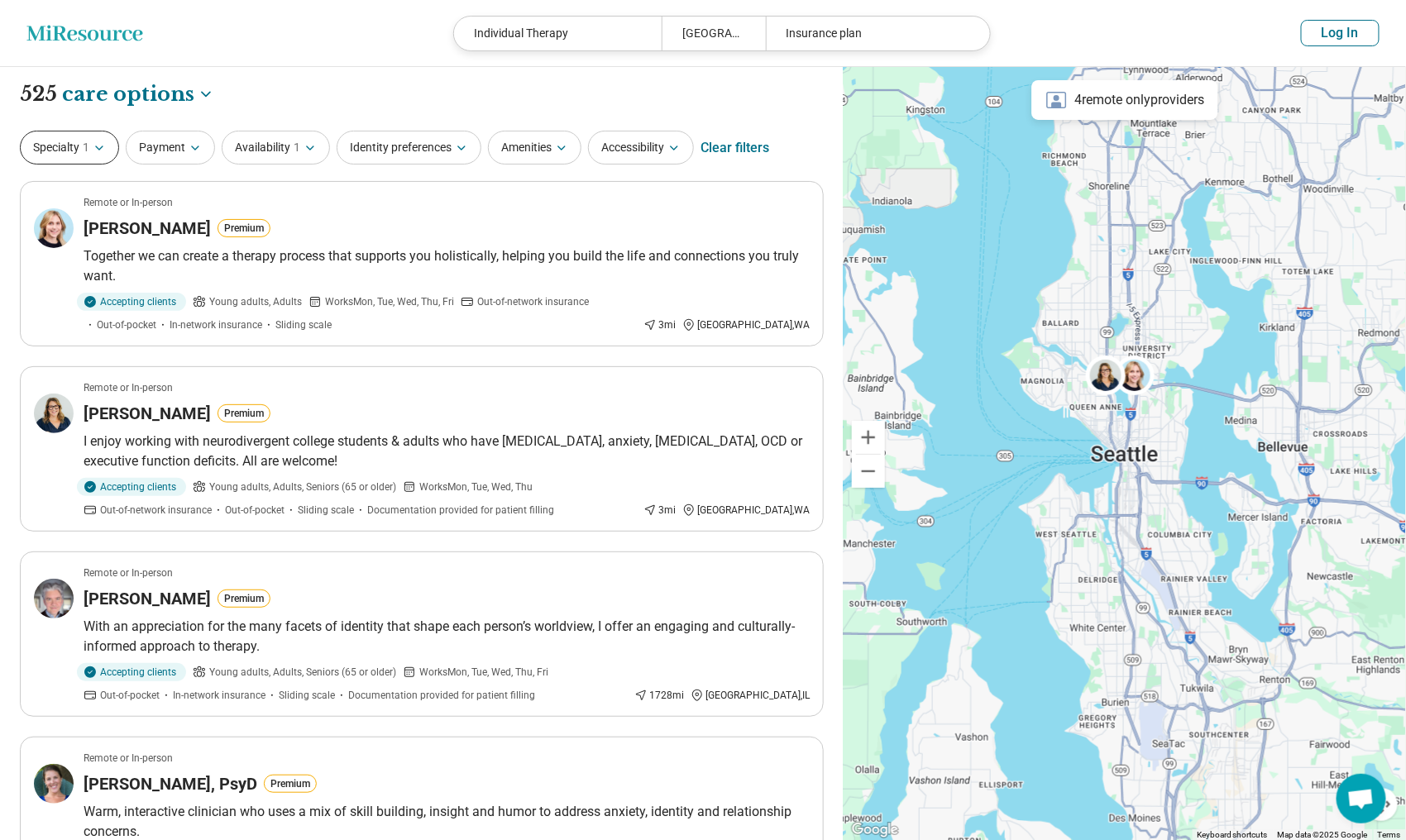
click at [98, 152] on icon "button" at bounding box center [99, 148] width 14 height 14
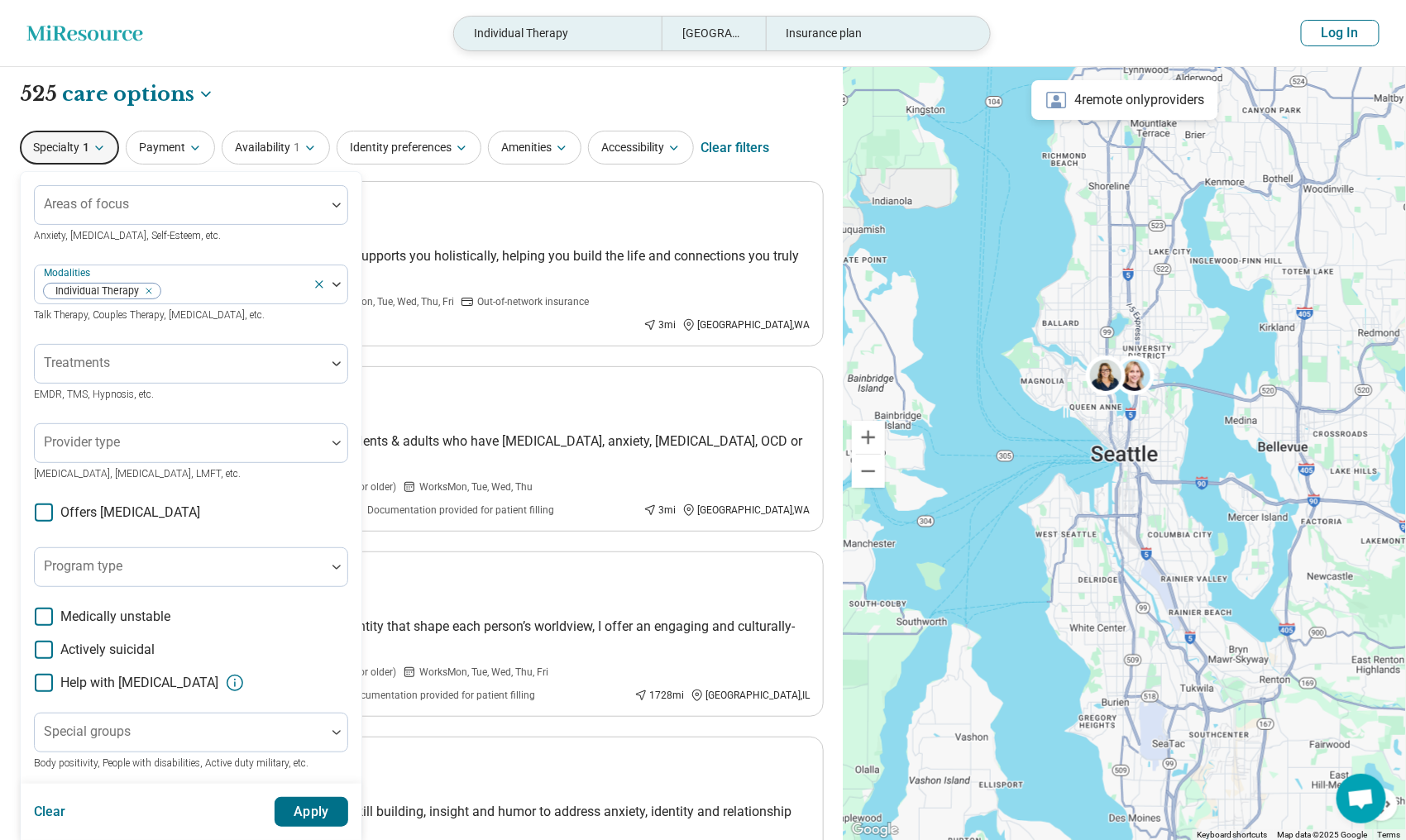
click at [579, 39] on div "Individual Therapy" at bounding box center [558, 33] width 208 height 34
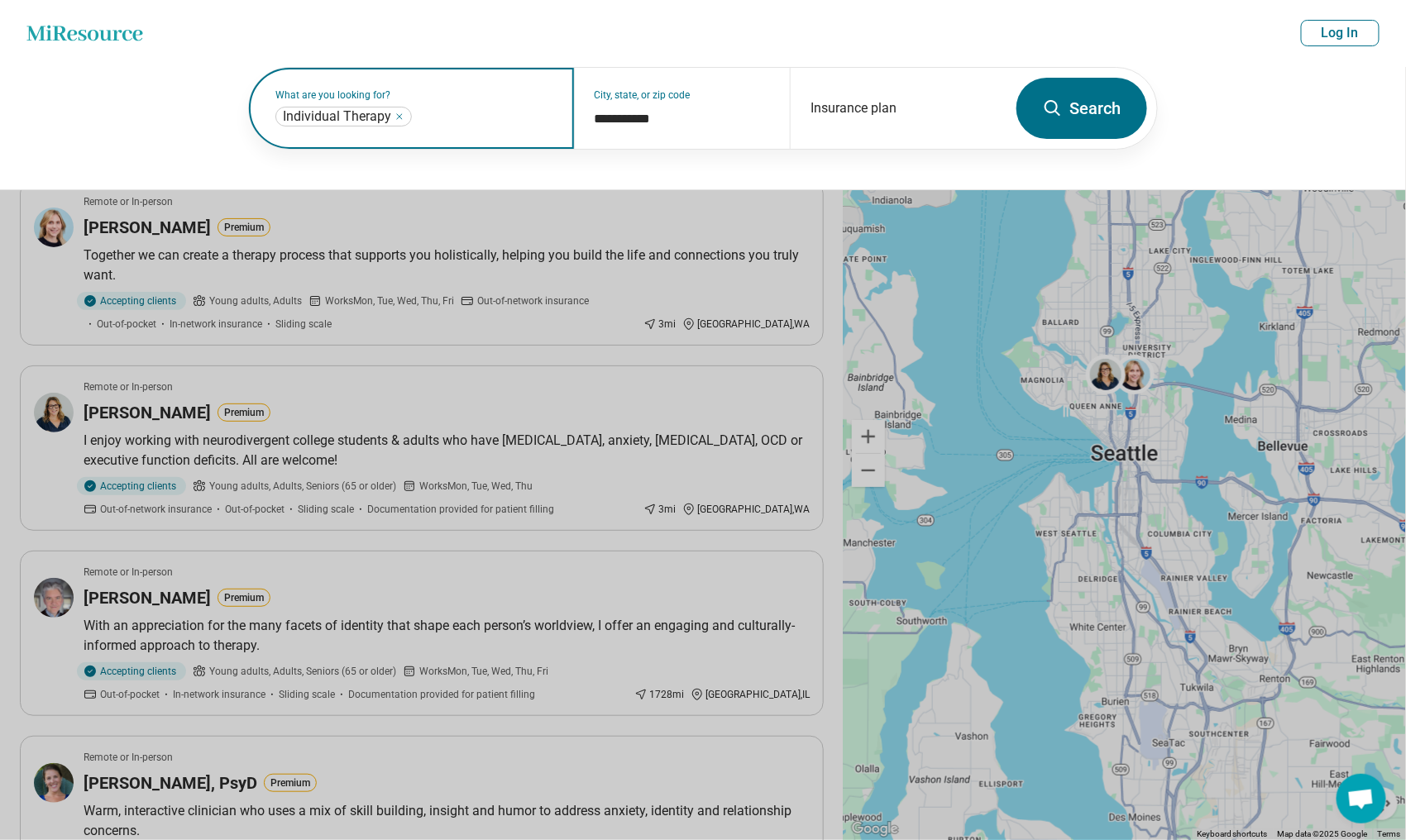
click at [397, 117] on icon "Remove" at bounding box center [399, 116] width 5 height 5
click at [395, 100] on label "What are you looking for?" at bounding box center [415, 95] width 279 height 10
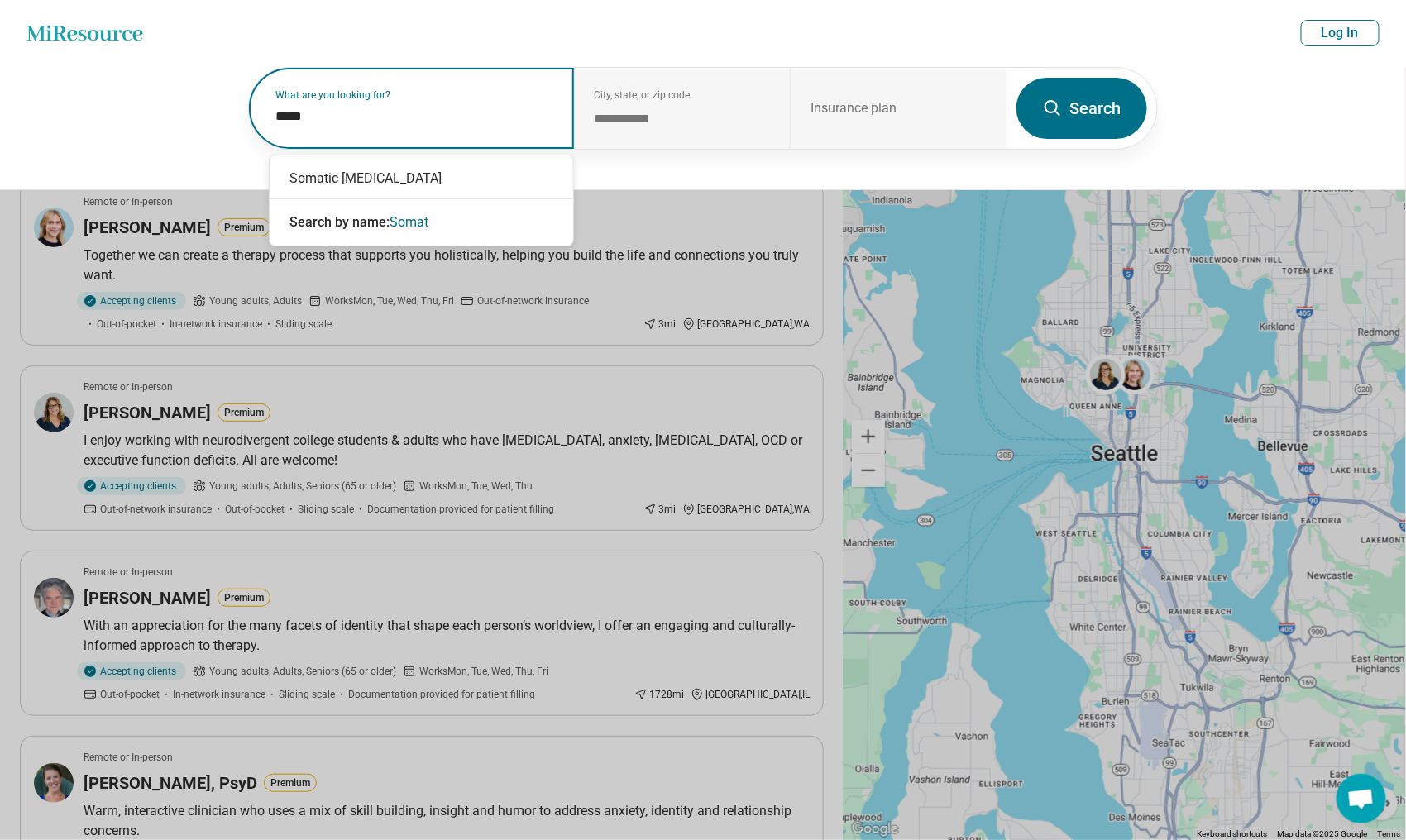
type input "******"
click at [394, 178] on div "Somatic [MEDICAL_DATA]" at bounding box center [422, 179] width 304 height 33
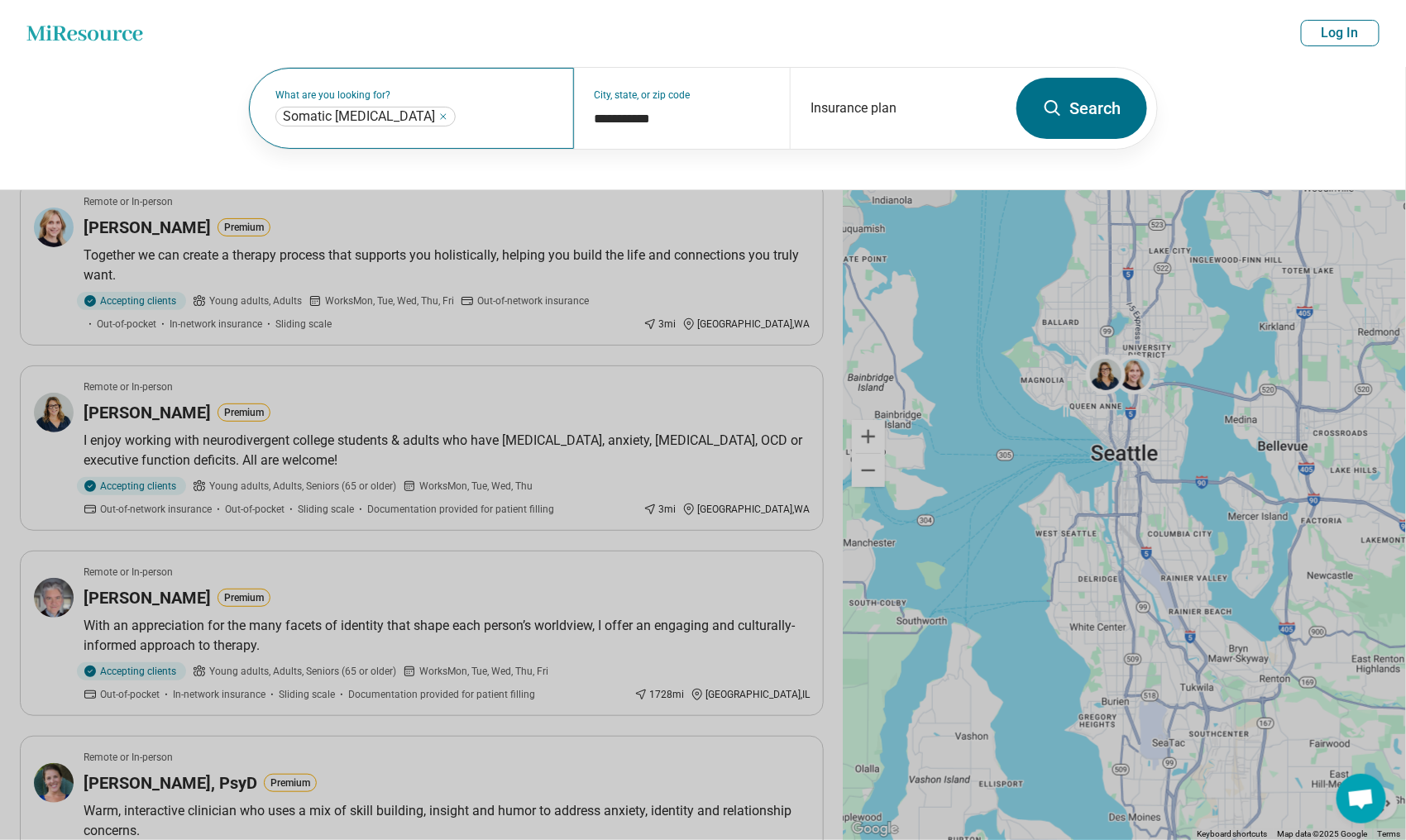
click at [1068, 119] on button "Search" at bounding box center [1081, 108] width 130 height 61
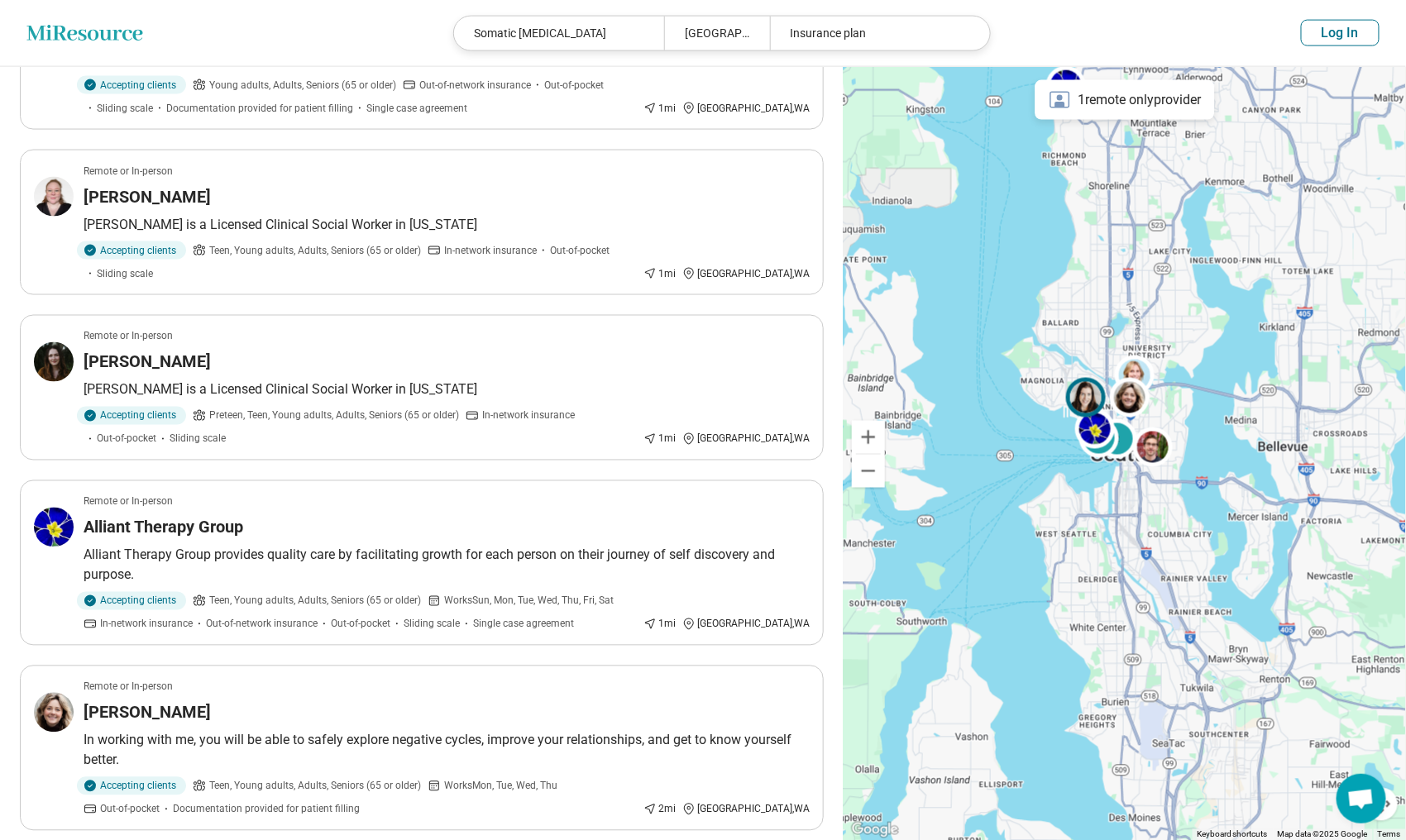
scroll to position [909, 0]
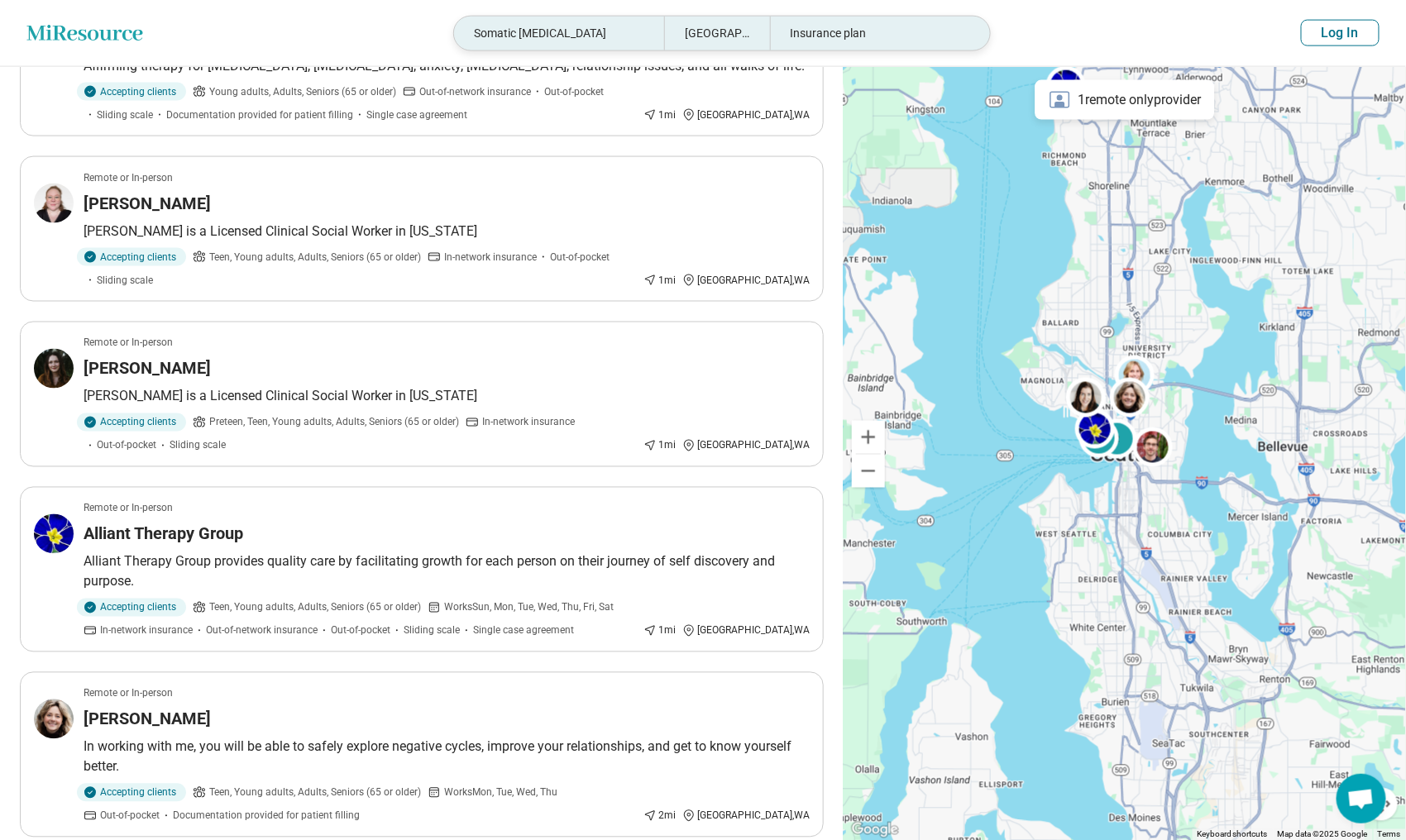
click at [998, 33] on icon at bounding box center [1005, 32] width 16 height 16
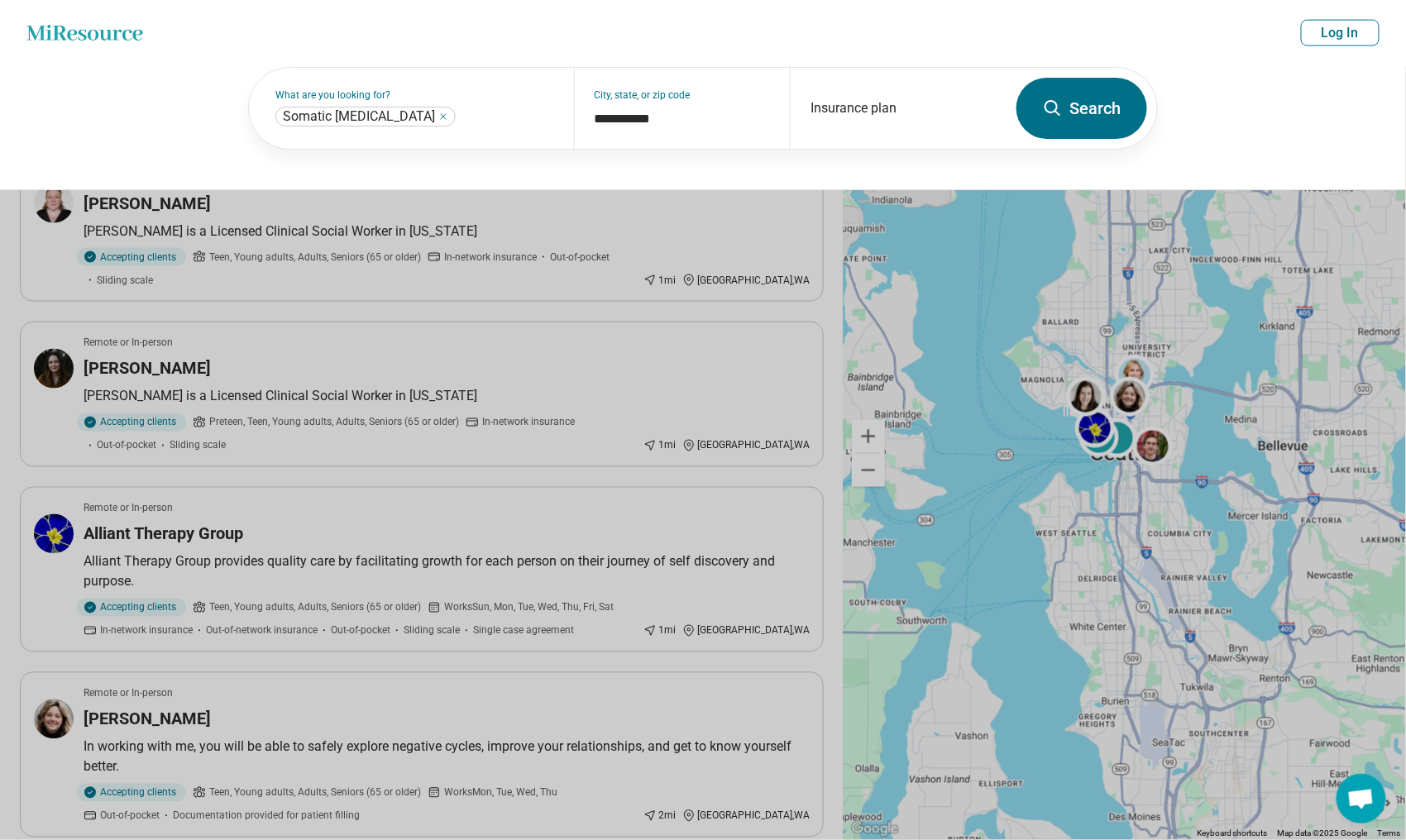
click at [1047, 97] on button "Search" at bounding box center [1081, 108] width 130 height 61
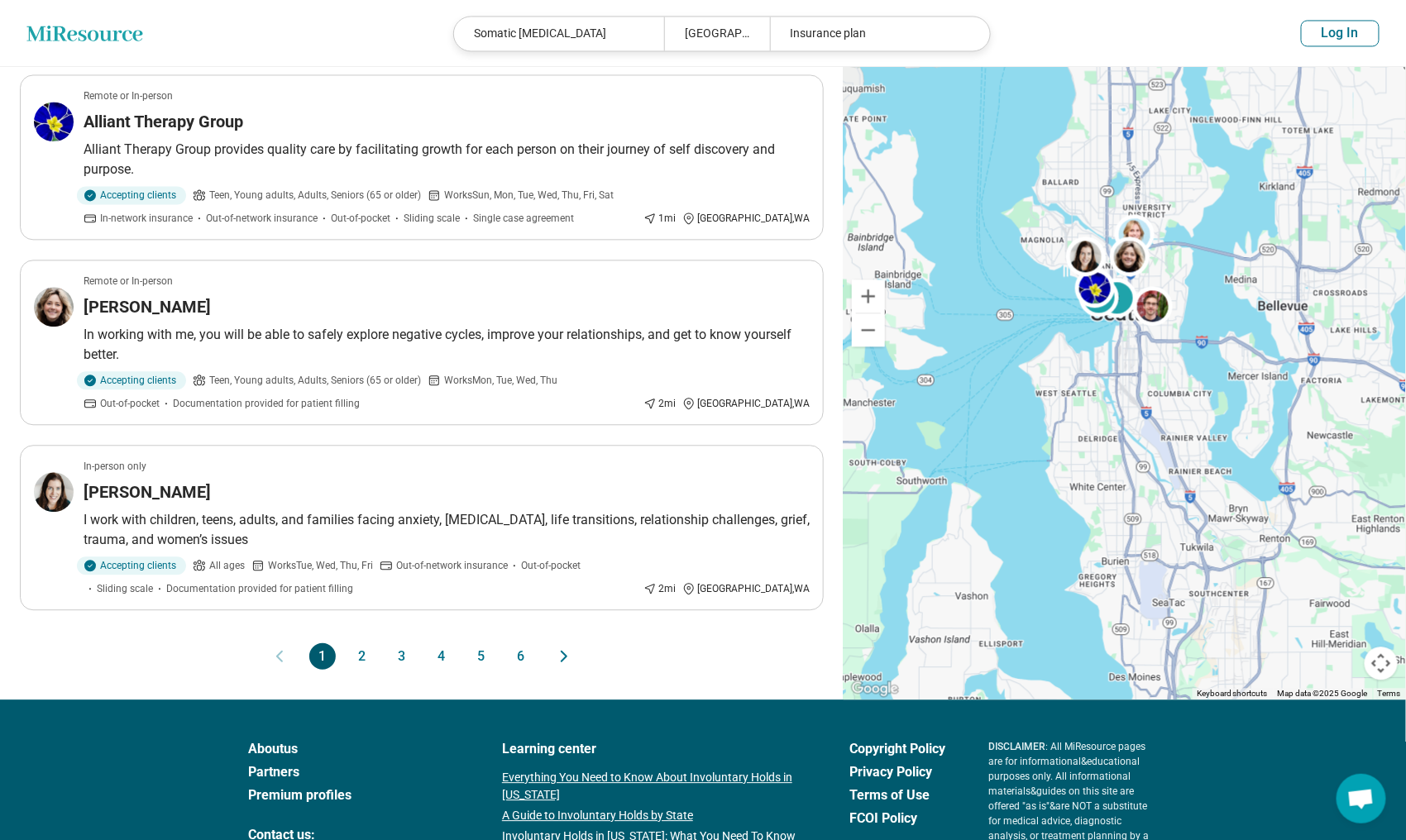
scroll to position [1405, 0]
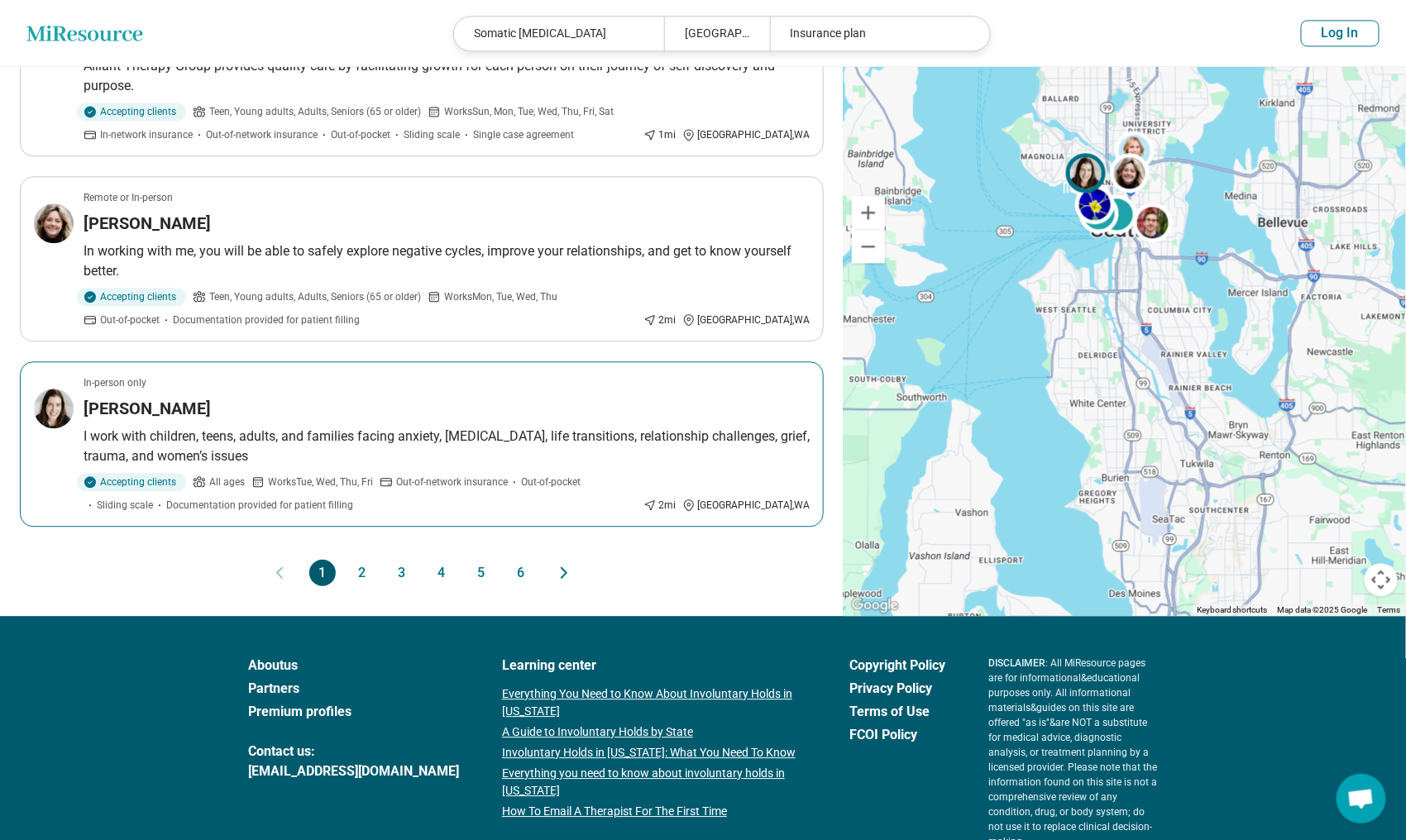
click at [302, 397] on div "[PERSON_NAME]" at bounding box center [447, 408] width 726 height 23
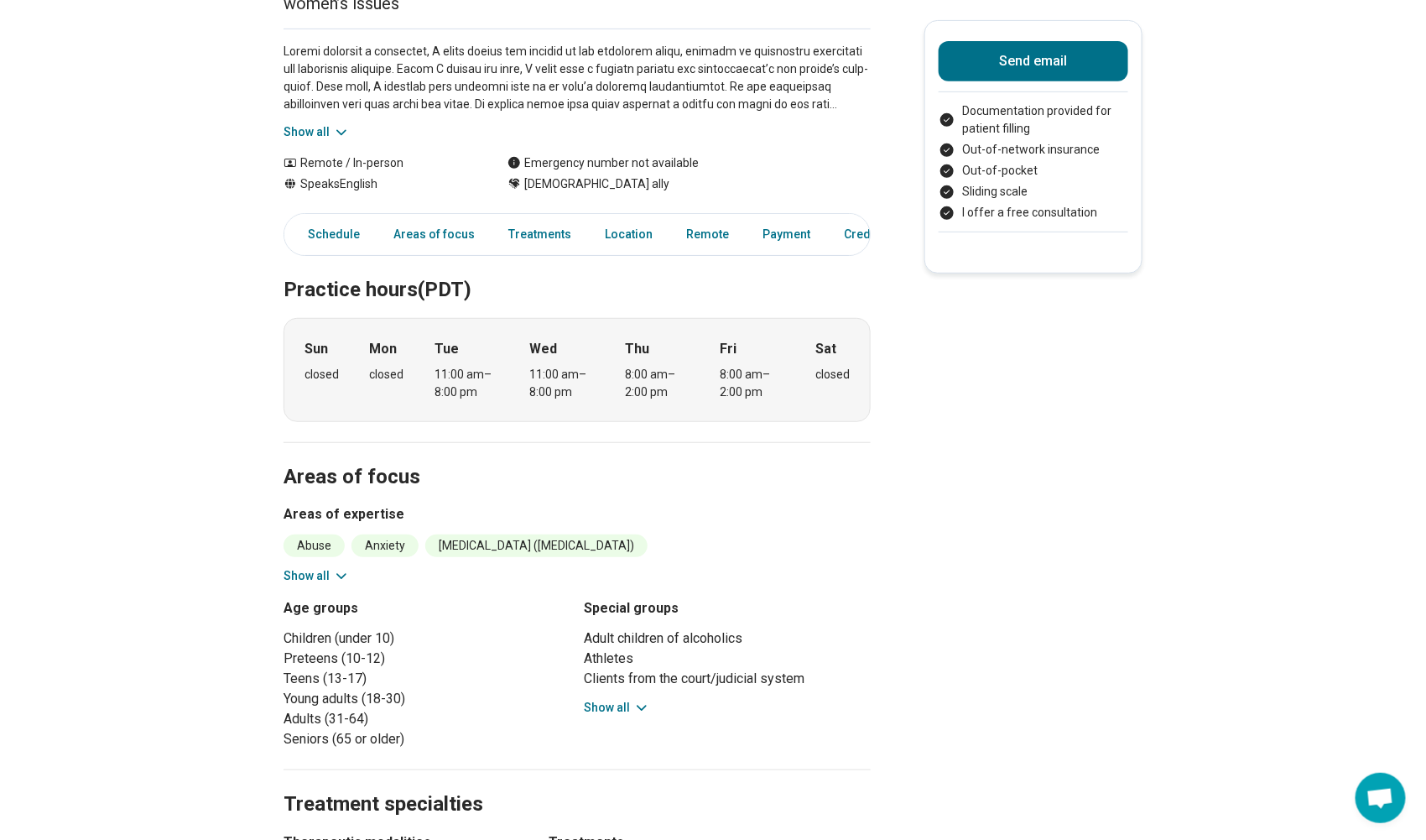
scroll to position [252, 0]
click at [346, 572] on icon at bounding box center [341, 574] width 8 height 5
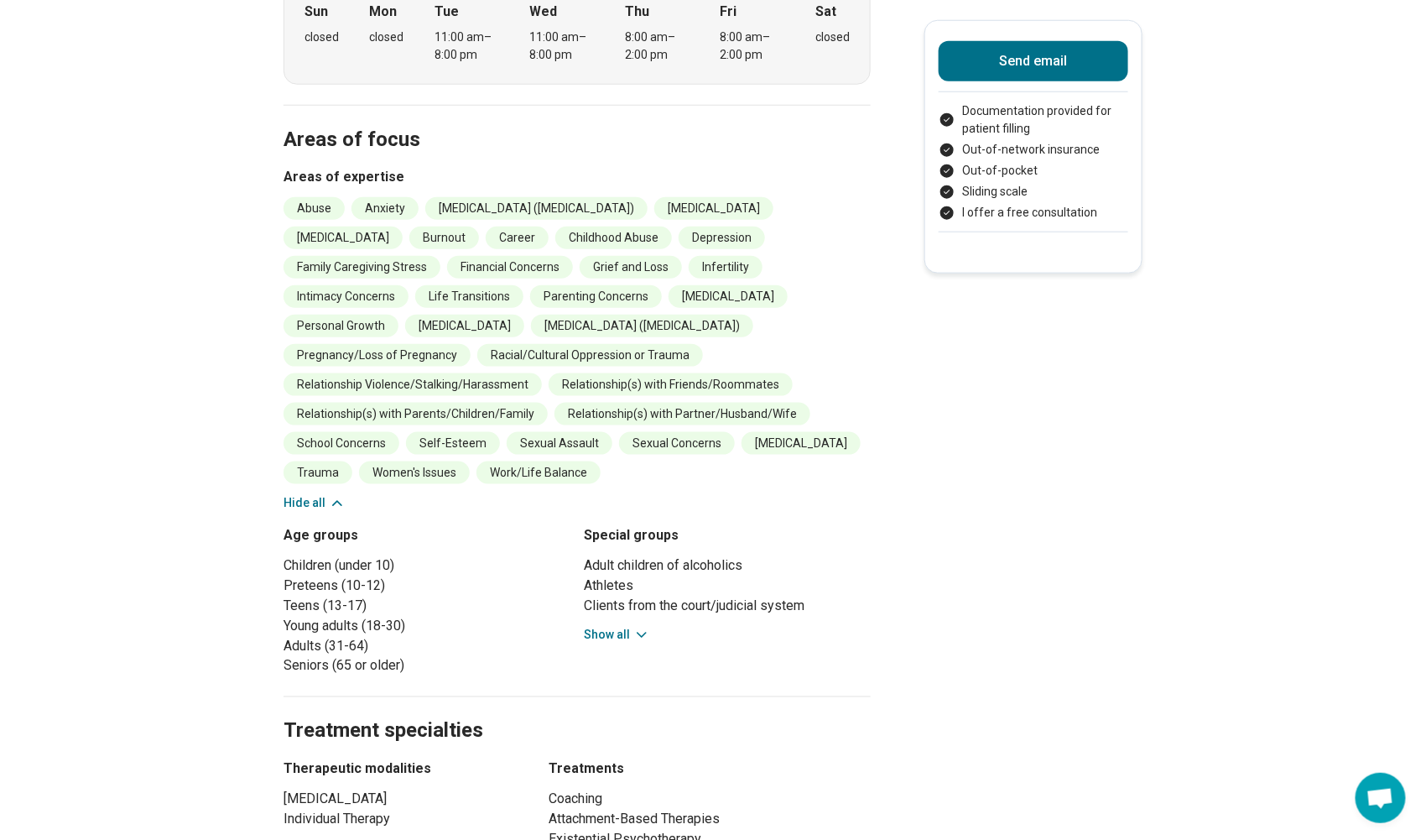
scroll to position [839, 0]
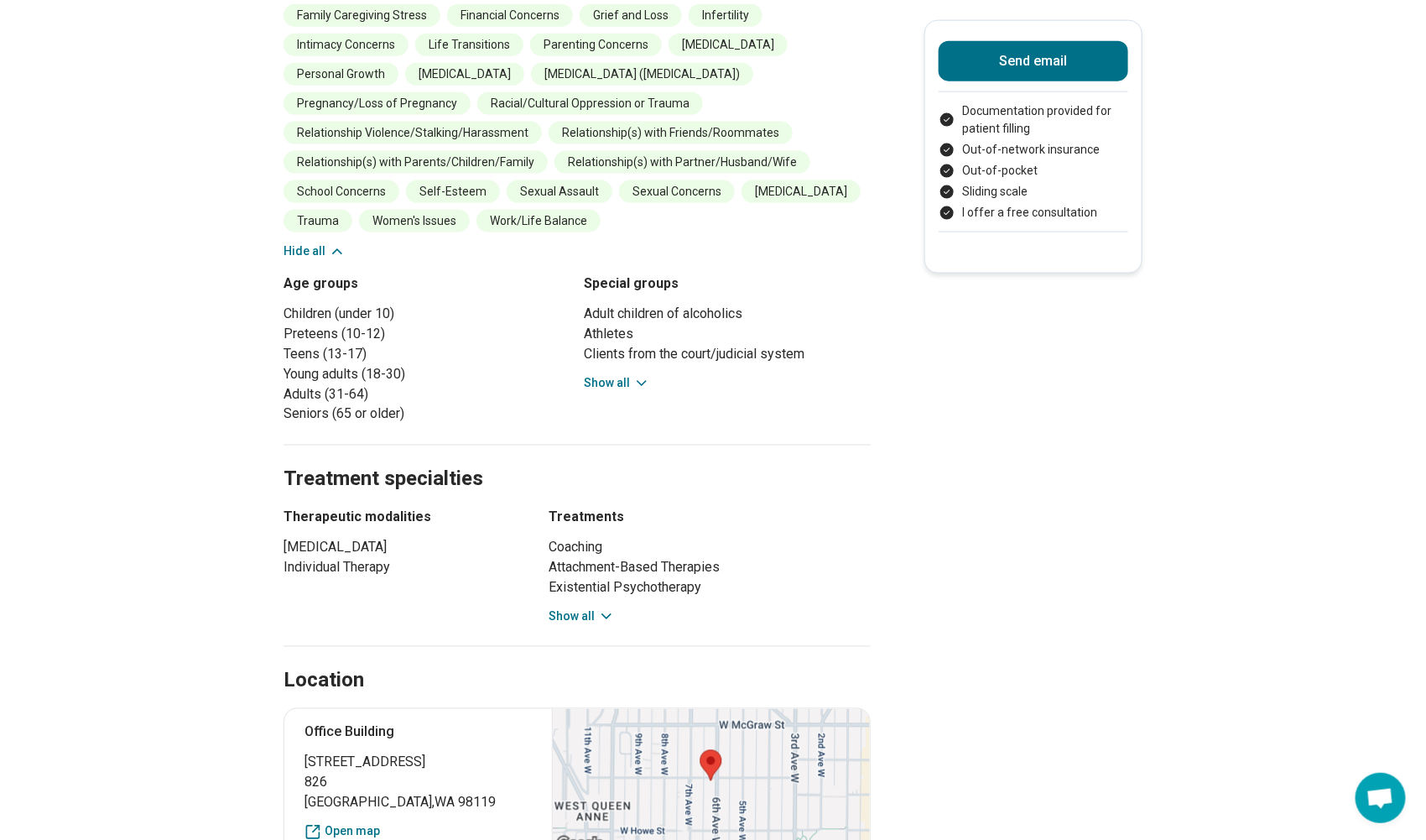
click at [597, 608] on button "Show all" at bounding box center [582, 616] width 67 height 18
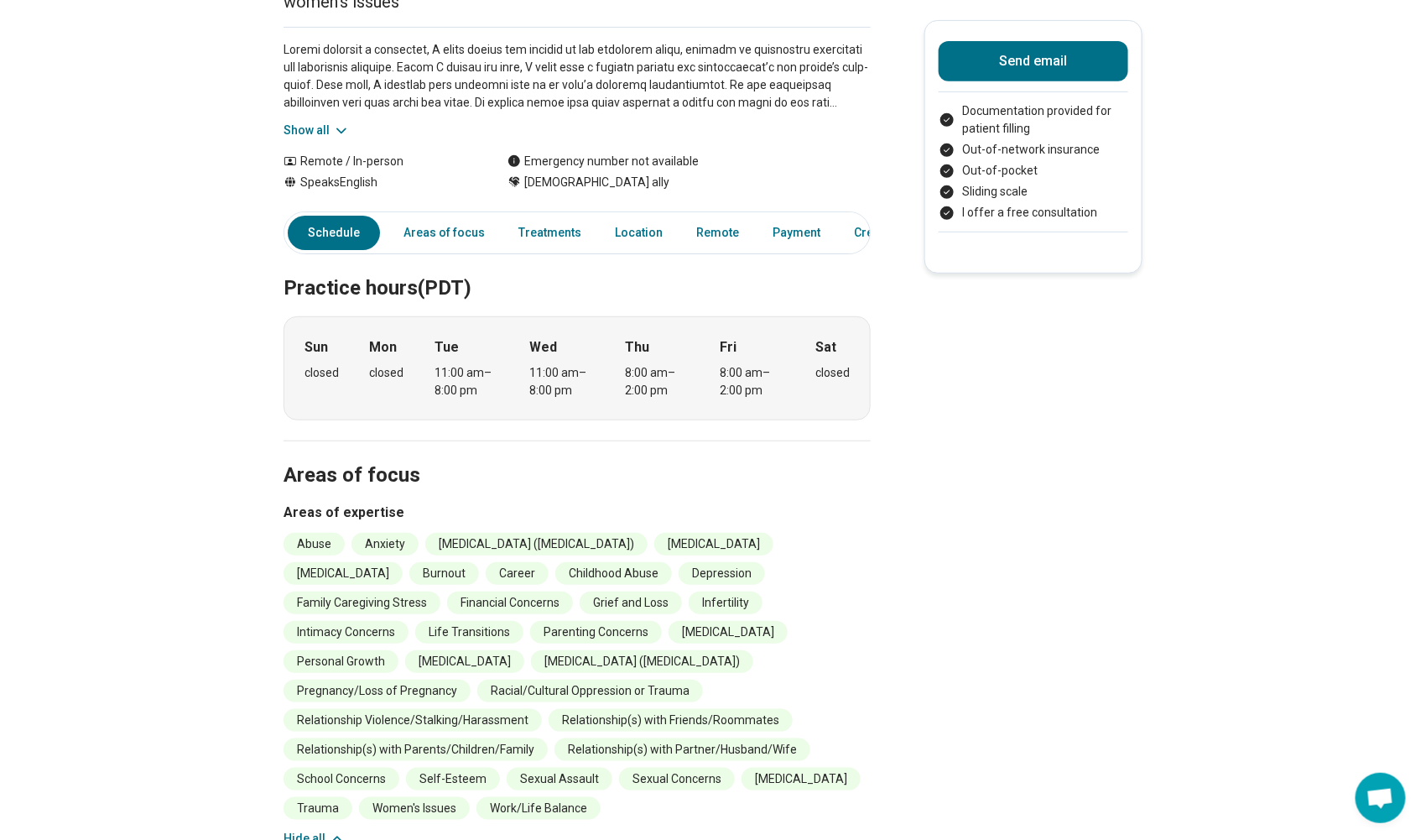
scroll to position [0, 0]
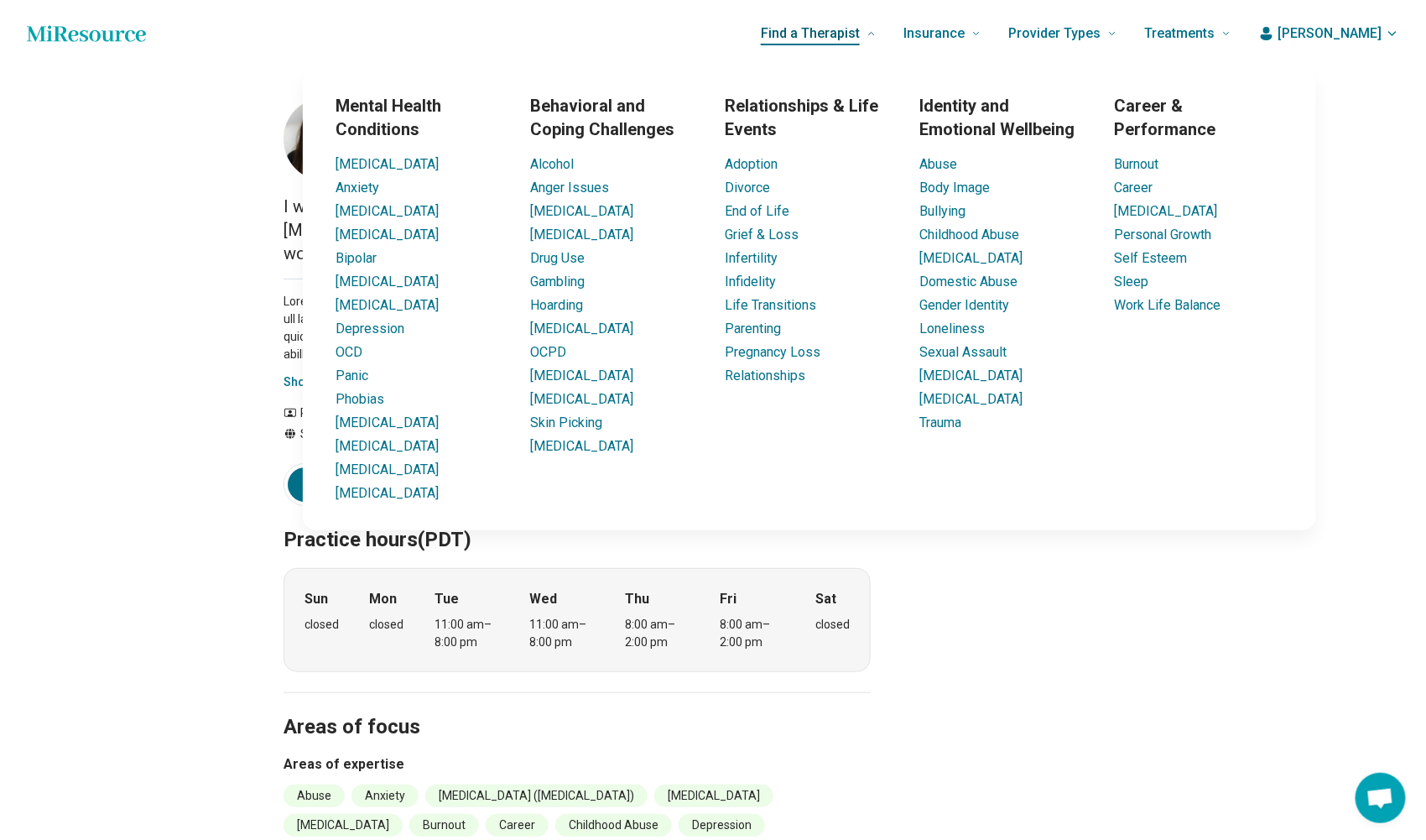
click at [860, 39] on span "Find a Therapist" at bounding box center [810, 33] width 99 height 23
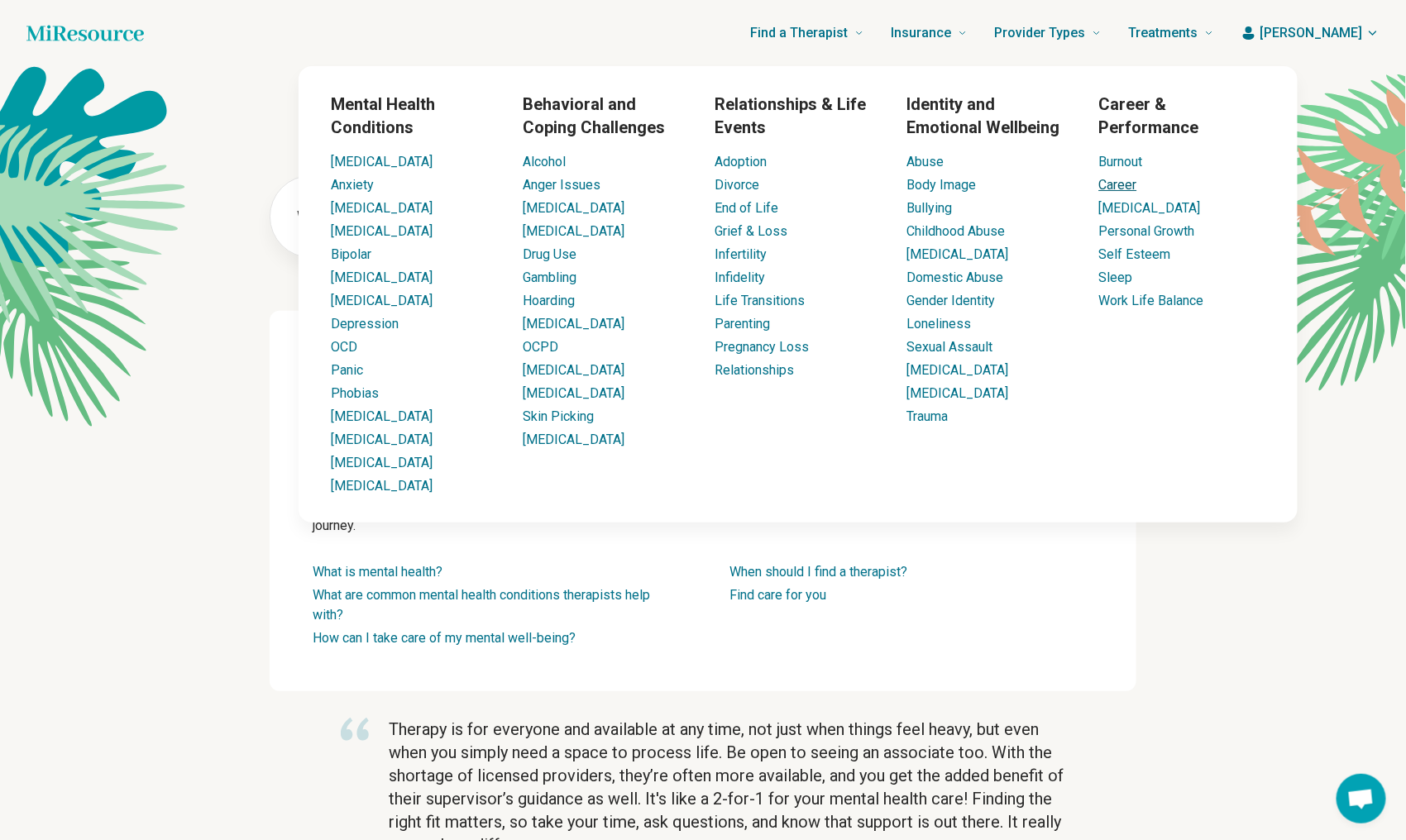
click at [1103, 184] on link "Career" at bounding box center [1119, 184] width 38 height 16
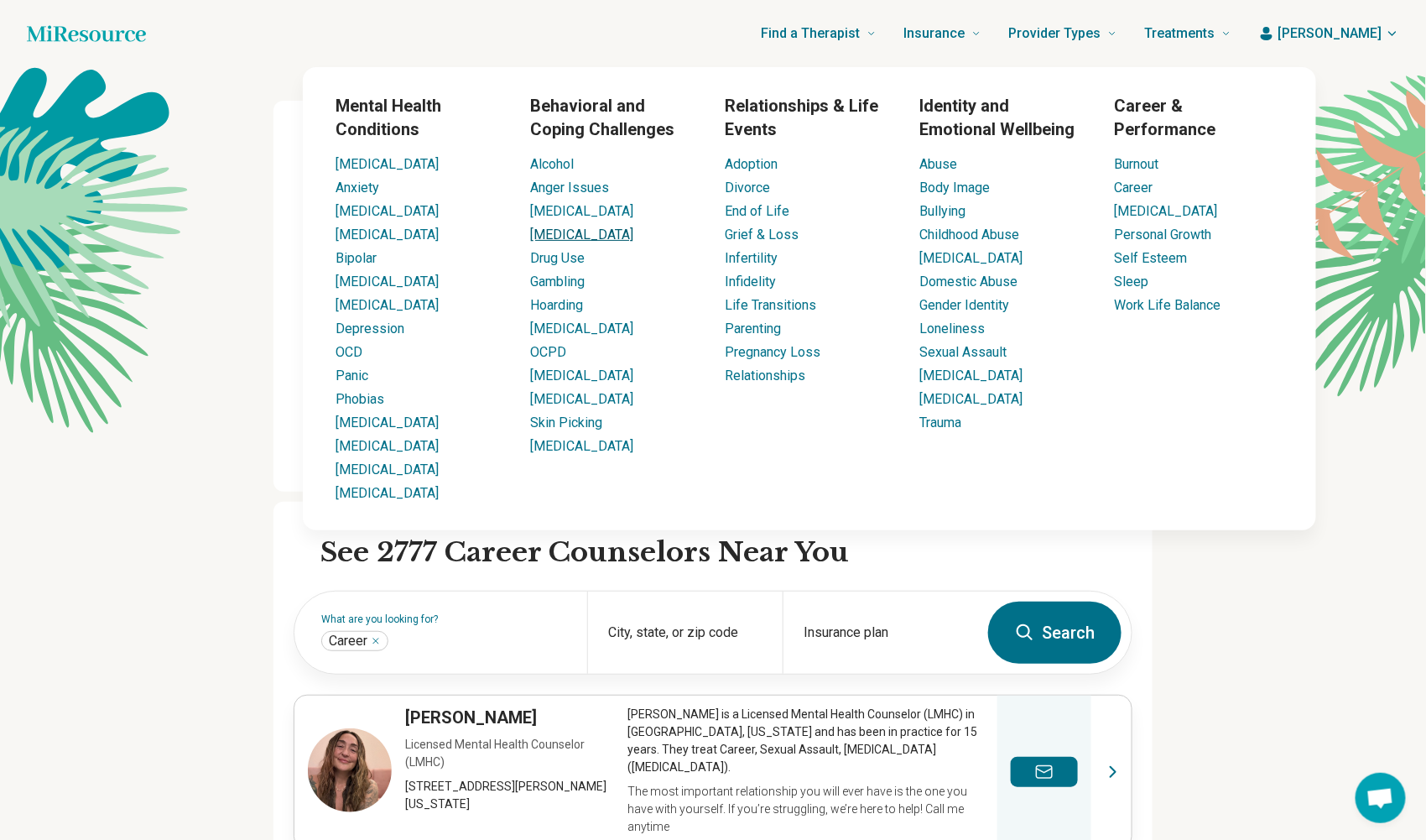
click at [569, 234] on link "[MEDICAL_DATA]" at bounding box center [583, 234] width 104 height 16
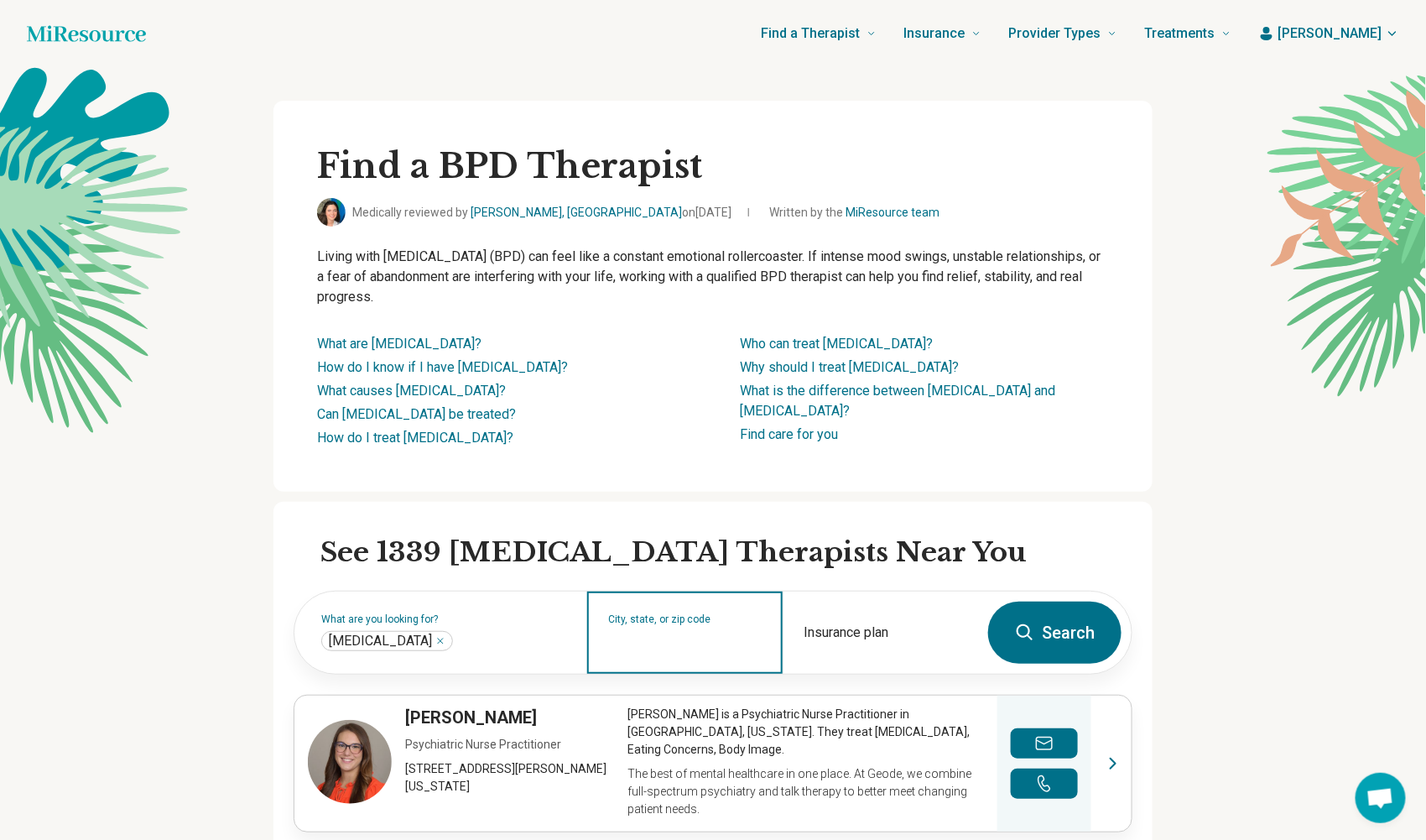
click at [662, 640] on input "City, state, or zip code" at bounding box center [685, 644] width 155 height 20
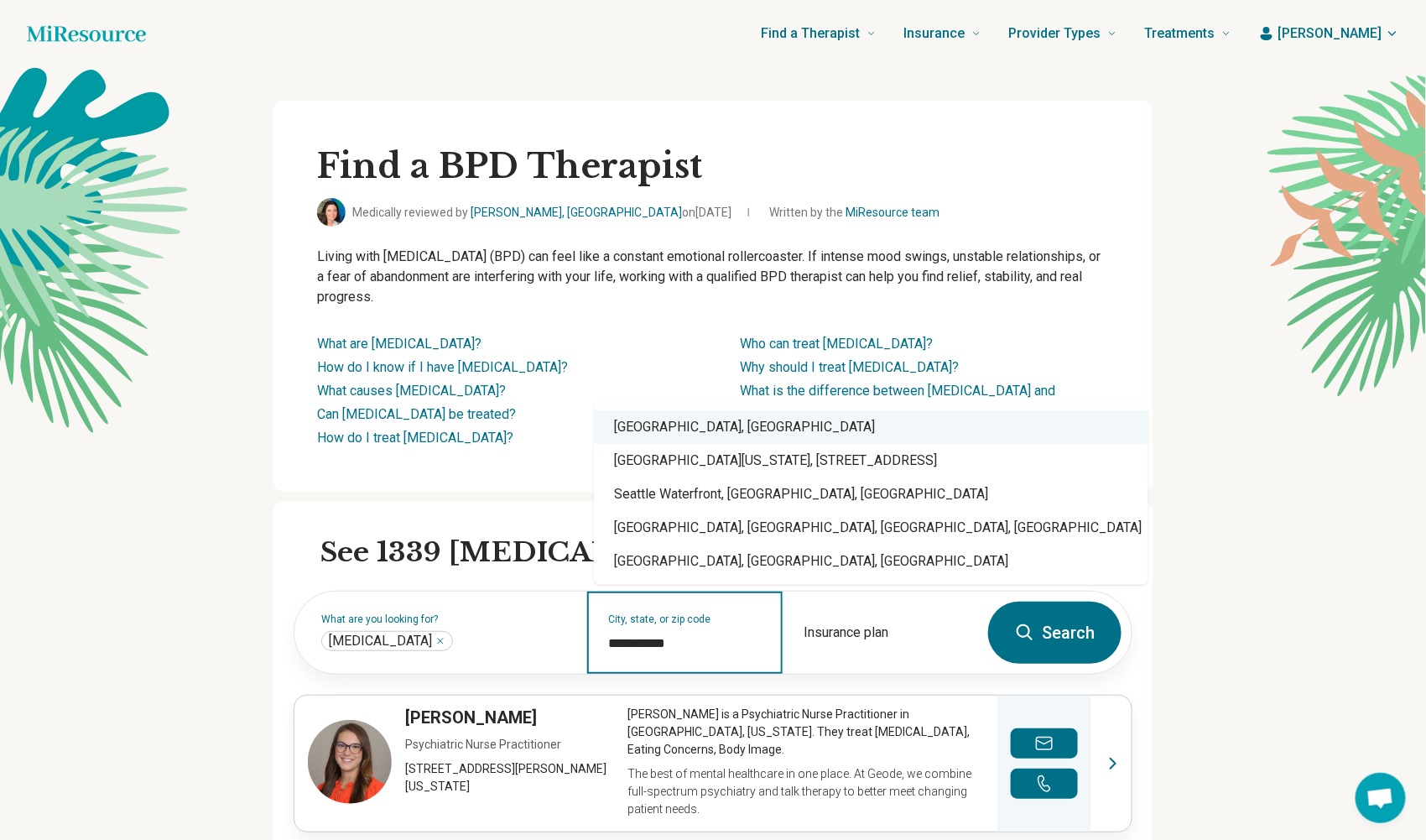
click at [706, 427] on div "Seattle, WA" at bounding box center [871, 426] width 554 height 33
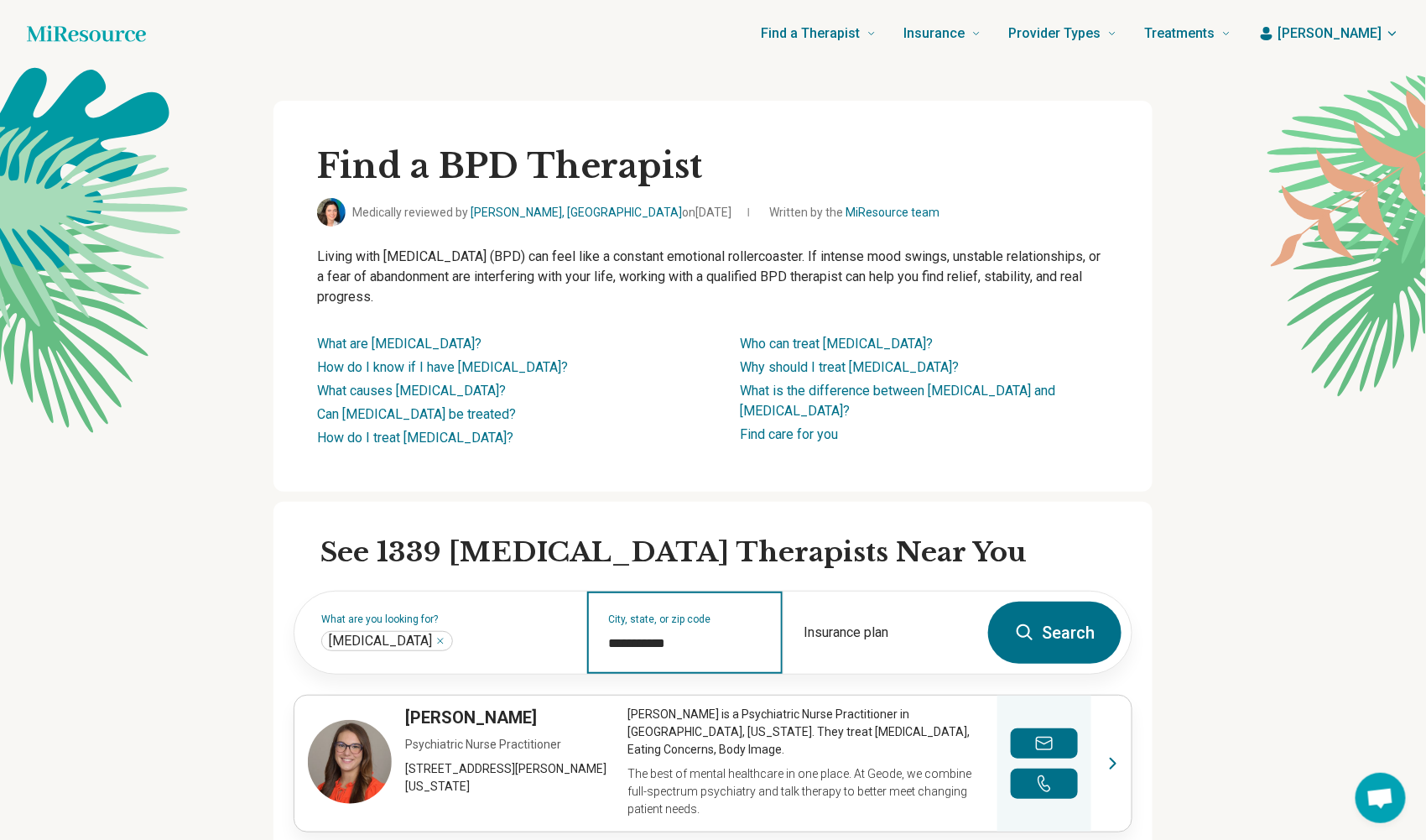
type input "**********"
click at [1059, 638] on button "Search" at bounding box center [1055, 632] width 133 height 62
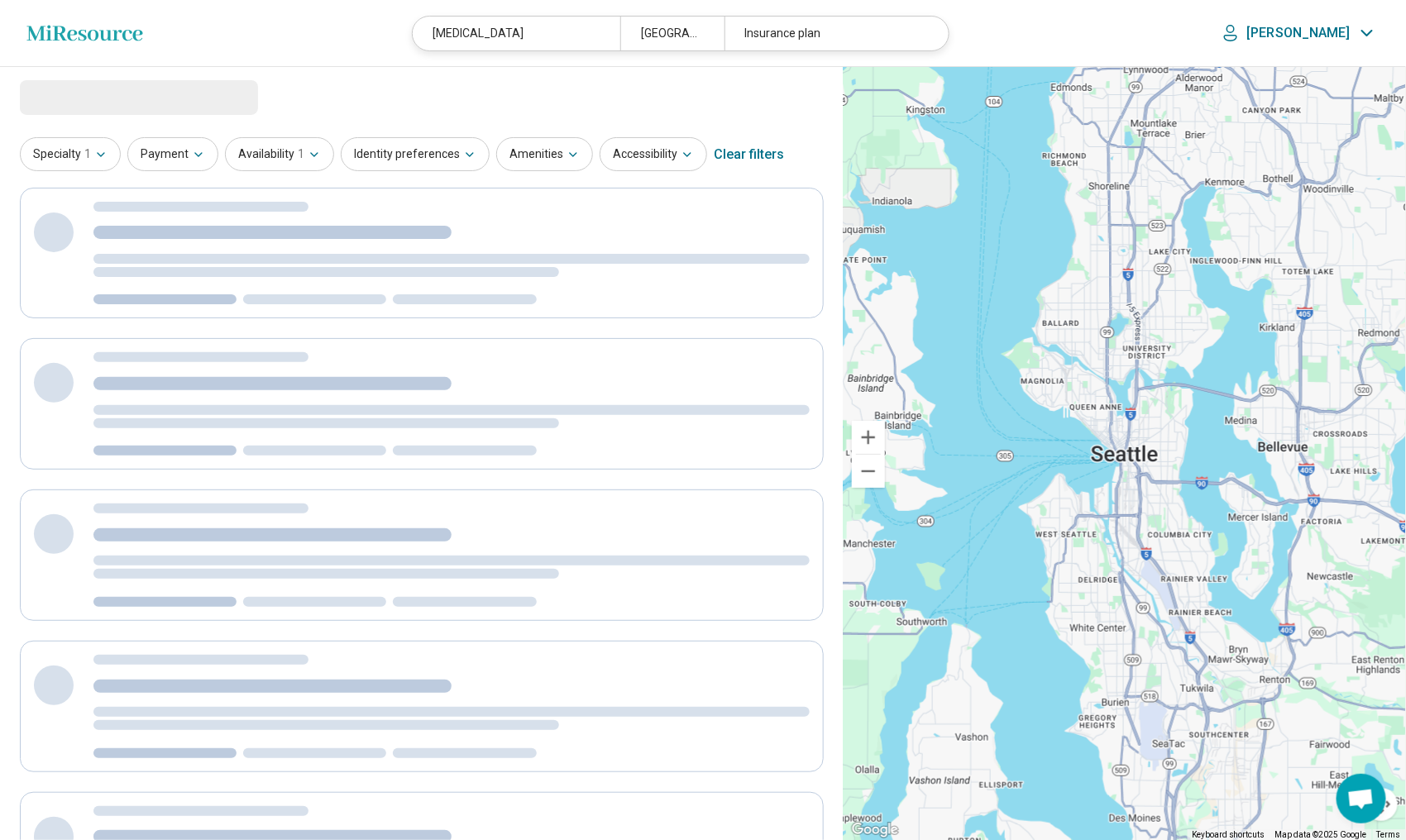
select select "***"
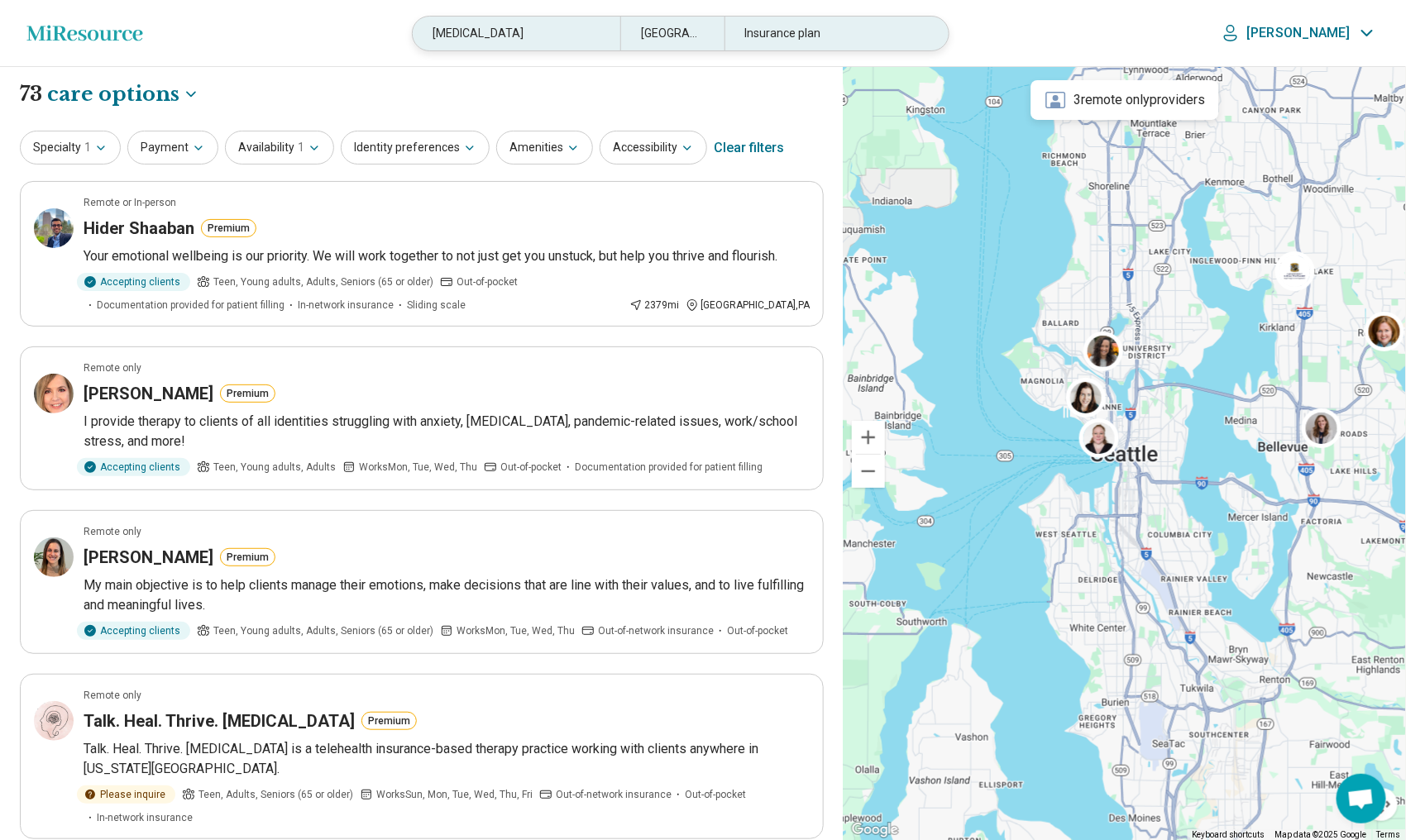
click at [568, 39] on div "[MEDICAL_DATA]" at bounding box center [516, 33] width 208 height 34
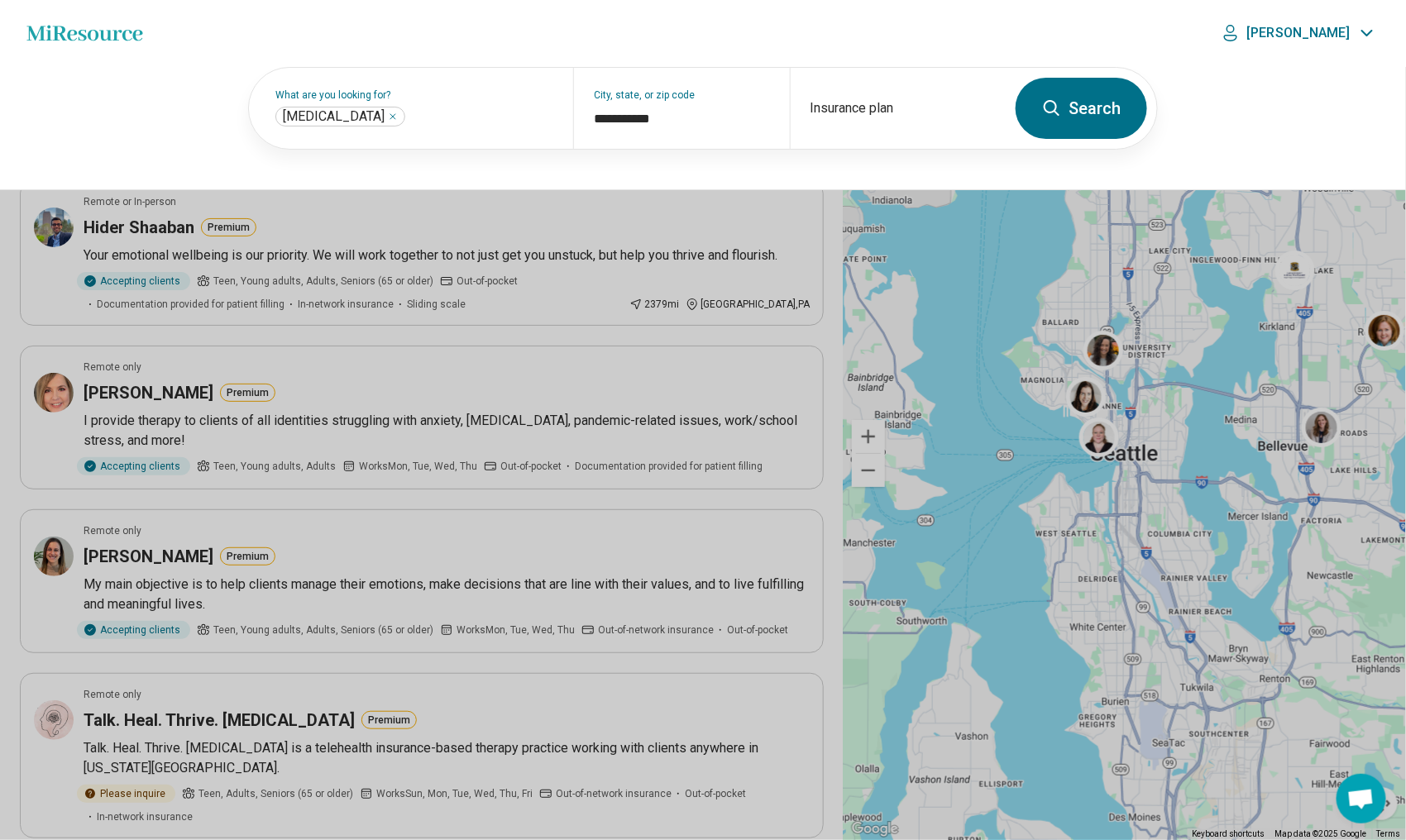
click at [117, 37] on icon "Miresource logo" at bounding box center [85, 33] width 117 height 16
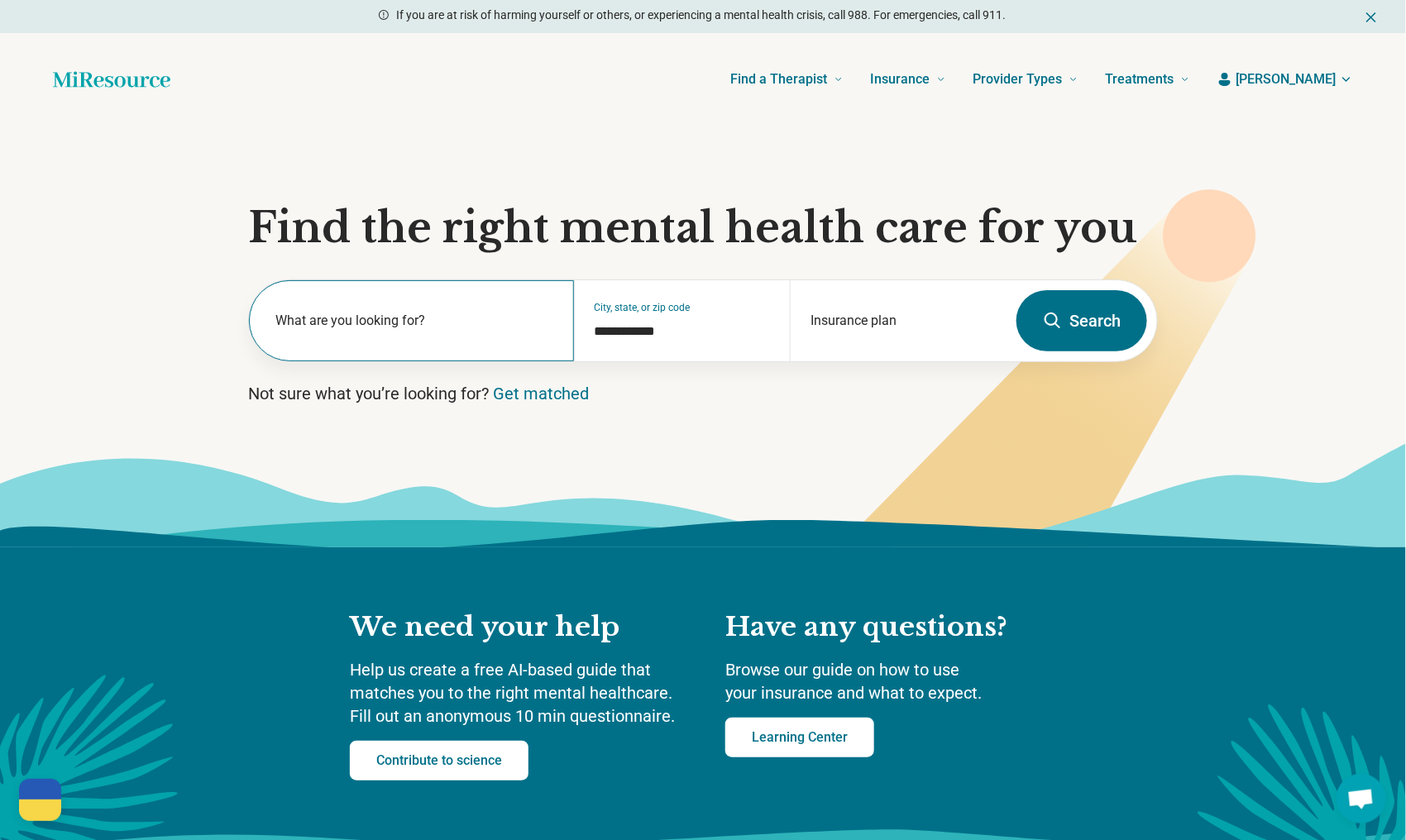
click at [385, 316] on label "What are you looking for?" at bounding box center [415, 321] width 279 height 20
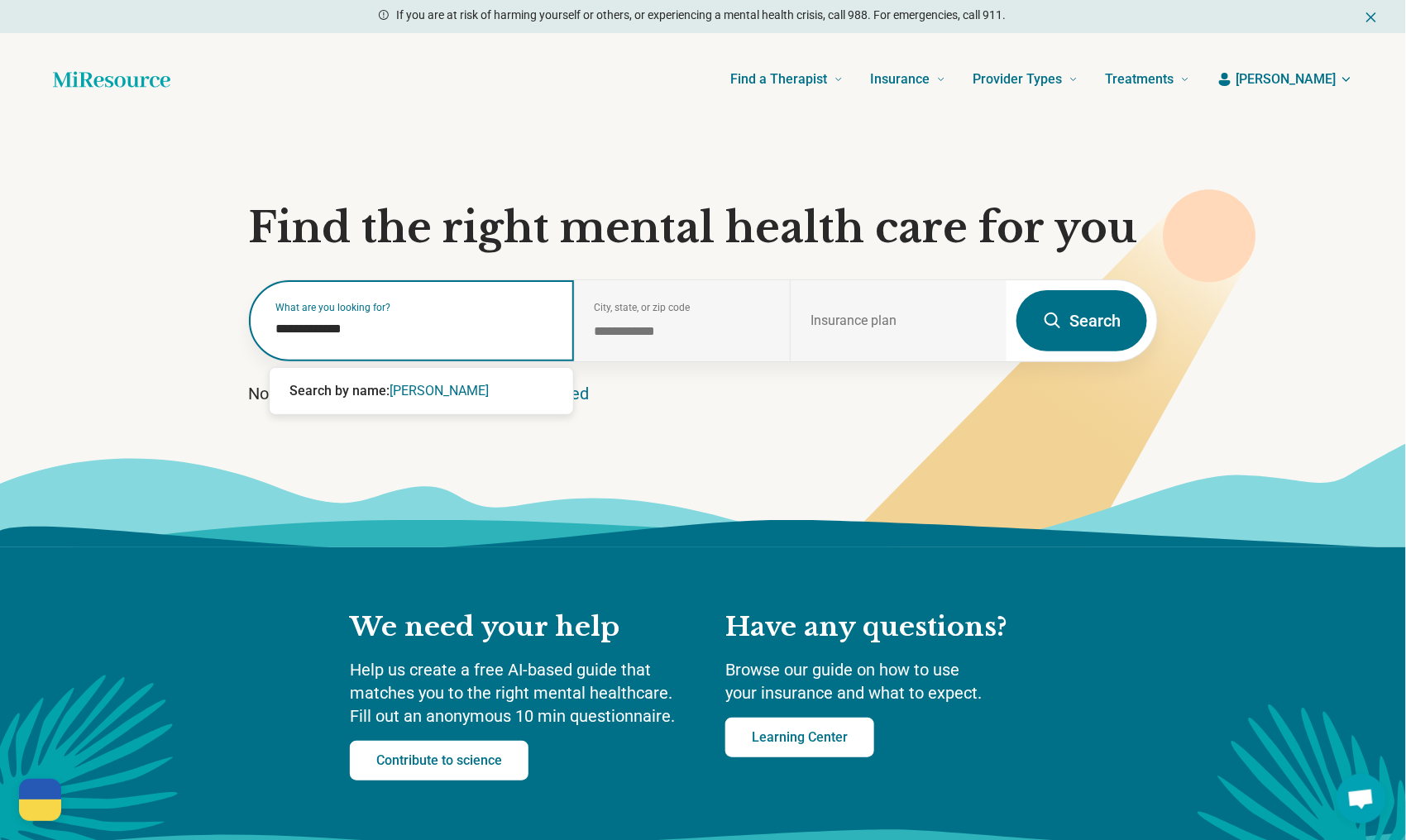
type input "**********"
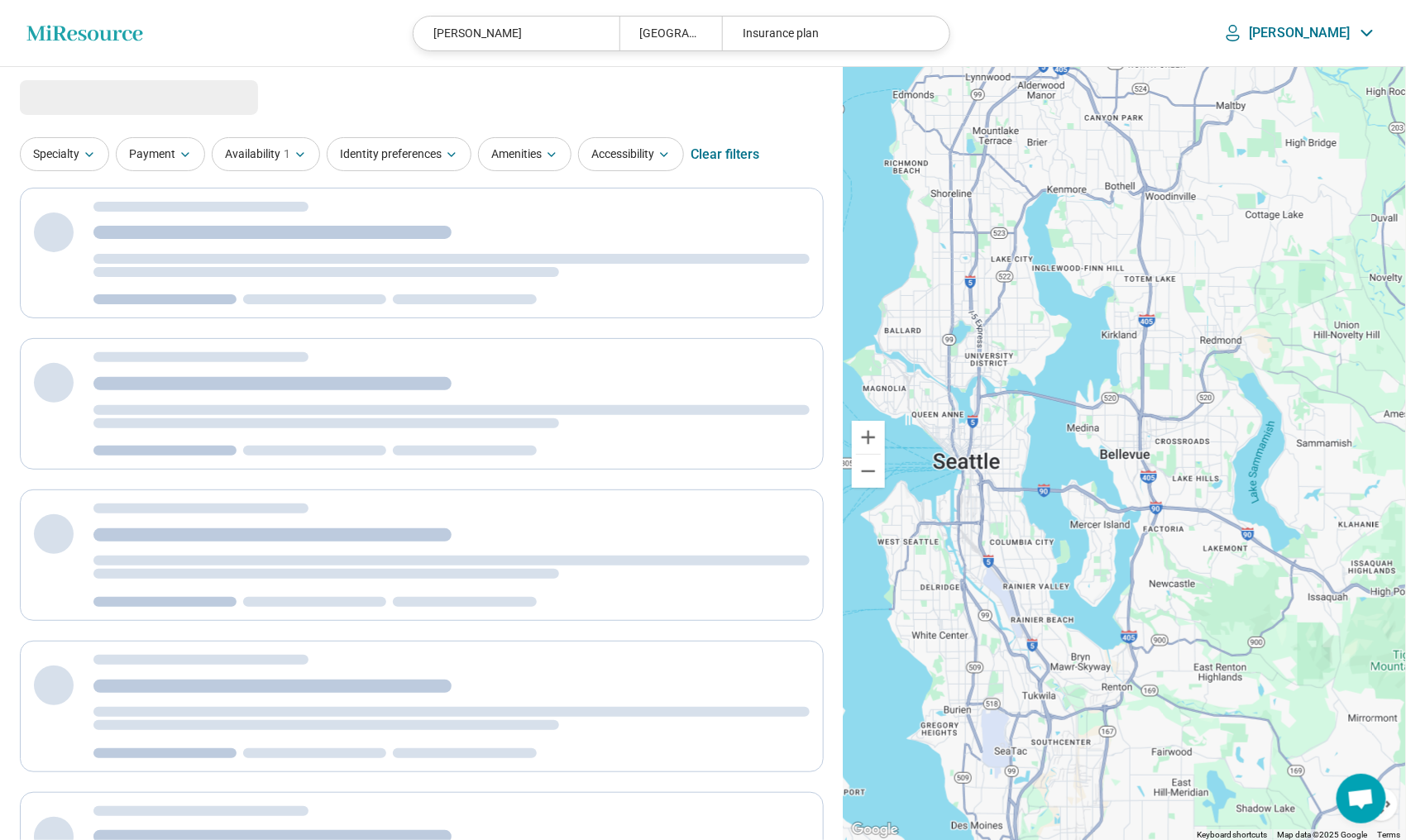
select select "***"
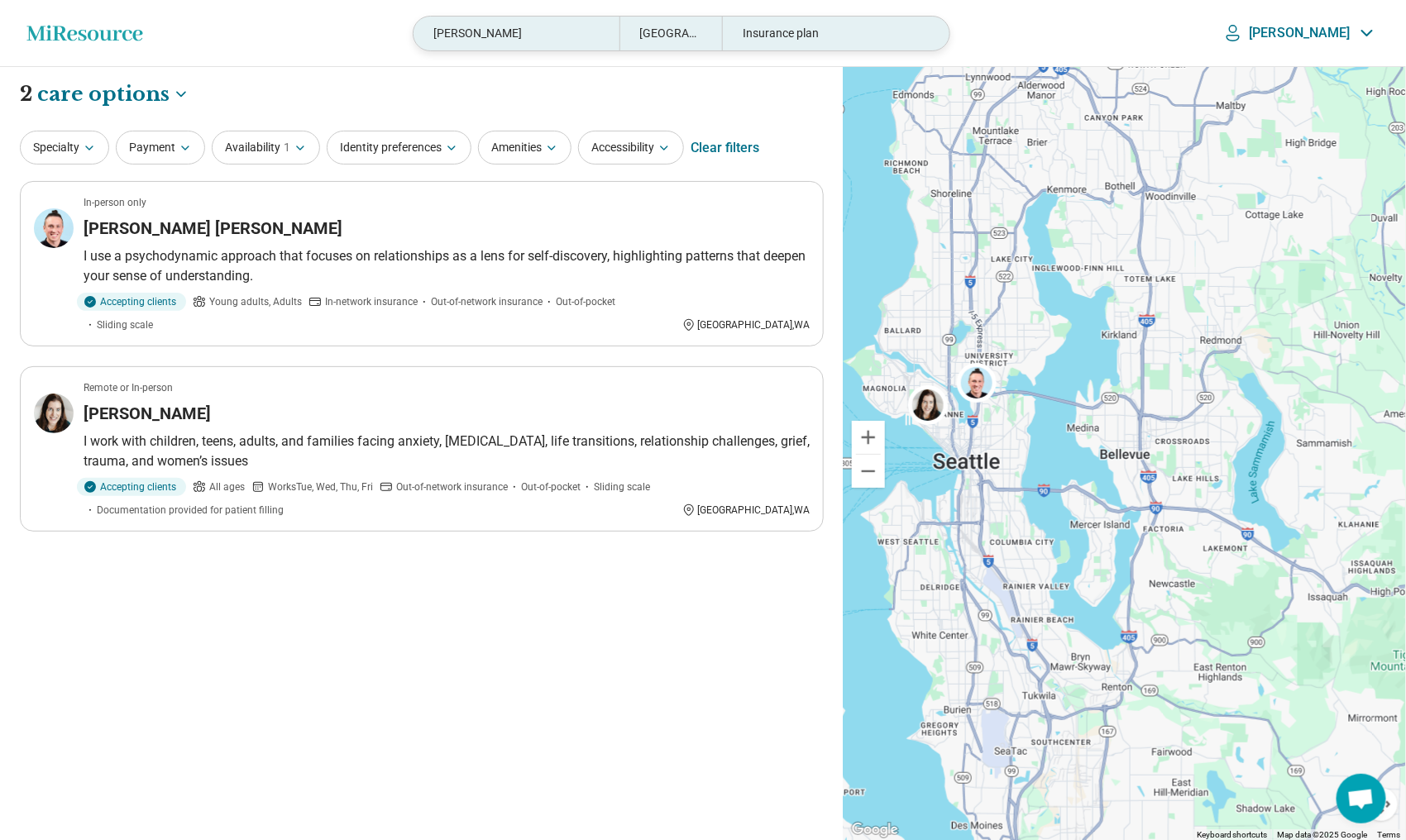
click at [557, 32] on div "[PERSON_NAME]" at bounding box center [516, 33] width 205 height 34
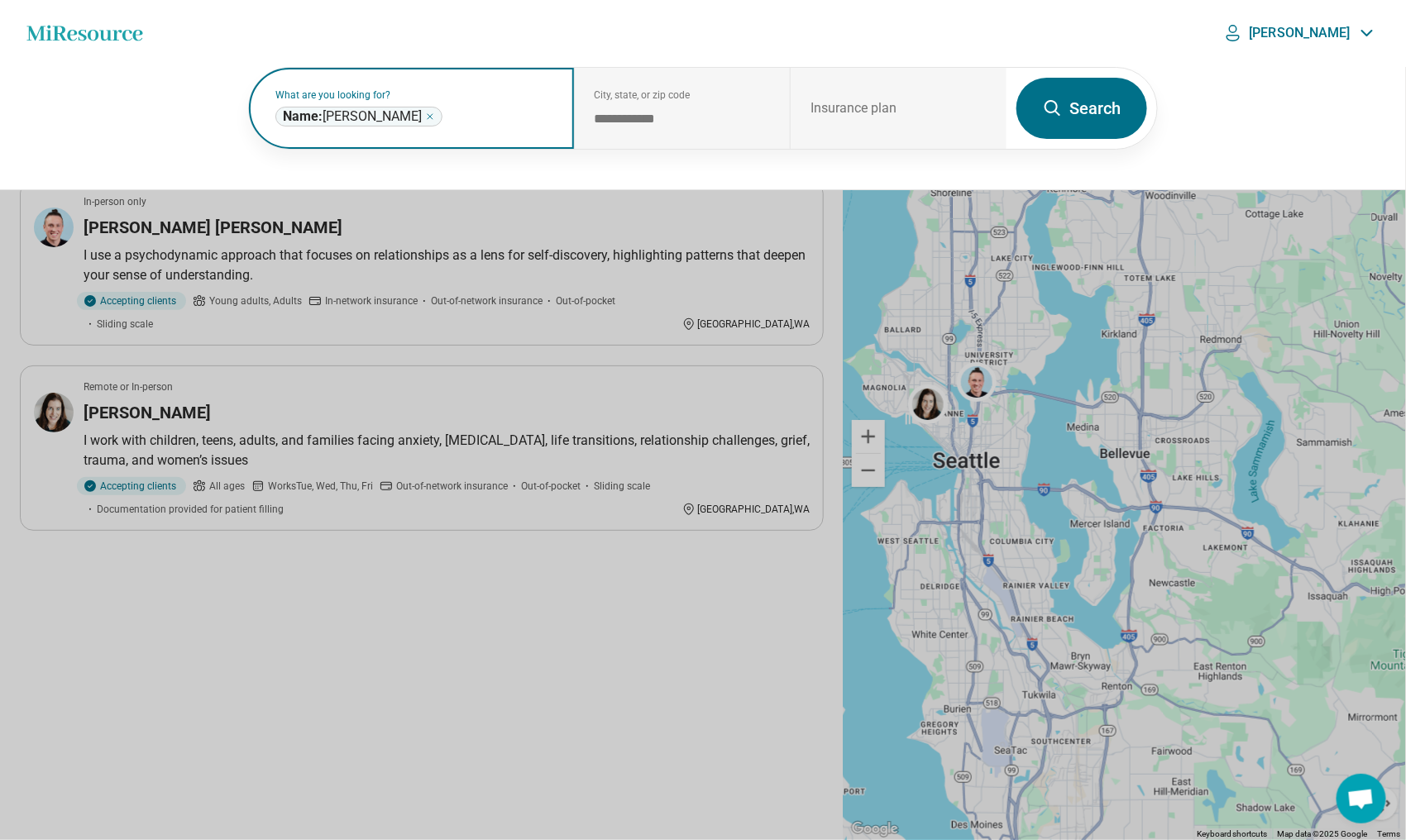
click at [415, 120] on div "**********" at bounding box center [359, 117] width 167 height 20
click at [425, 114] on icon "Remove" at bounding box center [430, 116] width 10 height 10
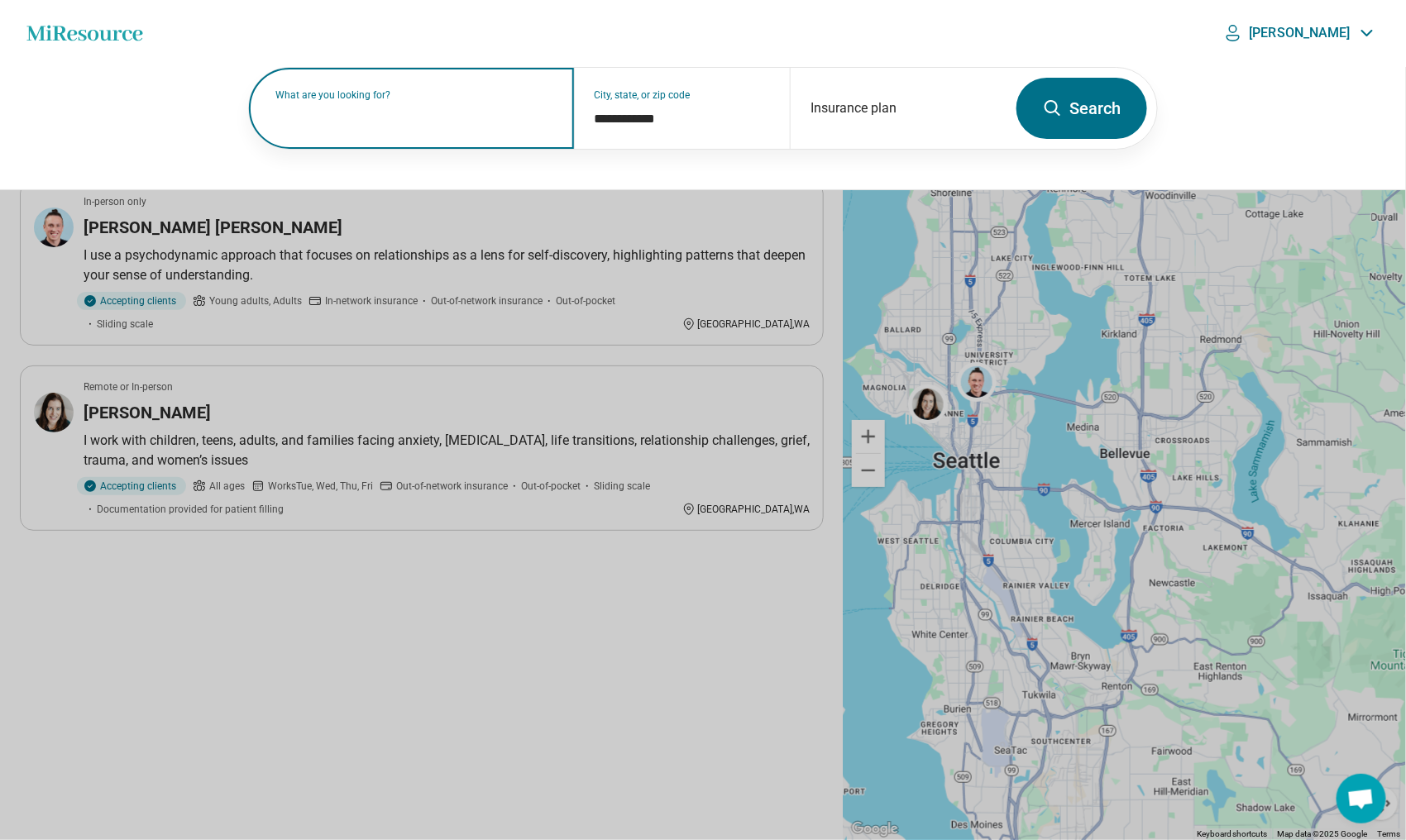
click at [368, 100] on label "What are you looking for?" at bounding box center [415, 95] width 279 height 10
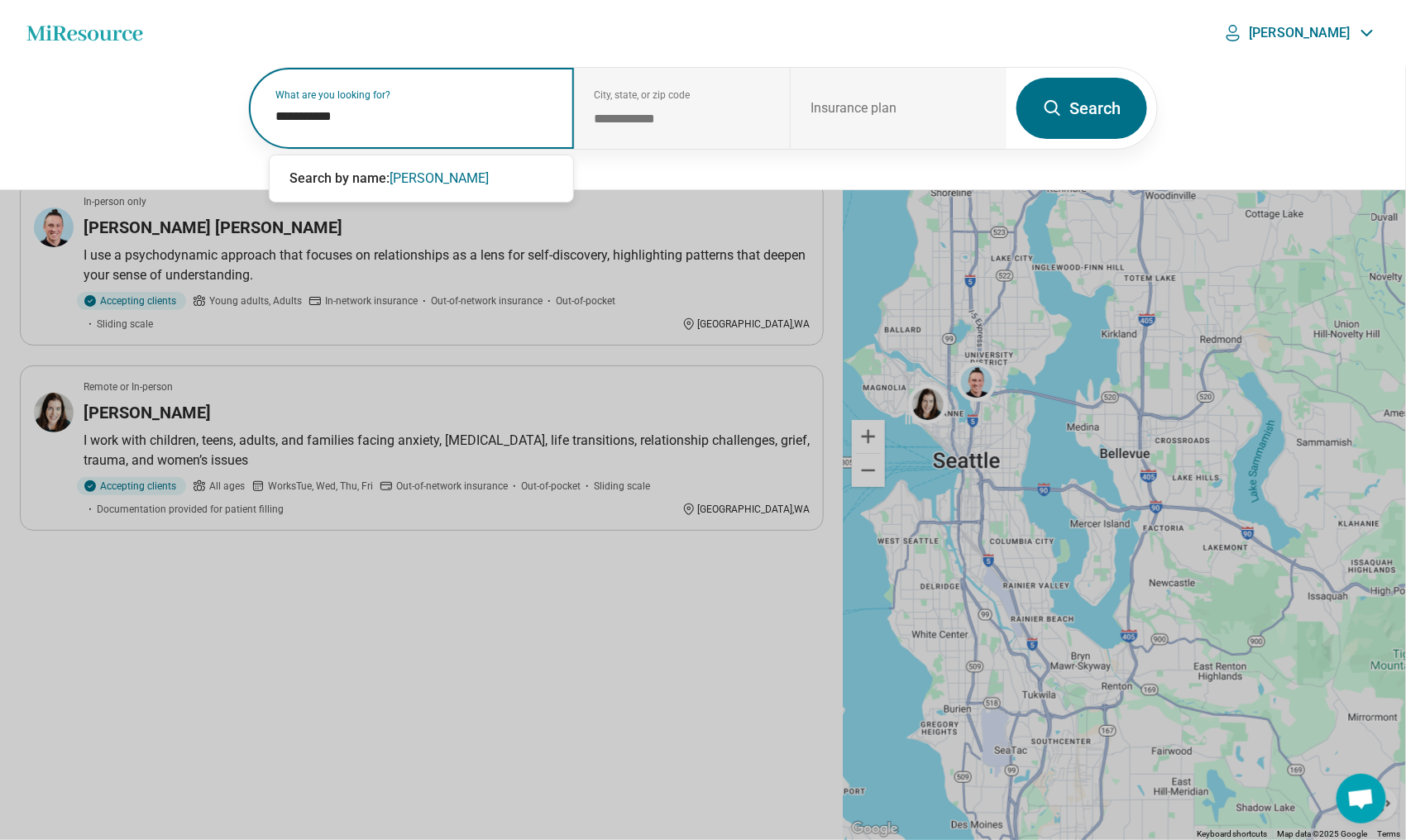
type input "**********"
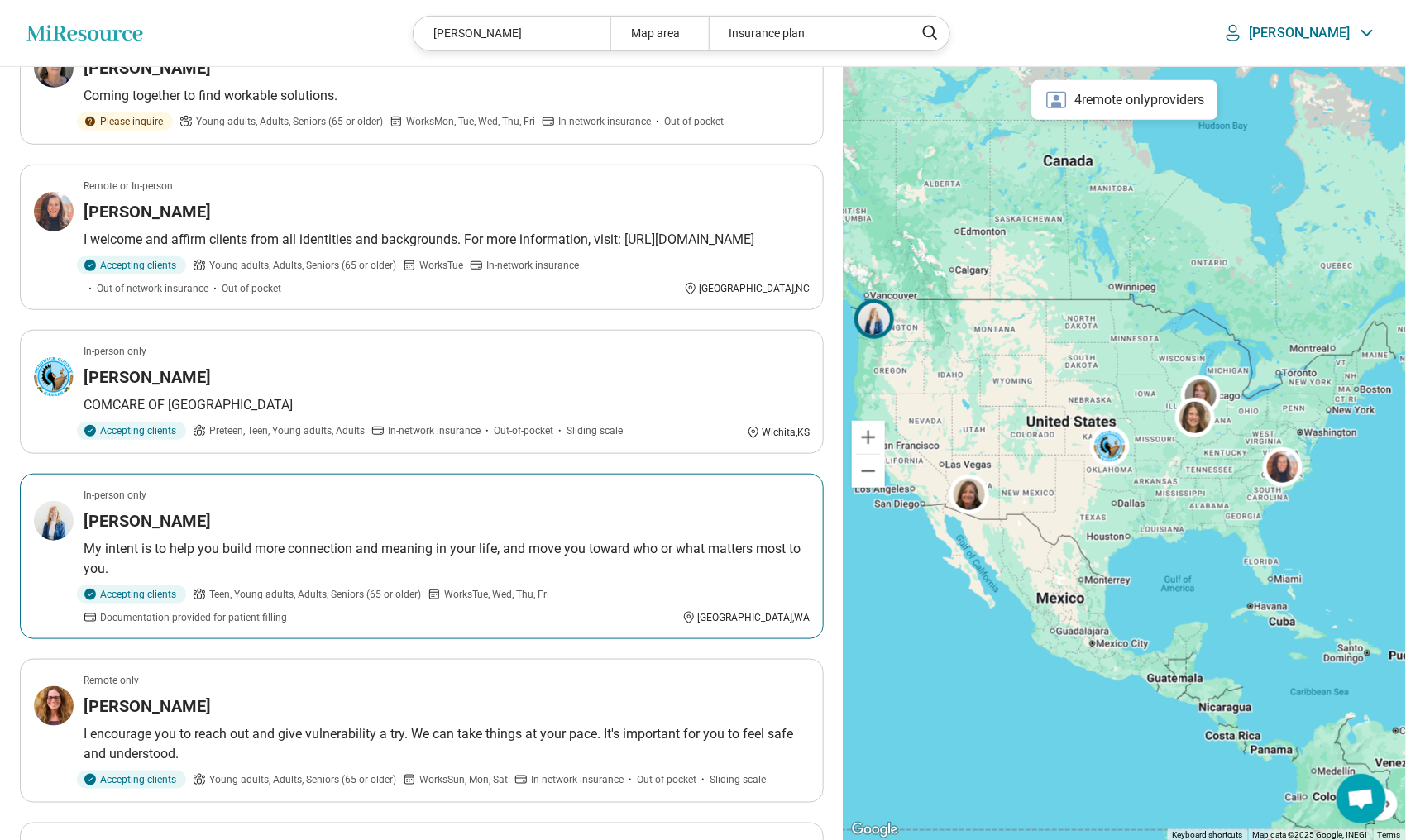
scroll to position [331, 0]
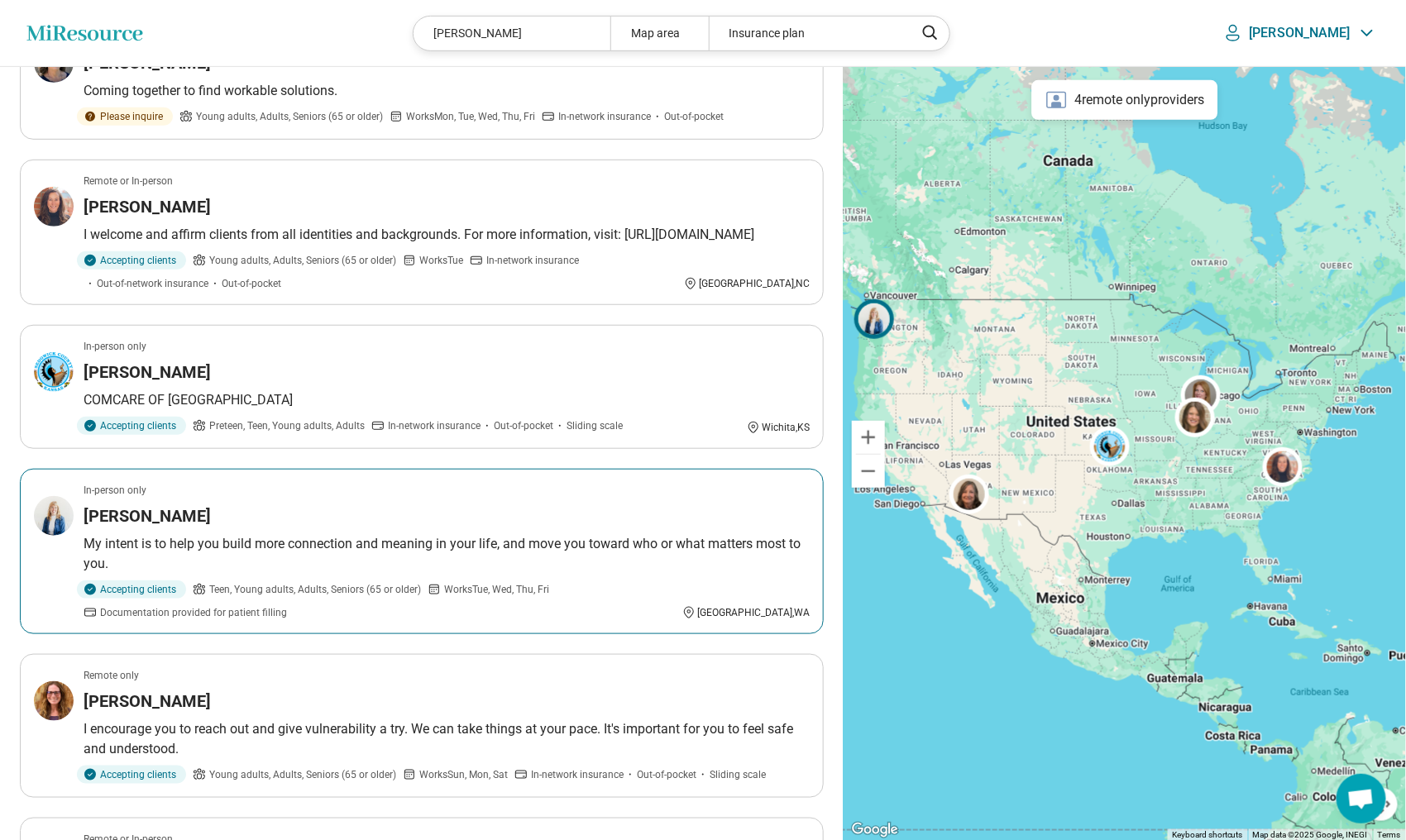
click at [129, 527] on h3 "Kathryn Roberts" at bounding box center [148, 515] width 128 height 23
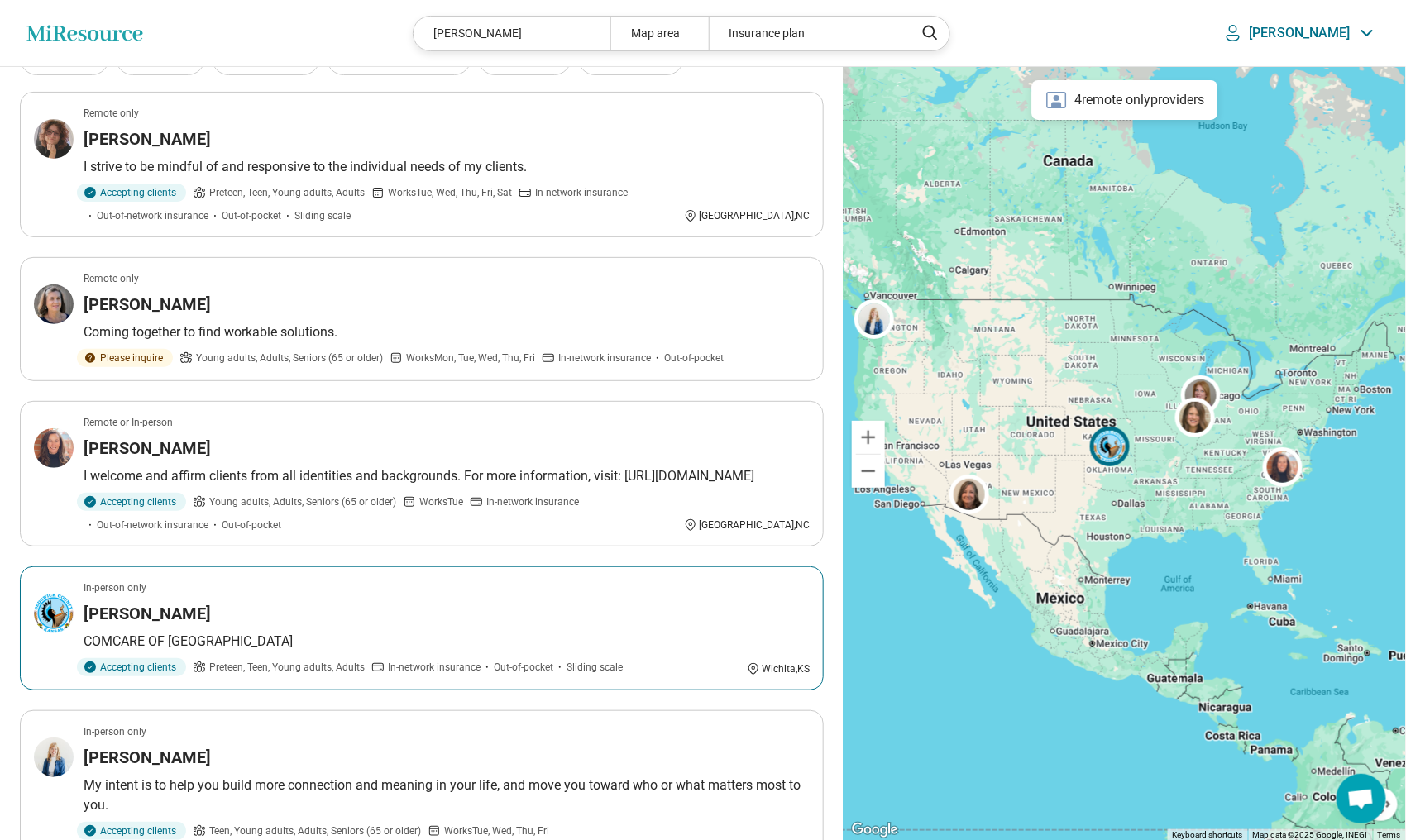
scroll to position [0, 0]
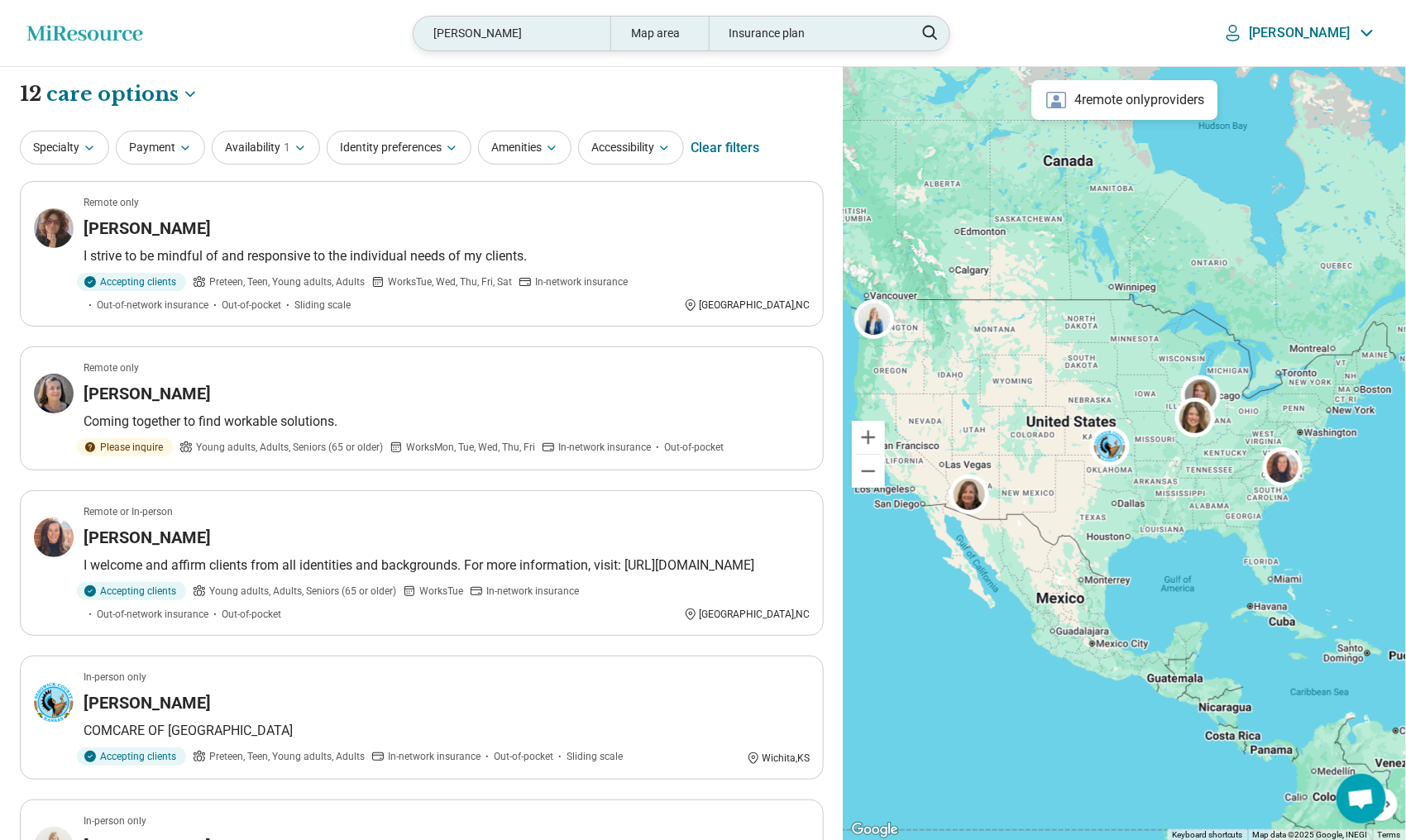
click at [547, 31] on div "Kate Roberts" at bounding box center [511, 33] width 196 height 34
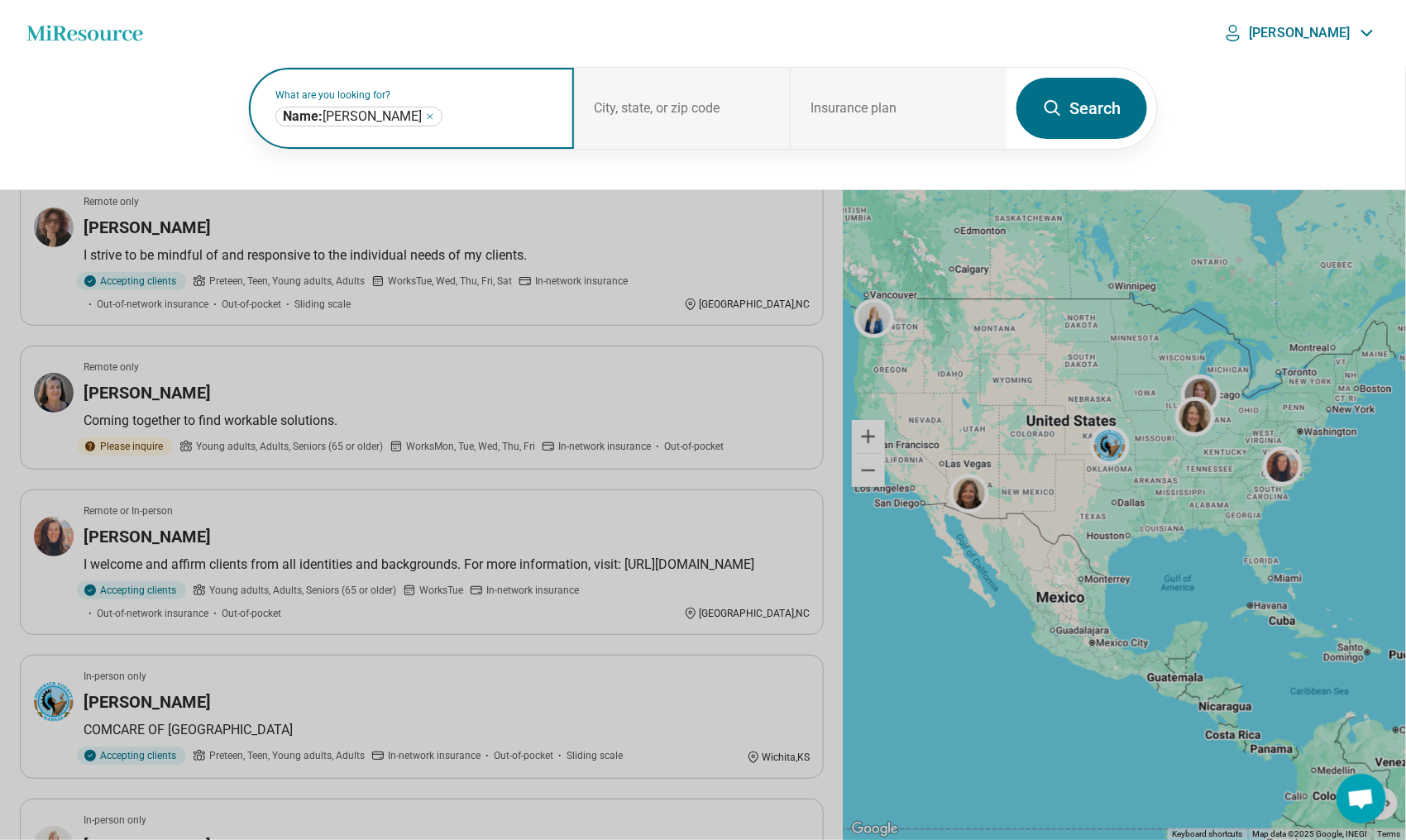
click at [428, 118] on icon "Remove" at bounding box center [430, 116] width 5 height 5
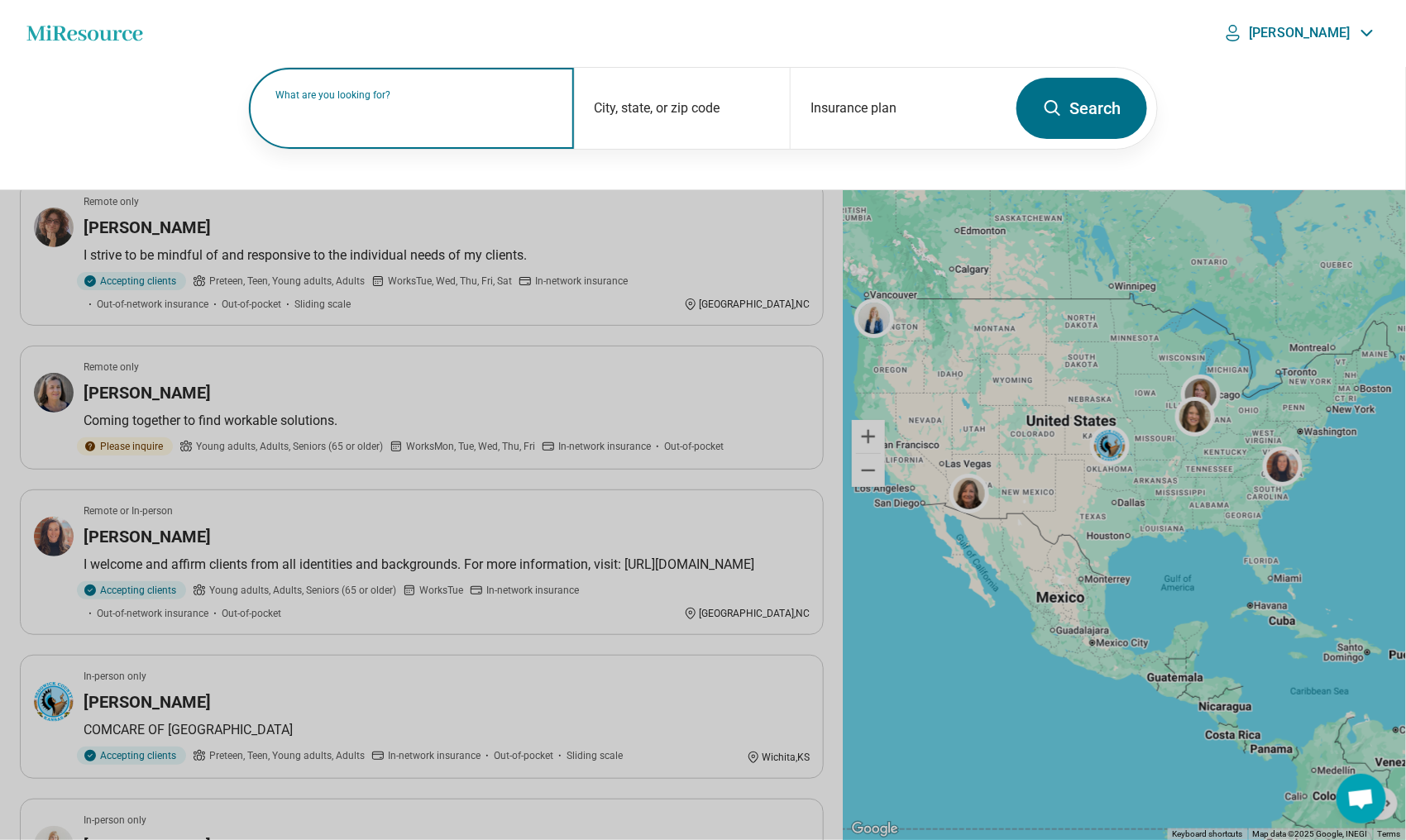
click at [386, 121] on input "text" at bounding box center [415, 117] width 279 height 20
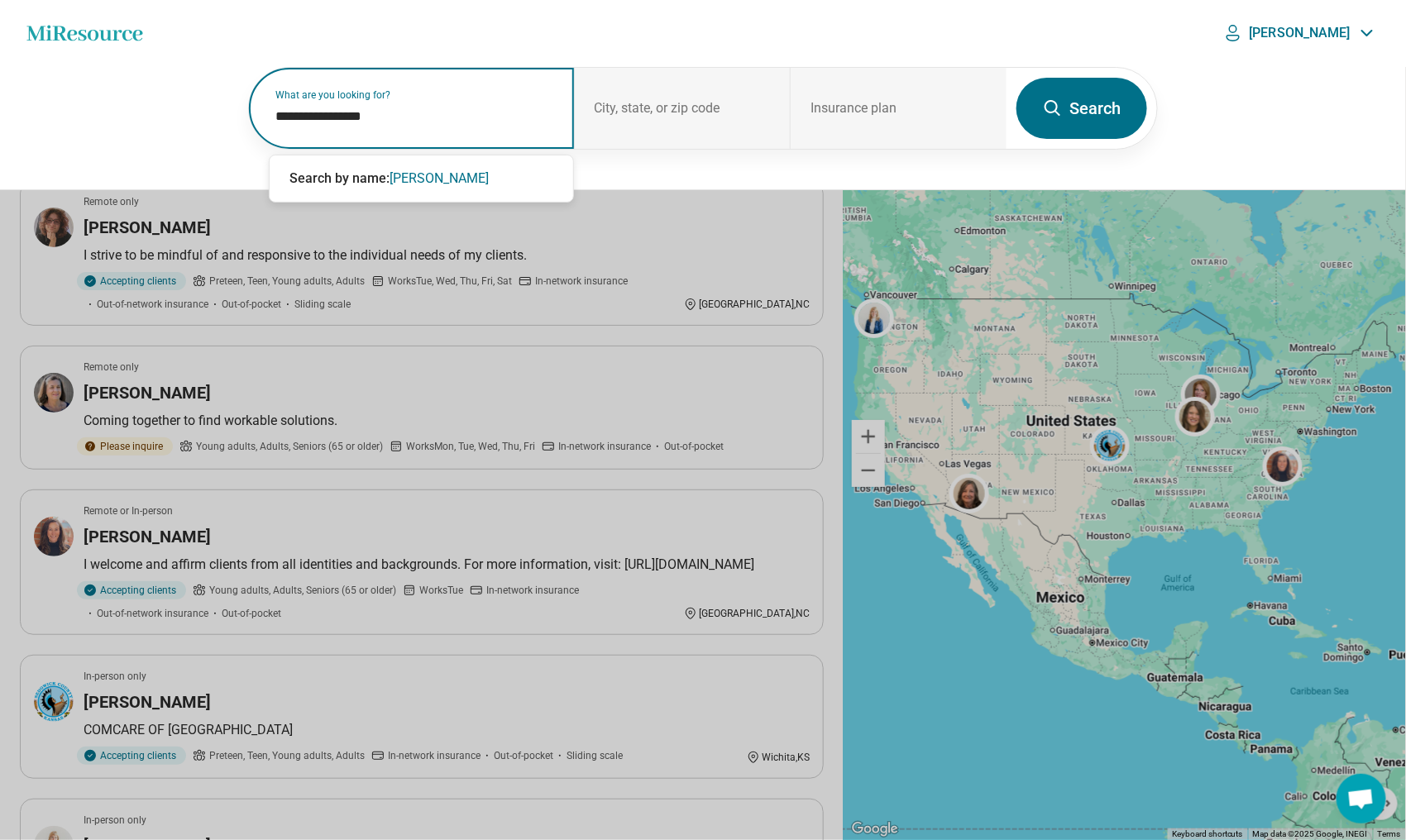
type input "**********"
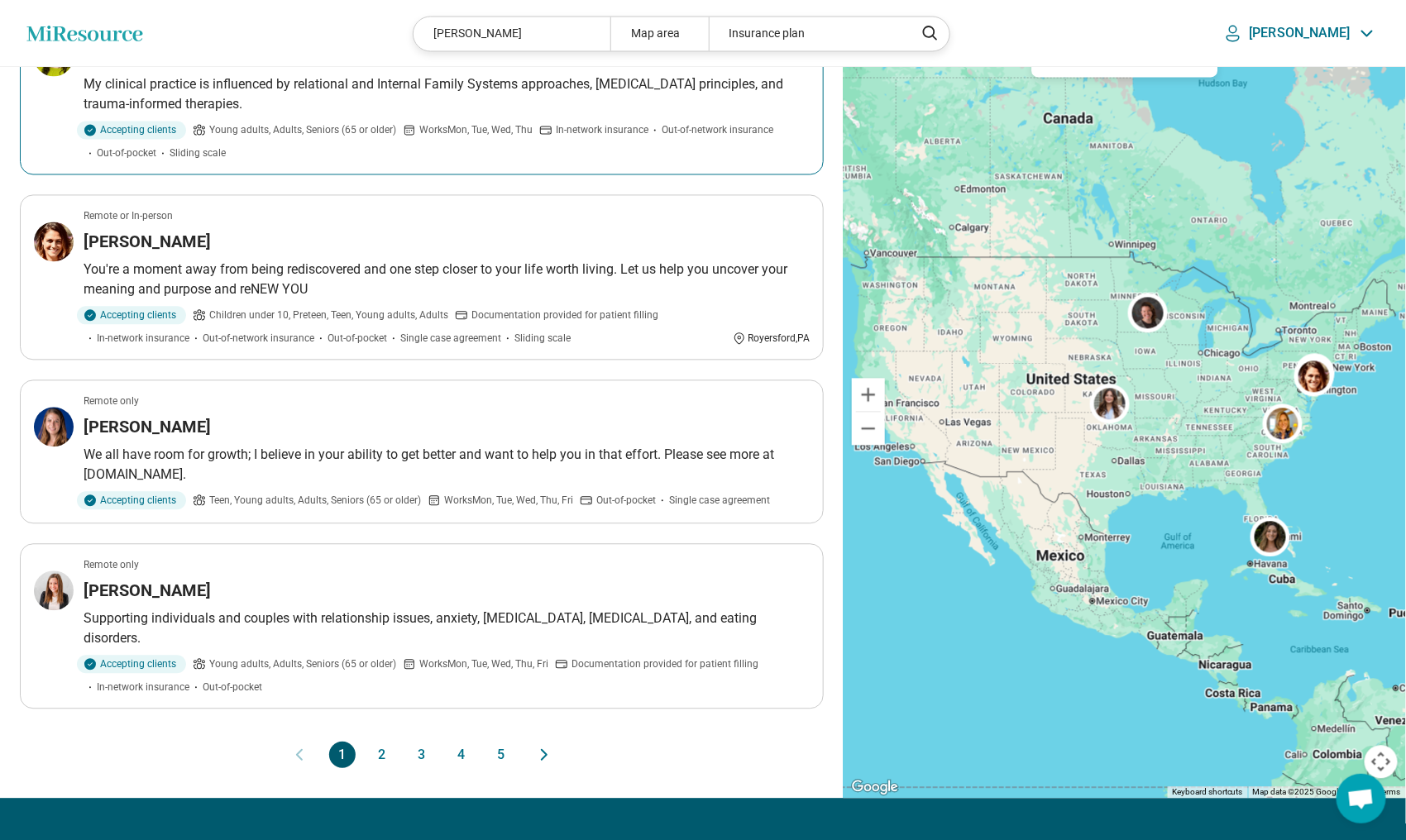
scroll to position [827, 0]
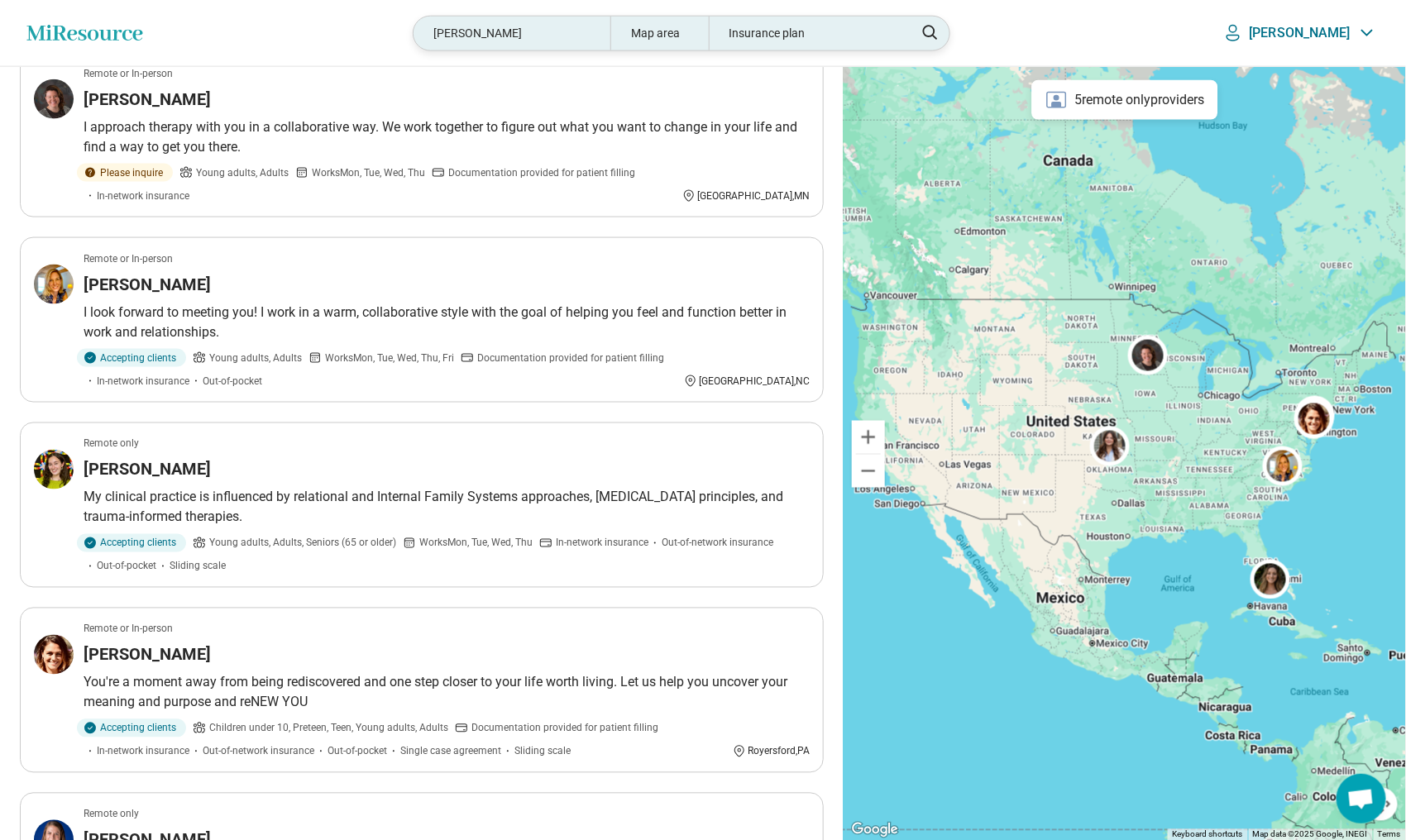
click at [563, 29] on div "Alexandra Feinberg" at bounding box center [511, 33] width 196 height 34
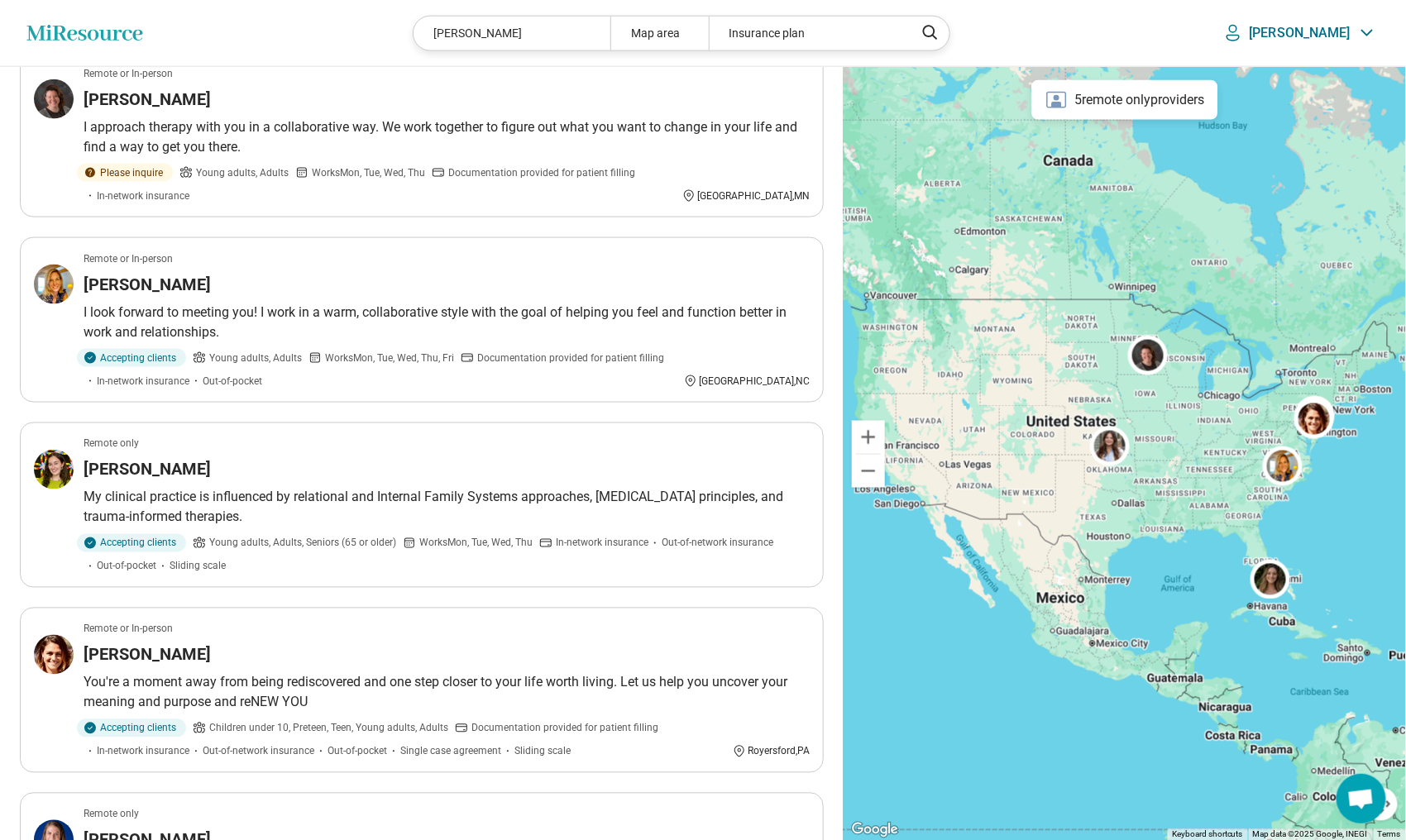
scroll to position [826, 0]
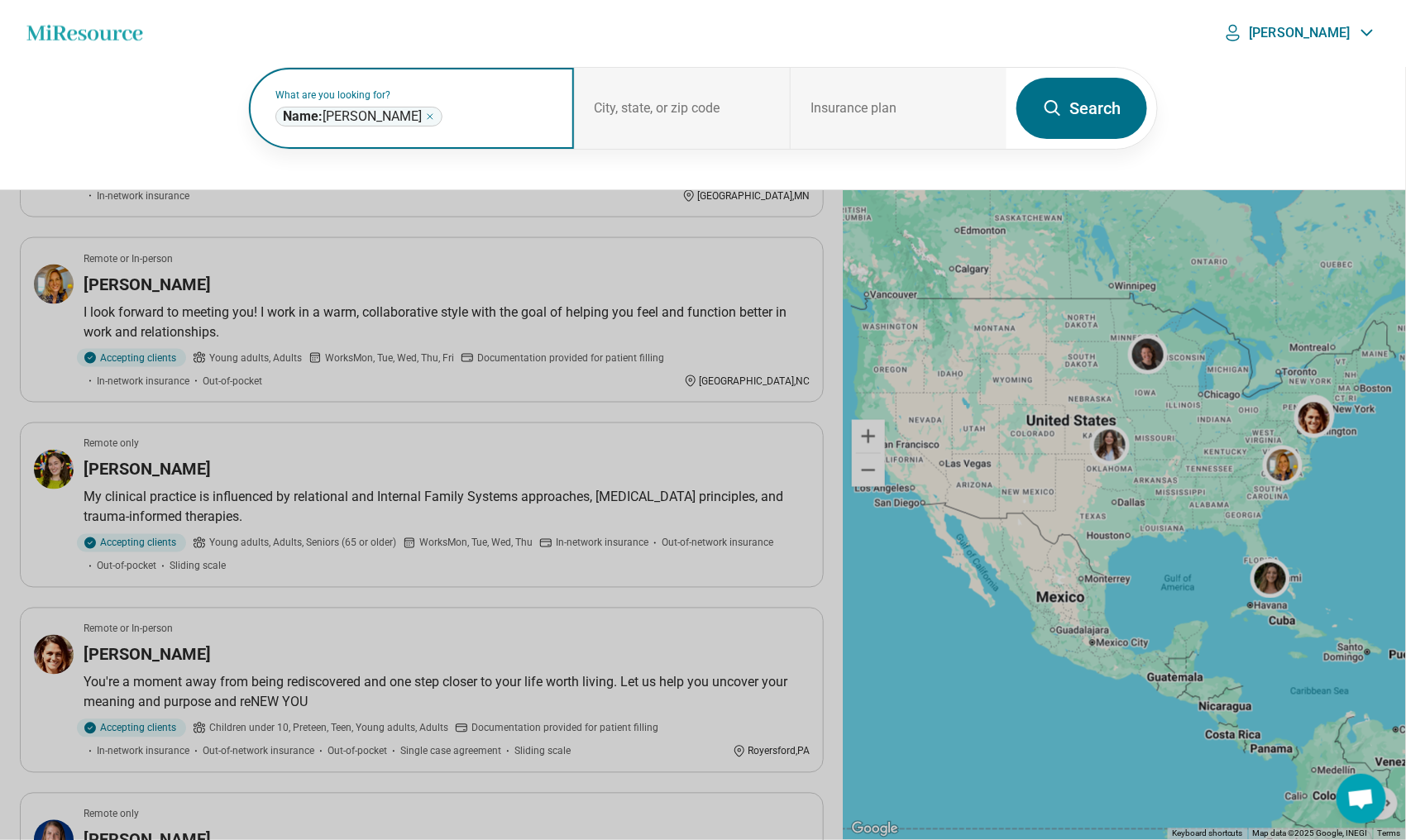
click at [435, 117] on icon "Remove" at bounding box center [430, 116] width 10 height 10
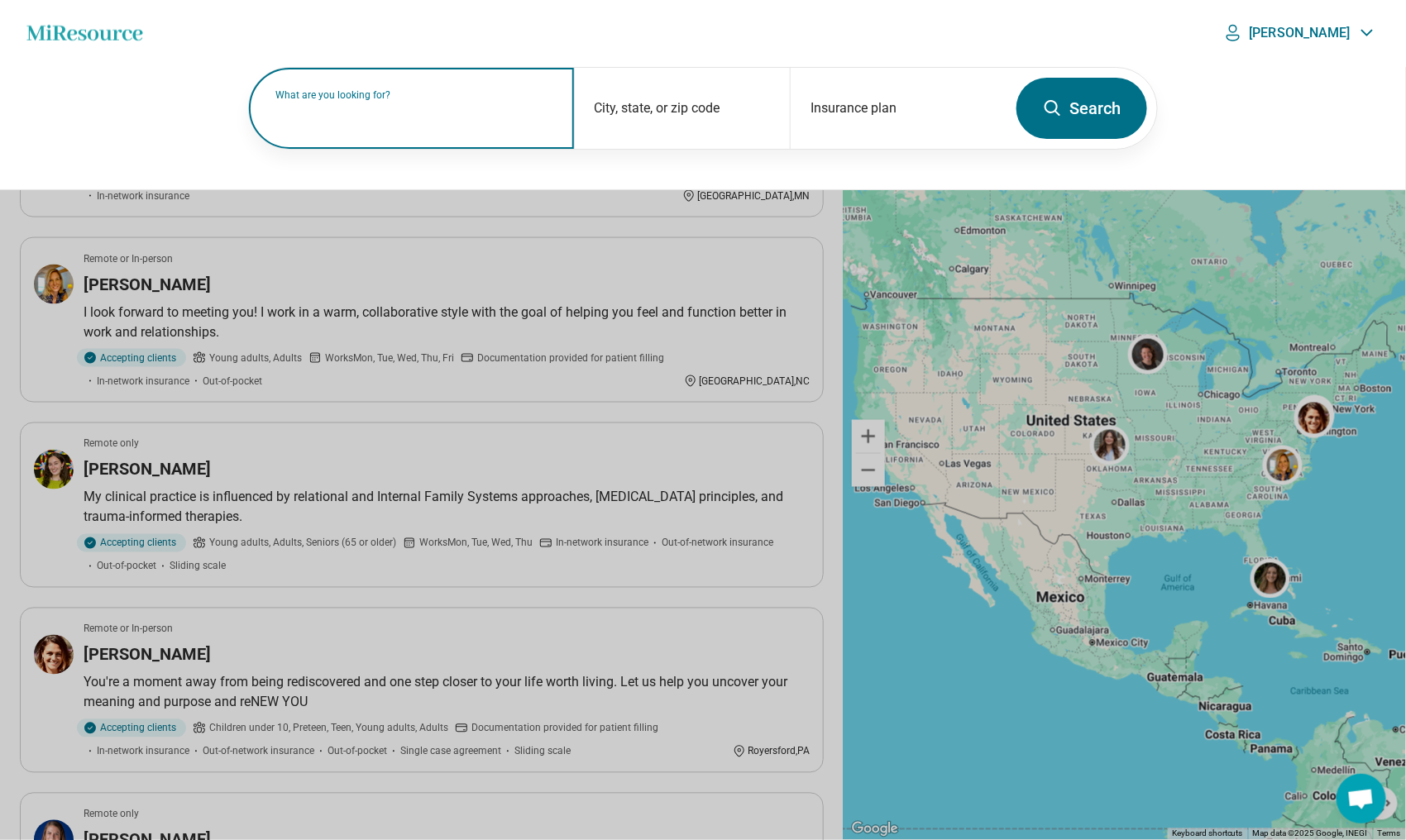
click at [358, 121] on input "text" at bounding box center [415, 117] width 279 height 20
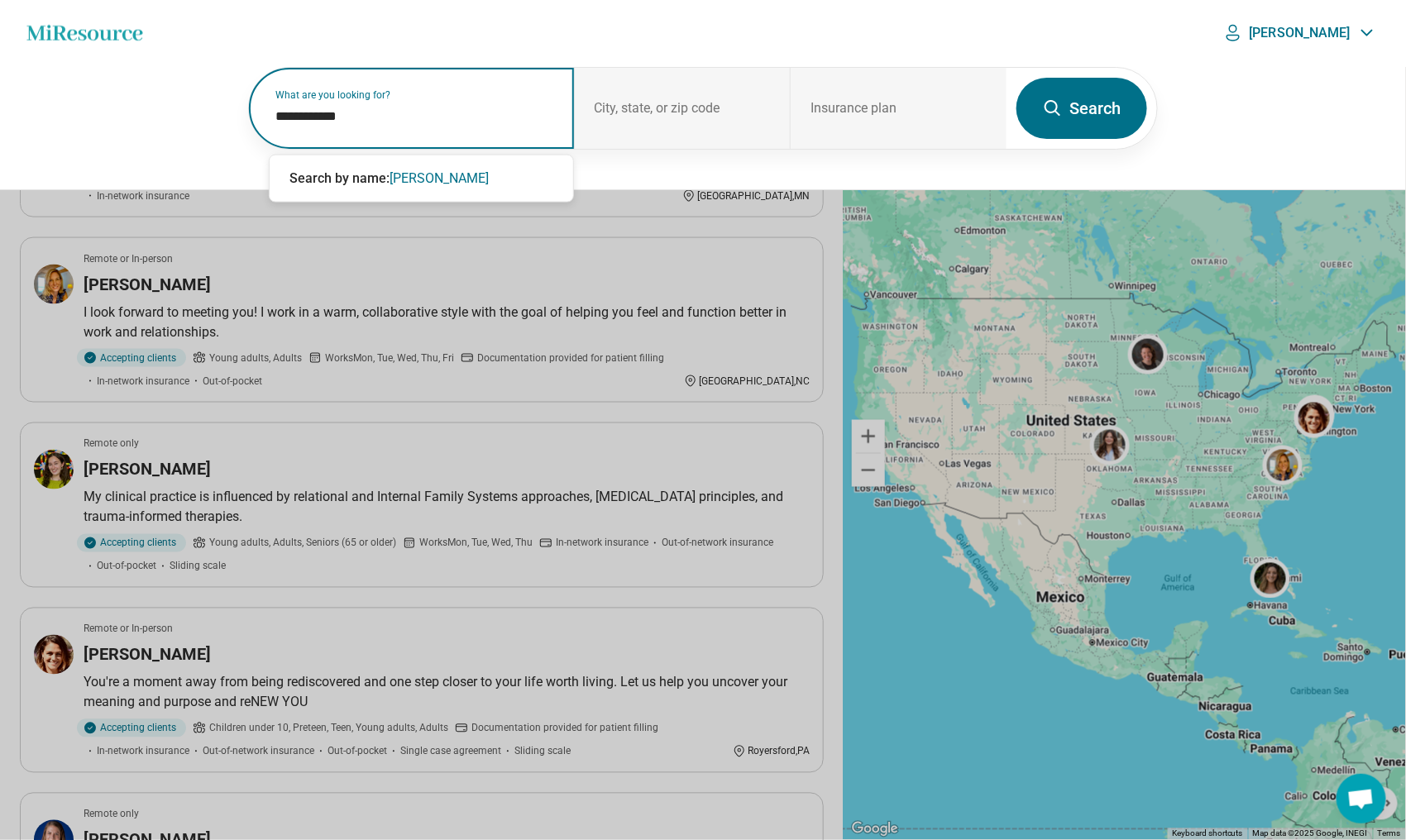
type input "**********"
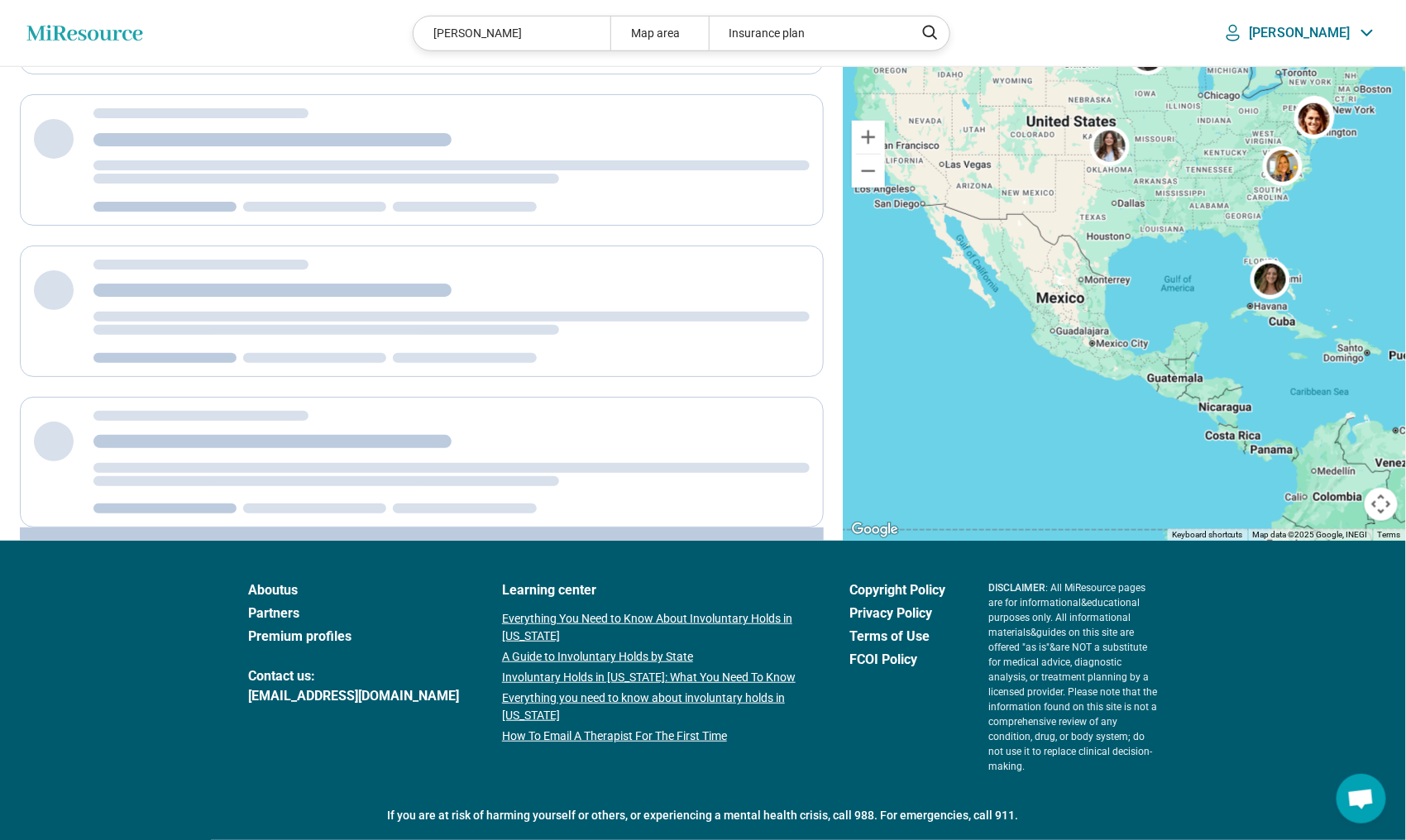
scroll to position [0, 0]
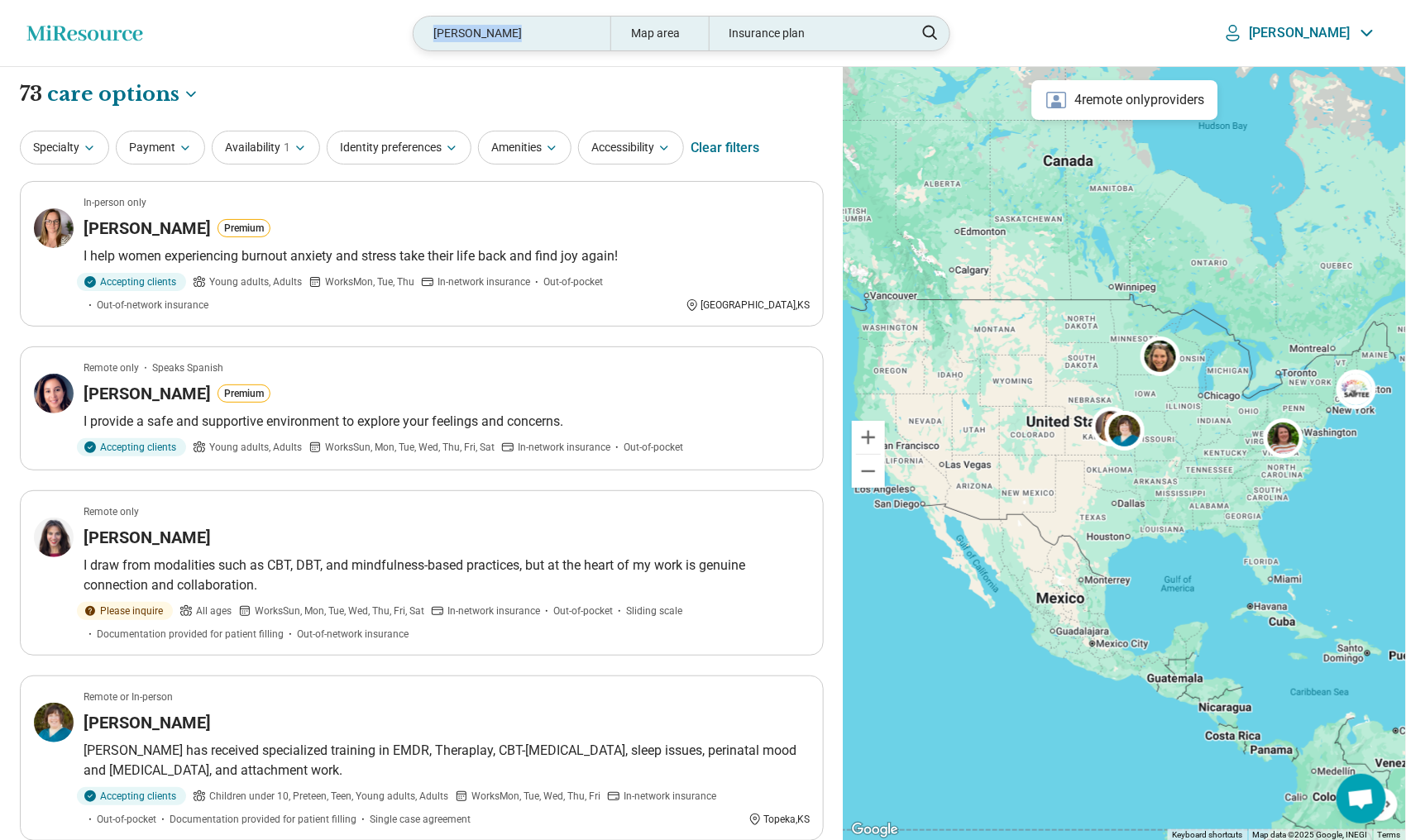
drag, startPoint x: 546, startPoint y: 29, endPoint x: 457, endPoint y: 40, distance: 89.7
click at [457, 40] on div "Melissa Manix" at bounding box center [511, 33] width 196 height 34
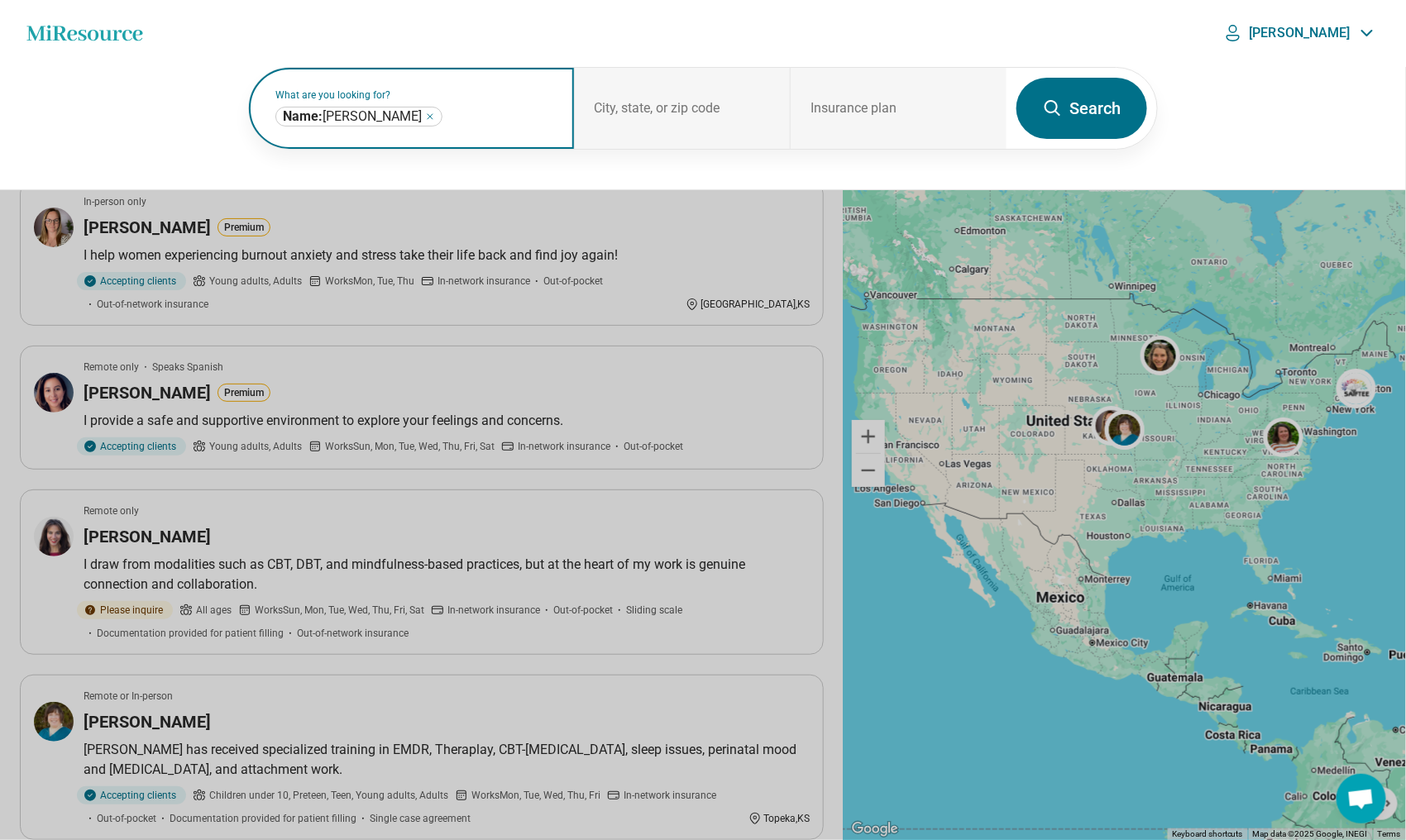
click at [425, 119] on icon "Remove" at bounding box center [430, 116] width 10 height 10
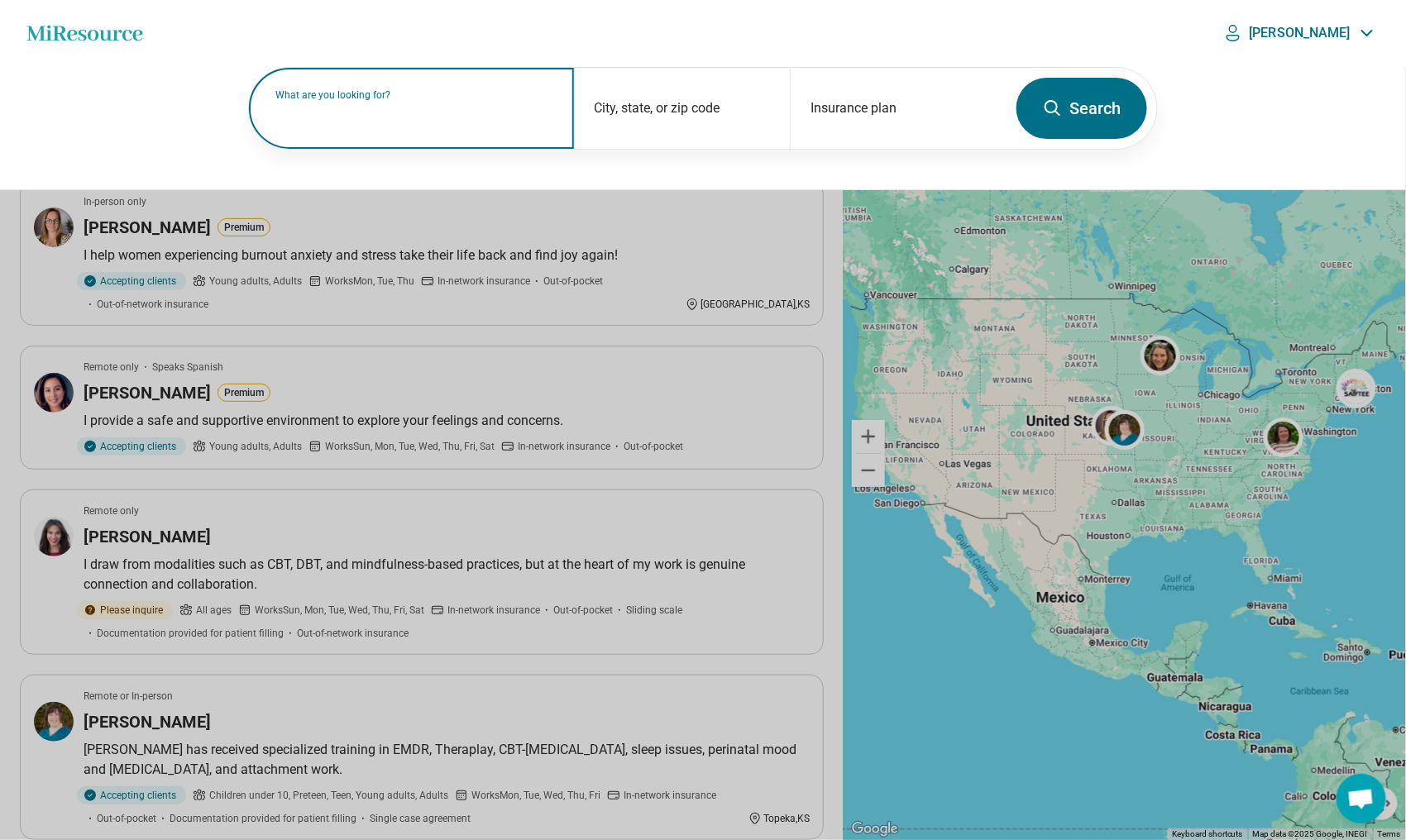
click at [329, 119] on input "text" at bounding box center [415, 117] width 279 height 20
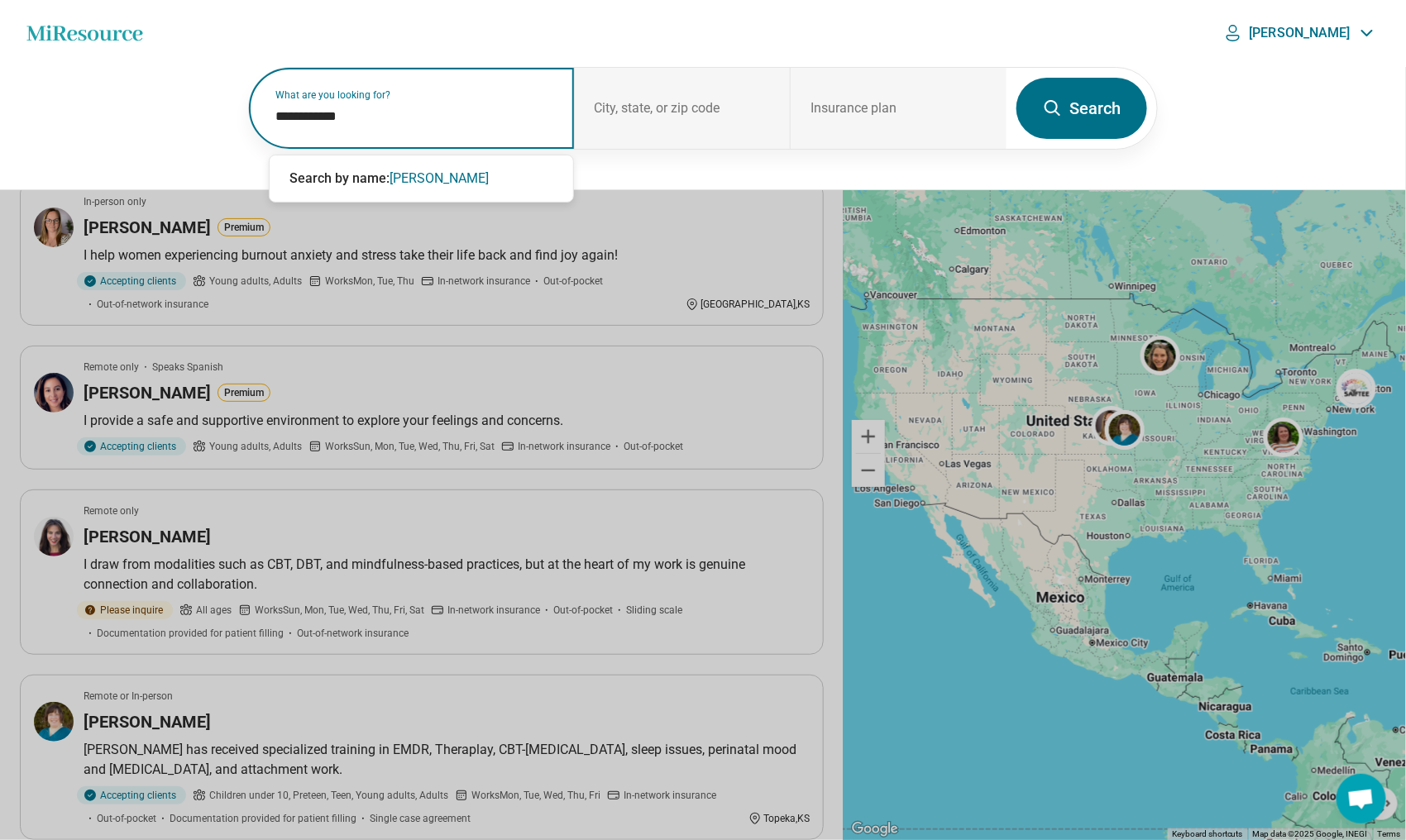
type input "**********"
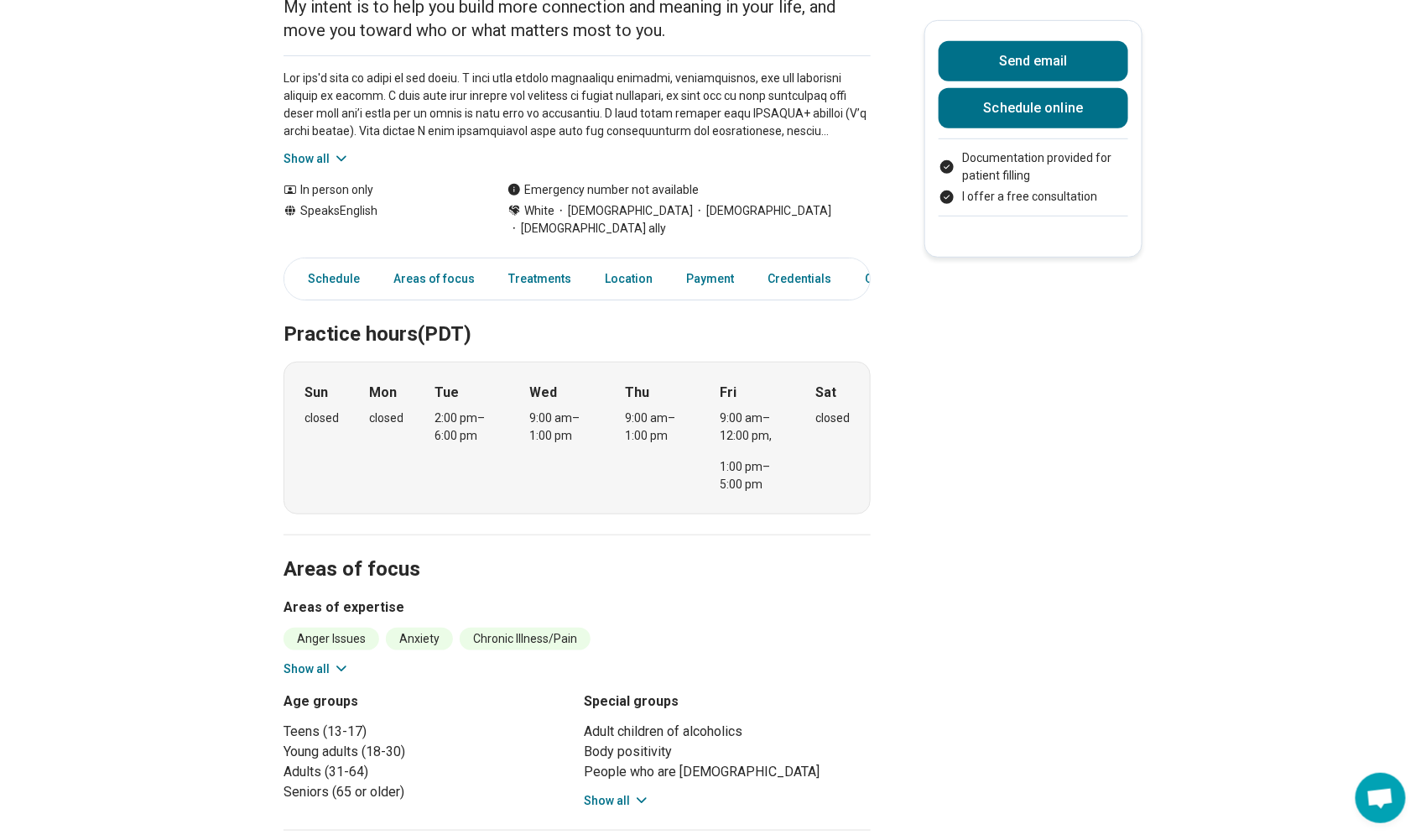
scroll to position [336, 0]
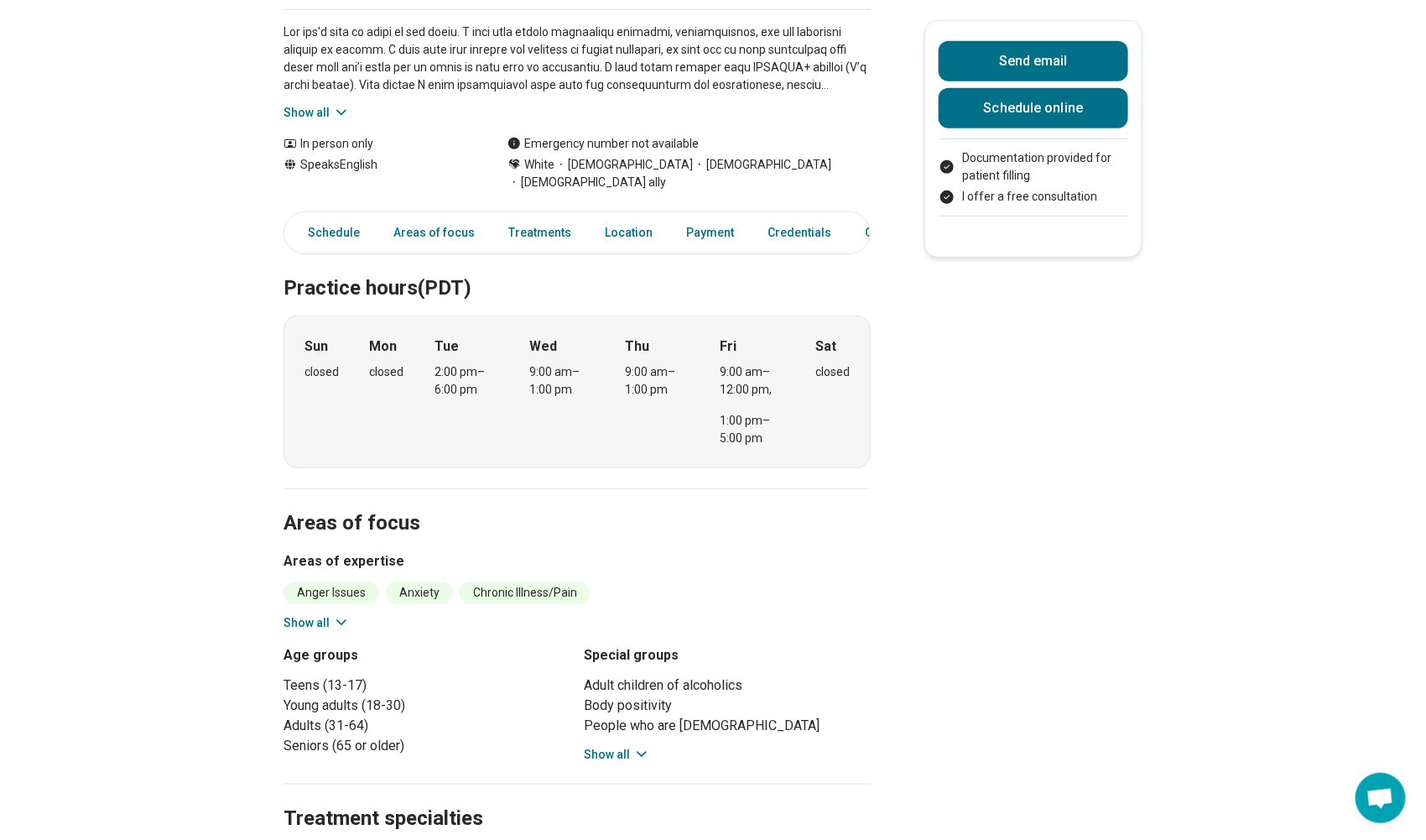
click at [297, 614] on button "Show all" at bounding box center [316, 623] width 67 height 18
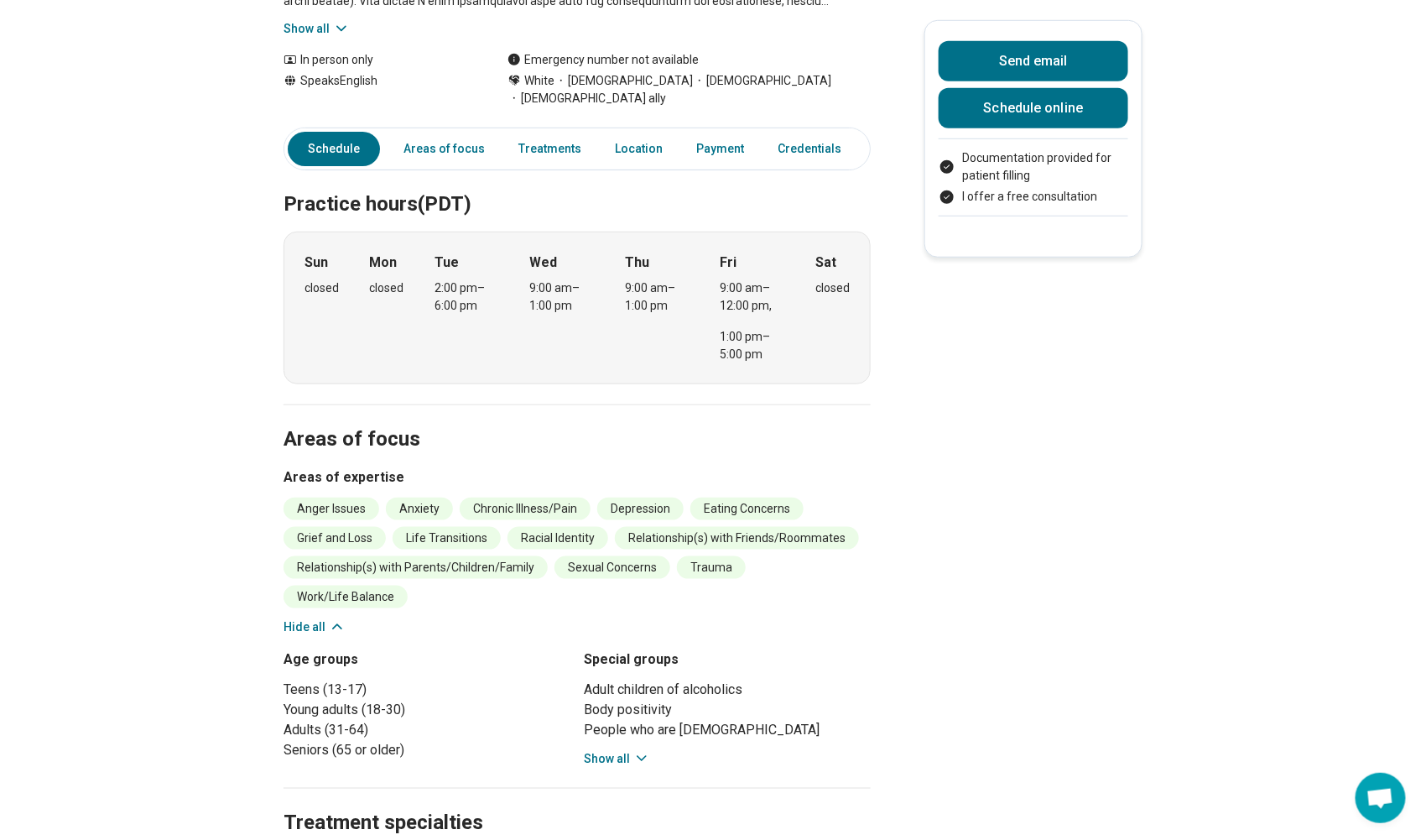
scroll to position [0, 0]
